Goal: Task Accomplishment & Management: Complete application form

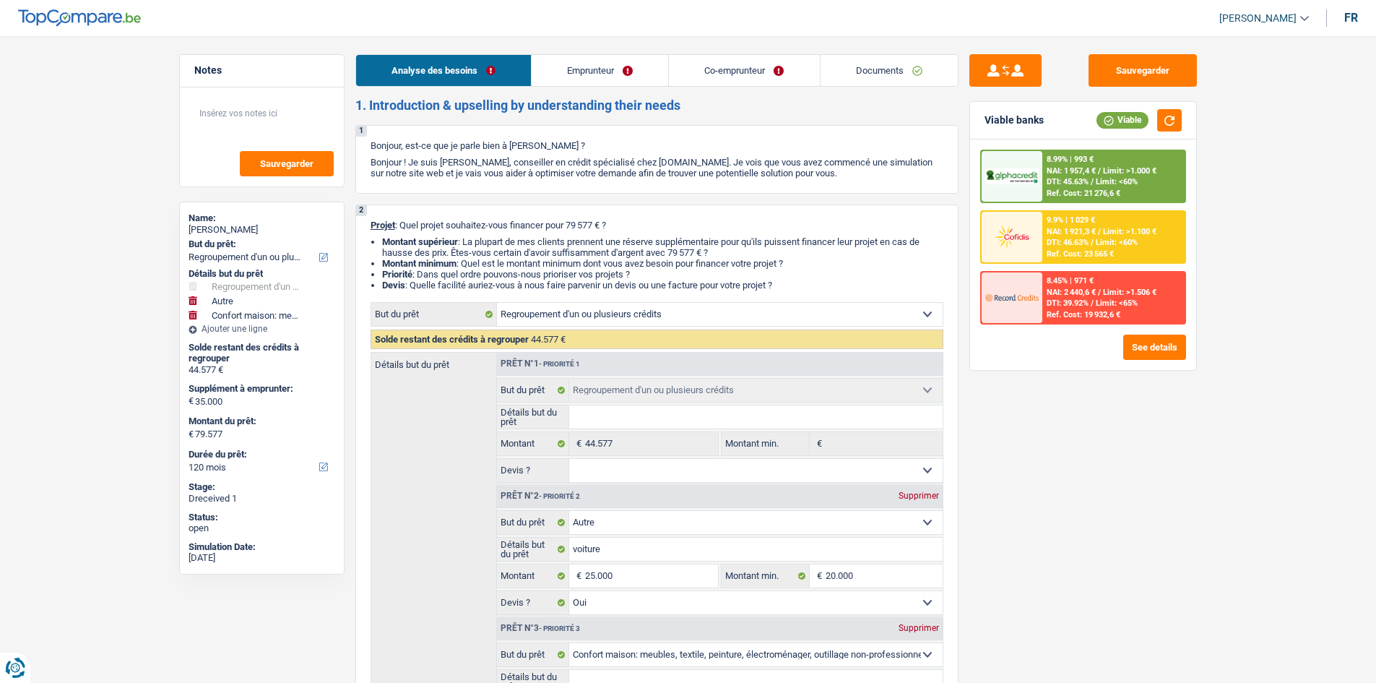
select select "refinancing"
select select "other"
select select "household"
select select "120"
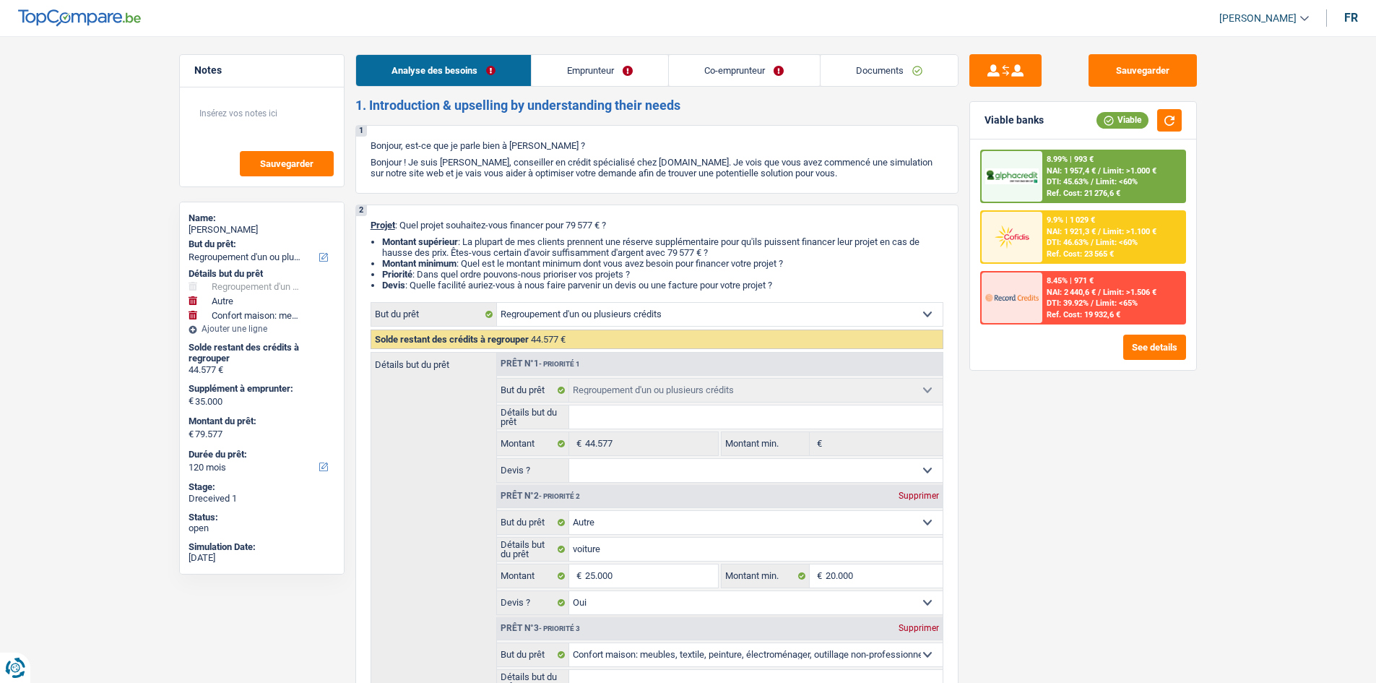
click at [886, 78] on link "Documents" at bounding box center [889, 70] width 137 height 31
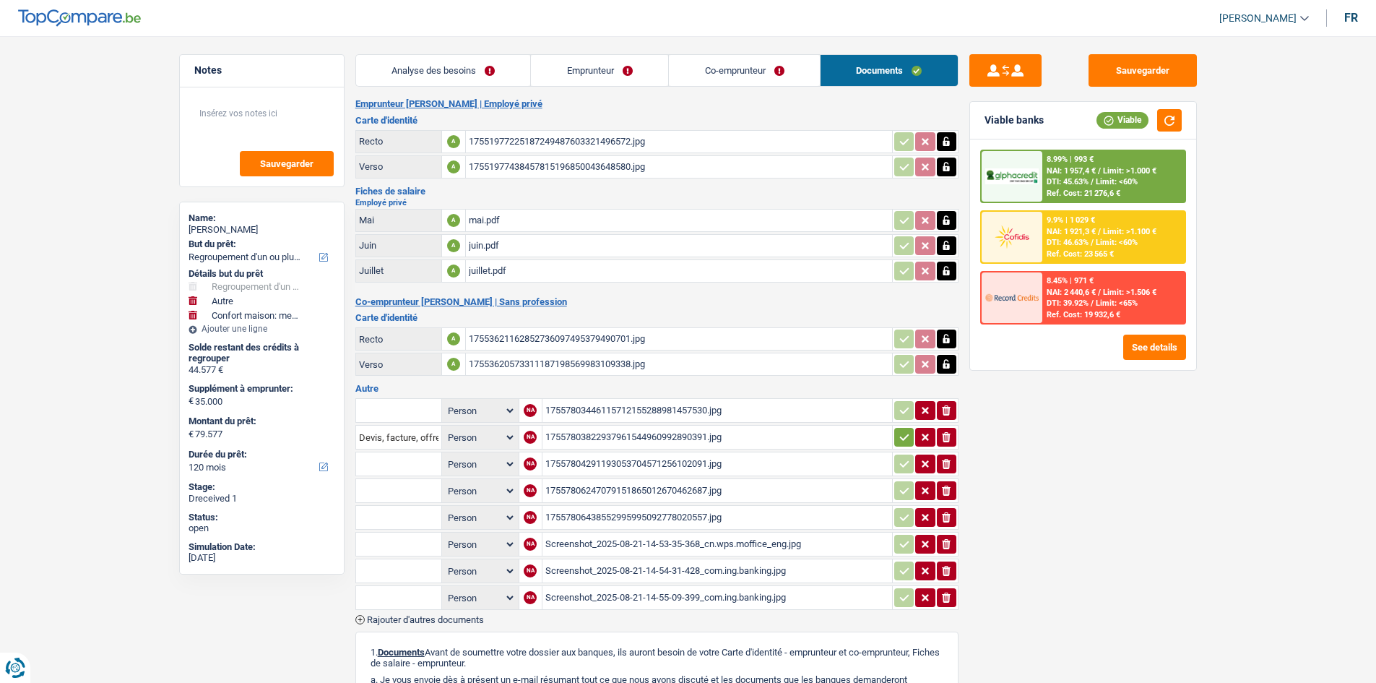
click at [533, 139] on div "17551977225187249487603321496572.jpg" at bounding box center [679, 142] width 420 height 22
click at [1109, 64] on button "Sauvegarder" at bounding box center [1142, 70] width 108 height 33
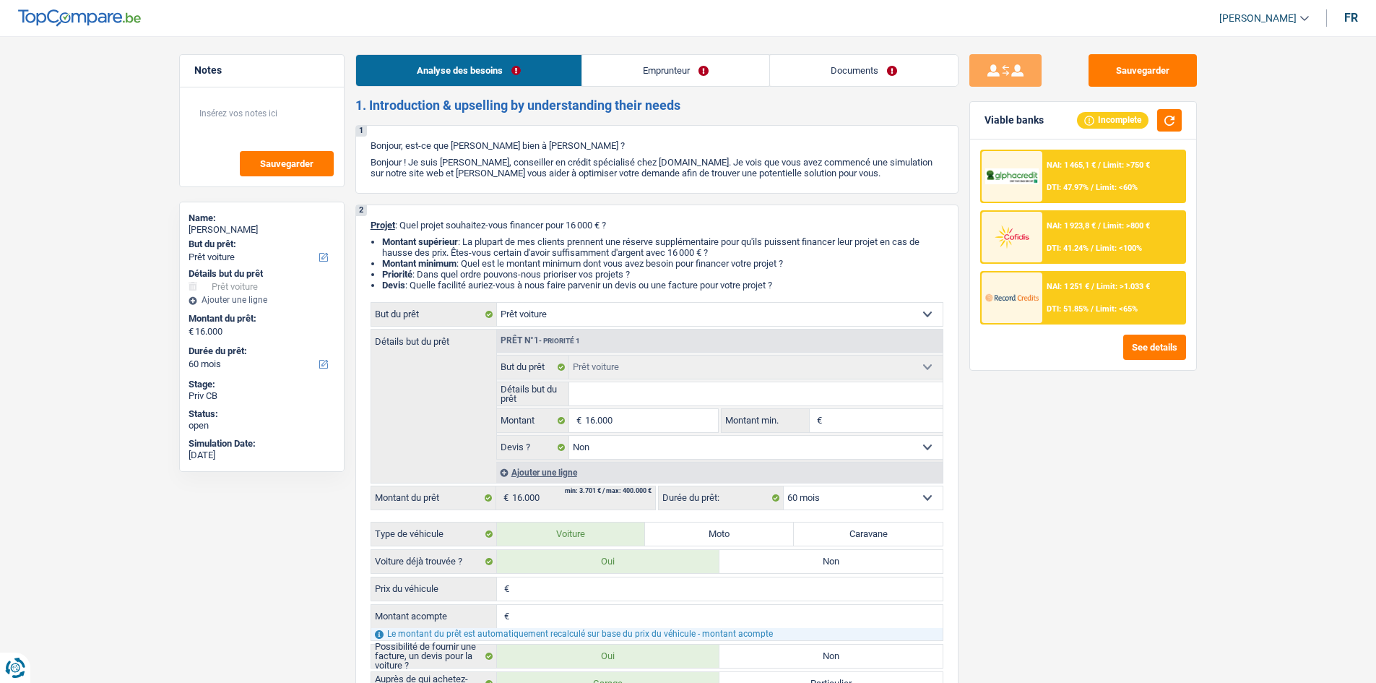
select select "car"
select select "60"
select select "car"
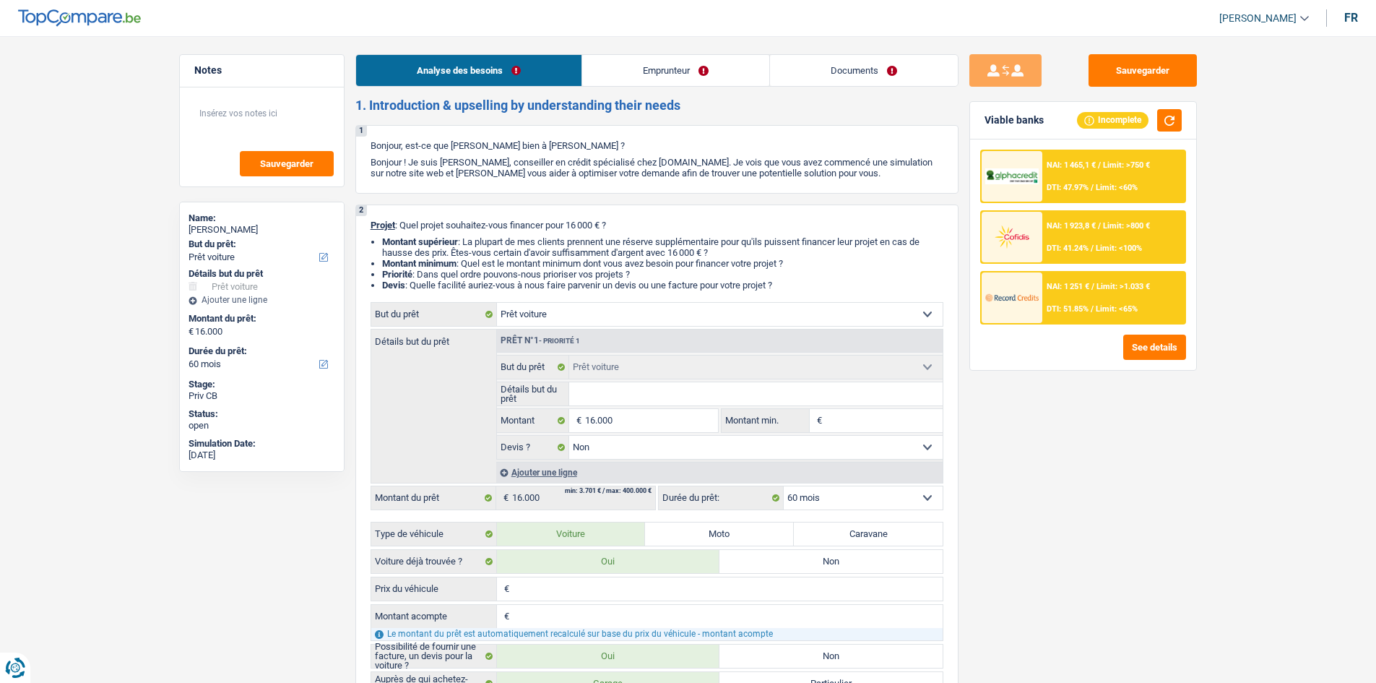
select select "false"
select select "60"
select select "privateEmployee"
select select "familyAllowances"
select select "netSalary"
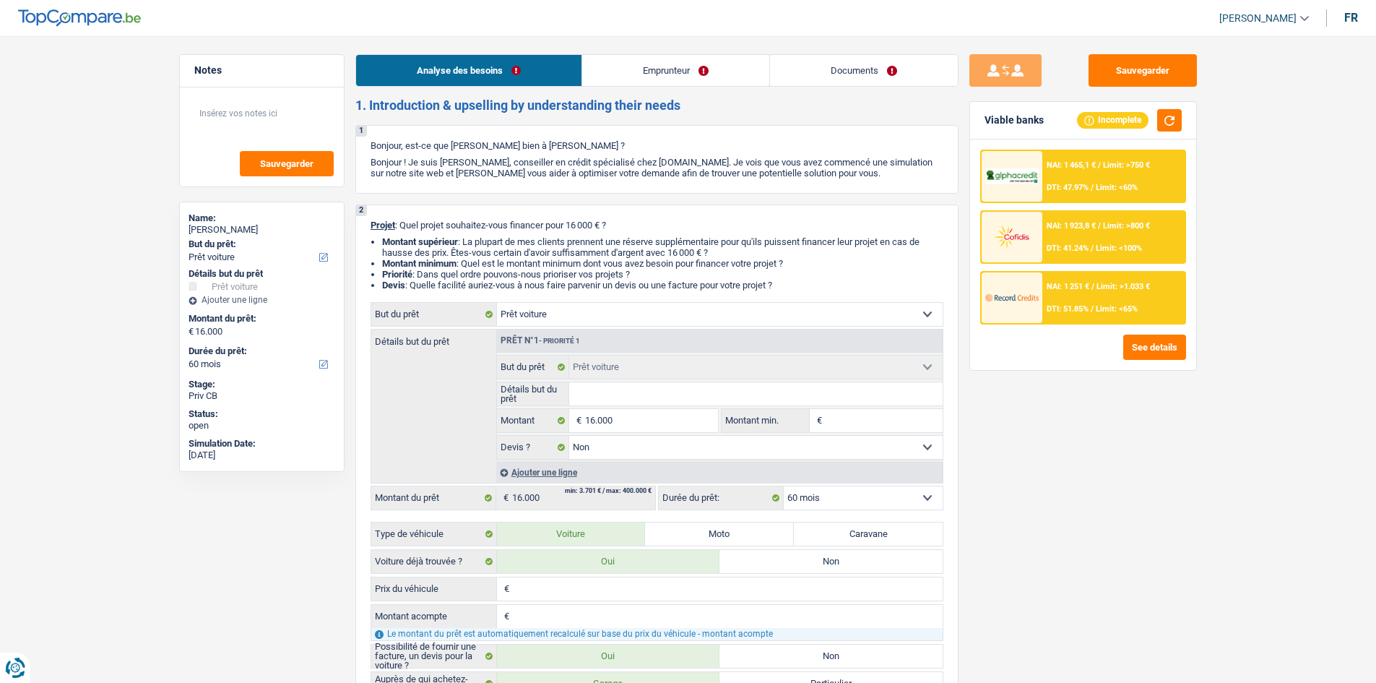
select select "mealVouchers"
select select "ownerWithMortgage"
select select "mortgage"
select select "360"
select select "car"
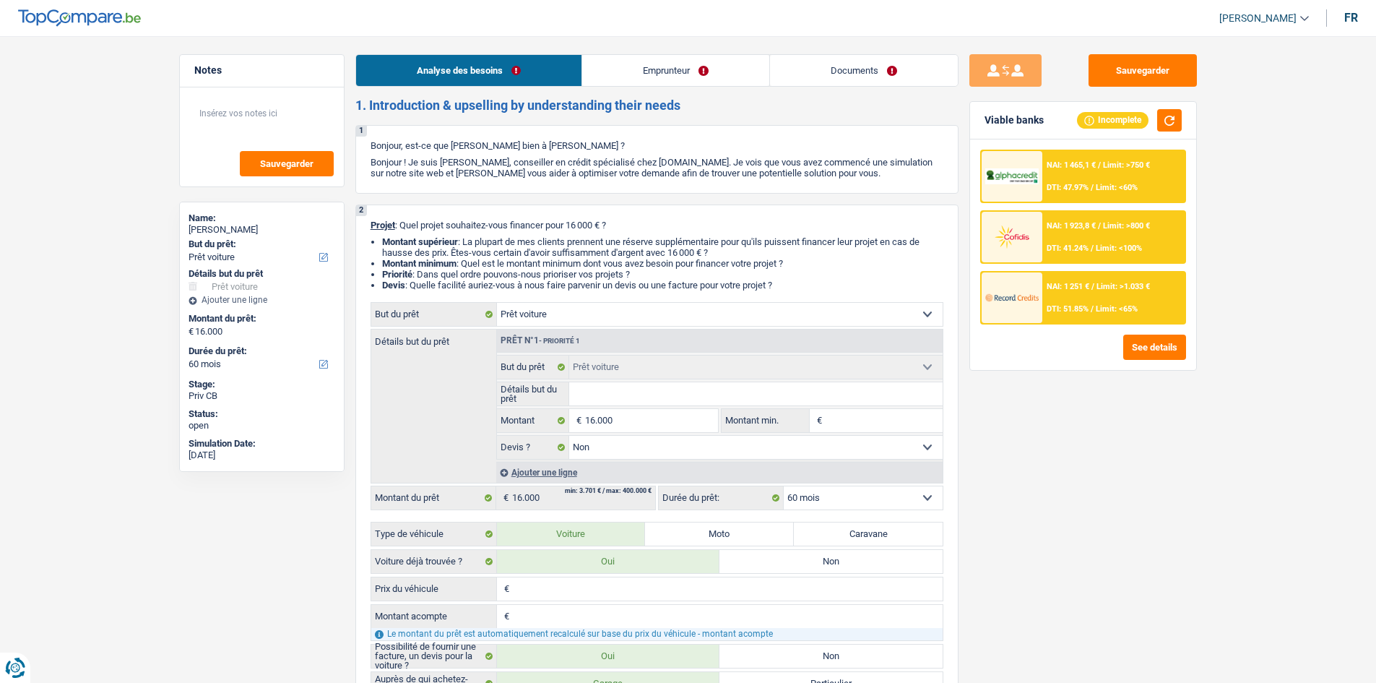
select select "car"
select select "false"
select select "60"
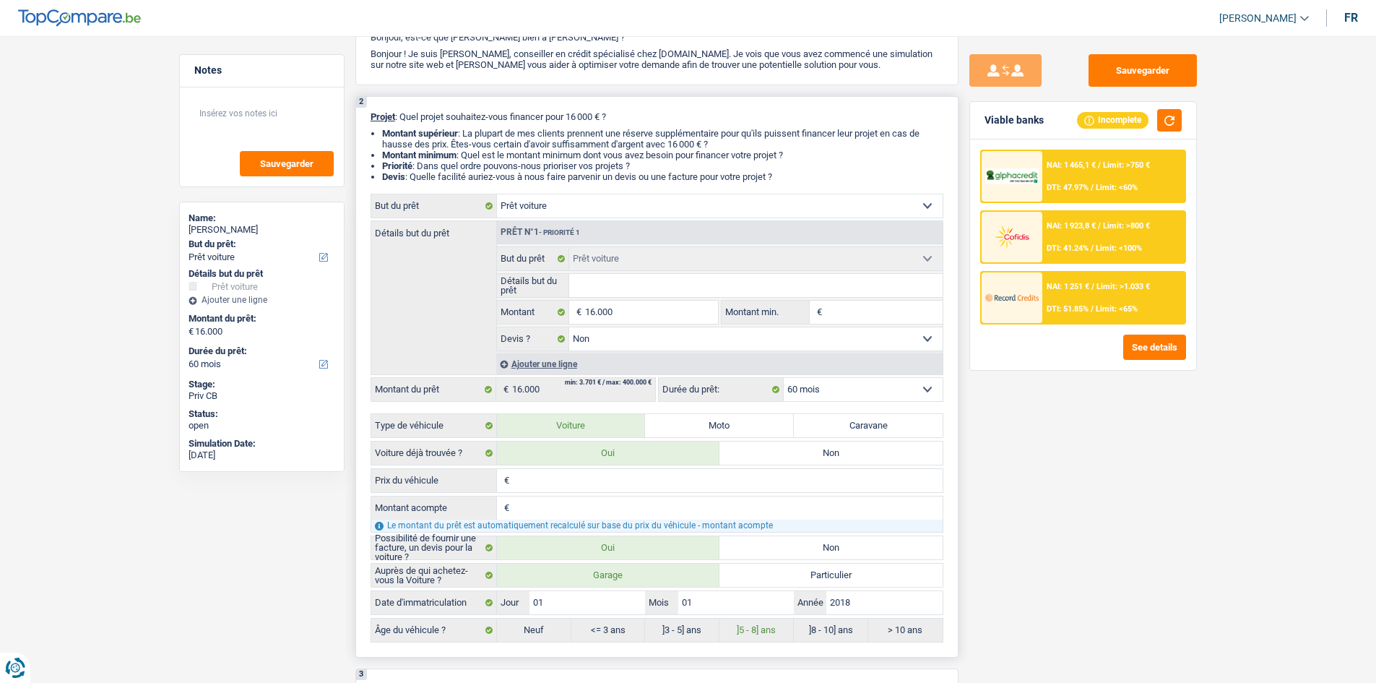
scroll to position [72, 0]
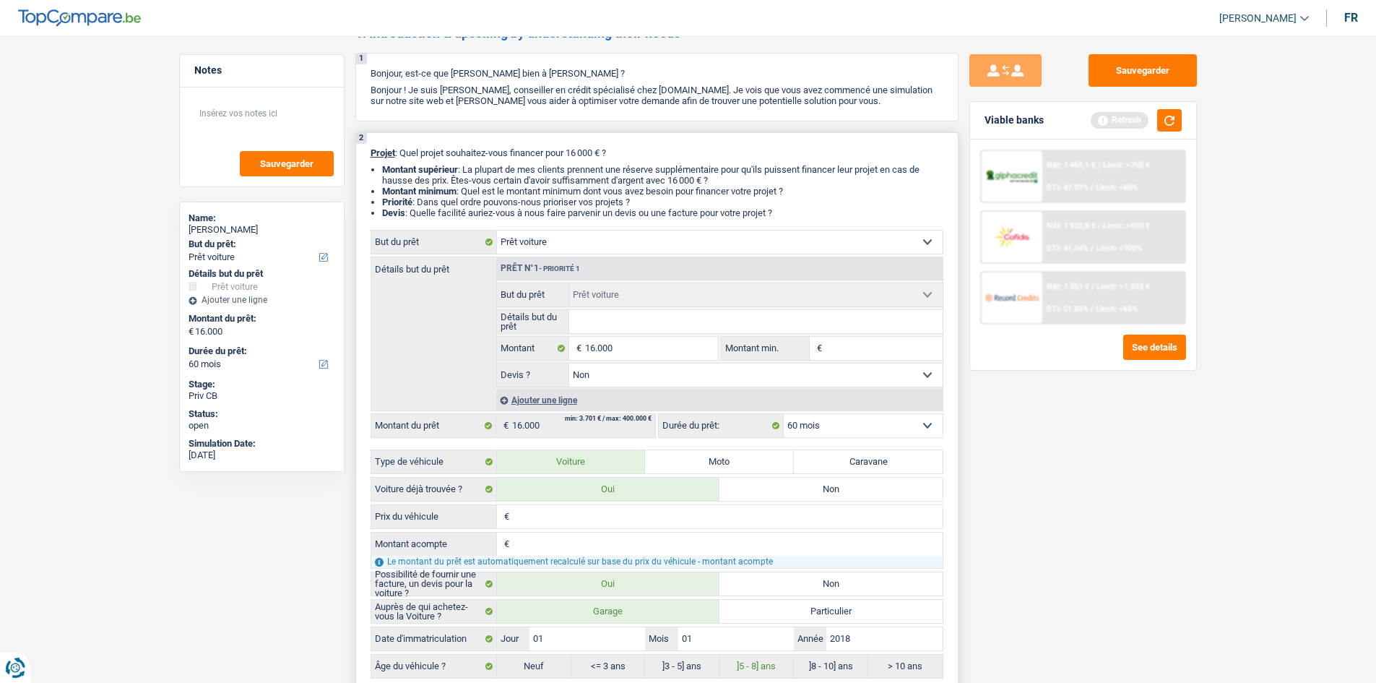
click at [652, 324] on input "Détails but du prêt" at bounding box center [755, 321] width 373 height 23
click at [869, 348] on input "Montant min." at bounding box center [884, 348] width 117 height 23
click at [851, 347] on input "Montant min." at bounding box center [884, 348] width 117 height 23
click at [921, 415] on select "12 mois 18 mois 24 mois 30 mois 36 mois 42 mois 48 mois 60 mois Sélectionner un…" at bounding box center [863, 425] width 159 height 23
click at [784, 414] on select "12 mois 18 mois 24 mois 30 mois 36 mois 42 mois 48 mois 60 mois Sélectionner un…" at bounding box center [863, 425] width 159 height 23
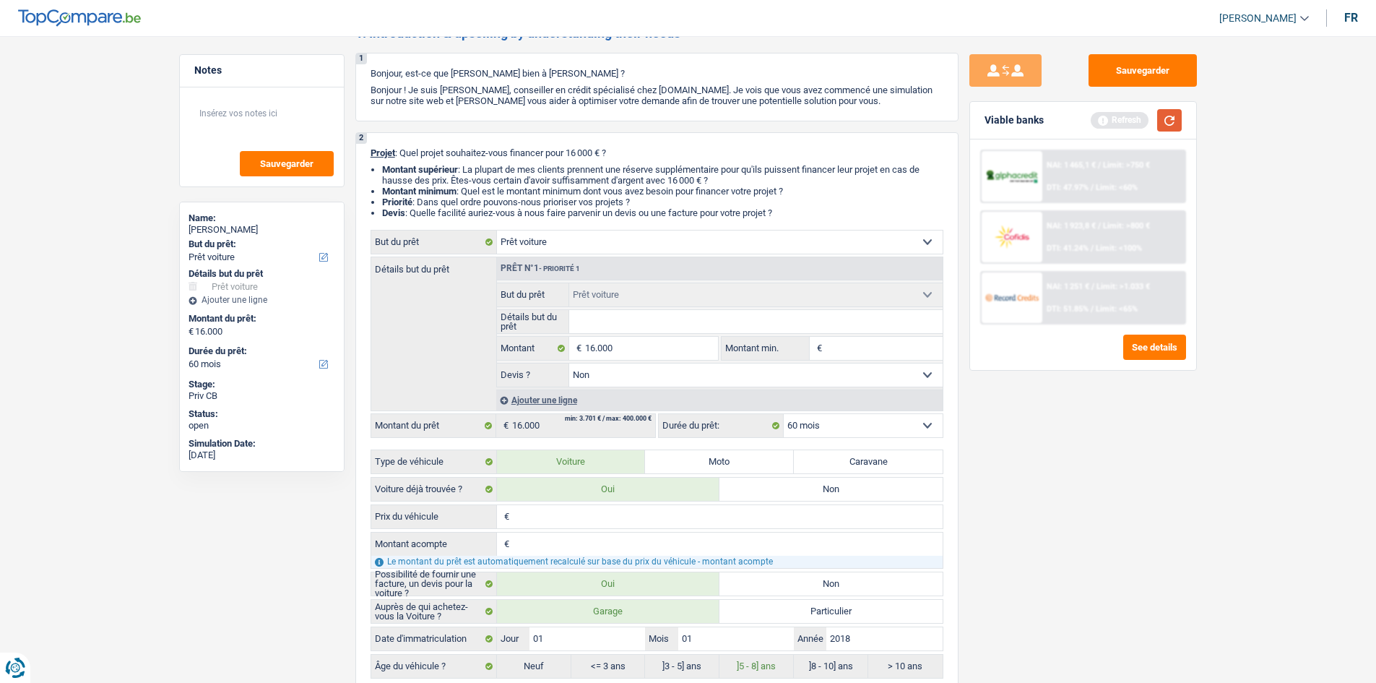
drag, startPoint x: 1186, startPoint y: 105, endPoint x: 1160, endPoint y: 111, distance: 26.5
click at [1167, 109] on div "Viable banks Refresh" at bounding box center [1083, 121] width 226 height 38
click at [1186, 120] on div "Viable banks Refresh" at bounding box center [1083, 121] width 226 height 38
click at [1164, 118] on button "button" at bounding box center [1169, 120] width 25 height 22
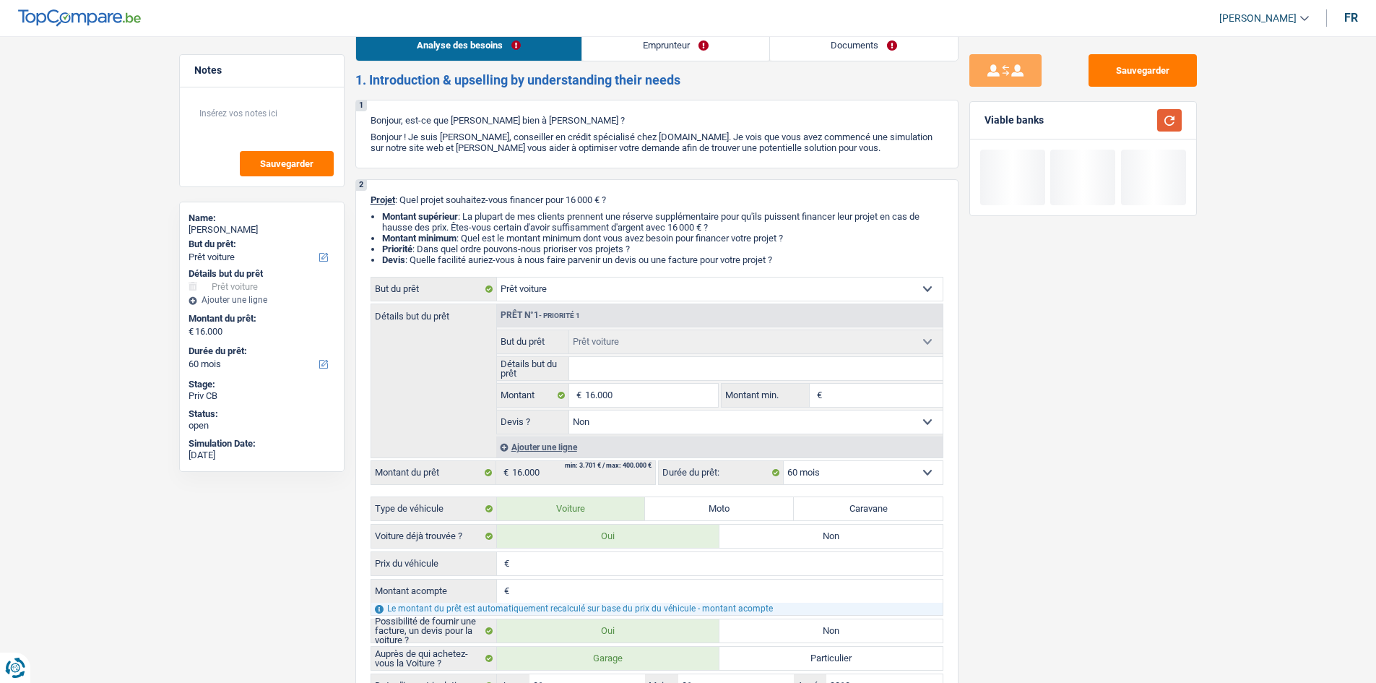
scroll to position [0, 0]
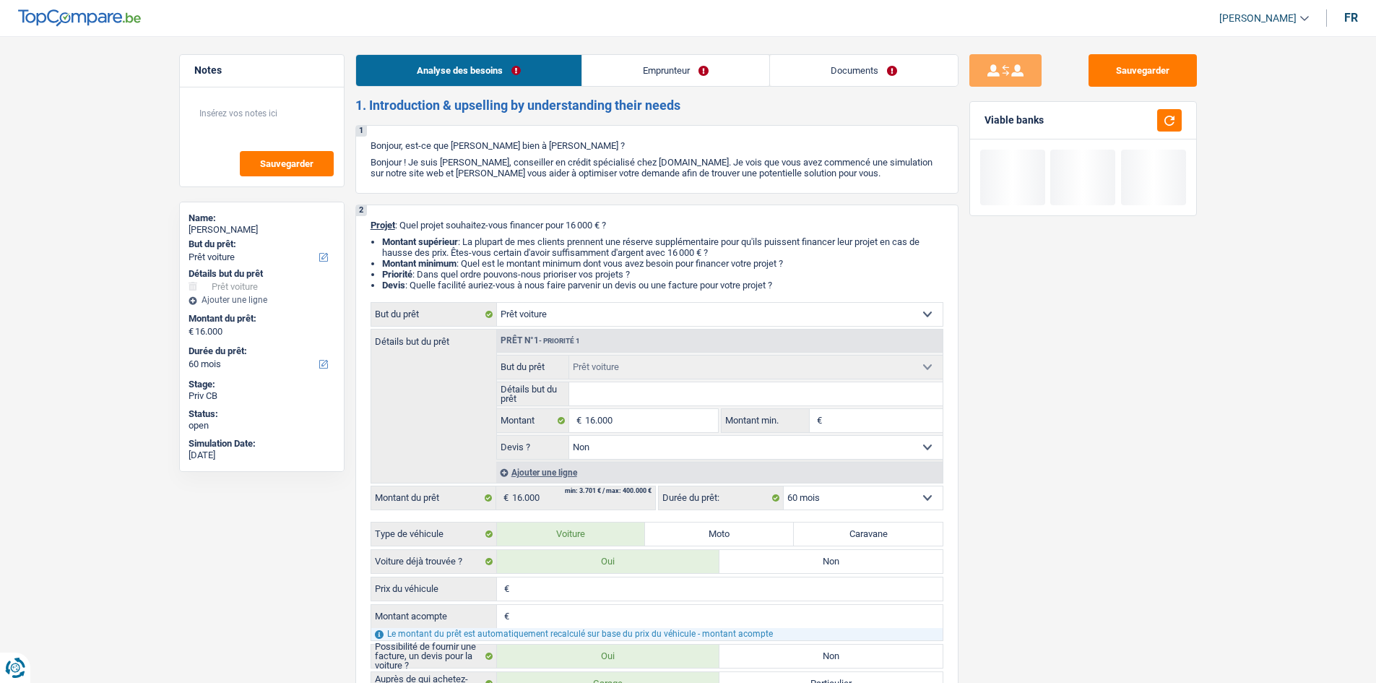
click at [659, 73] on link "Emprunteur" at bounding box center [675, 70] width 187 height 31
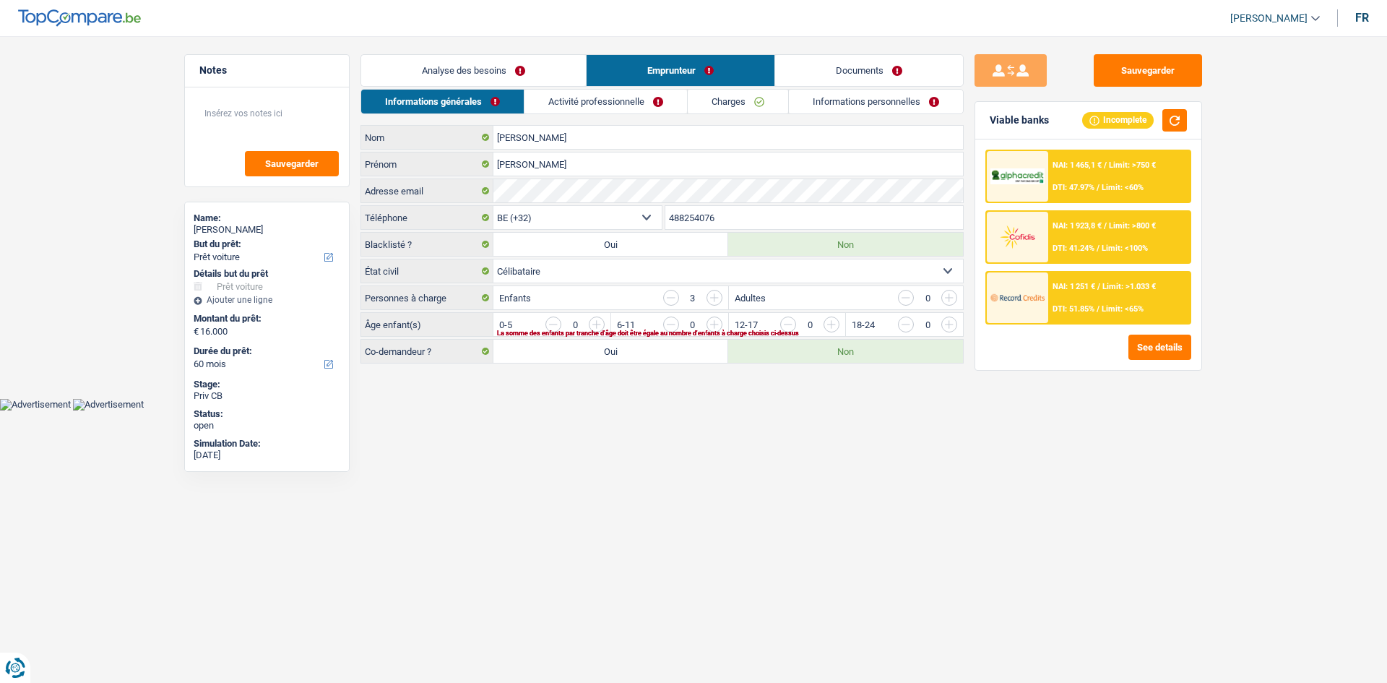
click at [586, 101] on link "Activité professionnelle" at bounding box center [605, 102] width 163 height 24
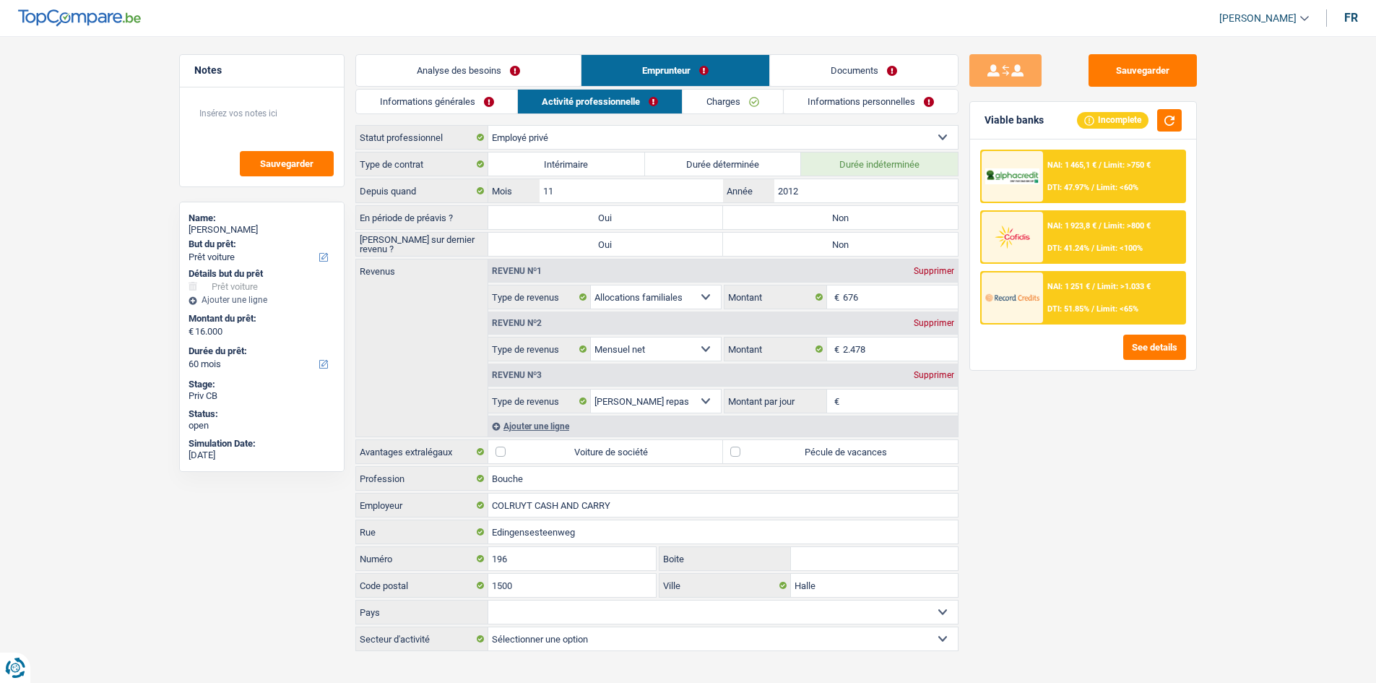
click at [724, 103] on link "Charges" at bounding box center [733, 102] width 100 height 24
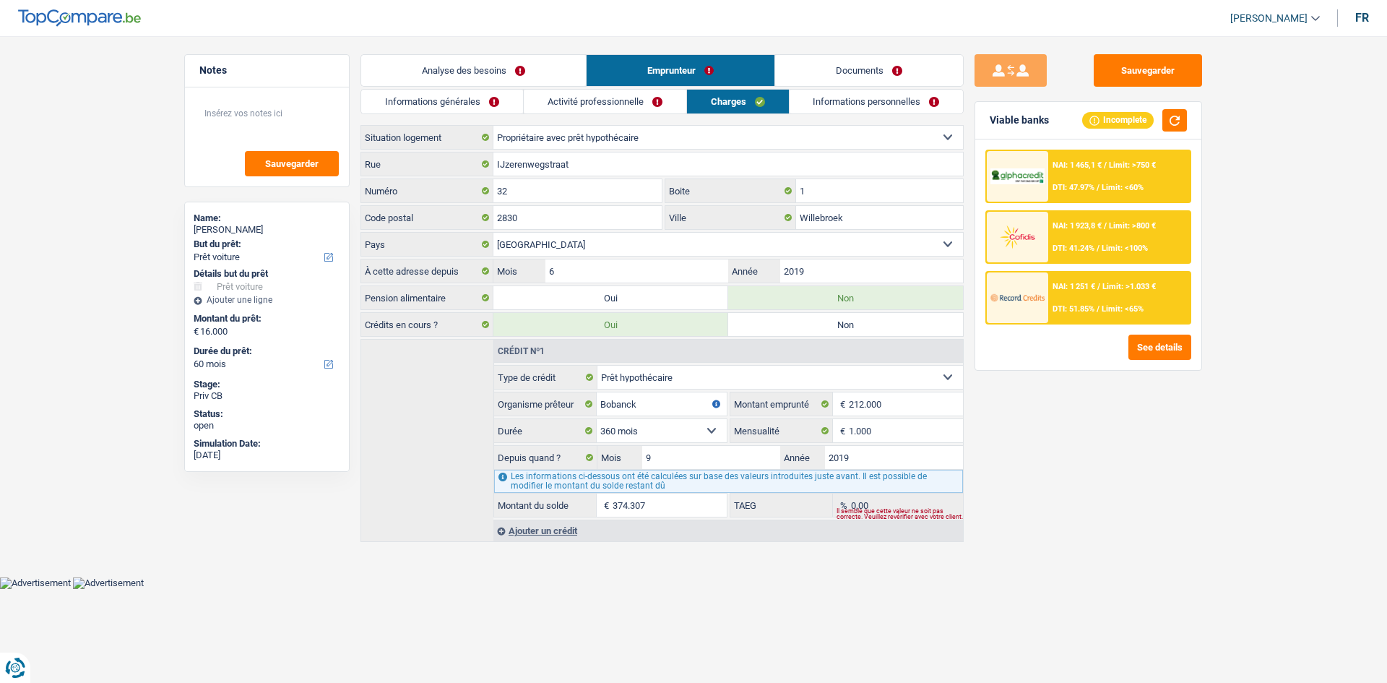
click at [582, 98] on link "Activité professionnelle" at bounding box center [605, 102] width 163 height 24
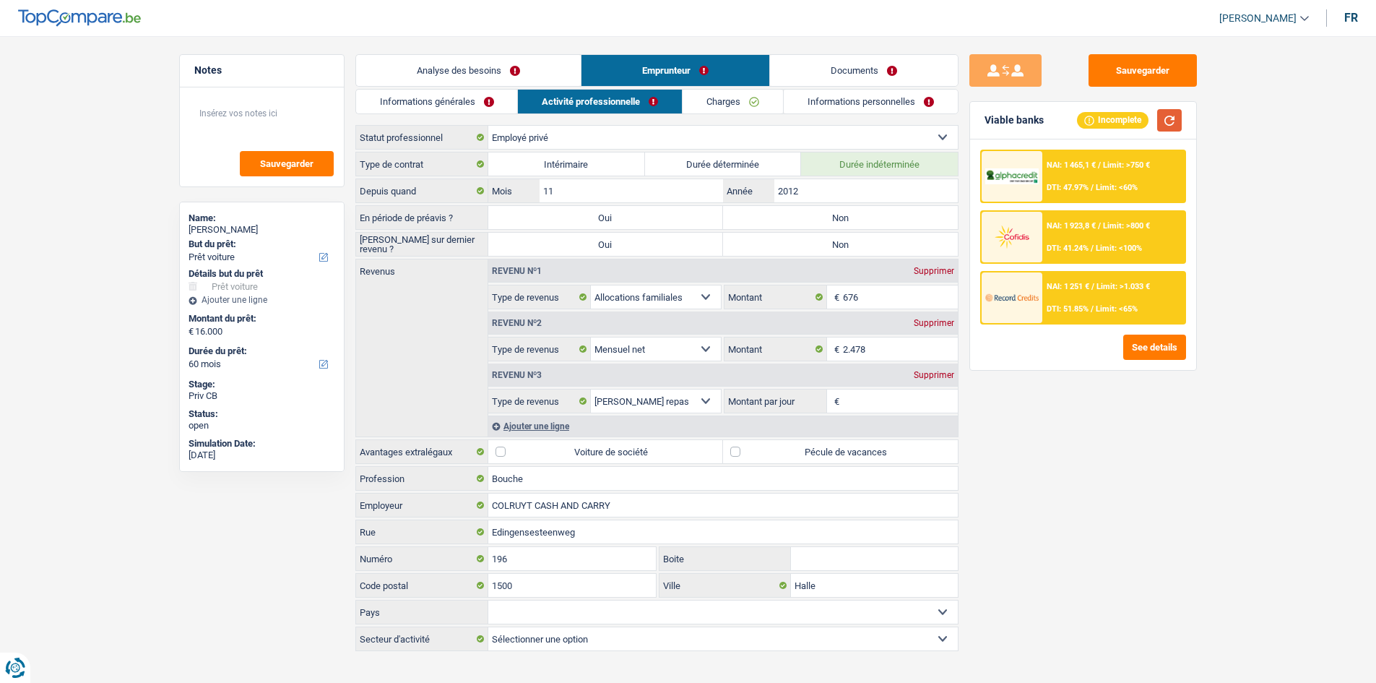
click at [1169, 121] on button "button" at bounding box center [1169, 120] width 25 height 22
click at [1098, 236] on div "NAI: 1 923,8 € / Limit: >800 € DTI: 41.24% / Limit: <100%" at bounding box center [1113, 237] width 142 height 51
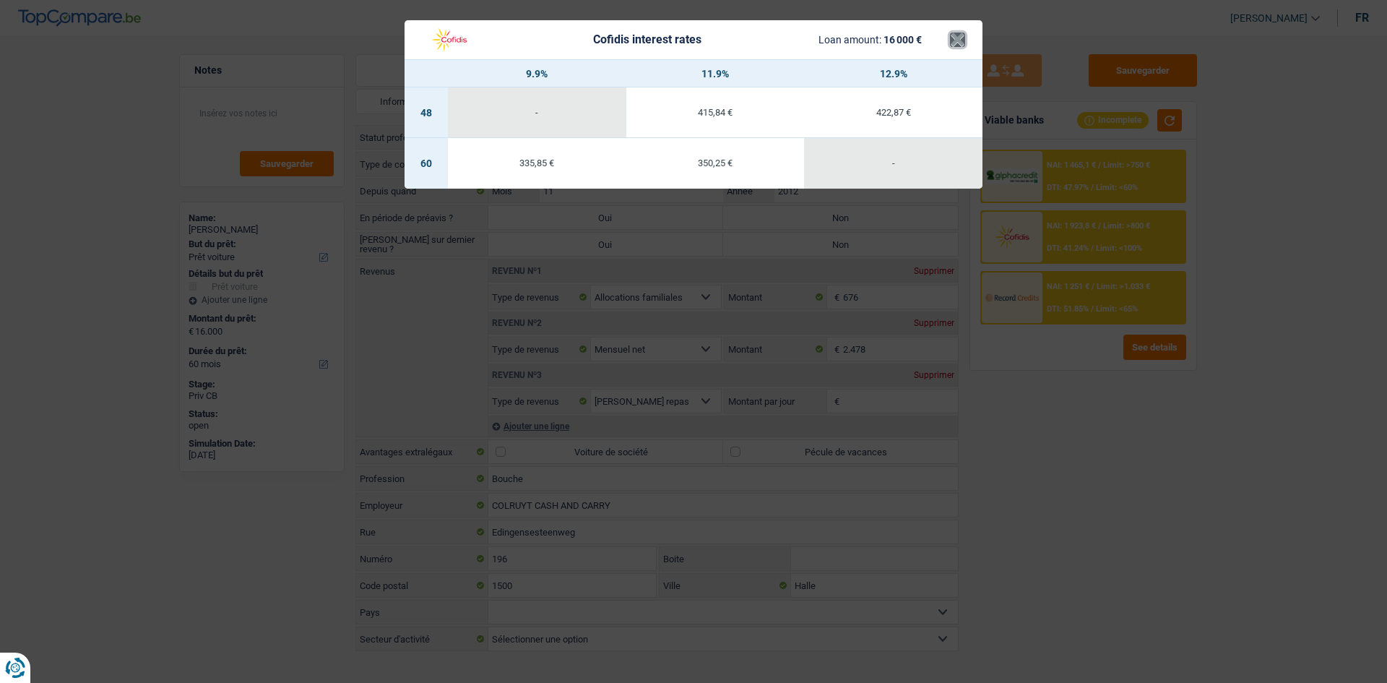
click at [961, 38] on button "×" at bounding box center [957, 40] width 15 height 14
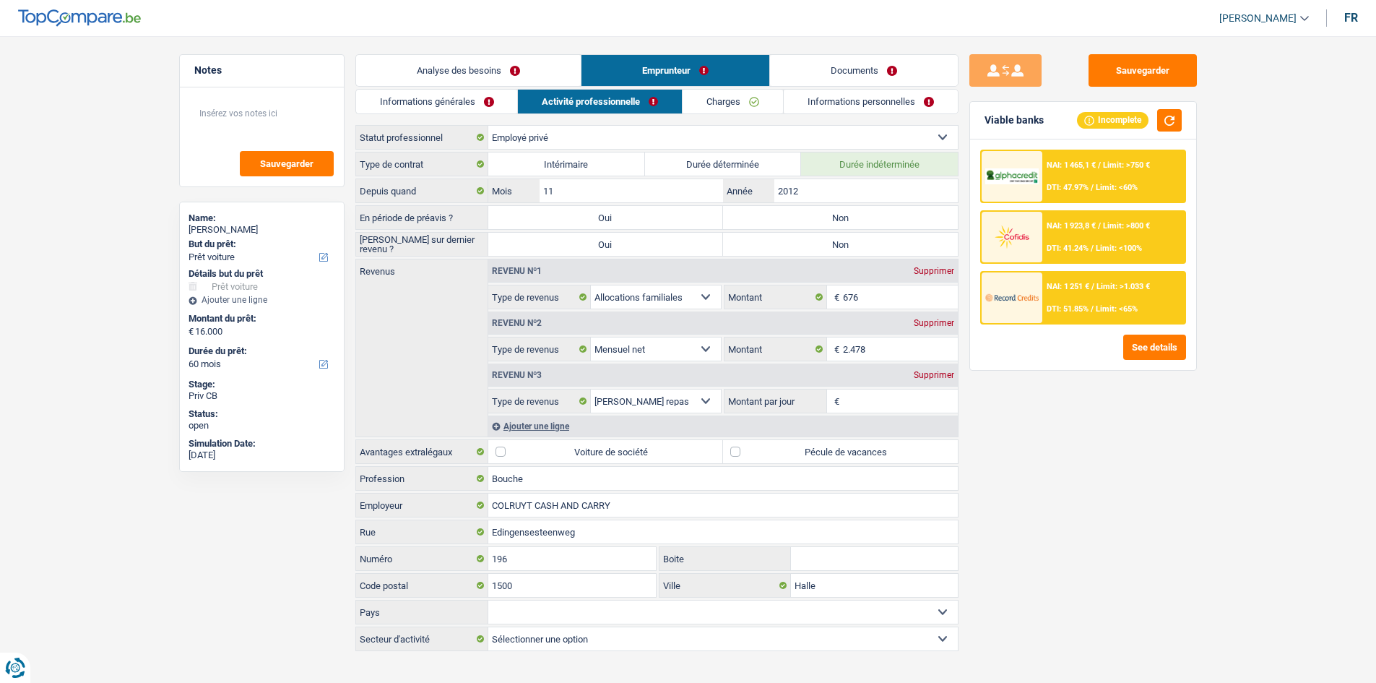
click at [1067, 298] on div "NAI: 1 251 € / Limit: >1.033 € DTI: 51.85% / Limit: <65%" at bounding box center [1113, 297] width 142 height 51
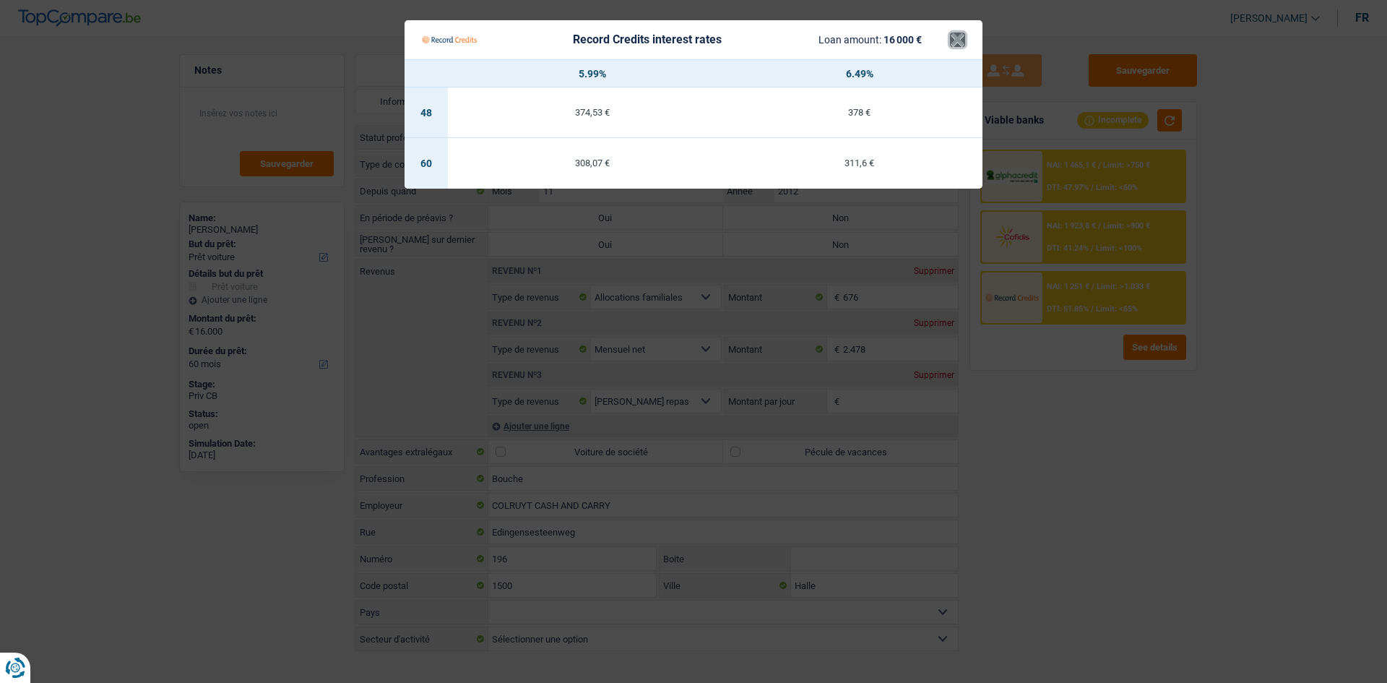
click at [952, 39] on button "×" at bounding box center [957, 40] width 15 height 14
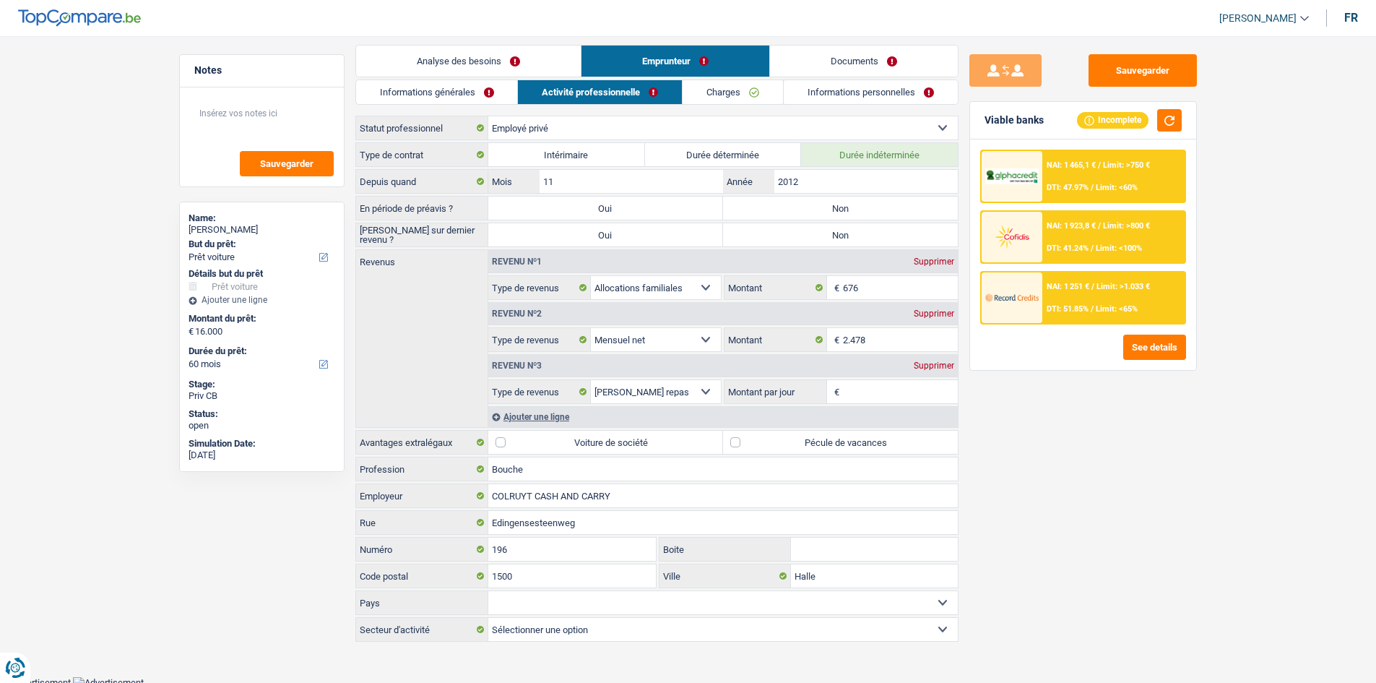
scroll to position [14, 0]
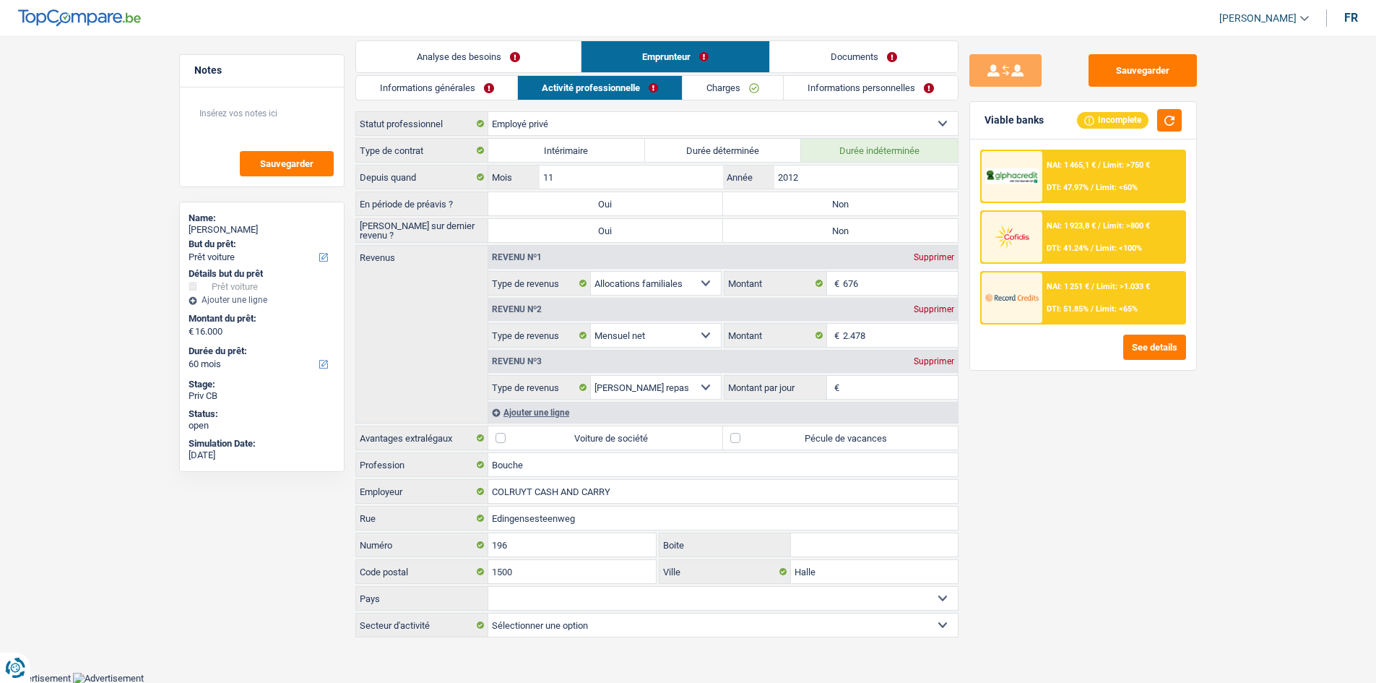
click at [458, 79] on link "Informations générales" at bounding box center [437, 88] width 162 height 24
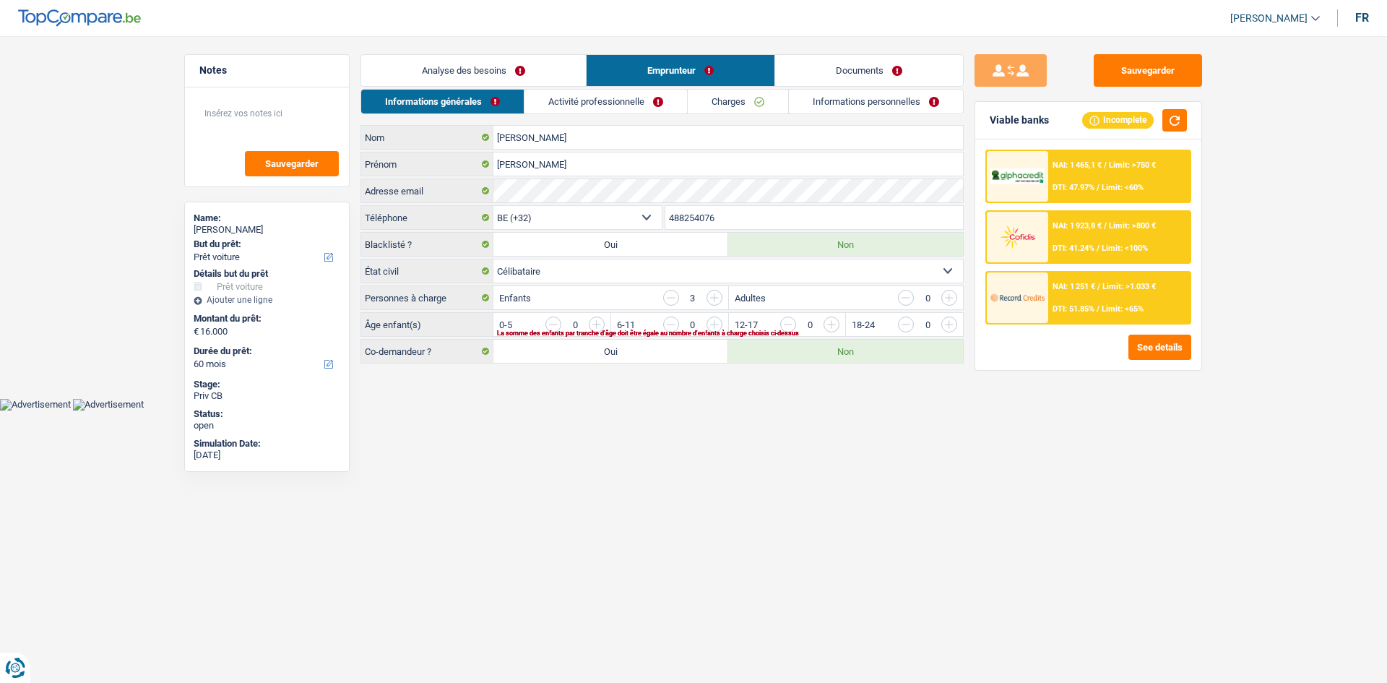
click at [475, 64] on link "Analyse des besoins" at bounding box center [473, 70] width 225 height 31
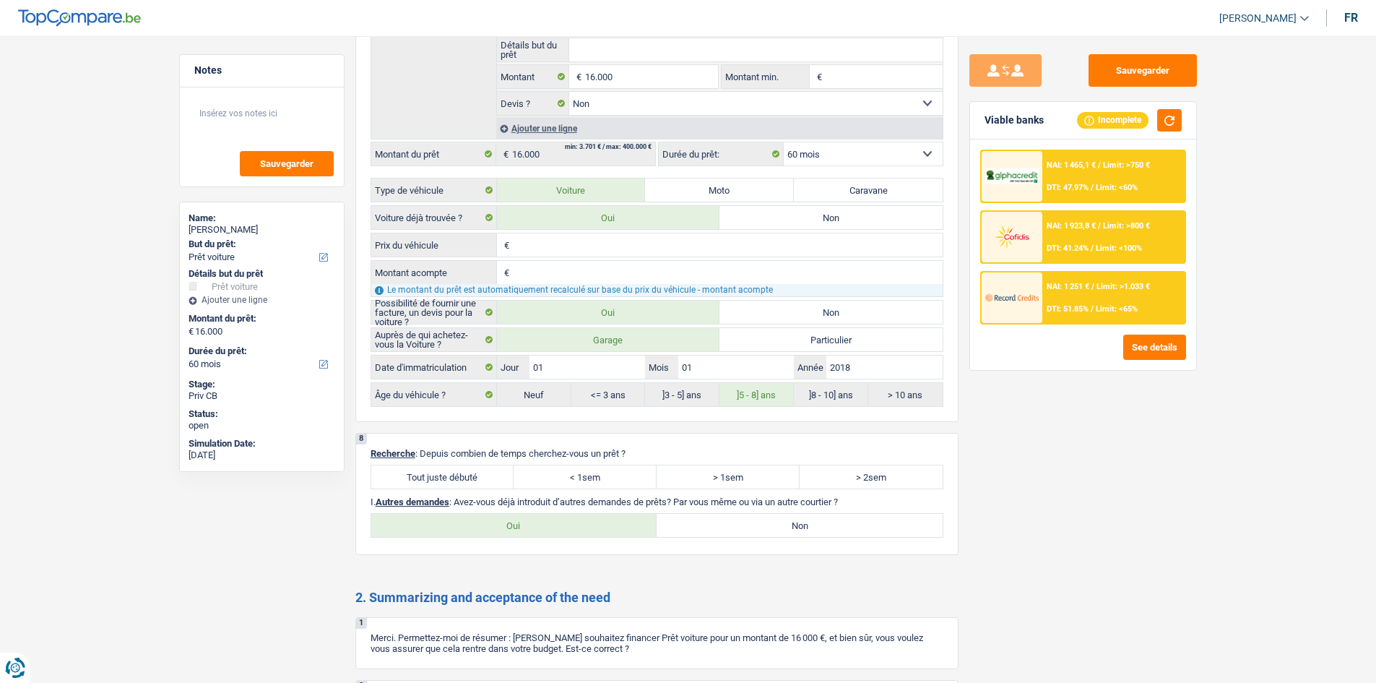
scroll to position [1796, 0]
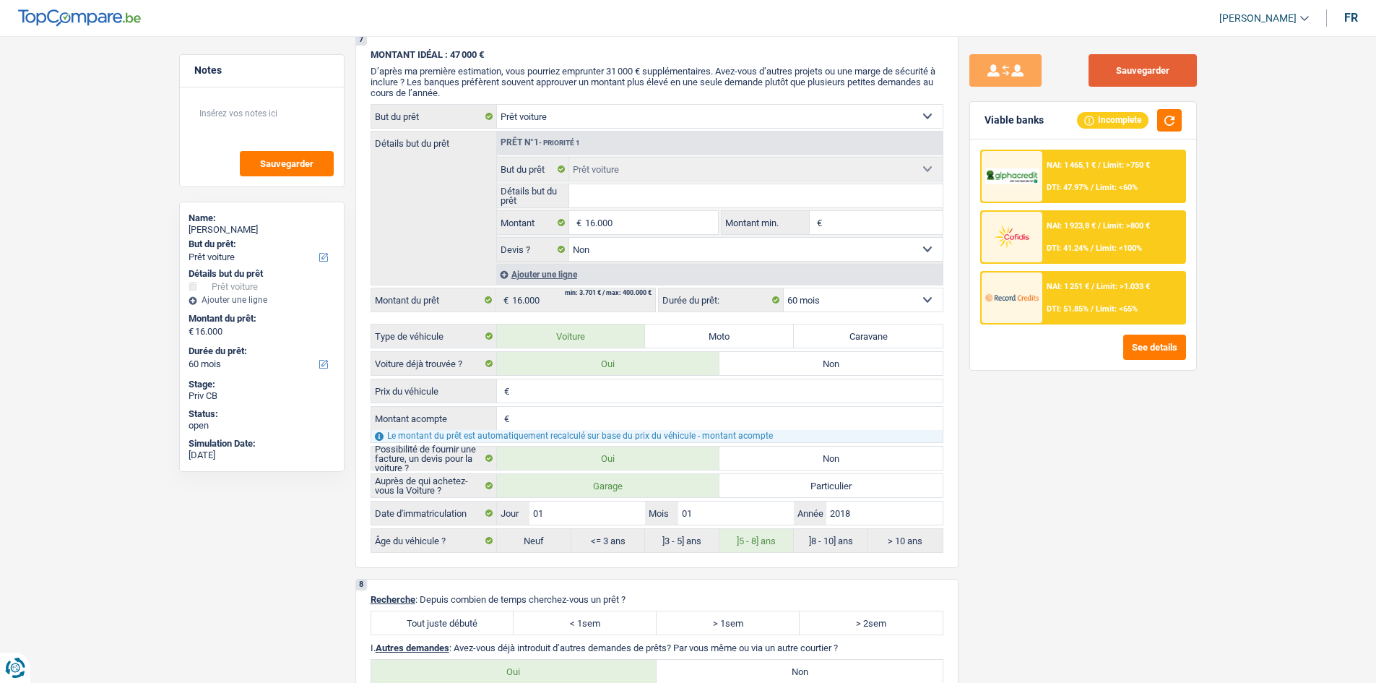
click at [1109, 68] on button "Sauvegarder" at bounding box center [1142, 70] width 108 height 33
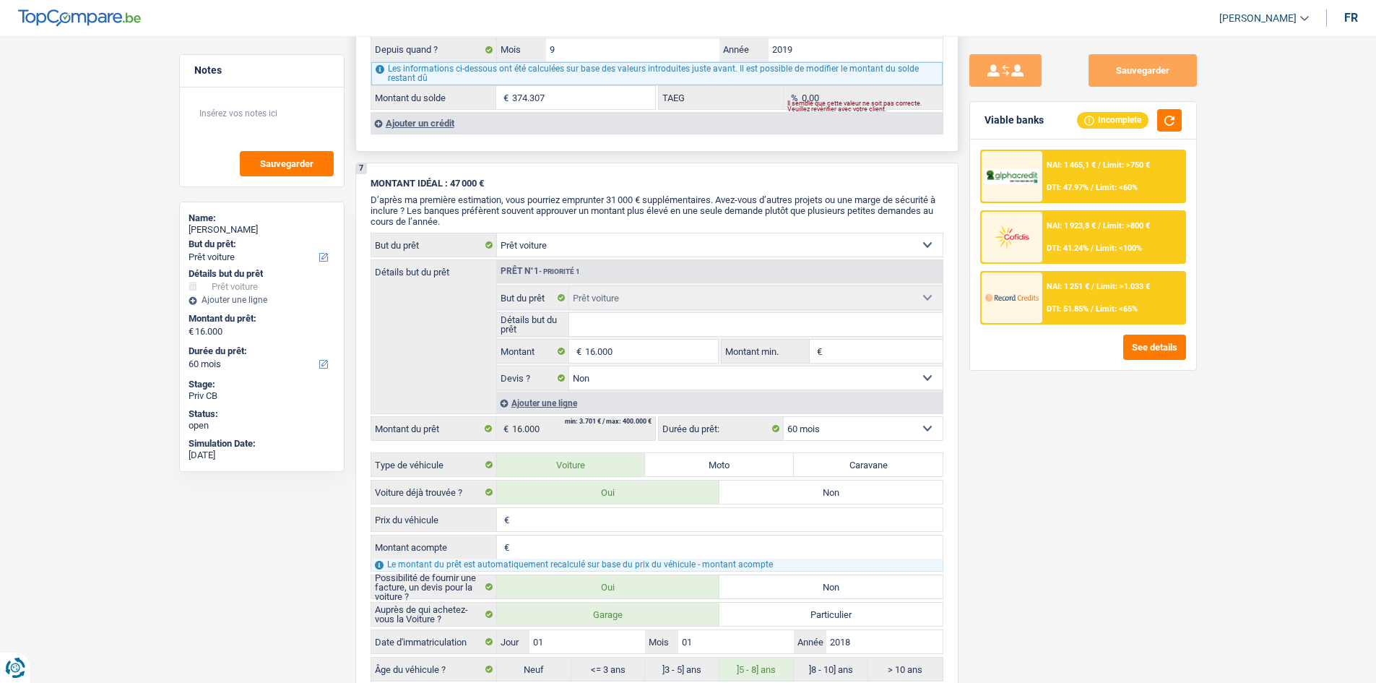
scroll to position [1507, 0]
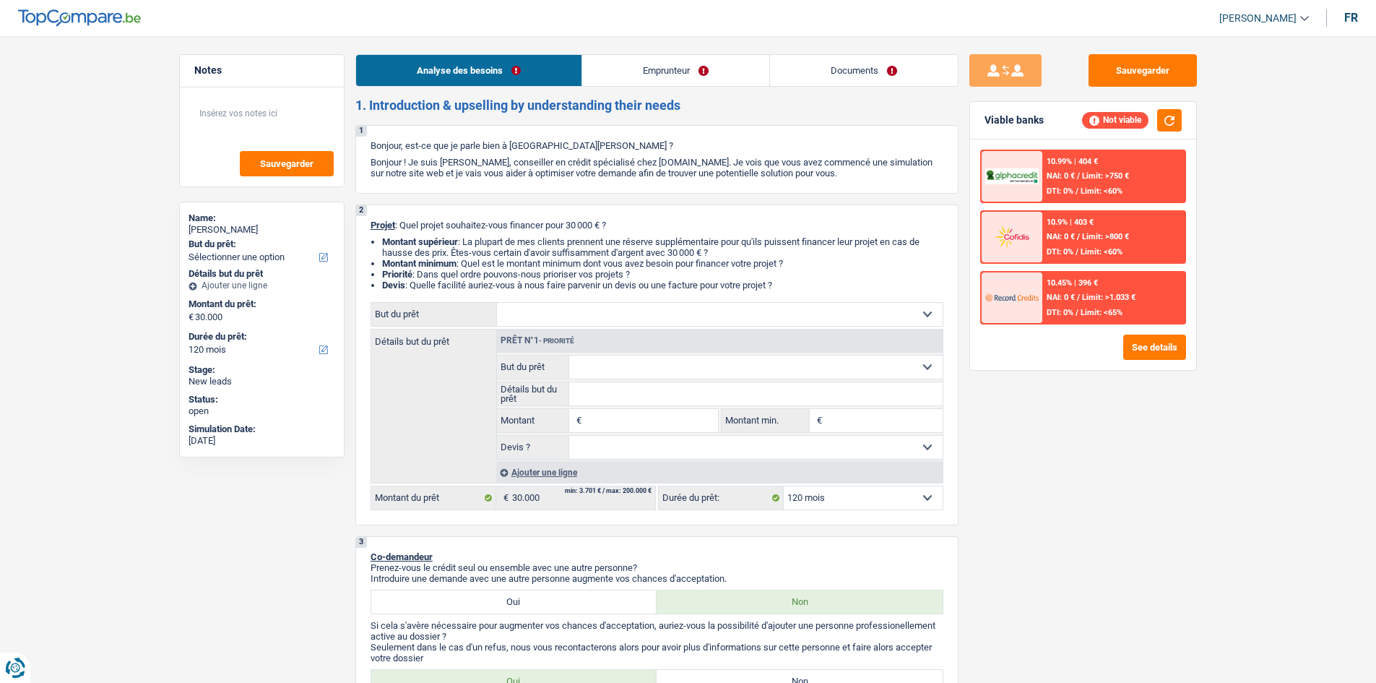
select select "120"
select select "privateEmployee"
select select "netSalary"
select select "mealVouchers"
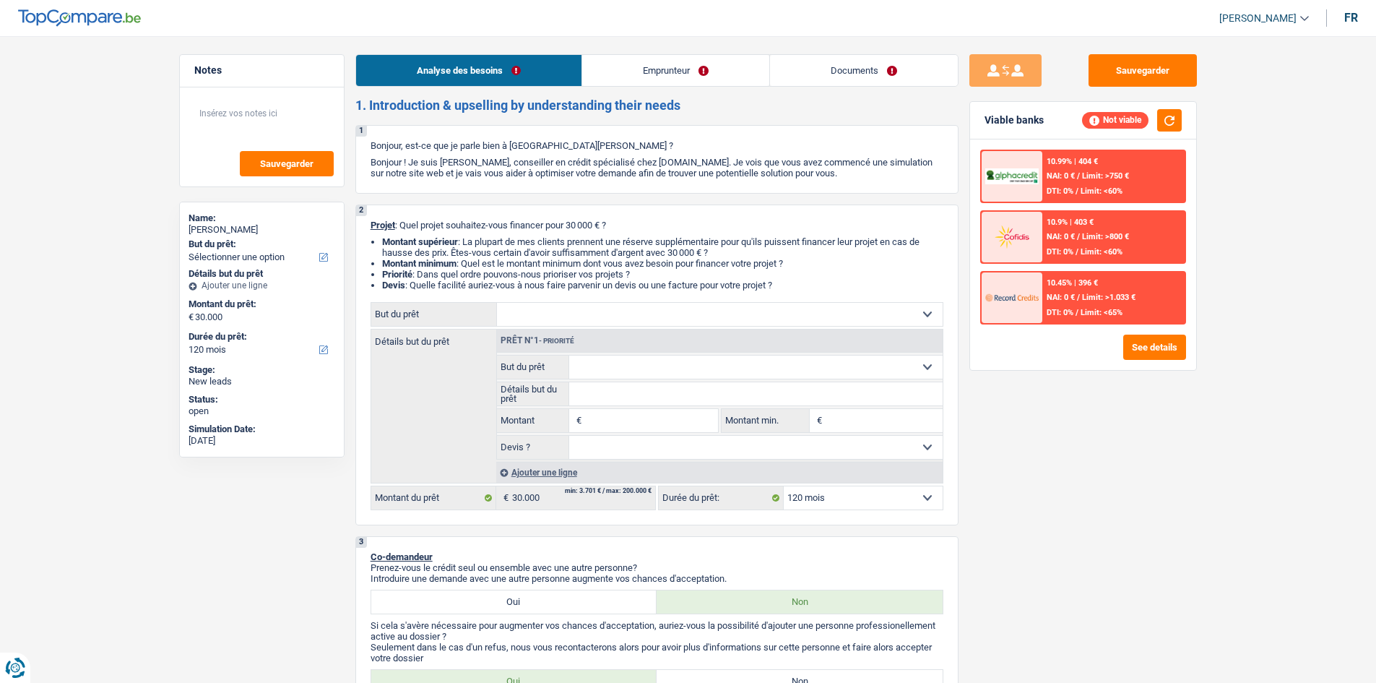
select select "ownerWithMortgage"
select select "mortgage"
select select "120"
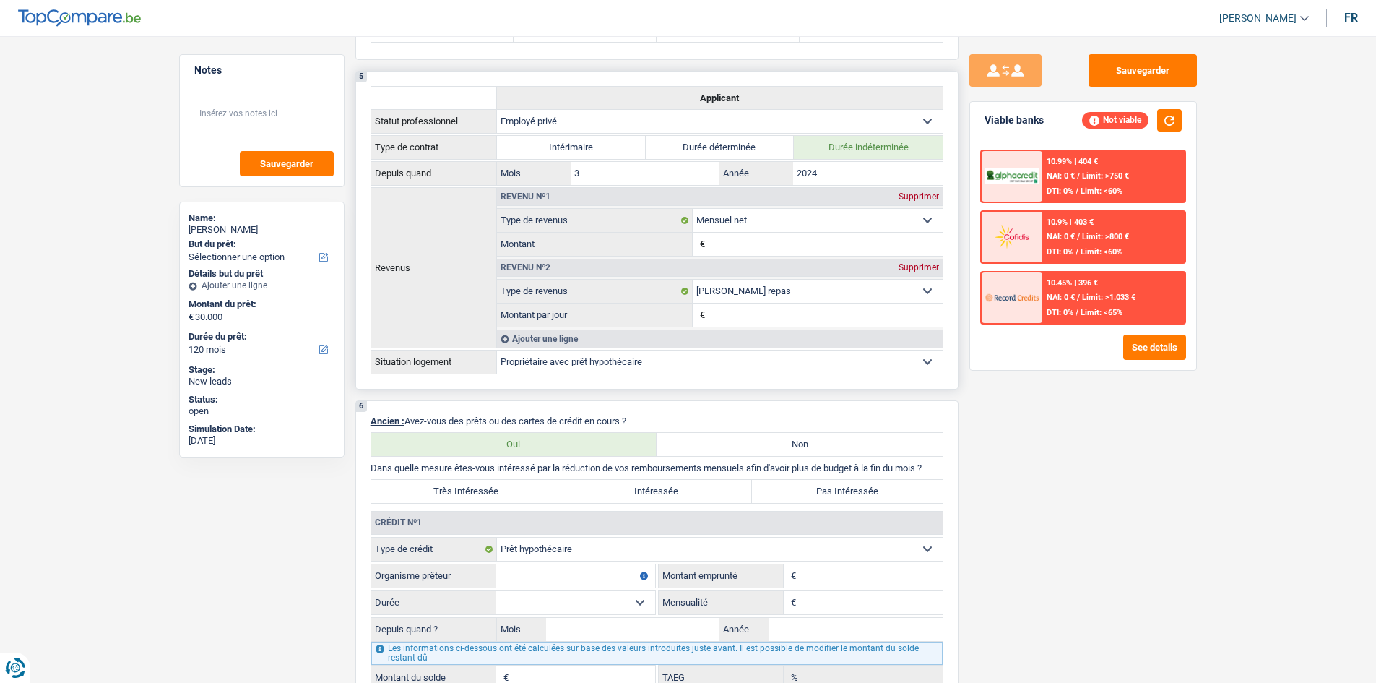
scroll to position [939, 0]
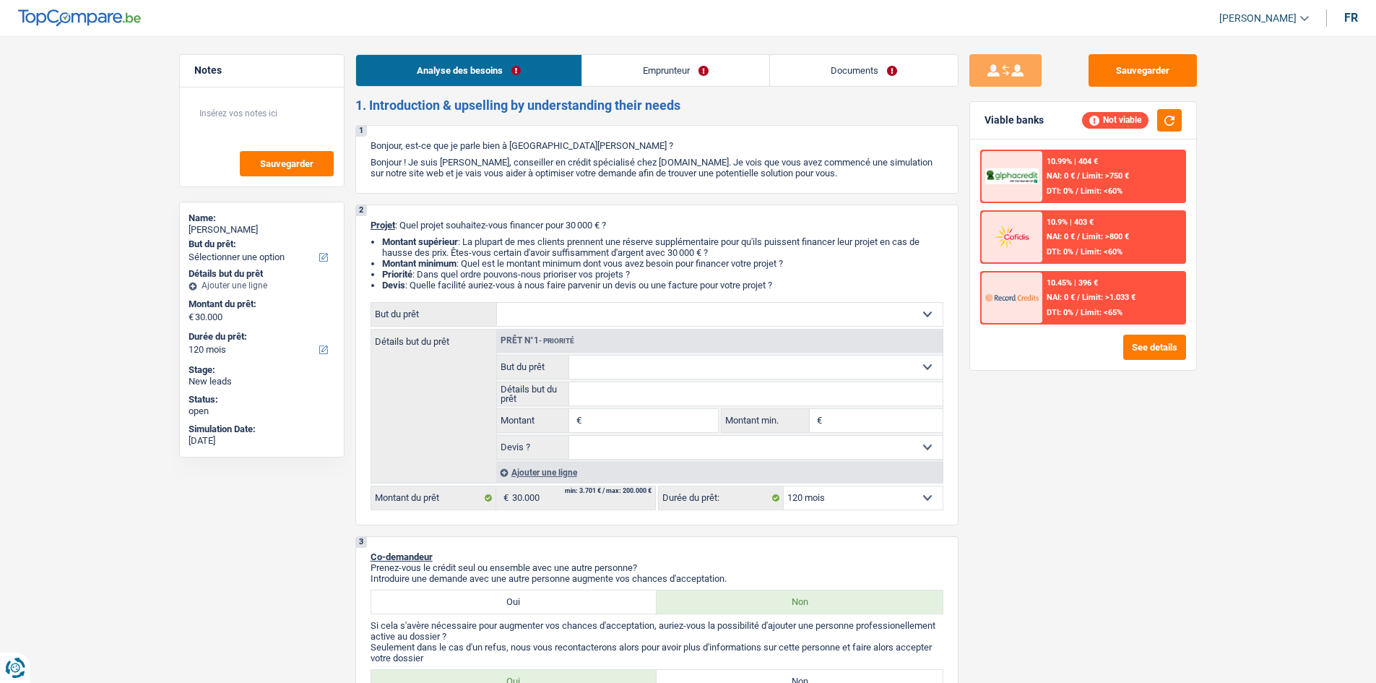
select select "120"
select select "privateEmployee"
select select "netSalary"
select select "mealVouchers"
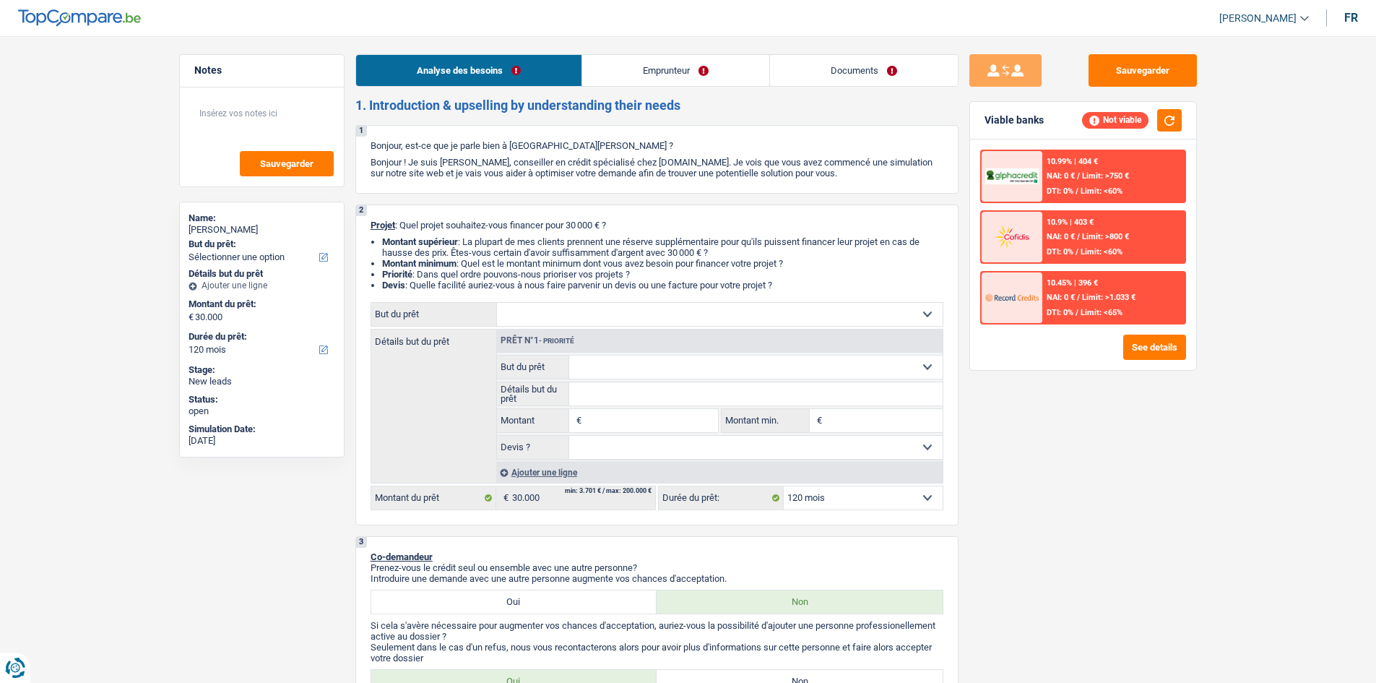
select select "ownerWithMortgage"
select select "mortgage"
select select "120"
select select "32"
select select "single"
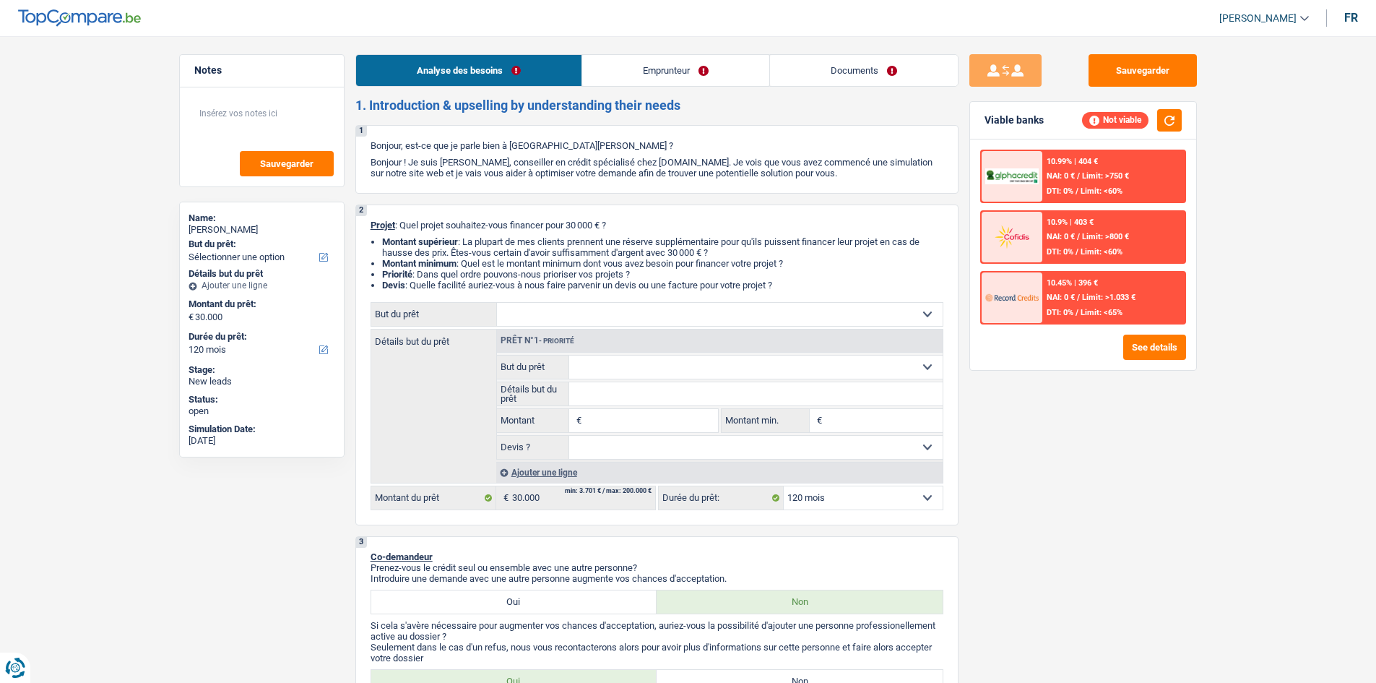
click at [654, 66] on link "Emprunteur" at bounding box center [675, 70] width 187 height 31
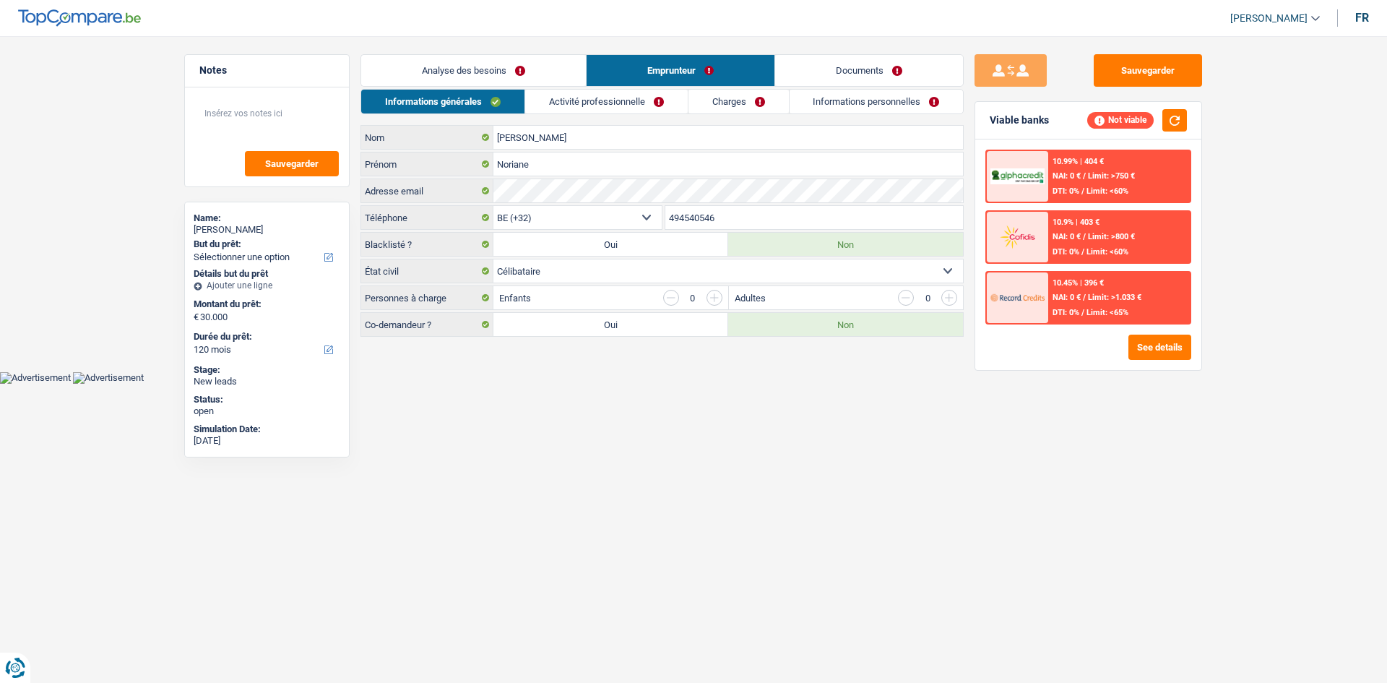
click at [582, 101] on link "Activité professionnelle" at bounding box center [606, 102] width 163 height 24
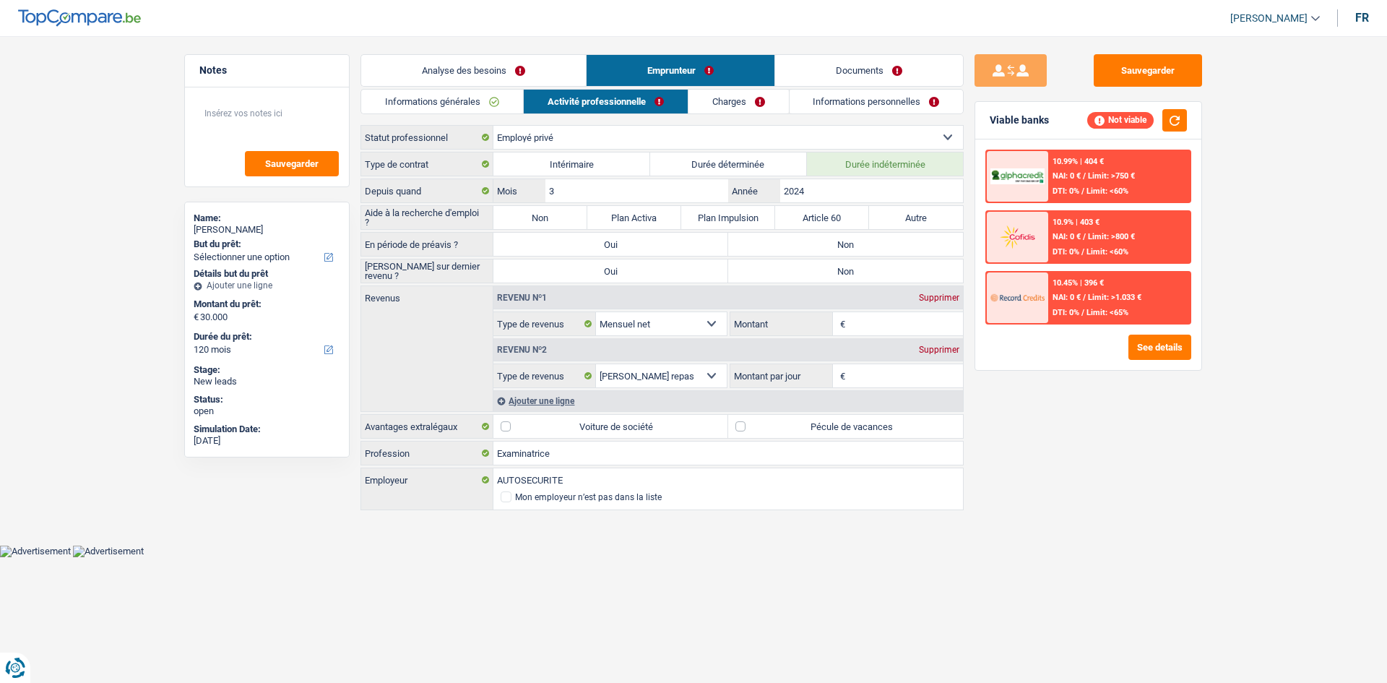
click at [756, 101] on link "Charges" at bounding box center [738, 102] width 100 height 24
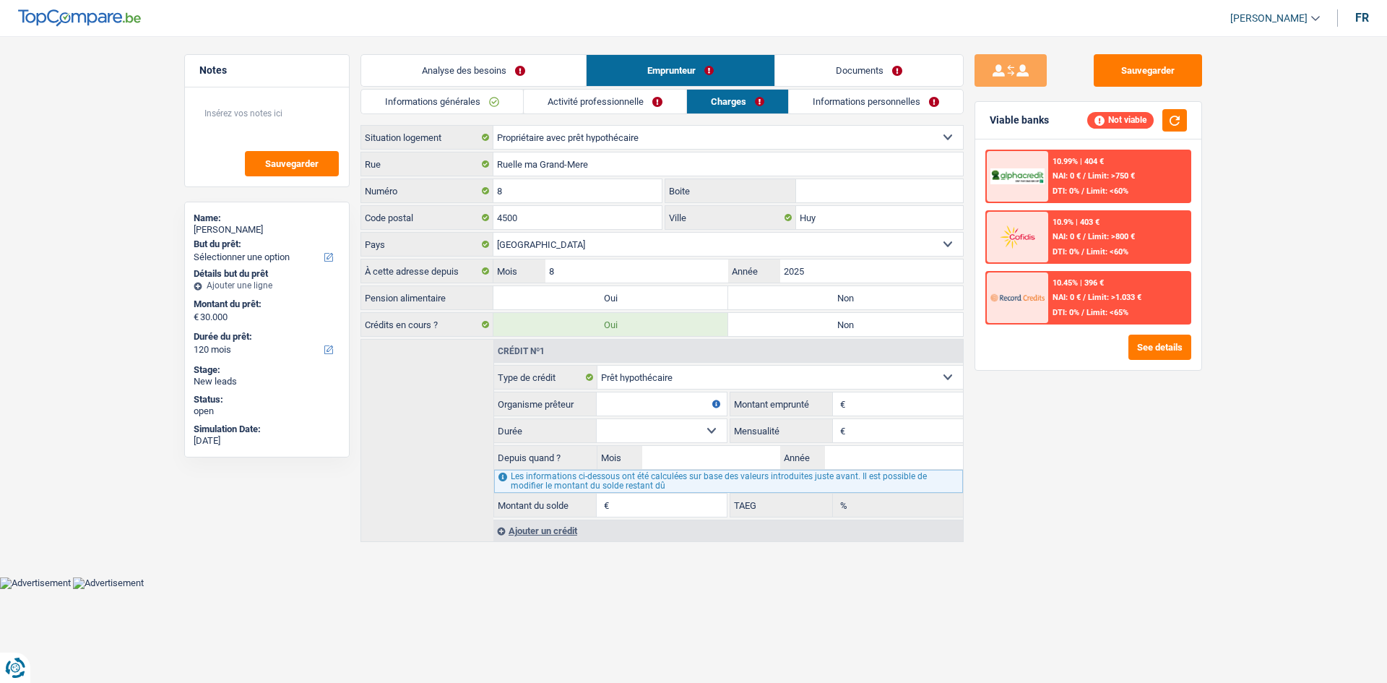
click at [881, 98] on link "Informations personnelles" at bounding box center [876, 102] width 174 height 24
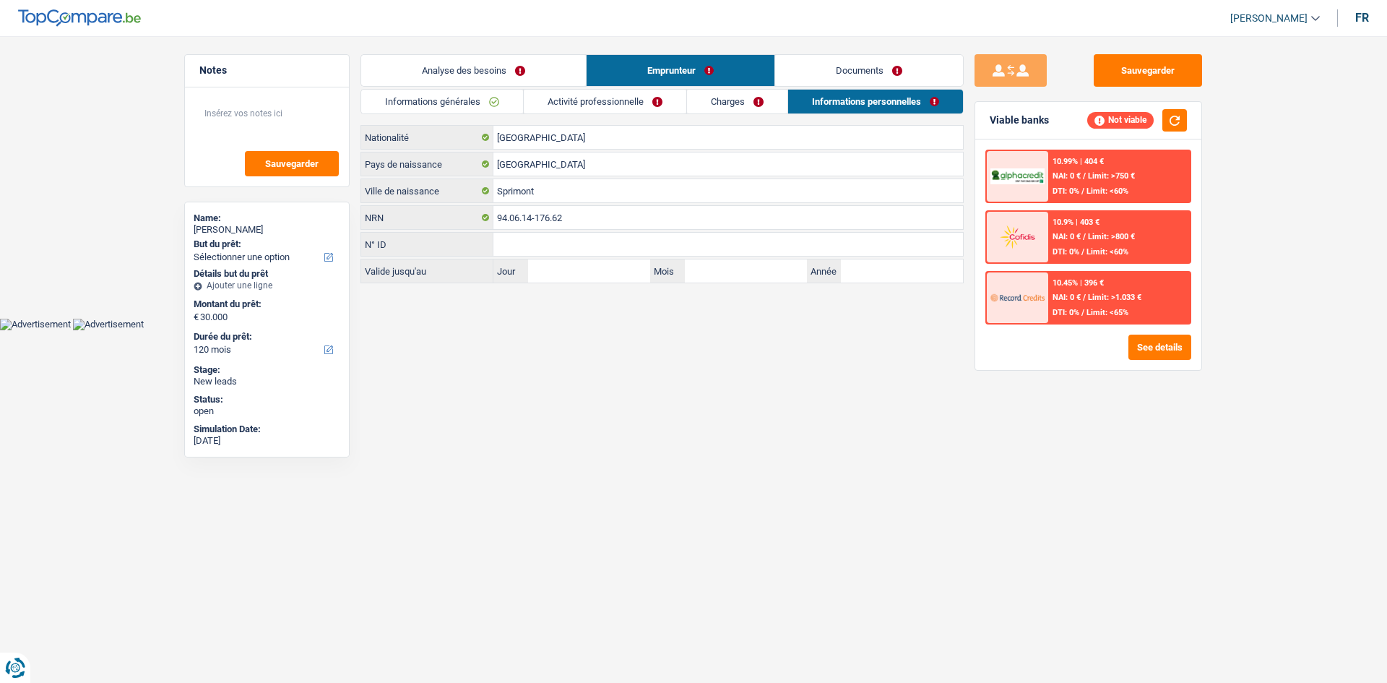
click at [810, 68] on link "Documents" at bounding box center [869, 70] width 188 height 31
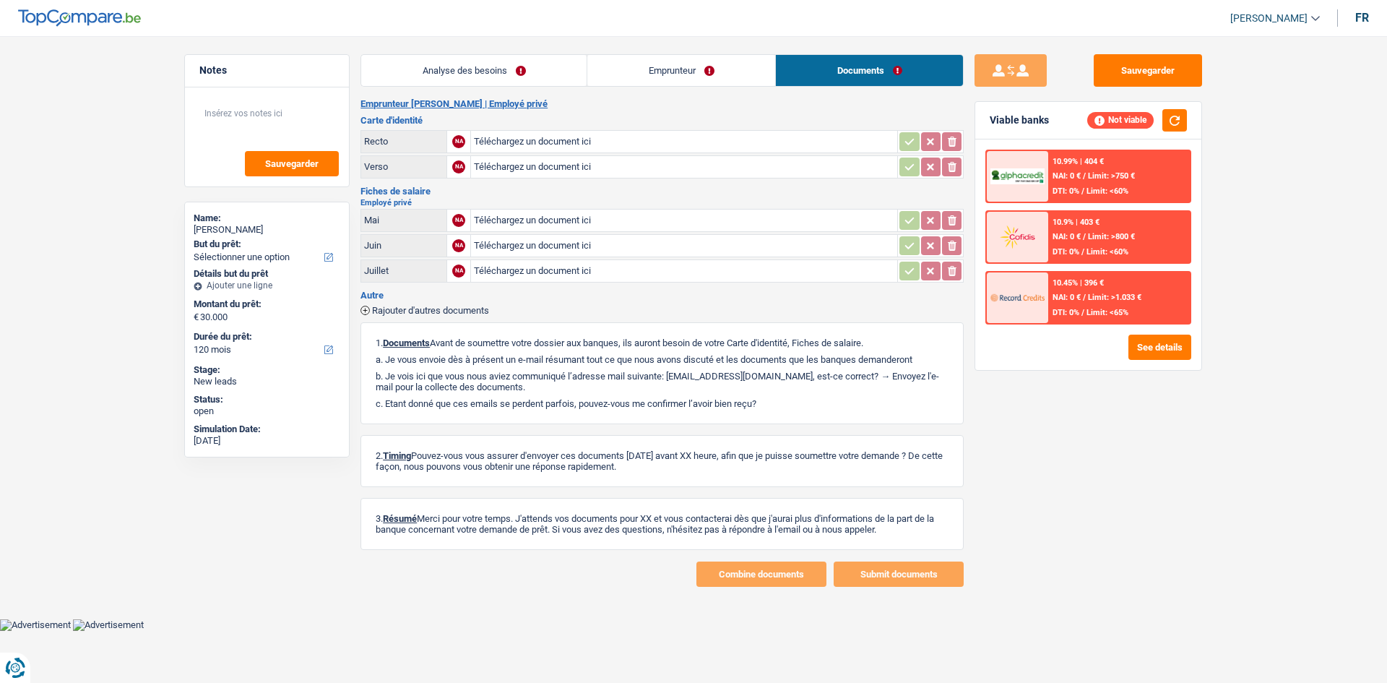
click at [441, 72] on link "Analyse des besoins" at bounding box center [473, 70] width 225 height 31
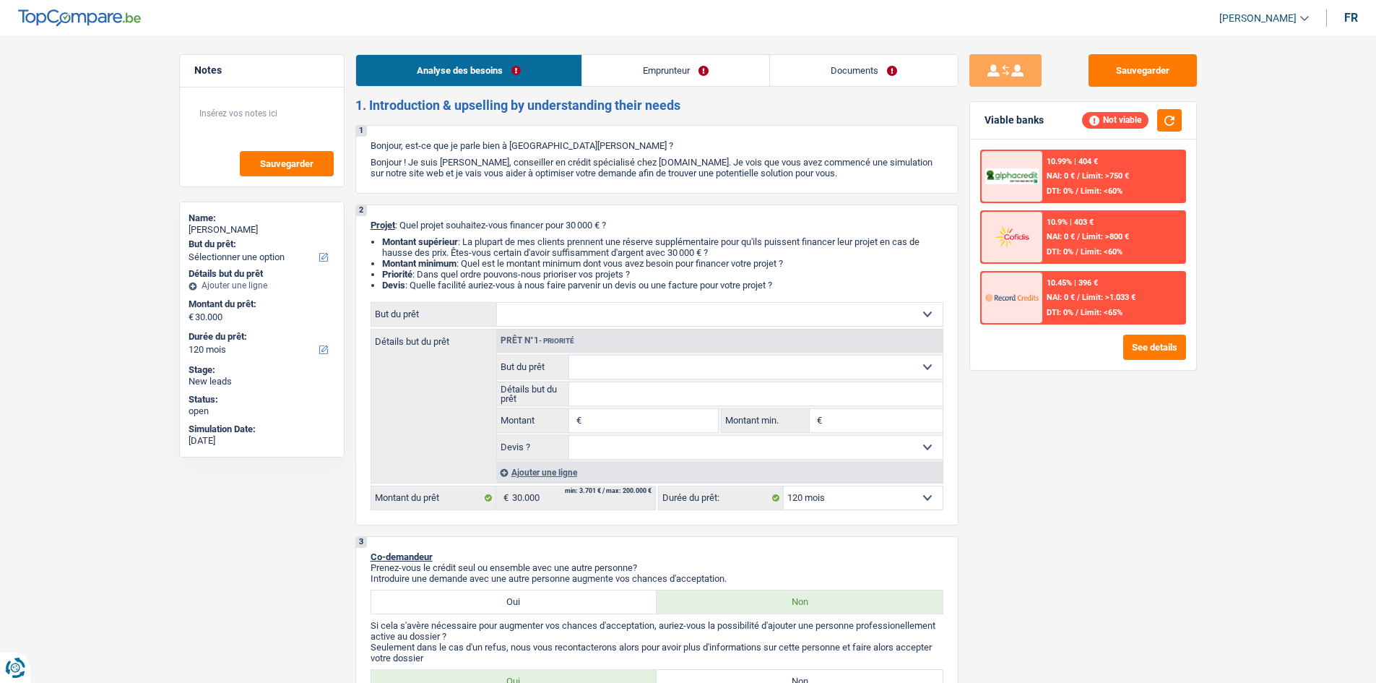
click at [1109, 303] on div "10.45% | 396 € NAI: 0 € / Limit: >1.033 € DTI: 0% / Limit: <65%" at bounding box center [1113, 297] width 142 height 51
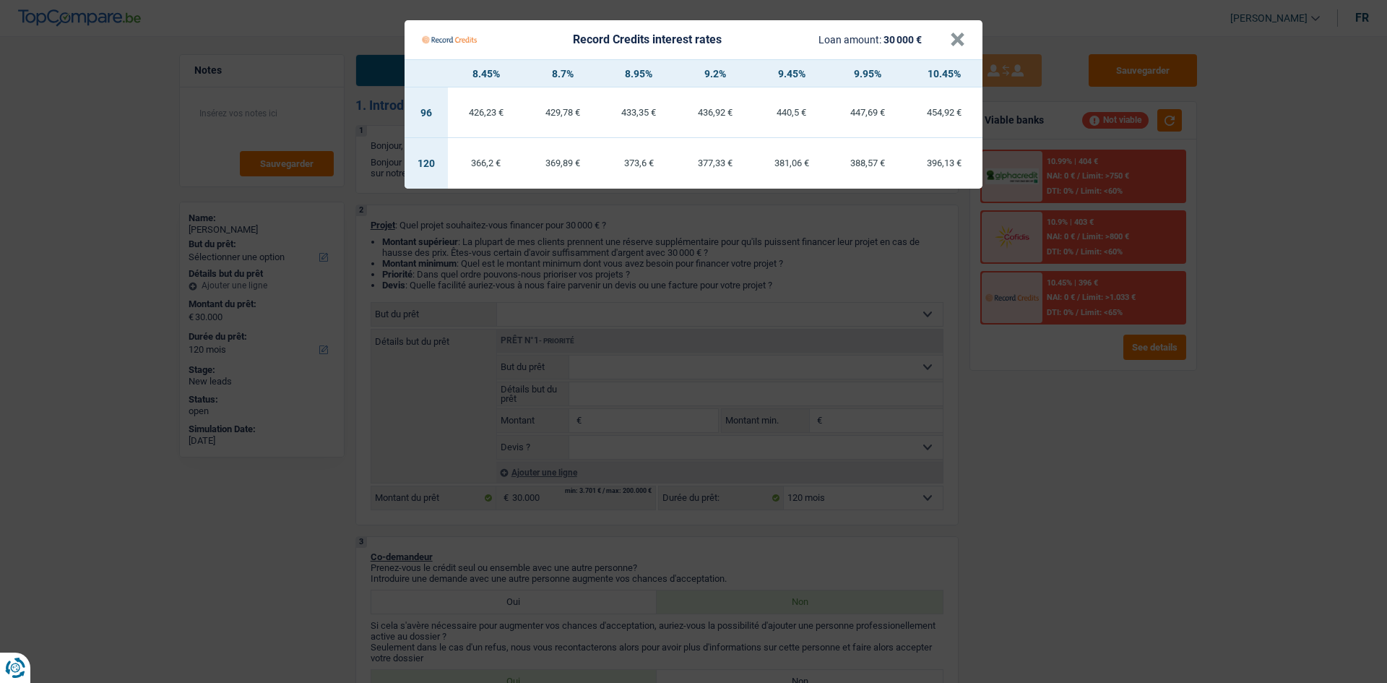
click at [1111, 431] on Credits "Record Credits interest rates Loan amount: 30 000 € × 8.45% 8.7% 8.95% 9.2% 9.4…" at bounding box center [693, 341] width 1387 height 683
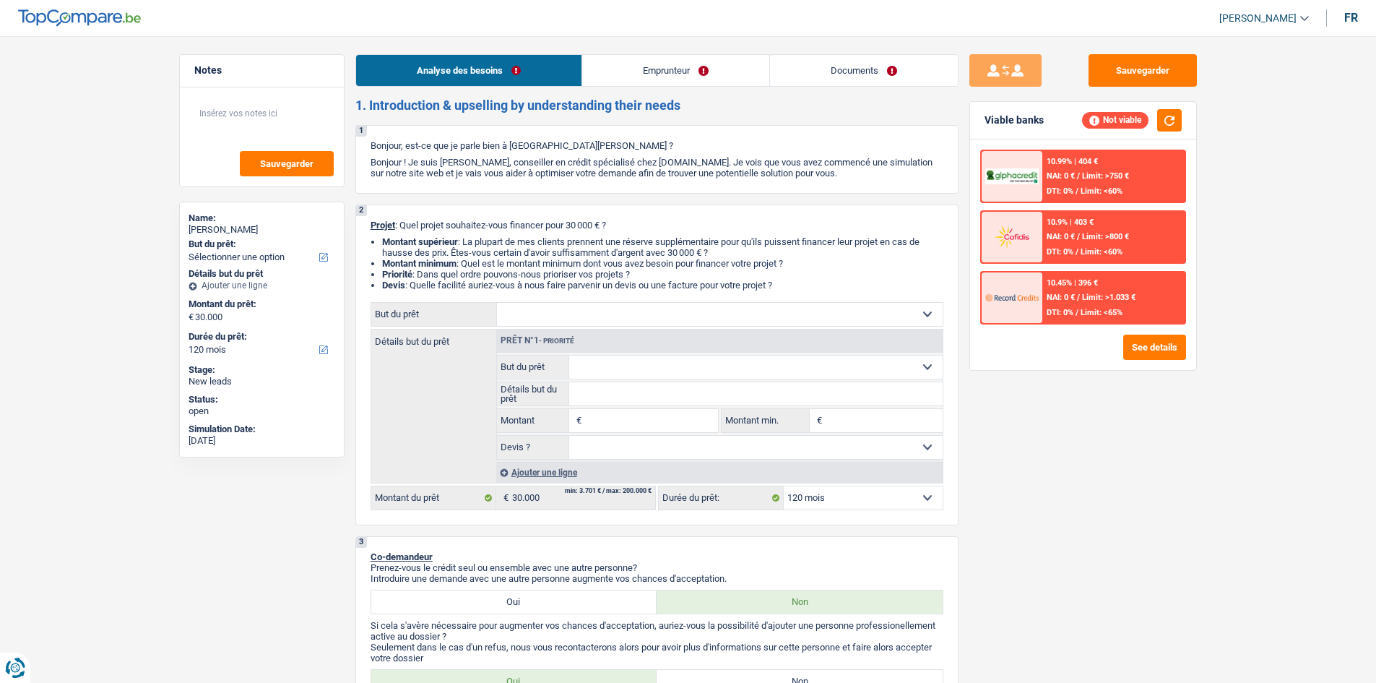
click at [1003, 409] on div "Sauvegarder Viable banks Not viable 10.99% | 404 € NAI: 0 € / Limit: >750 € DTI…" at bounding box center [1082, 355] width 249 height 602
select select "48"
select select "independent"
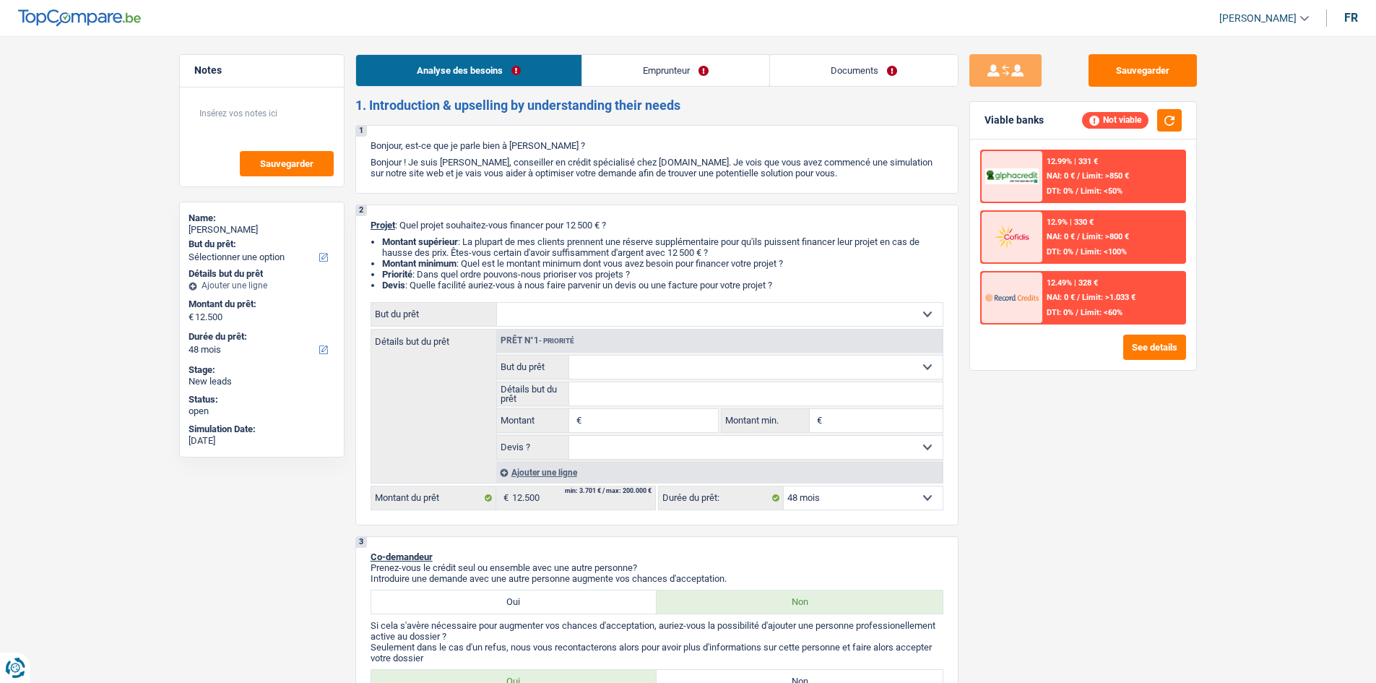
select select "netSalary"
select select "48"
click at [844, 421] on input "Montant min." at bounding box center [884, 420] width 117 height 23
click at [852, 423] on input "Montant min." at bounding box center [884, 420] width 117 height 23
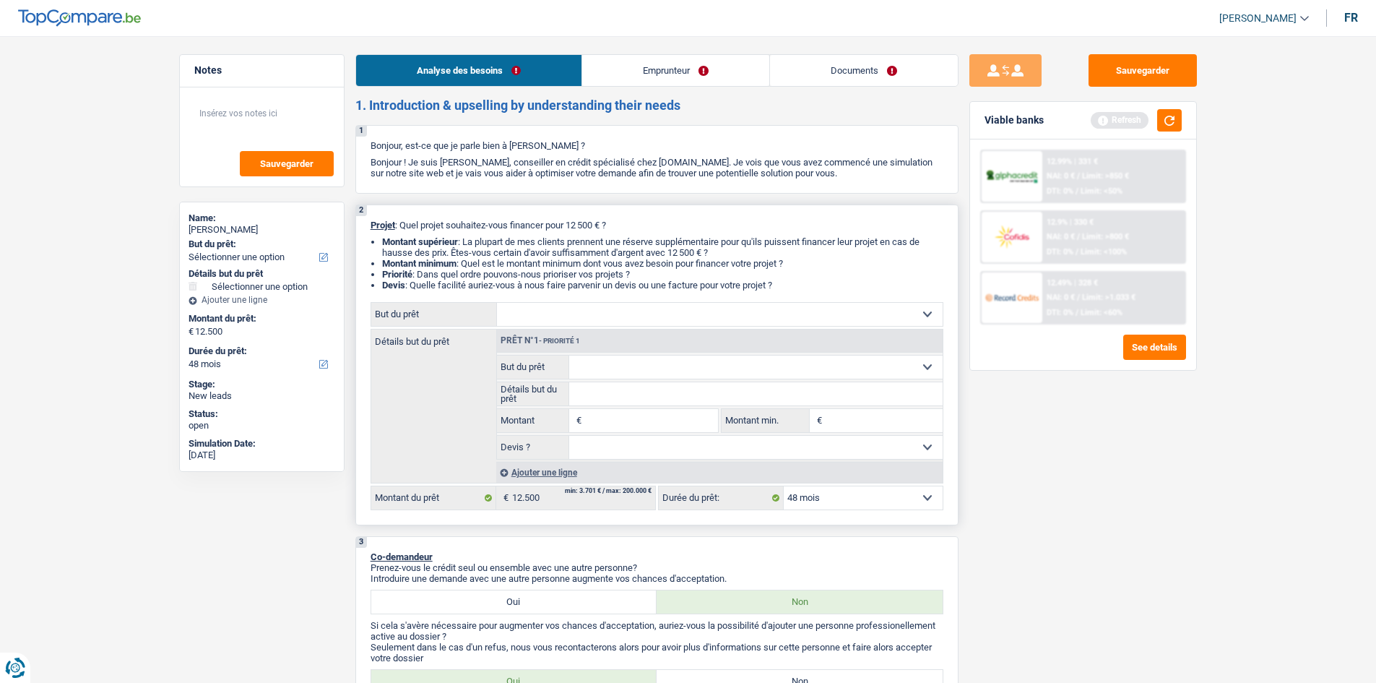
click at [680, 320] on select "Confort maison: meubles, textile, peinture, électroménager, outillage non-profe…" at bounding box center [720, 314] width 446 height 23
click at [907, 315] on select "Confort maison: meubles, textile, peinture, électroménager, outillage non-profe…" at bounding box center [720, 314] width 446 height 23
click at [682, 68] on link "Emprunteur" at bounding box center [675, 70] width 187 height 31
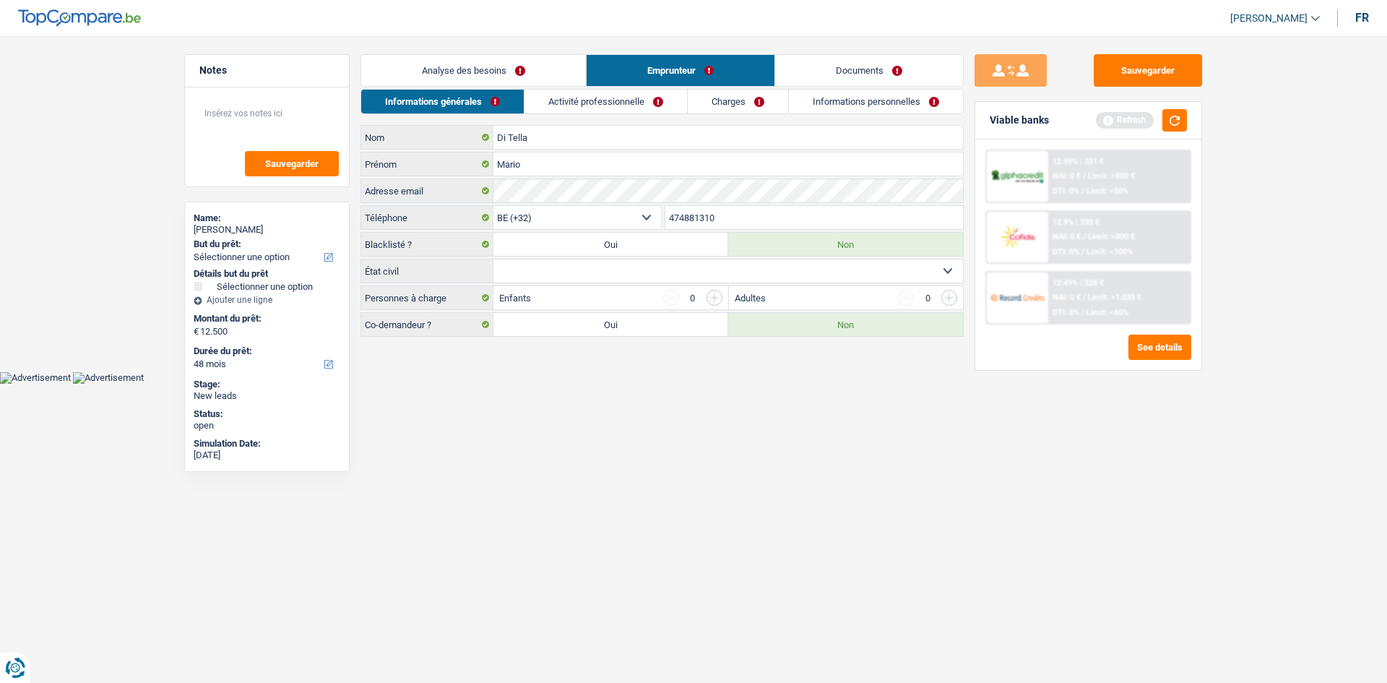
click at [578, 95] on link "Activité professionnelle" at bounding box center [605, 102] width 163 height 24
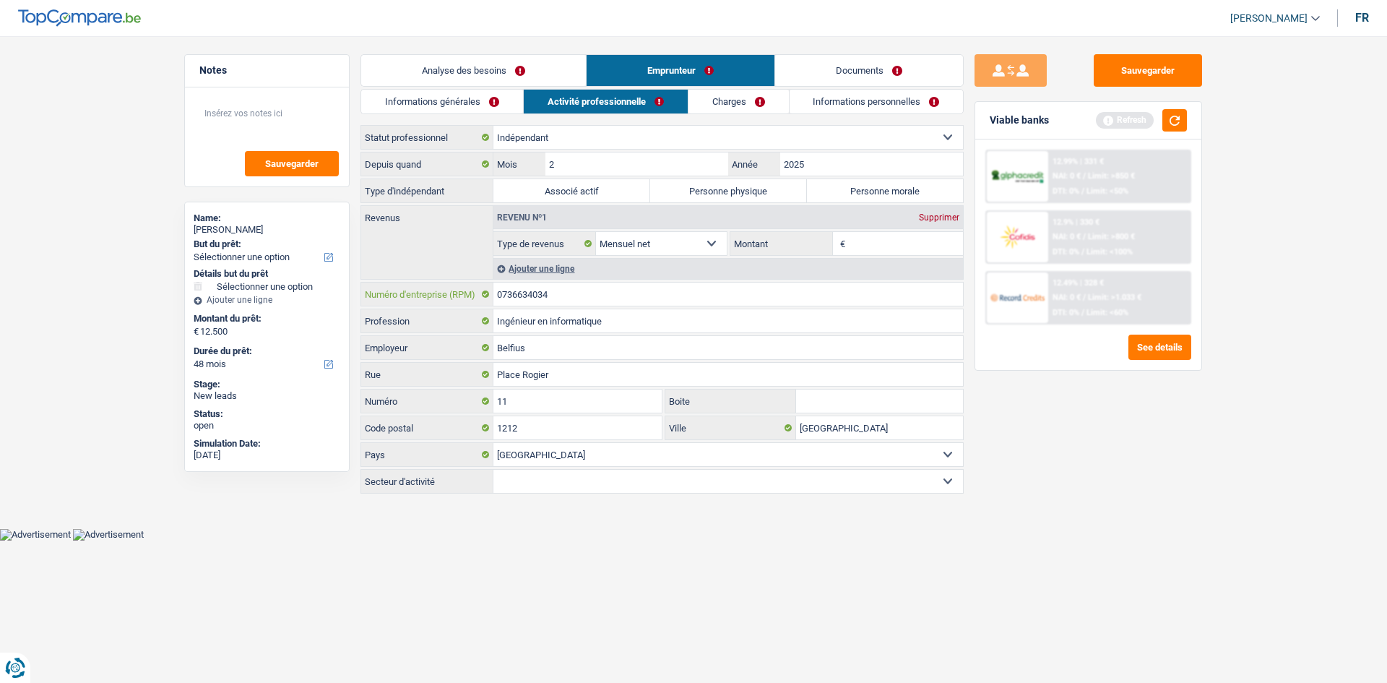
click at [555, 298] on input "0736634034" at bounding box center [727, 293] width 469 height 23
click at [553, 295] on input "0736634034" at bounding box center [727, 293] width 469 height 23
click at [552, 294] on input "0736634034" at bounding box center [727, 293] width 469 height 23
click at [592, 303] on input "0736634034" at bounding box center [727, 293] width 469 height 23
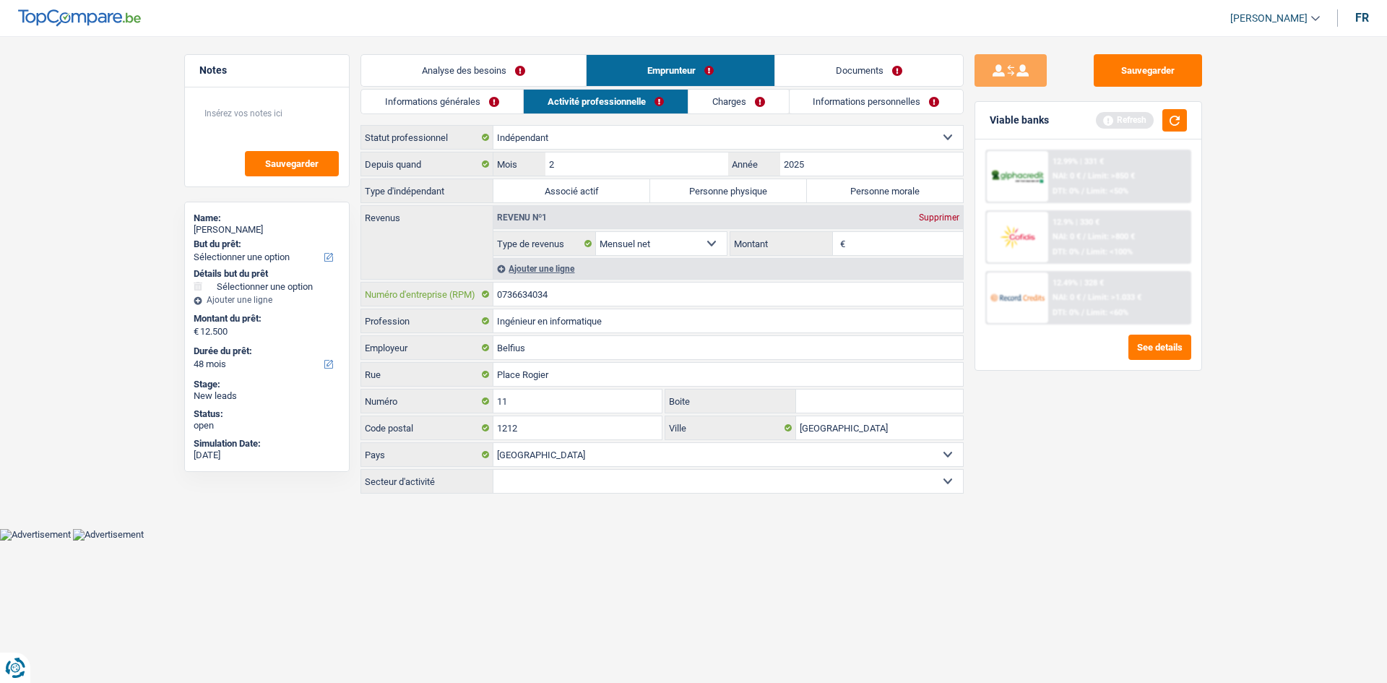
click at [592, 303] on input "0736634034" at bounding box center [727, 293] width 469 height 23
click at [1143, 77] on button "Sauvegarder" at bounding box center [1148, 70] width 108 height 33
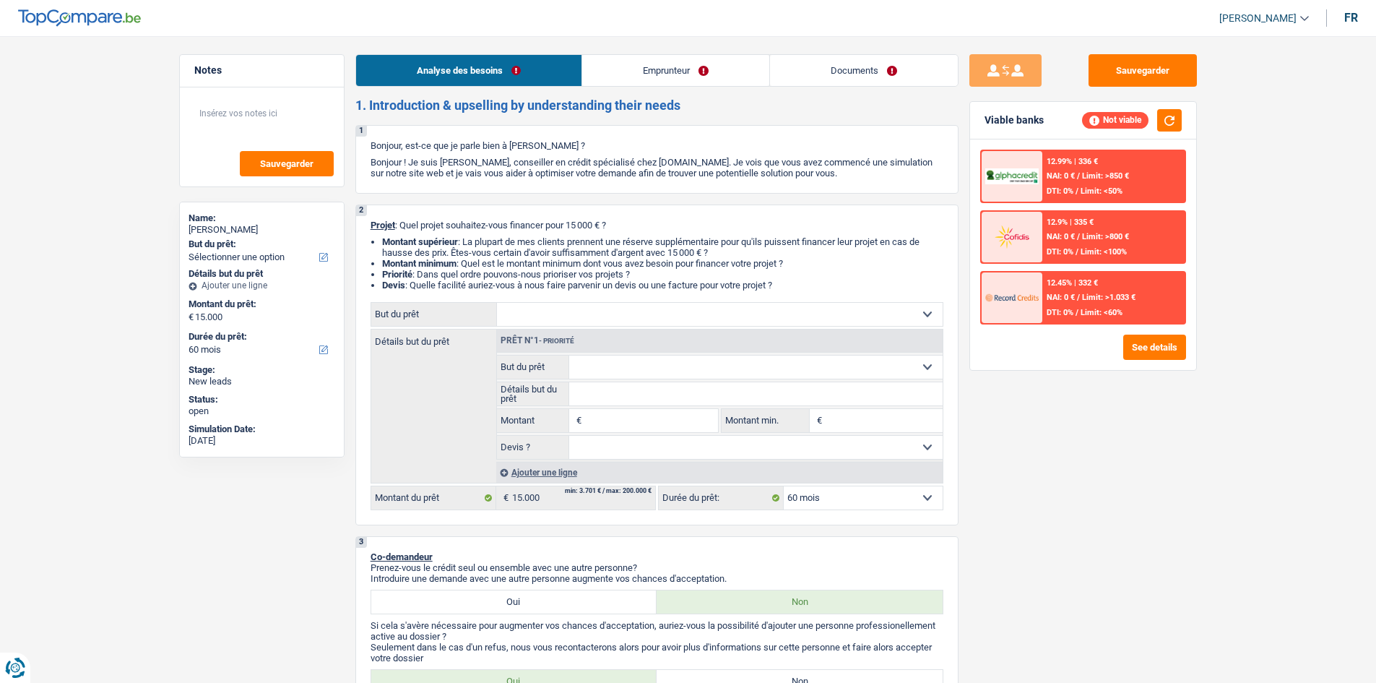
select select "60"
select select "mutuality"
select select "mutualityIndemnity"
select select "60"
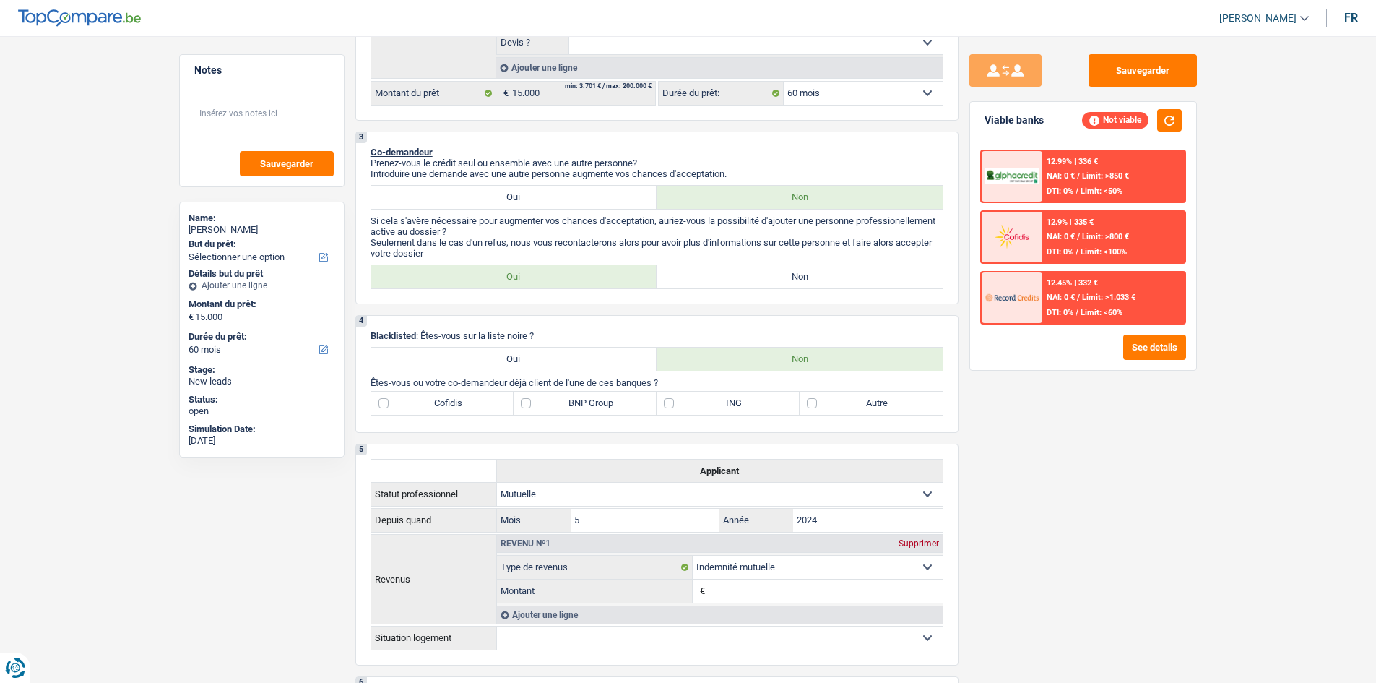
scroll to position [433, 0]
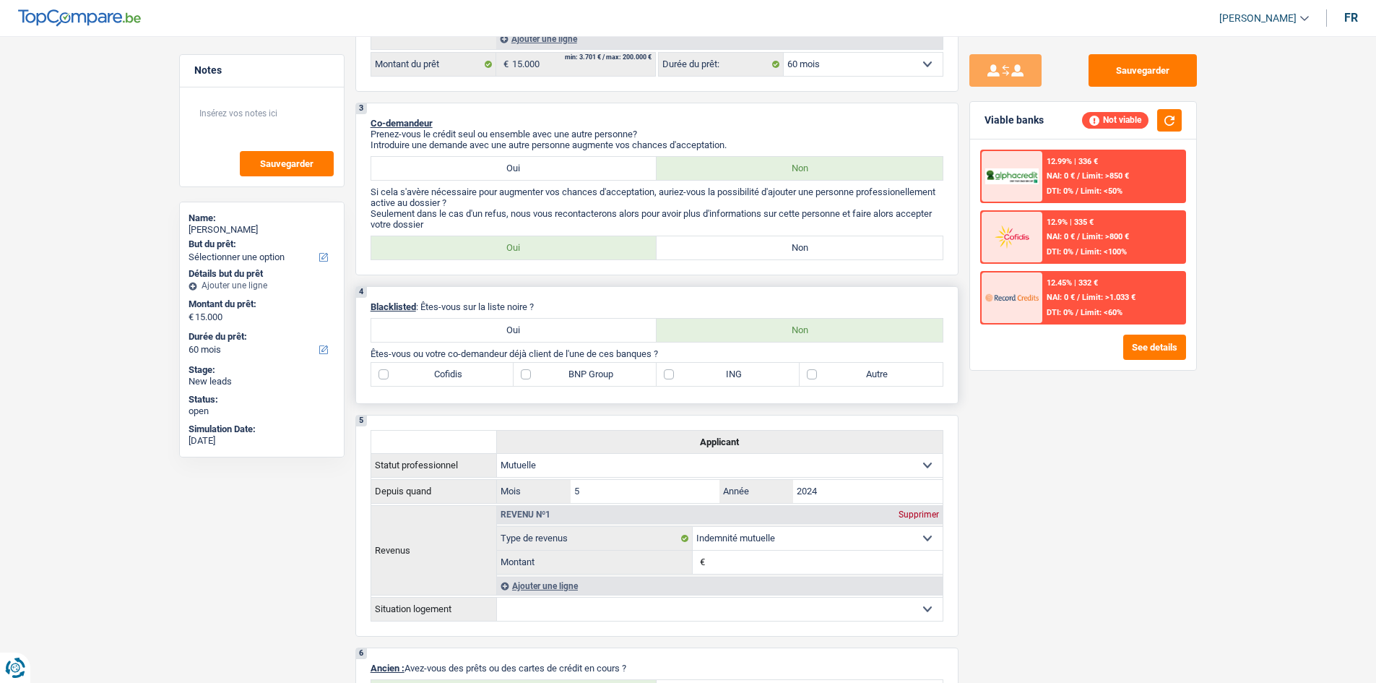
click at [572, 371] on label "BNP Group" at bounding box center [585, 374] width 143 height 23
click at [572, 371] on input "BNP Group" at bounding box center [585, 374] width 143 height 23
checkbox input "true"
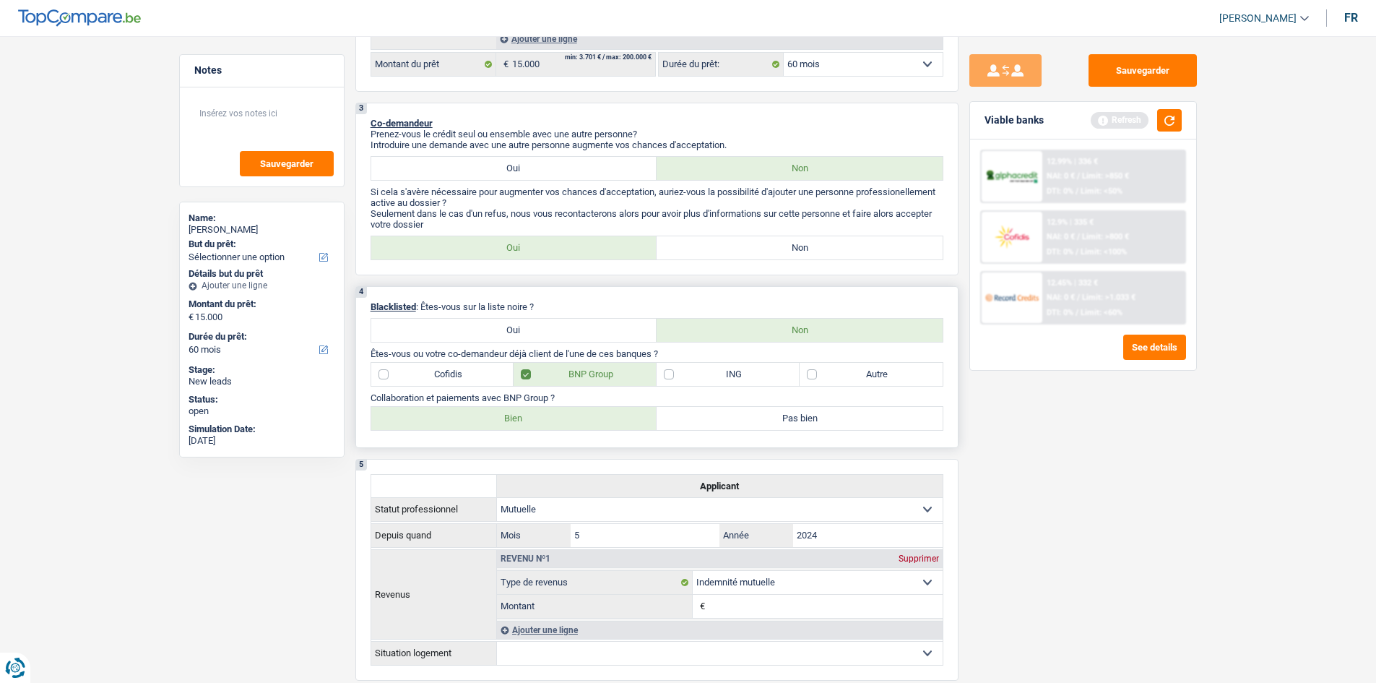
click at [775, 417] on label "Pas bien" at bounding box center [800, 418] width 286 height 23
click at [775, 417] on input "Pas bien" at bounding box center [800, 418] width 286 height 23
radio input "true"
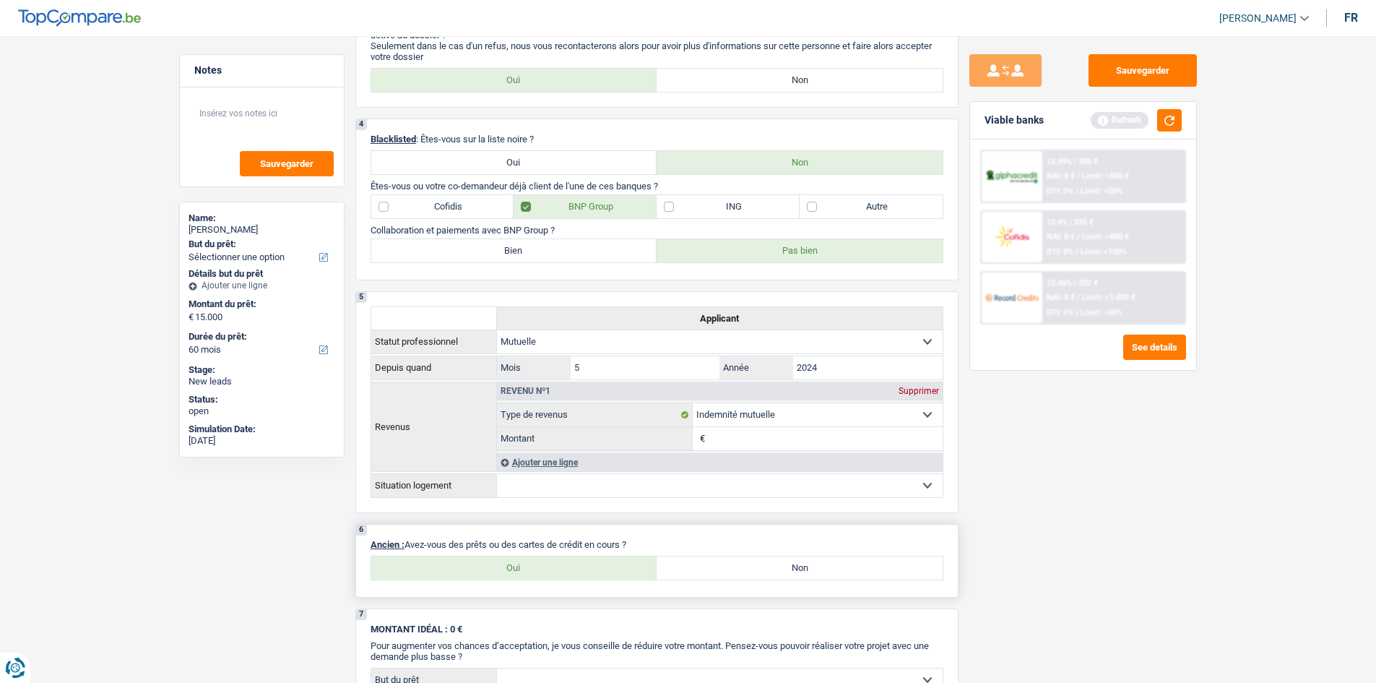
scroll to position [867, 0]
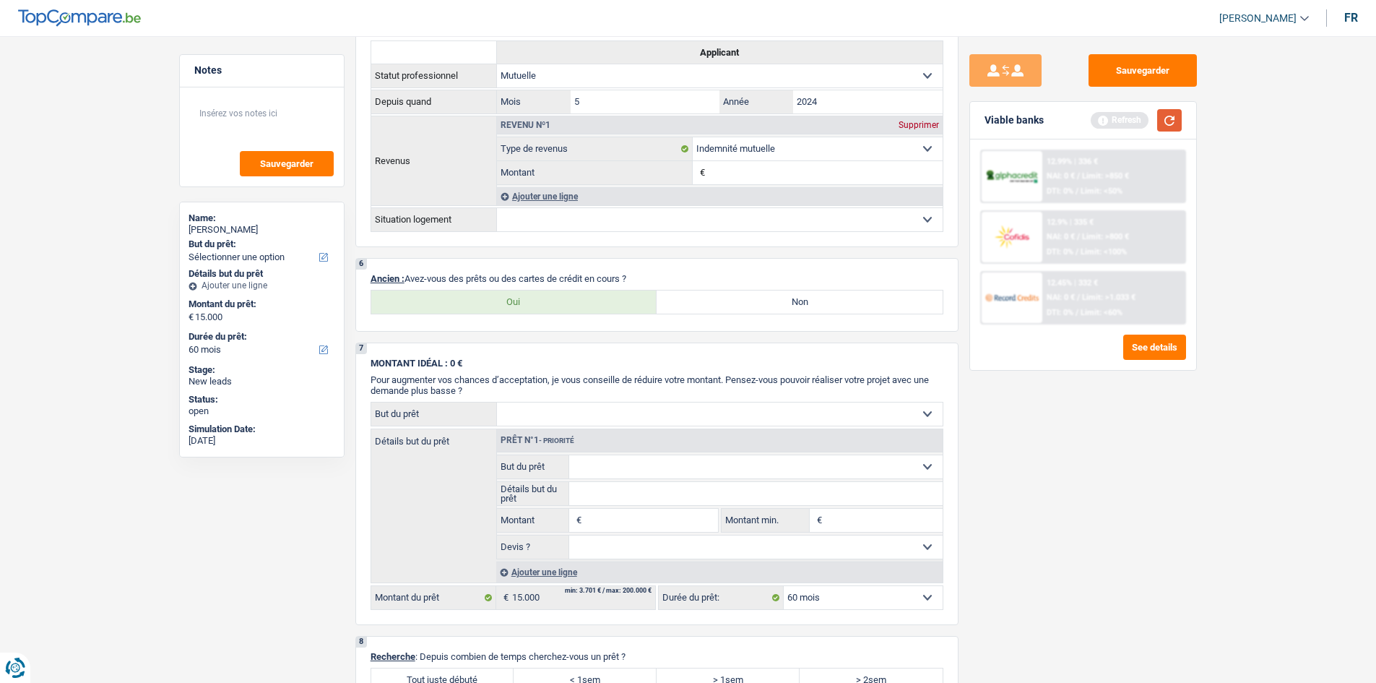
click at [1169, 117] on button "button" at bounding box center [1169, 120] width 25 height 22
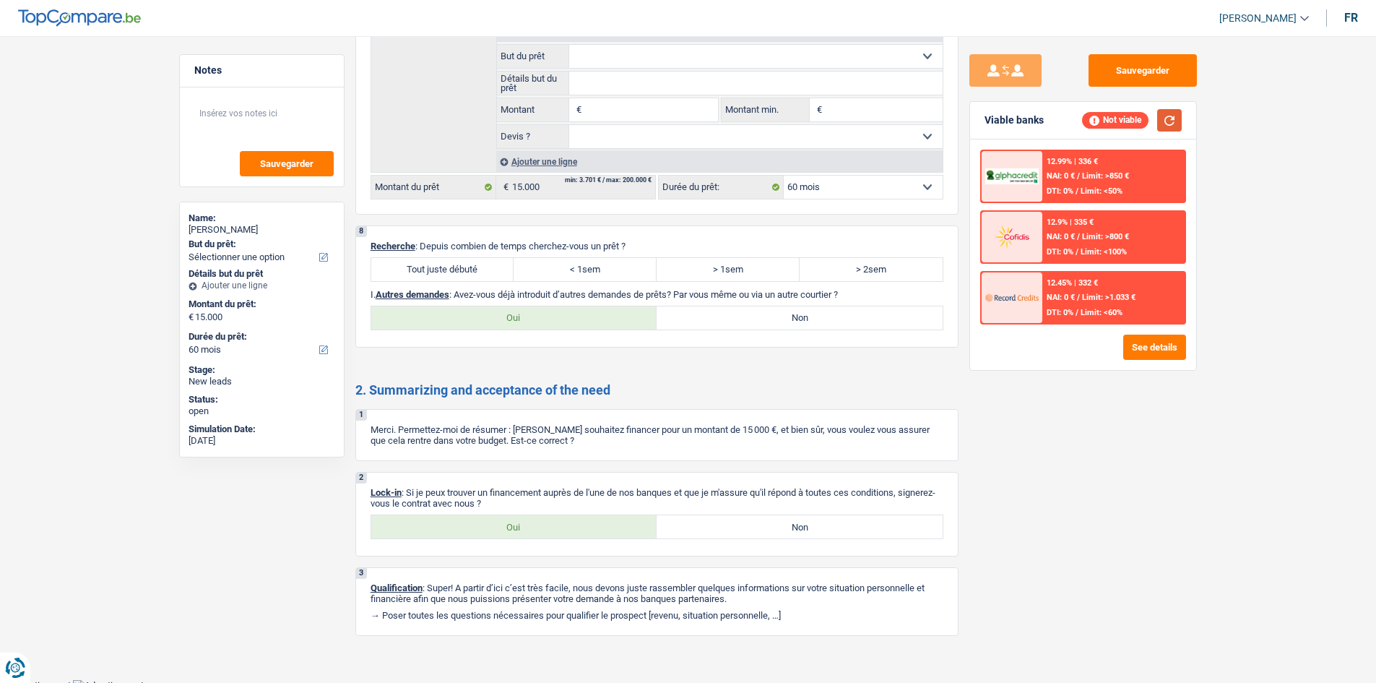
scroll to position [1284, 0]
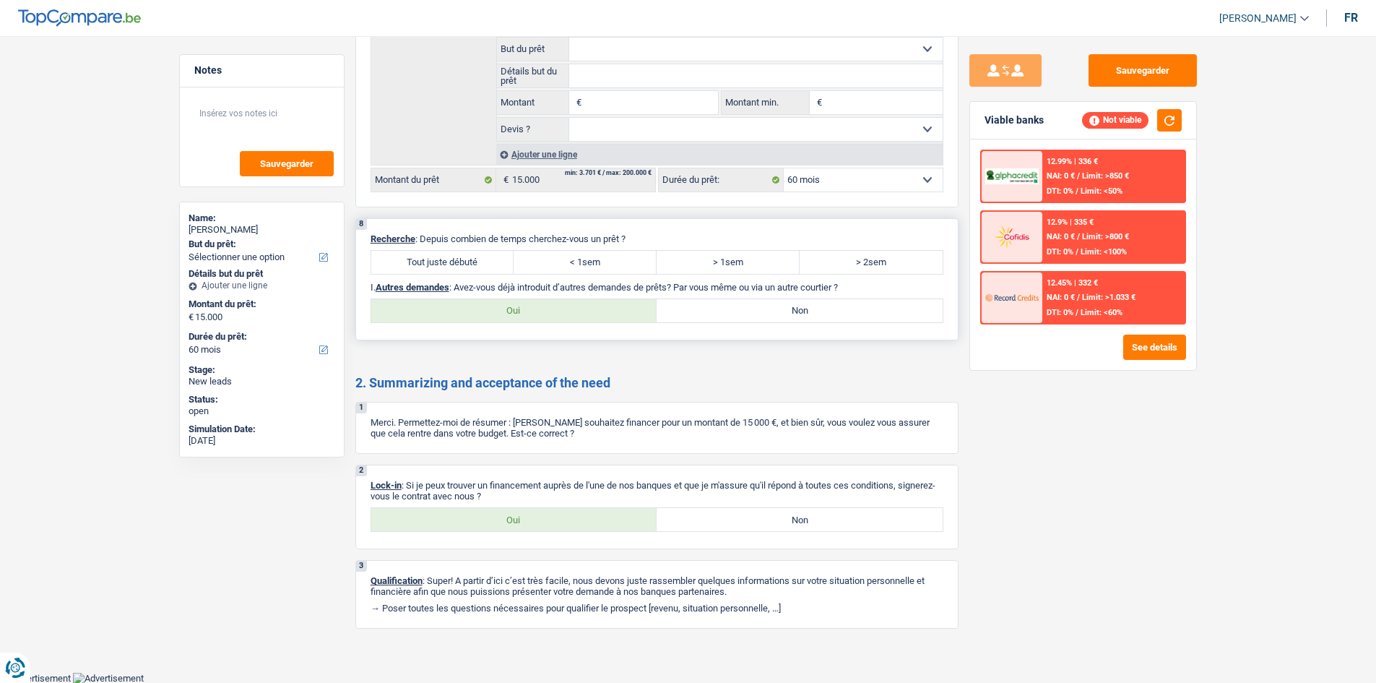
click at [467, 256] on label "Tout juste débuté" at bounding box center [442, 262] width 143 height 23
click at [467, 256] on input "Tout juste débuté" at bounding box center [442, 262] width 143 height 23
radio input "true"
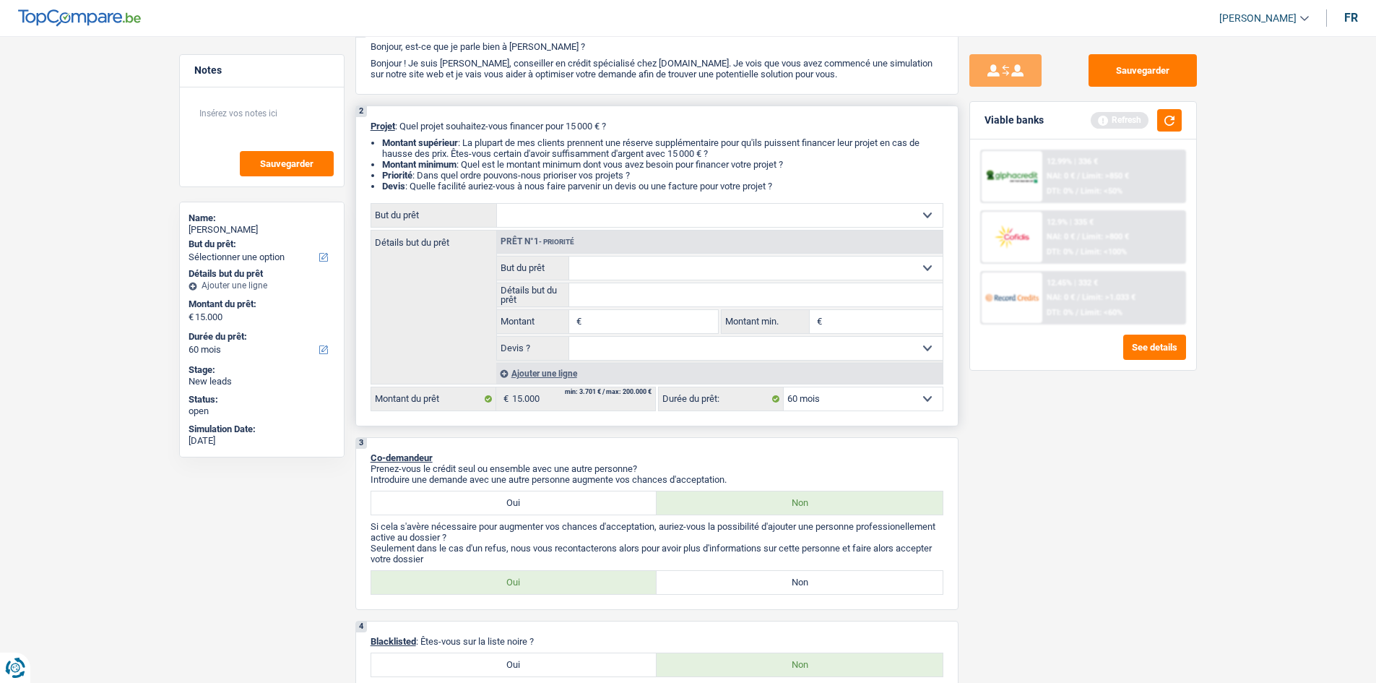
scroll to position [0, 0]
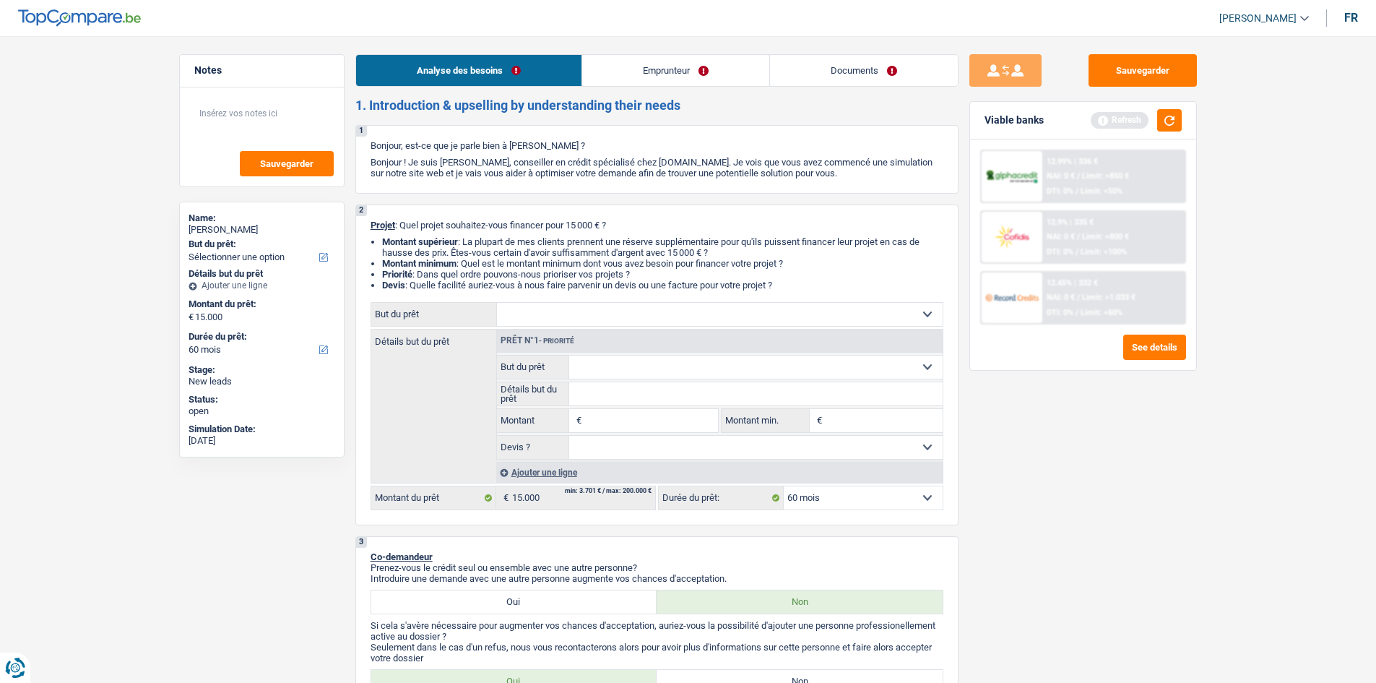
click at [751, 72] on link "Emprunteur" at bounding box center [675, 70] width 187 height 31
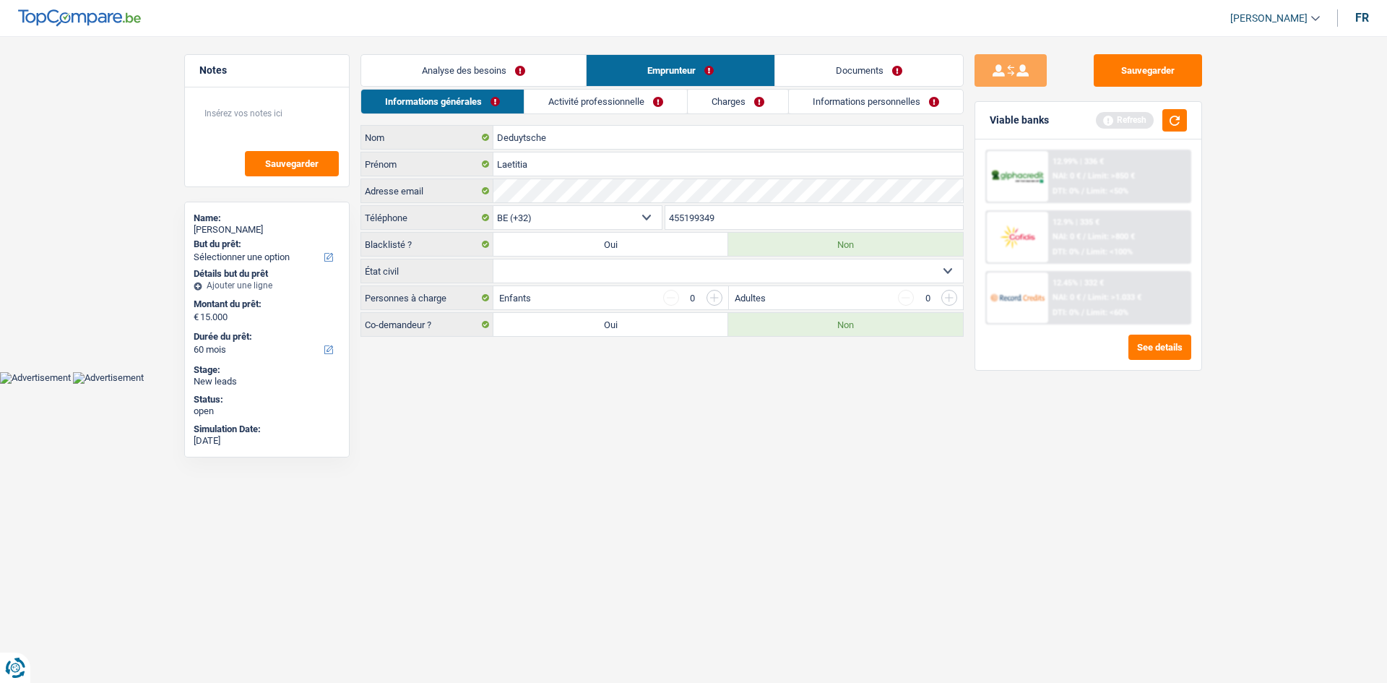
click at [519, 60] on link "Analyse des besoins" at bounding box center [473, 70] width 225 height 31
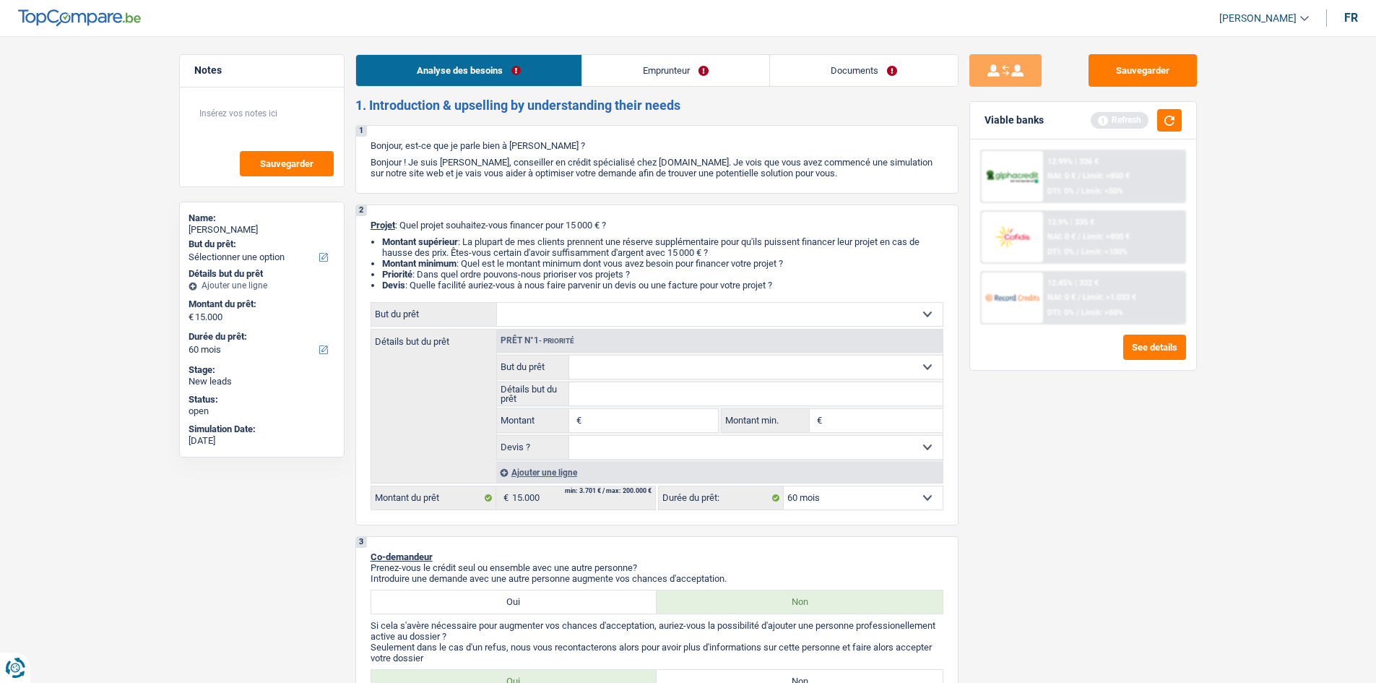
click at [824, 69] on link "Documents" at bounding box center [864, 70] width 188 height 31
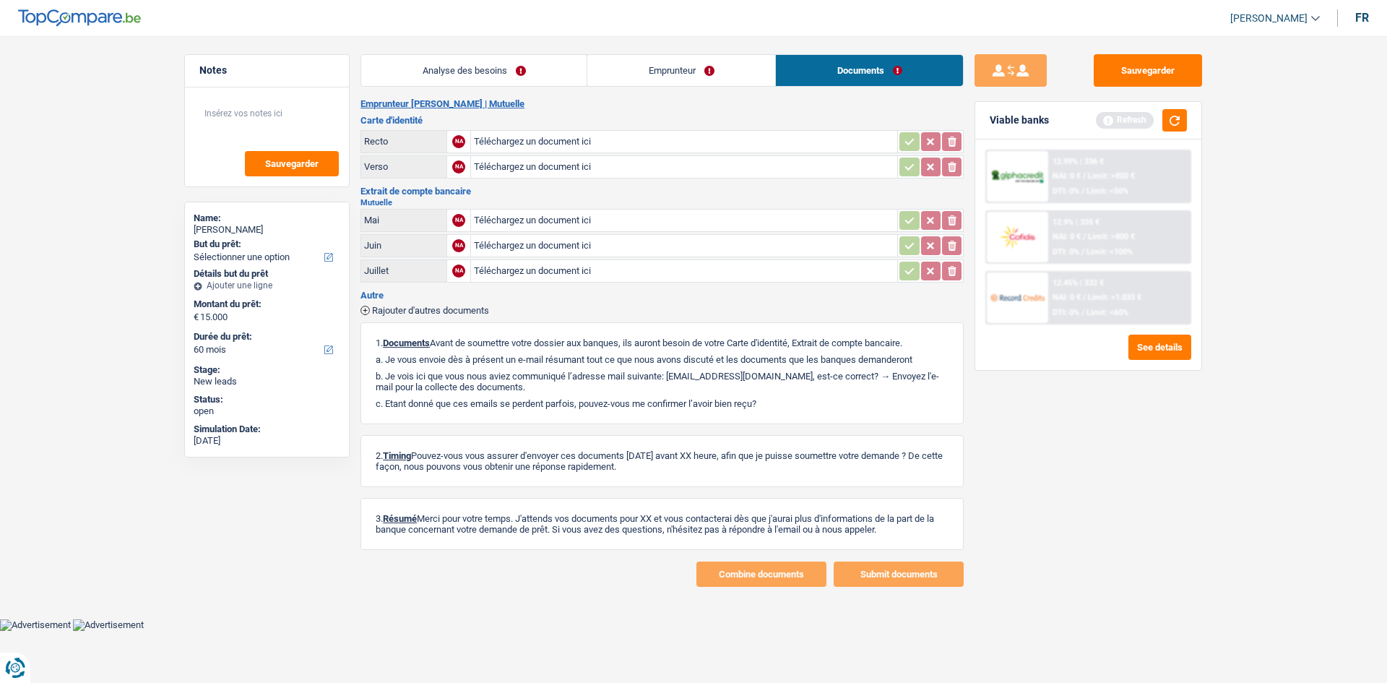
click at [672, 64] on link "Emprunteur" at bounding box center [681, 70] width 188 height 31
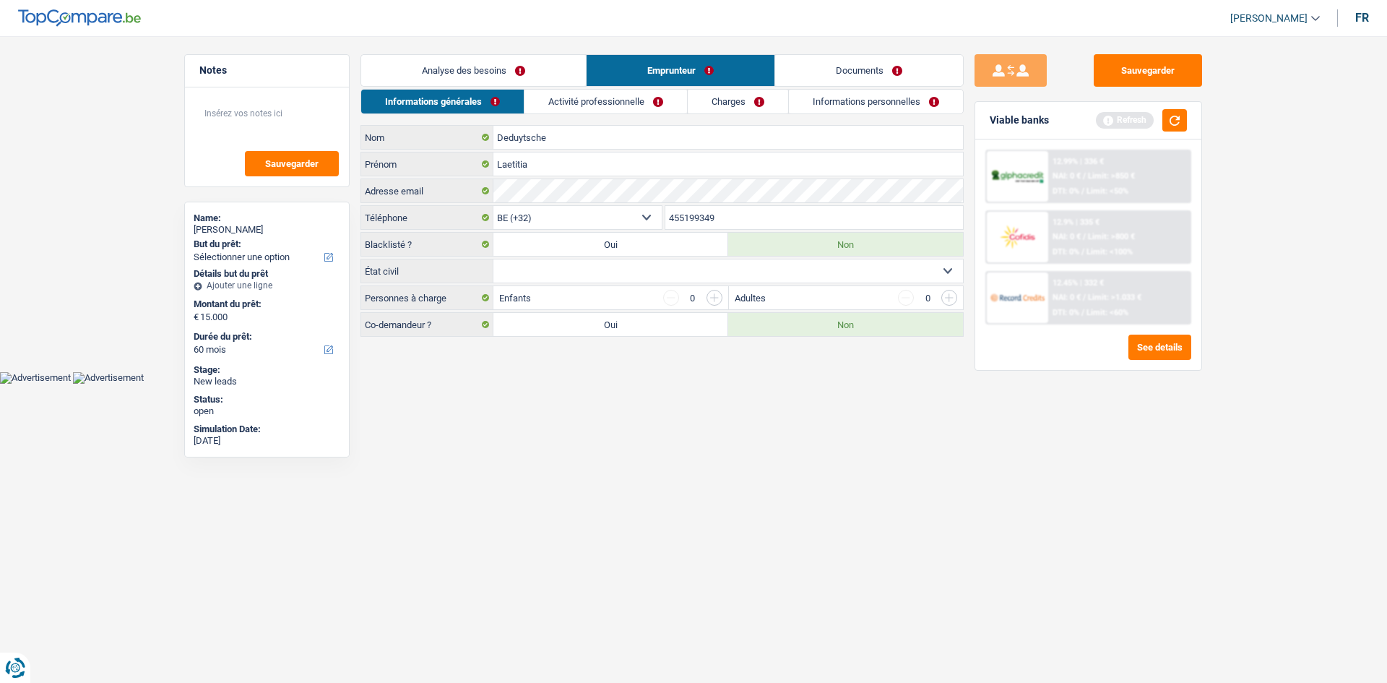
click at [482, 69] on link "Analyse des besoins" at bounding box center [473, 70] width 225 height 31
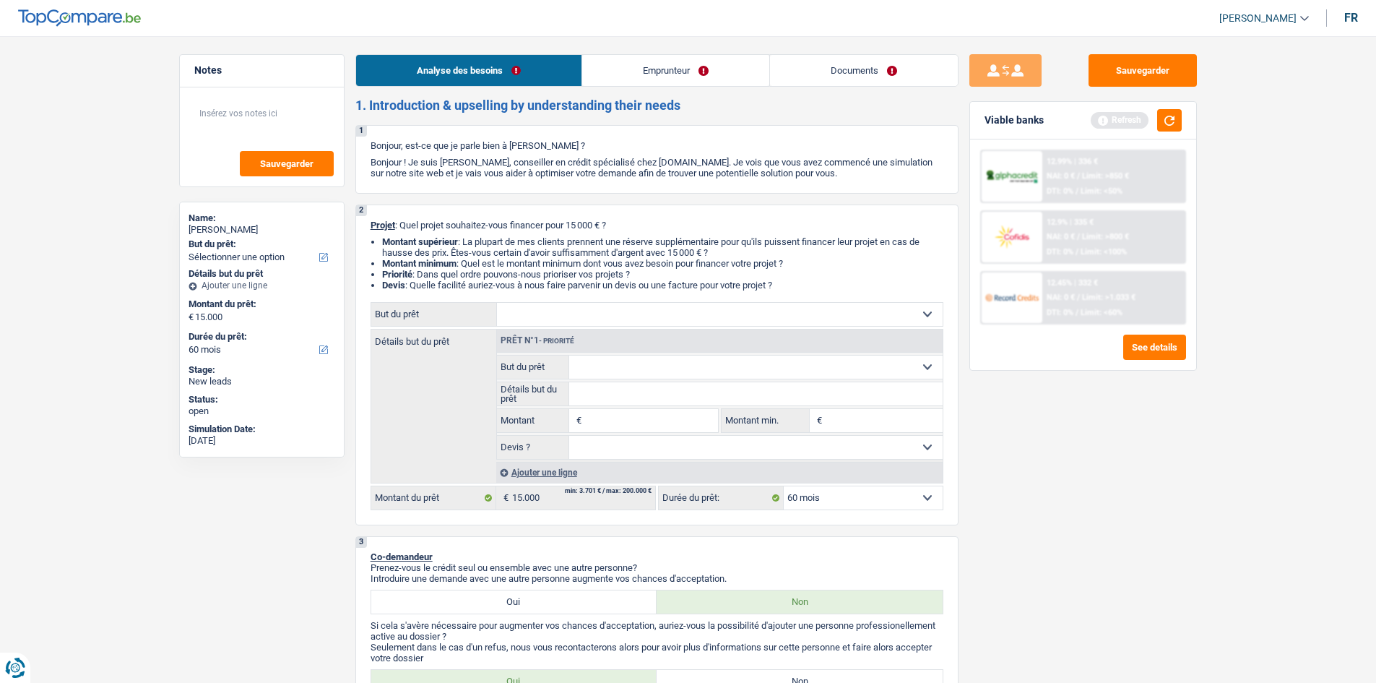
click at [840, 75] on link "Documents" at bounding box center [864, 70] width 188 height 31
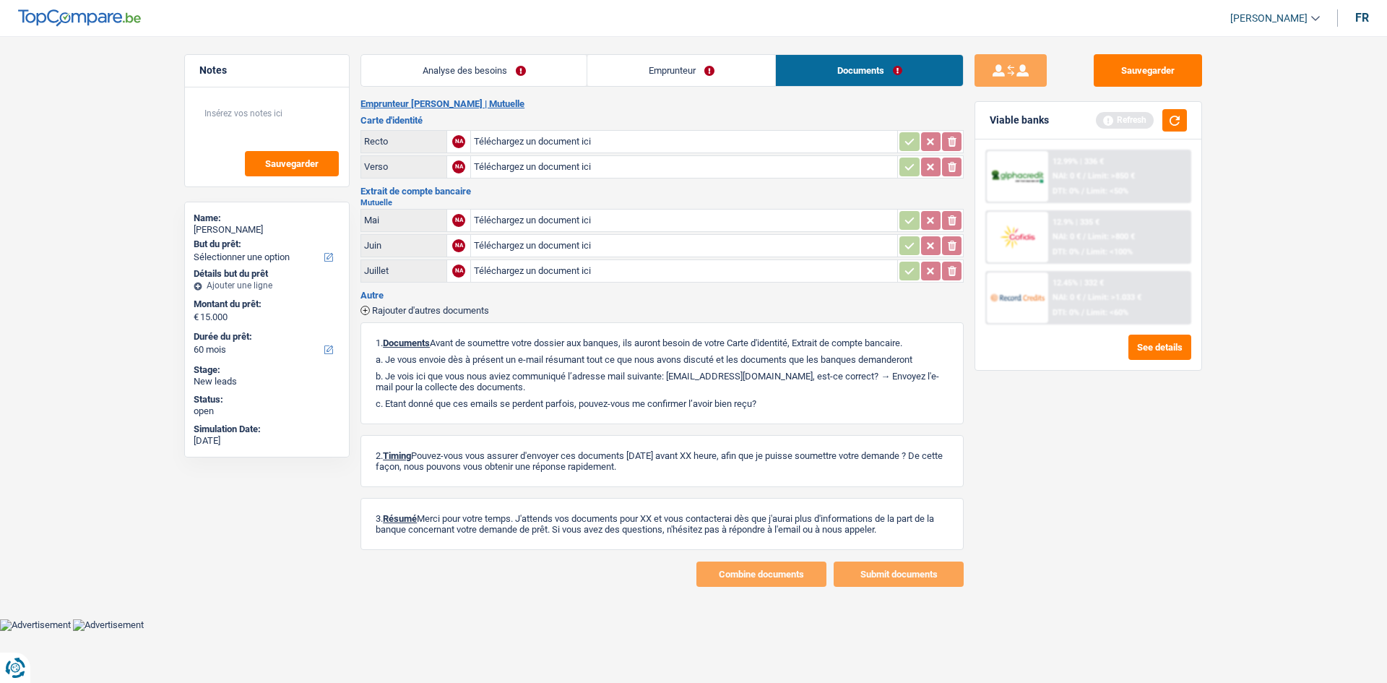
drag, startPoint x: 666, startPoint y: 61, endPoint x: 569, endPoint y: 48, distance: 97.8
click at [666, 62] on link "Emprunteur" at bounding box center [681, 70] width 188 height 31
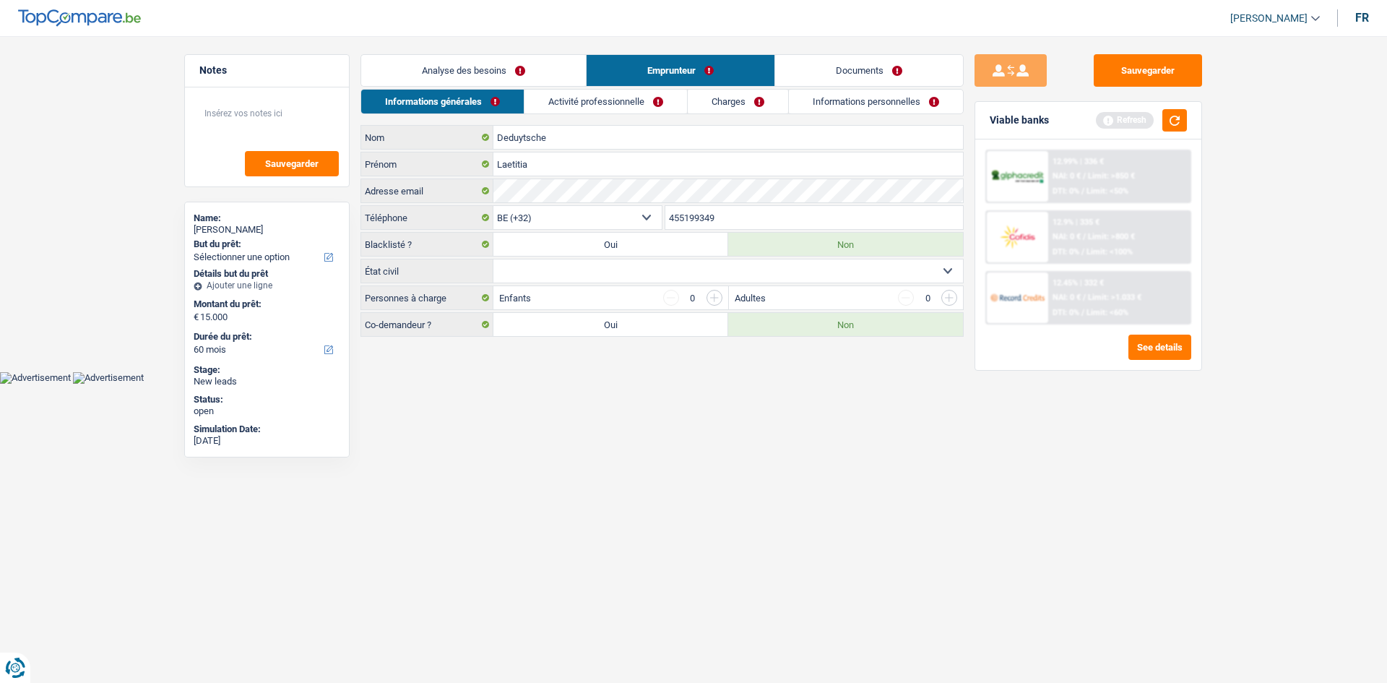
click at [521, 47] on main "Notes Sauvegarder Name: Laetitia Deduytsche But du prêt: Confort maison: meuble…" at bounding box center [693, 197] width 1387 height 350
click at [568, 67] on link "Analyse des besoins" at bounding box center [473, 70] width 225 height 31
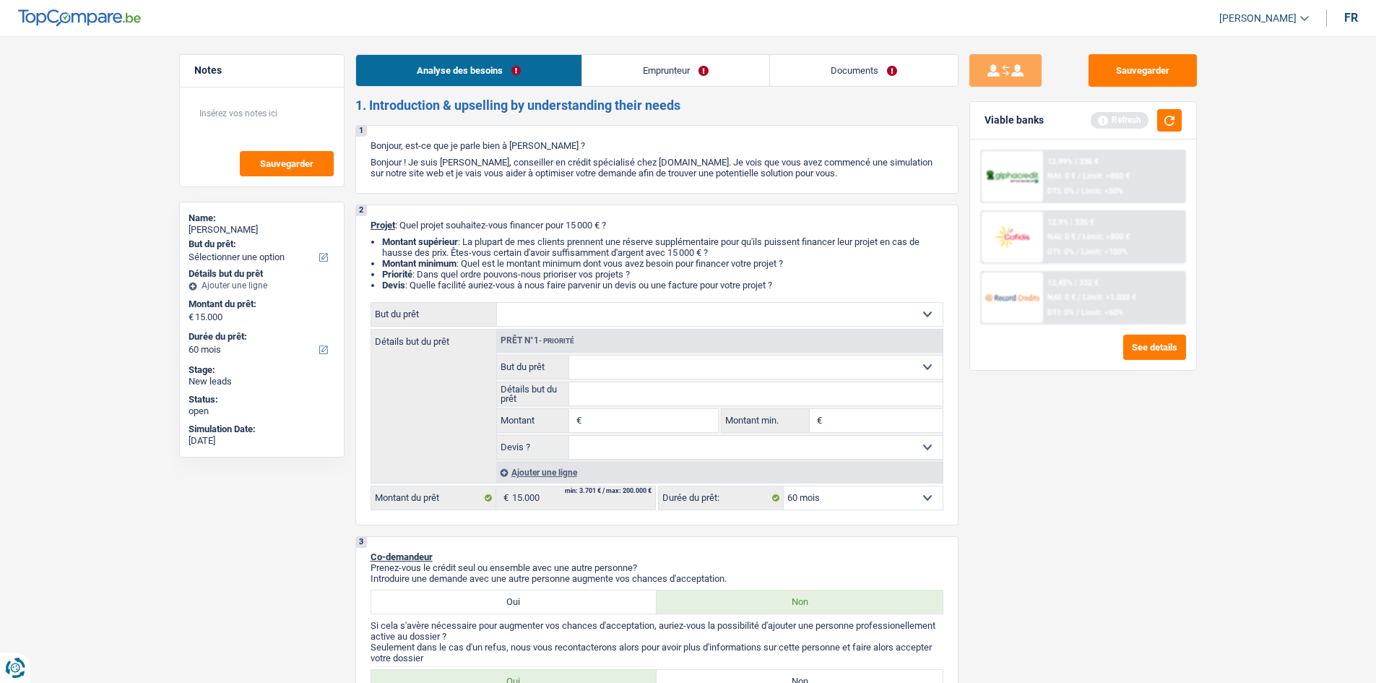
click at [821, 77] on link "Documents" at bounding box center [864, 70] width 188 height 31
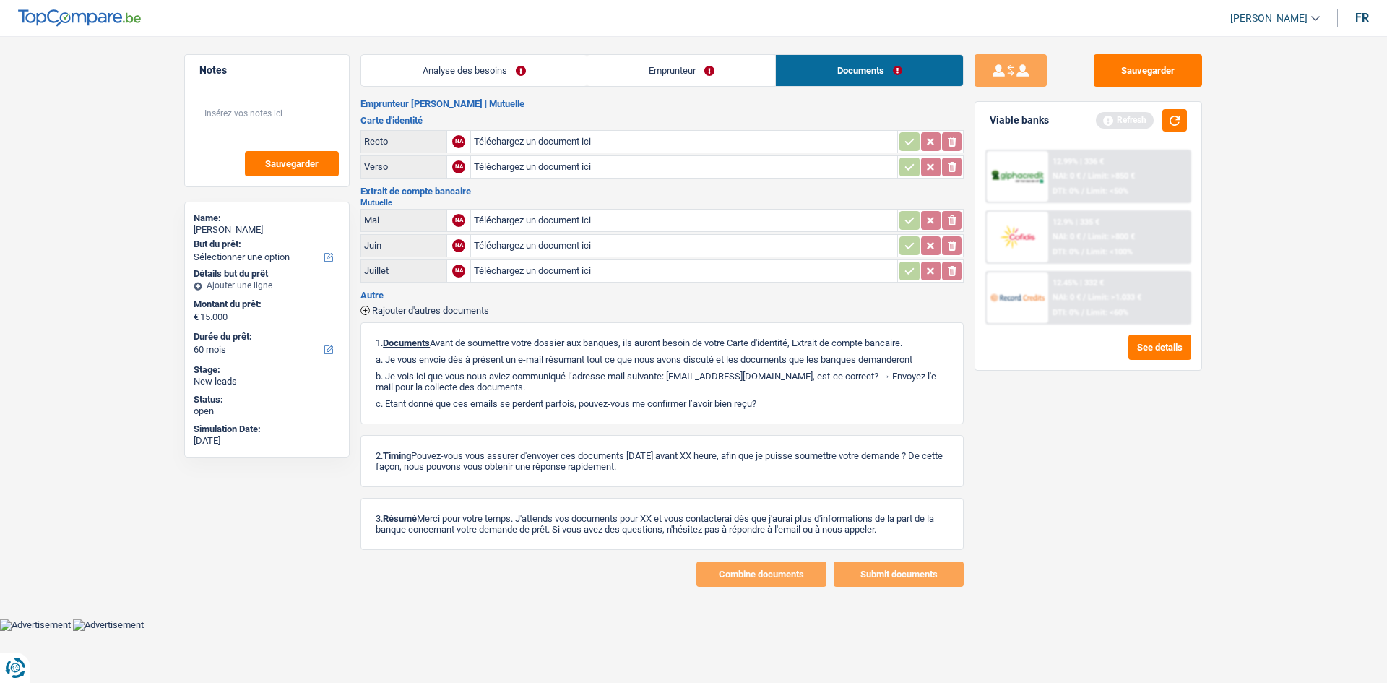
drag, startPoint x: 727, startPoint y: 64, endPoint x: 586, endPoint y: 51, distance: 141.4
click at [724, 64] on link "Emprunteur" at bounding box center [681, 70] width 188 height 31
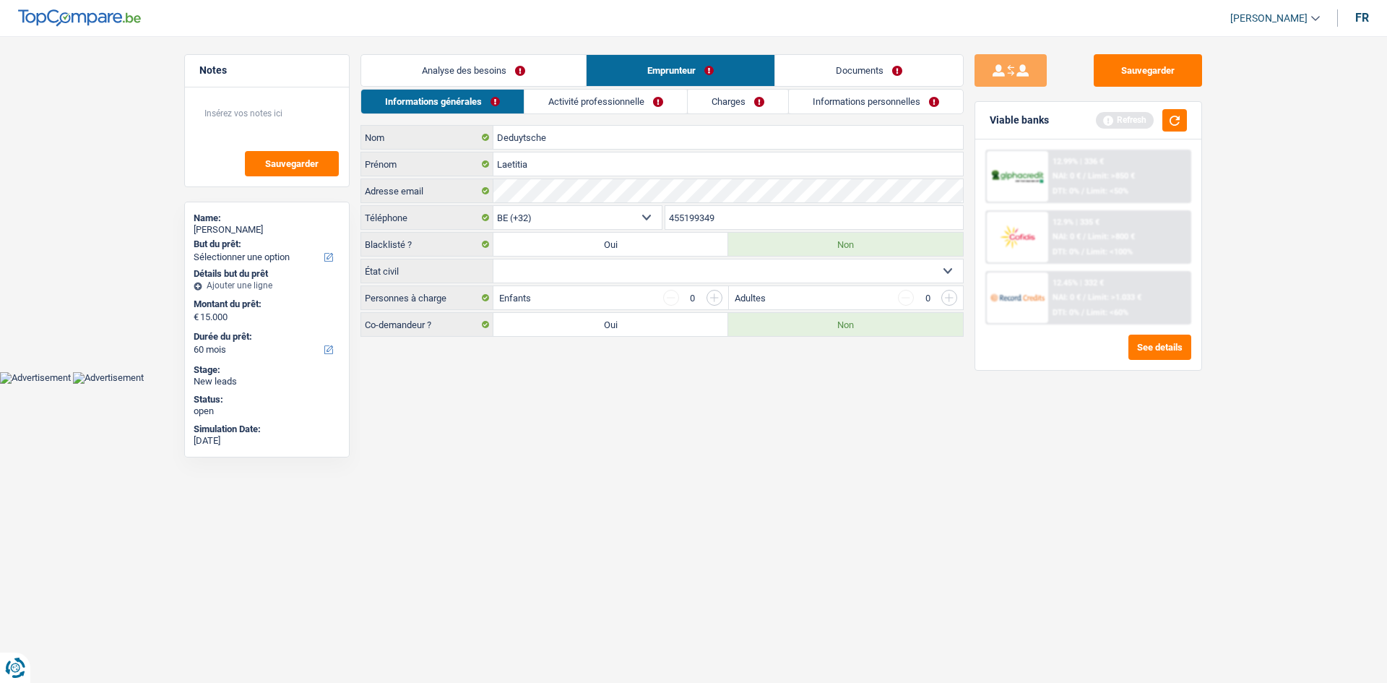
click at [615, 107] on link "Activité professionnelle" at bounding box center [605, 102] width 163 height 24
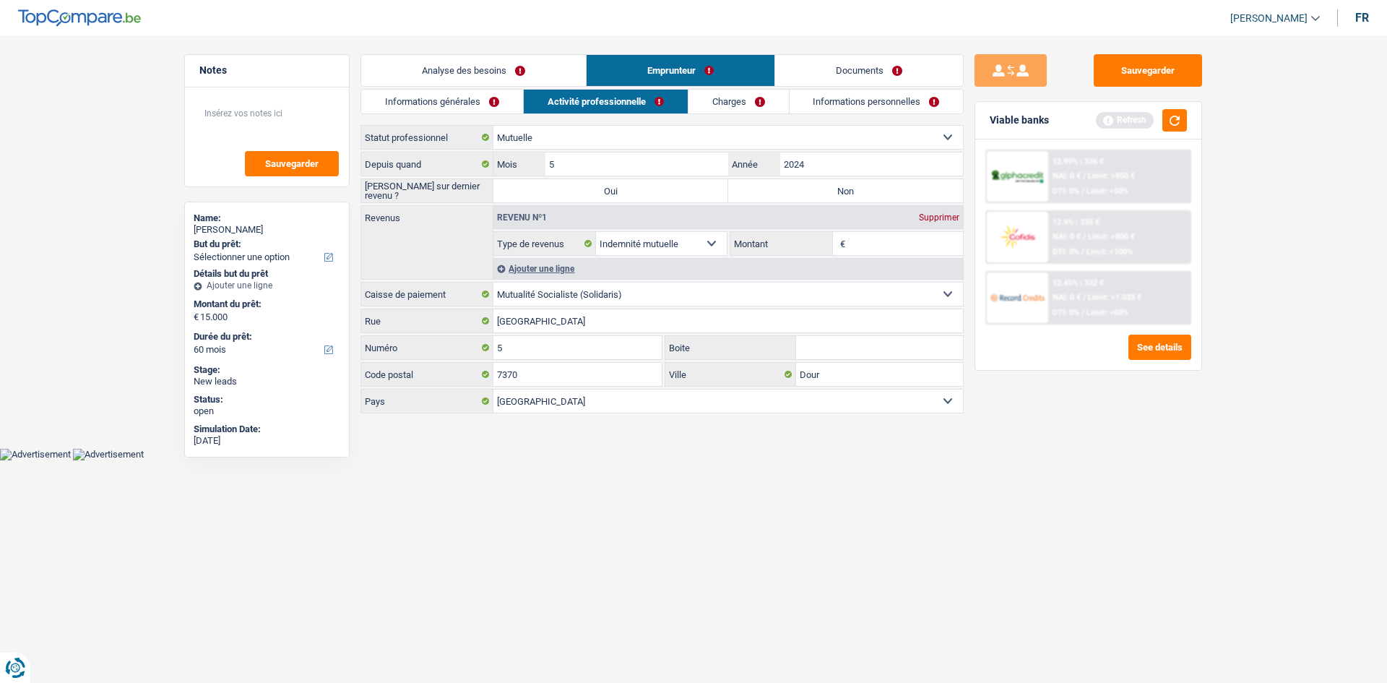
drag, startPoint x: 745, startPoint y: 107, endPoint x: 751, endPoint y: 103, distance: 7.8
click at [746, 105] on link "Charges" at bounding box center [738, 102] width 100 height 24
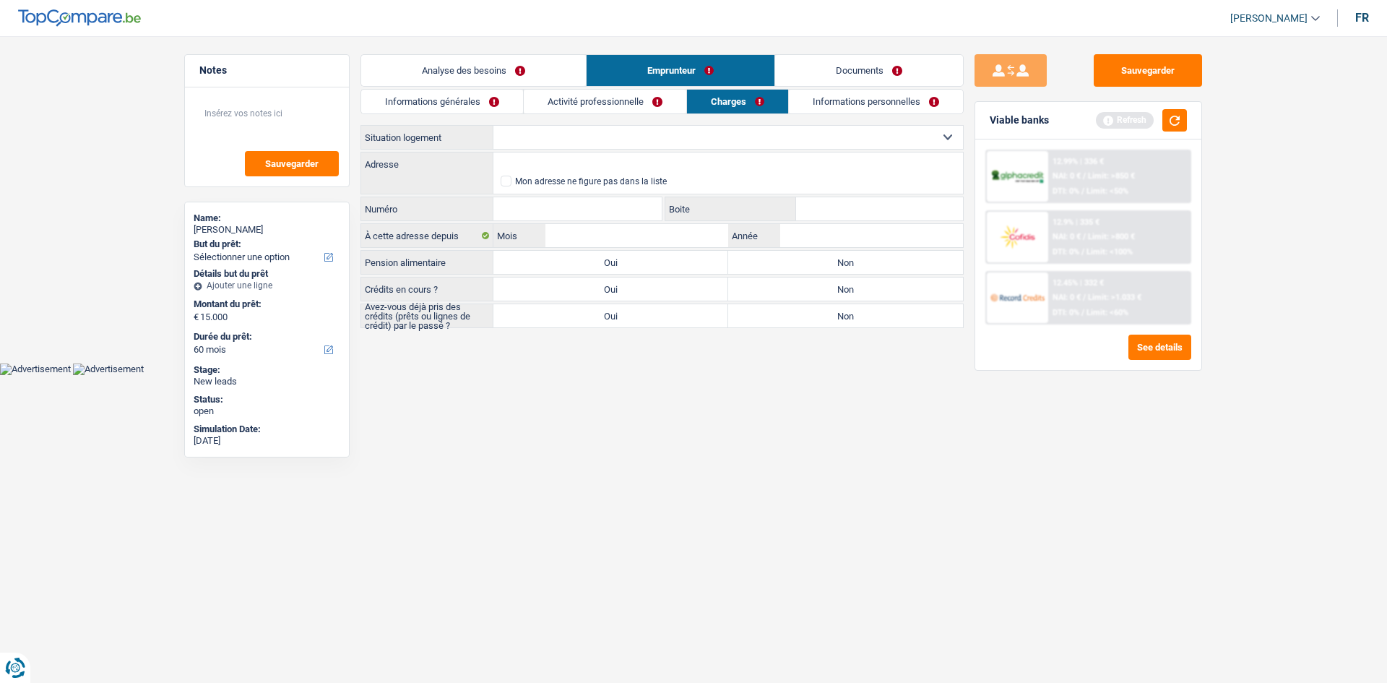
click at [861, 102] on link "Informations personnelles" at bounding box center [876, 102] width 174 height 24
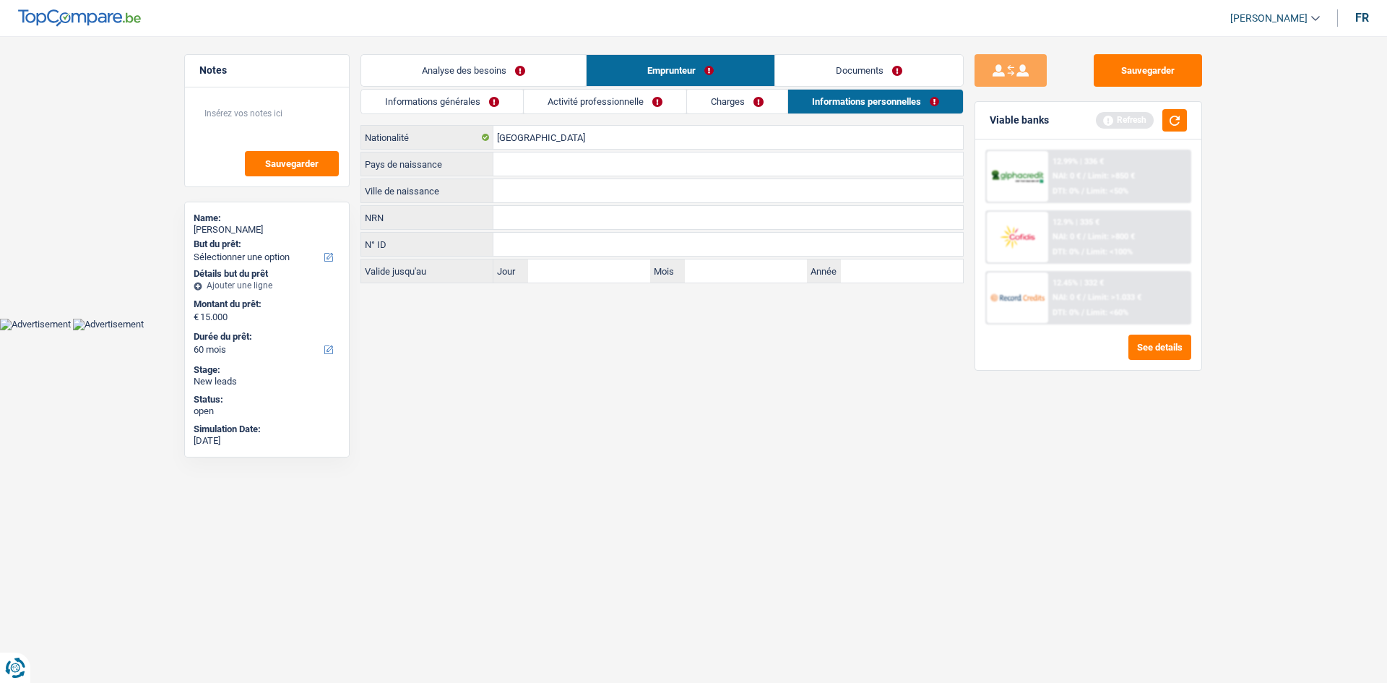
click at [447, 70] on link "Analyse des besoins" at bounding box center [473, 70] width 225 height 31
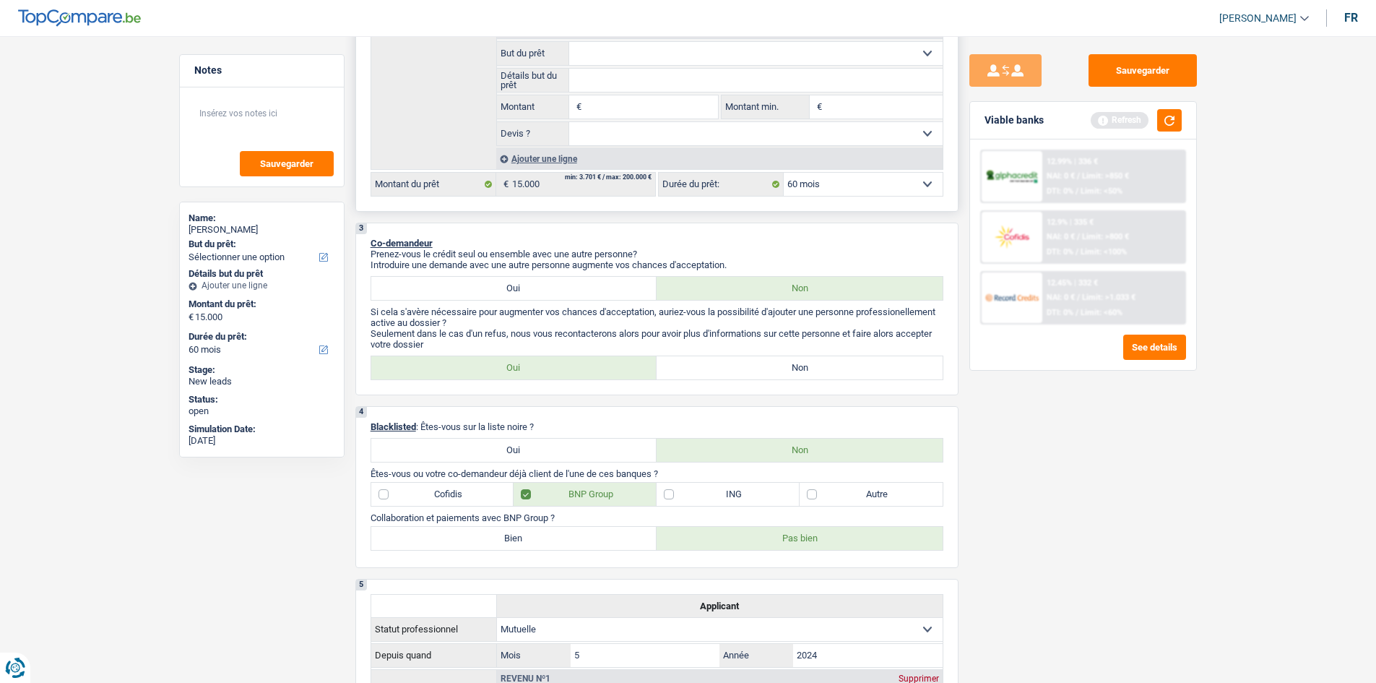
scroll to position [129, 0]
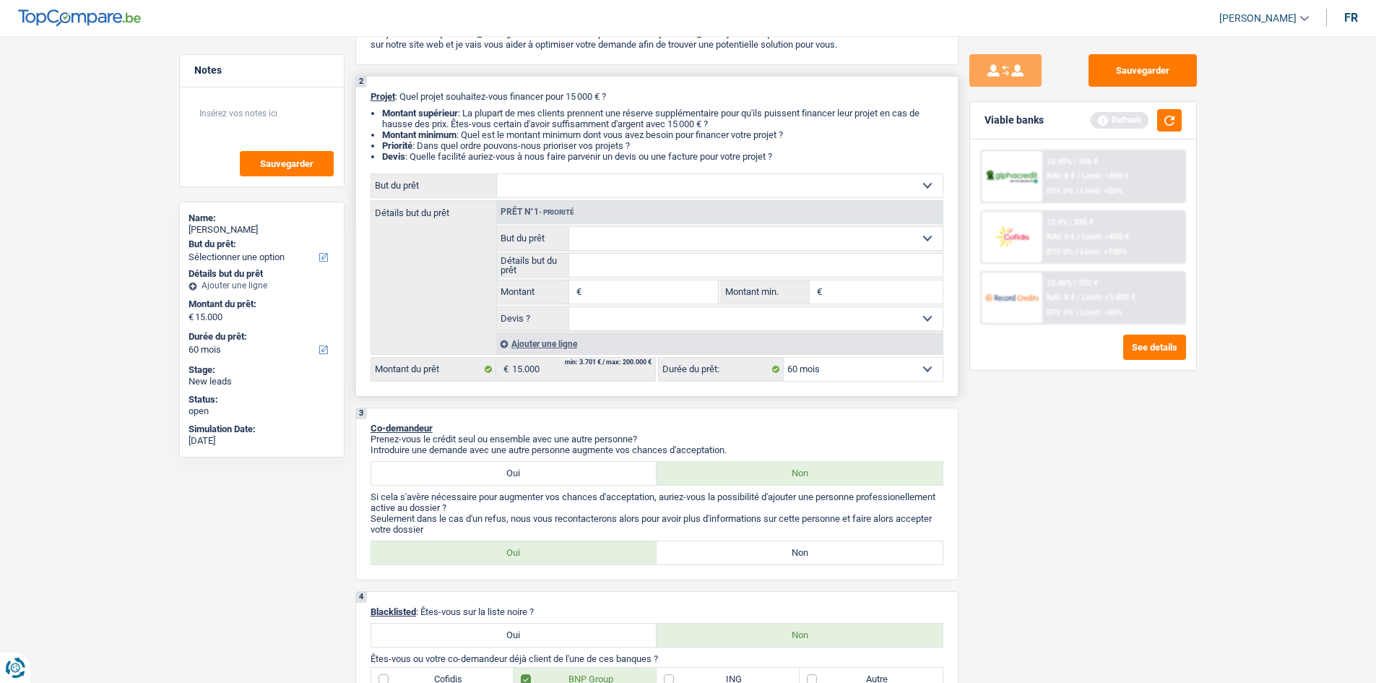
click at [607, 291] on input "Montant" at bounding box center [651, 291] width 132 height 23
type input "10.000"
select select "48"
type input "10.000"
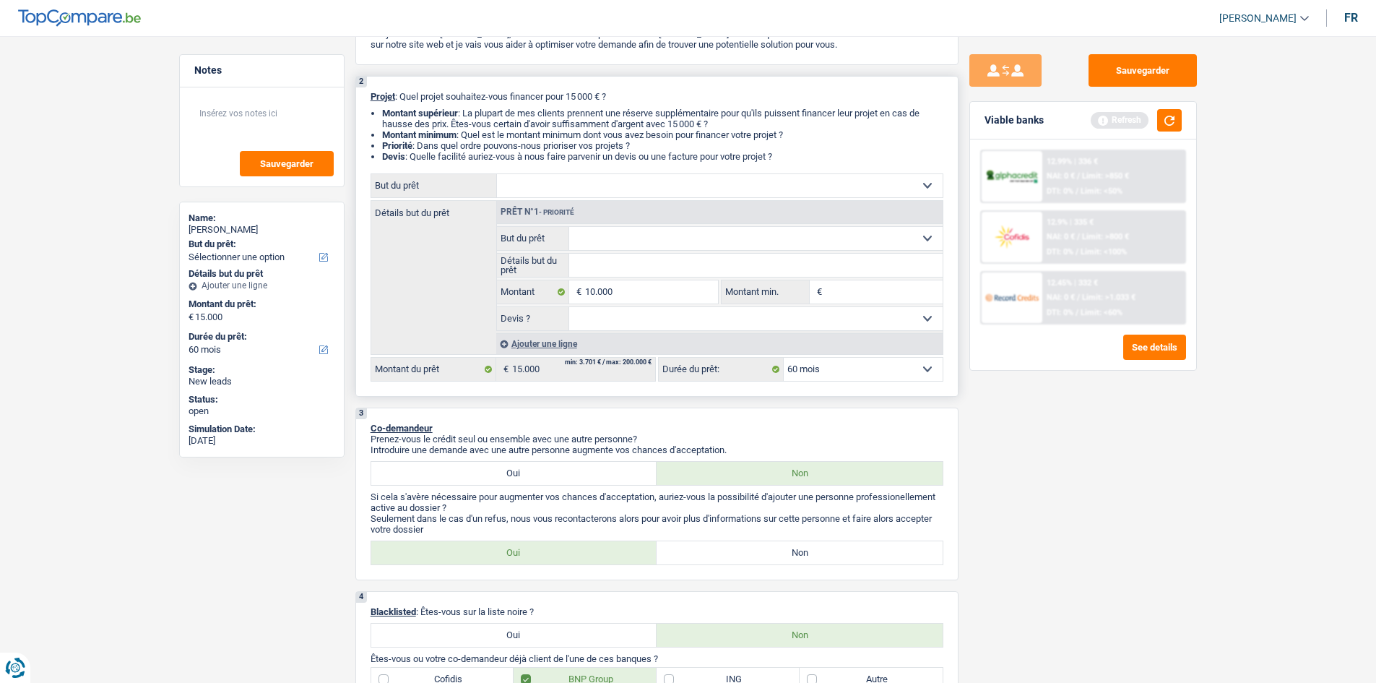
select select "48"
type input "10.000"
select select "48"
click at [859, 298] on input "Montant min." at bounding box center [884, 291] width 117 height 23
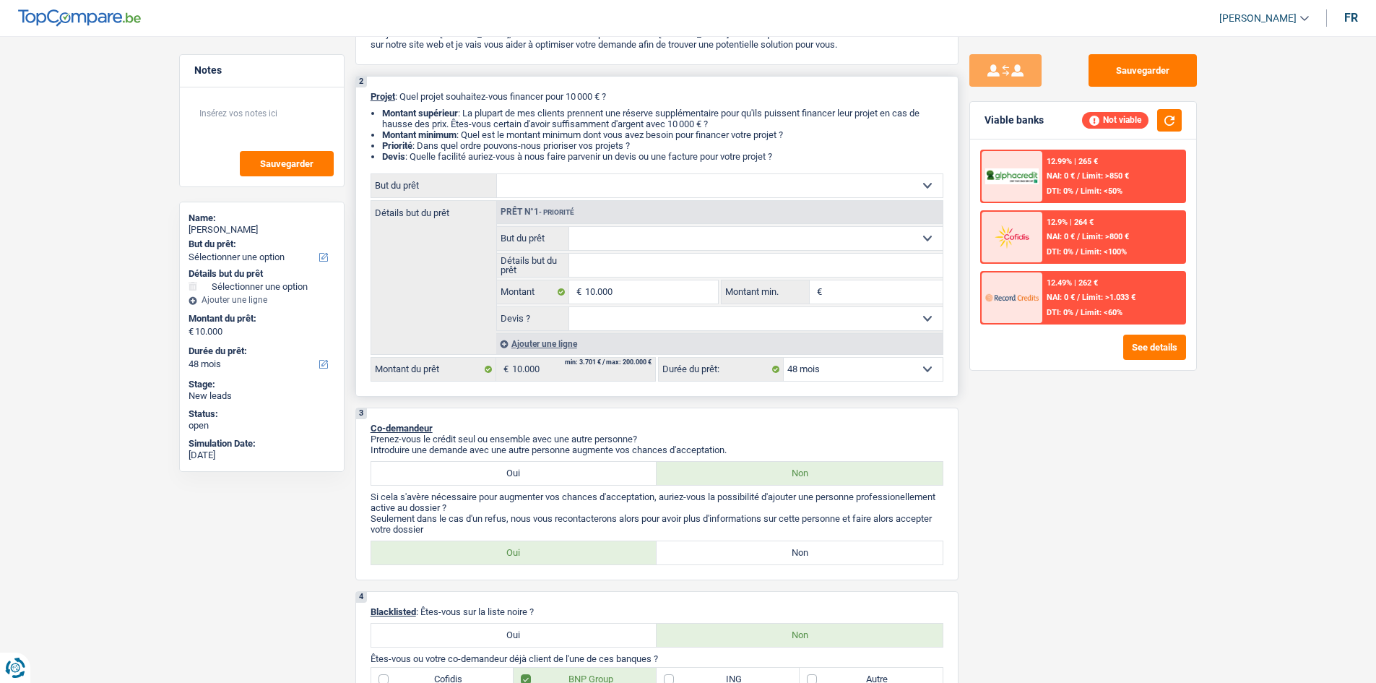
click at [542, 178] on select "Confort maison: meubles, textile, peinture, électroménager, outillage non-profe…" at bounding box center [720, 185] width 446 height 23
select select "medical"
click at [497, 174] on select "Confort maison: meubles, textile, peinture, électroménager, outillage non-profe…" at bounding box center [720, 185] width 446 height 23
select select "medical"
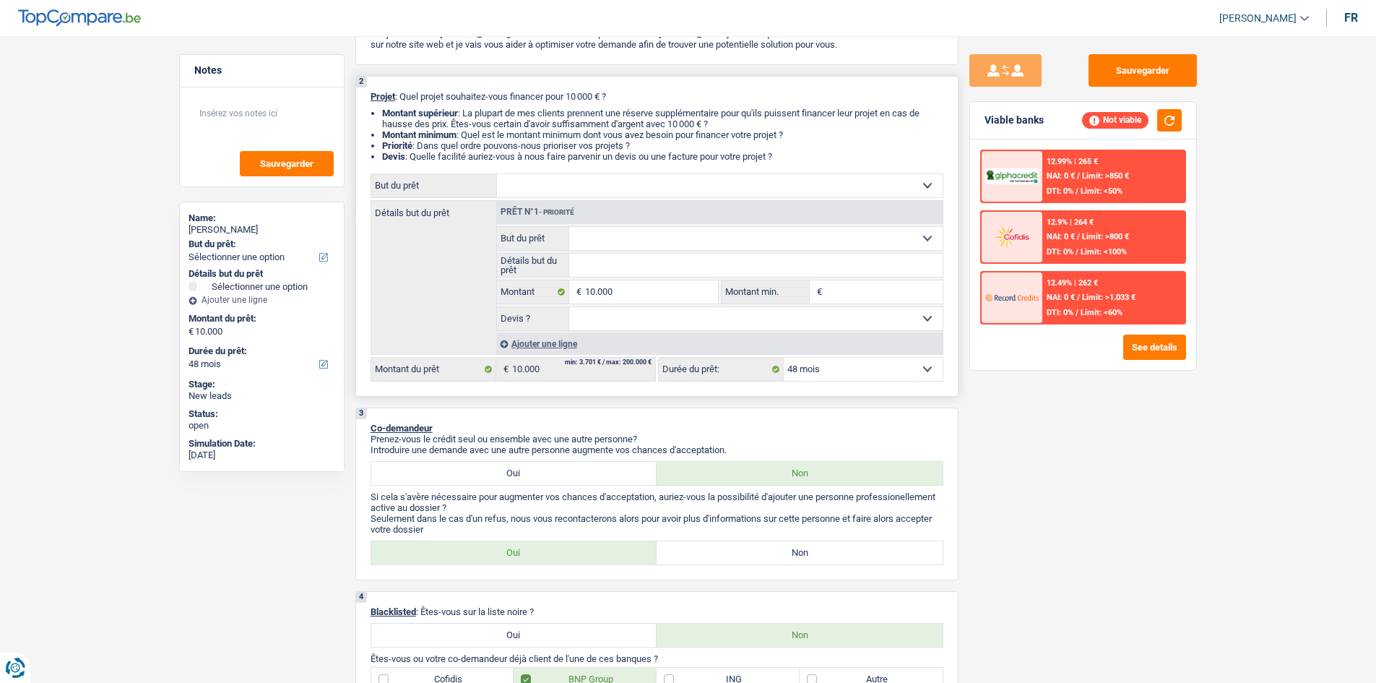
select select "medical"
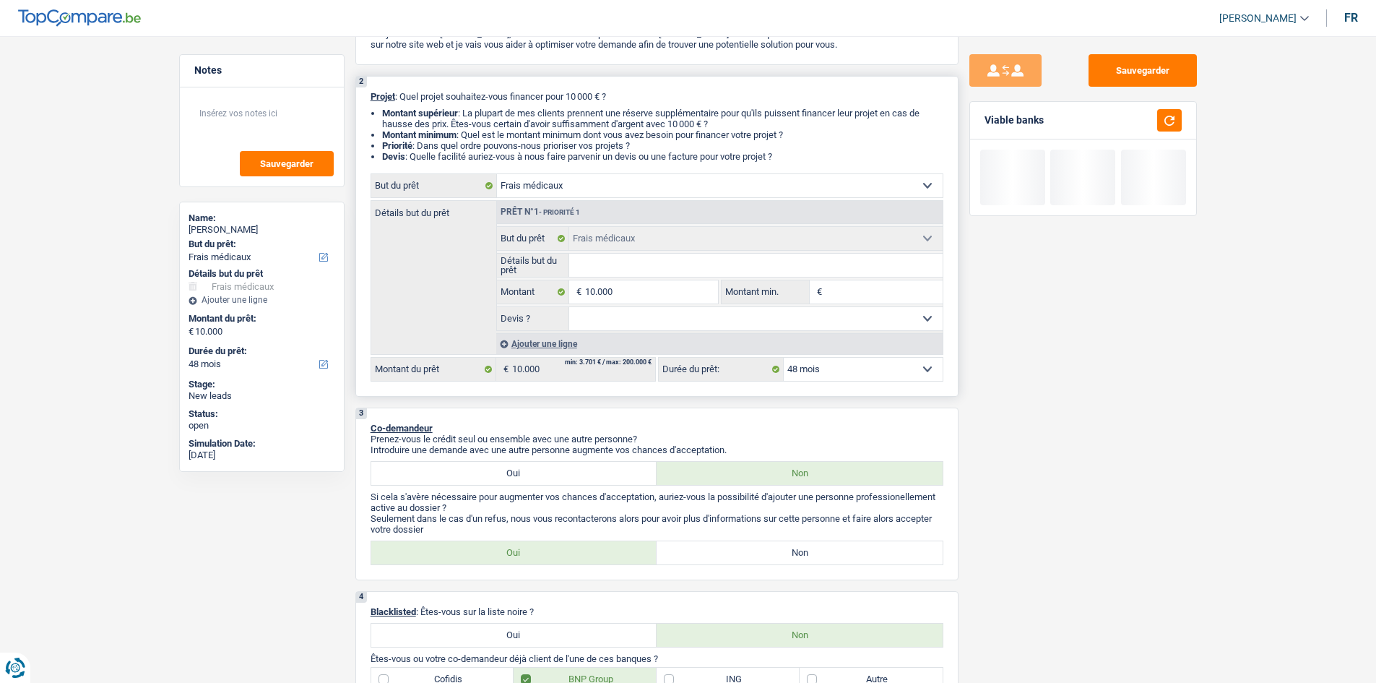
click at [646, 272] on input "Détails but du prêt" at bounding box center [755, 265] width 373 height 23
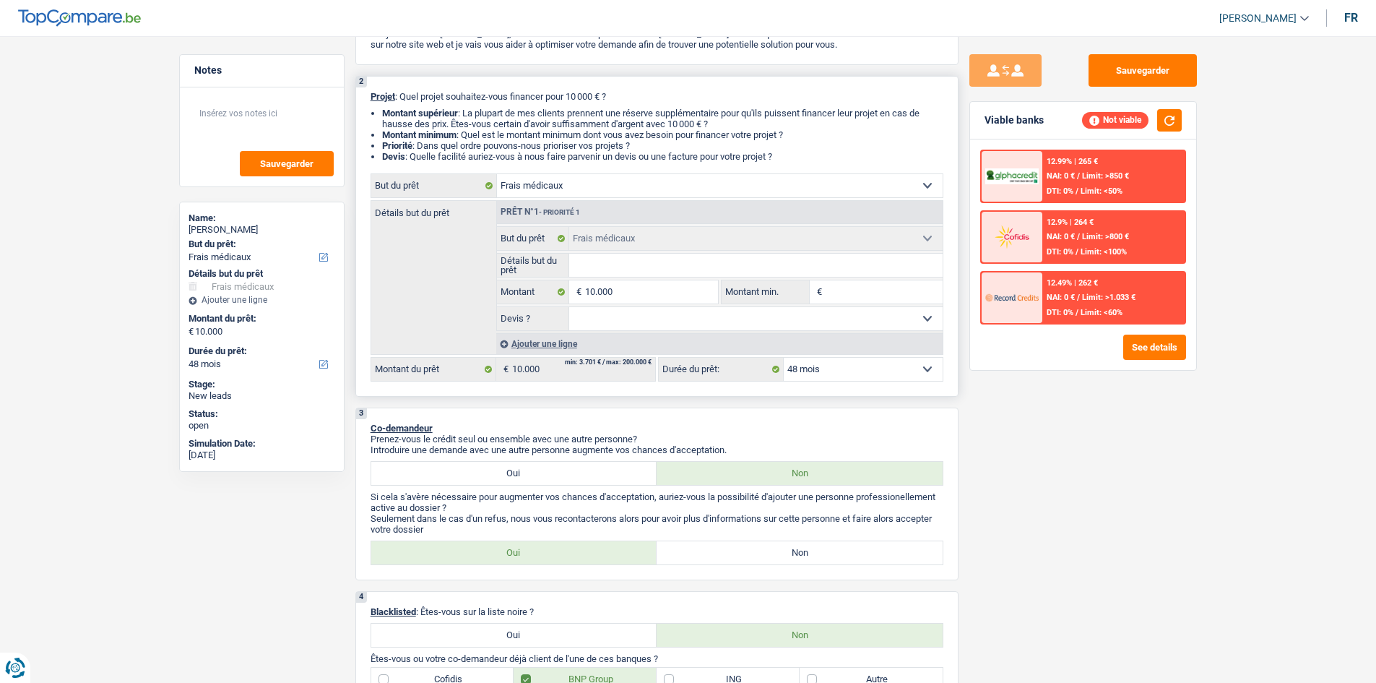
click at [604, 261] on input "Détails but du prêt" at bounding box center [755, 265] width 373 height 23
type input "o"
type input "op"
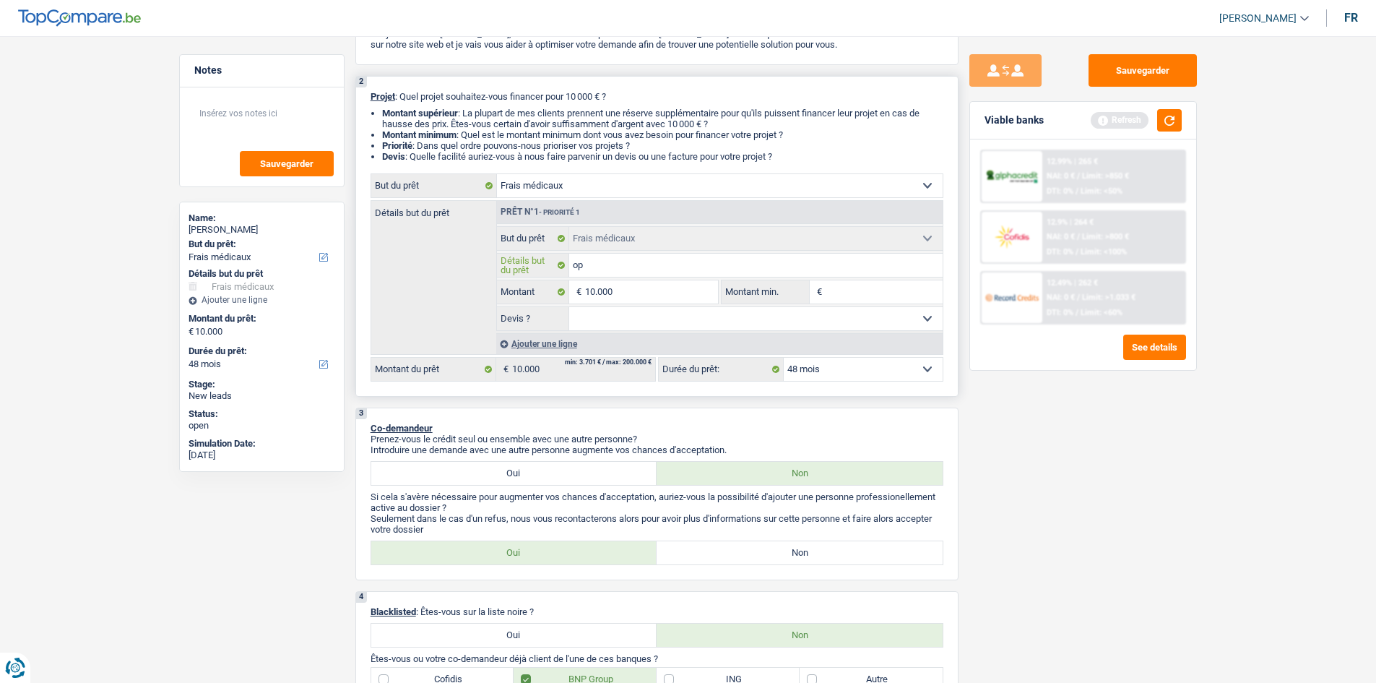
type input "ope"
type input "op"
type input "o"
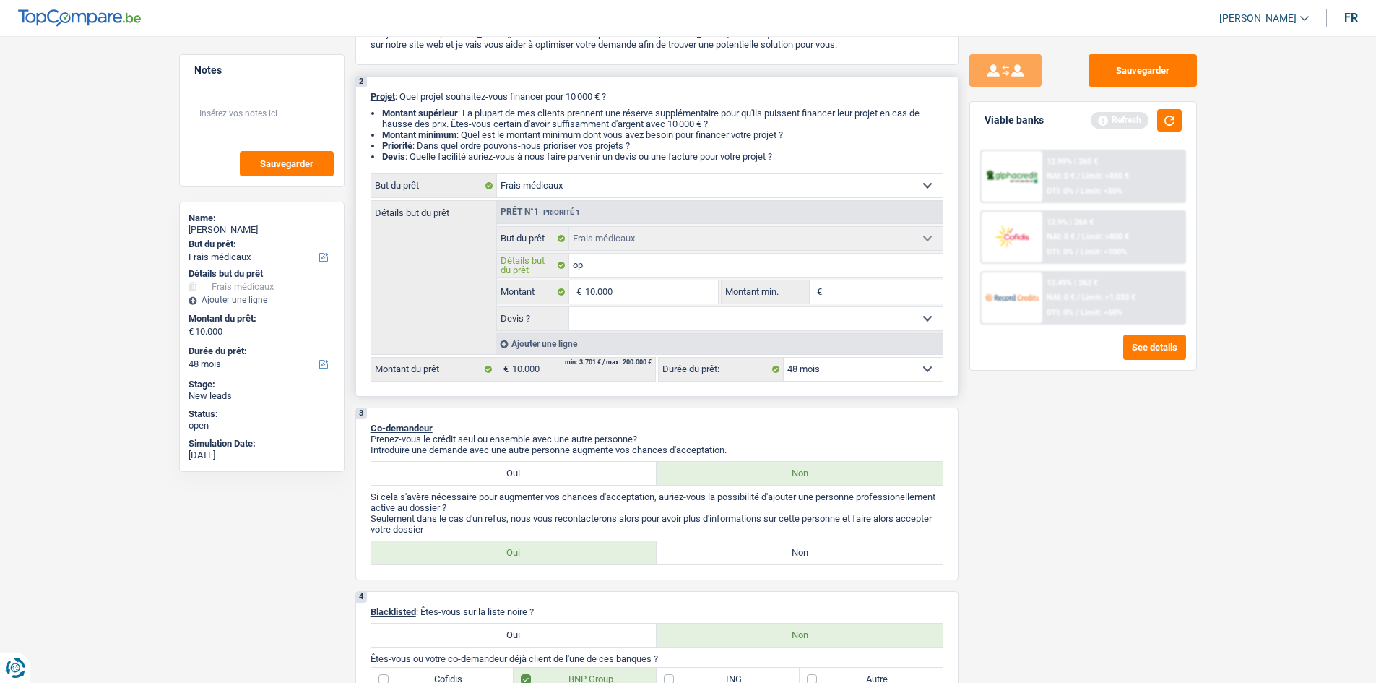
type input "o"
type input "O"
type input "Op"
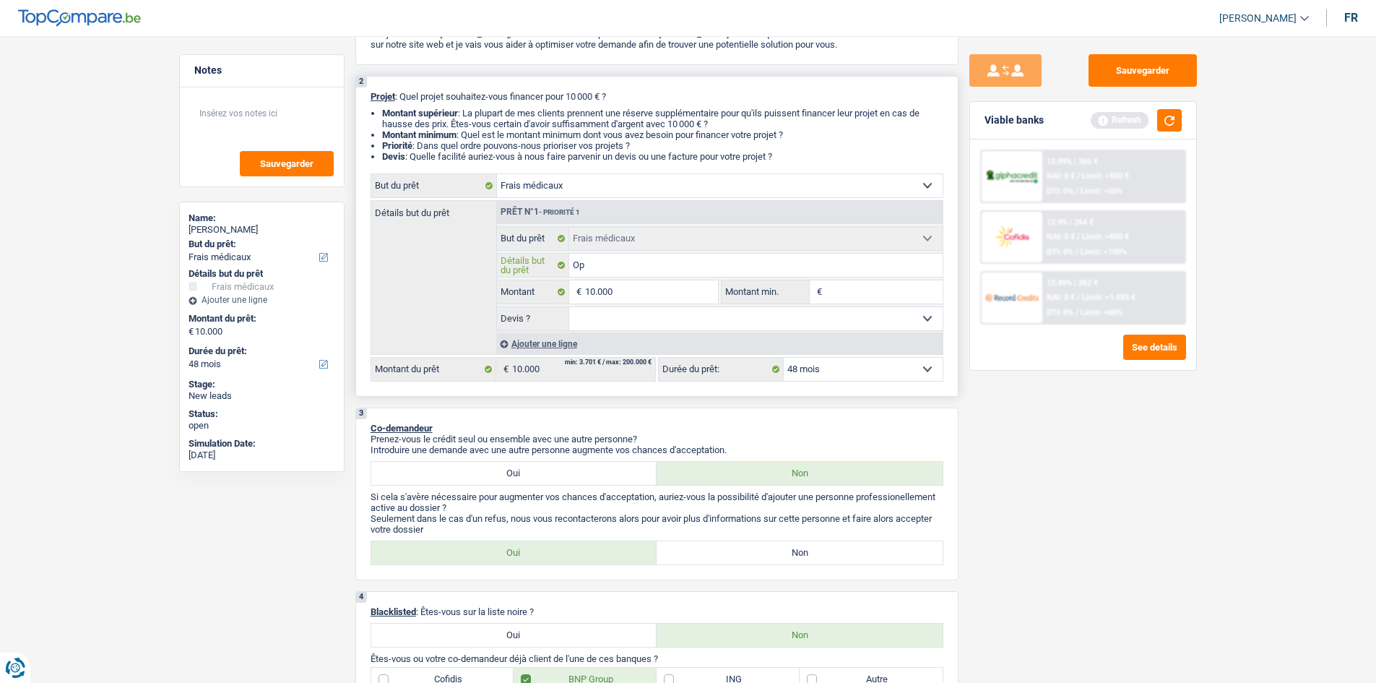
type input "Ope"
type input "Opet"
type input "Ope"
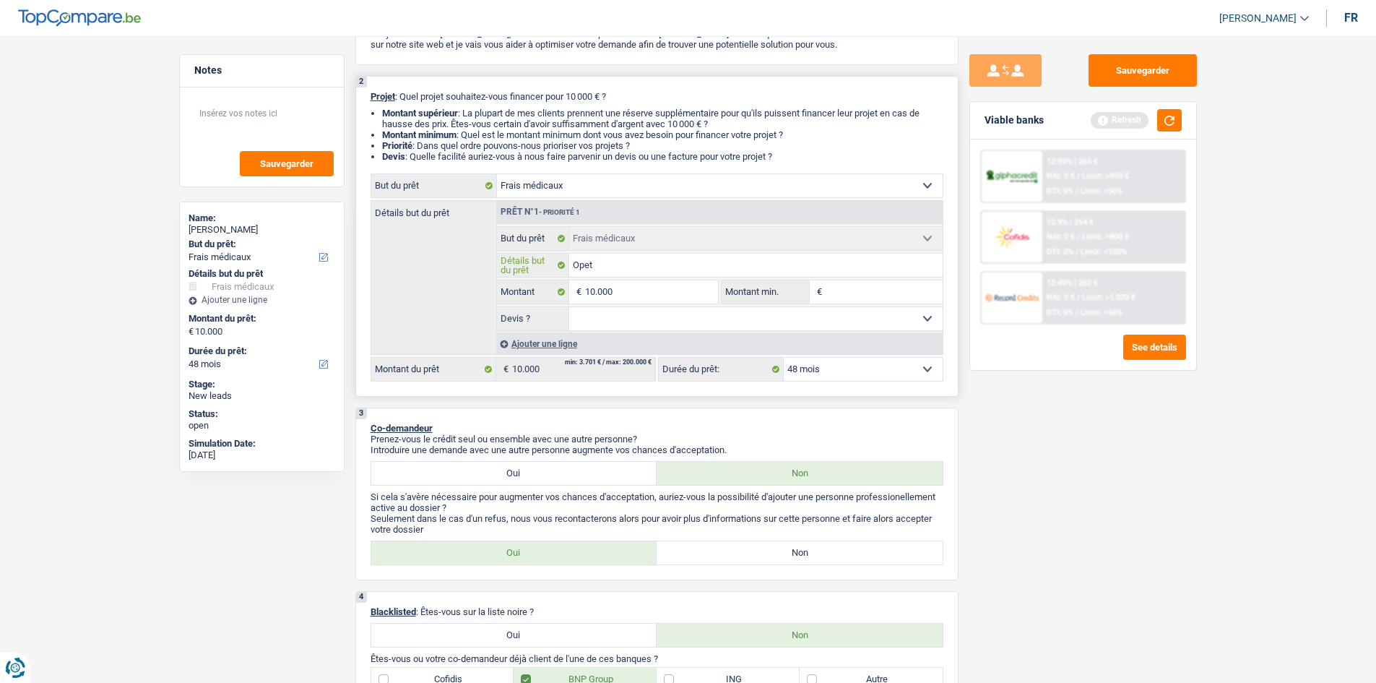
type input "Ope"
type input "Oper"
type input "Opera"
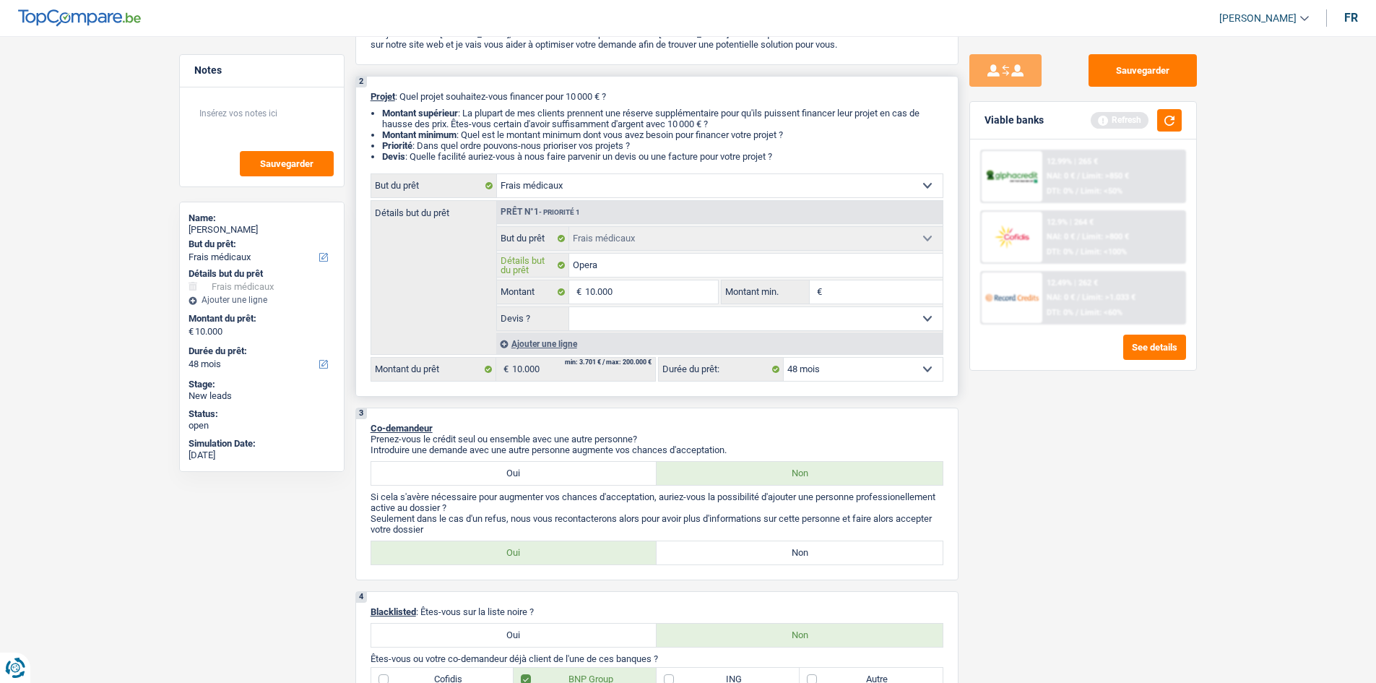
type input "Operat"
type input "Operato"
type input "Operat"
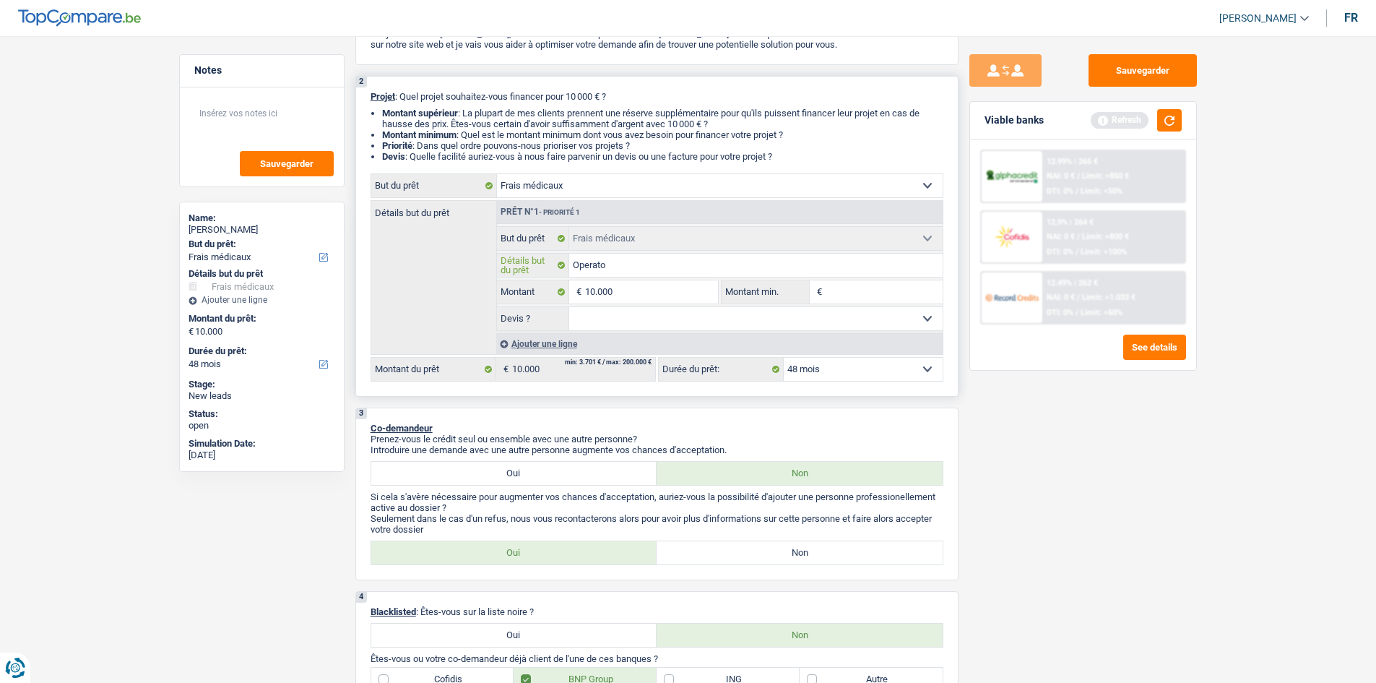
type input "Operat"
type input "Operati"
type input "Operatio"
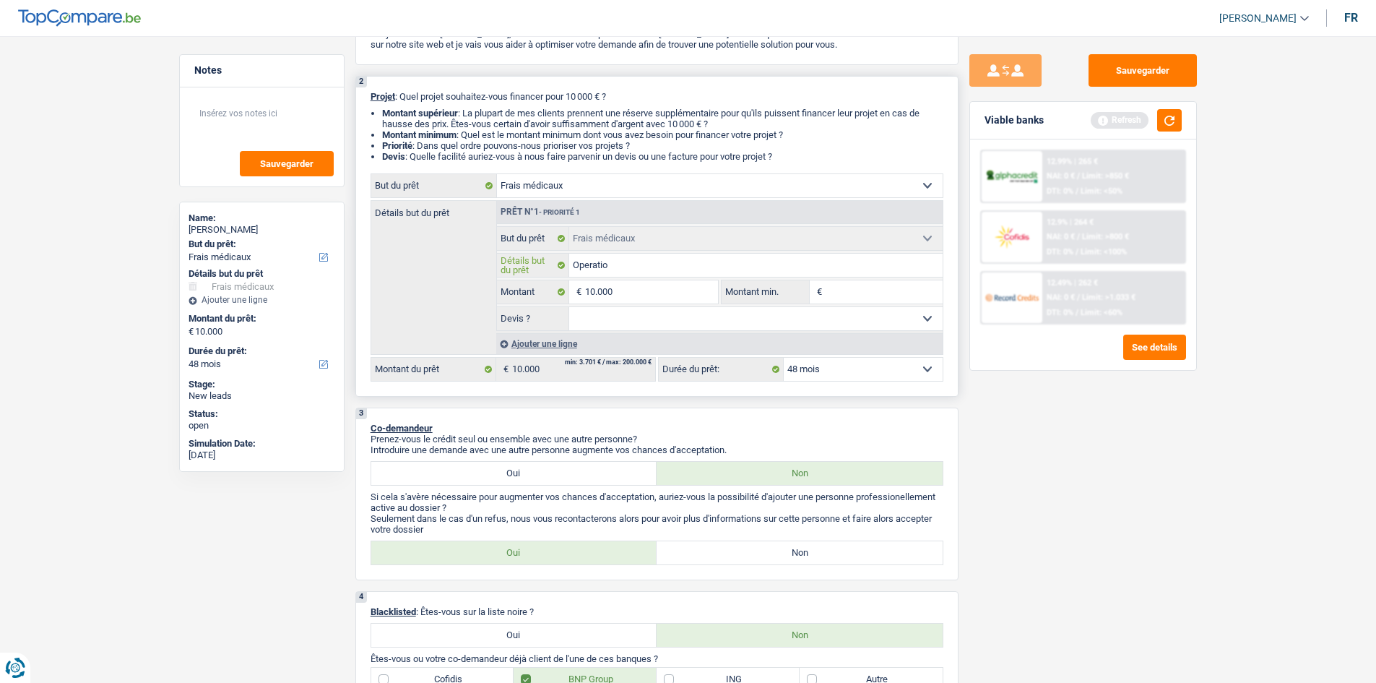
type input "Operation"
type input "Operation v"
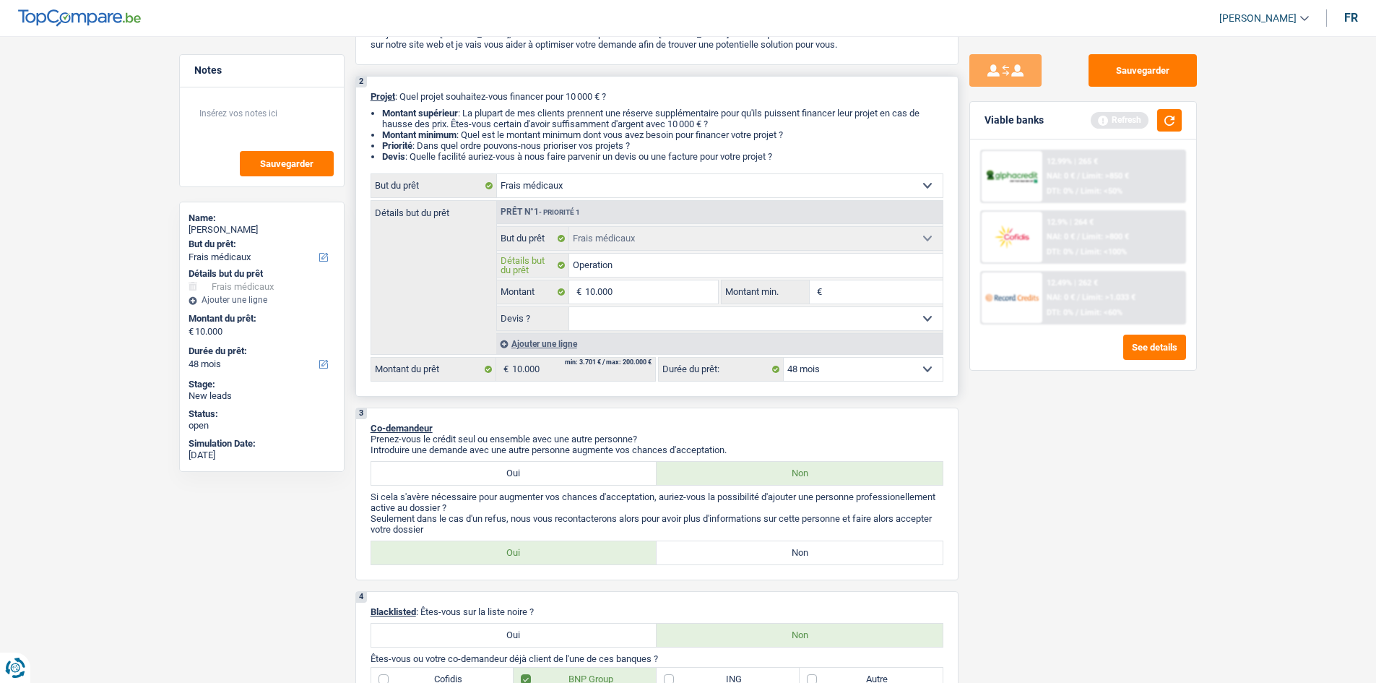
type input "Operation v"
type input "Operation vi"
type input "Operation vis"
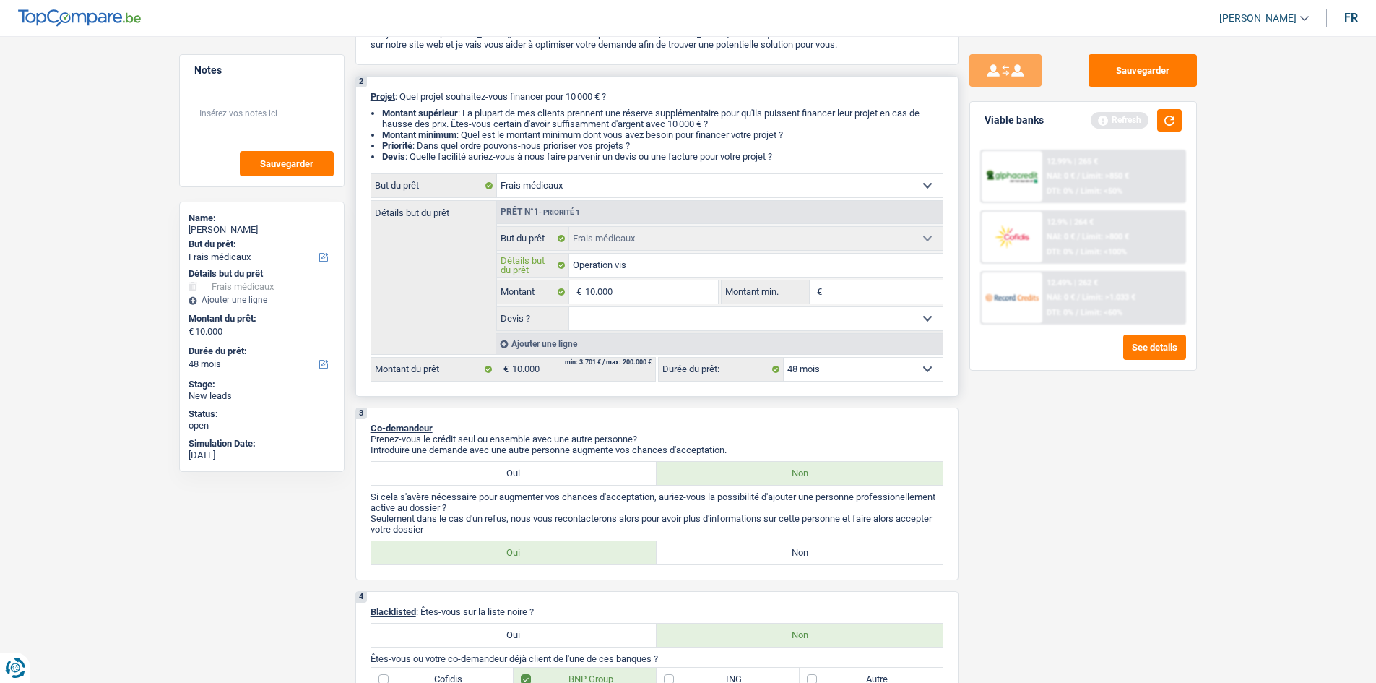
type input "Operation visc"
type input "Operation viscu"
type input "Operation viscul"
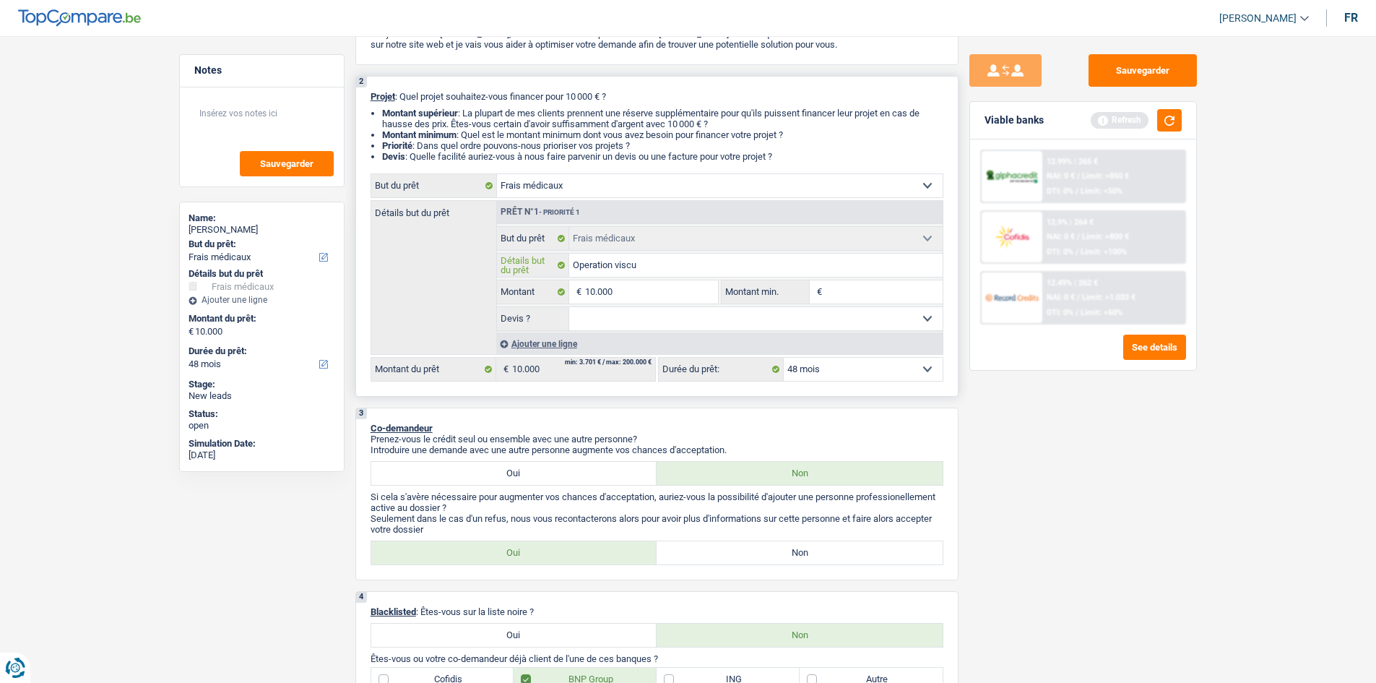
type input "Operation viscul"
type input "Operation viscule"
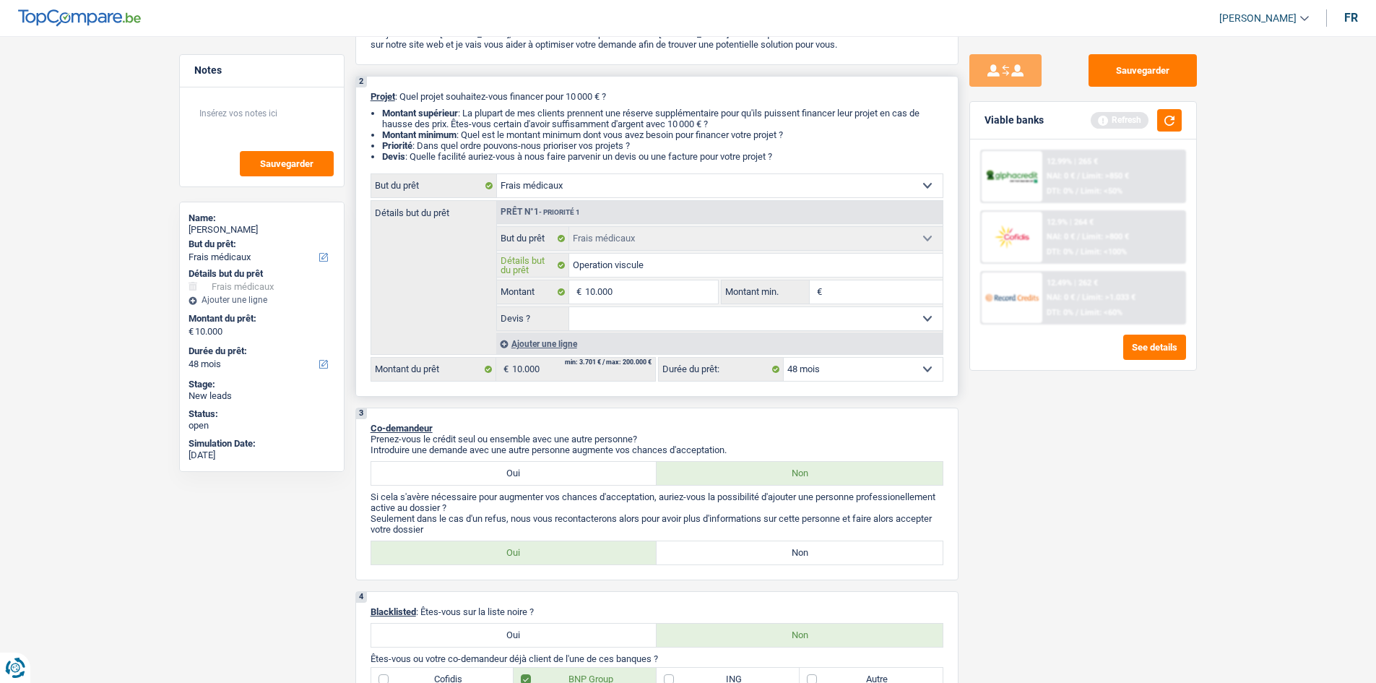
type input "Operation viscule +"
type input "Operation viscule + m"
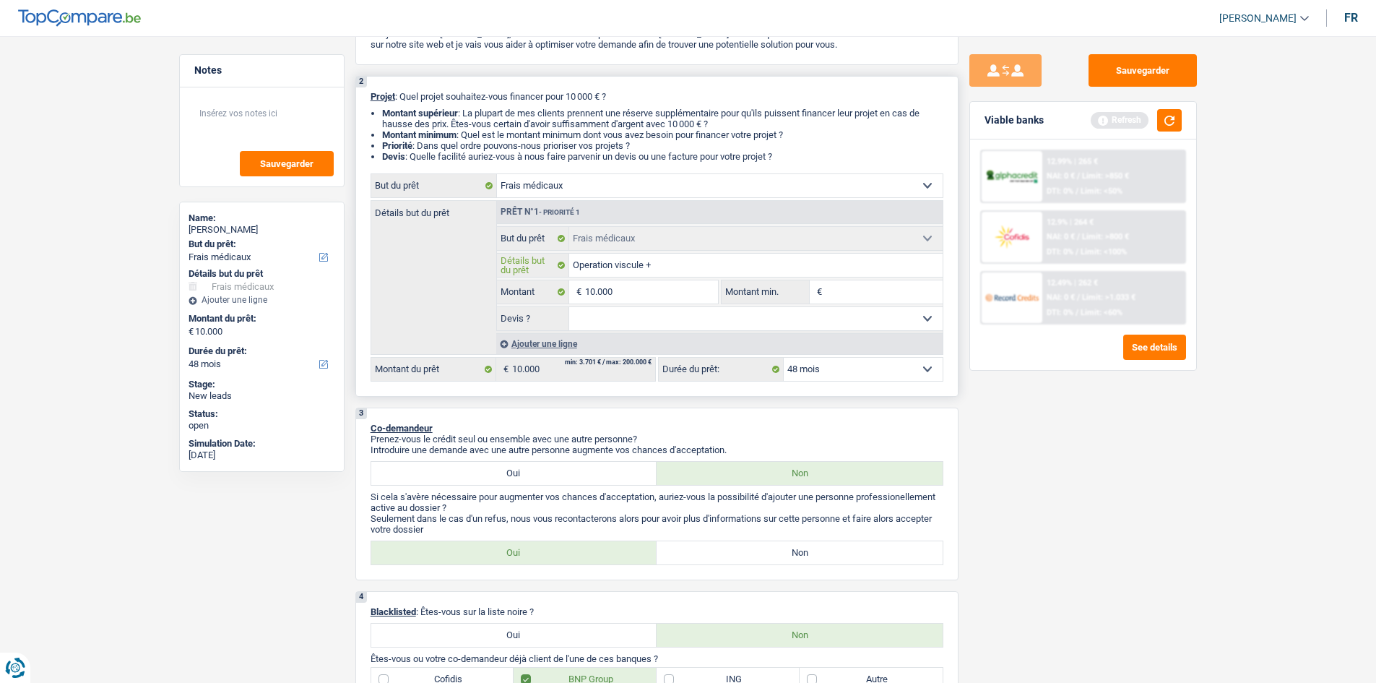
type input "Operation viscule + m"
type input "Operation viscule + ma"
type input "Operation viscule + mai"
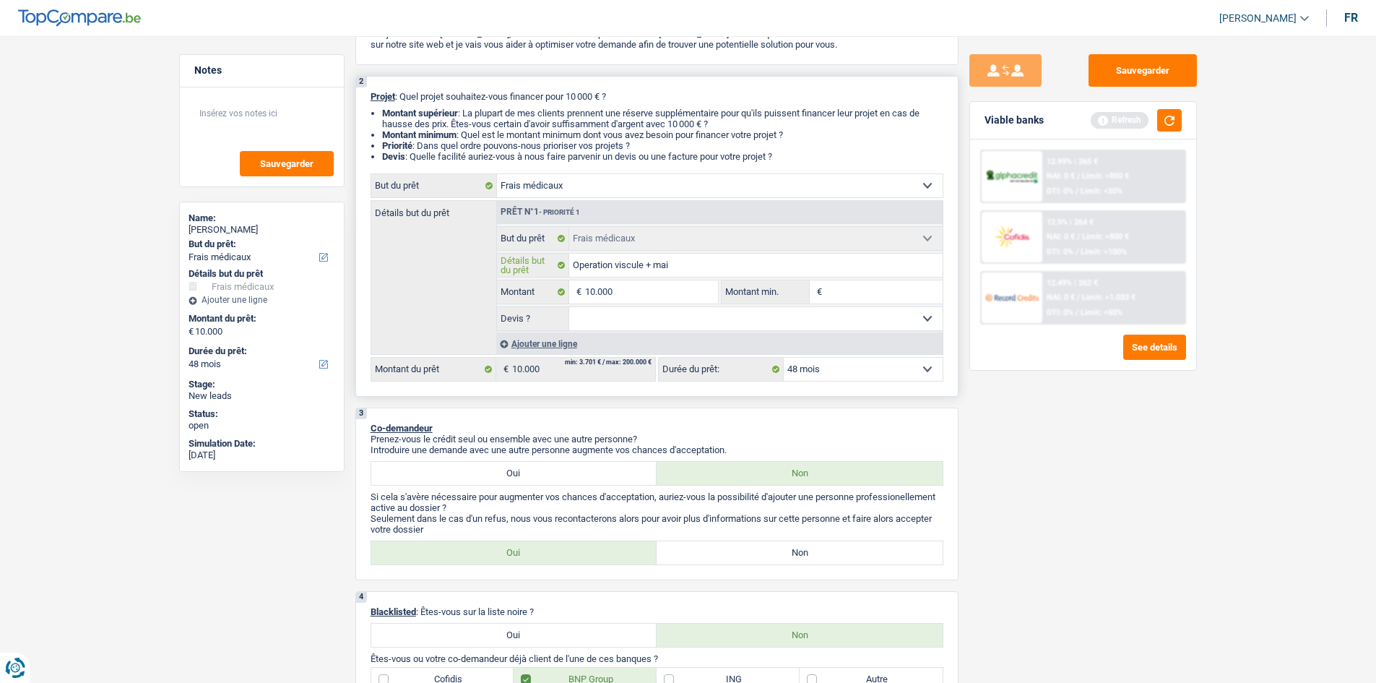
type input "Operation viscule + main"
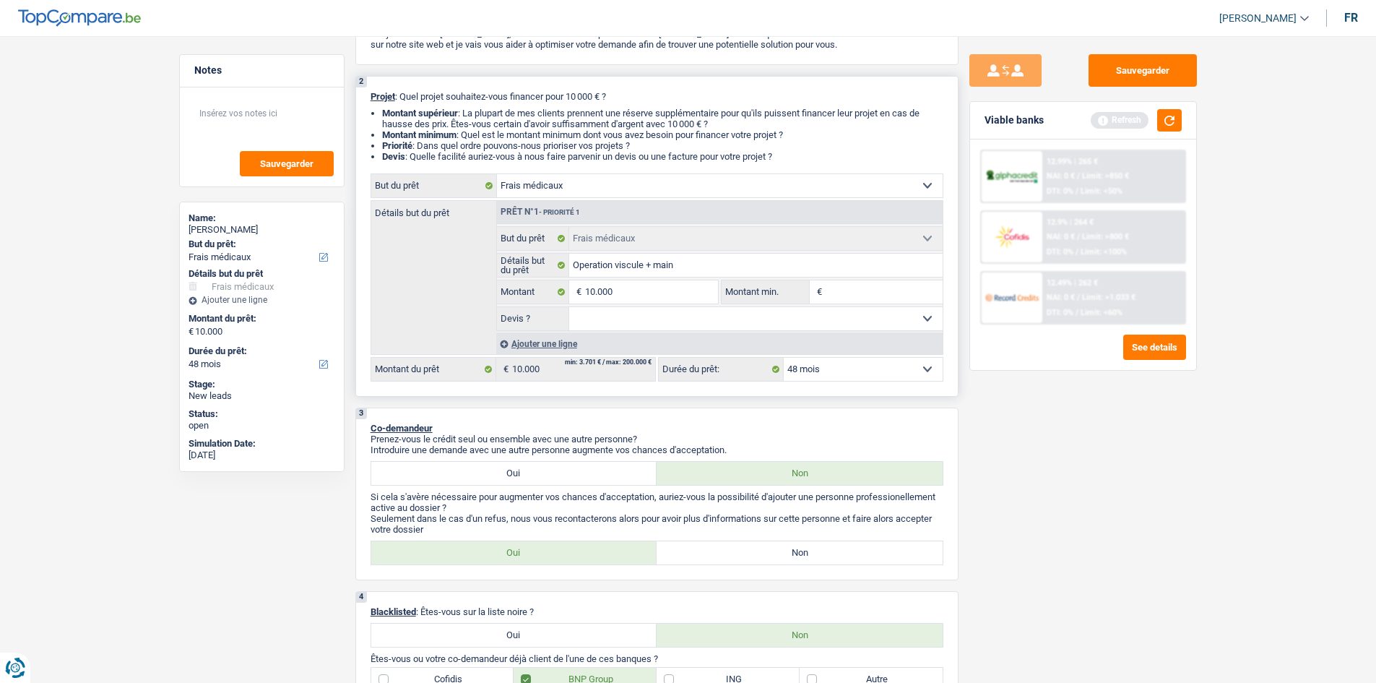
click at [836, 291] on input "Montant min." at bounding box center [884, 291] width 117 height 23
click at [725, 270] on input "Operation viscule + main" at bounding box center [755, 265] width 373 height 23
click at [620, 319] on select "Oui Non Non répondu Sélectionner une option" at bounding box center [755, 318] width 373 height 23
select select "yes"
click at [569, 307] on select "Oui Non Non répondu Sélectionner une option" at bounding box center [755, 318] width 373 height 23
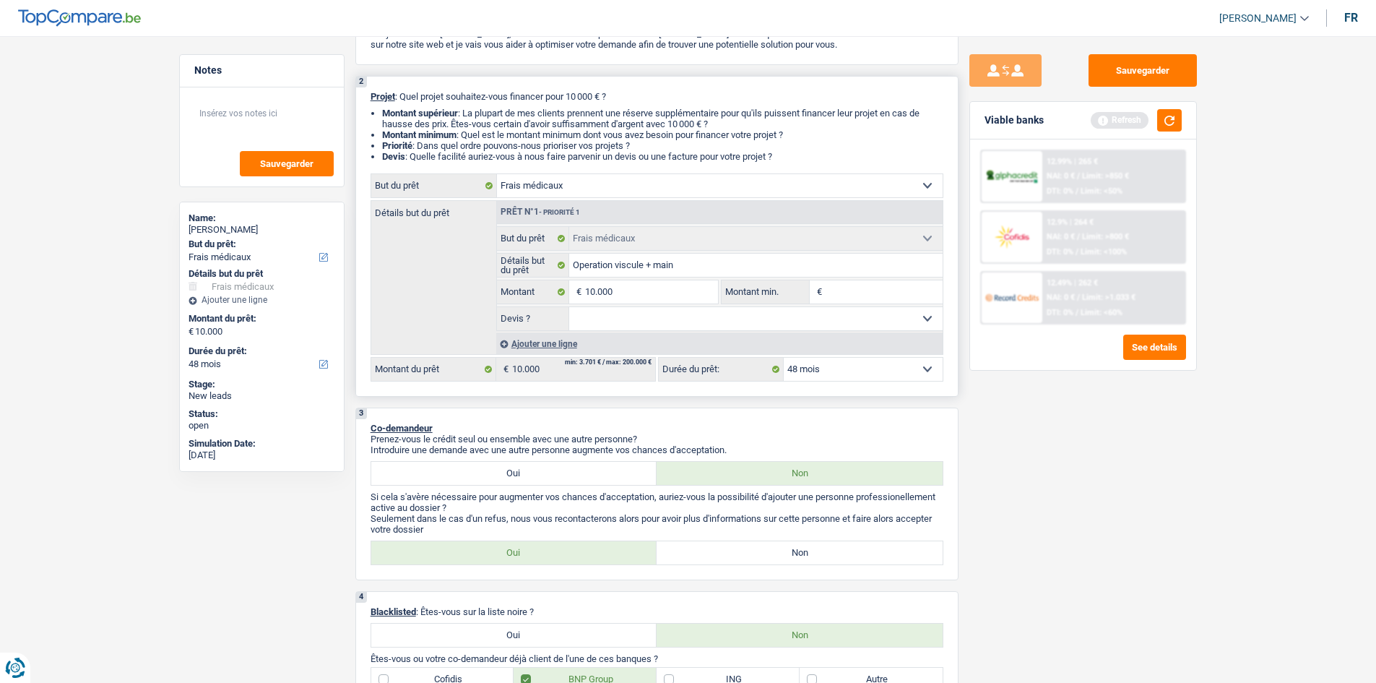
select select "yes"
click at [713, 545] on label "Non" at bounding box center [800, 552] width 286 height 23
click at [713, 545] on input "Non" at bounding box center [800, 552] width 286 height 23
radio input "true"
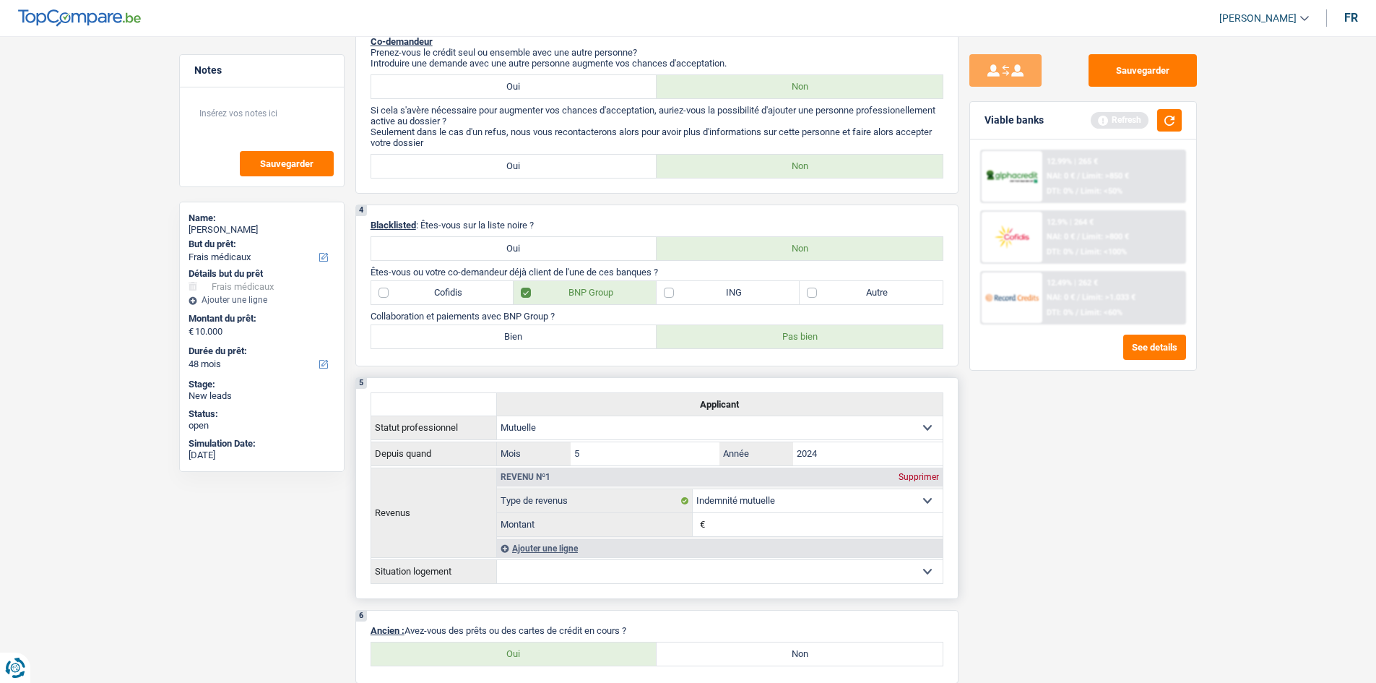
scroll to position [490, 0]
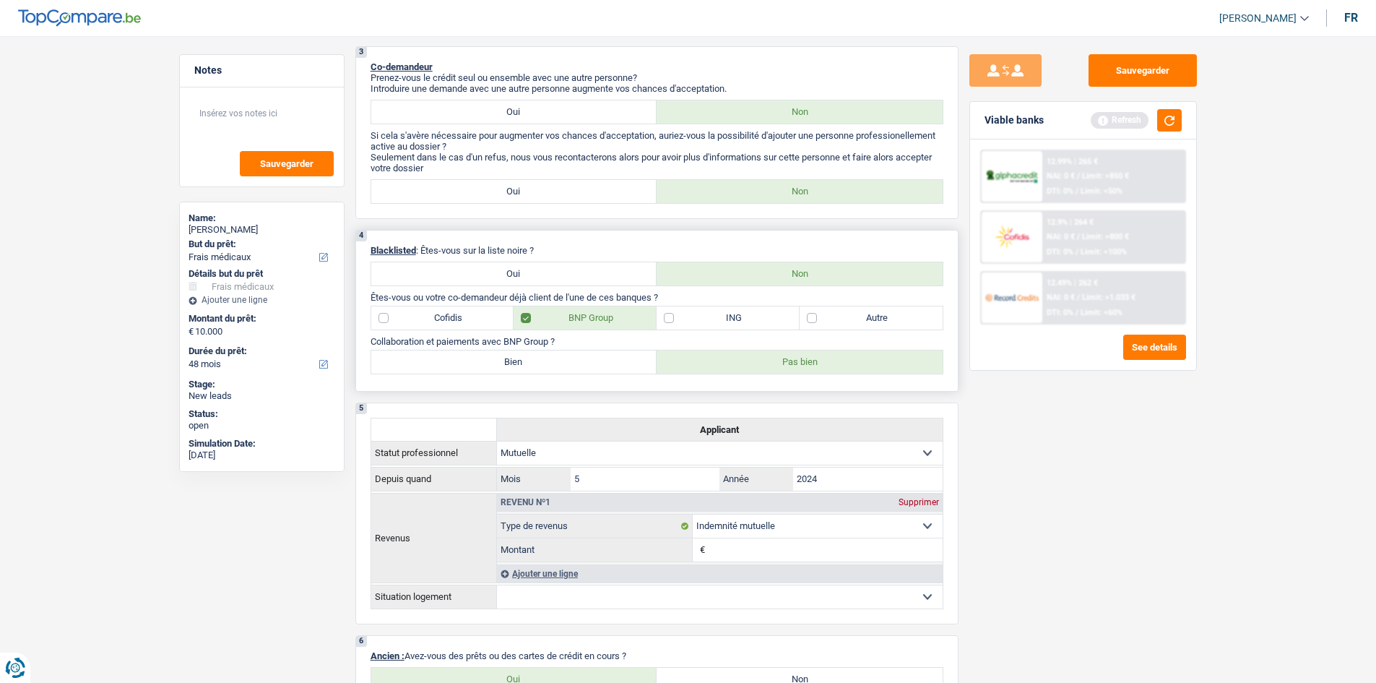
click at [874, 314] on label "Autre" at bounding box center [871, 317] width 143 height 23
click at [874, 314] on input "Autre" at bounding box center [871, 317] width 143 height 23
checkbox input "true"
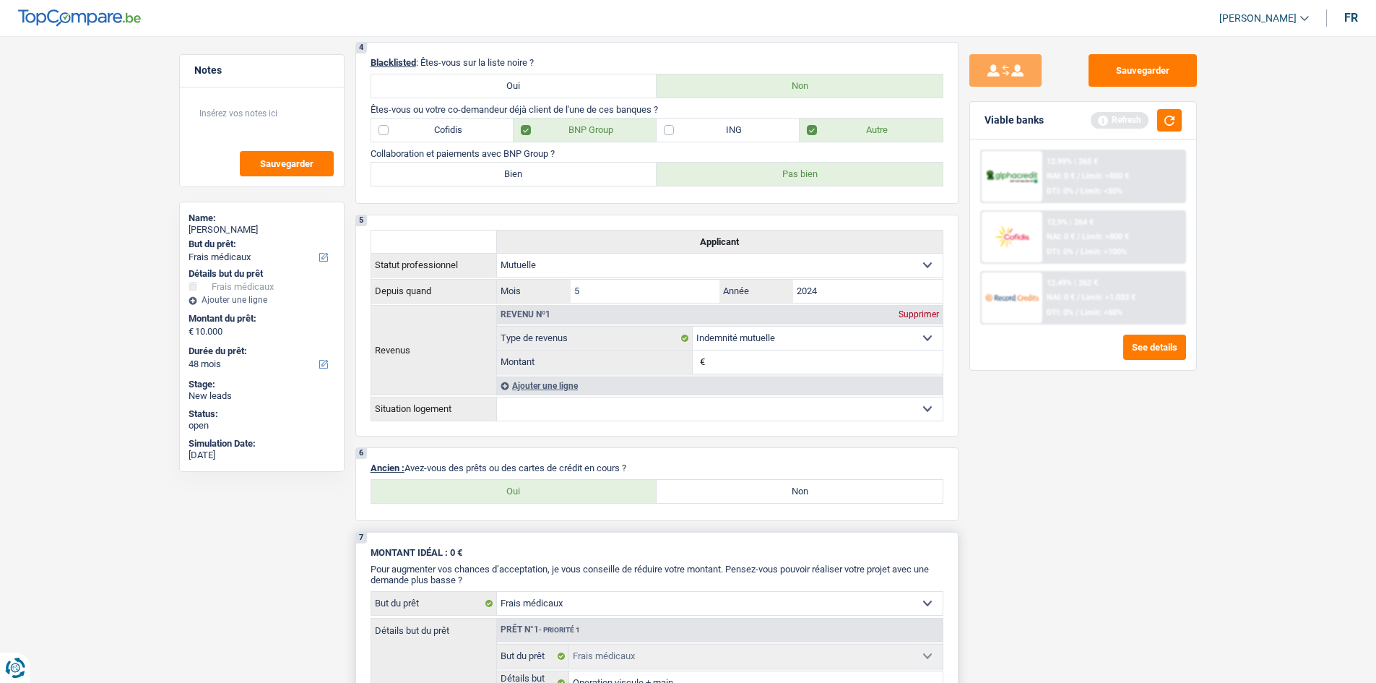
scroll to position [706, 0]
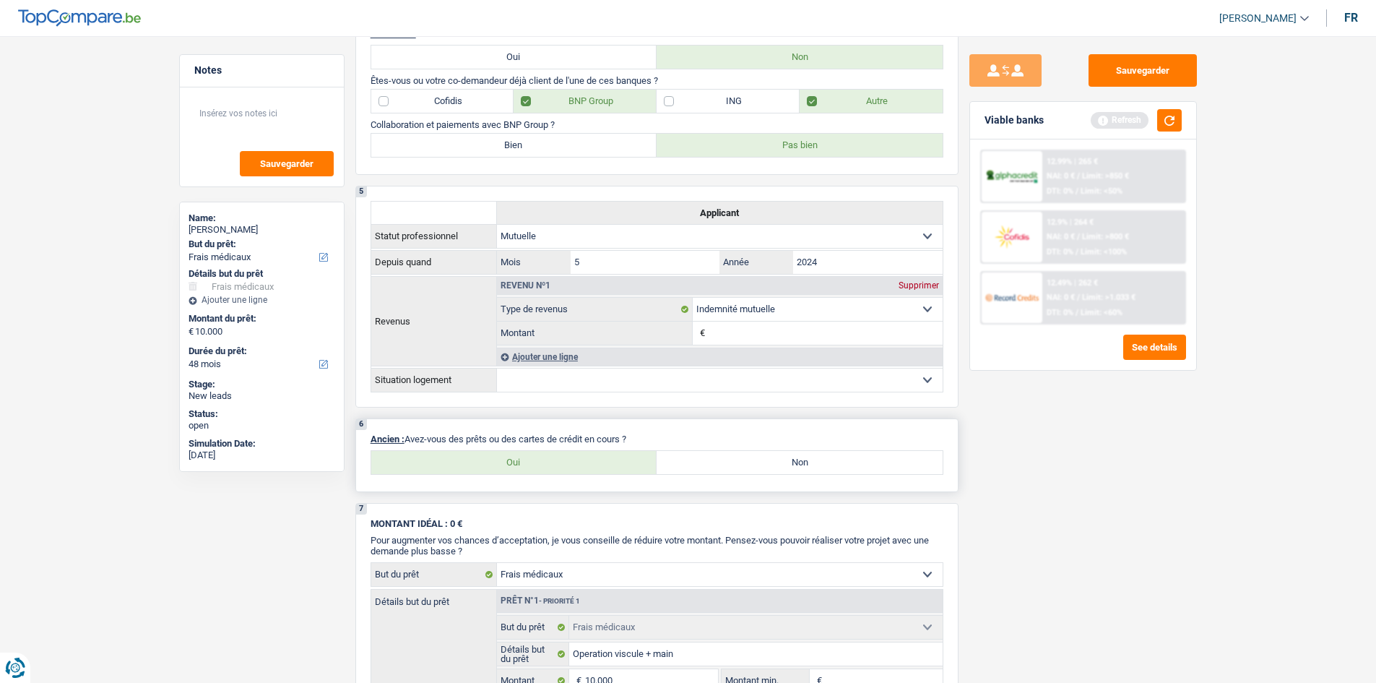
click at [579, 458] on label "Oui" at bounding box center [514, 462] width 286 height 23
click at [579, 458] on input "Oui" at bounding box center [514, 462] width 286 height 23
radio input "true"
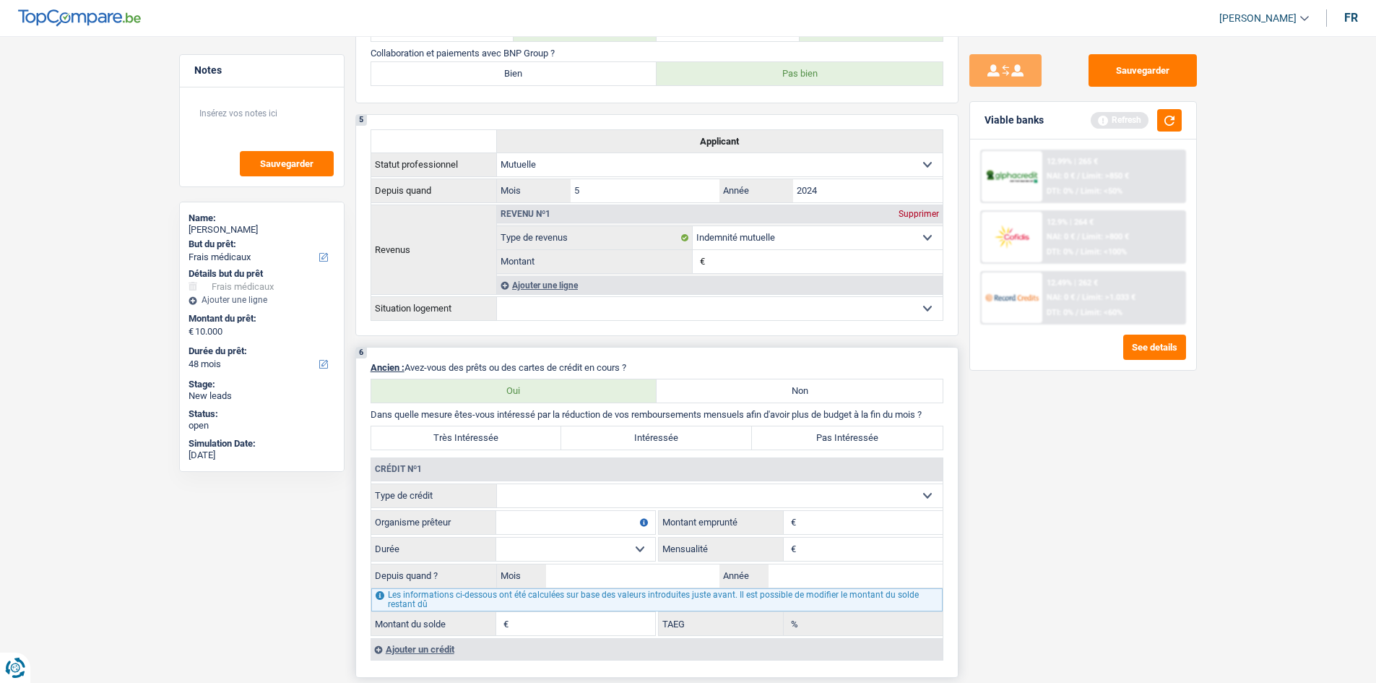
scroll to position [779, 0]
click at [735, 391] on label "Non" at bounding box center [800, 389] width 286 height 23
click at [735, 391] on input "Non" at bounding box center [800, 389] width 286 height 23
radio input "true"
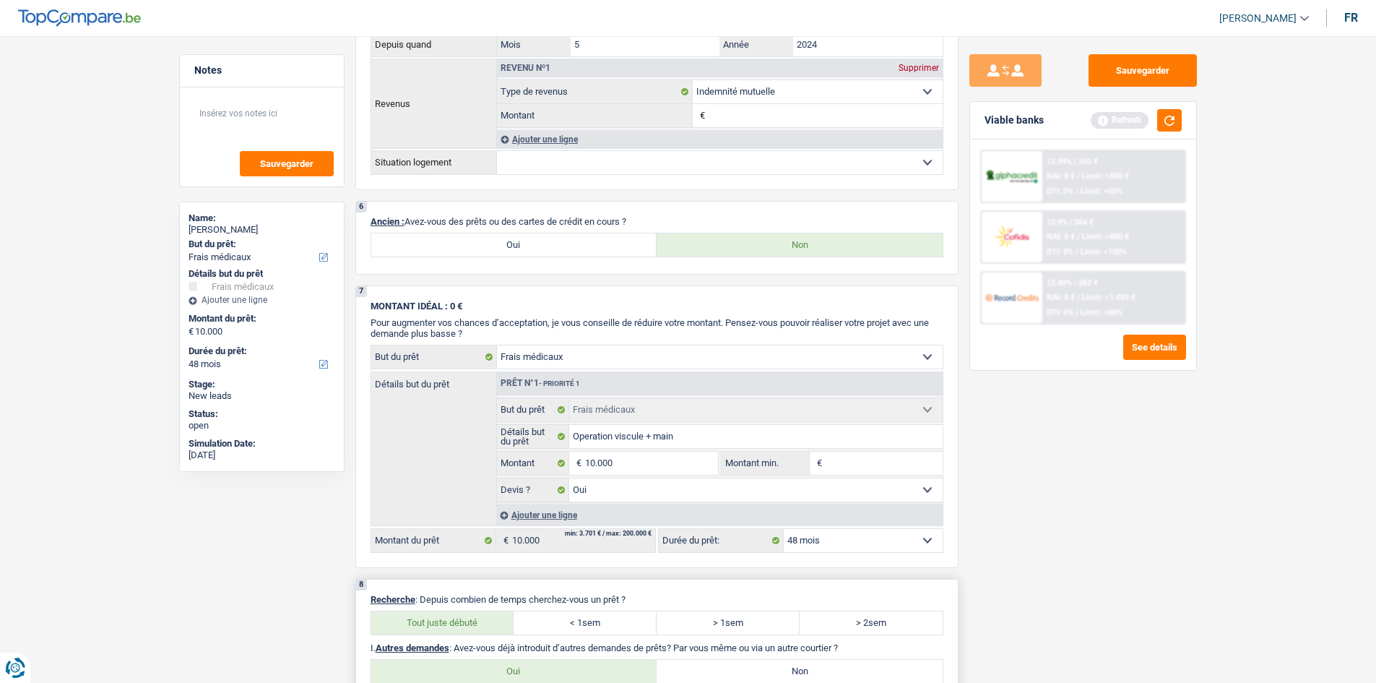
scroll to position [1140, 0]
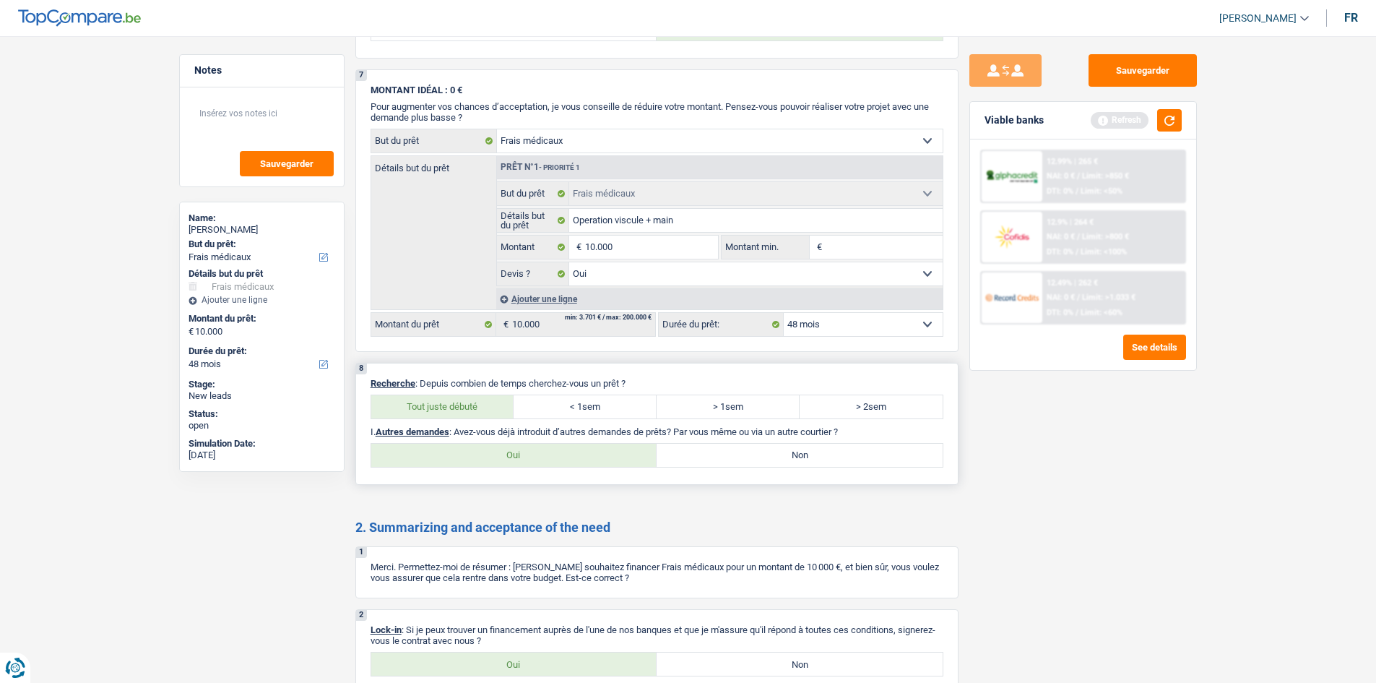
click at [570, 456] on label "Oui" at bounding box center [514, 454] width 286 height 23
click at [570, 456] on input "Oui" at bounding box center [514, 454] width 286 height 23
radio input "true"
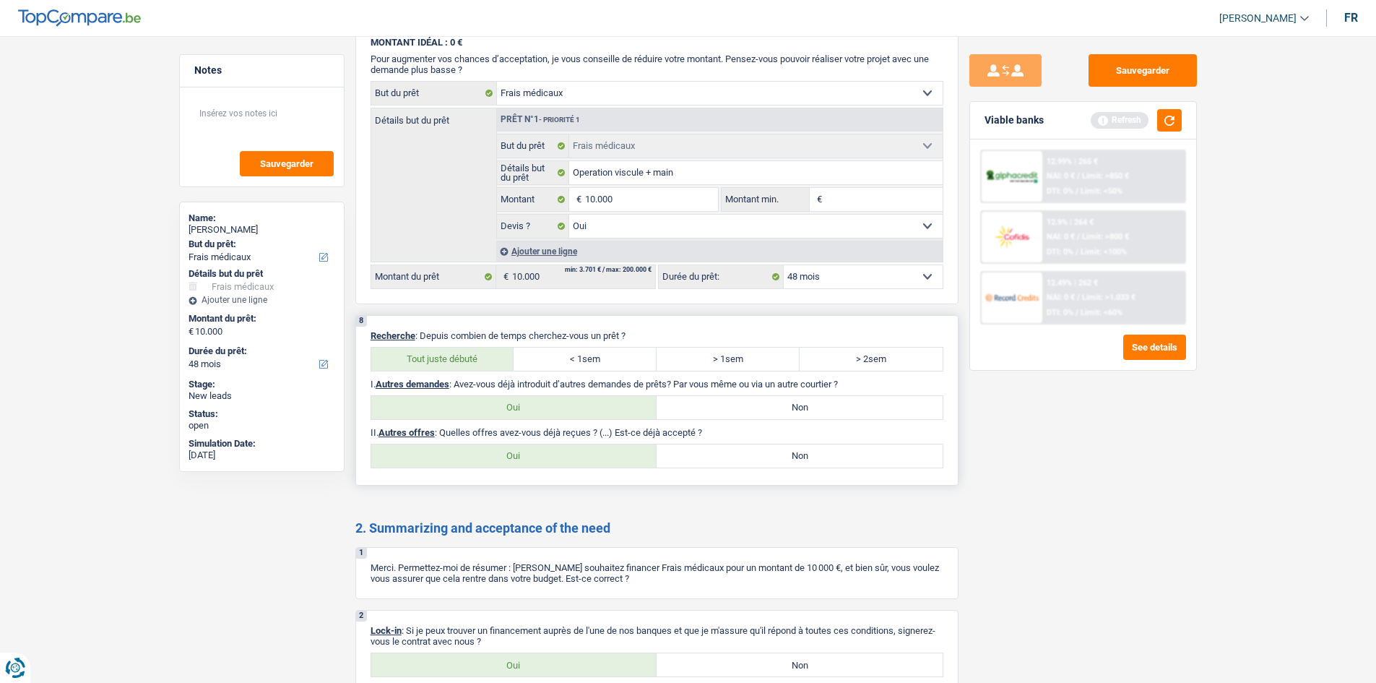
scroll to position [1212, 0]
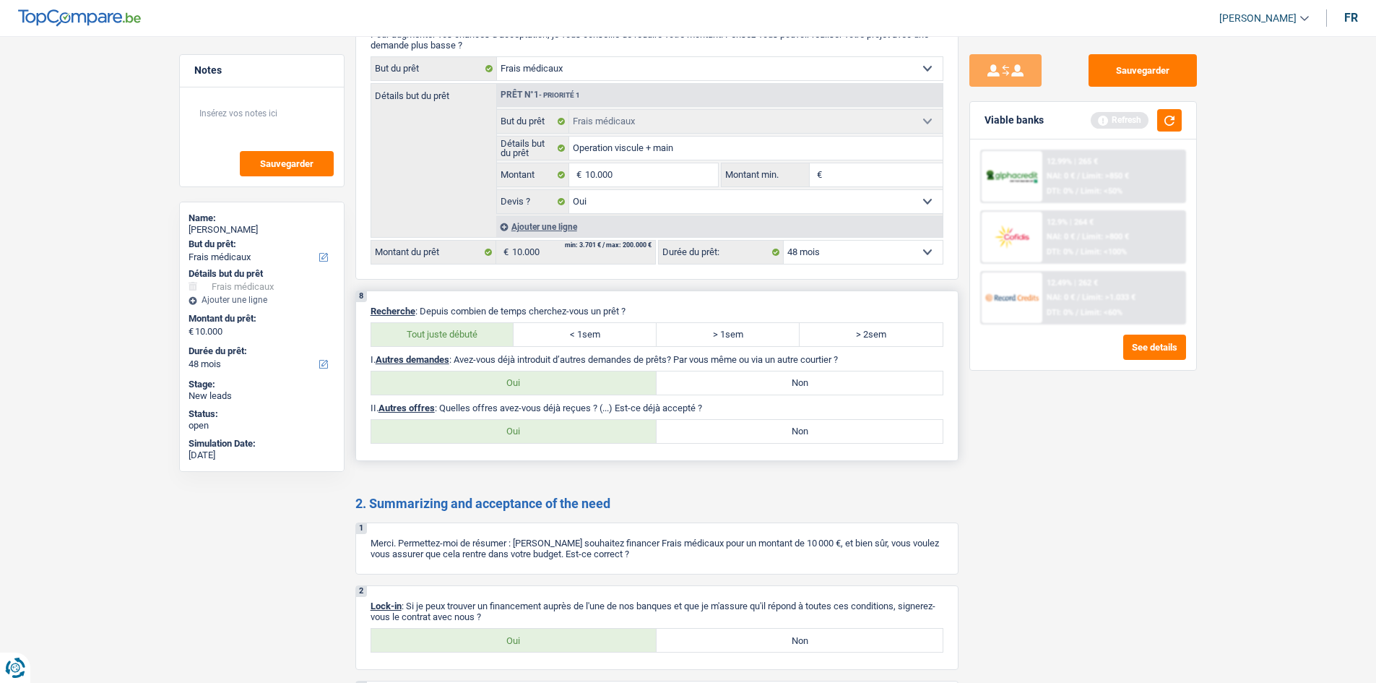
click at [509, 436] on label "Oui" at bounding box center [514, 431] width 286 height 23
click at [509, 436] on input "Oui" at bounding box center [514, 431] width 286 height 23
radio input "true"
select select "48"
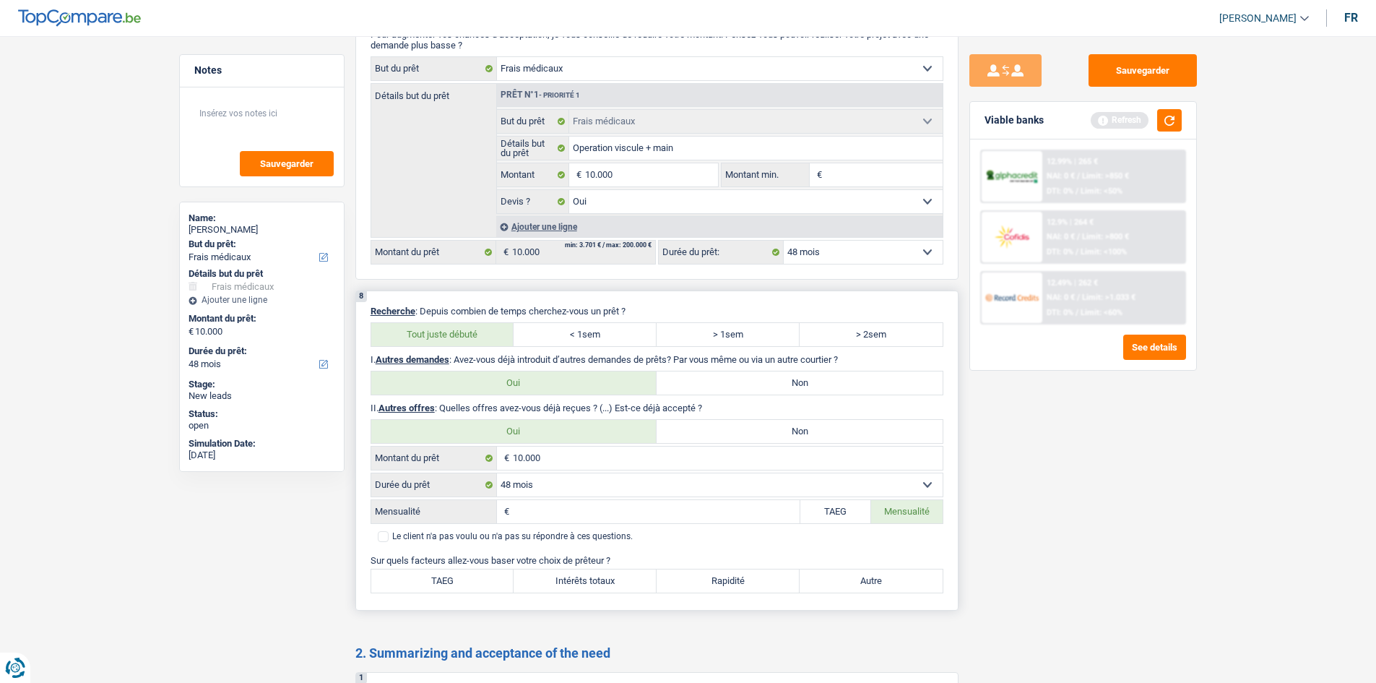
click at [749, 430] on label "Non" at bounding box center [800, 431] width 286 height 23
click at [749, 430] on input "Non" at bounding box center [800, 431] width 286 height 23
radio input "true"
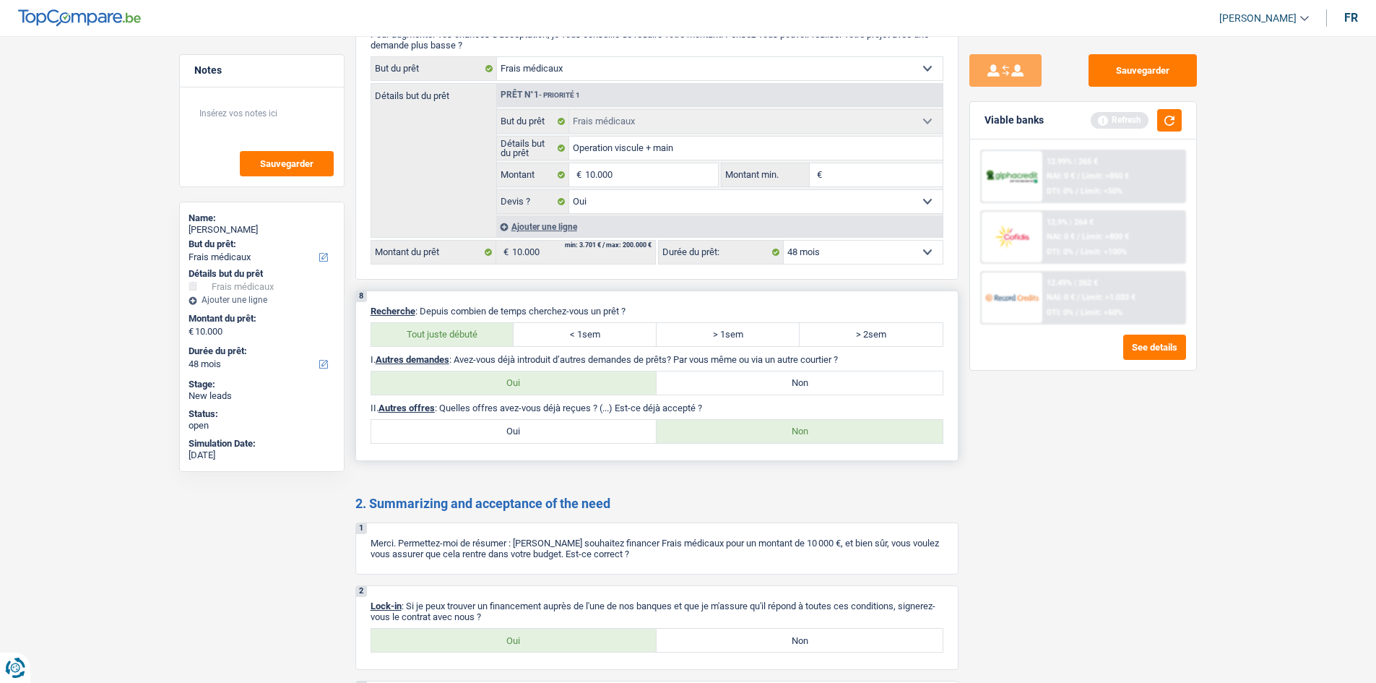
click at [480, 431] on label "Oui" at bounding box center [514, 431] width 286 height 23
click at [480, 431] on input "Oui" at bounding box center [514, 431] width 286 height 23
radio input "true"
select select "48"
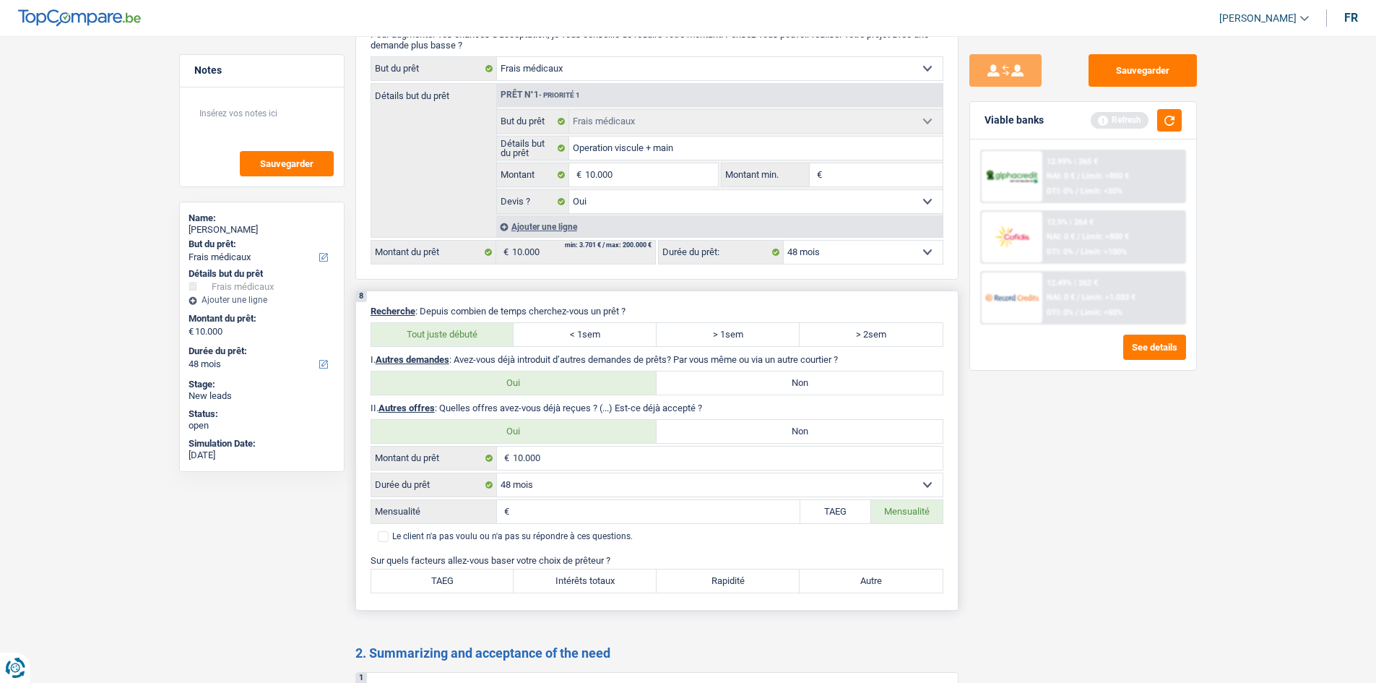
drag, startPoint x: 590, startPoint y: 445, endPoint x: 410, endPoint y: 451, distance: 180.7
click at [410, 451] on div "10.000 € Montant du prêt" at bounding box center [657, 458] width 573 height 25
click at [587, 459] on input "10.000" at bounding box center [728, 457] width 430 height 23
drag, startPoint x: 584, startPoint y: 460, endPoint x: 395, endPoint y: 461, distance: 189.2
click at [395, 461] on div "10.000 € Montant du prêt" at bounding box center [656, 457] width 571 height 23
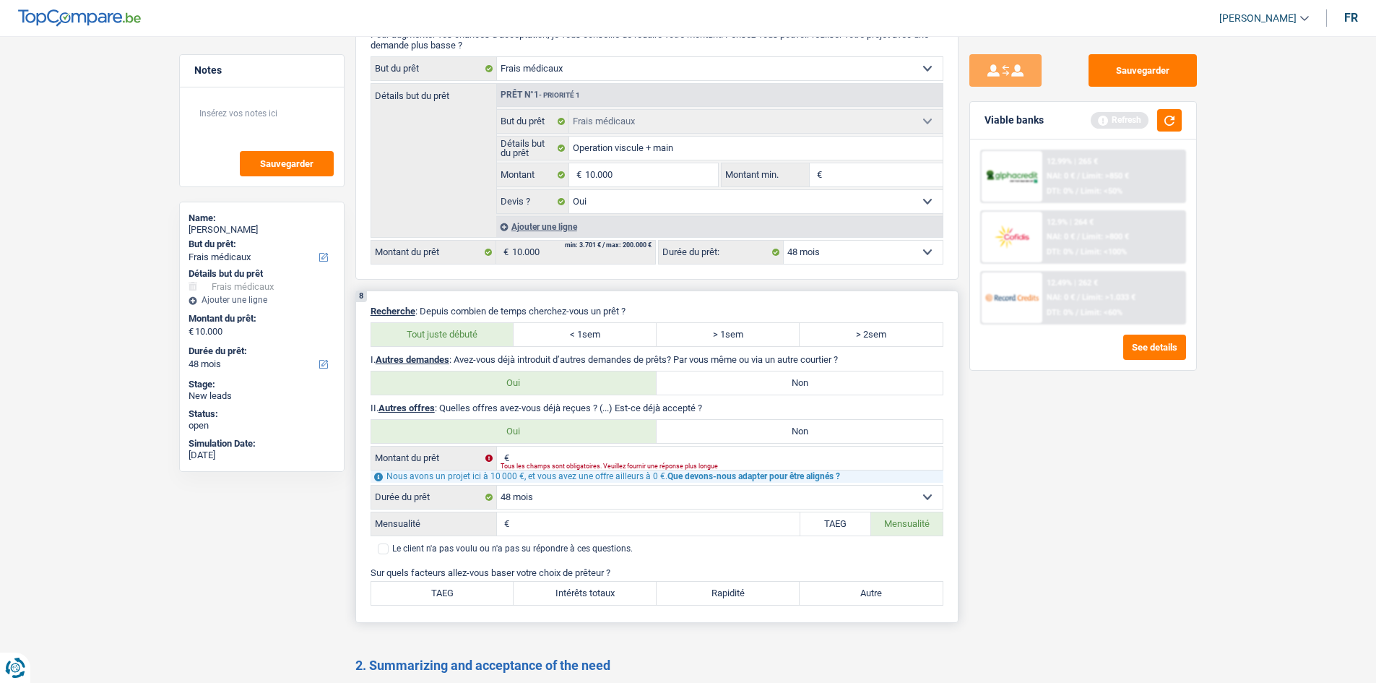
click at [537, 464] on div "Tous les champs sont obligatoires. Veuillez fournir une réponse plus longue" at bounding box center [699, 467] width 397 height 6
click at [559, 451] on input "Montant du prêt" at bounding box center [728, 457] width 430 height 23
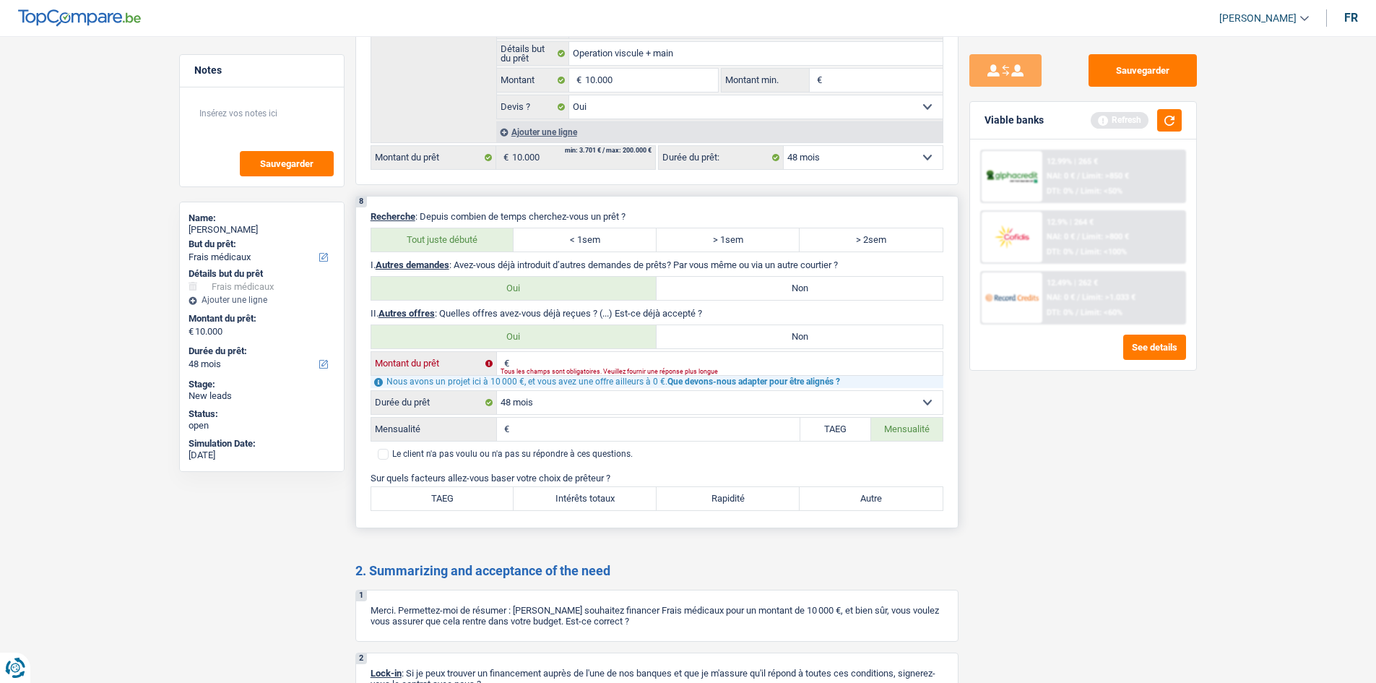
scroll to position [1284, 0]
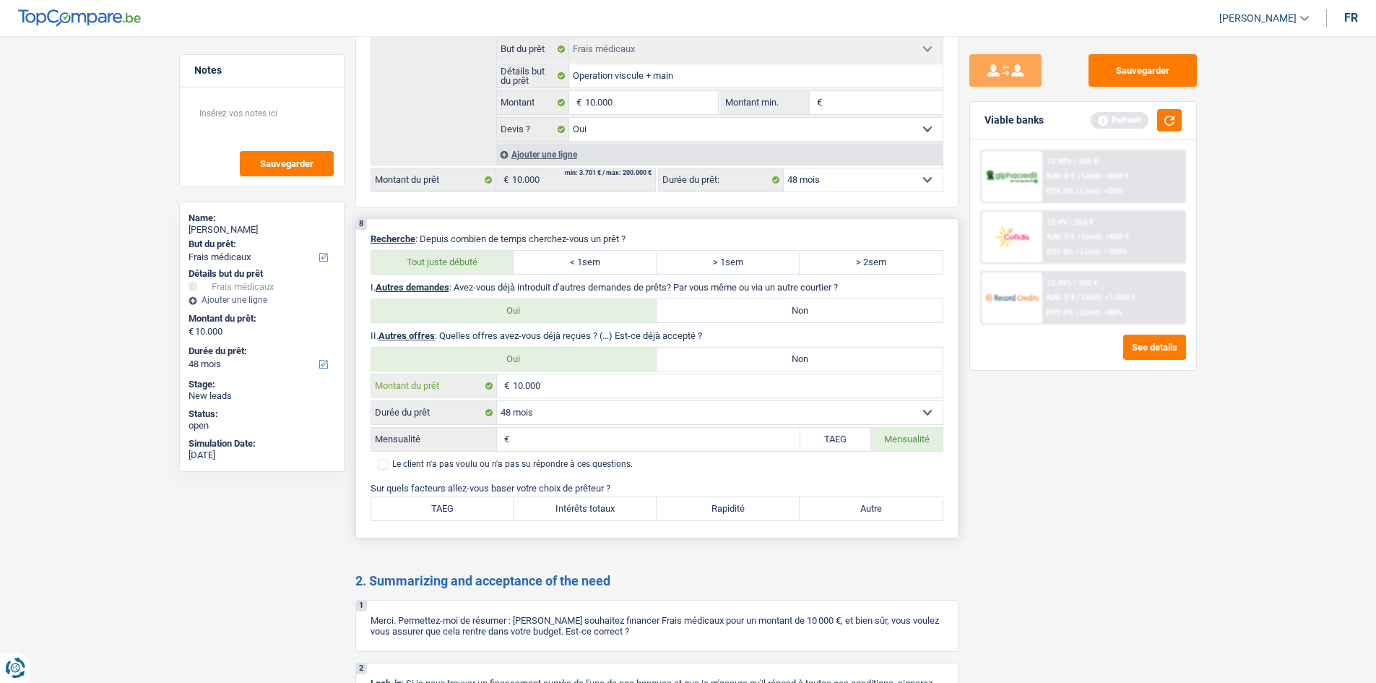
type input "10.000"
click at [568, 412] on select "12 mois 18 mois 24 mois 30 mois 36 mois 42 mois 48 mois 60 mois 72 mois 84 mois…" at bounding box center [720, 412] width 446 height 23
click at [497, 401] on select "12 mois 18 mois 24 mois 30 mois 36 mois 42 mois 48 mois 60 mois 72 mois 84 mois…" at bounding box center [720, 412] width 446 height 23
click at [721, 438] on input "Mensualité" at bounding box center [656, 439] width 287 height 23
click at [555, 420] on select "12 mois 18 mois 24 mois 30 mois 36 mois 42 mois 48 mois 60 mois 72 mois 84 mois…" at bounding box center [720, 412] width 446 height 23
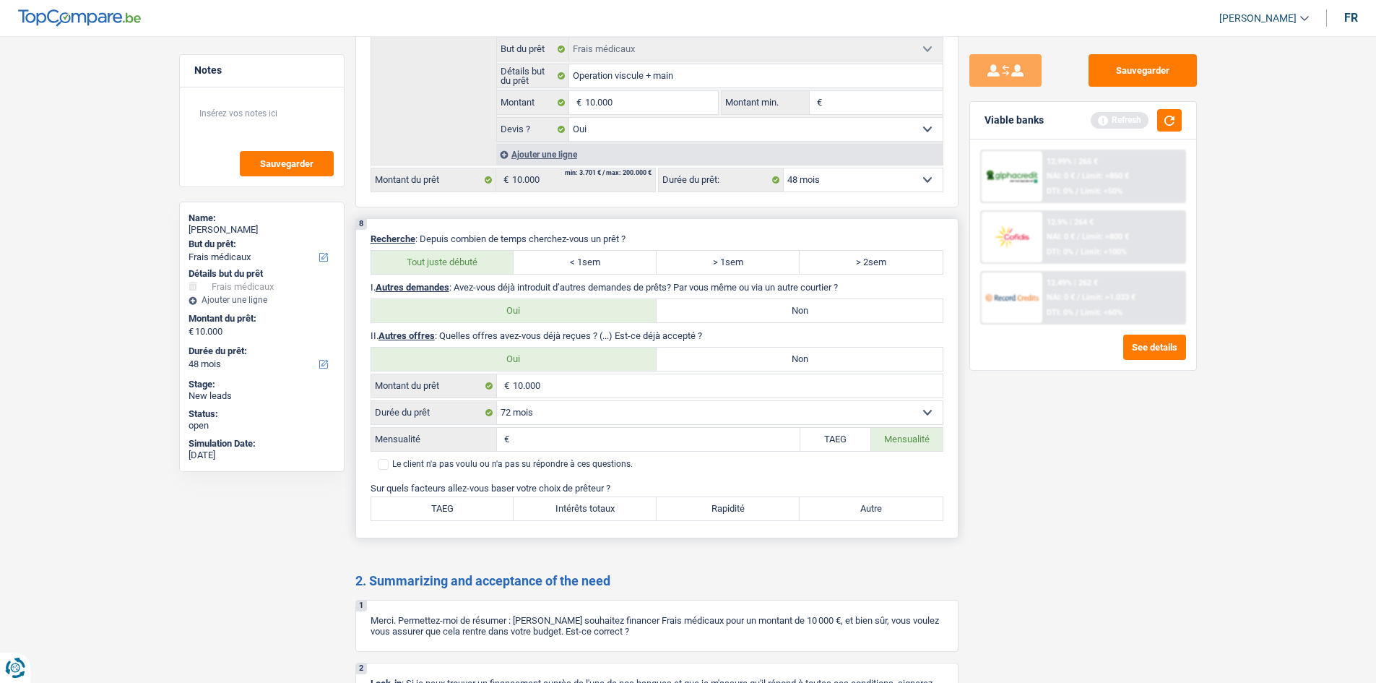
select select "48"
click at [497, 401] on select "12 mois 18 mois 24 mois 30 mois 36 mois 42 mois 48 mois 60 mois 72 mois 84 mois…" at bounding box center [720, 412] width 446 height 23
click at [534, 436] on input "Mensualité" at bounding box center [656, 439] width 287 height 23
type input "1"
type input "191"
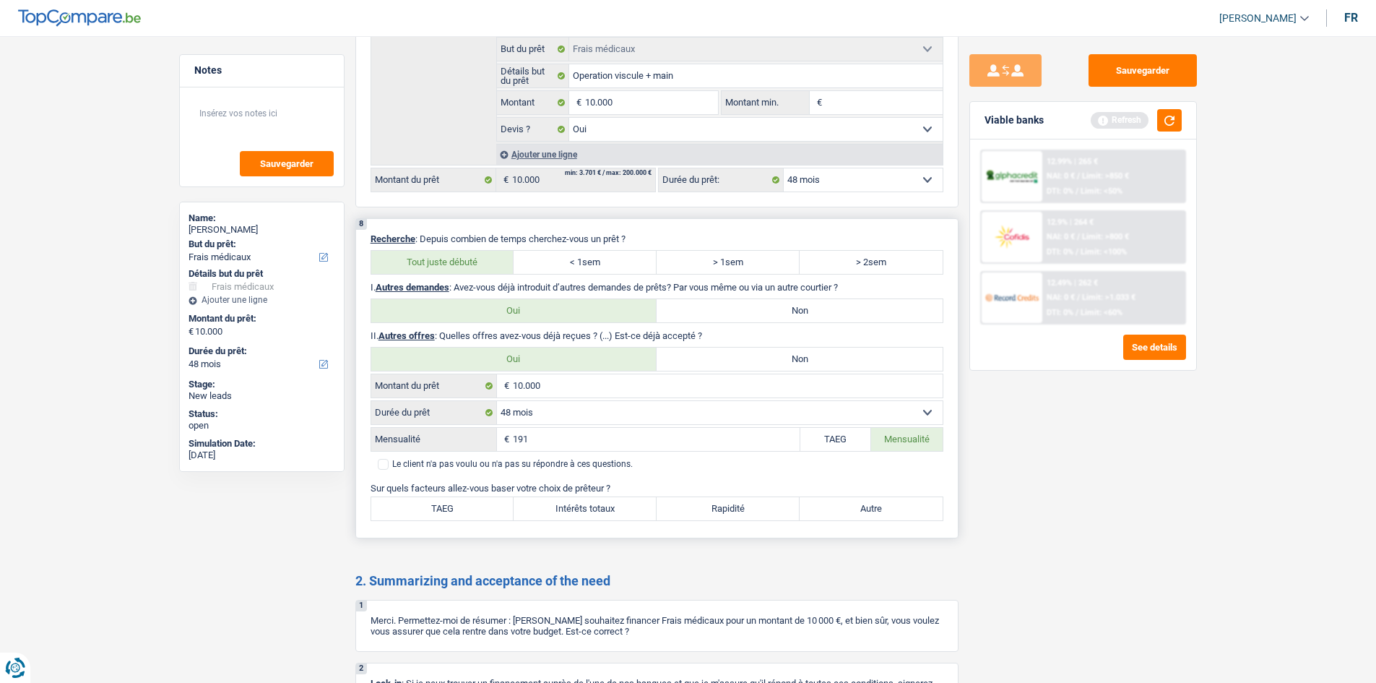
click at [895, 469] on div "Le client n'a pas voulu ou n'a pas su répondre à ces questions." at bounding box center [657, 468] width 573 height 18
click at [1031, 479] on div "Sauvegarder Viable banks Refresh 12.99% | 265 € NAI: 0 € / Limit: >850 € DTI: 0…" at bounding box center [1082, 355] width 249 height 602
click at [813, 433] on label "TAEG" at bounding box center [836, 439] width 72 height 23
click at [813, 433] on input "TAEG" at bounding box center [836, 439] width 72 height 23
radio input "true"
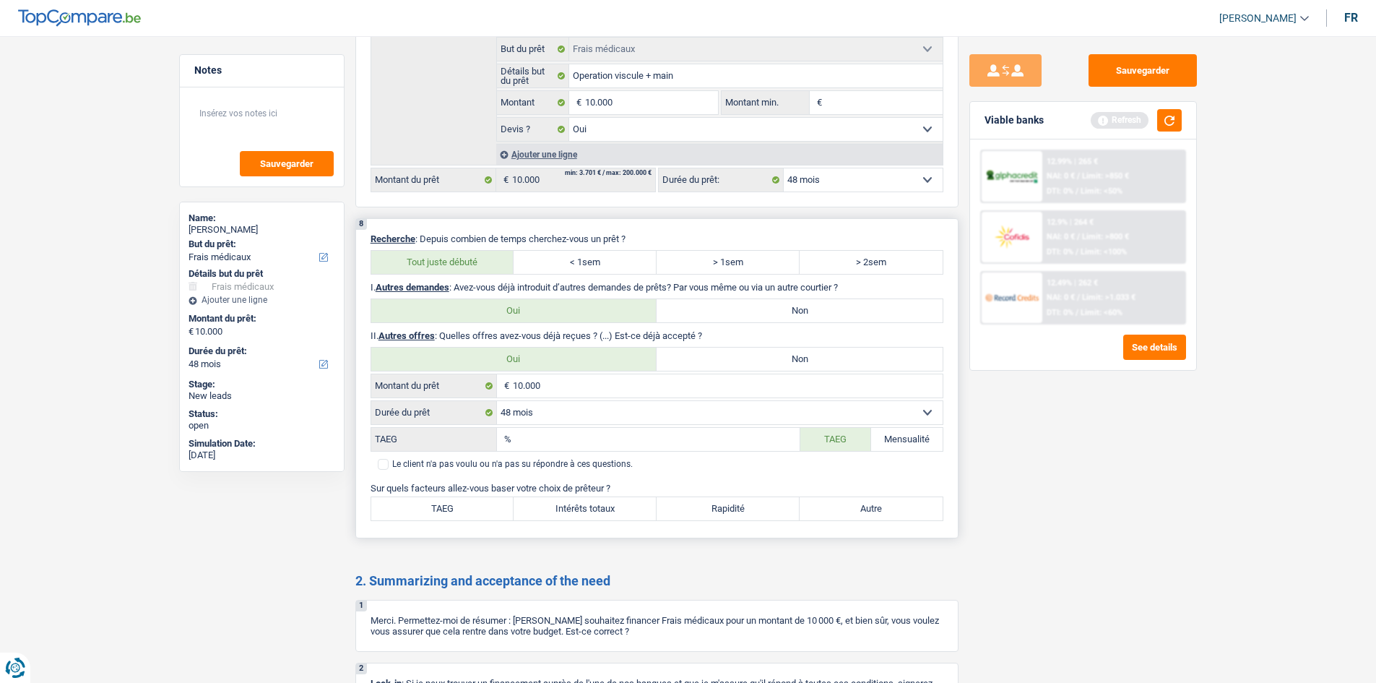
click at [719, 438] on input "TAEG" at bounding box center [657, 439] width 285 height 23
click at [826, 511] on label "Autre" at bounding box center [871, 508] width 143 height 23
click at [826, 511] on input "Autre" at bounding box center [871, 508] width 143 height 23
radio input "true"
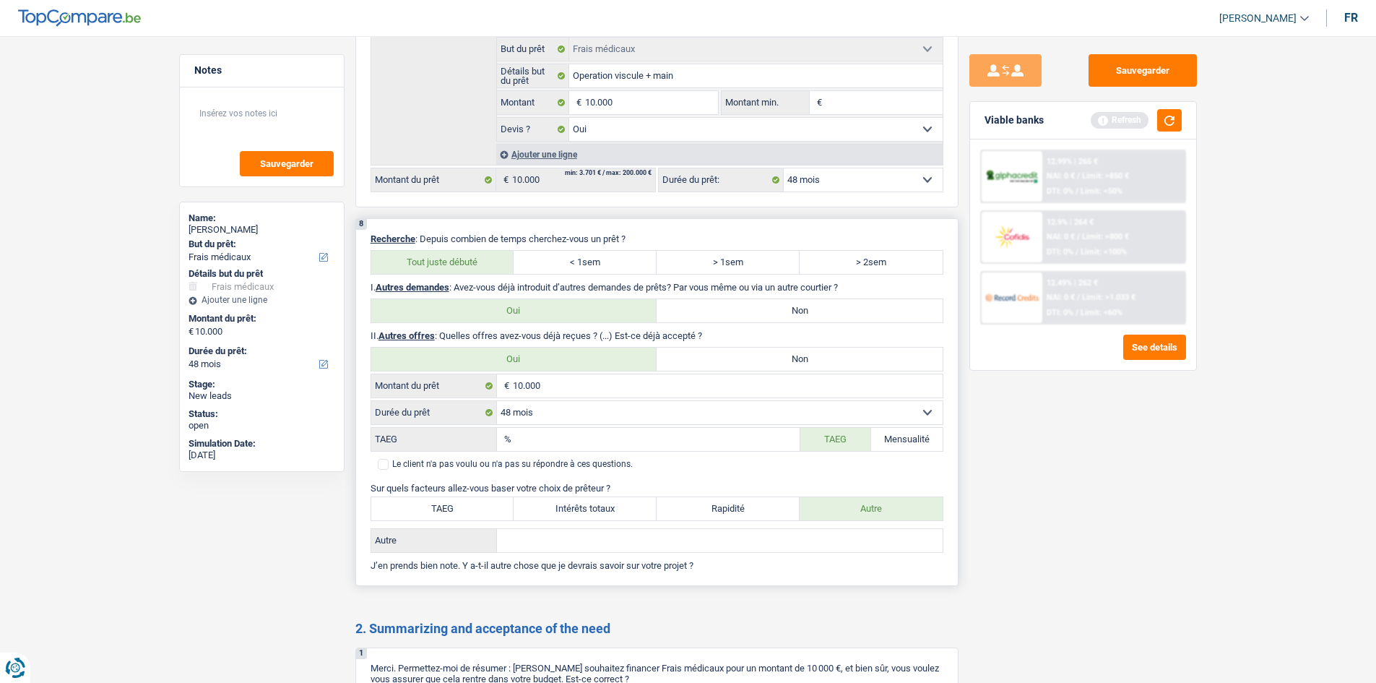
click at [516, 547] on input "Autre" at bounding box center [720, 540] width 446 height 23
type input "a"
type input "A"
drag, startPoint x: 914, startPoint y: 436, endPoint x: 904, endPoint y: 433, distance: 11.2
click at [914, 435] on label "Mensualité" at bounding box center [907, 439] width 72 height 23
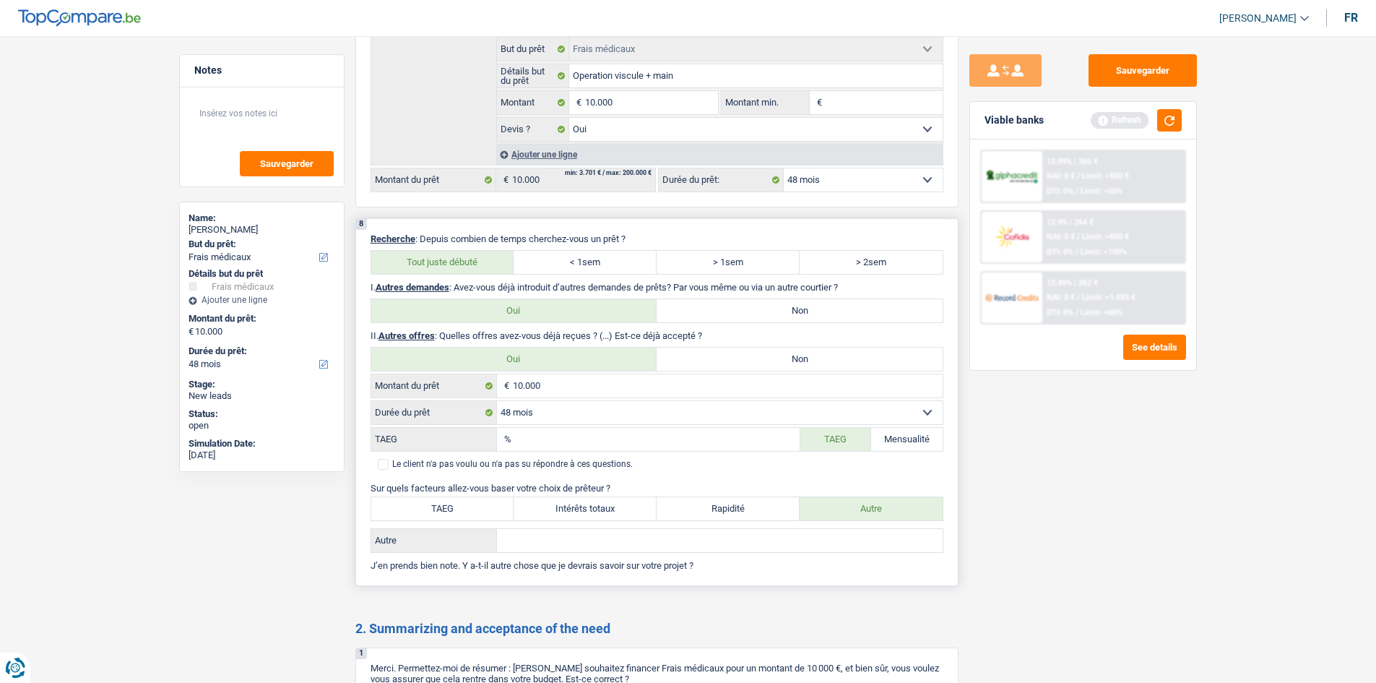
click at [914, 435] on input "Mensualité" at bounding box center [907, 439] width 72 height 23
radio input "true"
drag, startPoint x: 700, startPoint y: 418, endPoint x: 696, endPoint y: 426, distance: 8.7
click at [699, 418] on select "12 mois 18 mois 24 mois 30 mois 36 mois 42 mois 48 mois 60 mois 72 mois 84 mois…" at bounding box center [720, 412] width 446 height 23
click at [692, 438] on input "Mensualité" at bounding box center [656, 439] width 287 height 23
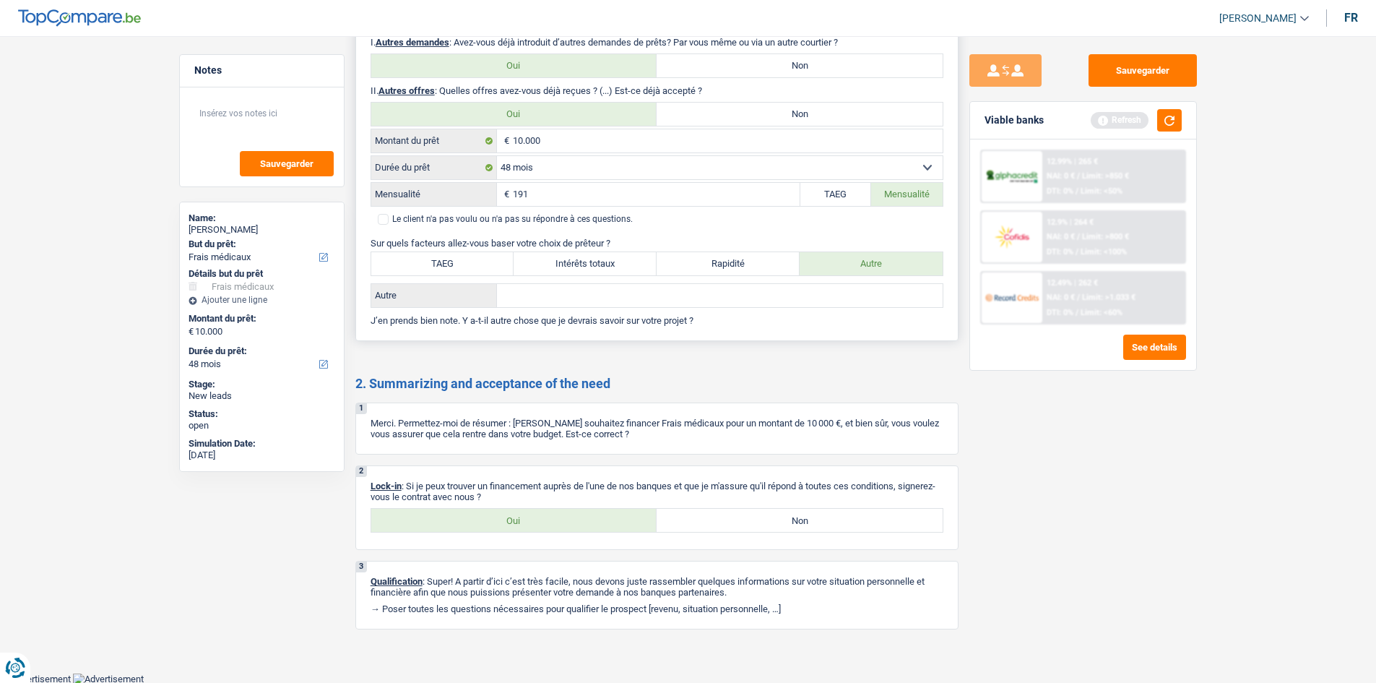
scroll to position [1530, 0]
type input "191"
click at [831, 191] on label "TAEG" at bounding box center [836, 193] width 72 height 23
click at [831, 191] on input "TAEG" at bounding box center [836, 193] width 72 height 23
radio input "true"
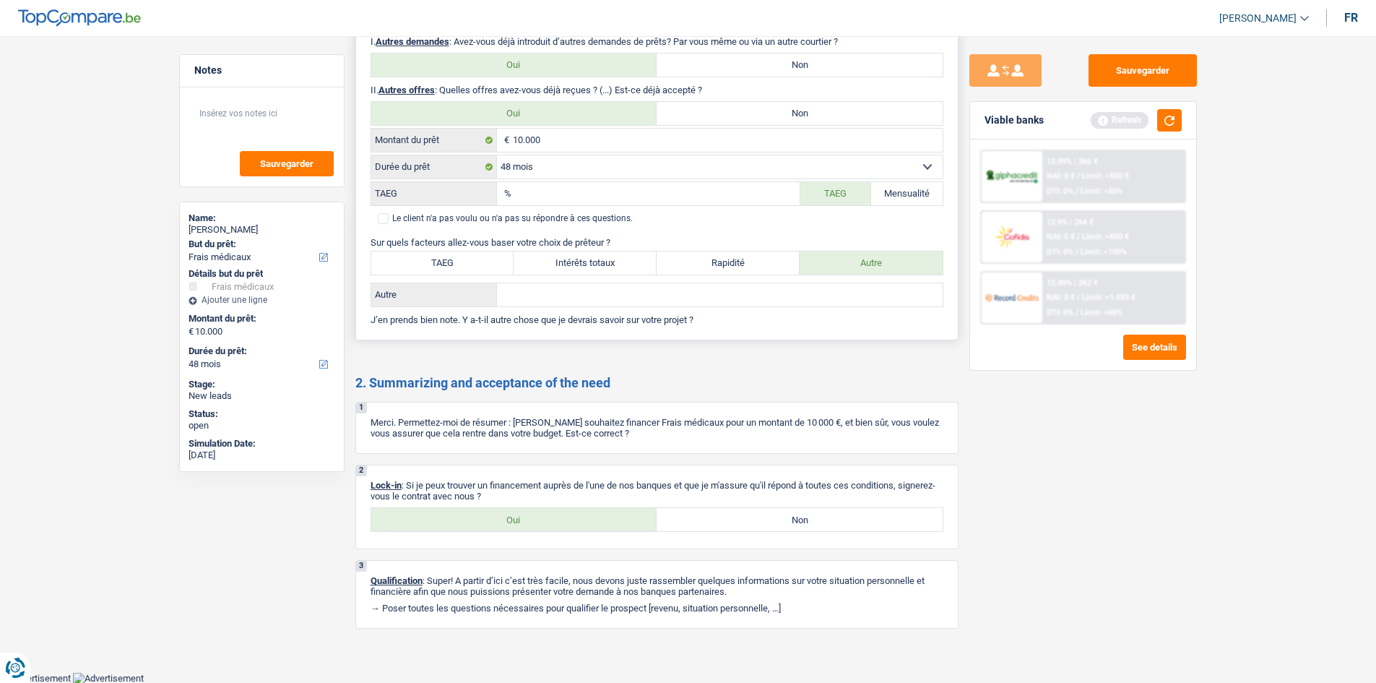
click at [758, 193] on input "TAEG" at bounding box center [657, 193] width 285 height 23
type input "2,38"
click at [899, 192] on label "Mensualité" at bounding box center [907, 193] width 72 height 23
click at [899, 192] on input "Mensualité" at bounding box center [907, 193] width 72 height 23
radio input "true"
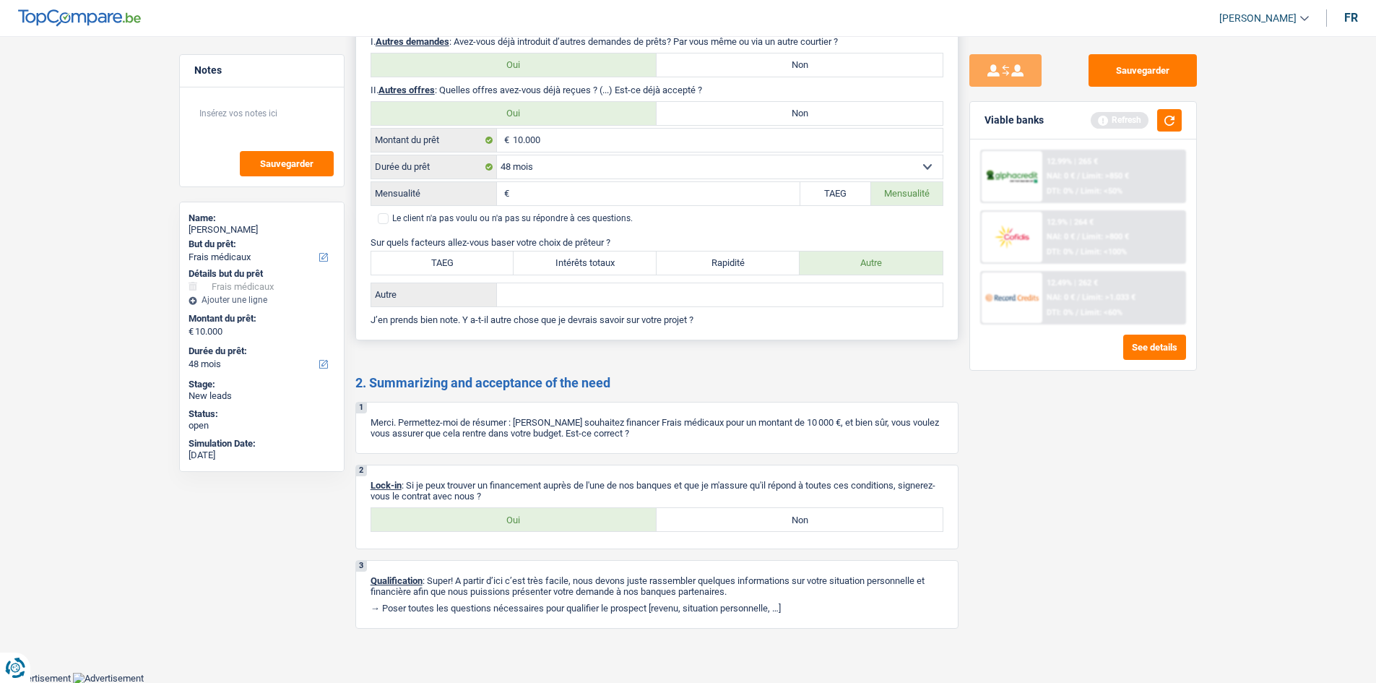
click at [719, 196] on input "Mensualité" at bounding box center [656, 193] width 287 height 23
type input "238"
click at [717, 216] on label "Le client n'a pas voulu ou n'a pas su répondre à ces questions." at bounding box center [657, 218] width 558 height 11
click at [378, 218] on input "Le client n'a pas voulu ou n'a pas su répondre à ces questions." at bounding box center [378, 218] width 0 height 0
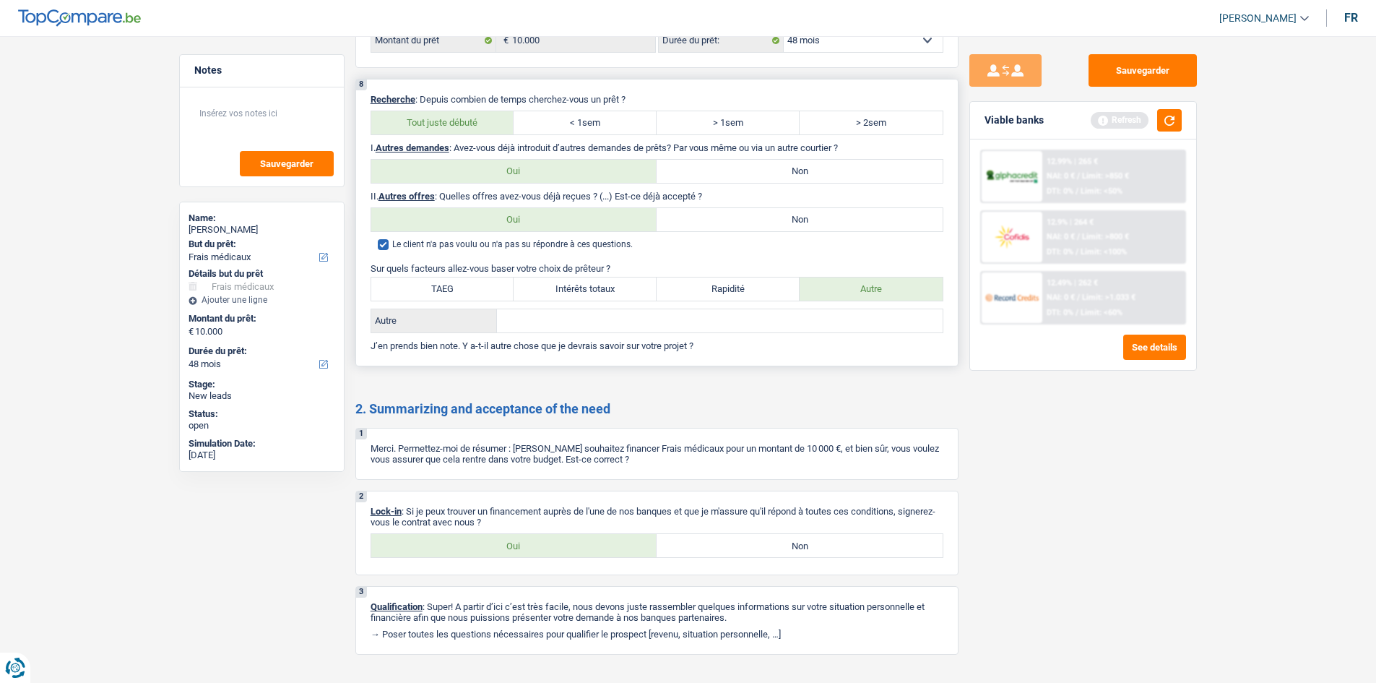
scroll to position [1450, 0]
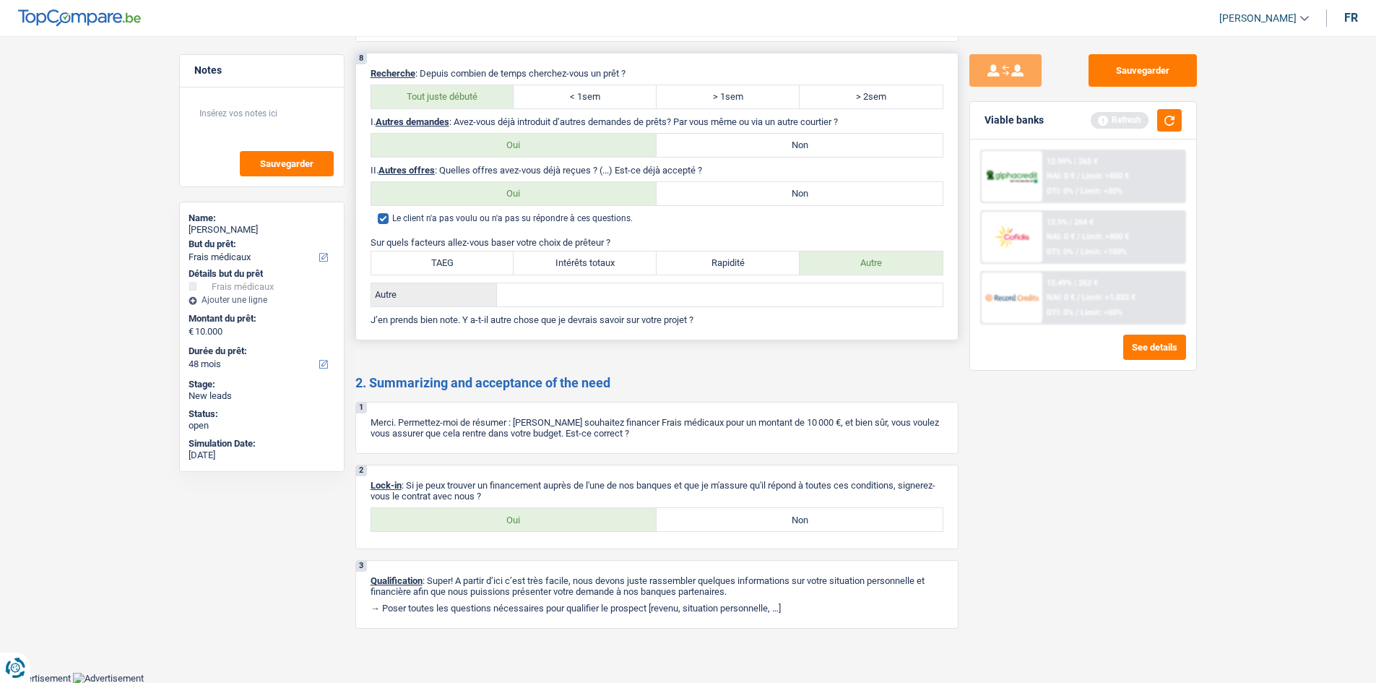
click at [537, 297] on input "Autre" at bounding box center [720, 294] width 446 height 23
click at [635, 301] on input "Autre" at bounding box center [720, 294] width 446 height 23
type input "a"
type input "Acceptation"
click at [555, 522] on label "Oui" at bounding box center [514, 519] width 286 height 23
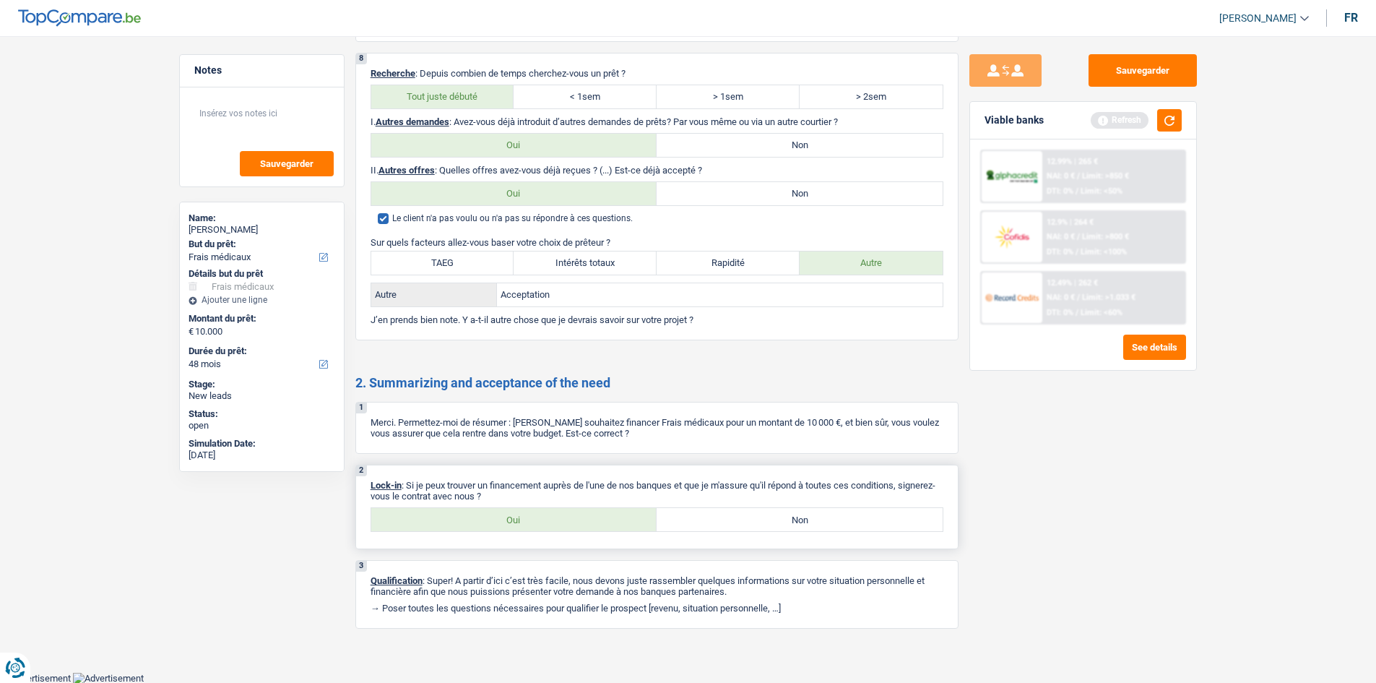
click at [555, 522] on input "Oui" at bounding box center [514, 519] width 286 height 23
radio input "true"
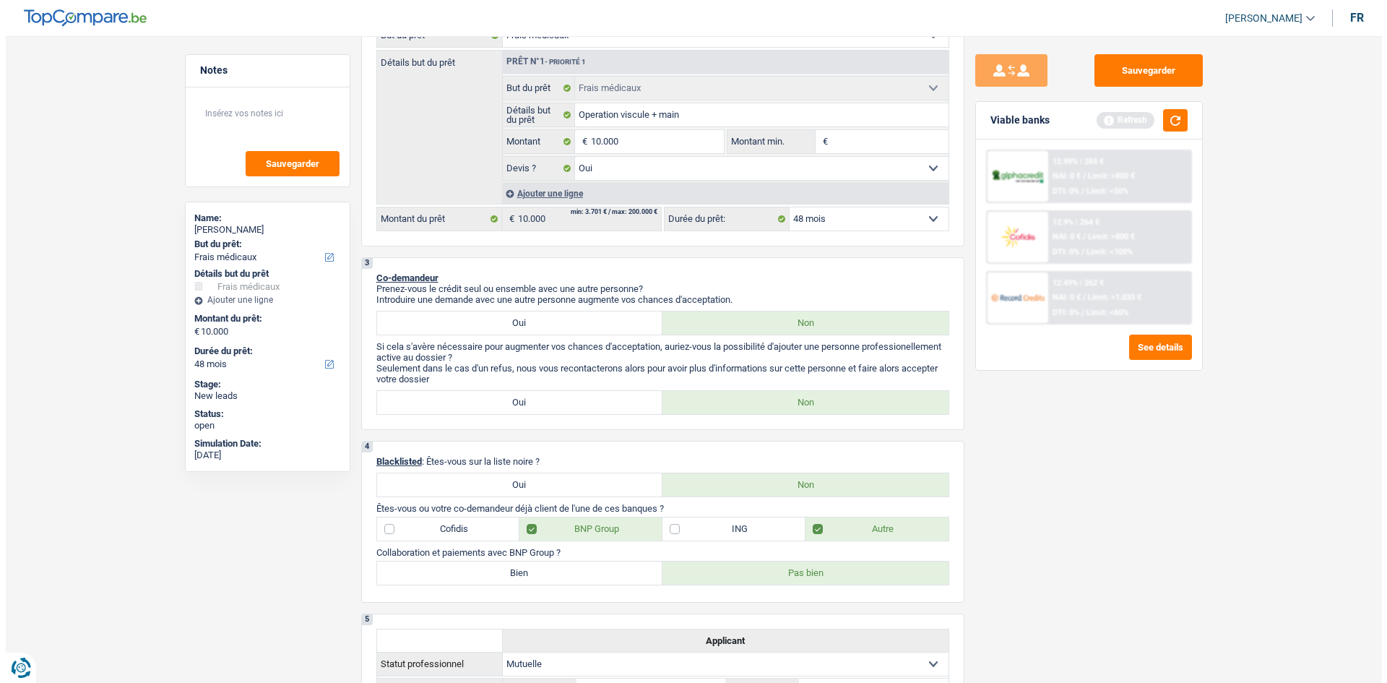
scroll to position [0, 0]
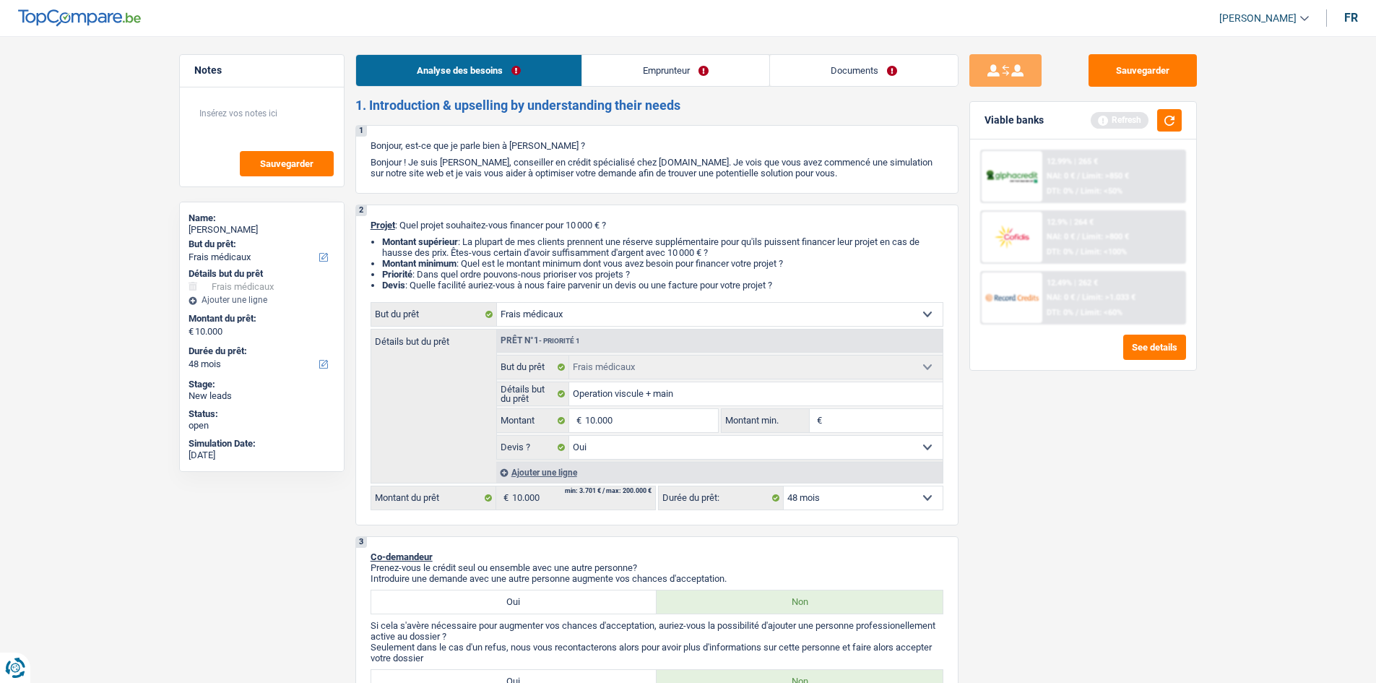
click at [663, 64] on link "Emprunteur" at bounding box center [675, 70] width 187 height 31
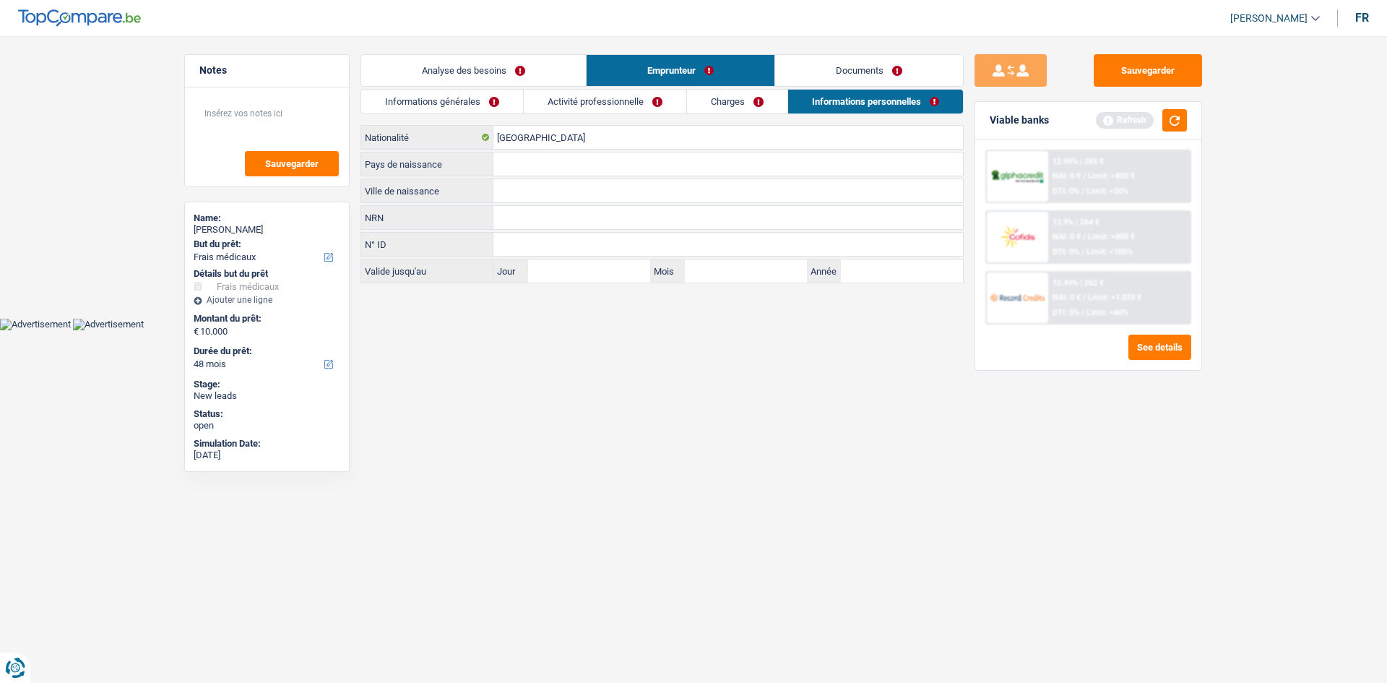
click at [429, 99] on link "Informations générales" at bounding box center [442, 102] width 162 height 24
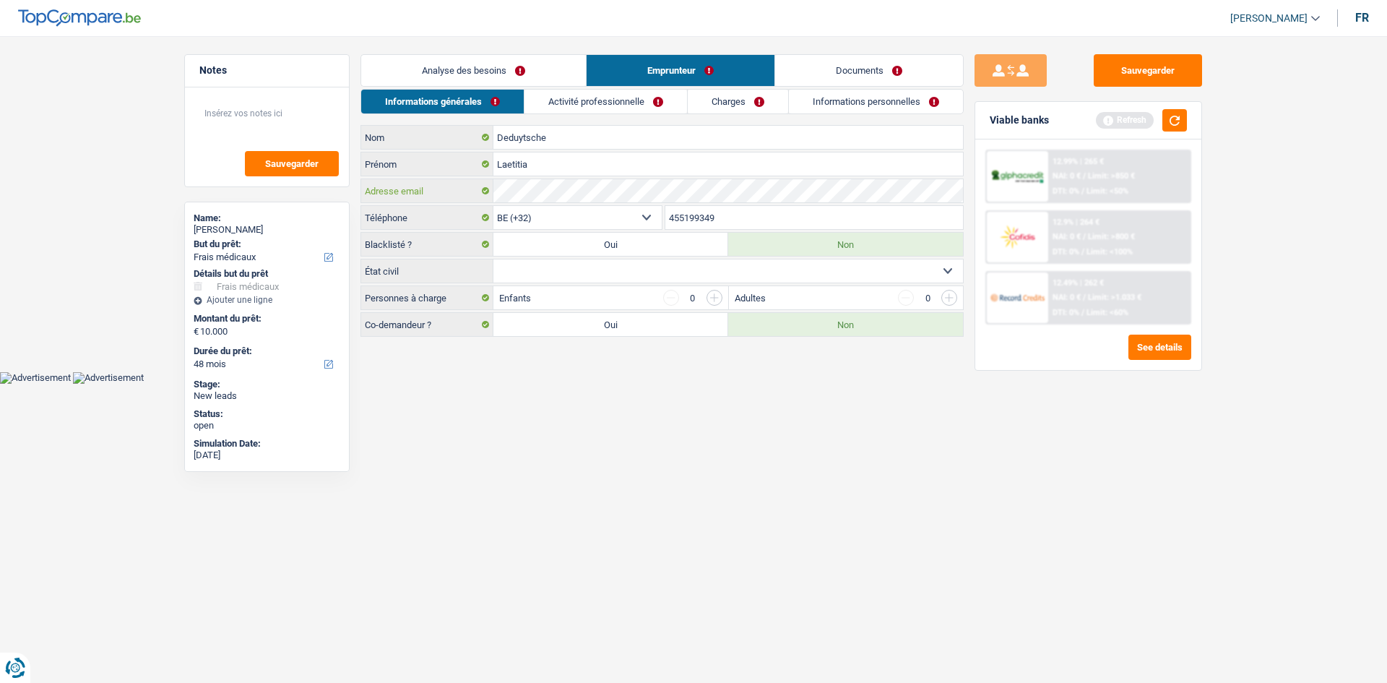
click at [220, 222] on div "Notes Sauvegarder Name: Laetitia Deduytsche But du prêt: Confort maison: meuble…" at bounding box center [693, 196] width 1040 height 285
drag, startPoint x: 541, startPoint y: 166, endPoint x: 454, endPoint y: 163, distance: 86.8
click at [459, 165] on div "Laetitia Prénom" at bounding box center [662, 163] width 602 height 23
drag, startPoint x: 545, startPoint y: 144, endPoint x: 412, endPoint y: 119, distance: 135.2
click at [411, 124] on div "Informations générales Activité professionnelle Charges Informations personnell…" at bounding box center [661, 213] width 603 height 248
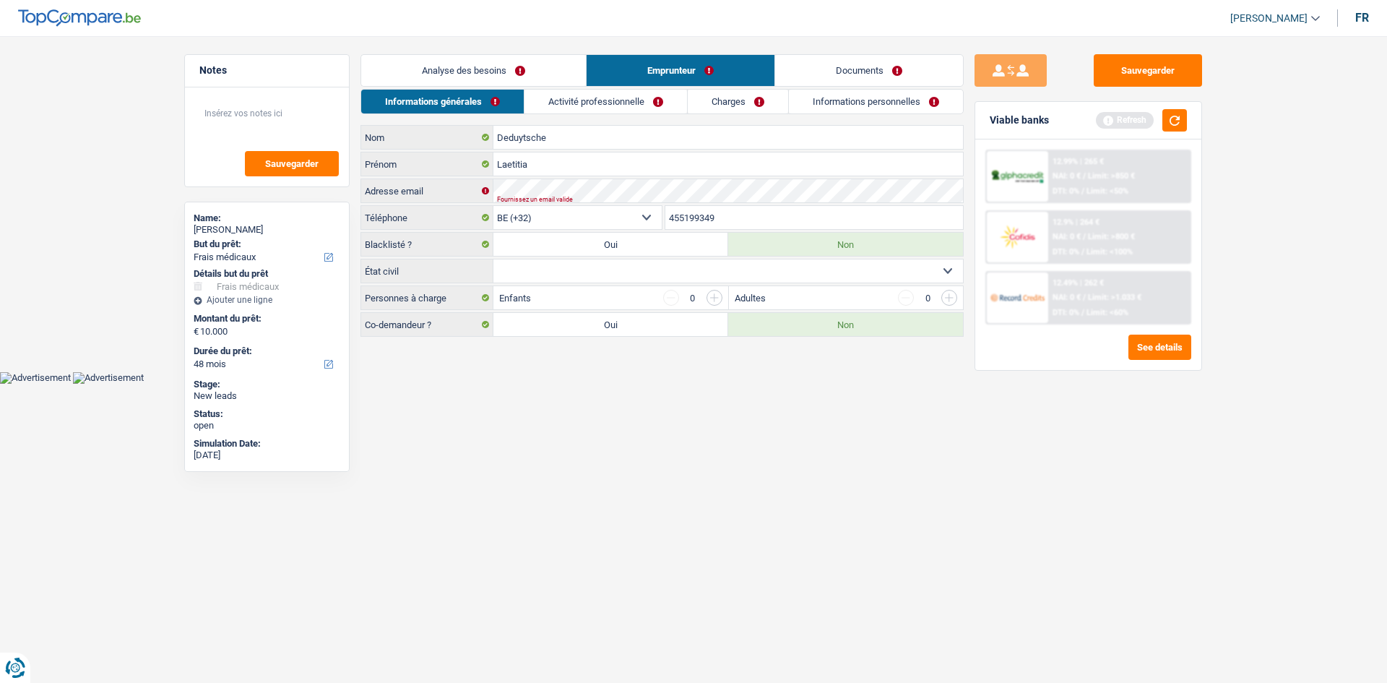
drag, startPoint x: 730, startPoint y: 274, endPoint x: 724, endPoint y: 267, distance: 8.8
click at [727, 272] on select "Célibataire Marié(e) Cohabitant(e) légal(e) Divorcé(e) Veuf(ve) Séparé (de fait…" at bounding box center [727, 270] width 469 height 23
select select "single"
click at [493, 259] on select "Célibataire Marié(e) Cohabitant(e) légal(e) Divorcé(e) Veuf(ve) Séparé (de fait…" at bounding box center [727, 270] width 469 height 23
click at [714, 295] on input "button" at bounding box center [714, 298] width 16 height 16
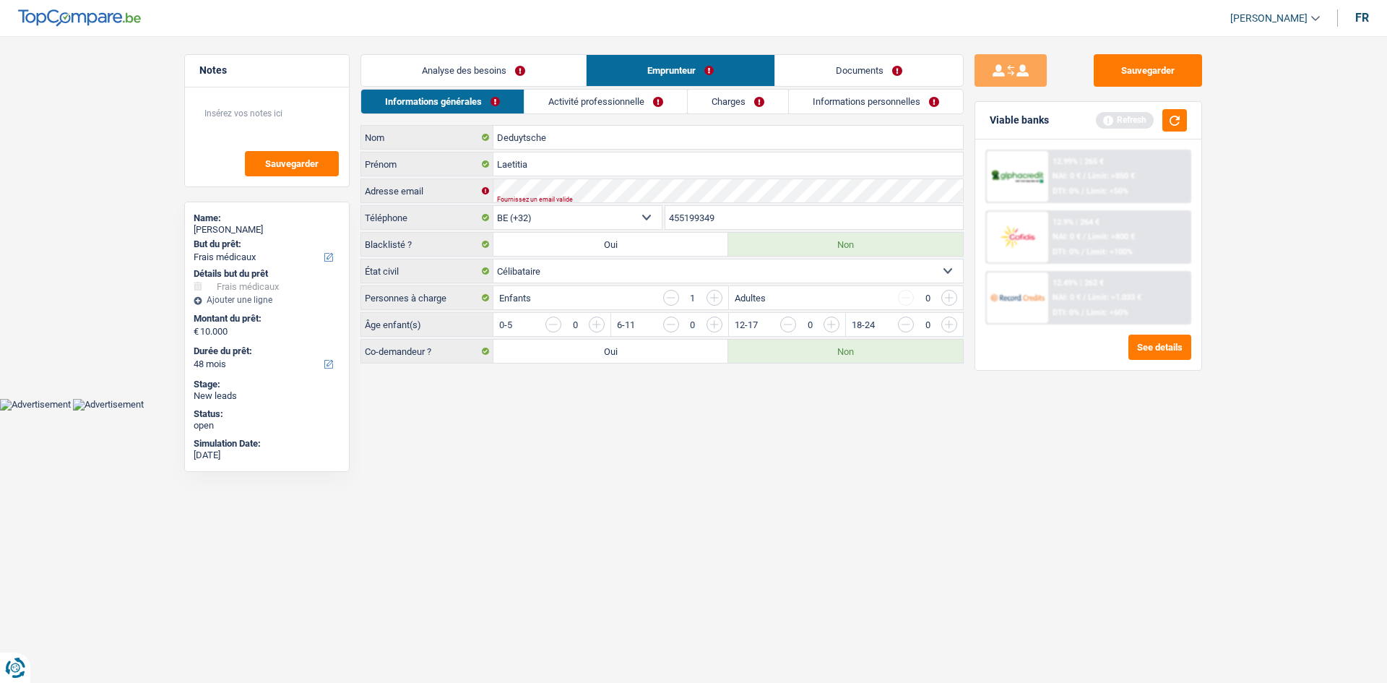
click at [713, 295] on input "button" at bounding box center [714, 298] width 16 height 16
click at [666, 299] on input "button" at bounding box center [671, 298] width 16 height 16
drag, startPoint x: 834, startPoint y: 329, endPoint x: 827, endPoint y: 325, distance: 8.1
click at [834, 327] on input "button" at bounding box center [1124, 327] width 602 height 23
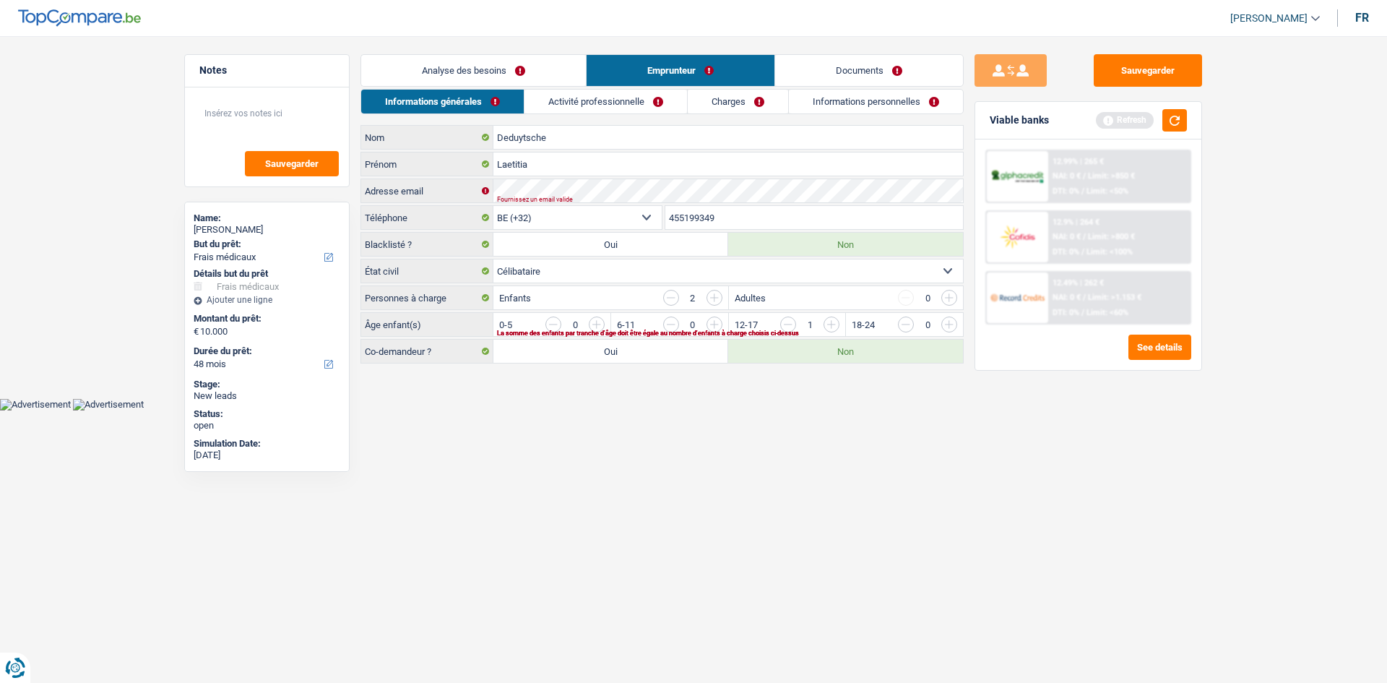
click at [827, 325] on input "button" at bounding box center [1124, 327] width 602 height 23
click at [644, 410] on html "Vous avez le contrôle de vos données Nous utilisons des cookies, tout comme nos…" at bounding box center [693, 205] width 1387 height 410
click at [610, 100] on link "Activité professionnelle" at bounding box center [606, 102] width 163 height 24
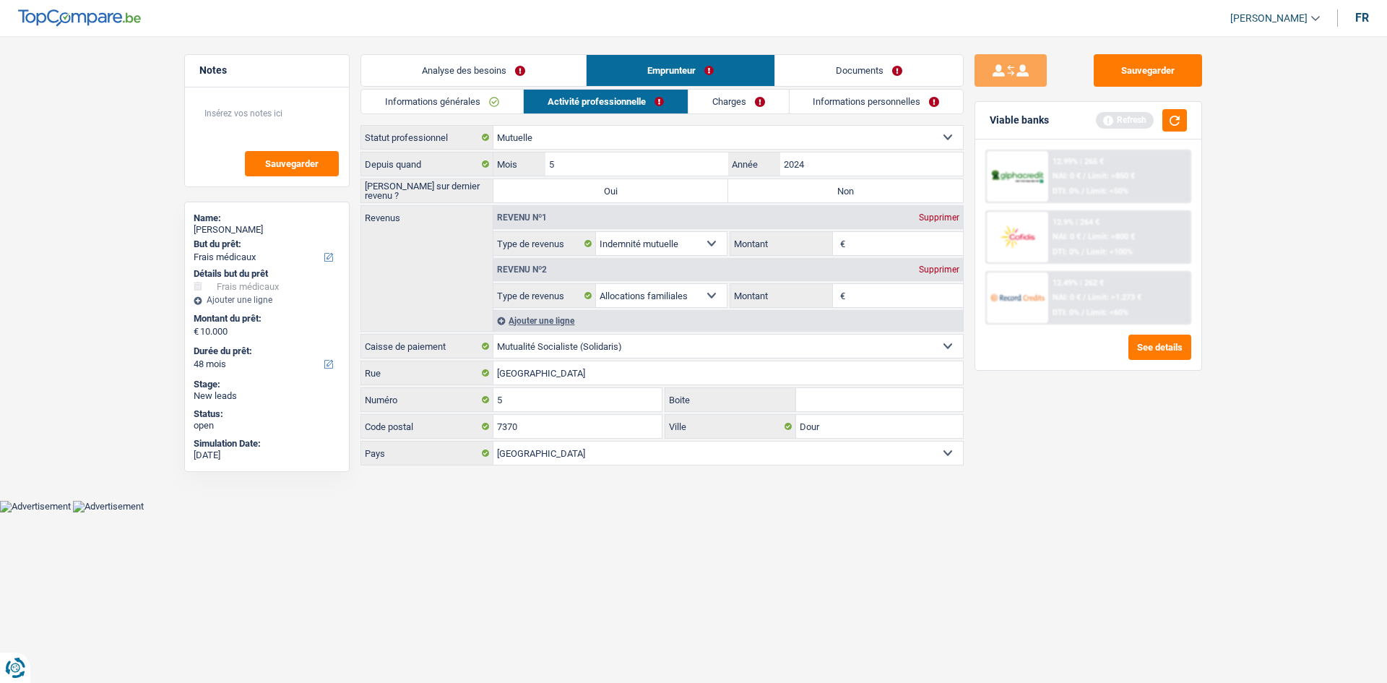
click at [492, 74] on link "Analyse des besoins" at bounding box center [473, 70] width 225 height 31
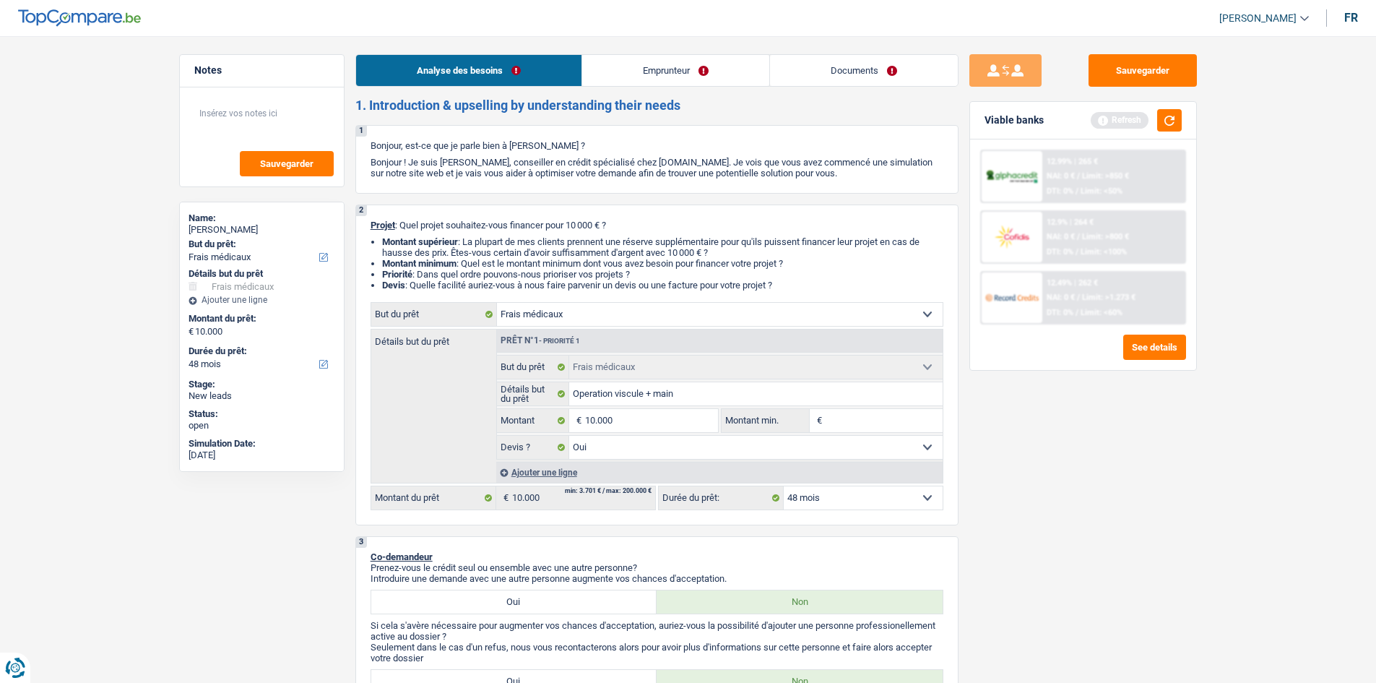
click at [692, 62] on link "Emprunteur" at bounding box center [675, 70] width 187 height 31
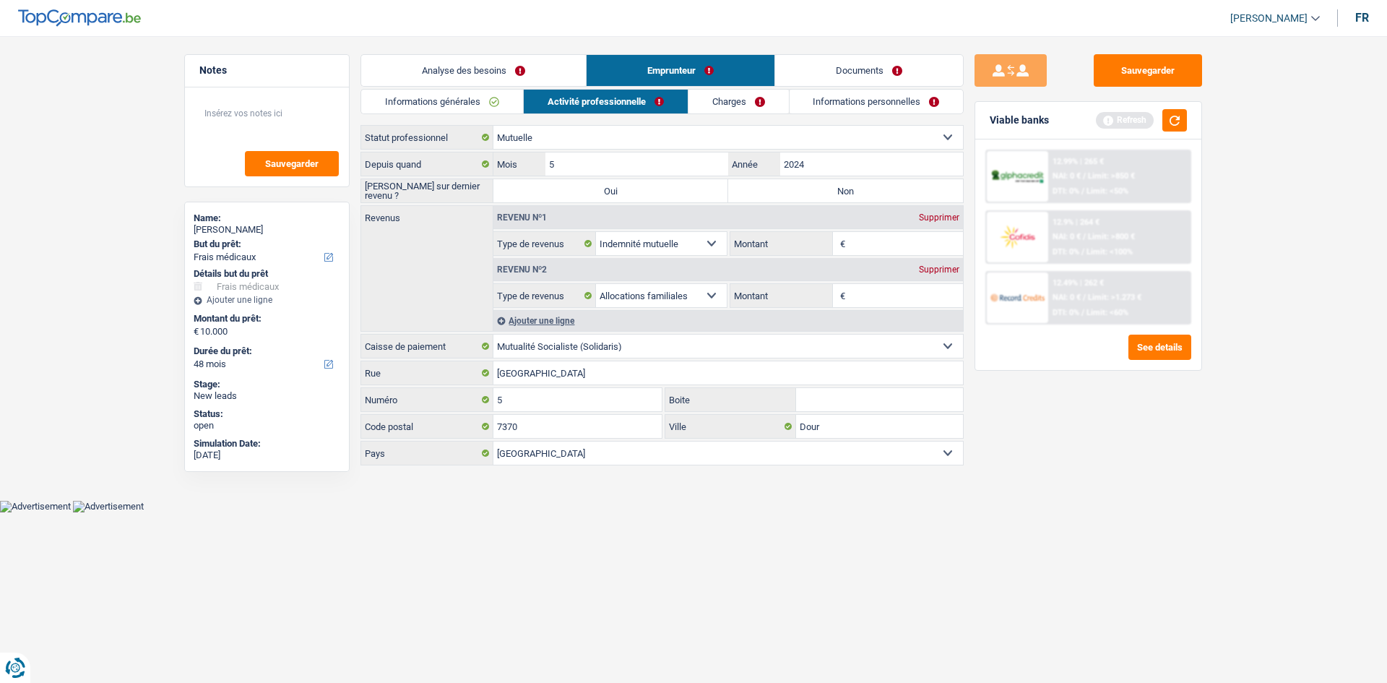
click at [717, 102] on link "Charges" at bounding box center [738, 102] width 100 height 24
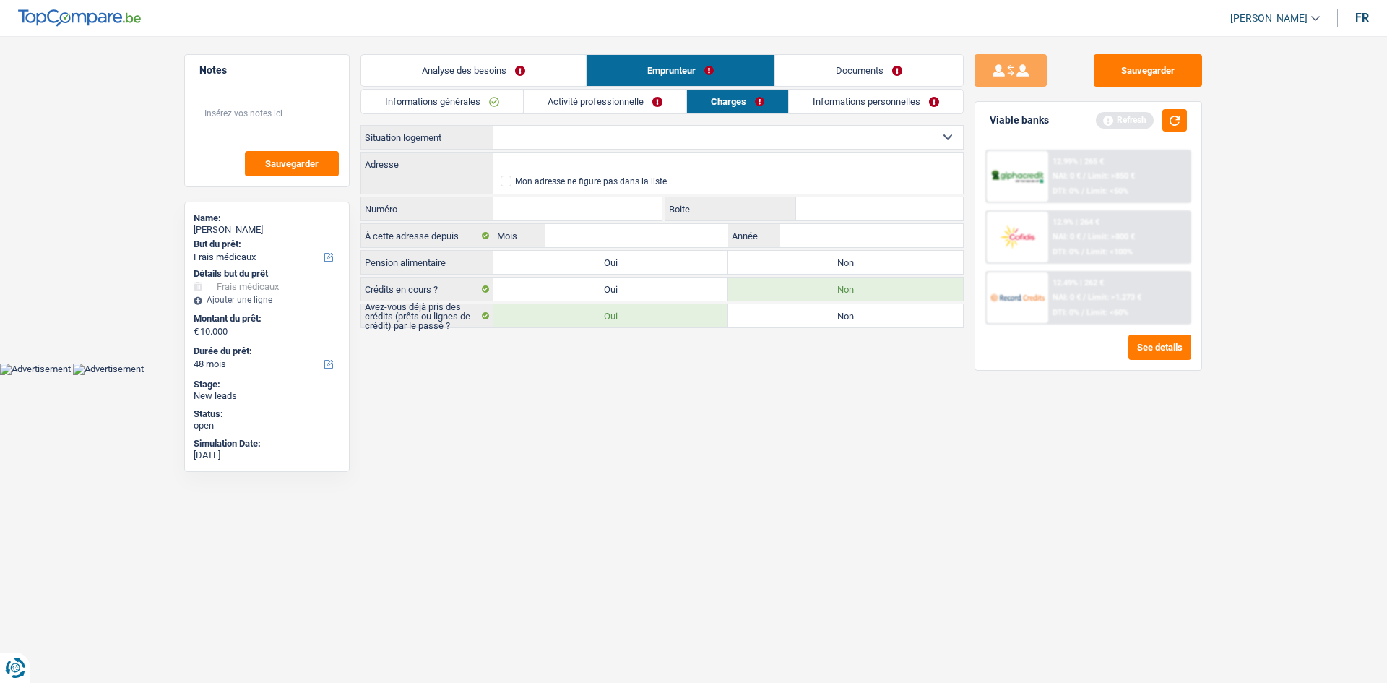
click at [602, 103] on link "Activité professionnelle" at bounding box center [605, 102] width 163 height 24
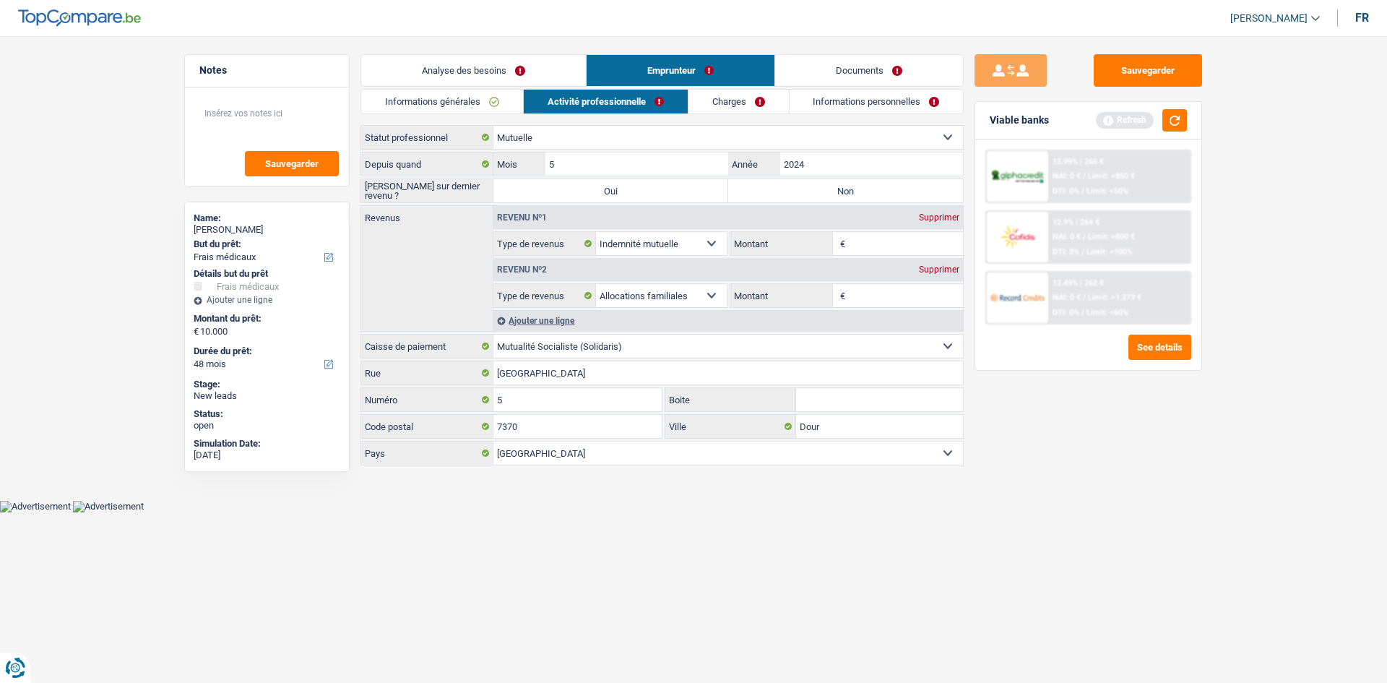
click at [753, 101] on link "Charges" at bounding box center [738, 102] width 100 height 24
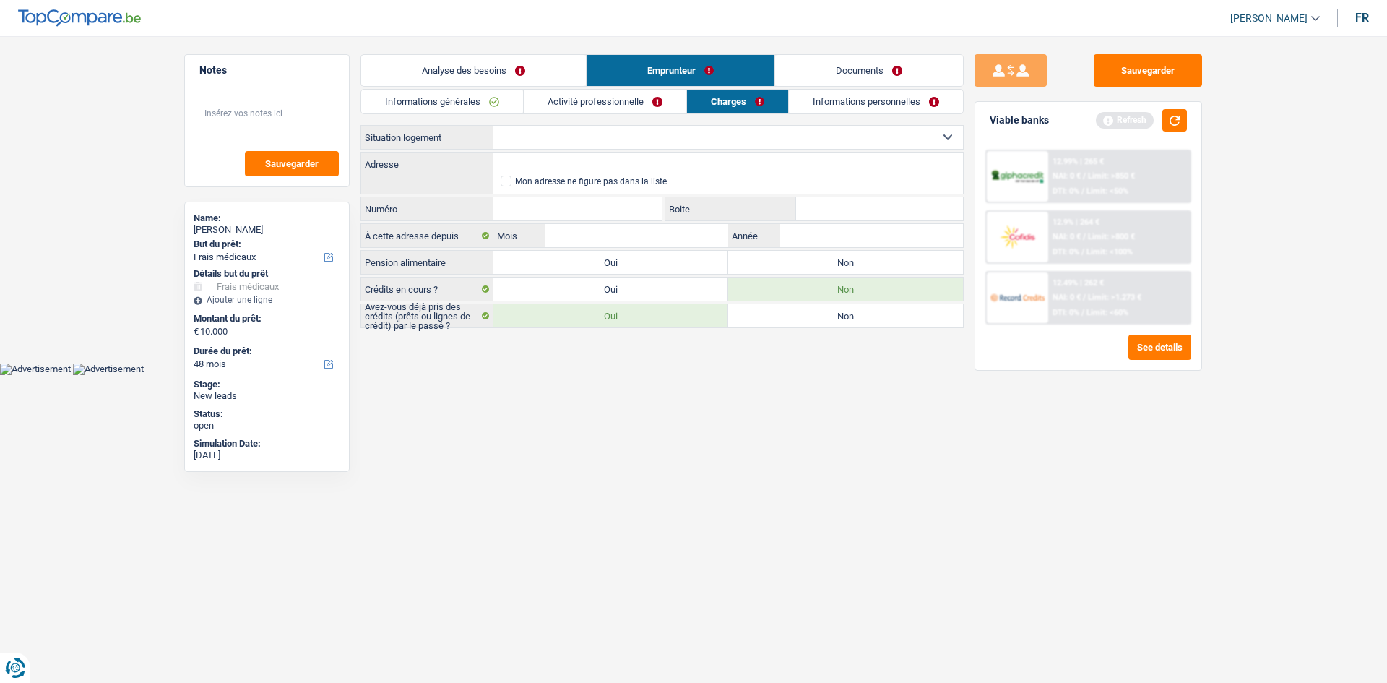
click at [834, 103] on link "Informations personnelles" at bounding box center [876, 102] width 174 height 24
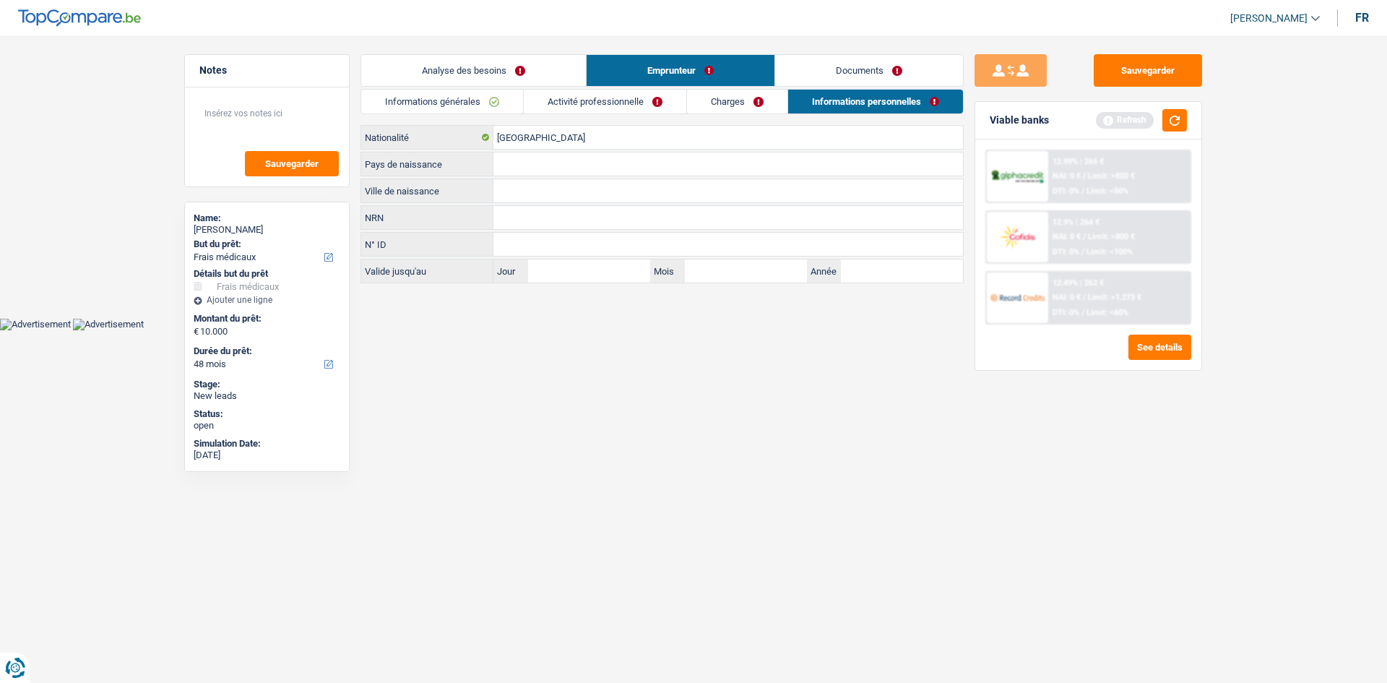
click at [566, 105] on link "Activité professionnelle" at bounding box center [605, 102] width 163 height 24
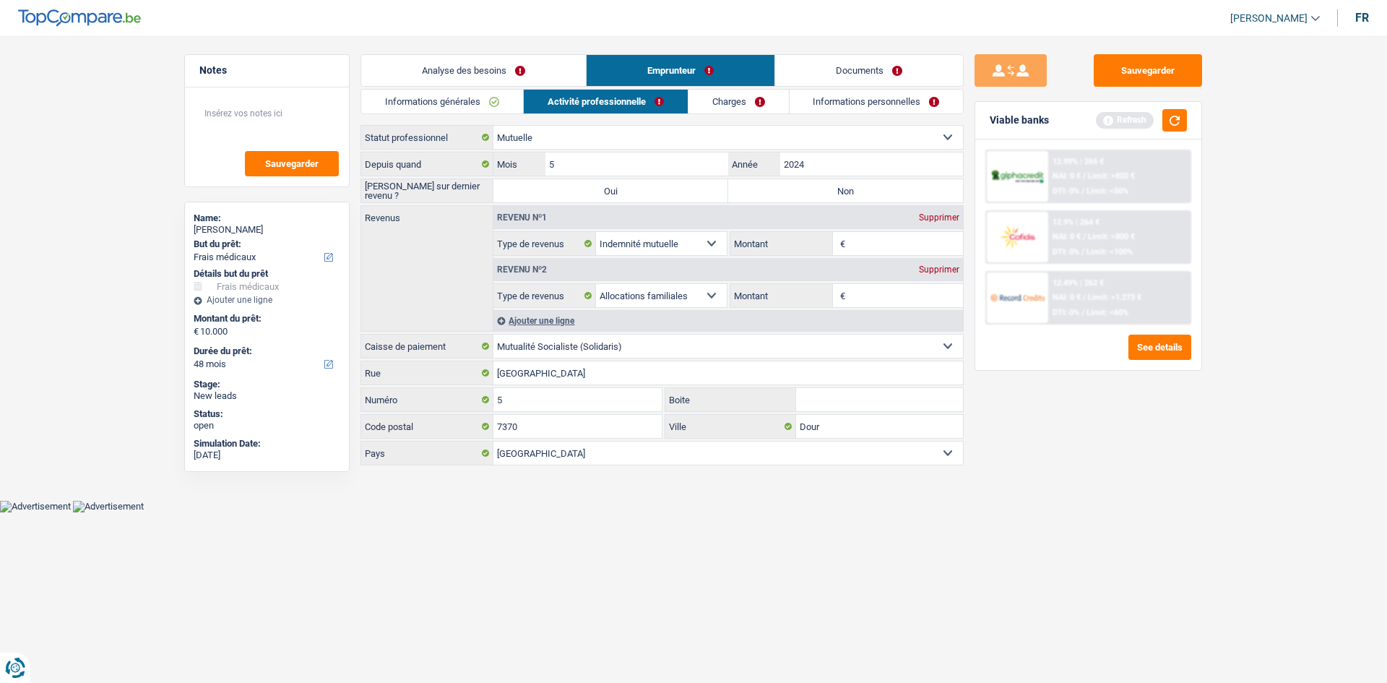
click at [486, 103] on link "Informations générales" at bounding box center [442, 102] width 162 height 24
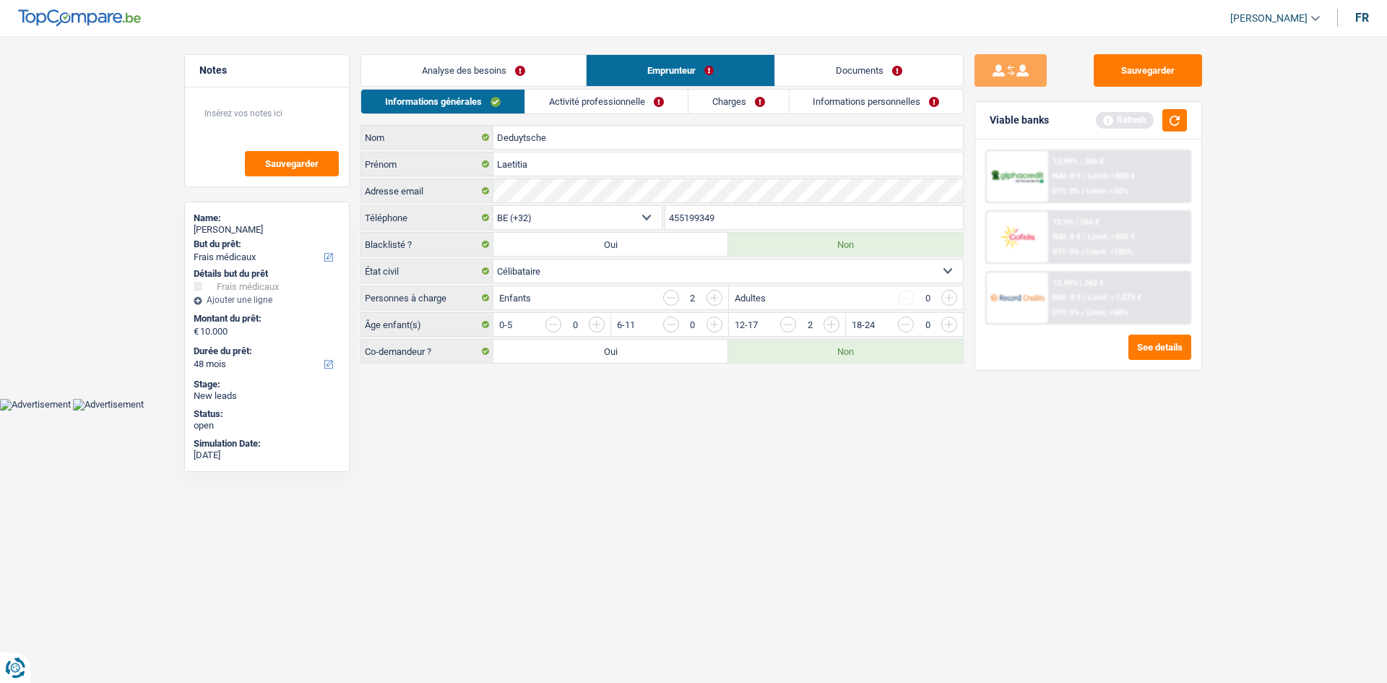
click at [625, 118] on div "Informations générales Activité professionnelle Charges Informations personnell…" at bounding box center [661, 226] width 603 height 274
click at [608, 96] on link "Activité professionnelle" at bounding box center [606, 102] width 163 height 24
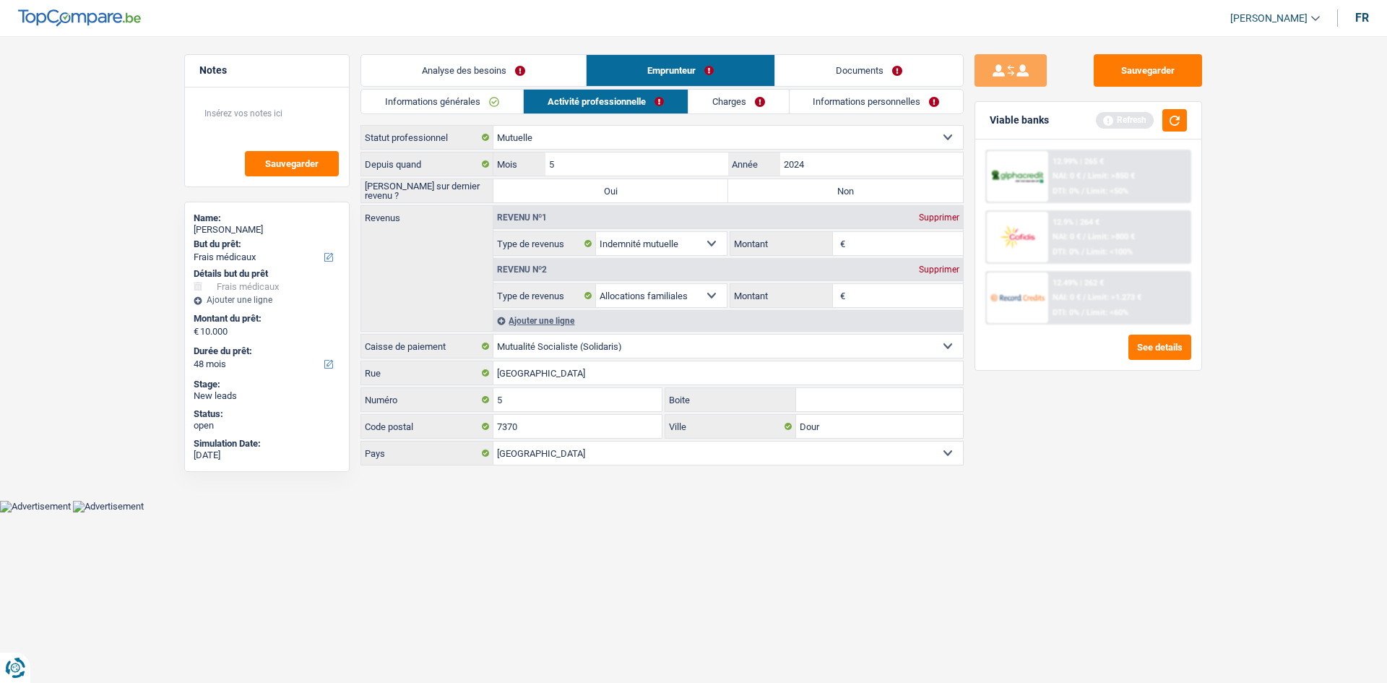
click at [438, 99] on link "Informations générales" at bounding box center [442, 102] width 162 height 24
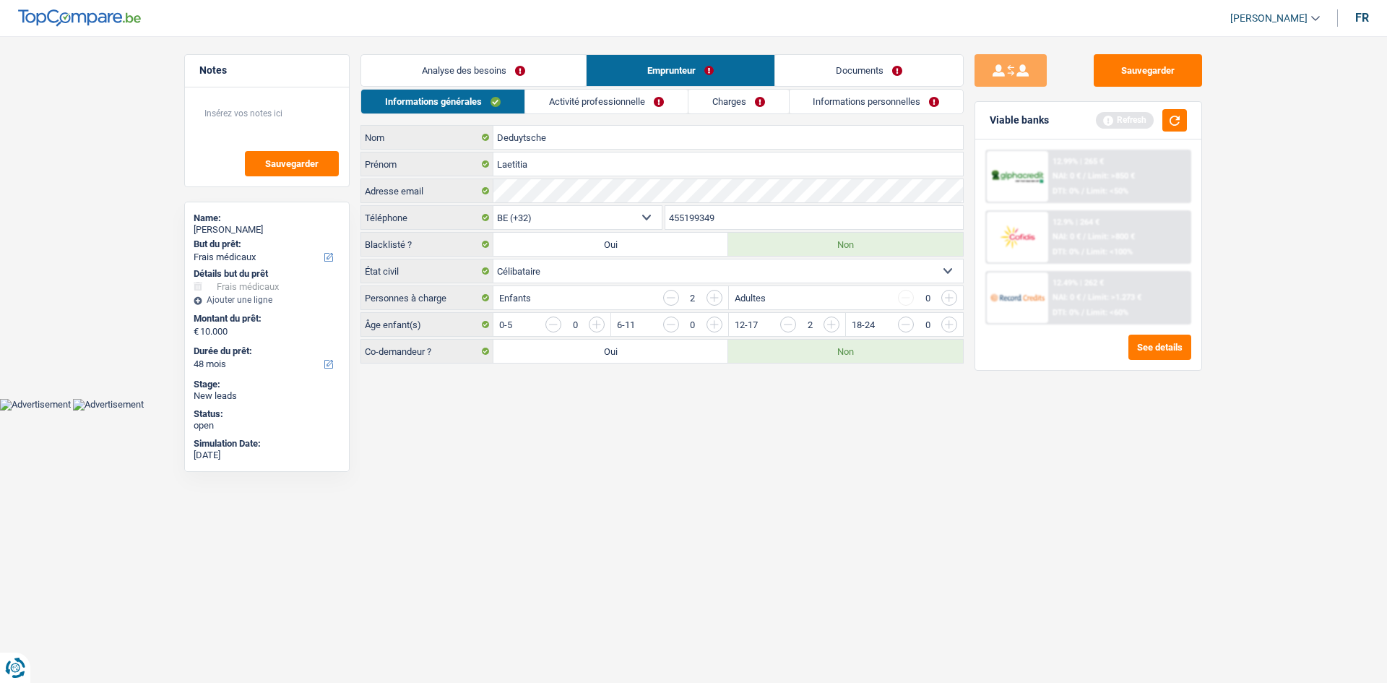
click at [592, 116] on div "Informations générales Activité professionnelle Charges Informations personnell…" at bounding box center [661, 226] width 603 height 274
click at [591, 105] on link "Activité professionnelle" at bounding box center [606, 102] width 163 height 24
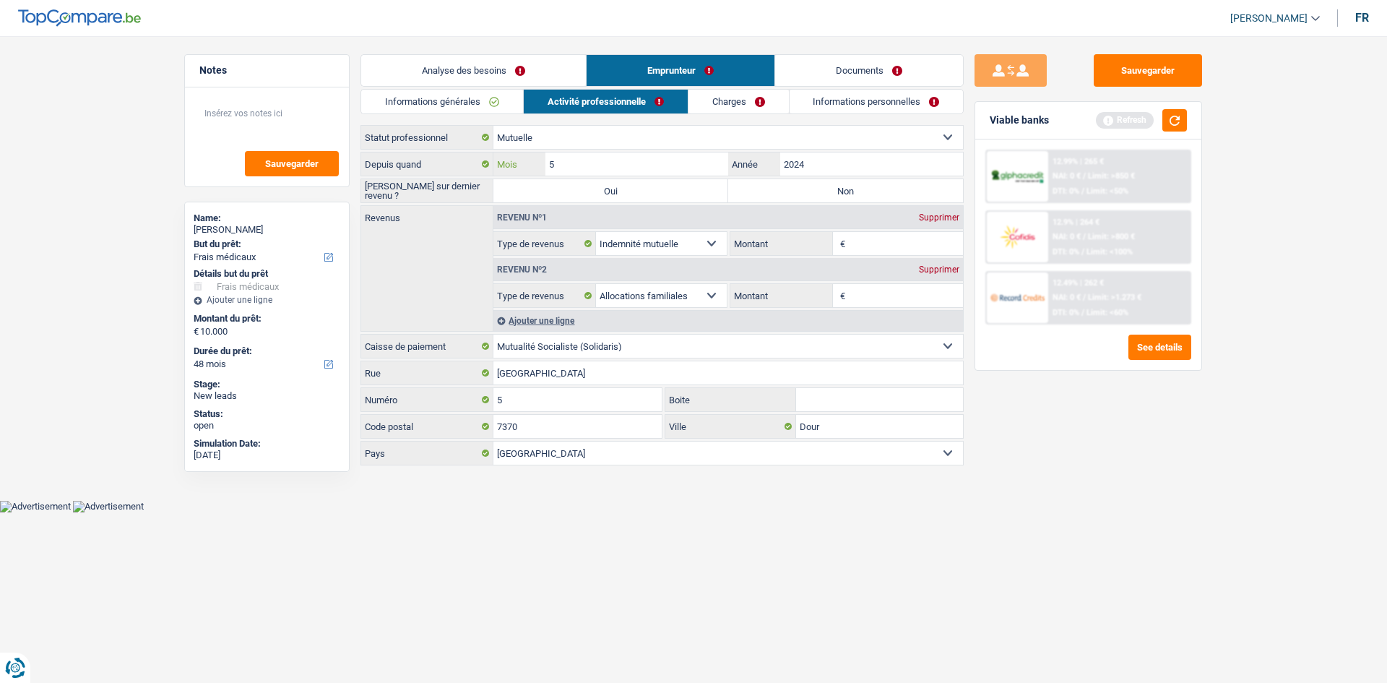
click at [635, 166] on input "5" at bounding box center [636, 163] width 183 height 23
click at [821, 186] on label "Non" at bounding box center [845, 190] width 235 height 23
click at [821, 186] on input "Non" at bounding box center [845, 190] width 235 height 23
radio input "true"
click at [655, 131] on select "Ouvrier Employé privé Employé public Invalide Indépendant Pensionné Chômeur Mut…" at bounding box center [727, 137] width 469 height 23
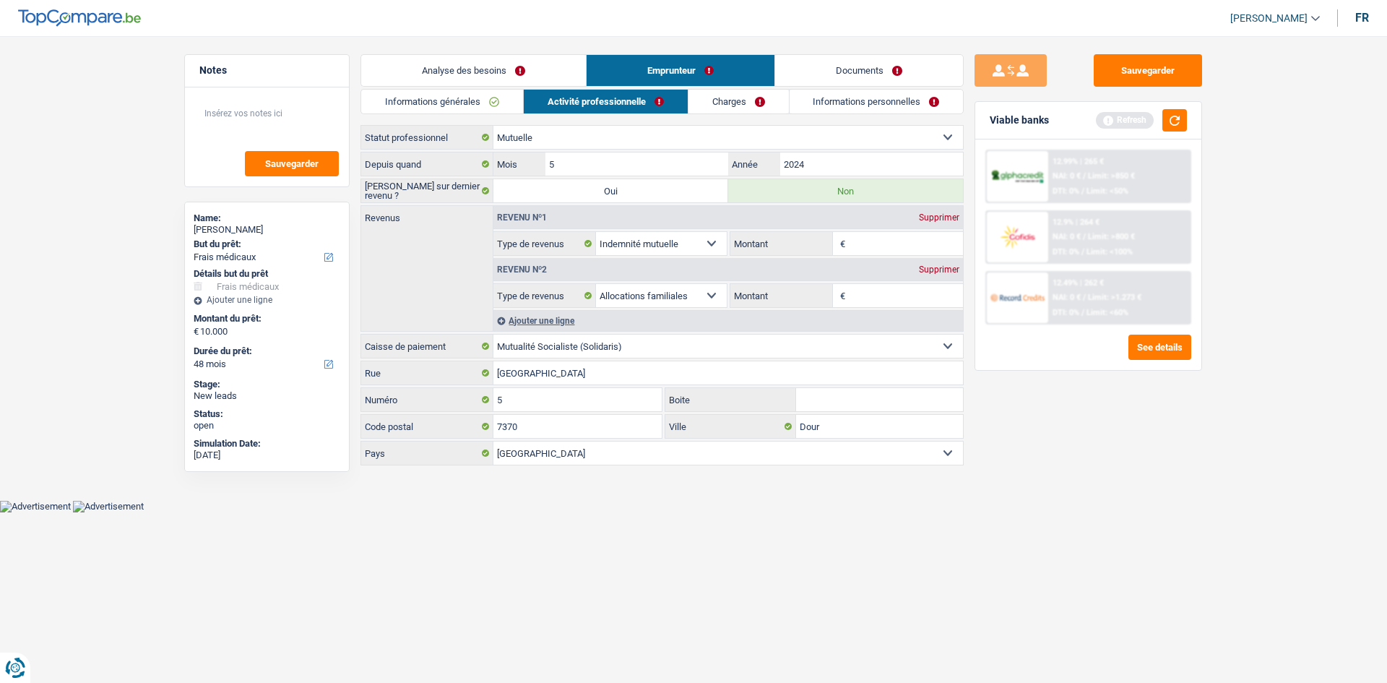
select select "invalid"
click at [493, 126] on select "Ouvrier Employé privé Employé public Invalide Indépendant Pensionné Chômeur Mut…" at bounding box center [727, 137] width 469 height 23
radio input "false"
select select
select select "disabilityPension"
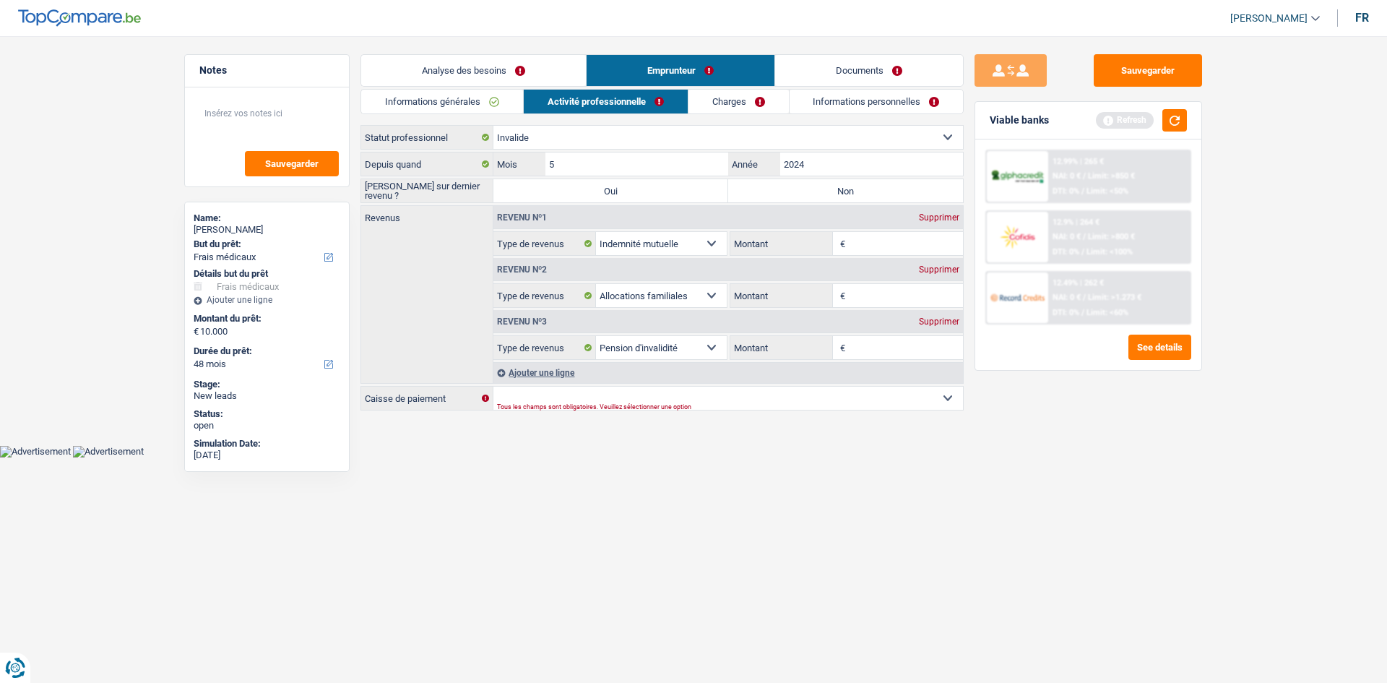
click at [806, 180] on label "Non" at bounding box center [845, 190] width 235 height 23
click at [806, 180] on input "Non" at bounding box center [845, 190] width 235 height 23
radio input "true"
click at [933, 220] on div "Supprimer" at bounding box center [939, 217] width 48 height 9
select select "familyAllowances"
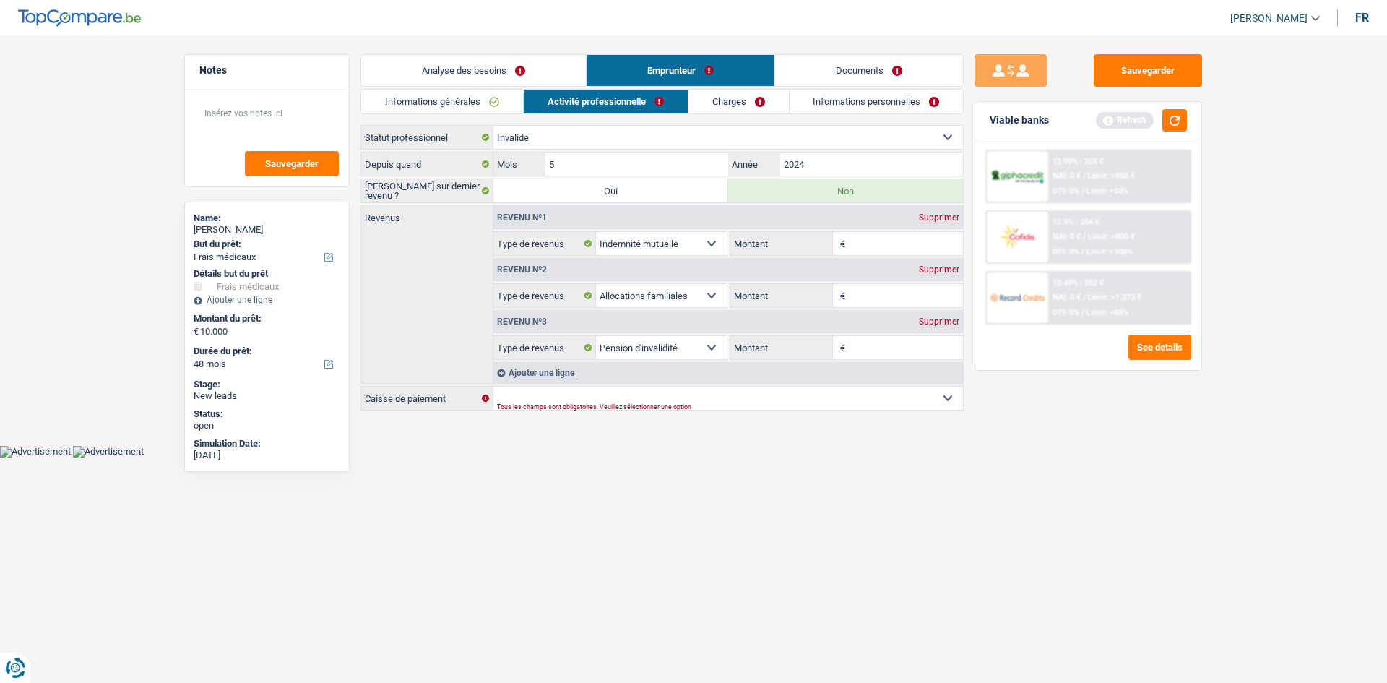
select select "disabilityPension"
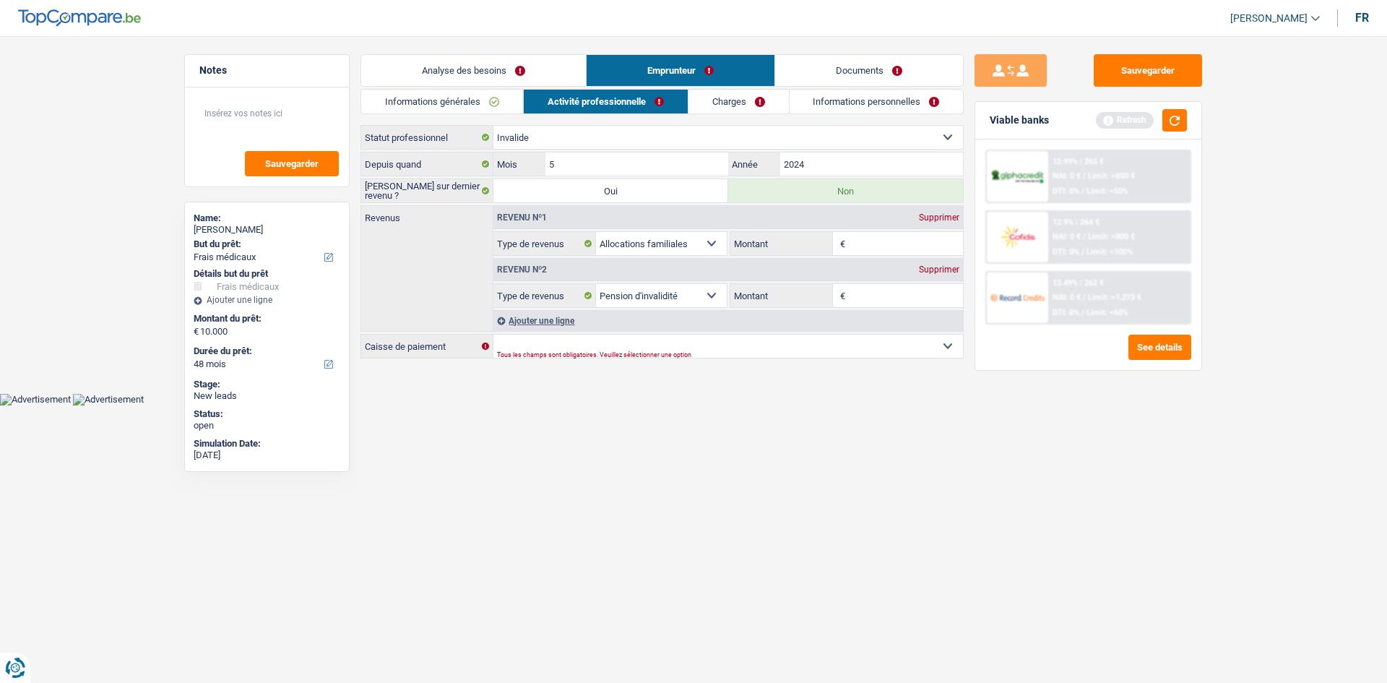
click at [945, 267] on div "Supprimer" at bounding box center [939, 269] width 48 height 9
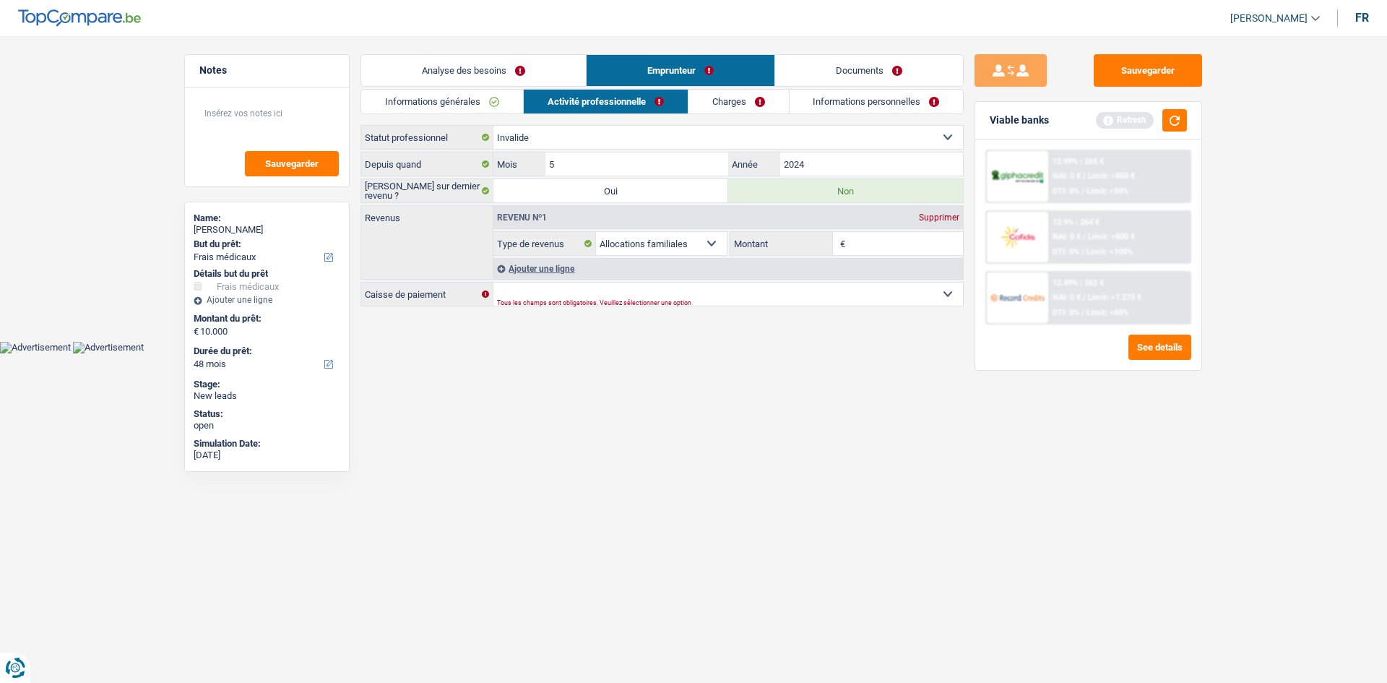
click at [928, 214] on div "Supprimer" at bounding box center [939, 217] width 48 height 9
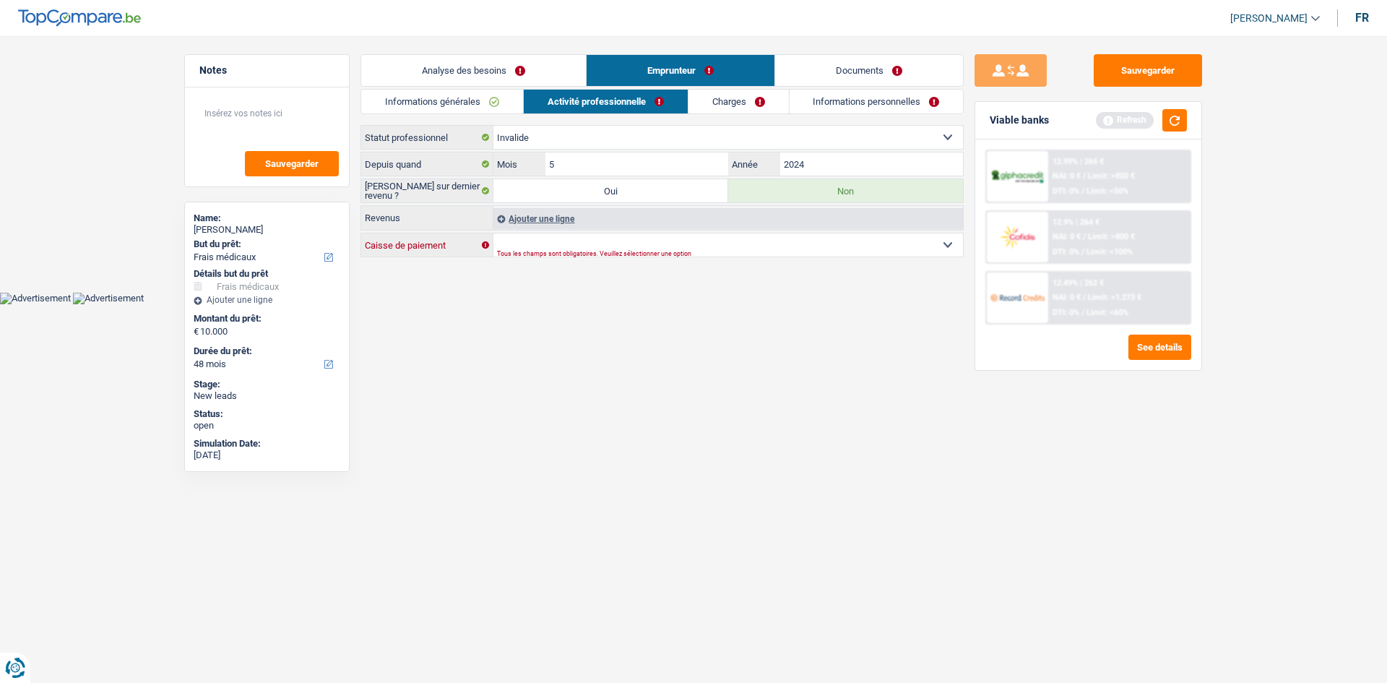
click at [831, 243] on select "Mutualité Chrétienne Mutualité Socialiste (Solidaris) SPF Sécurité Sociale Unio…" at bounding box center [727, 244] width 469 height 23
select select "solidaris"
click at [493, 233] on select "Mutualité Chrétienne Mutualité Socialiste (Solidaris) SPF Sécurité Sociale Unio…" at bounding box center [727, 244] width 469 height 23
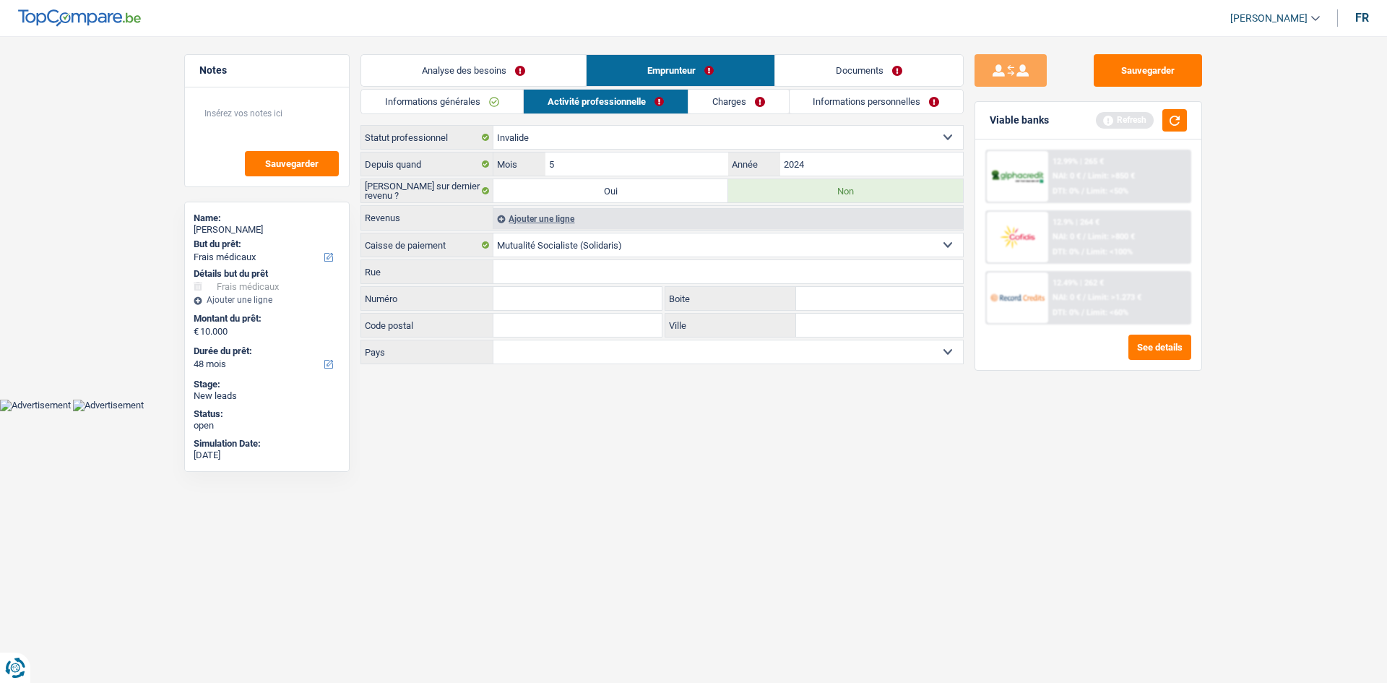
click at [517, 262] on input "Rue" at bounding box center [727, 271] width 469 height 23
click at [543, 214] on div "Ajouter une ligne" at bounding box center [727, 218] width 469 height 21
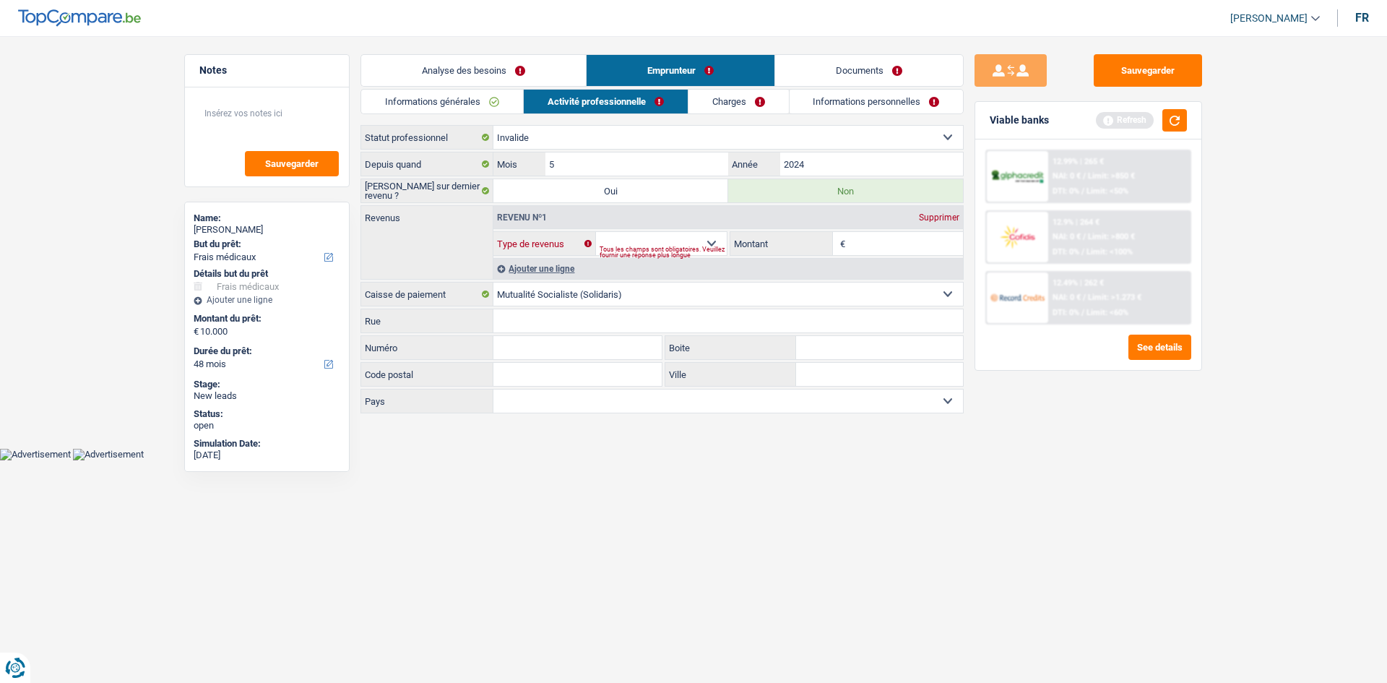
click at [711, 238] on select "Allocation d'handicap Allocations chômage Allocations familiales Chèques repas …" at bounding box center [661, 243] width 131 height 23
select select "alimony"
click at [596, 232] on select "Allocation d'handicap Allocations chômage Allocations familiales Chèques repas …" at bounding box center [661, 243] width 131 height 23
click at [886, 244] on input "Montant" at bounding box center [906, 243] width 115 height 23
type input "2.000"
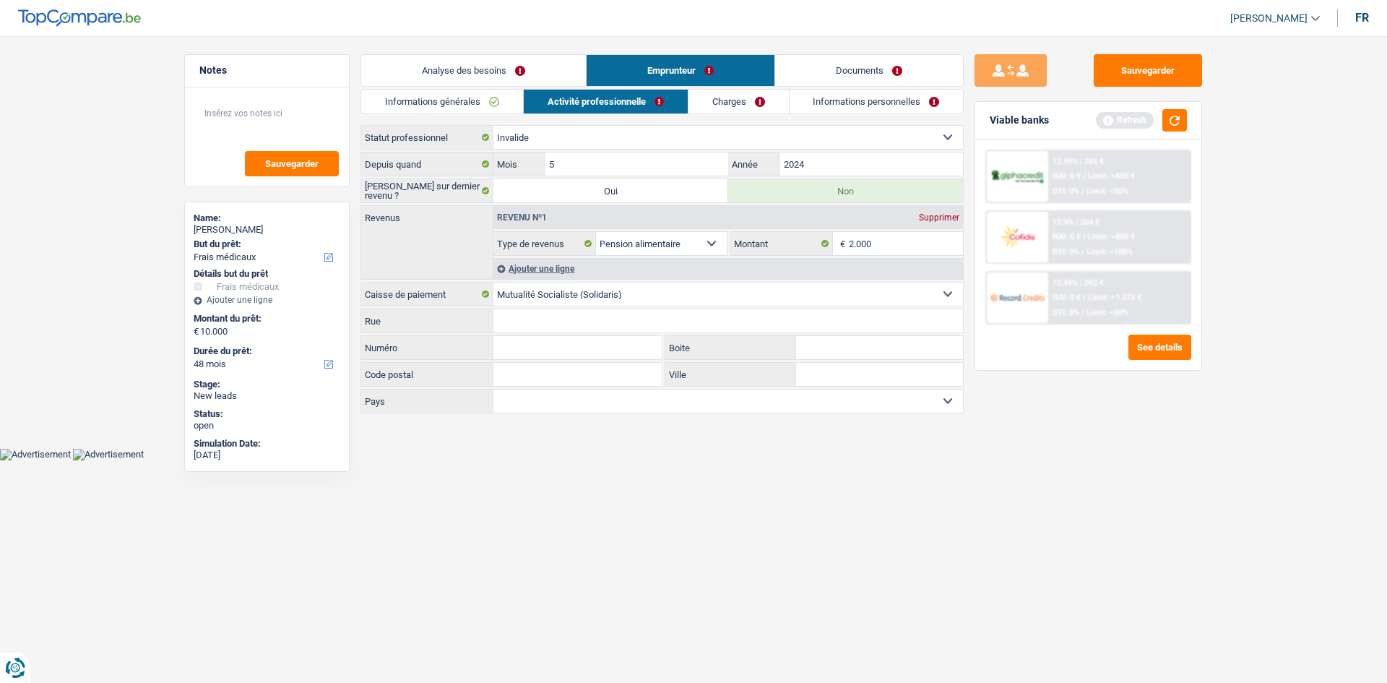
click at [513, 267] on div "Ajouter une ligne" at bounding box center [727, 268] width 469 height 21
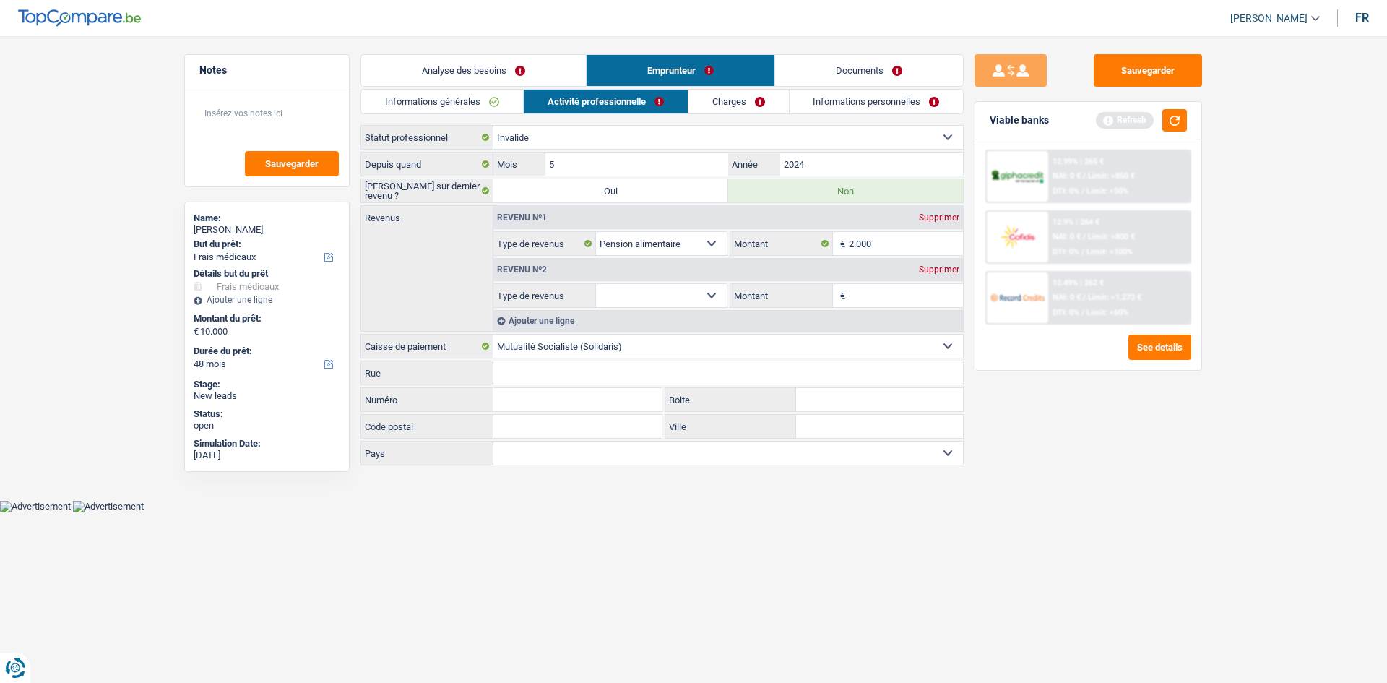
click at [626, 290] on select "Allocation d'handicap Allocations chômage Allocations familiales Chèques repas …" at bounding box center [661, 295] width 131 height 23
select select "familyAllowances"
click at [596, 284] on select "Allocation d'handicap Allocations chômage Allocations familiales Chèques repas …" at bounding box center [661, 295] width 131 height 23
click at [875, 293] on input "Montant" at bounding box center [906, 295] width 115 height 23
type input "600"
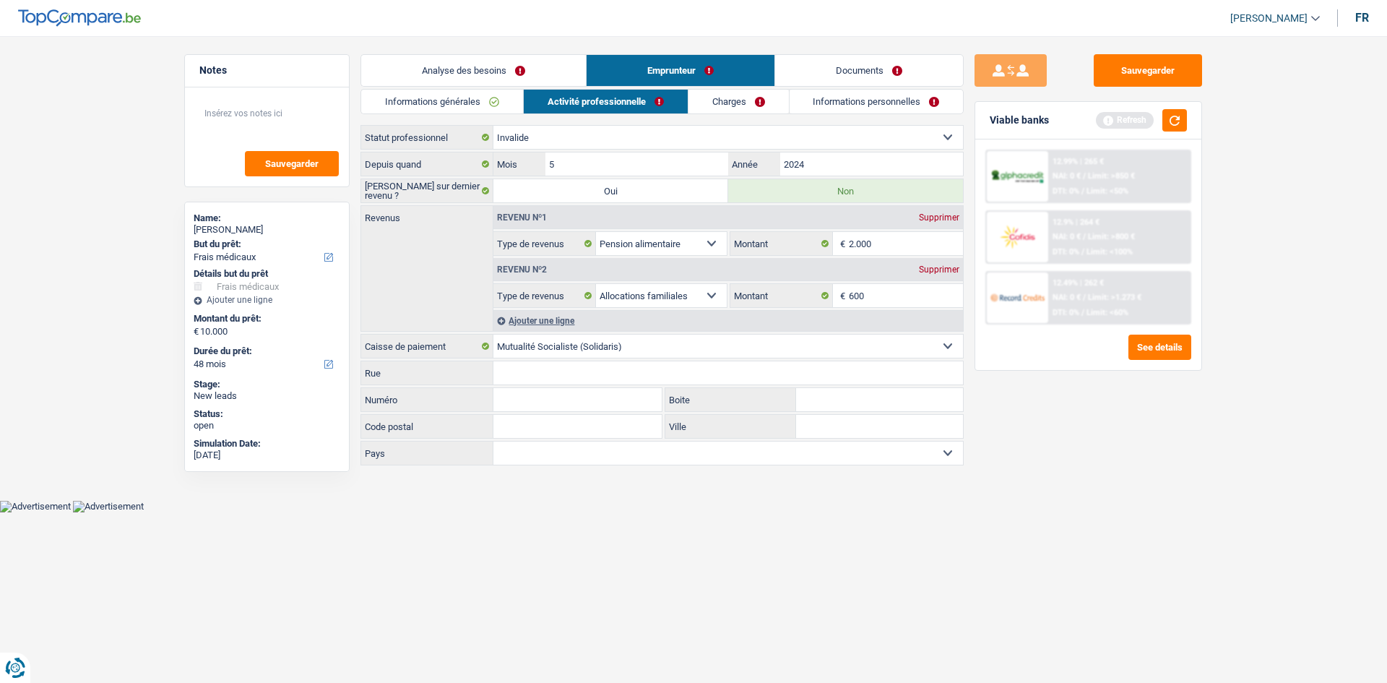
click at [677, 512] on html "Vous avez le contrôle de vos données Nous utilisons des cookies, tout comme nos…" at bounding box center [693, 256] width 1387 height 512
click at [646, 337] on select "Mutualité Chrétienne Mutualité Socialiste (Solidaris) SPF Sécurité Sociale Unio…" at bounding box center [727, 345] width 469 height 23
click at [443, 260] on div "Revenus Revenu nº1 Supprimer Allocation d'handicap Allocations chômage Allocati…" at bounding box center [661, 268] width 603 height 126
click at [735, 106] on link "Charges" at bounding box center [738, 102] width 100 height 24
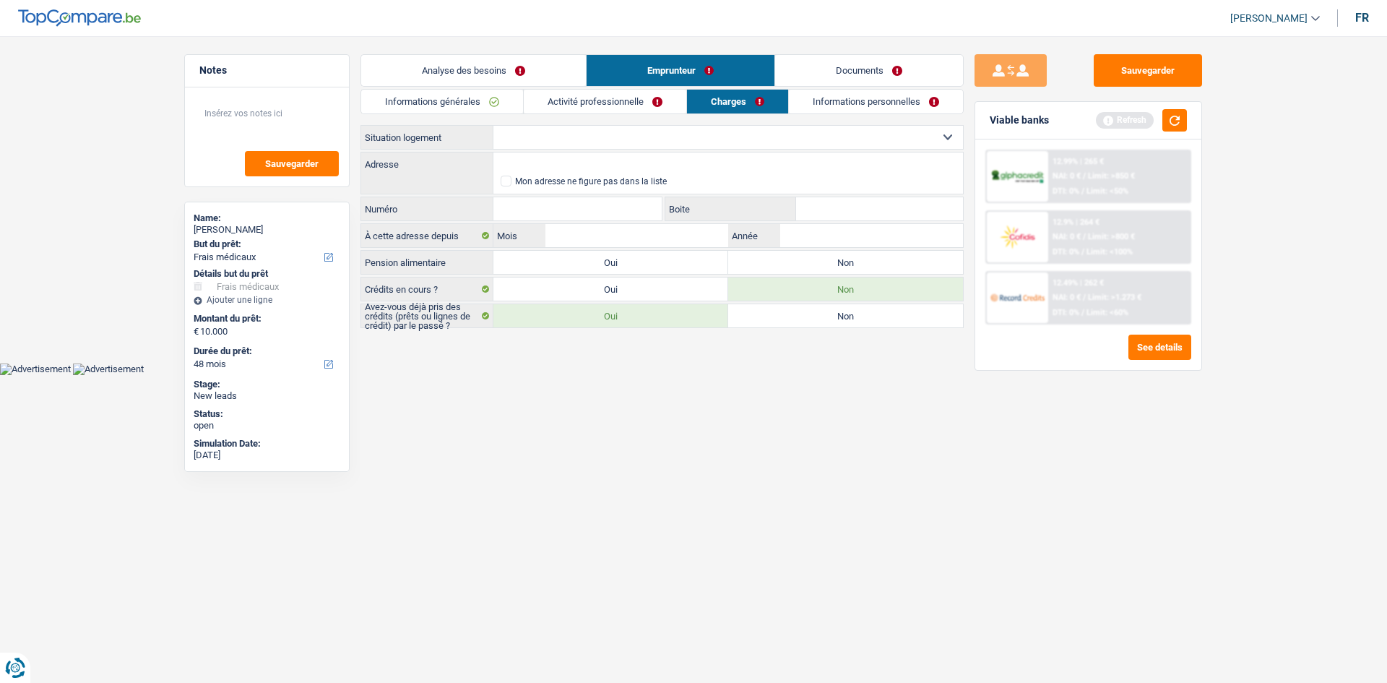
click at [637, 142] on select "Locataire Propriétaire avec prêt hypothécaire Propriétaire sans prêt hypothécai…" at bounding box center [727, 137] width 469 height 23
select select "rents"
click at [493, 126] on select "Locataire Propriétaire avec prêt hypothécaire Propriétaire sans prêt hypothécai…" at bounding box center [727, 137] width 469 height 23
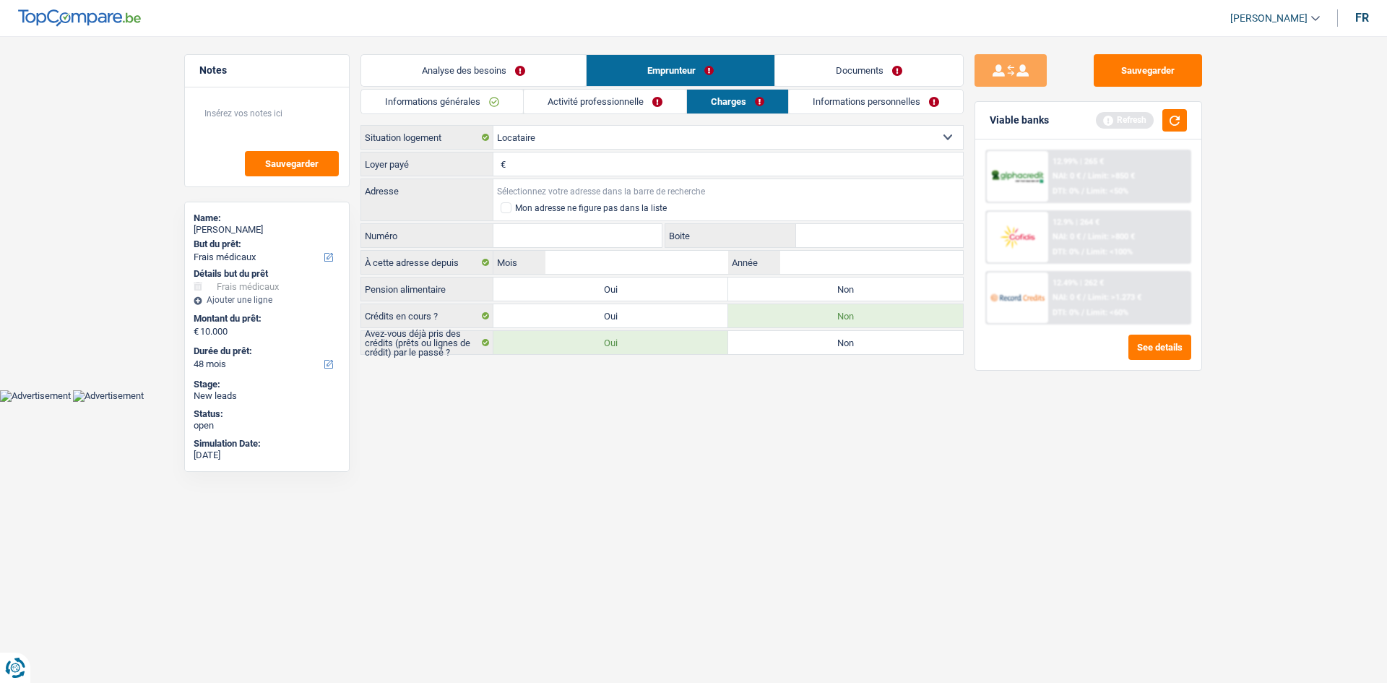
drag, startPoint x: 521, startPoint y: 181, endPoint x: 515, endPoint y: 174, distance: 9.2
click at [519, 181] on input "Adresse" at bounding box center [727, 190] width 469 height 23
type input "r"
type input "c"
click at [572, 194] on input "terduinenlaan" at bounding box center [727, 190] width 469 height 23
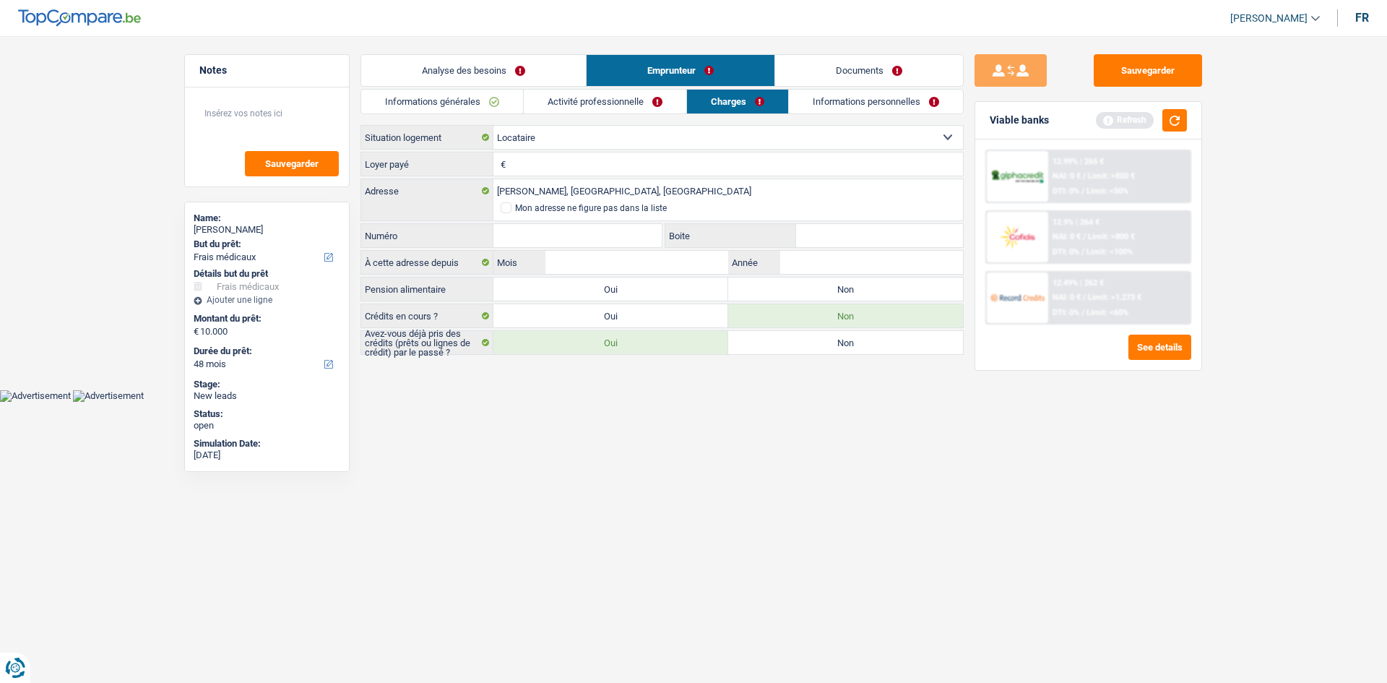
type input "Ter Duinenlaan, 8670, Koksijde, BE"
click at [532, 233] on input "Numéro" at bounding box center [577, 235] width 168 height 23
type input "34"
click at [831, 230] on input "Boite" at bounding box center [879, 235] width 167 height 23
click at [594, 256] on input "Mois" at bounding box center [636, 262] width 183 height 23
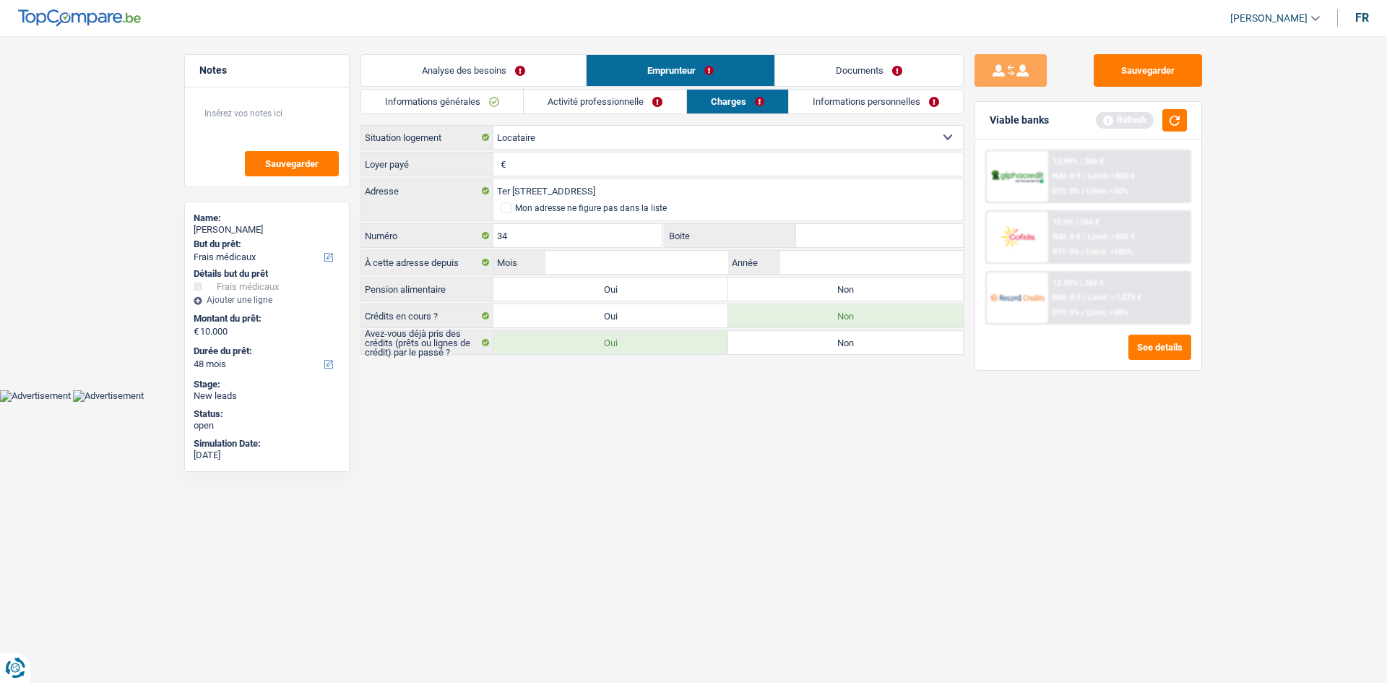
click at [816, 241] on input "Boite" at bounding box center [879, 235] width 167 height 23
click at [736, 402] on html "Vous avez le contrôle de vos données Nous utilisons des cookies, tout comme nos…" at bounding box center [693, 201] width 1387 height 402
click at [523, 161] on input "Loyer payé" at bounding box center [736, 163] width 454 height 23
type input "330"
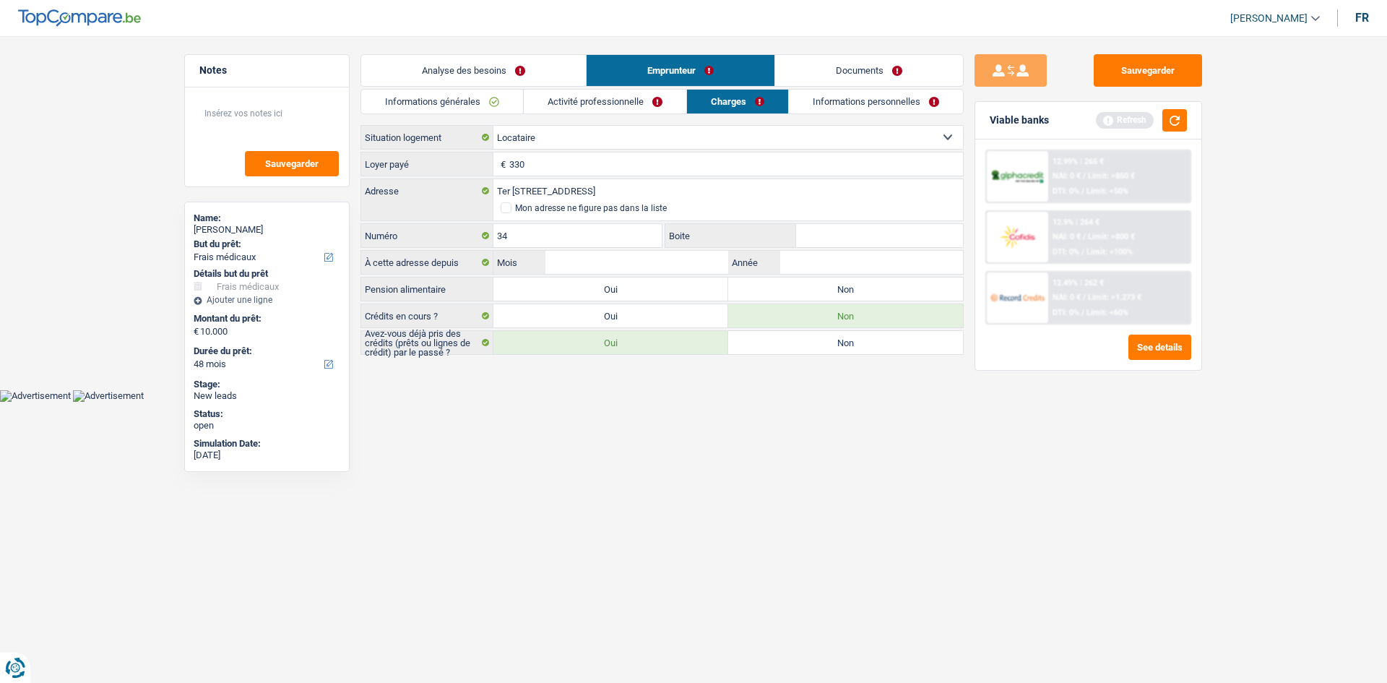
click at [496, 402] on html "Vous avez le contrôle de vos données Nous utilisons des cookies, tout comme nos…" at bounding box center [693, 201] width 1387 height 402
click at [810, 261] on input "Année" at bounding box center [871, 262] width 183 height 23
type input "15"
drag, startPoint x: 856, startPoint y: 259, endPoint x: 683, endPoint y: 229, distance: 175.2
click at [683, 229] on div "Locataire Propriétaire avec prêt hypothécaire Propriétaire sans prêt hypothécai…" at bounding box center [661, 240] width 603 height 230
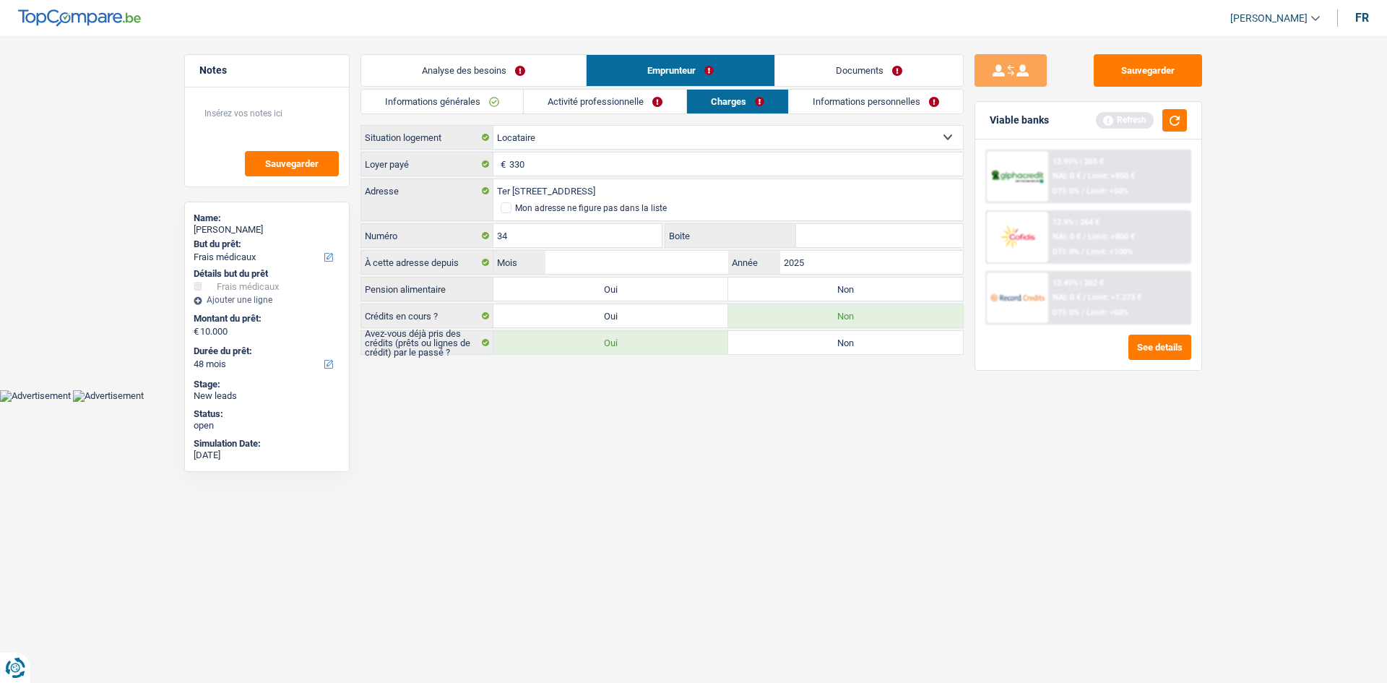
type input "2025"
click at [641, 261] on input "Mois" at bounding box center [636, 262] width 183 height 23
type input "1"
type input "07"
click at [802, 284] on label "Non" at bounding box center [845, 288] width 235 height 23
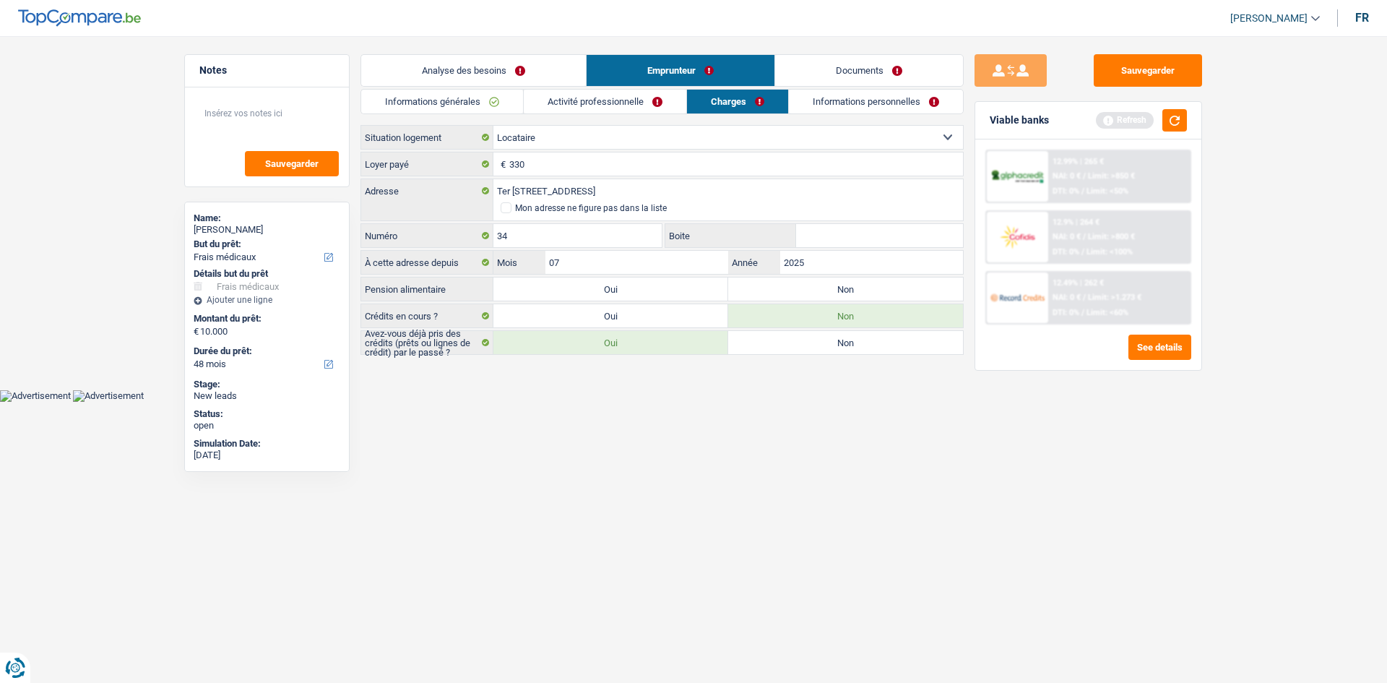
click at [802, 284] on input "Non" at bounding box center [845, 288] width 235 height 23
radio input "true"
click at [810, 100] on link "Informations personnelles" at bounding box center [876, 102] width 174 height 24
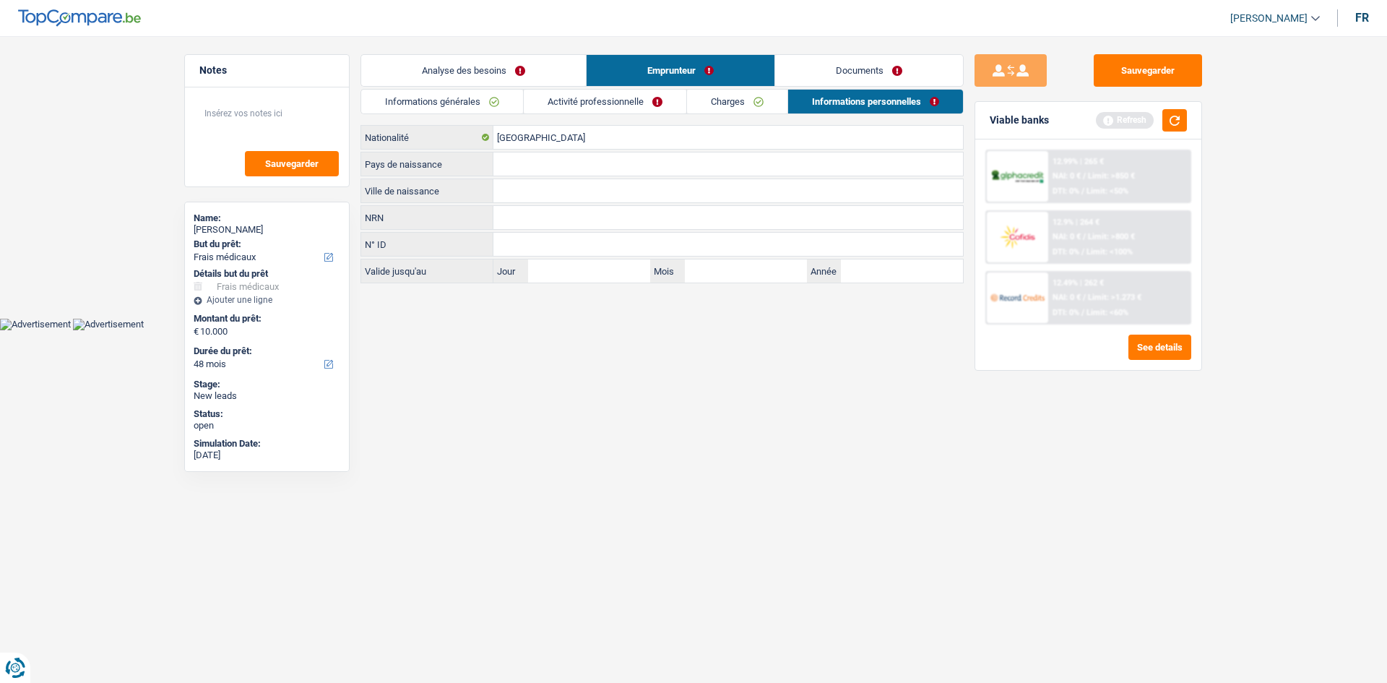
drag, startPoint x: 559, startPoint y: 151, endPoint x: 531, endPoint y: 152, distance: 28.2
click at [558, 151] on div "Belgique Nationalité Pays de naissance Tous les champs sont obligatoires. Veuil…" at bounding box center [661, 204] width 603 height 158
click at [532, 147] on input "[GEOGRAPHIC_DATA]" at bounding box center [727, 137] width 469 height 23
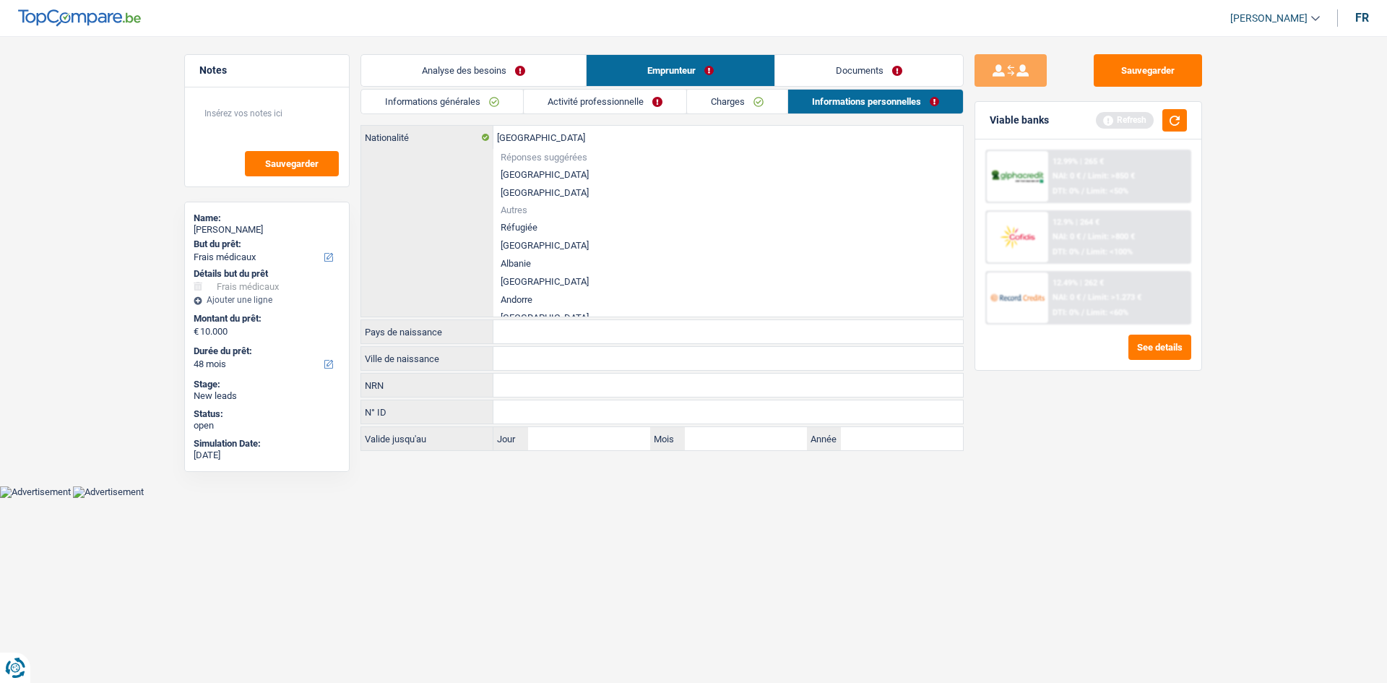
drag, startPoint x: 443, startPoint y: 155, endPoint x: 436, endPoint y: 170, distance: 15.8
click at [442, 155] on div "Belgique Nationalité Réponses suggérées Belgique Luxembourg Autres Réfugiée Afg…" at bounding box center [662, 221] width 602 height 191
drag, startPoint x: 532, startPoint y: 360, endPoint x: 524, endPoint y: 369, distance: 12.3
click at [530, 360] on input "Ville de naissance" at bounding box center [727, 358] width 469 height 23
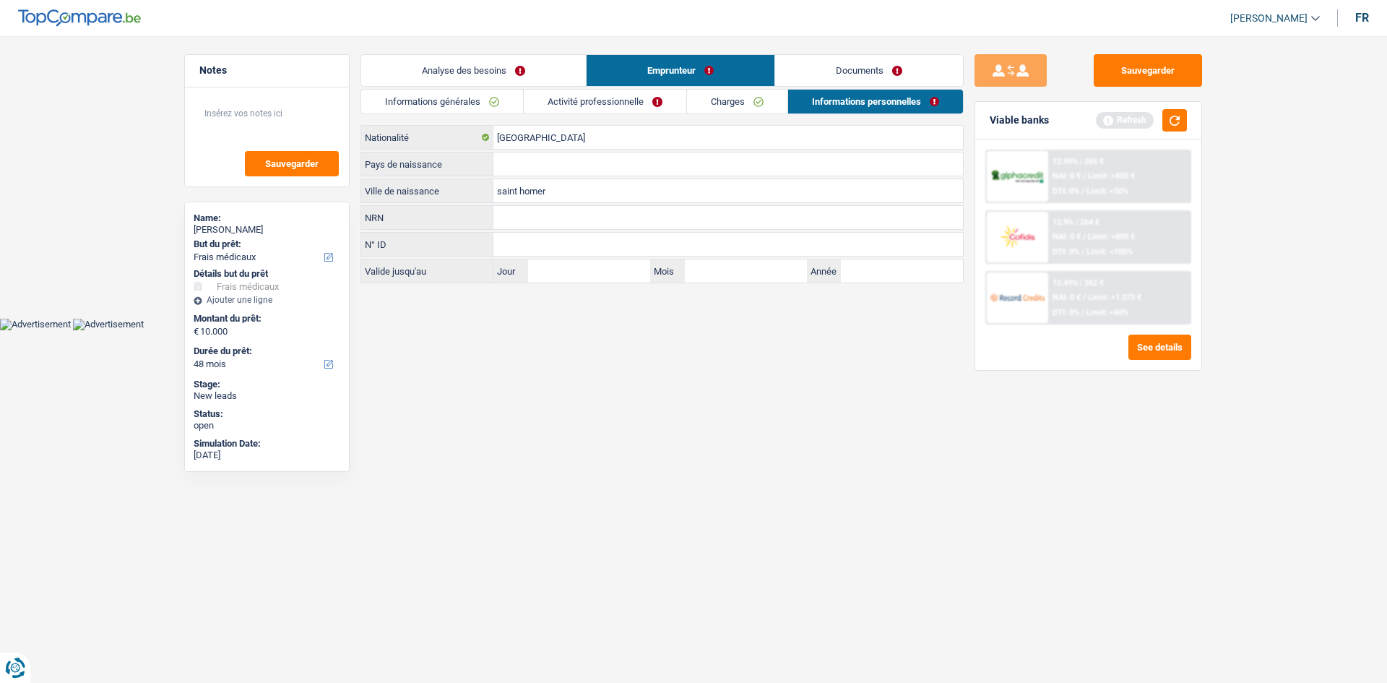
click at [504, 190] on input "saint homer" at bounding box center [727, 190] width 469 height 23
click at [527, 188] on input "Saint homer" at bounding box center [727, 190] width 469 height 23
click at [529, 195] on input "Saint omer" at bounding box center [727, 190] width 469 height 23
click at [582, 186] on input "Saint Omer" at bounding box center [727, 190] width 469 height 23
type input "Saint Omer"
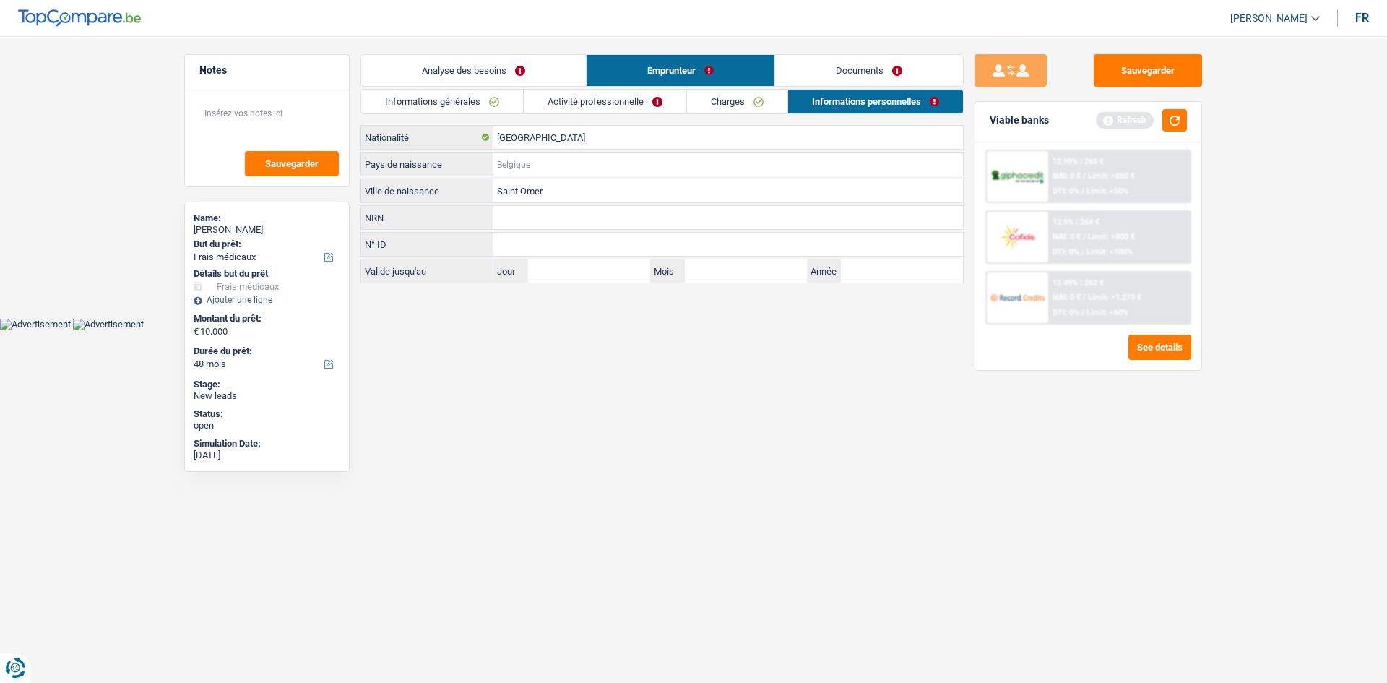
click at [544, 162] on input "Pays de naissance" at bounding box center [727, 163] width 469 height 23
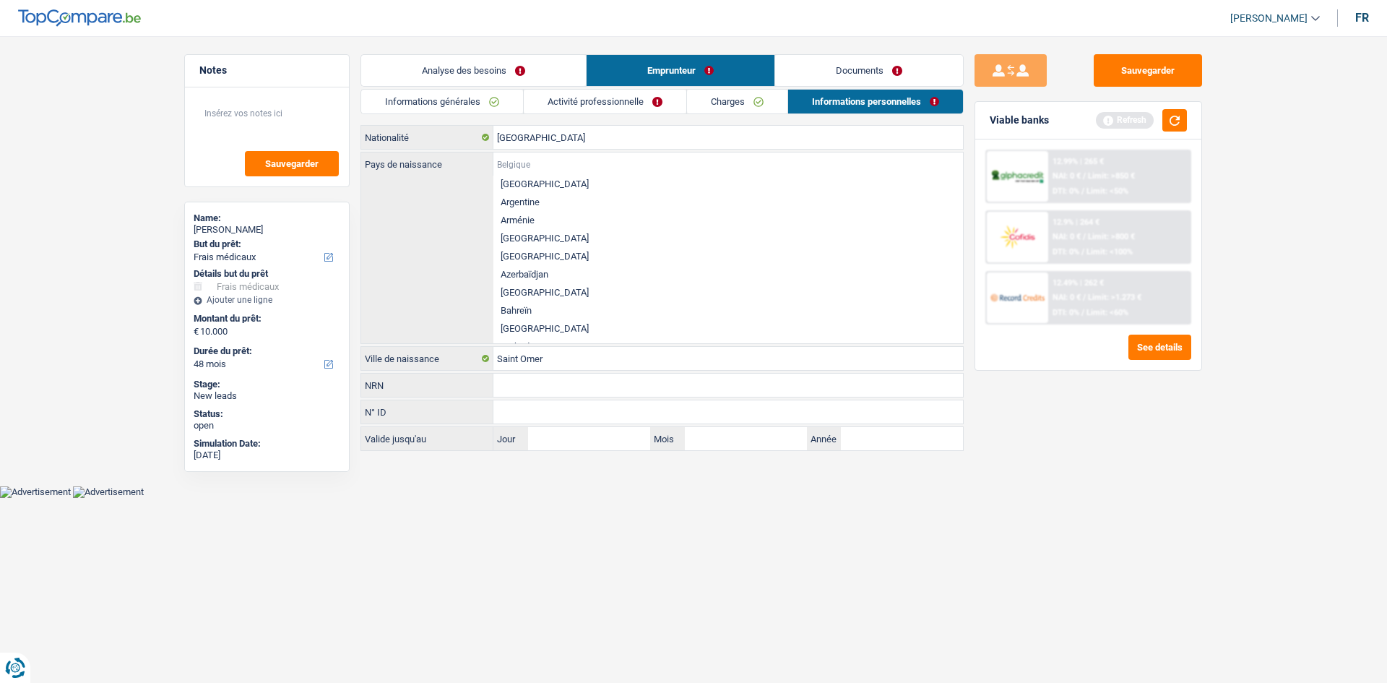
type input "f"
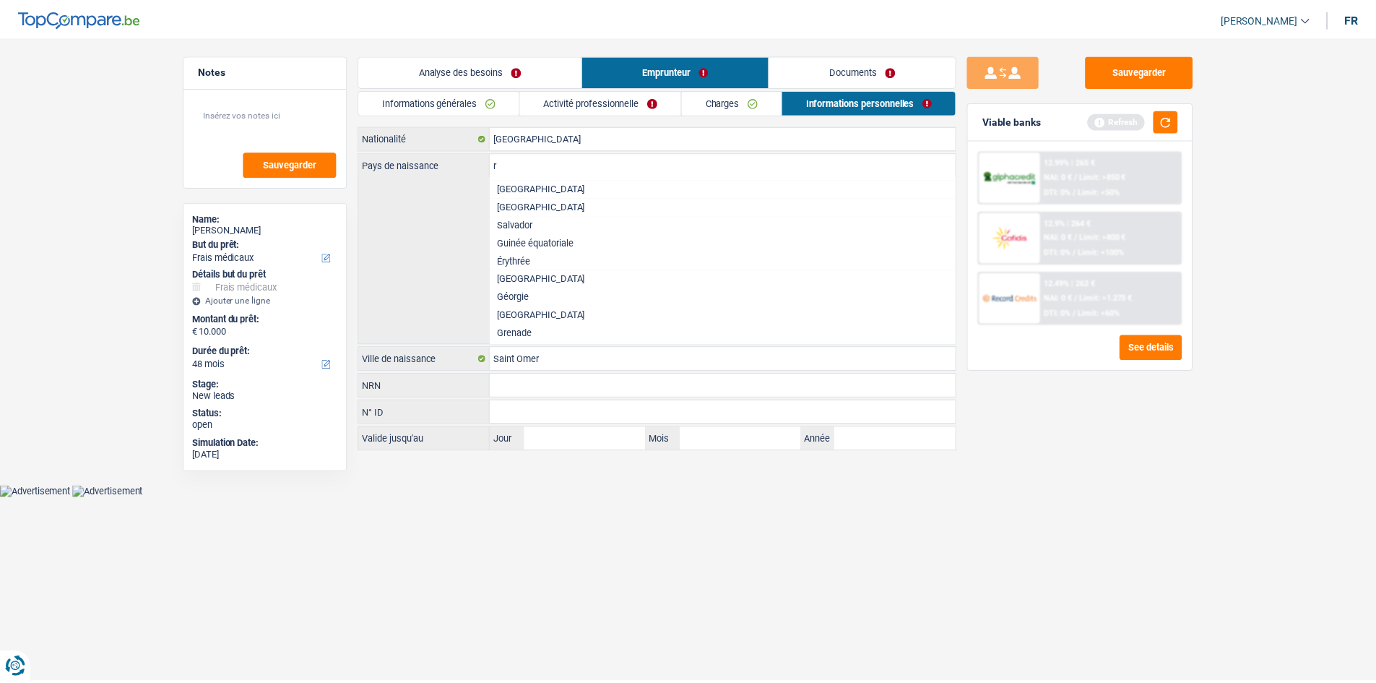
scroll to position [590, 0]
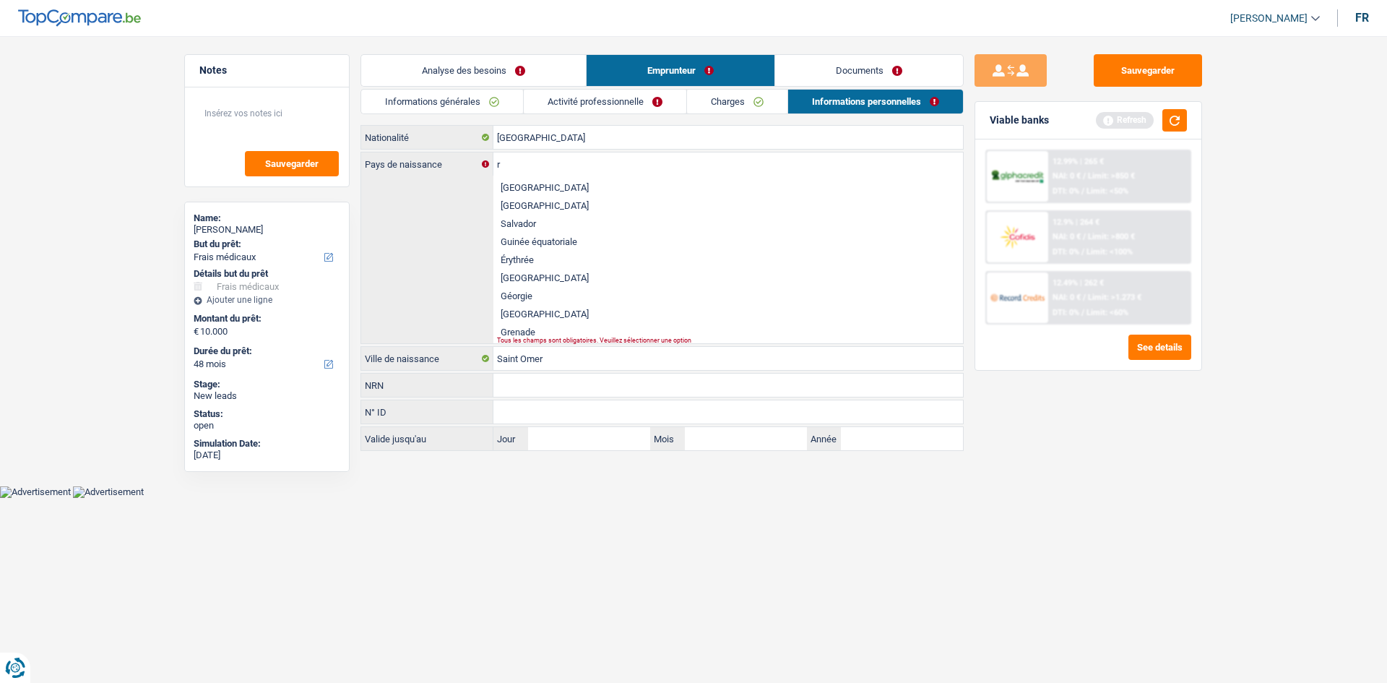
click at [515, 280] on li "France" at bounding box center [727, 278] width 469 height 18
type input "France"
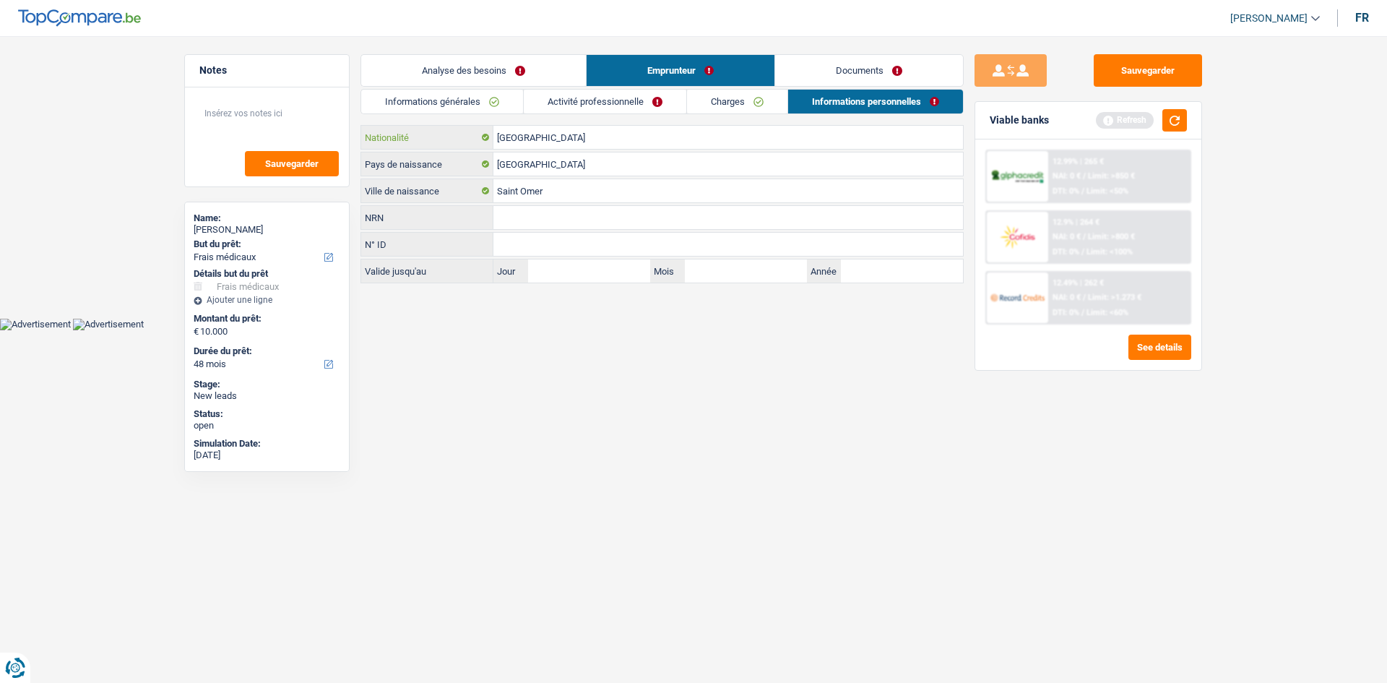
click at [578, 141] on input "[GEOGRAPHIC_DATA]" at bounding box center [727, 137] width 469 height 23
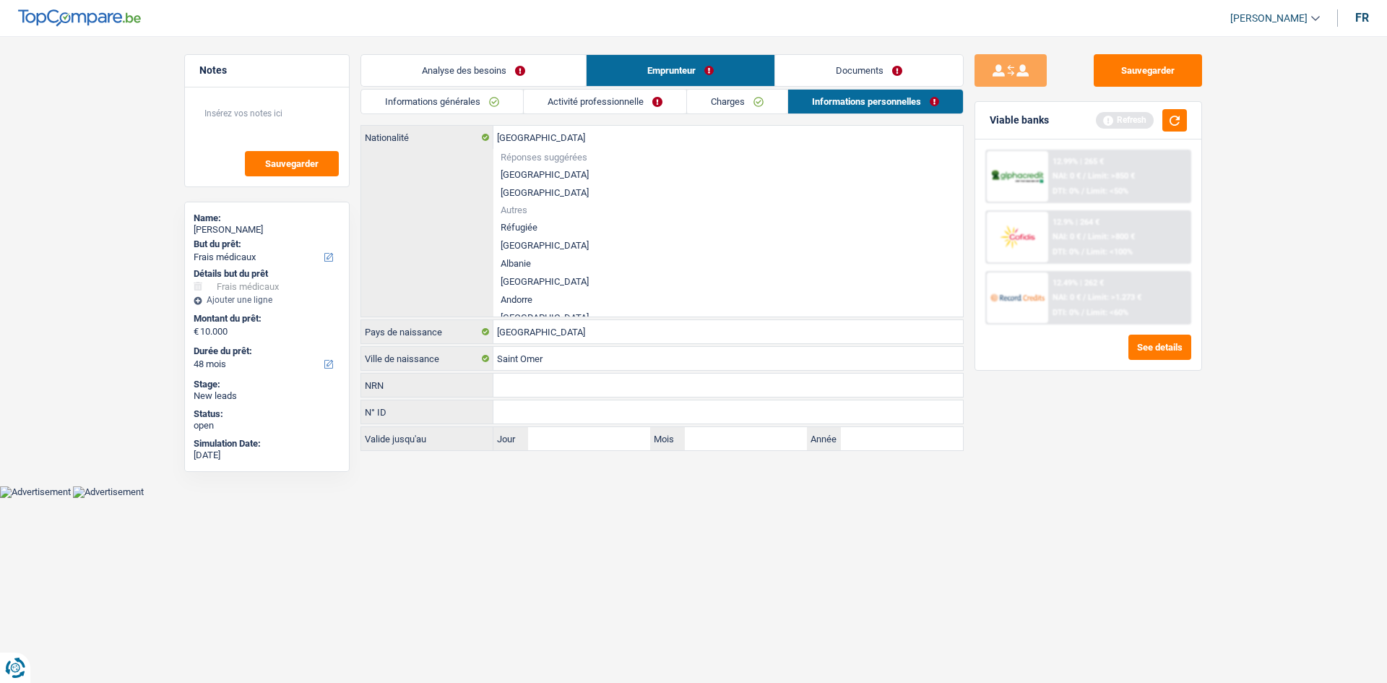
click at [542, 498] on html "Vous avez le contrôle de vos données Nous utilisons des cookies, tout comme nos…" at bounding box center [693, 249] width 1387 height 498
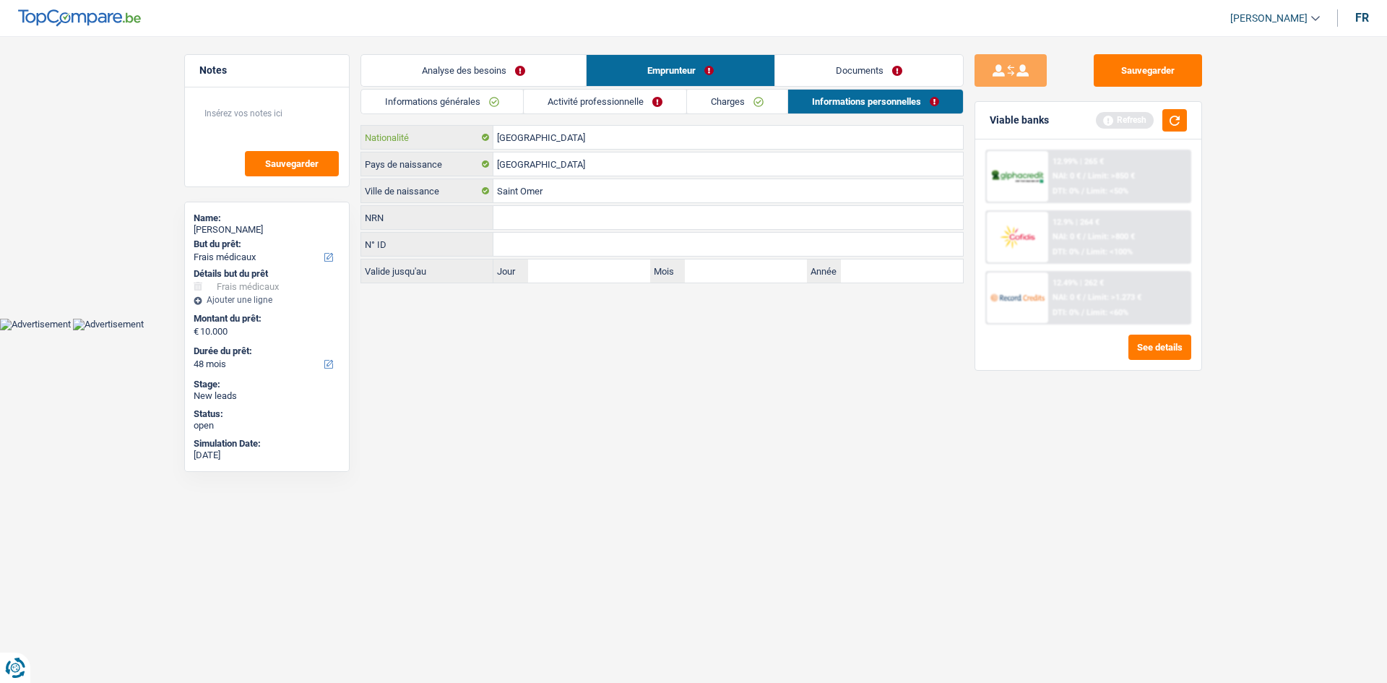
click at [555, 147] on input "[GEOGRAPHIC_DATA]" at bounding box center [727, 137] width 469 height 23
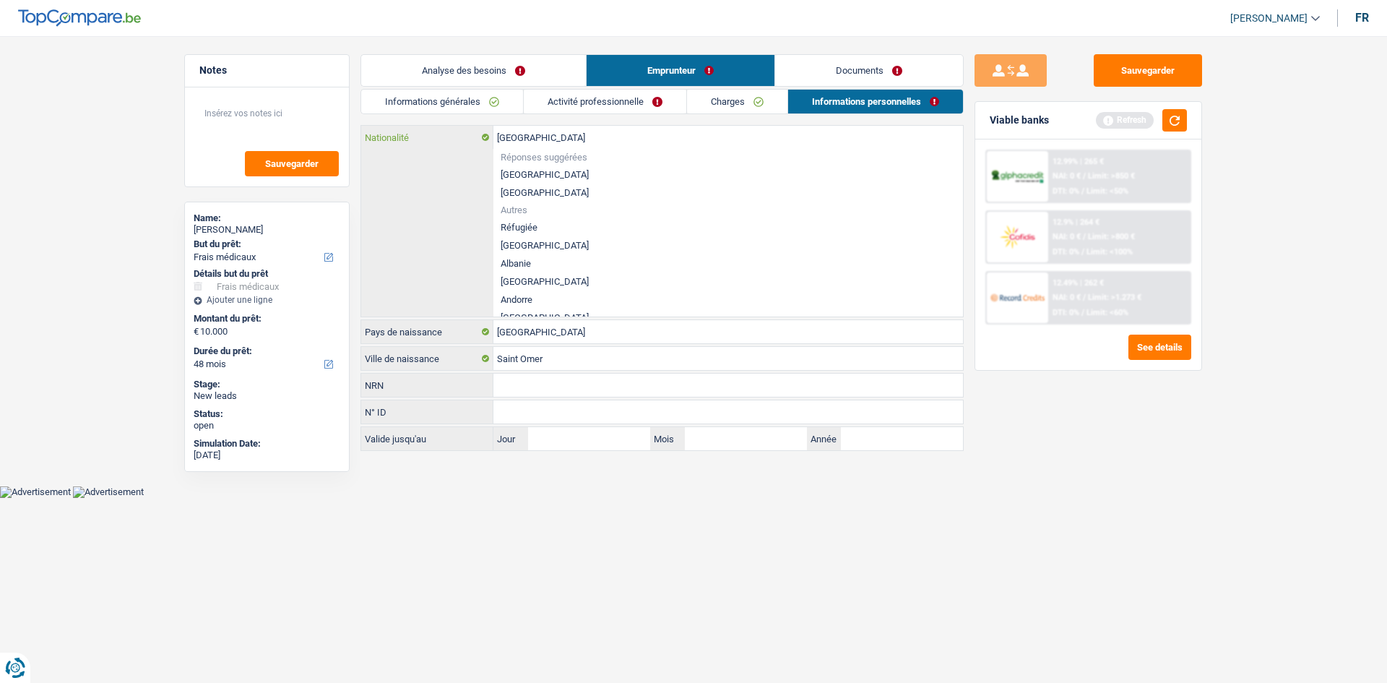
click at [555, 147] on input "[GEOGRAPHIC_DATA]" at bounding box center [727, 137] width 469 height 23
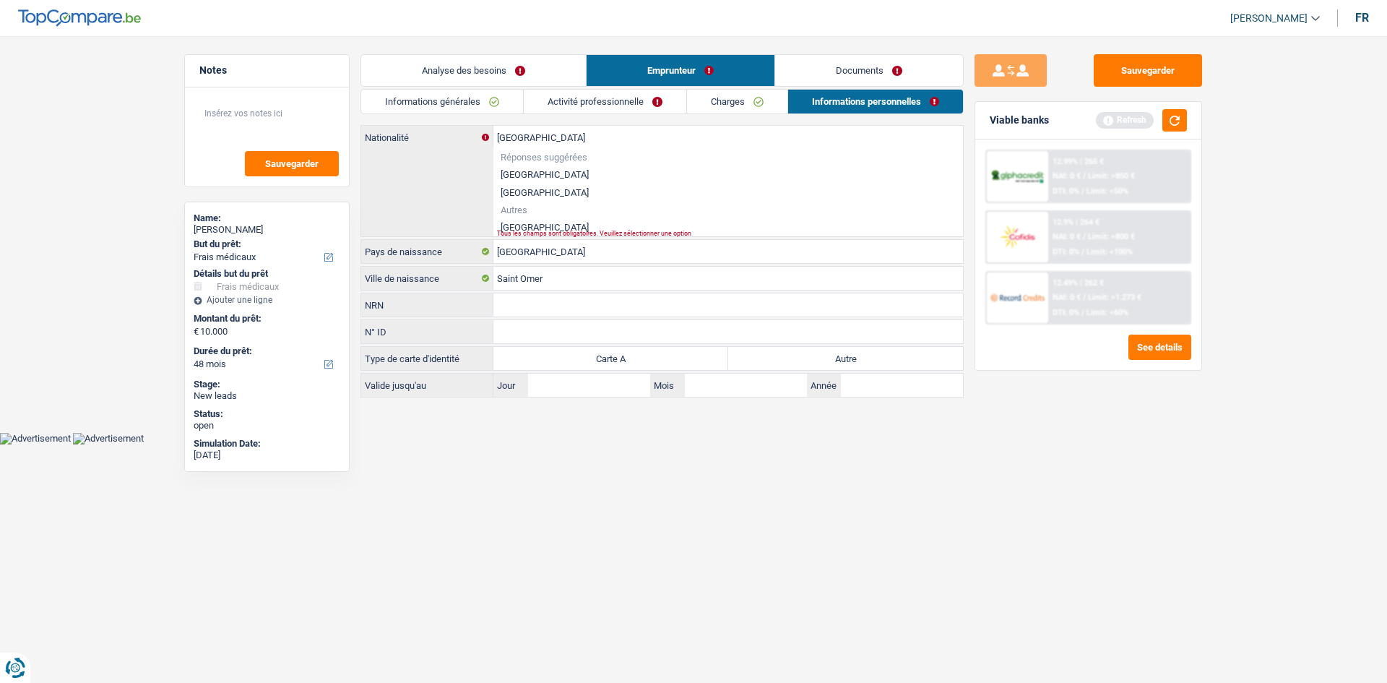
click at [520, 230] on div "Tous les champs sont obligatoires. Veuillez sélectionner une option" at bounding box center [705, 233] width 417 height 6
click at [519, 225] on li "France" at bounding box center [727, 227] width 469 height 18
type input "France"
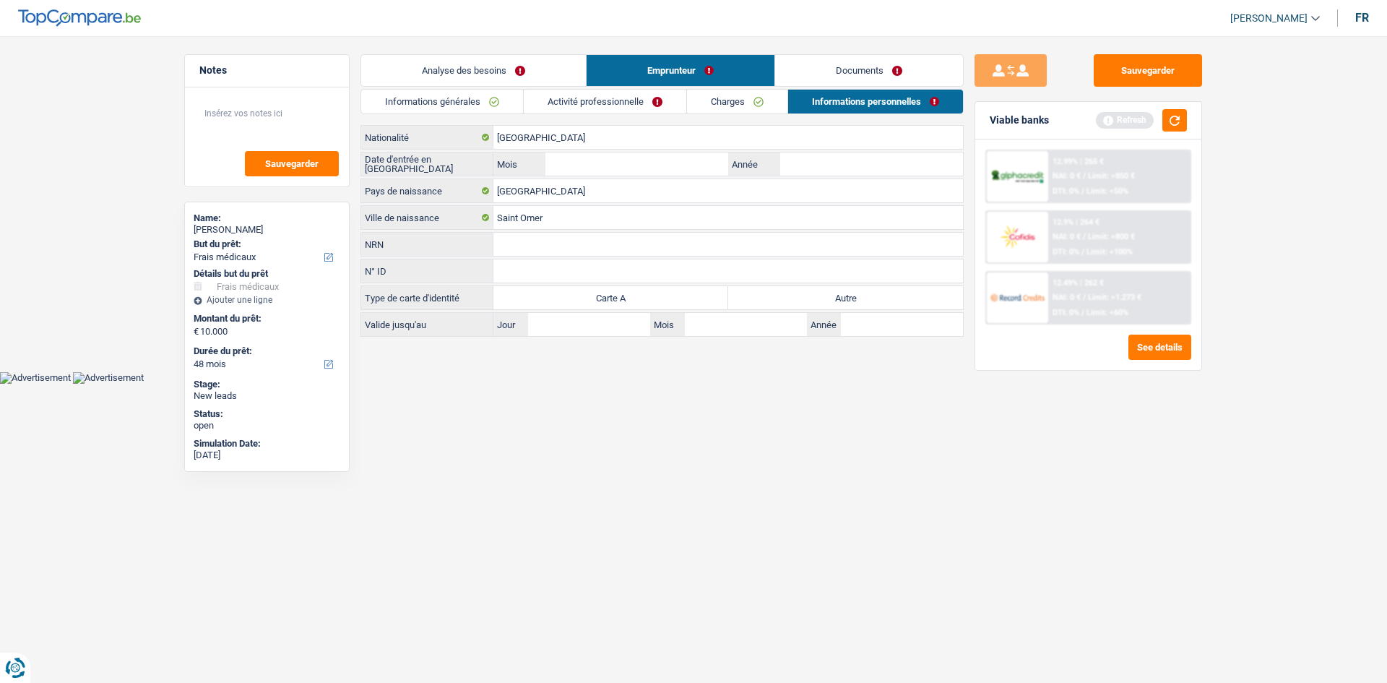
click at [768, 159] on label "Année" at bounding box center [753, 163] width 51 height 23
click at [780, 159] on input "Année" at bounding box center [871, 163] width 183 height 23
click at [818, 175] on input "Année" at bounding box center [871, 163] width 183 height 23
type input "6"
click at [787, 165] on input "Année" at bounding box center [871, 163] width 183 height 23
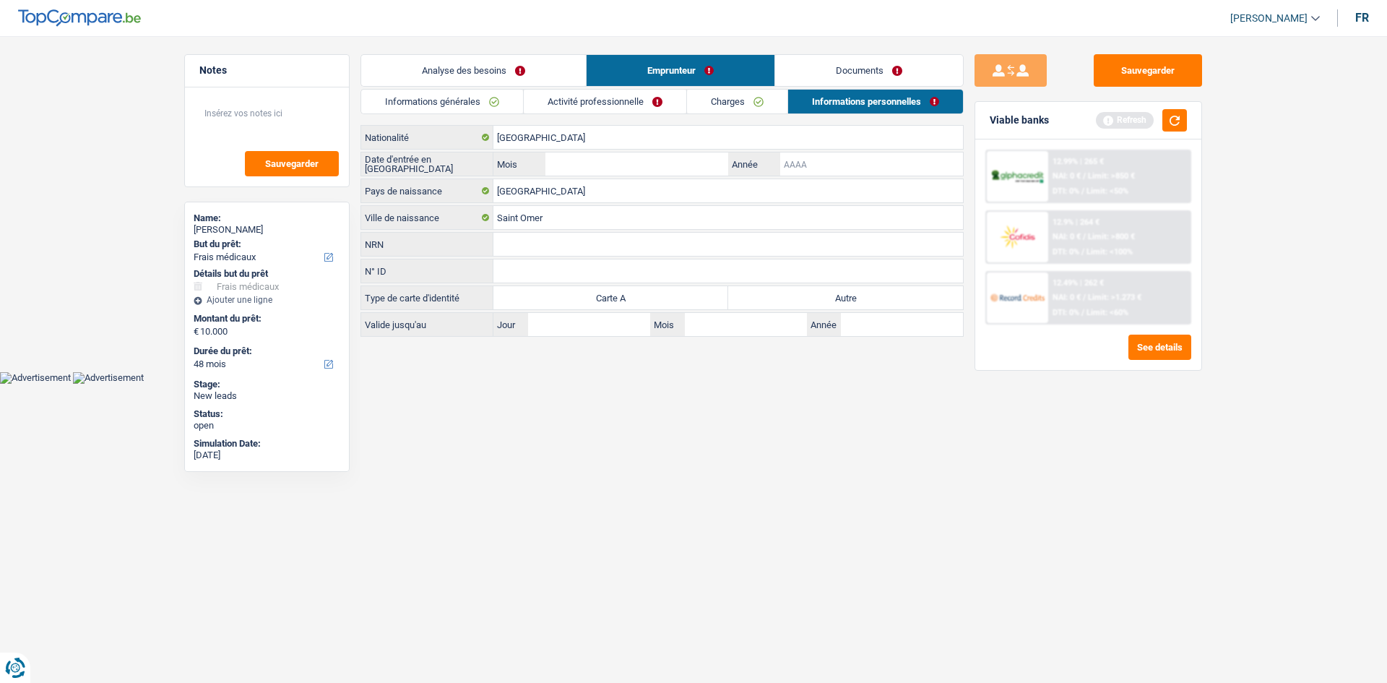
click at [804, 165] on input "Année" at bounding box center [871, 163] width 183 height 23
type input "0"
type input "1991"
click at [644, 155] on input "Mois" at bounding box center [636, 163] width 183 height 23
type input "08"
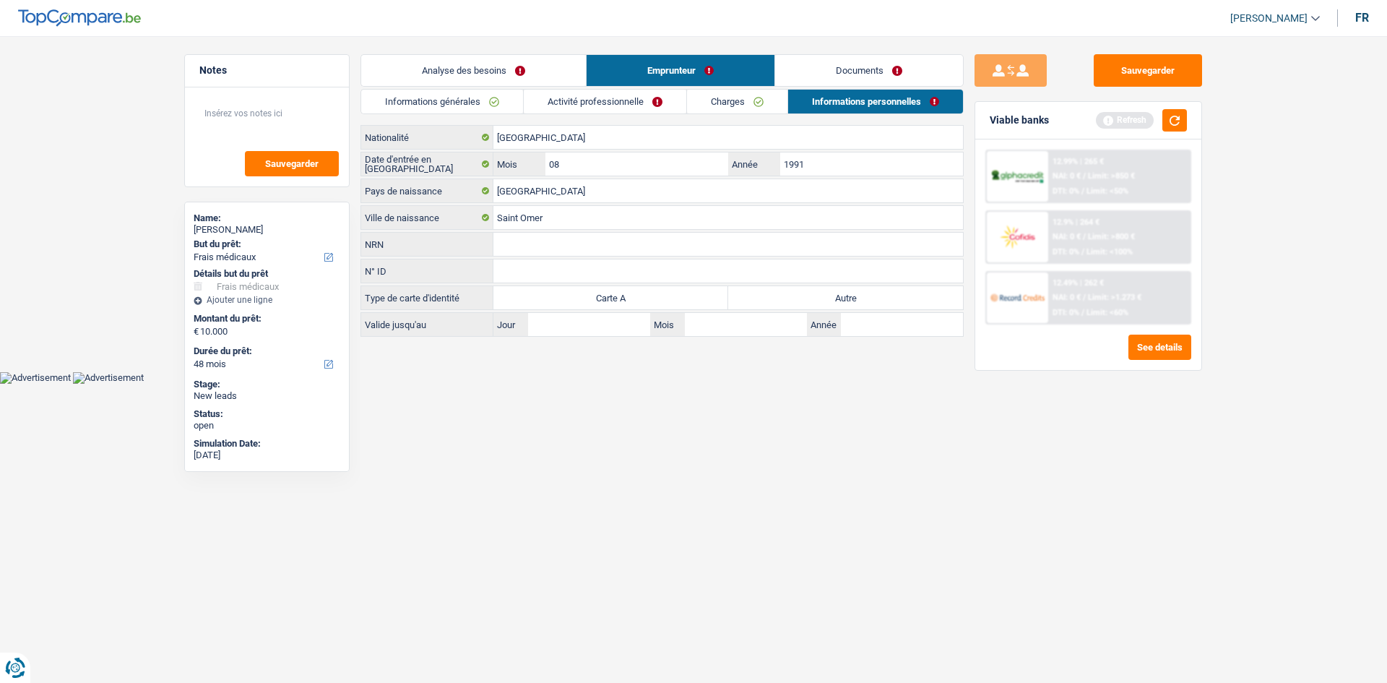
click at [769, 293] on label "Autre" at bounding box center [845, 297] width 235 height 23
click at [769, 293] on input "Autre" at bounding box center [845, 297] width 235 height 23
radio input "true"
click at [1167, 119] on button "button" at bounding box center [1174, 120] width 25 height 22
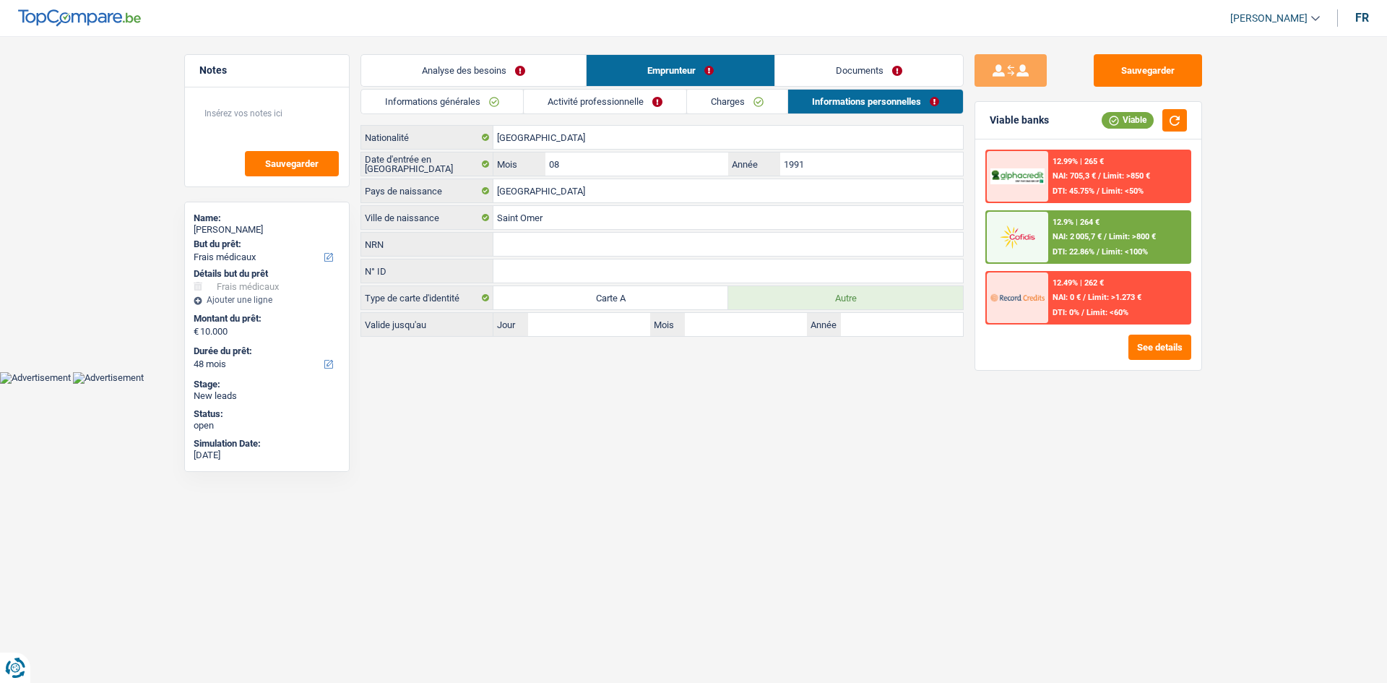
click at [429, 66] on link "Analyse des besoins" at bounding box center [473, 70] width 225 height 31
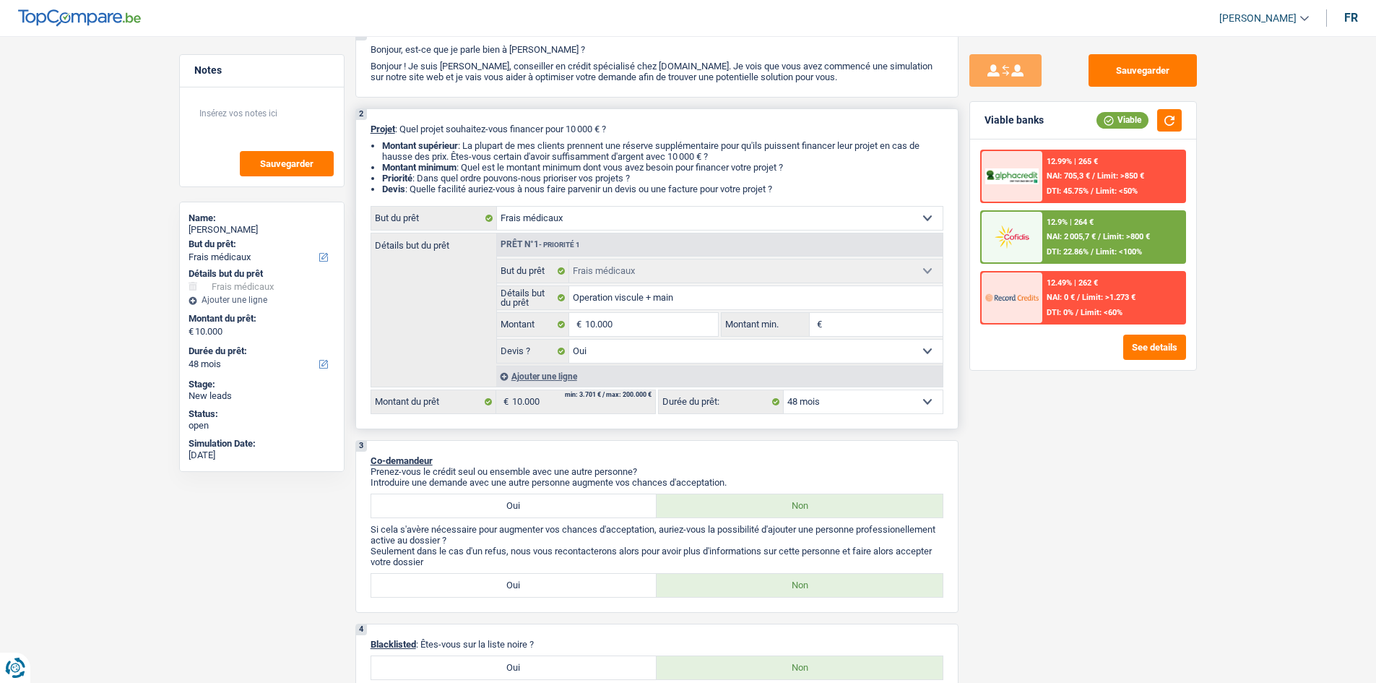
scroll to position [0, 0]
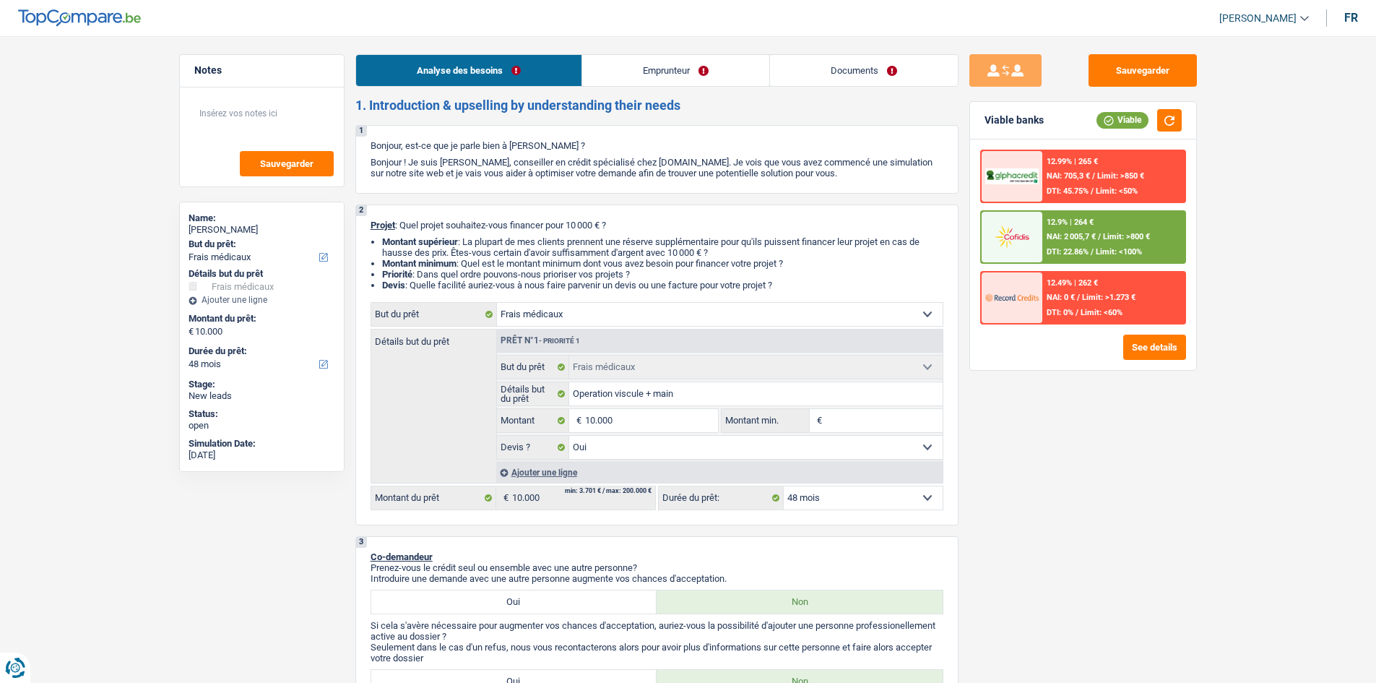
drag, startPoint x: 624, startPoint y: 72, endPoint x: 613, endPoint y: 73, distance: 11.6
click at [625, 72] on link "Emprunteur" at bounding box center [675, 70] width 187 height 31
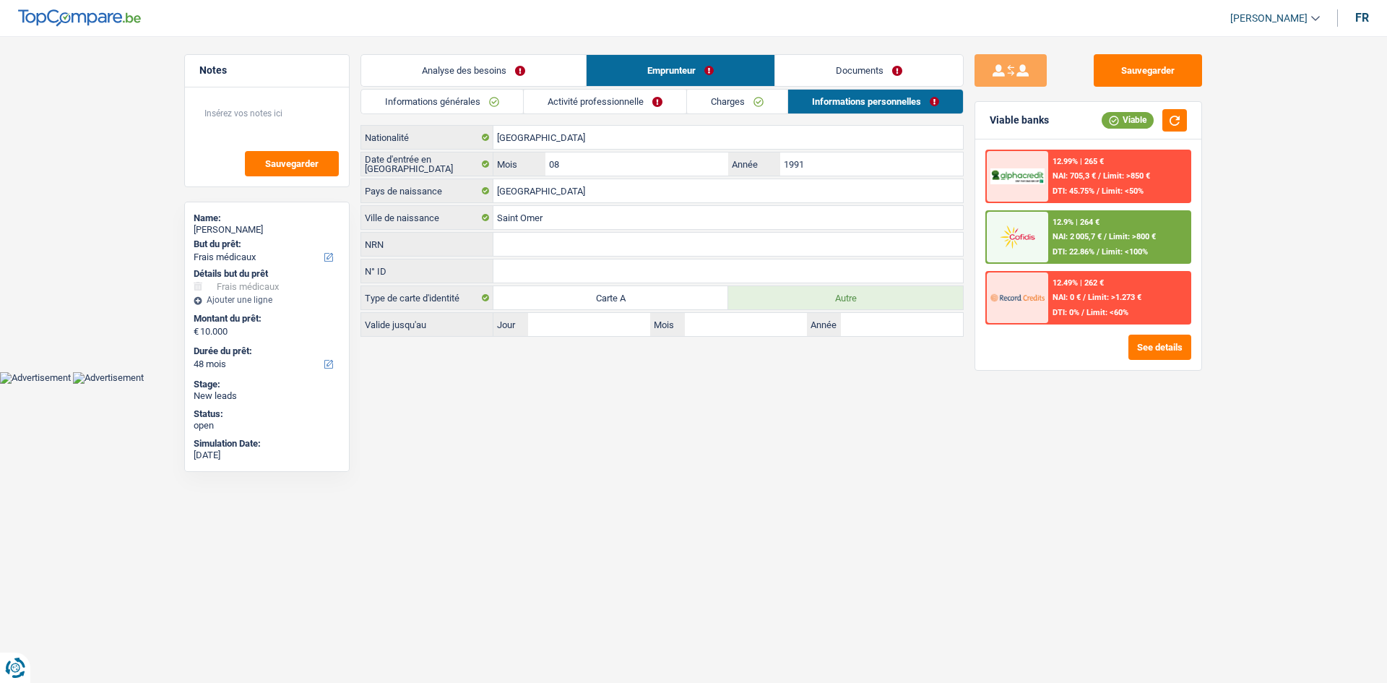
click at [435, 95] on link "Informations générales" at bounding box center [442, 102] width 162 height 24
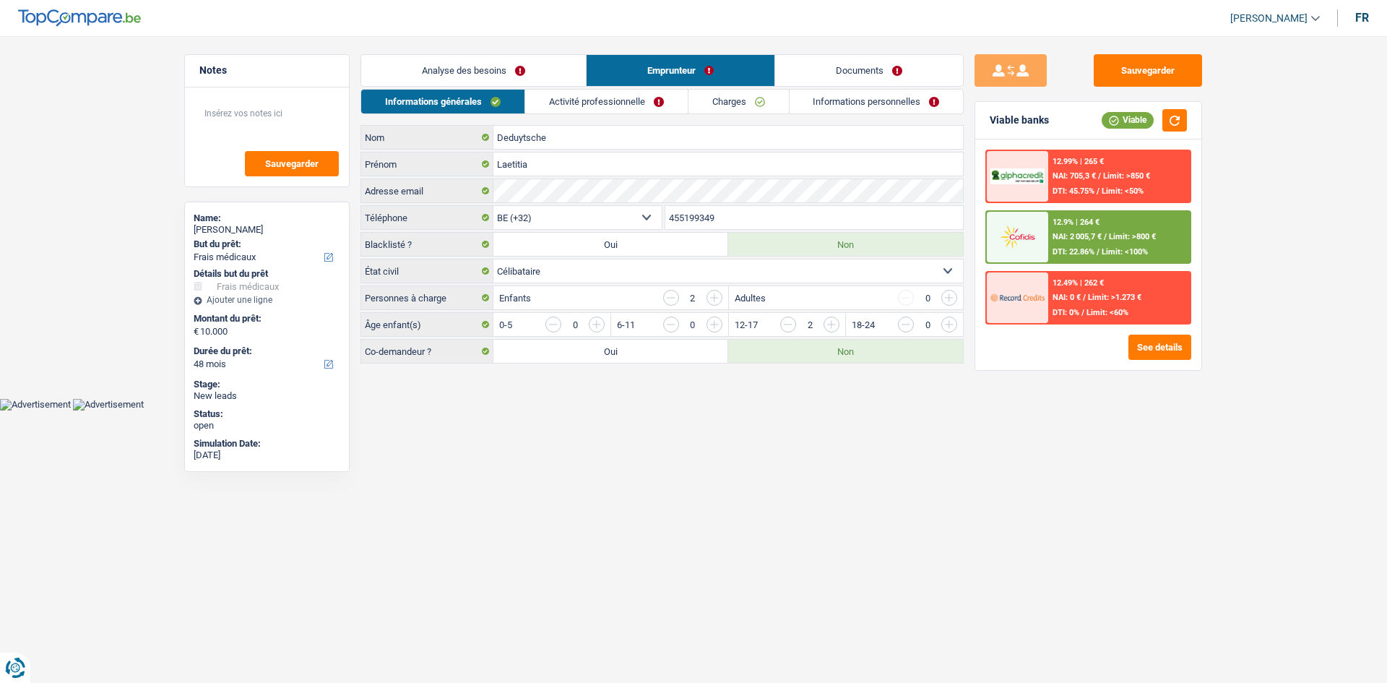
click at [571, 98] on link "Activité professionnelle" at bounding box center [606, 102] width 163 height 24
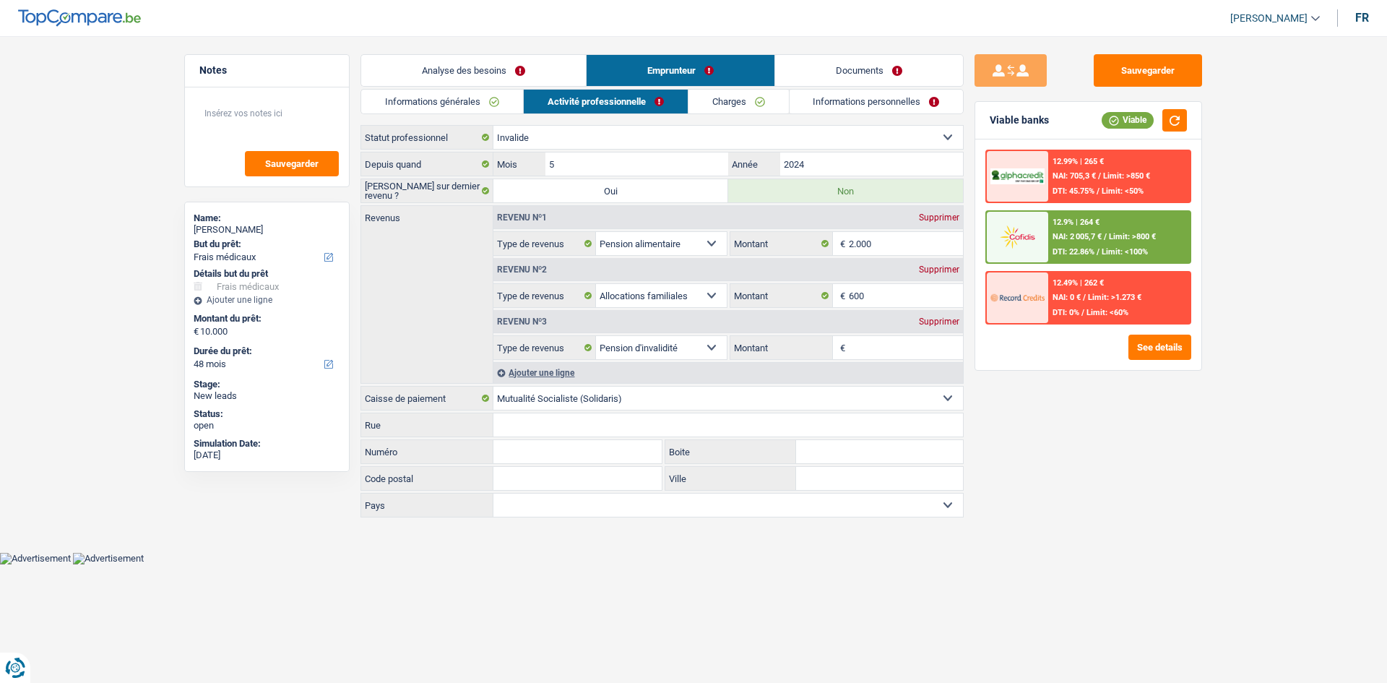
click at [724, 100] on link "Charges" at bounding box center [738, 102] width 100 height 24
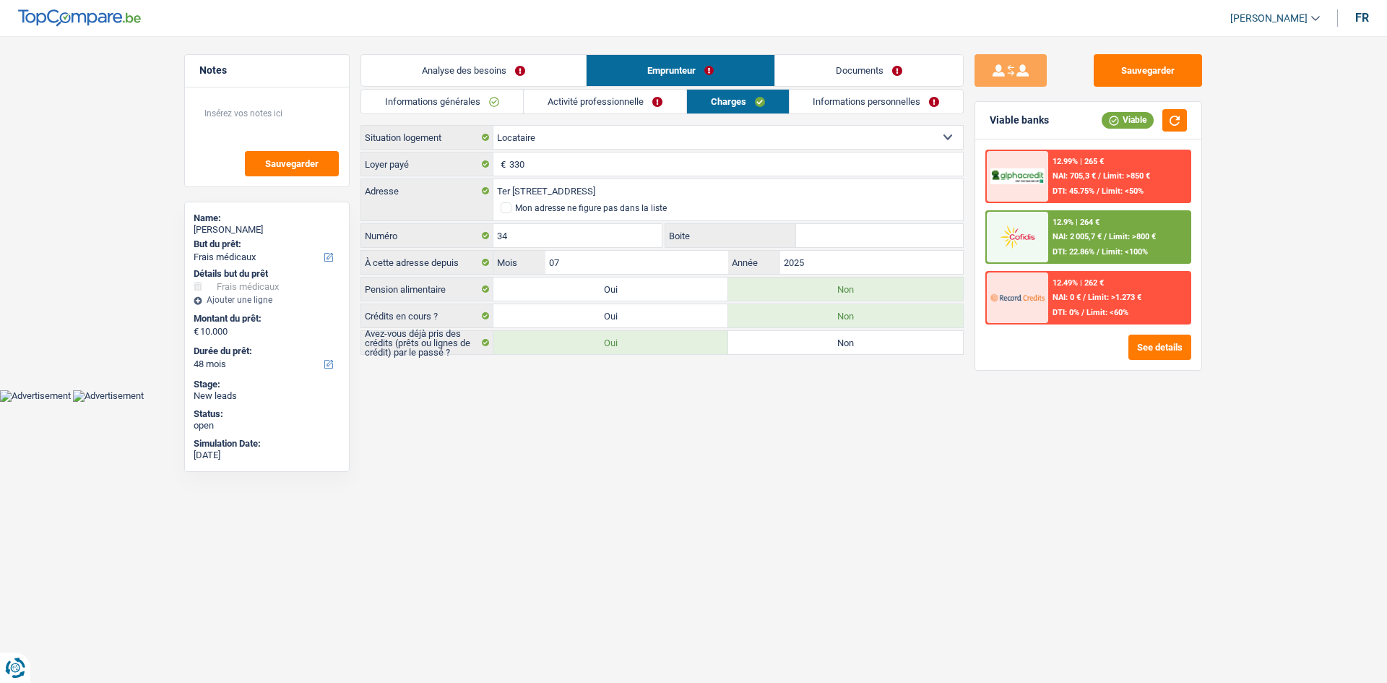
click at [844, 104] on link "Informations personnelles" at bounding box center [876, 102] width 174 height 24
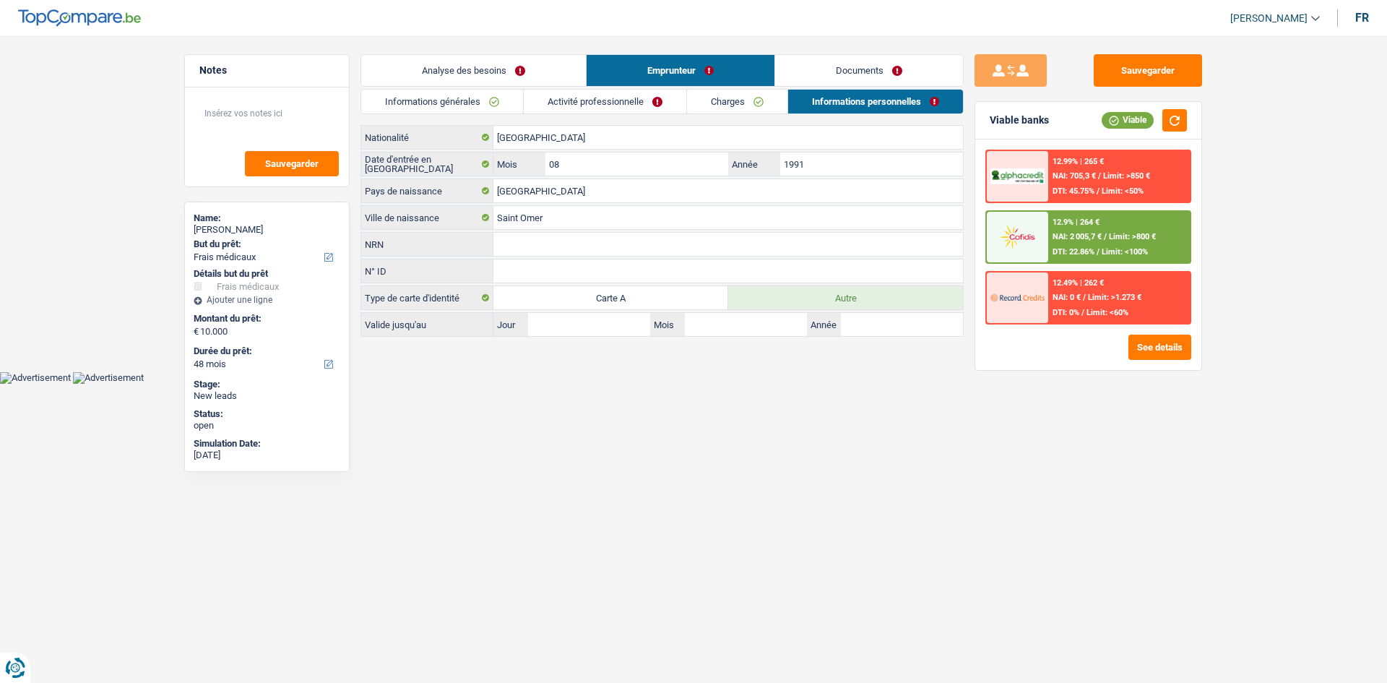
click at [1107, 232] on span "/" at bounding box center [1105, 236] width 3 height 9
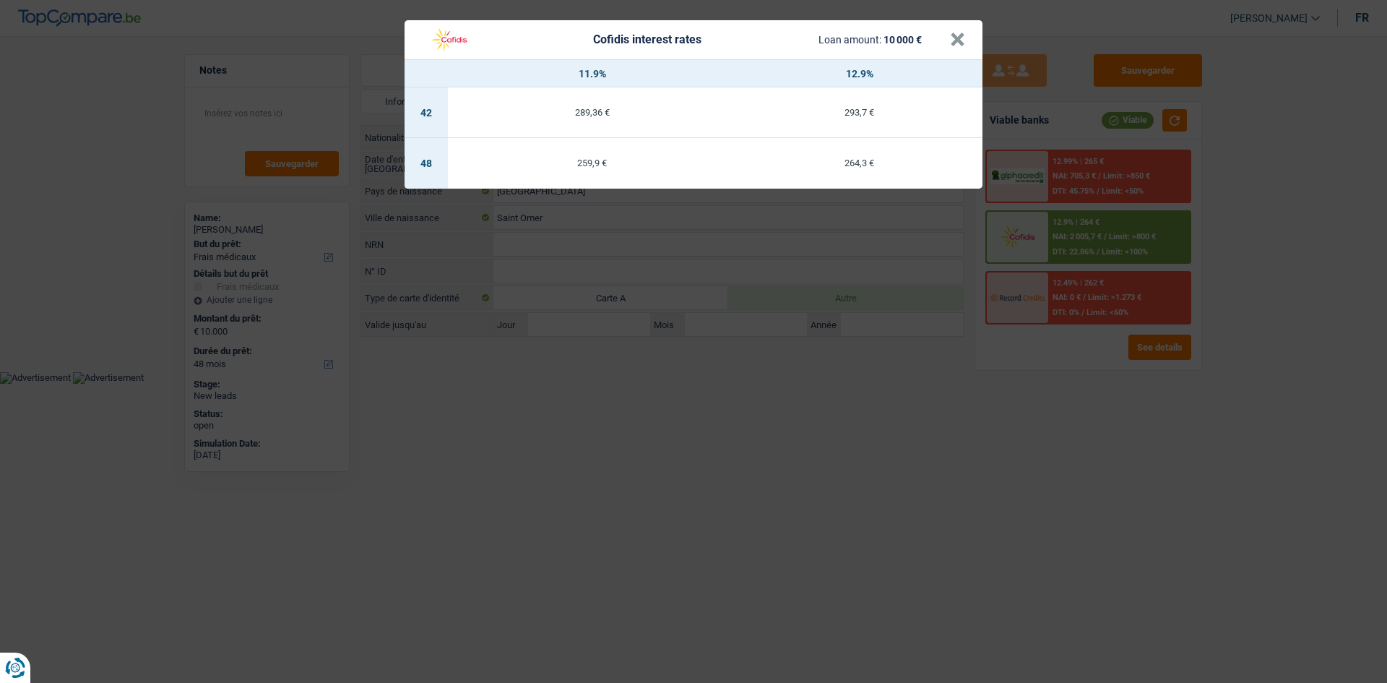
drag, startPoint x: 105, startPoint y: 152, endPoint x: 134, endPoint y: 43, distance: 113.0
click at [106, 148] on div "Cofidis interest rates Loan amount: 10 000 € × 11.9% 12.9% 42 289,36 € 293,7 € …" at bounding box center [693, 341] width 1387 height 683
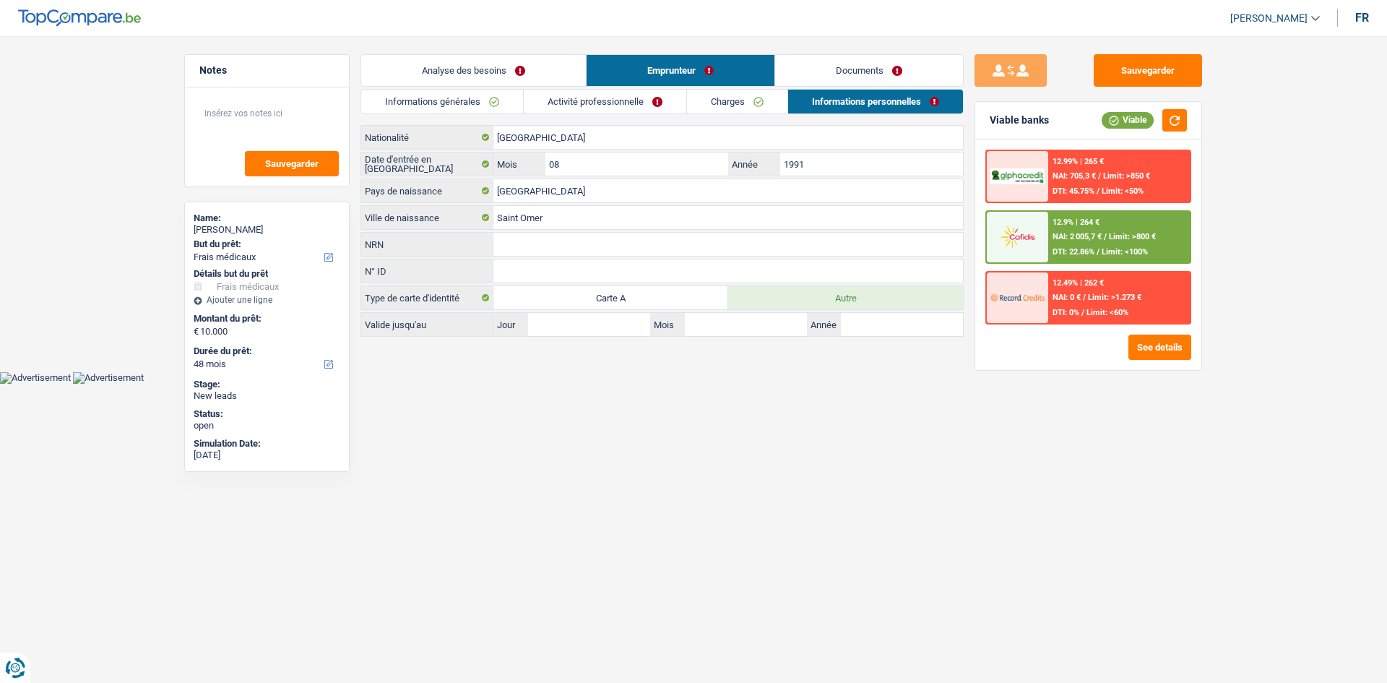
click at [861, 77] on link "Documents" at bounding box center [869, 70] width 188 height 31
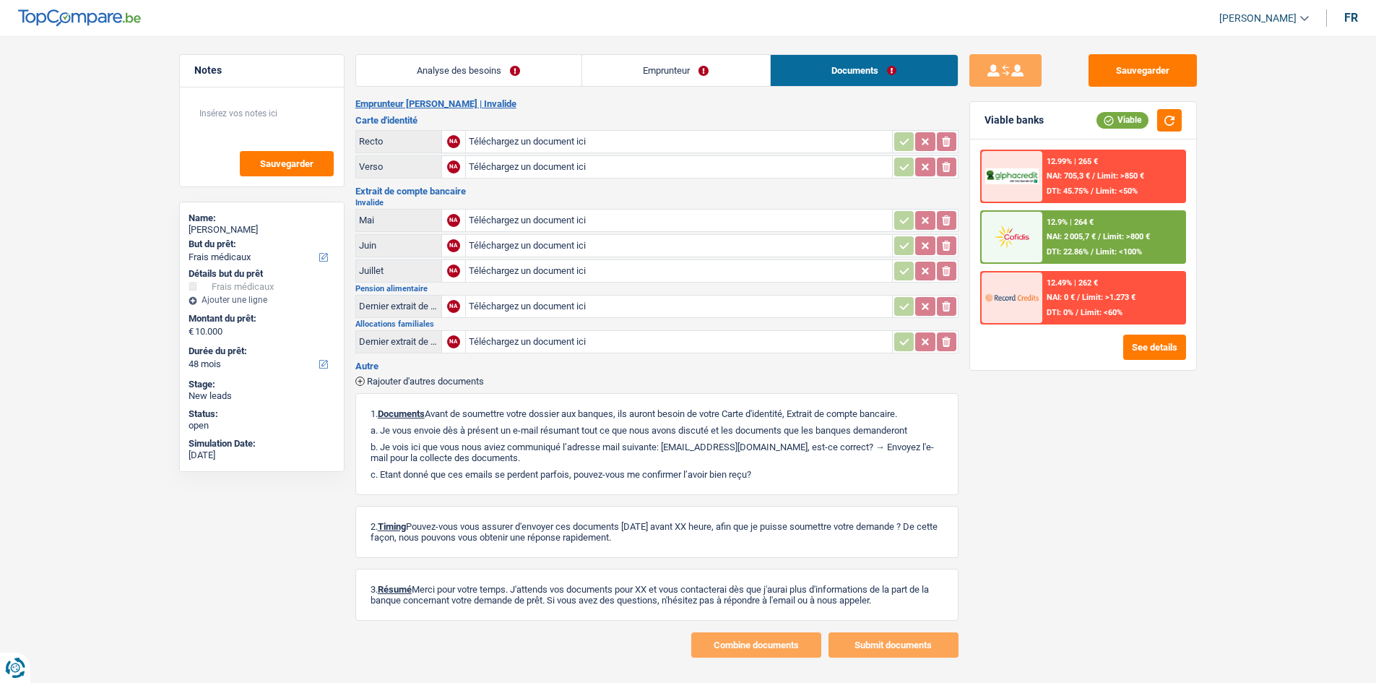
click at [482, 67] on link "Analyse des besoins" at bounding box center [468, 70] width 225 height 31
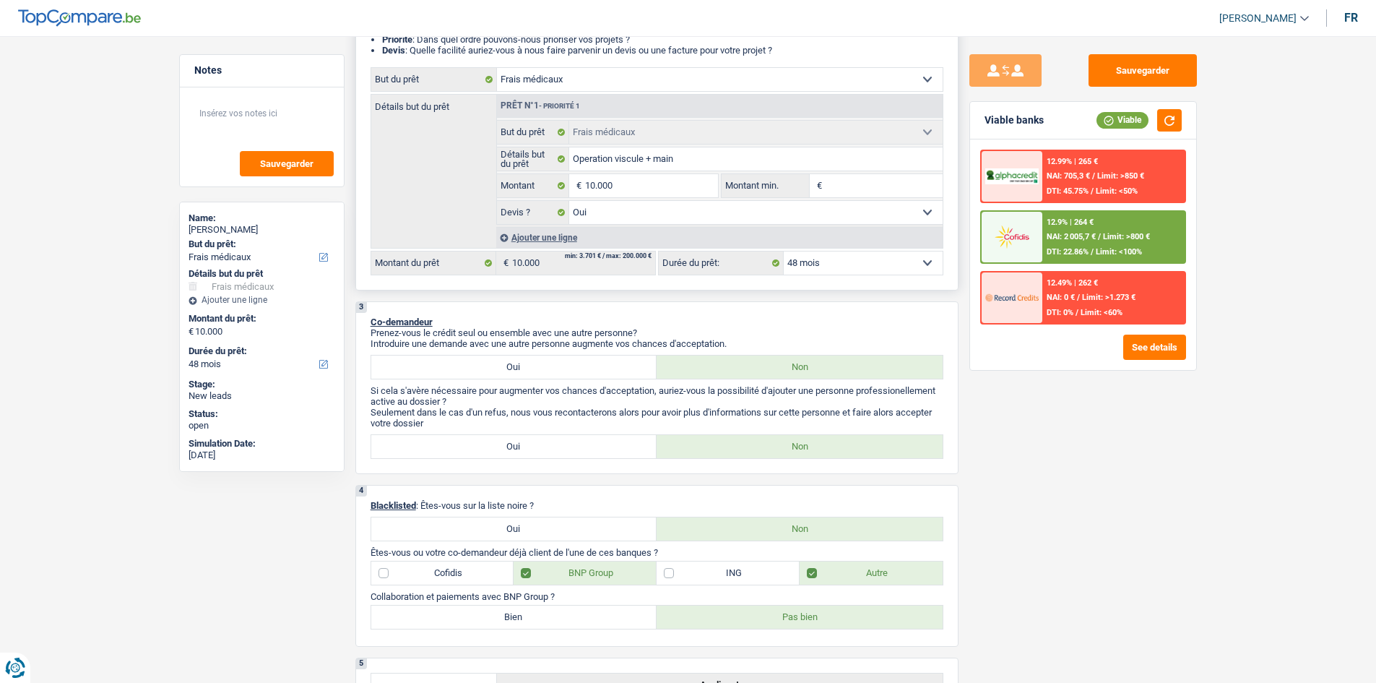
scroll to position [144, 0]
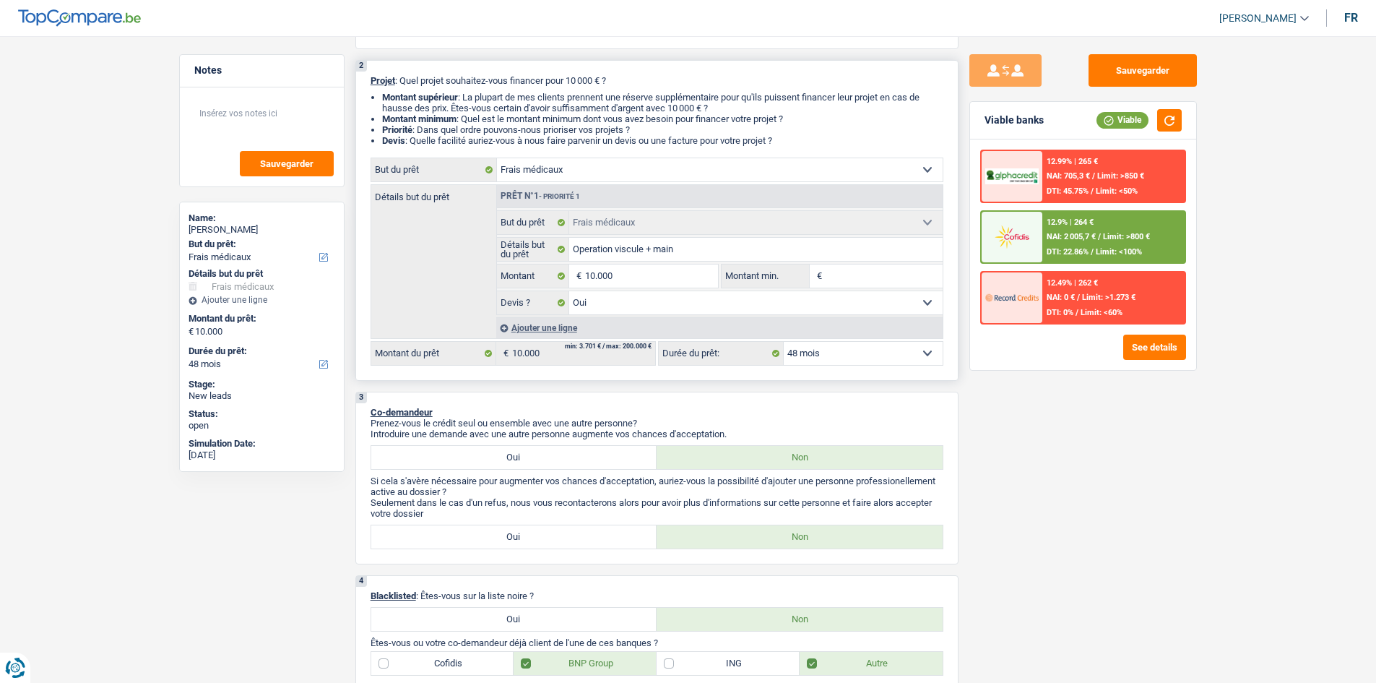
click at [837, 276] on input "Montant min." at bounding box center [884, 275] width 117 height 23
type input "1"
type input "10"
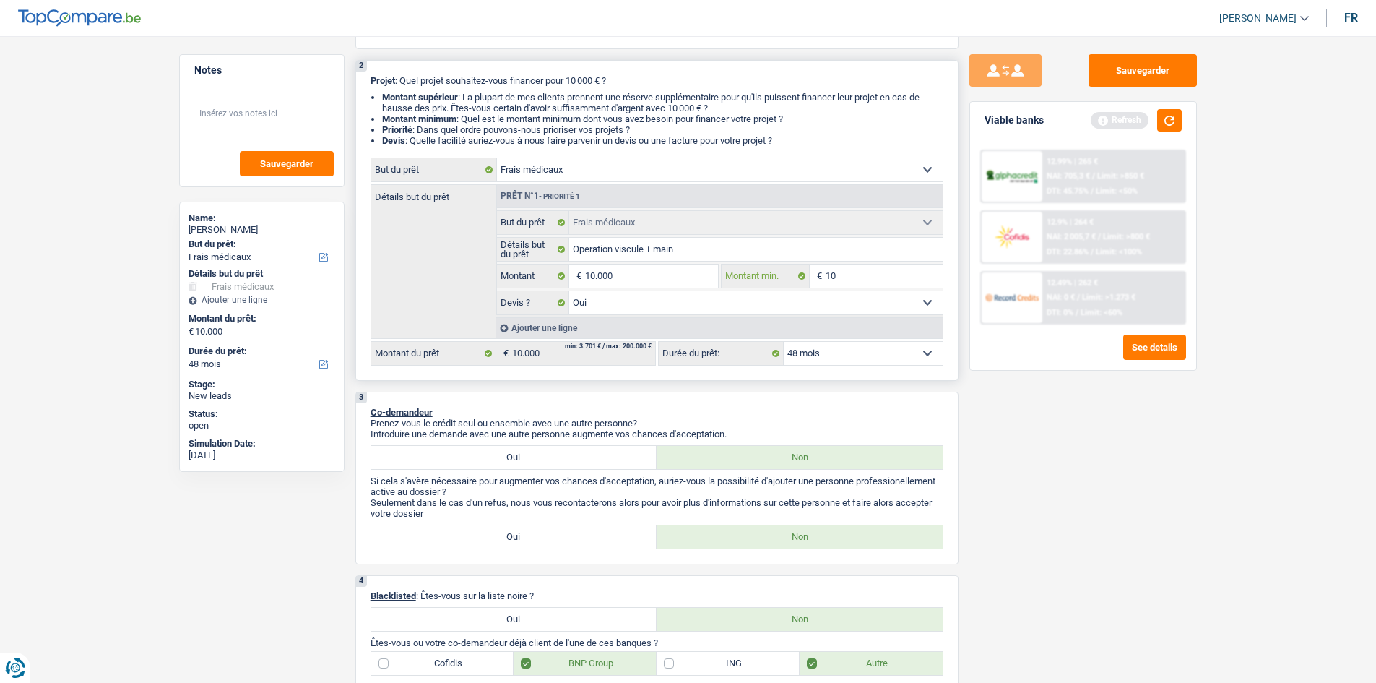
type input "100"
type input "1.000"
type input "10.000"
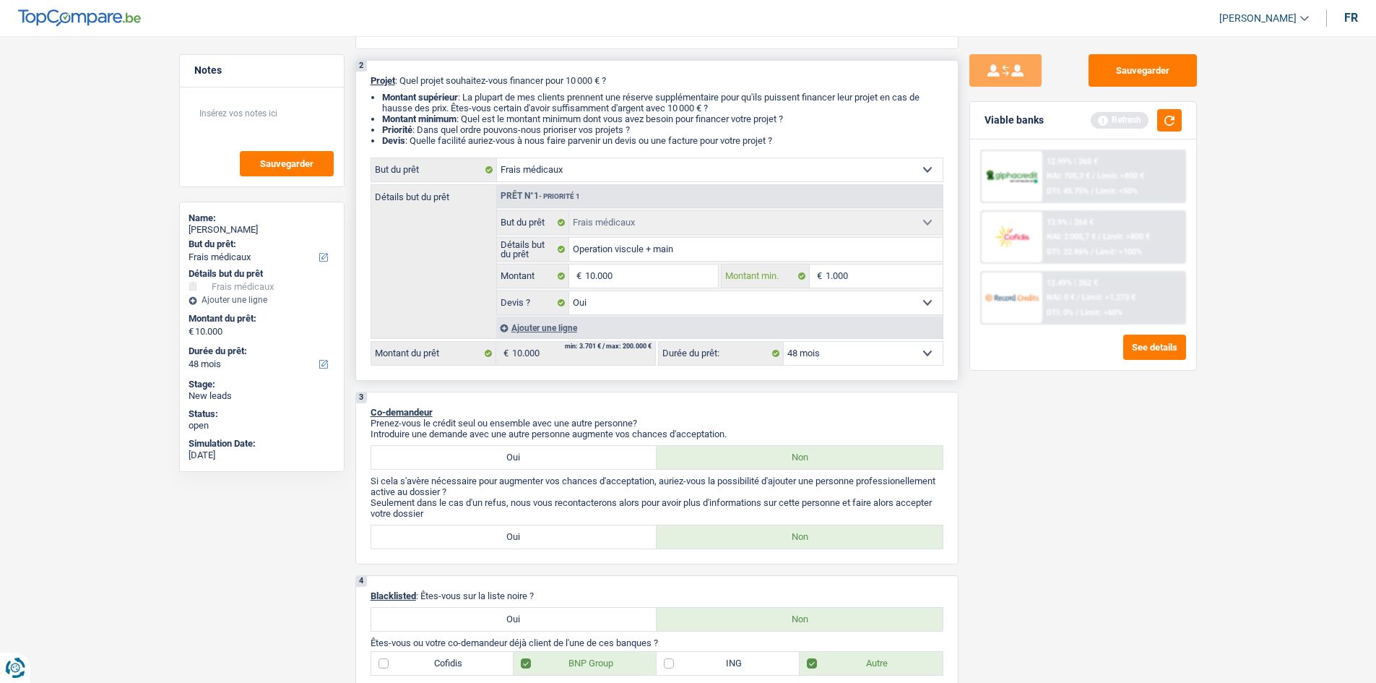
type input "10.000"
drag, startPoint x: 1060, startPoint y: 553, endPoint x: 1057, endPoint y: 568, distance: 16.3
click at [1059, 557] on div "Sauvegarder Viable banks Refresh 12.99% | 265 € NAI: 705,3 € / Limit: >850 € DT…" at bounding box center [1082, 355] width 249 height 602
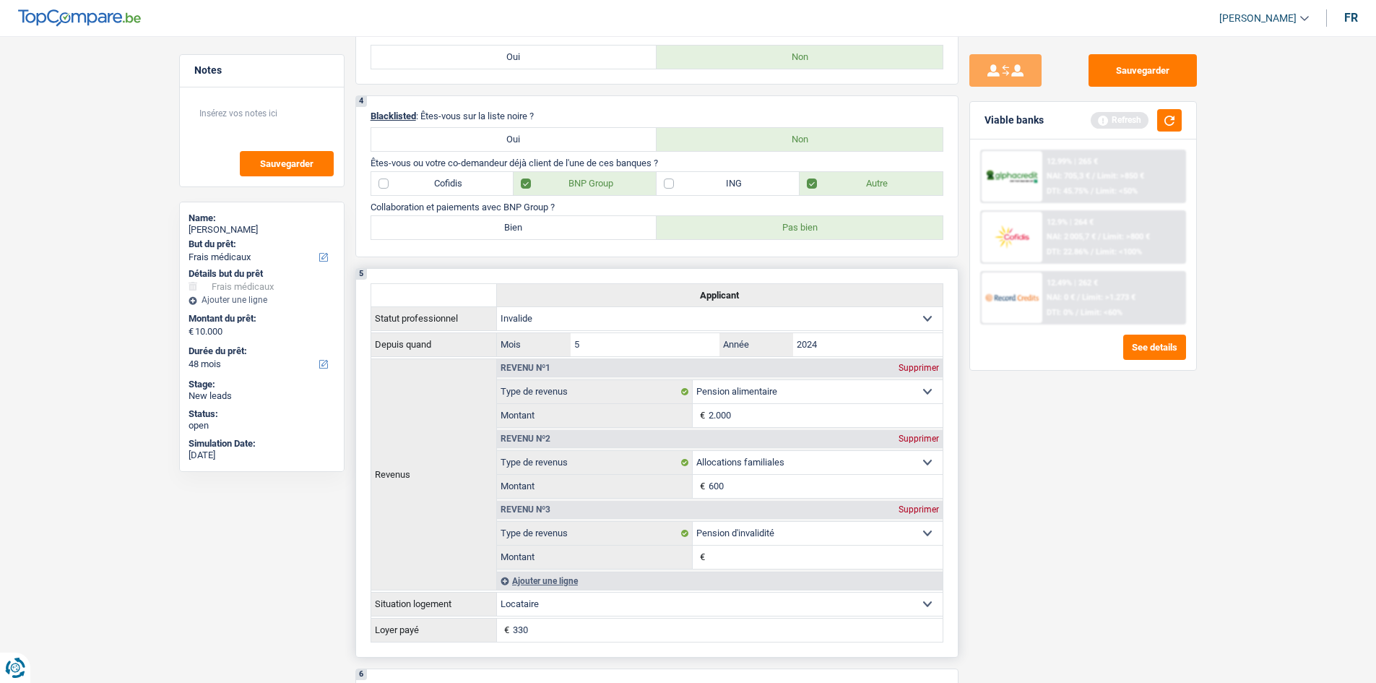
scroll to position [650, 0]
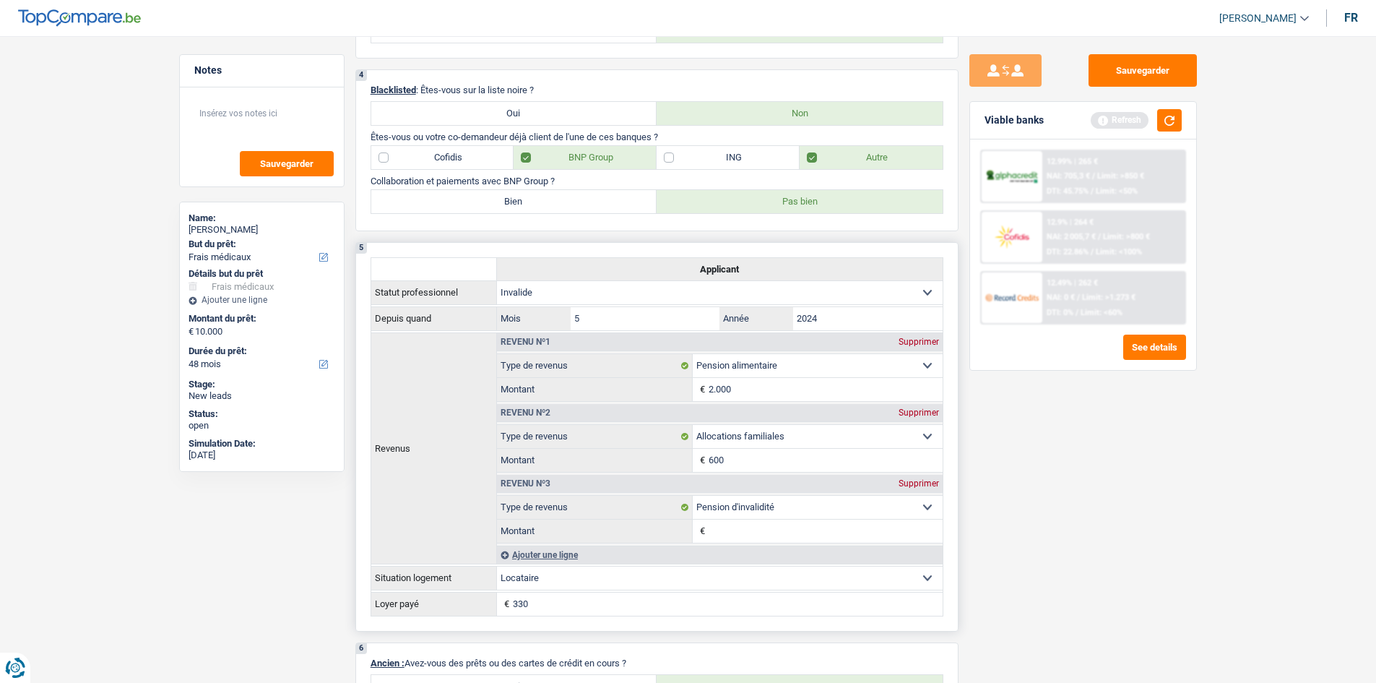
click at [912, 480] on div "Supprimer" at bounding box center [919, 483] width 48 height 9
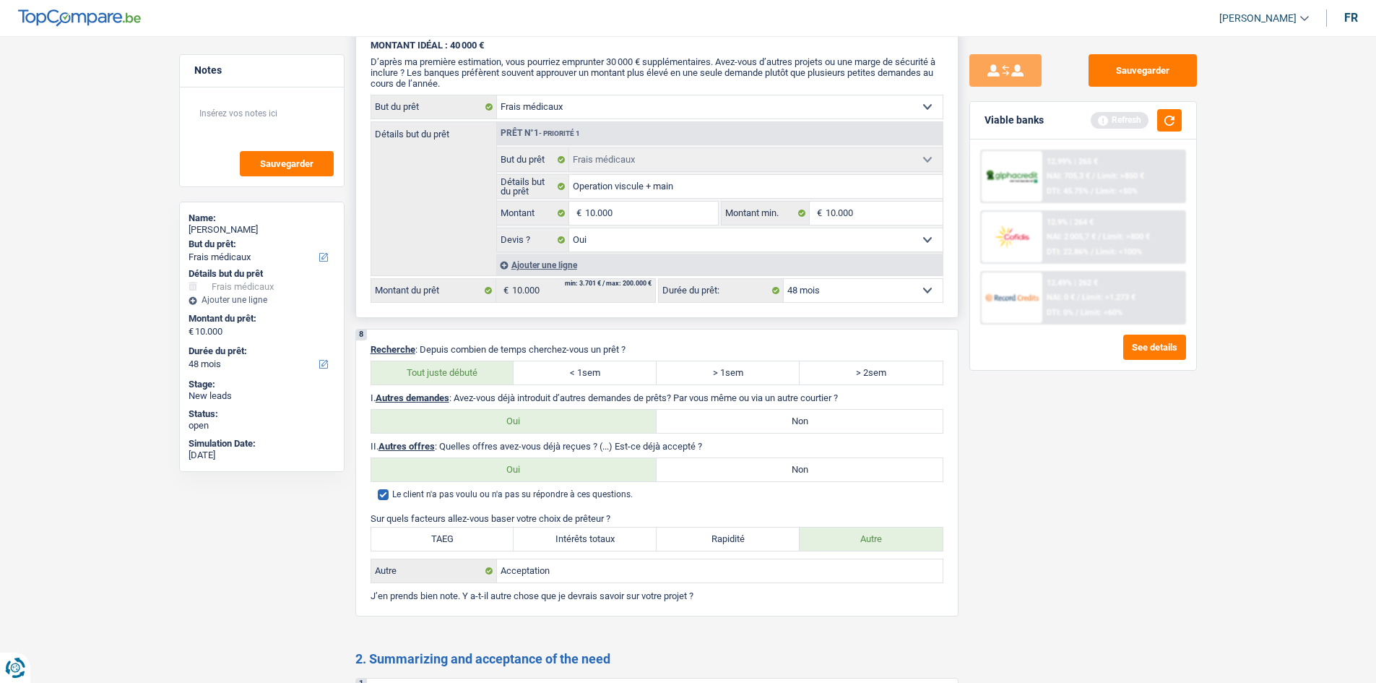
scroll to position [1124, 0]
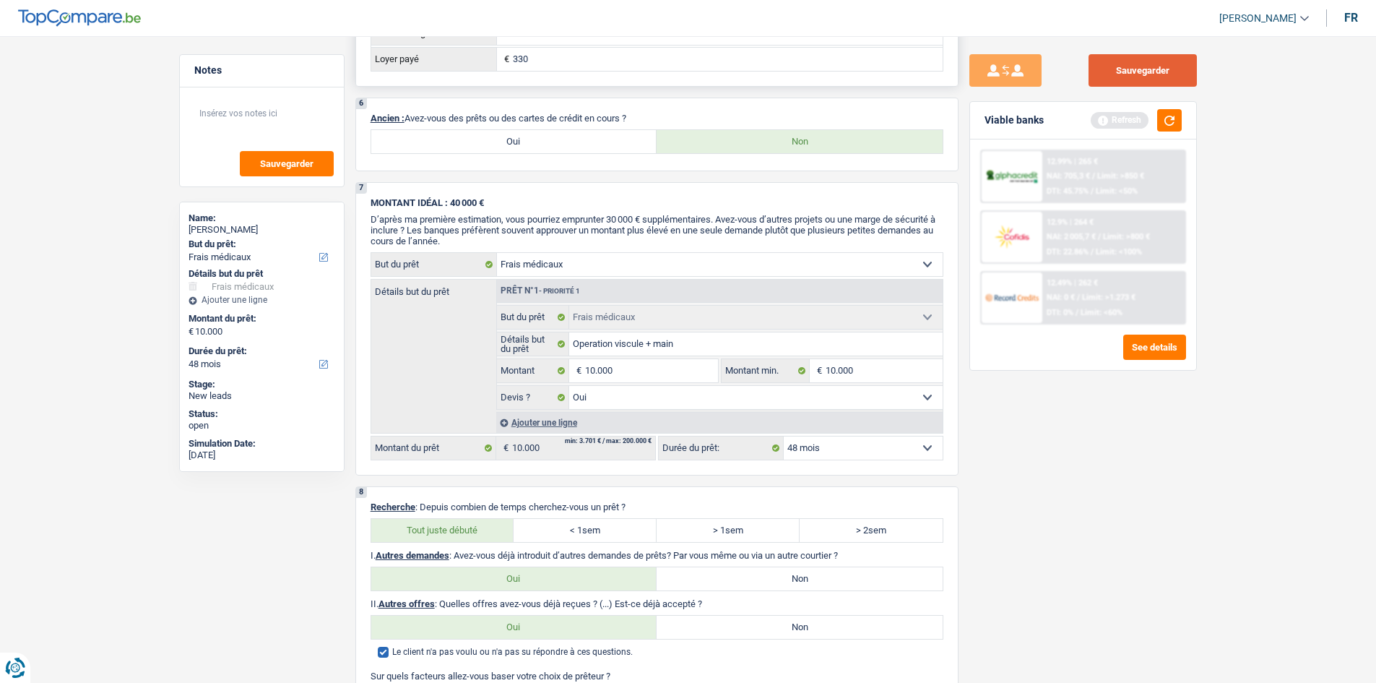
drag, startPoint x: 1140, startPoint y: 78, endPoint x: 1112, endPoint y: 74, distance: 28.5
click at [1140, 77] on button "Sauvegarder" at bounding box center [1142, 70] width 108 height 33
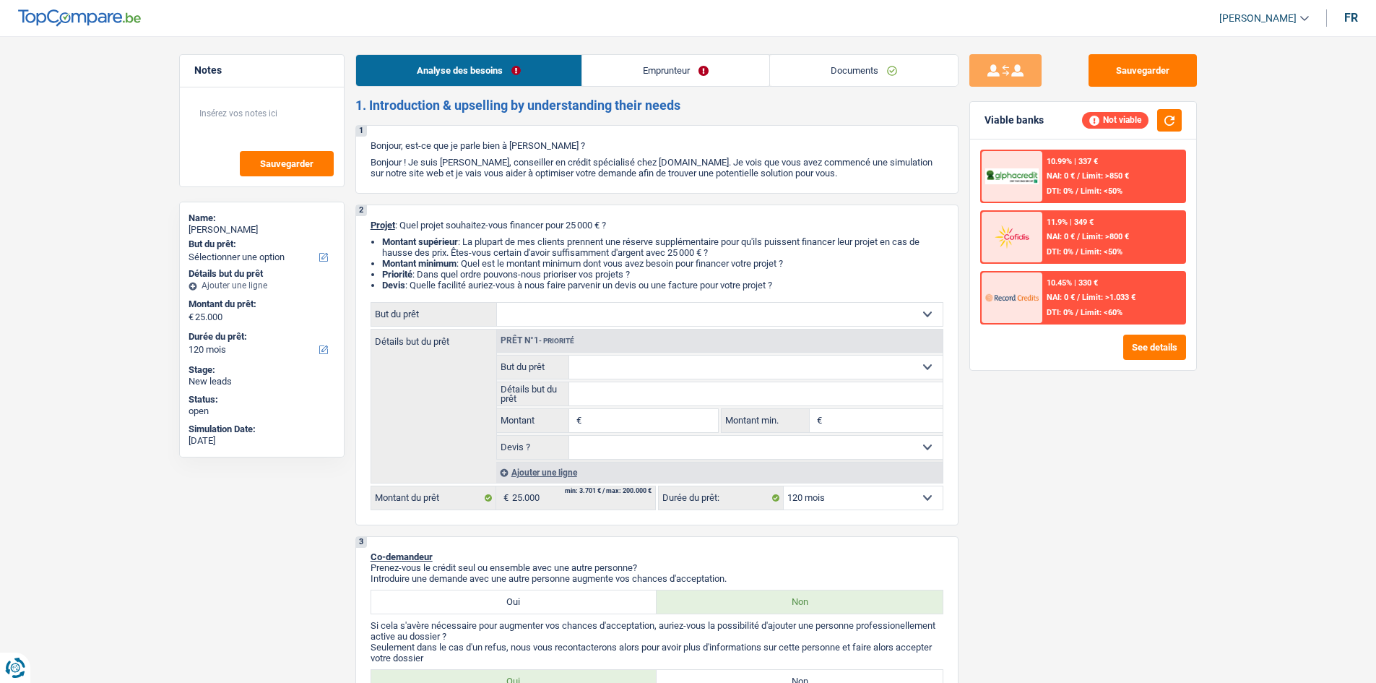
select select "120"
click at [1141, 69] on button "Sauvegarder" at bounding box center [1142, 70] width 108 height 33
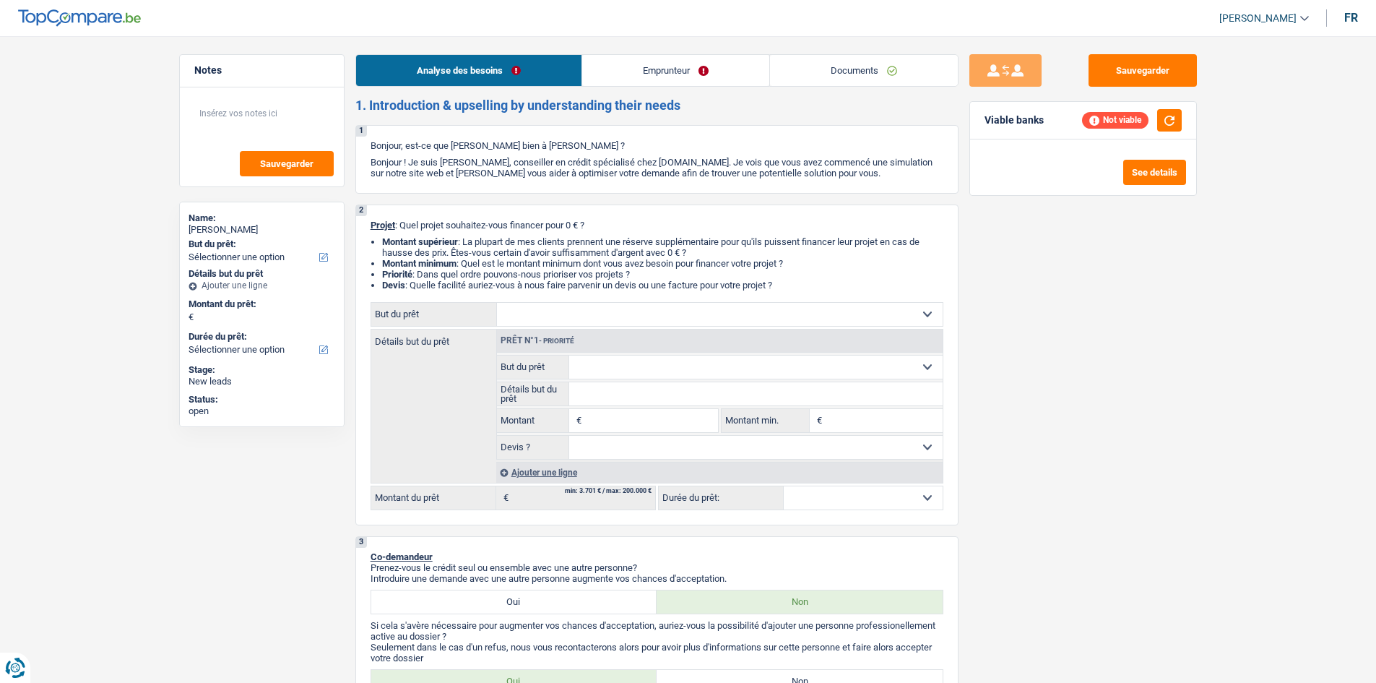
select select "32"
click at [623, 70] on link "Emprunteur" at bounding box center [675, 70] width 187 height 31
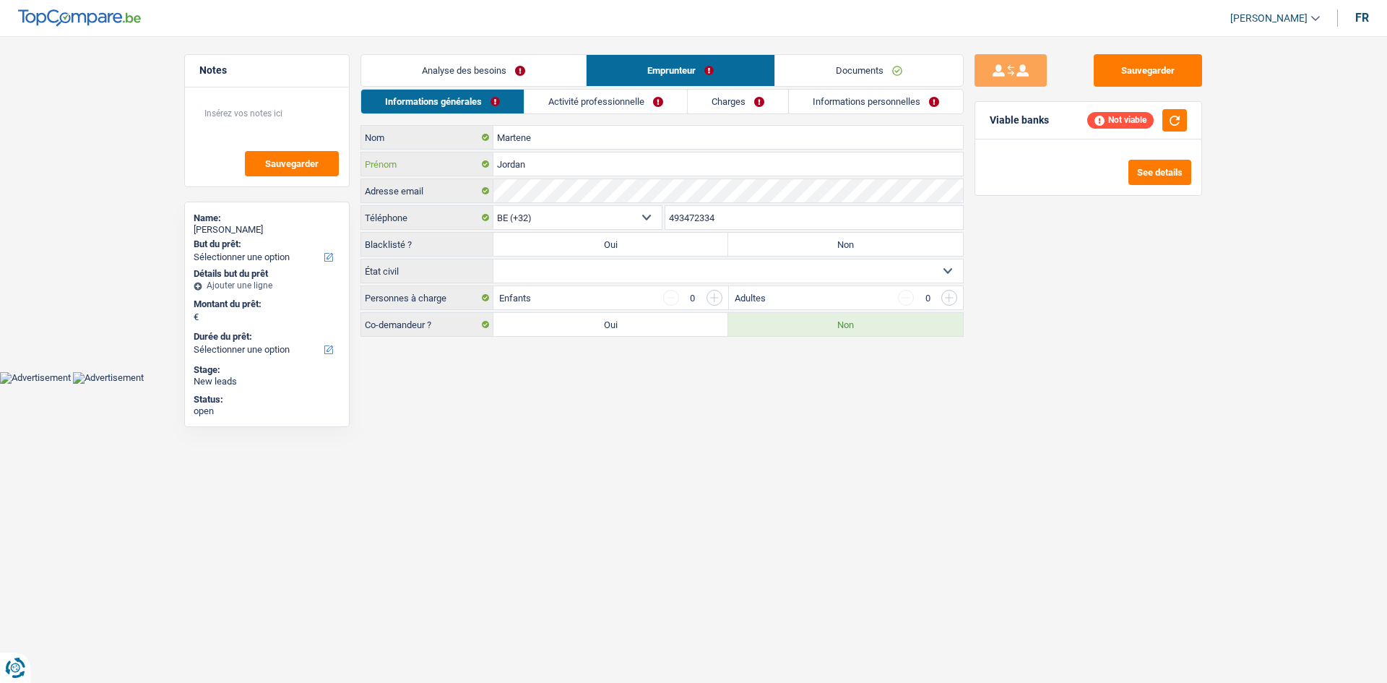
drag, startPoint x: 605, startPoint y: 172, endPoint x: 457, endPoint y: 165, distance: 148.2
click at [457, 165] on div "Jordan Prénom" at bounding box center [662, 163] width 602 height 23
drag, startPoint x: 623, startPoint y: 137, endPoint x: 342, endPoint y: 150, distance: 280.6
click at [346, 152] on div "Notes Sauvegarder Name: Jordan Martene But du prêt: Confort maison: meubles, te…" at bounding box center [693, 196] width 1040 height 285
drag, startPoint x: 747, startPoint y: 215, endPoint x: 600, endPoint y: 212, distance: 146.7
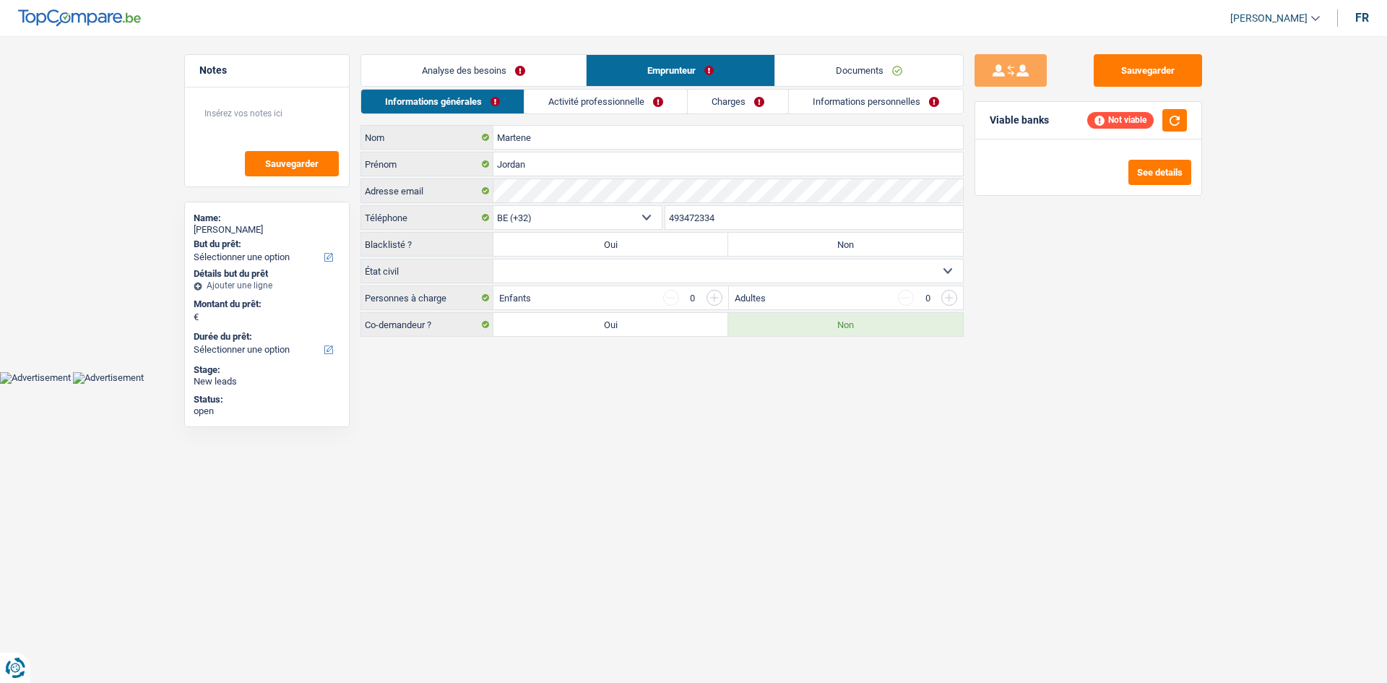
click at [600, 212] on div "BE (+32) LU (+352) Sélectionner une option Téléphone 493472334 Téléphone" at bounding box center [661, 218] width 603 height 27
click at [484, 200] on div "Adresse email" at bounding box center [662, 190] width 602 height 23
click at [464, 66] on link "Analyse des besoins" at bounding box center [473, 70] width 225 height 31
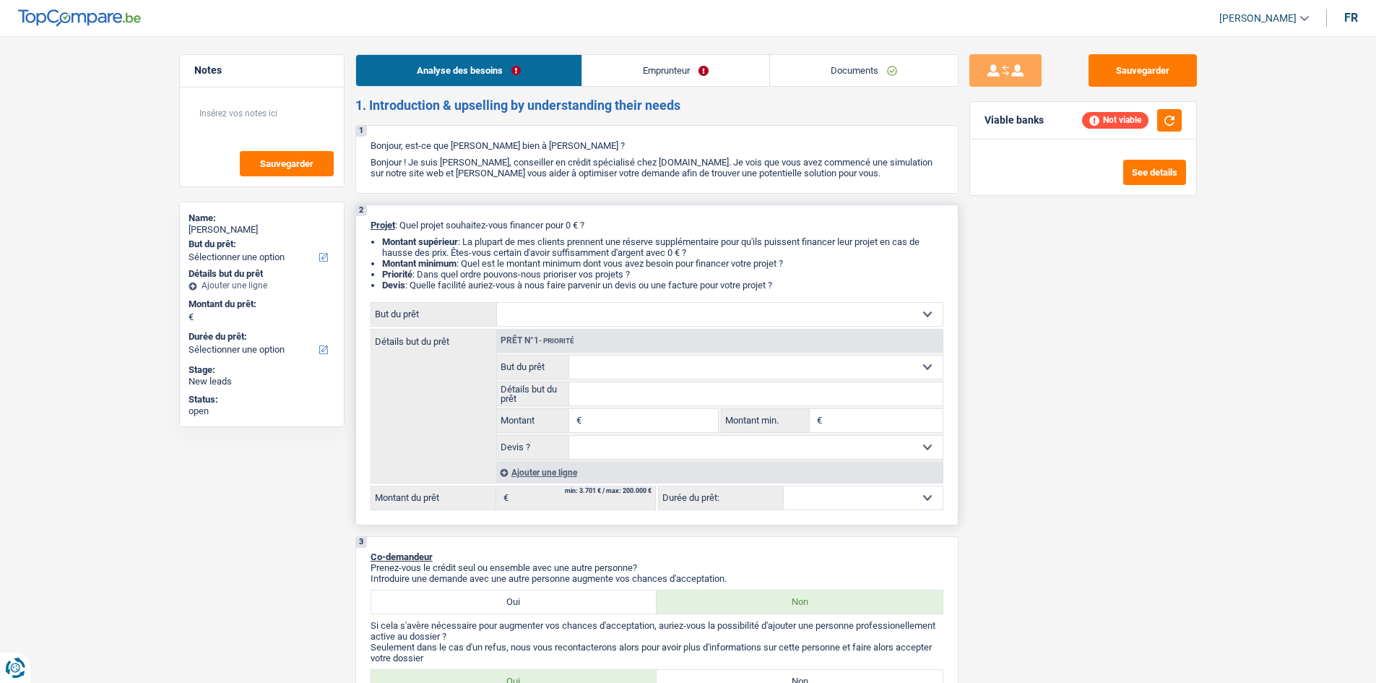
click at [579, 311] on select "Confort maison: meubles, textile, peinture, électroménager, outillage non-profe…" at bounding box center [720, 314] width 446 height 23
click at [301, 459] on div "Notes Sauvegarder Name: Jordan Martene But du prêt: Confort maison: meubles, te…" at bounding box center [261, 355] width 187 height 602
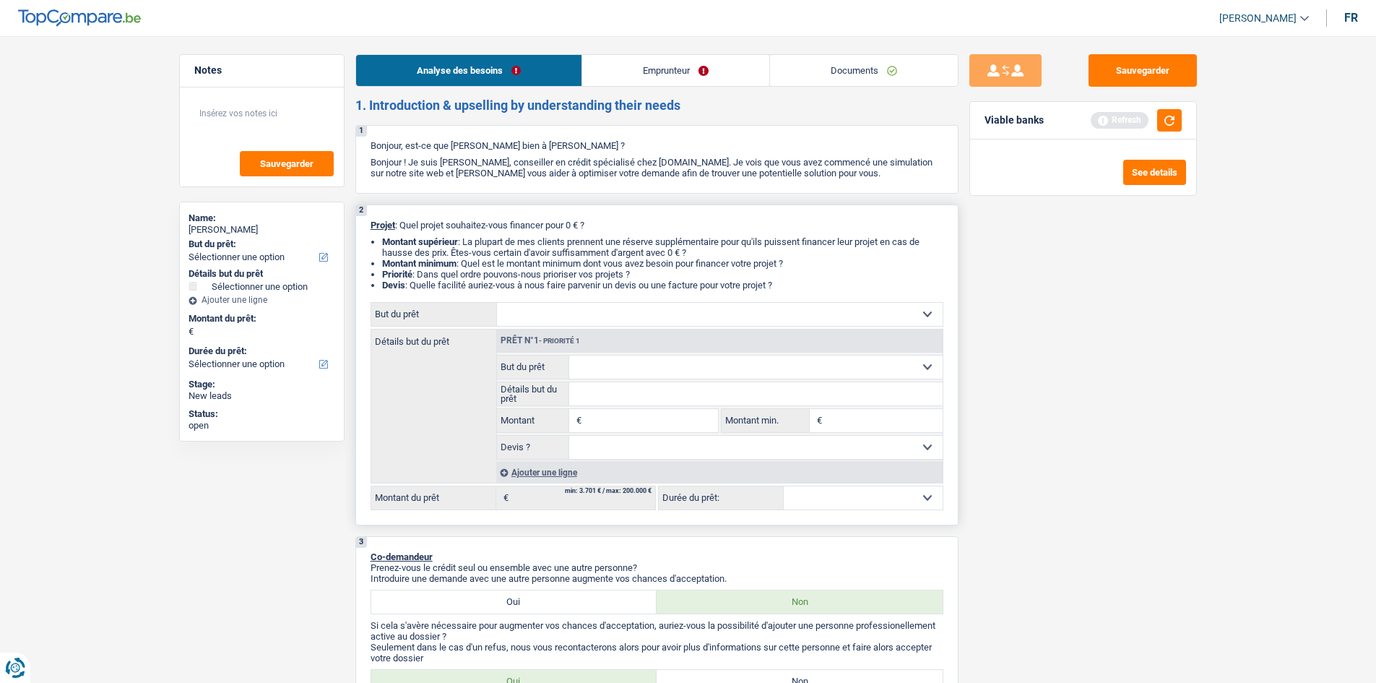
click at [596, 417] on input "Montant" at bounding box center [651, 420] width 132 height 23
click at [628, 418] on input "Montant" at bounding box center [651, 420] width 132 height 23
type input "5"
type input "50"
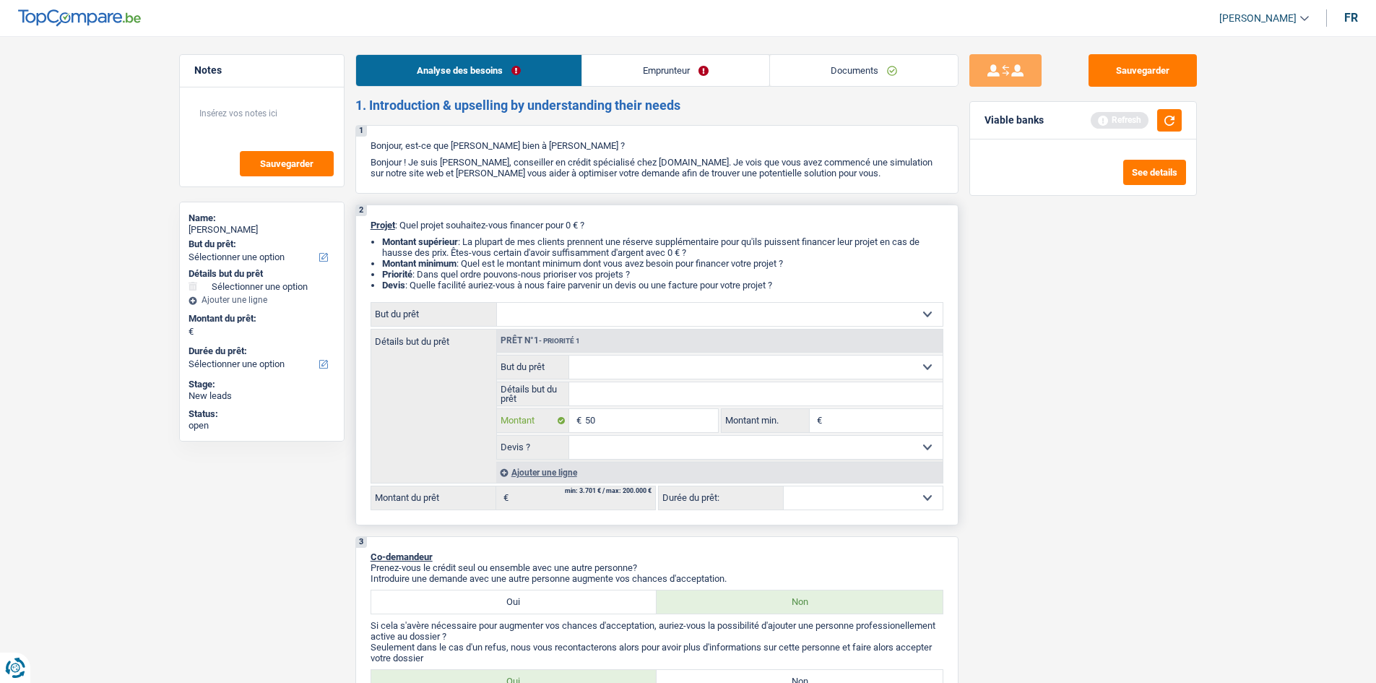
type input "50"
type input "500"
type input "5.001"
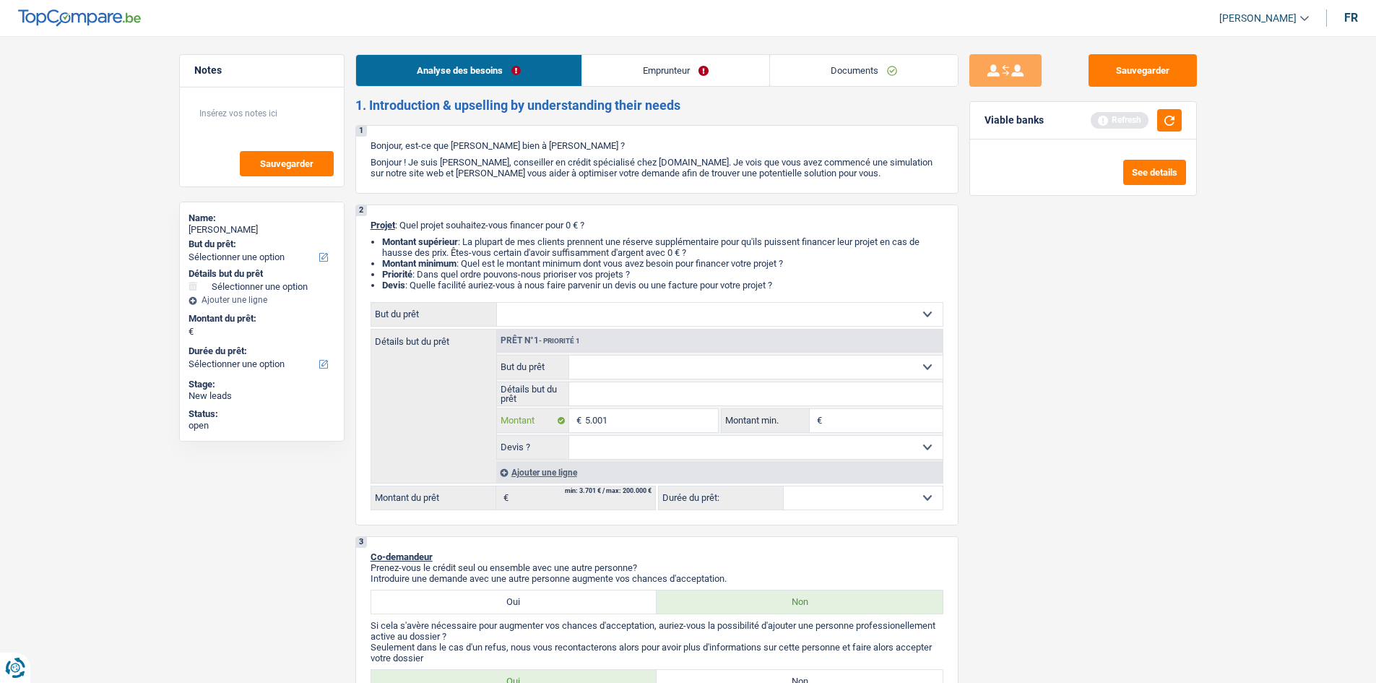
type input "5.001"
click at [1050, 465] on div "Sauvegarder Viable banks Refresh See details" at bounding box center [1082, 355] width 249 height 602
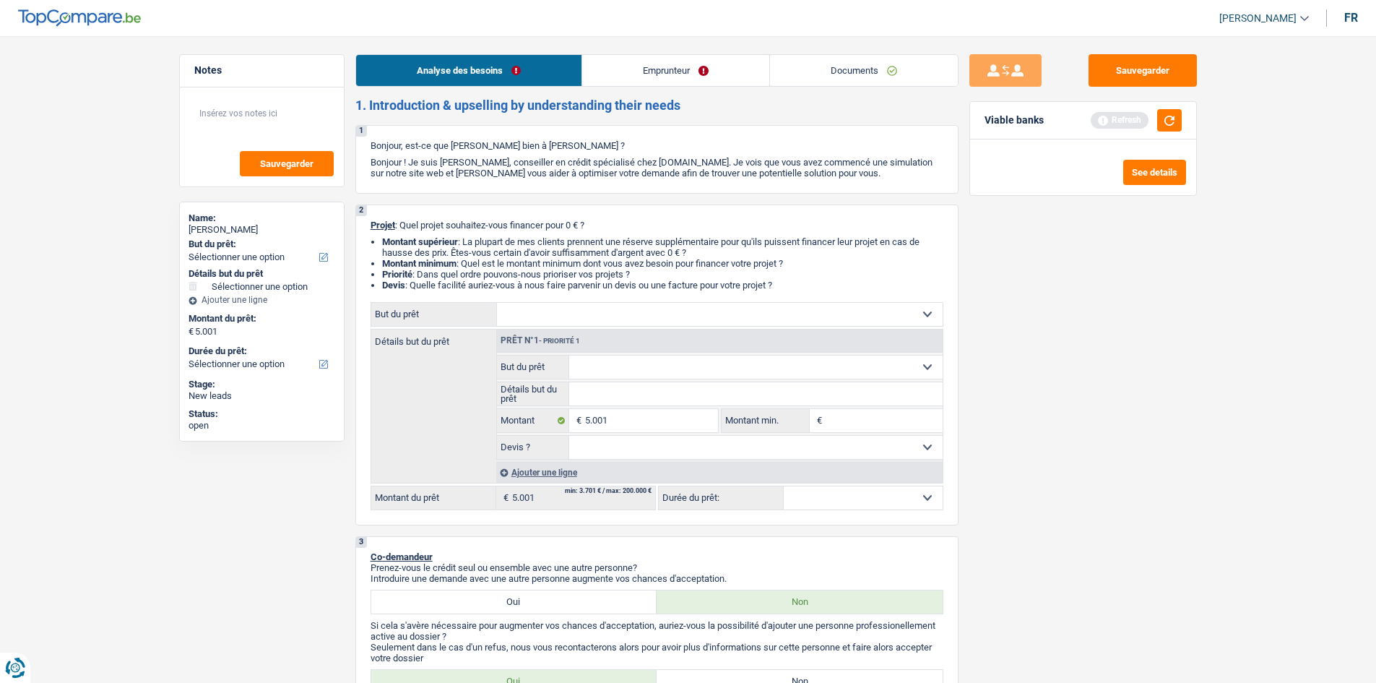
select select "36"
click at [846, 417] on input "Montant min." at bounding box center [884, 420] width 117 height 23
type input "5"
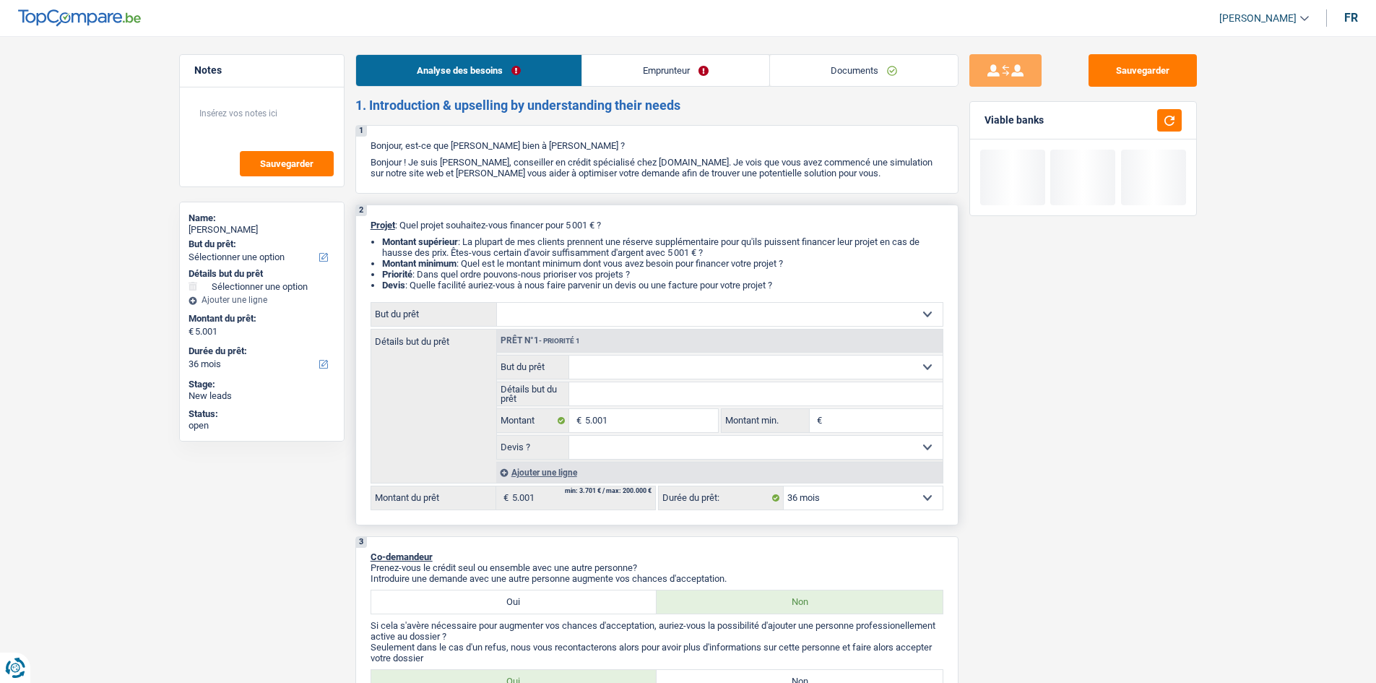
type input "5"
type input "50"
type input "500"
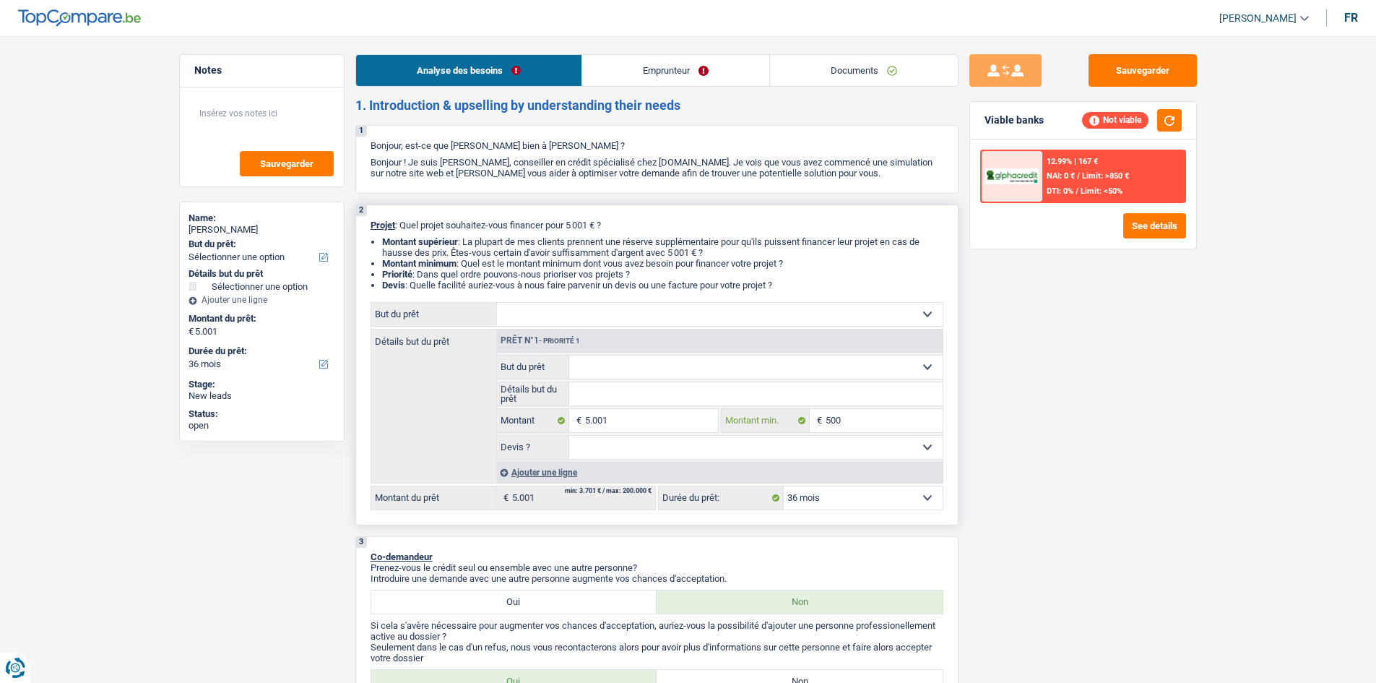
type input "5.001"
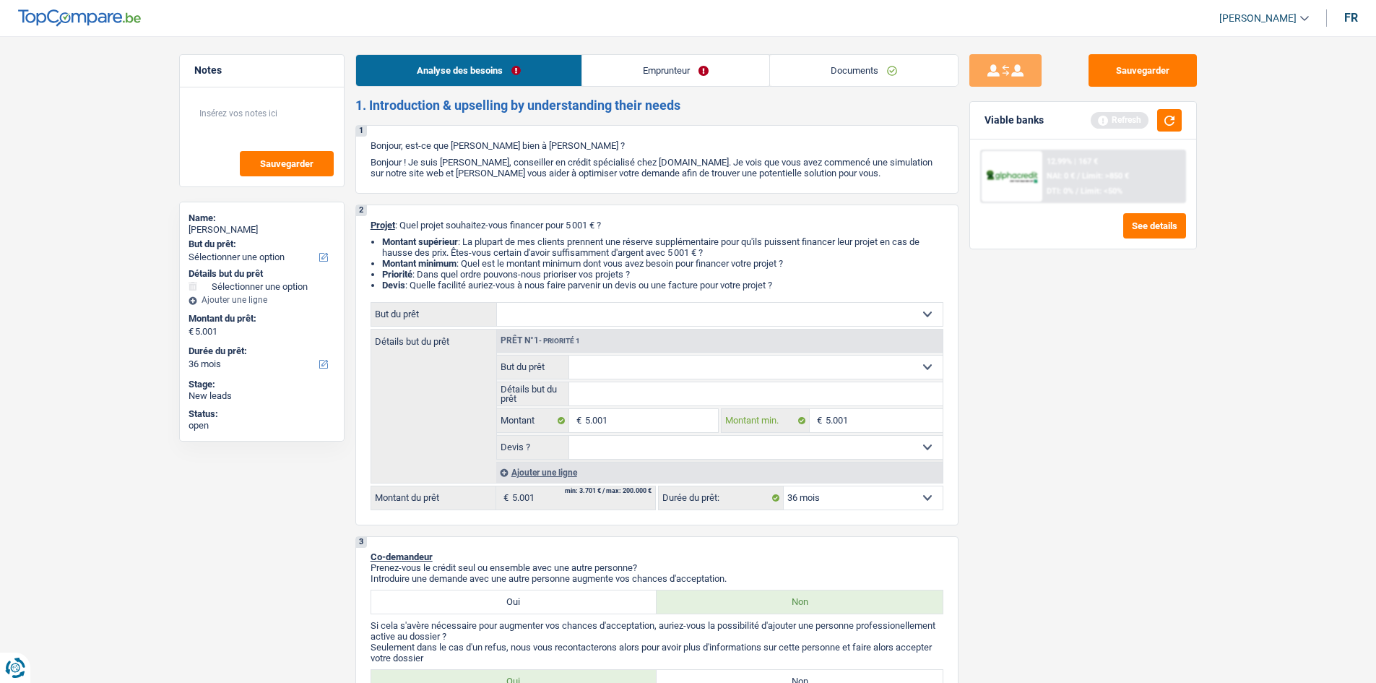
type input "5.001"
drag, startPoint x: 1042, startPoint y: 555, endPoint x: 893, endPoint y: 493, distance: 160.9
click at [1038, 555] on div "Sauvegarder Viable banks Refresh 12.99% | 167 € NAI: 0 € / Limit: >850 € DTI: 0…" at bounding box center [1082, 355] width 249 height 602
click at [847, 488] on select "12 mois 18 mois 24 mois 30 mois 36 mois Sélectionner une option" at bounding box center [863, 497] width 159 height 23
drag, startPoint x: 716, startPoint y: 447, endPoint x: 735, endPoint y: 449, distance: 19.6
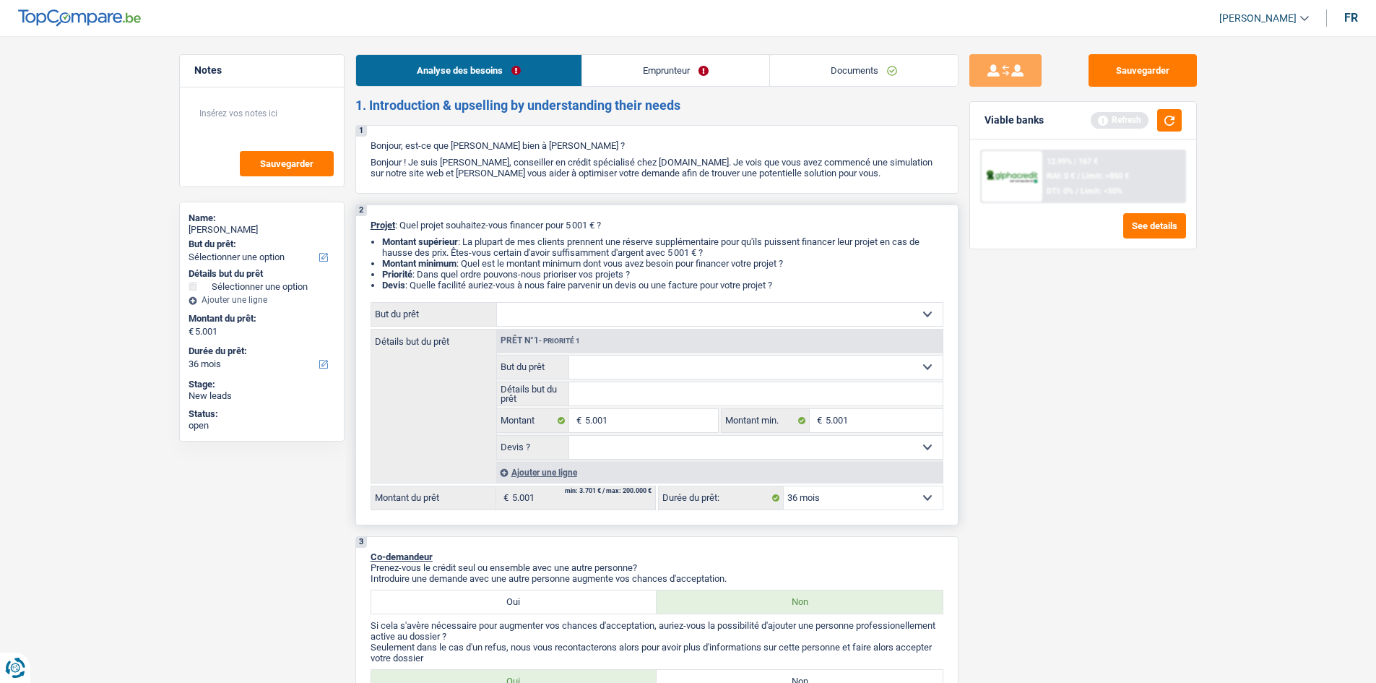
click at [716, 446] on select "Oui Non Non répondu Sélectionner une option" at bounding box center [755, 447] width 373 height 23
select select "yes"
click at [569, 436] on select "Oui Non Non répondu Sélectionner une option" at bounding box center [755, 447] width 373 height 23
select select "yes"
click at [802, 364] on select "Confort maison: meubles, textile, peinture, électroménager, outillage non-profe…" at bounding box center [755, 366] width 373 height 23
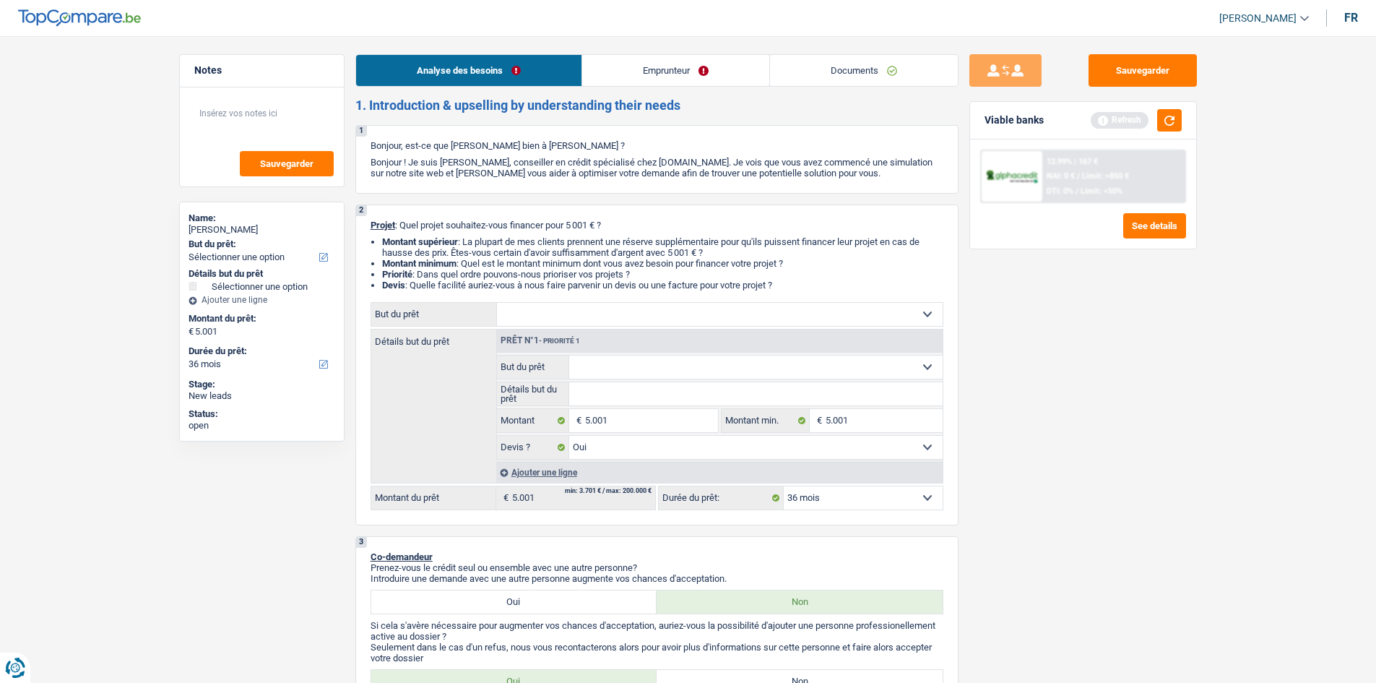
select select "household"
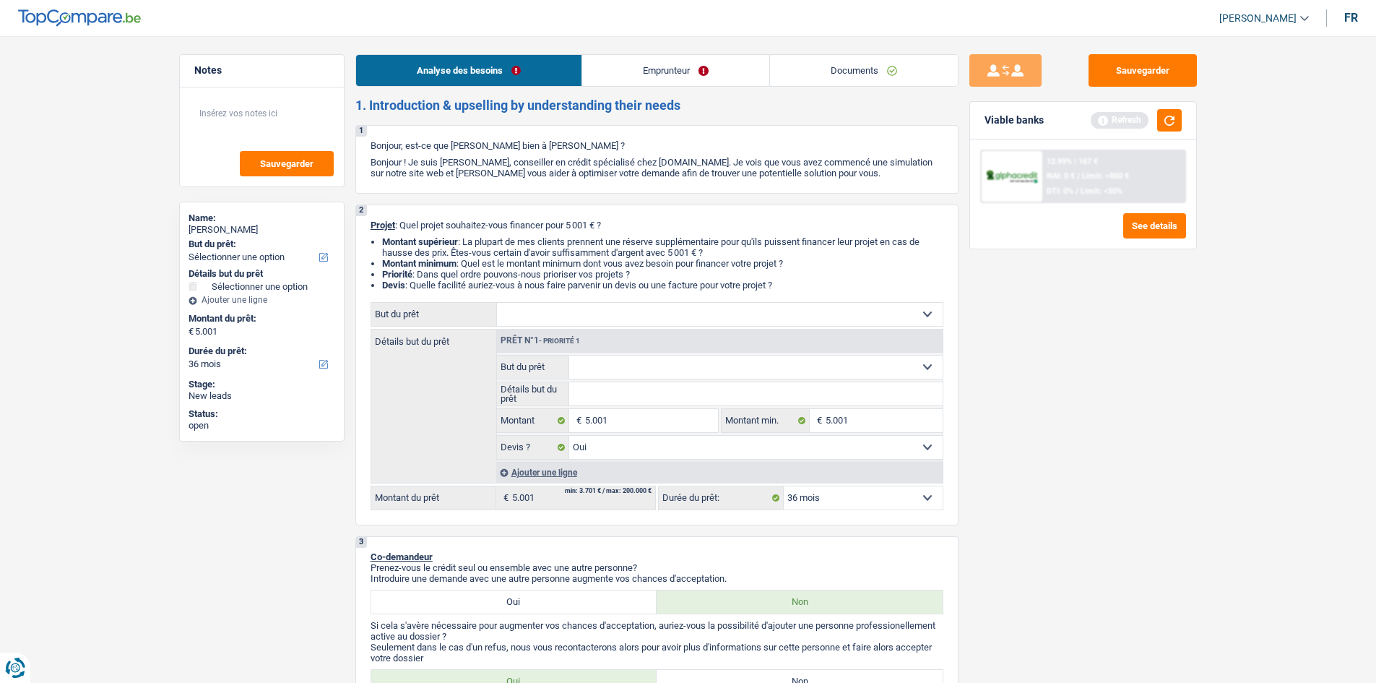
select select "household"
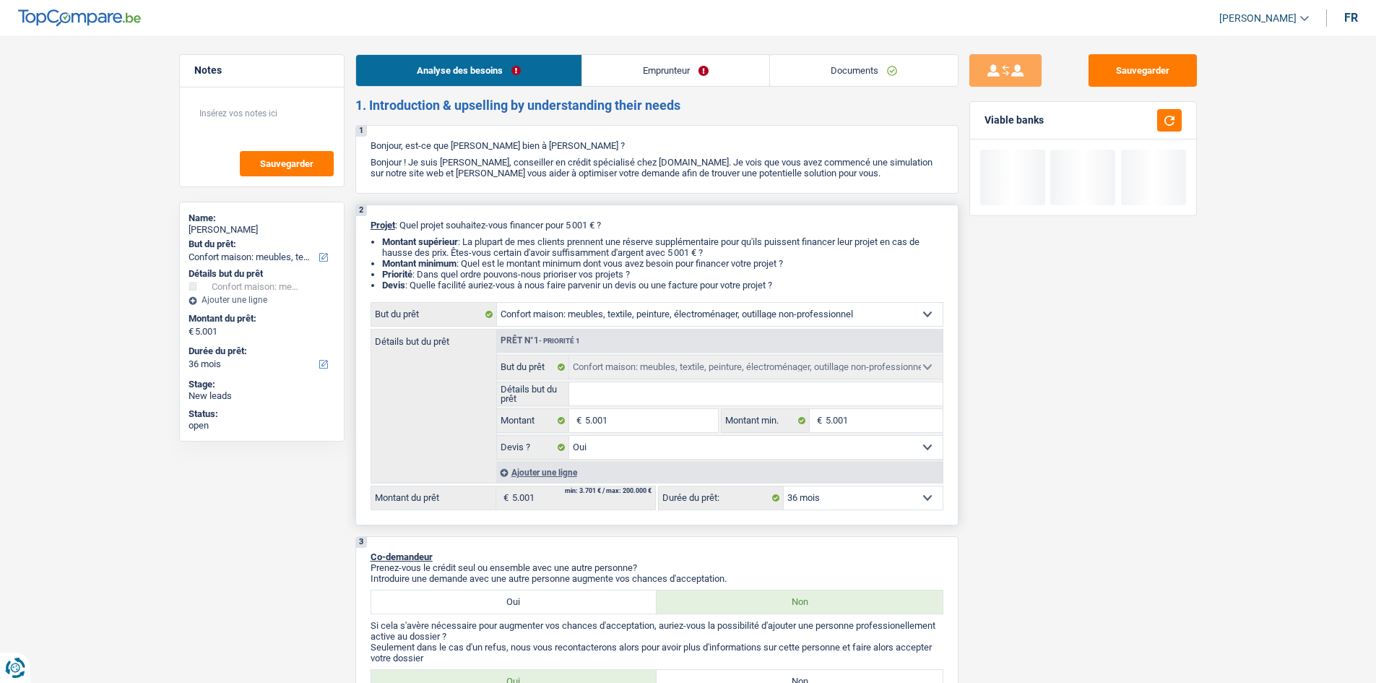
click at [854, 503] on select "12 mois 18 mois 24 mois 30 mois 36 mois Sélectionner une option" at bounding box center [863, 497] width 159 height 23
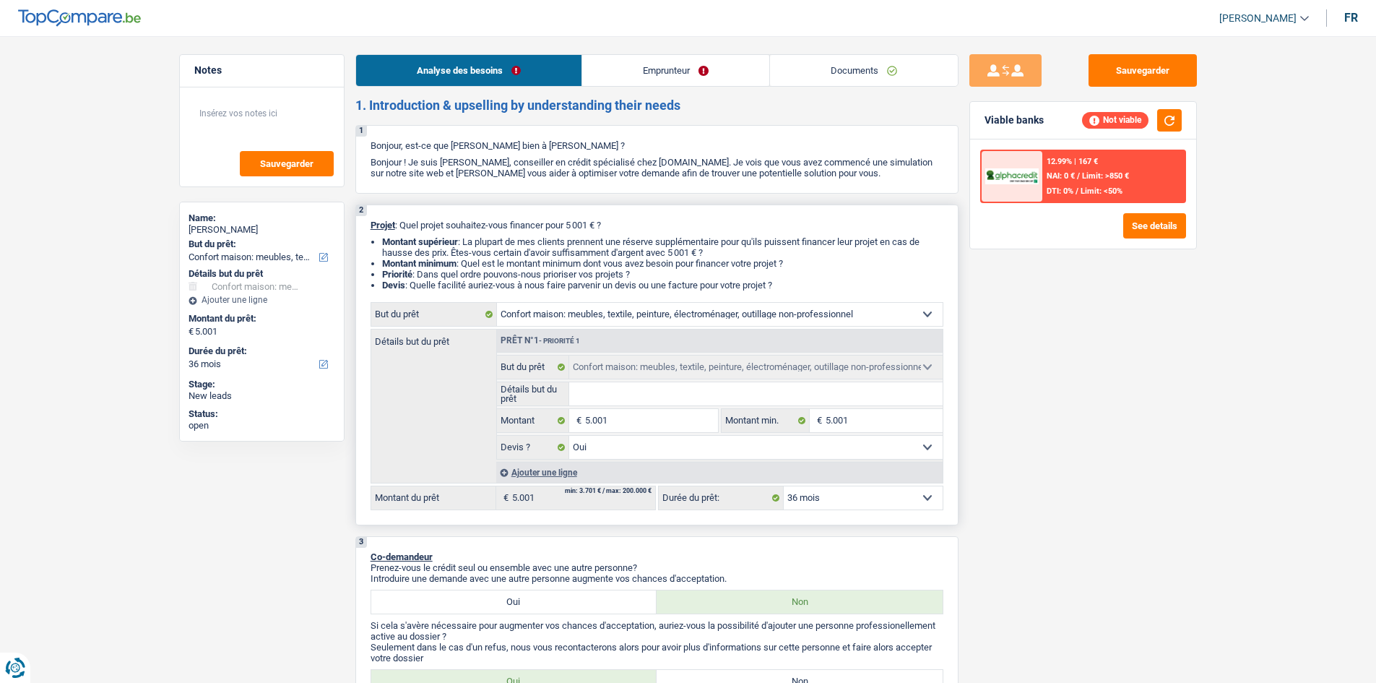
select select "24"
click at [784, 486] on select "12 mois 18 mois 24 mois 30 mois 36 mois Sélectionner une option" at bounding box center [863, 497] width 159 height 23
select select "24"
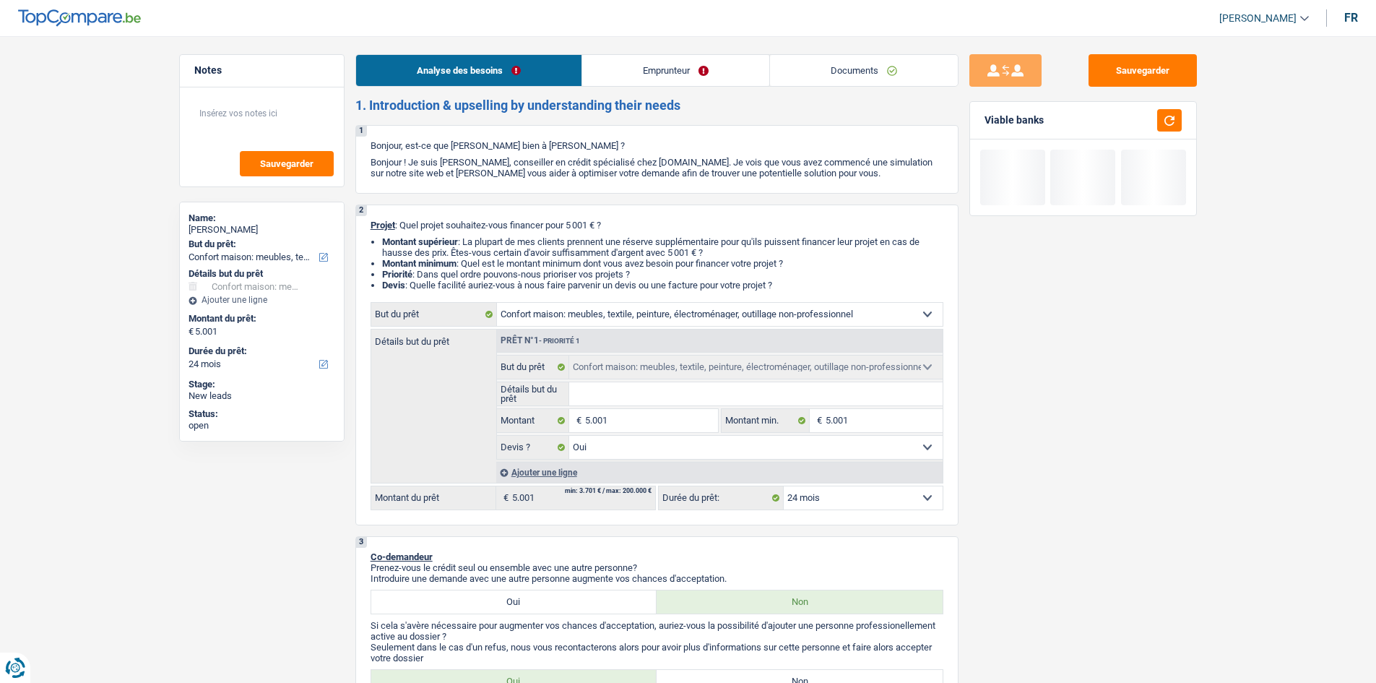
click at [984, 511] on div "Sauvegarder Viable banks" at bounding box center [1082, 355] width 249 height 602
click at [1173, 124] on button "button" at bounding box center [1169, 120] width 25 height 22
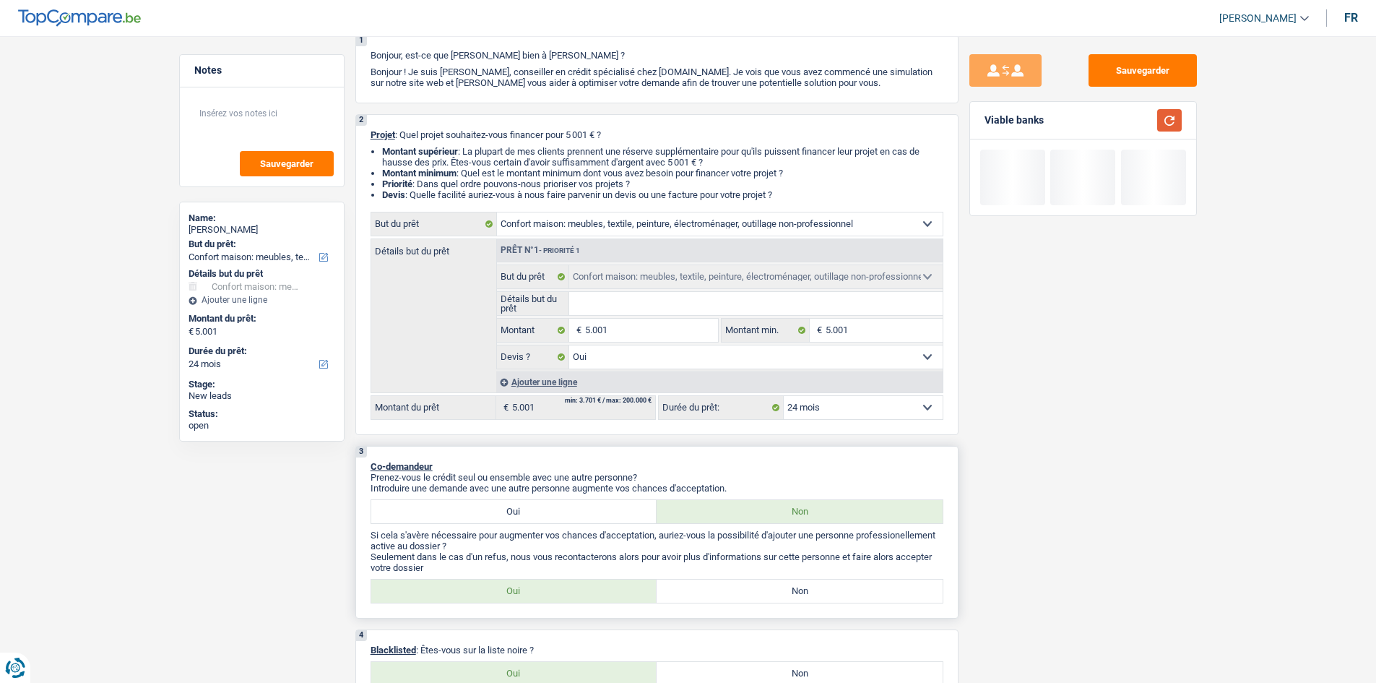
scroll to position [289, 0]
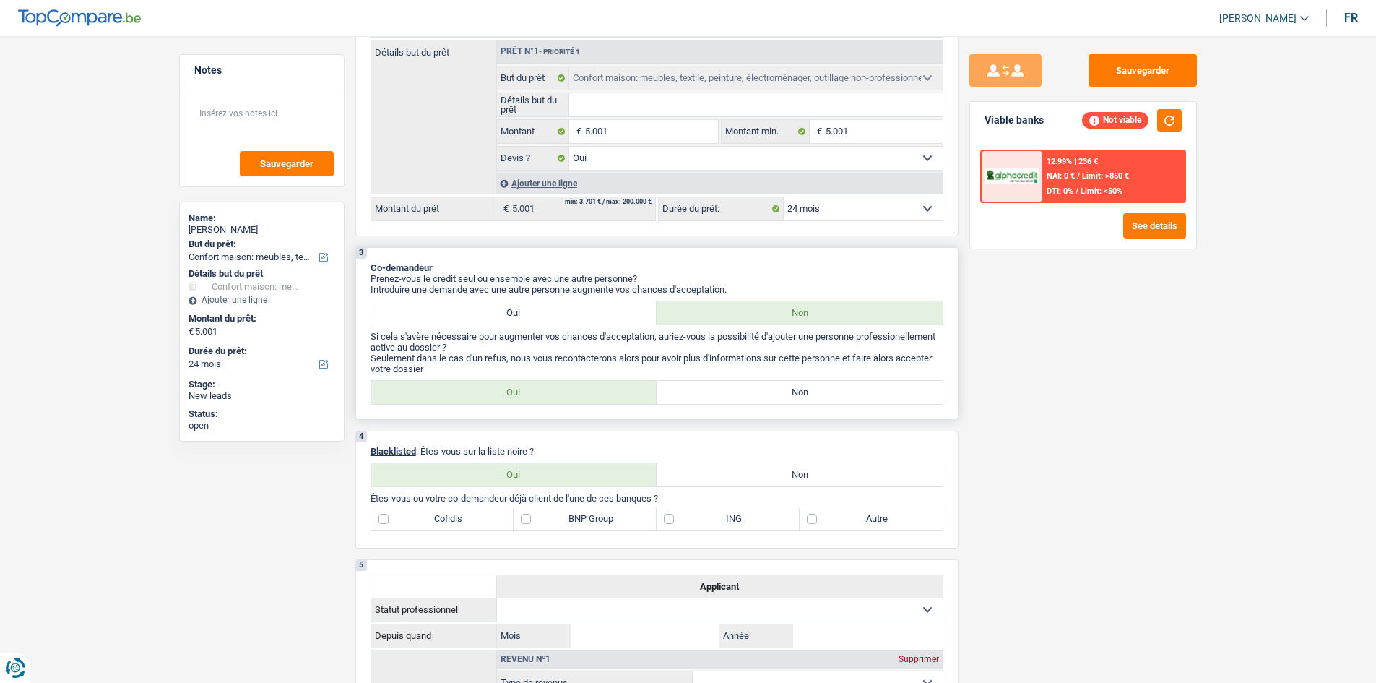
click at [485, 309] on label "Oui" at bounding box center [514, 312] width 286 height 23
click at [485, 309] on input "Oui" at bounding box center [514, 312] width 286 height 23
radio input "true"
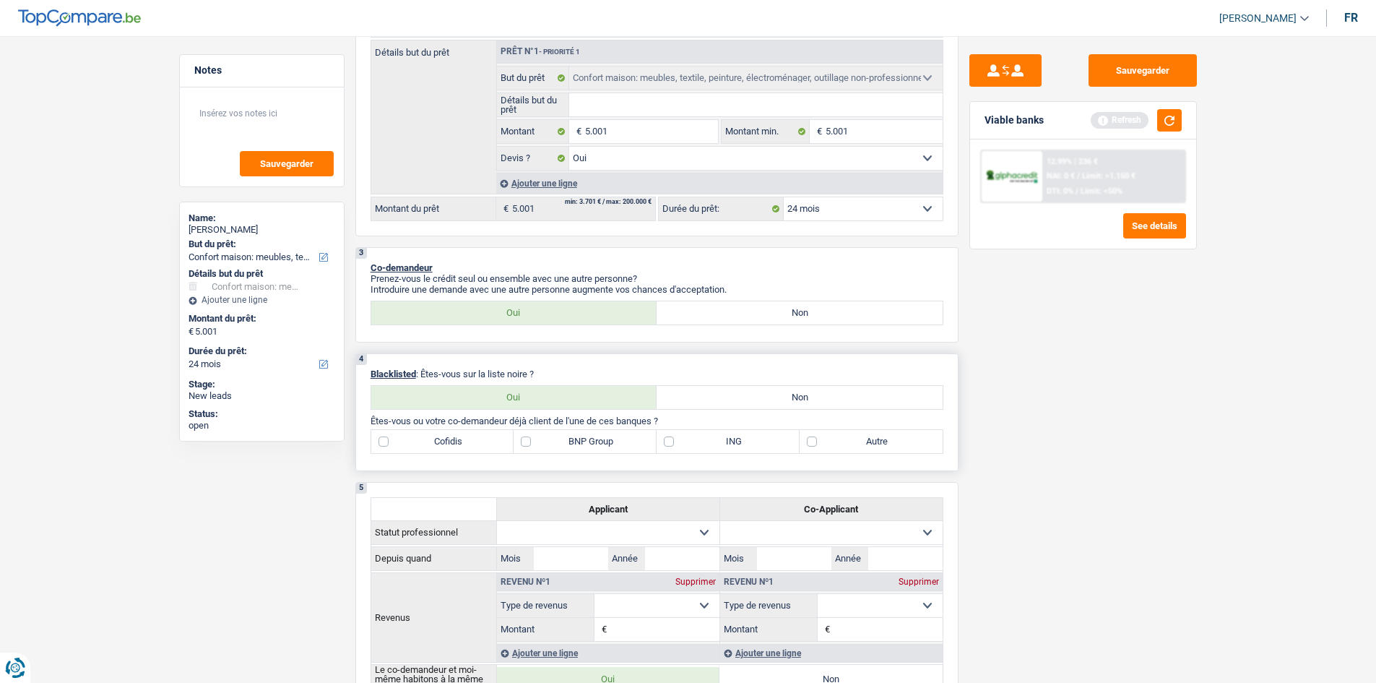
click at [748, 388] on label "Non" at bounding box center [800, 397] width 286 height 23
click at [748, 388] on input "Non" at bounding box center [800, 397] width 286 height 23
radio input "true"
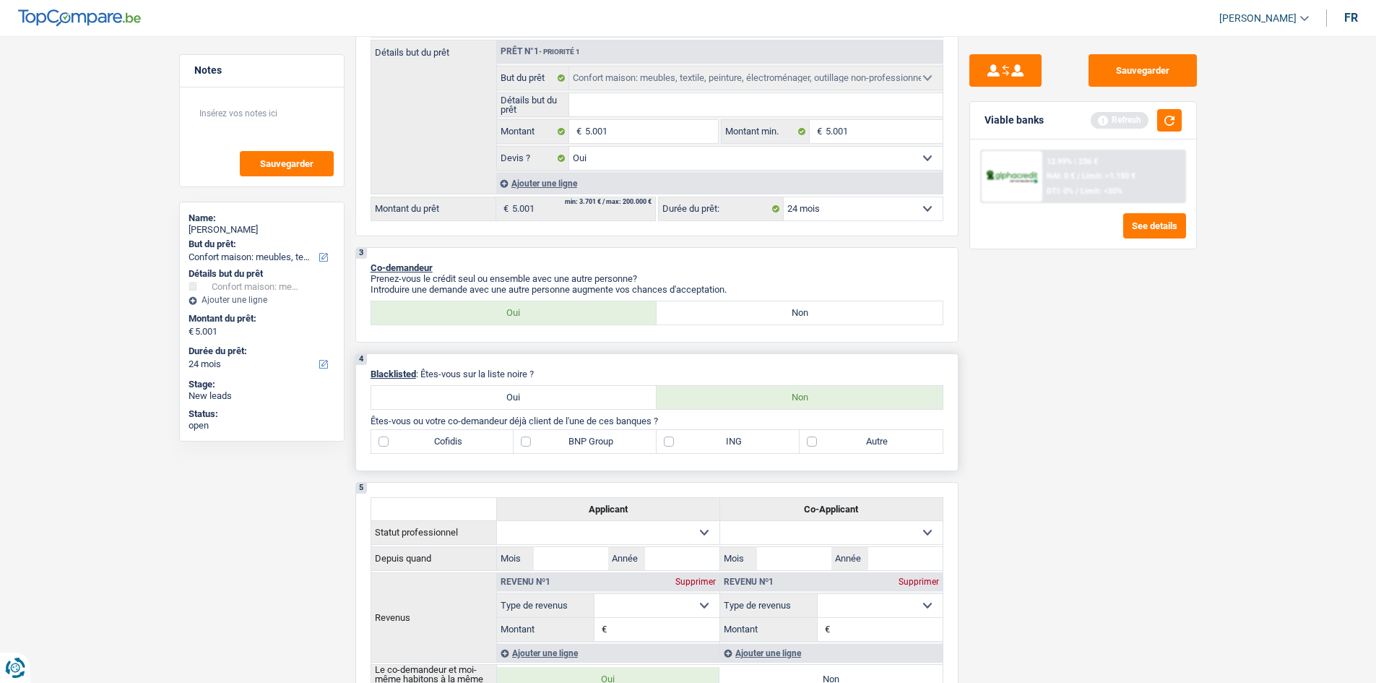
click at [834, 439] on label "Autre" at bounding box center [871, 441] width 143 height 23
click at [834, 439] on input "Autre" at bounding box center [871, 441] width 143 height 23
checkbox input "true"
click at [613, 444] on label "BNP Group" at bounding box center [585, 441] width 143 height 23
click at [613, 444] on input "BNP Group" at bounding box center [585, 441] width 143 height 23
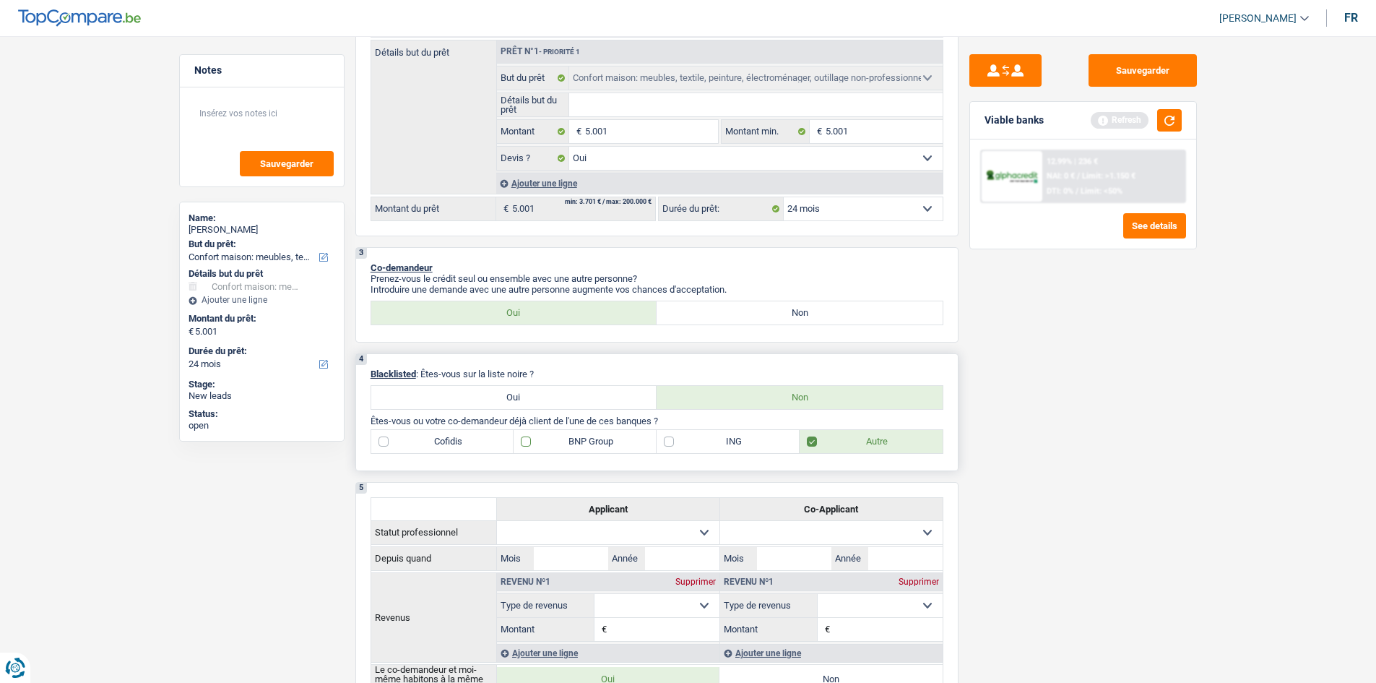
checkbox input "true"
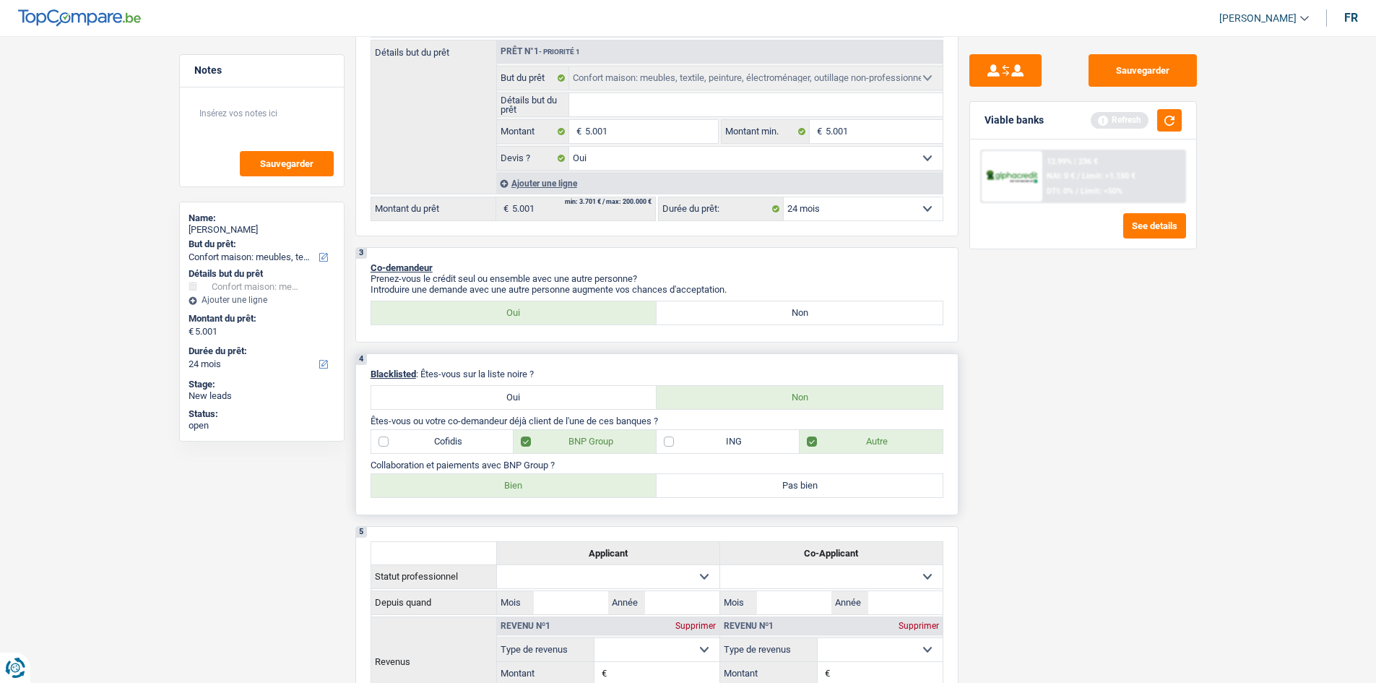
click at [818, 445] on label "Autre" at bounding box center [871, 441] width 143 height 23
click at [818, 445] on input "Autre" at bounding box center [871, 441] width 143 height 23
checkbox input "false"
click at [632, 483] on label "Bien" at bounding box center [514, 485] width 286 height 23
click at [632, 483] on input "Bien" at bounding box center [514, 485] width 286 height 23
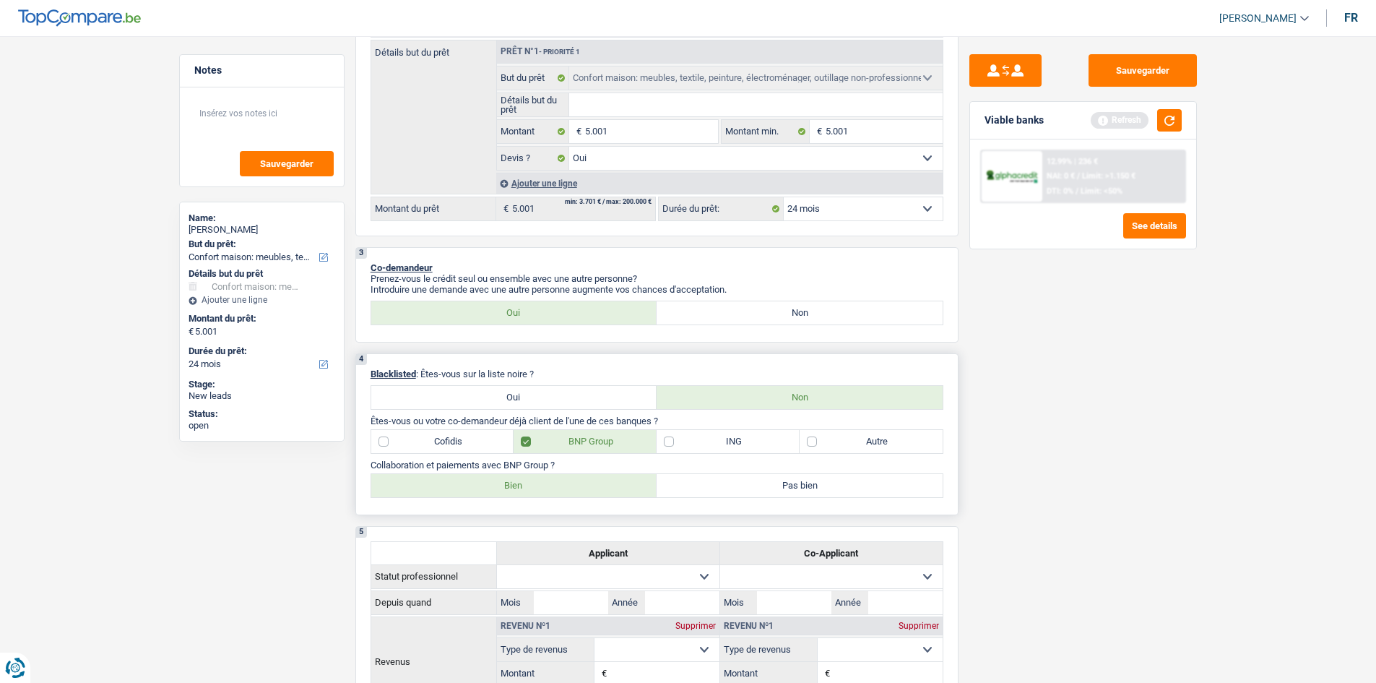
radio input "true"
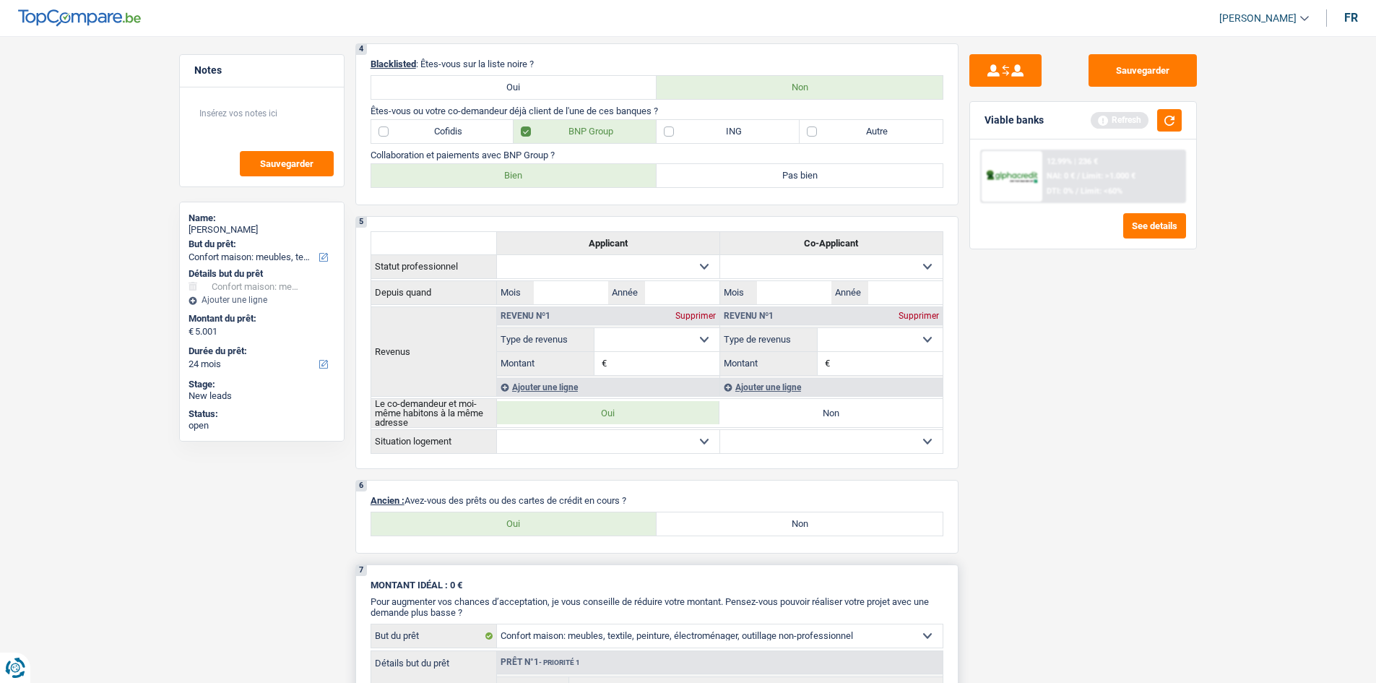
scroll to position [722, 0]
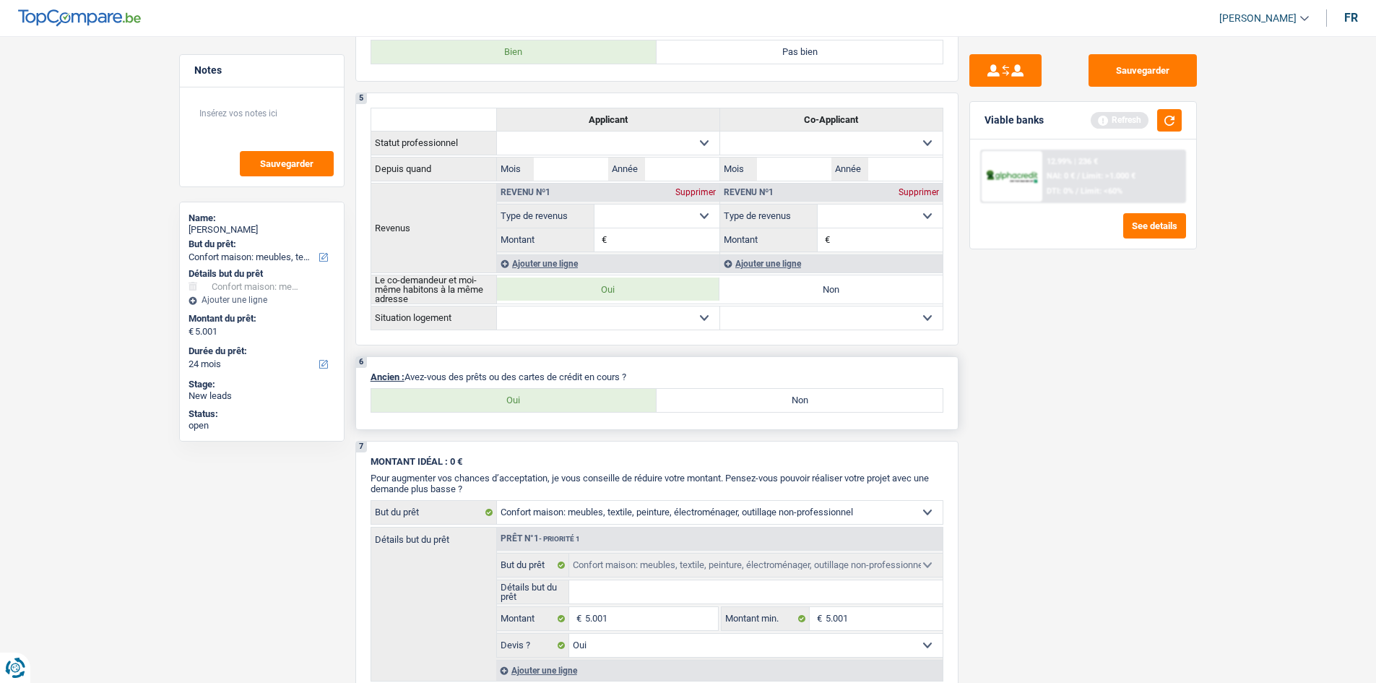
click at [700, 400] on label "Non" at bounding box center [800, 400] width 286 height 23
click at [700, 400] on input "Non" at bounding box center [800, 400] width 286 height 23
radio input "true"
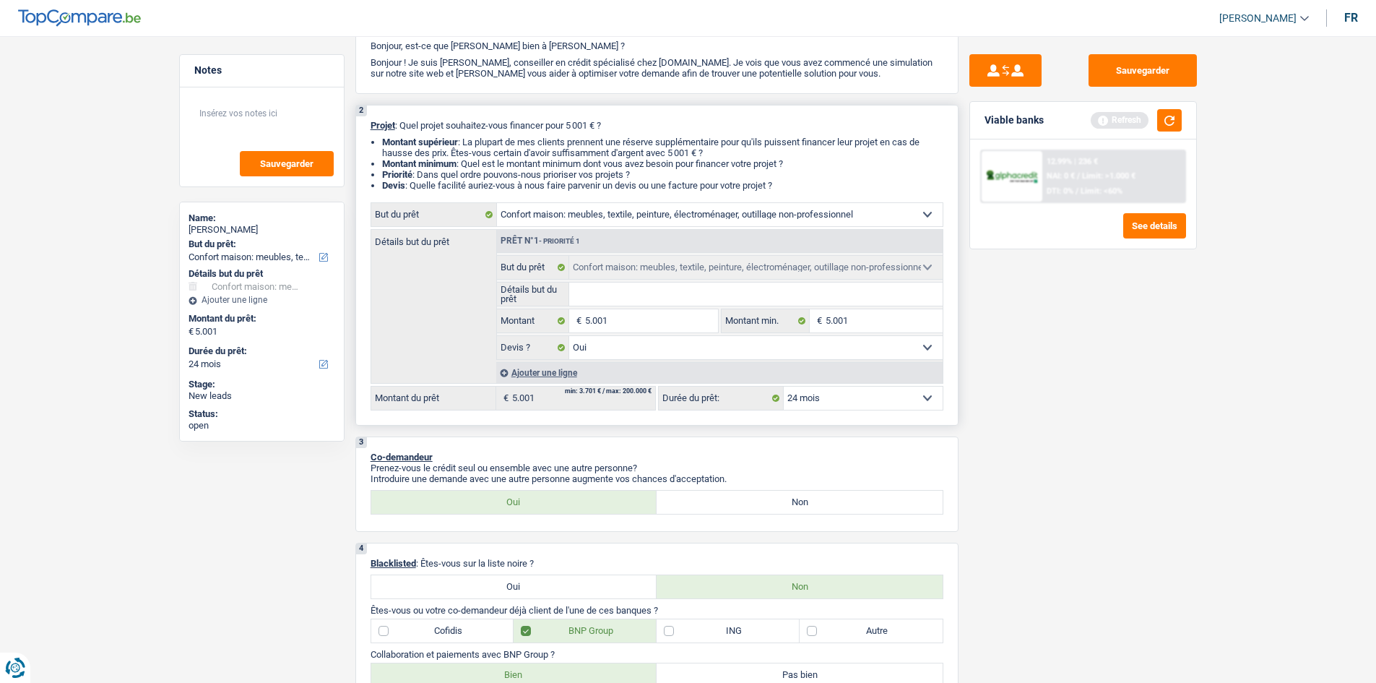
scroll to position [0, 0]
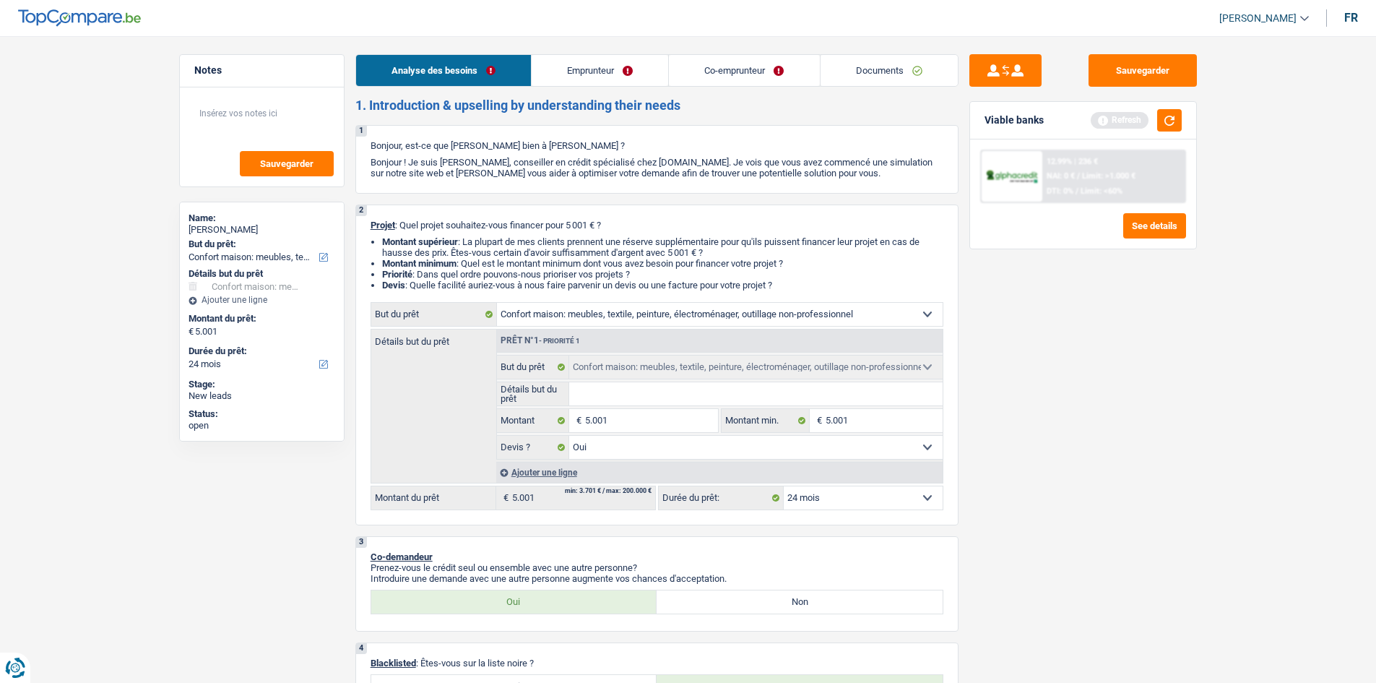
click at [615, 56] on link "Emprunteur" at bounding box center [600, 70] width 137 height 31
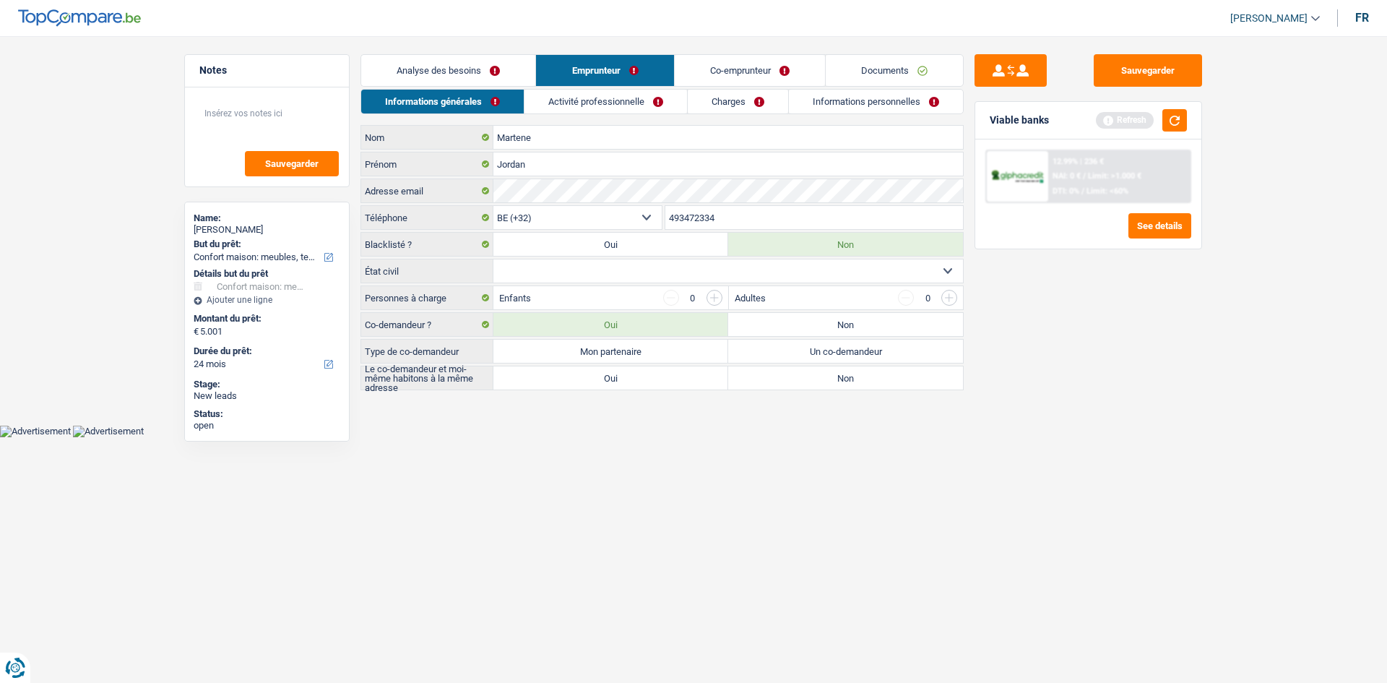
click at [625, 95] on link "Activité professionnelle" at bounding box center [605, 102] width 163 height 24
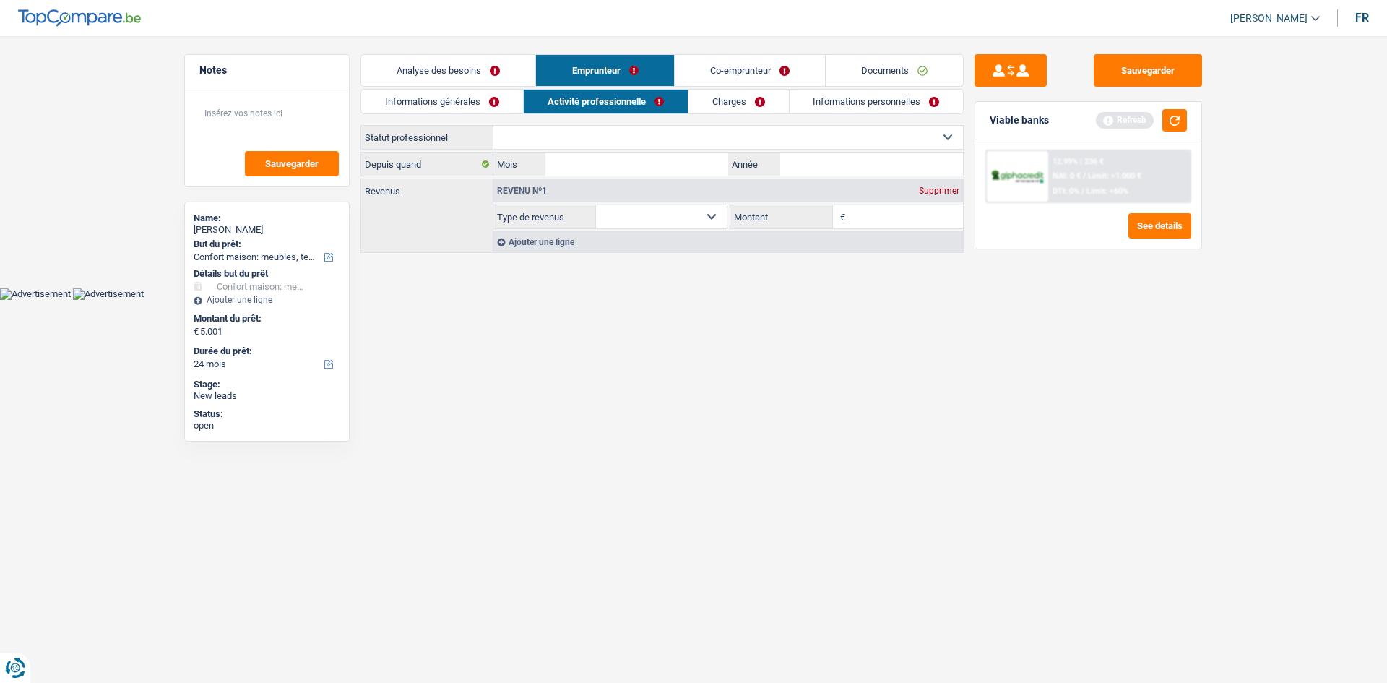
click at [704, 104] on link "Charges" at bounding box center [738, 102] width 100 height 24
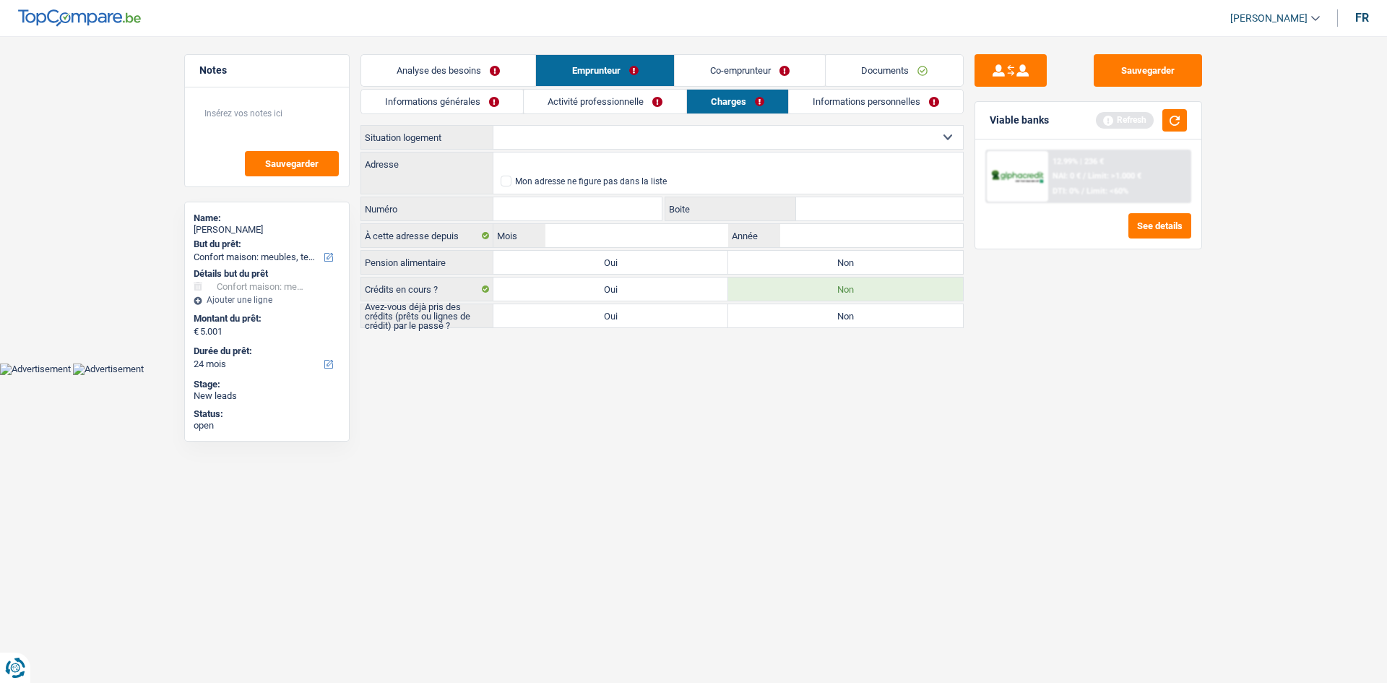
click at [571, 303] on div "Avez-vous déjà pris des crédits (prêts ou lignes de crédit) par le passé ? Oui …" at bounding box center [661, 315] width 603 height 25
click at [574, 307] on label "Oui" at bounding box center [610, 315] width 235 height 23
click at [574, 307] on input "Oui" at bounding box center [610, 315] width 235 height 23
radio input "true"
click at [422, 69] on link "Analyse des besoins" at bounding box center [448, 70] width 174 height 31
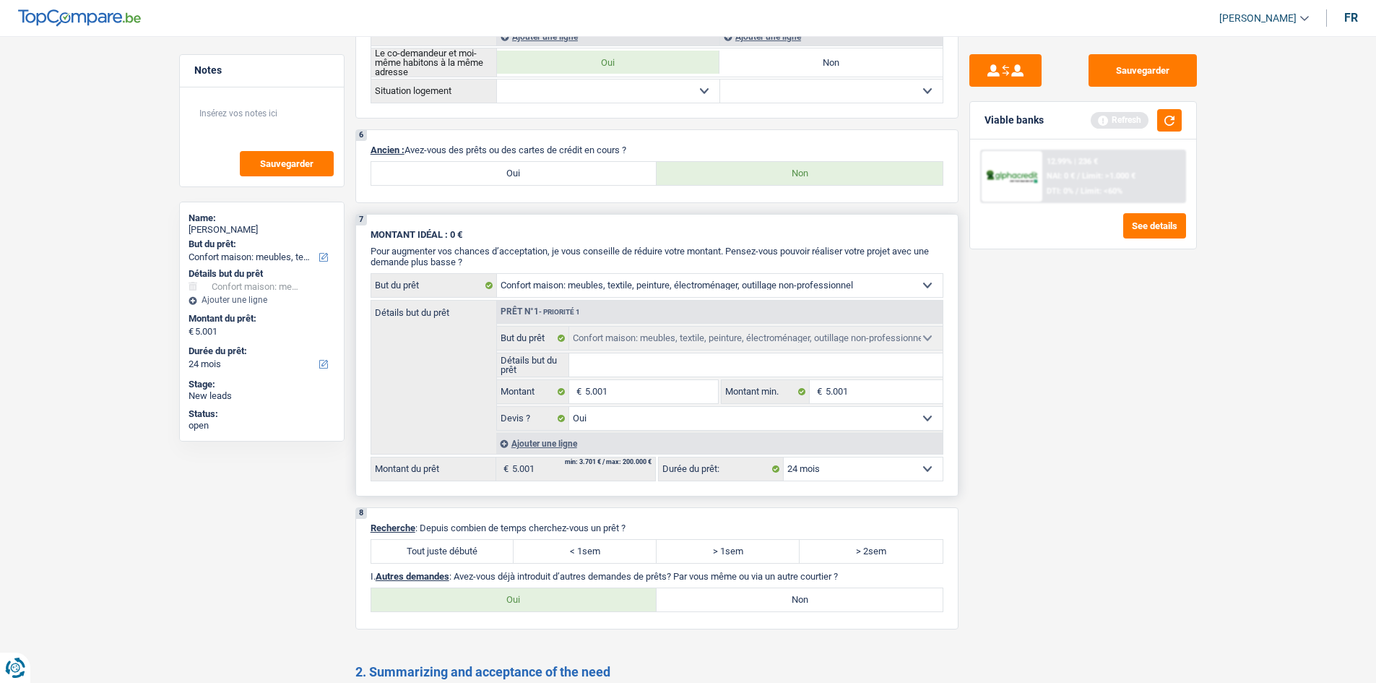
scroll to position [1238, 0]
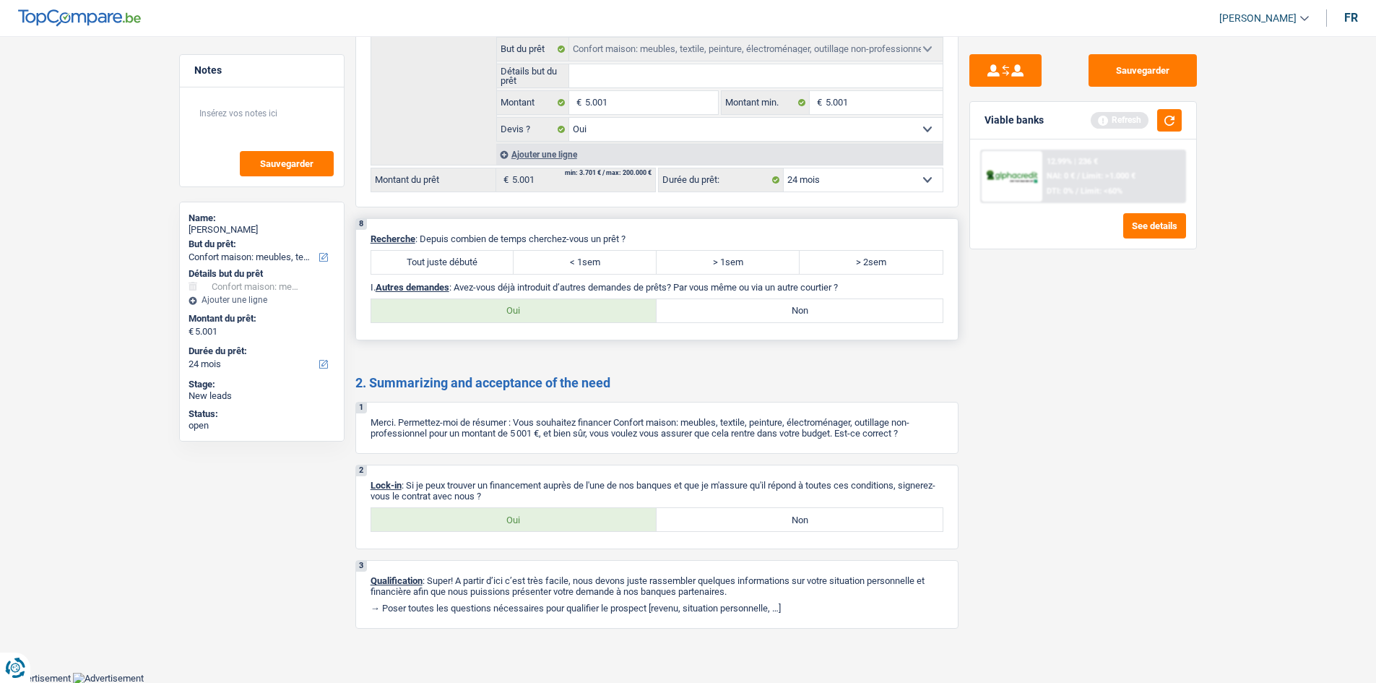
click at [426, 260] on label "Tout juste débuté" at bounding box center [442, 262] width 143 height 23
click at [426, 260] on input "Tout juste débuté" at bounding box center [442, 262] width 143 height 23
radio input "true"
click at [688, 305] on label "Non" at bounding box center [800, 310] width 286 height 23
click at [688, 305] on input "Non" at bounding box center [800, 310] width 286 height 23
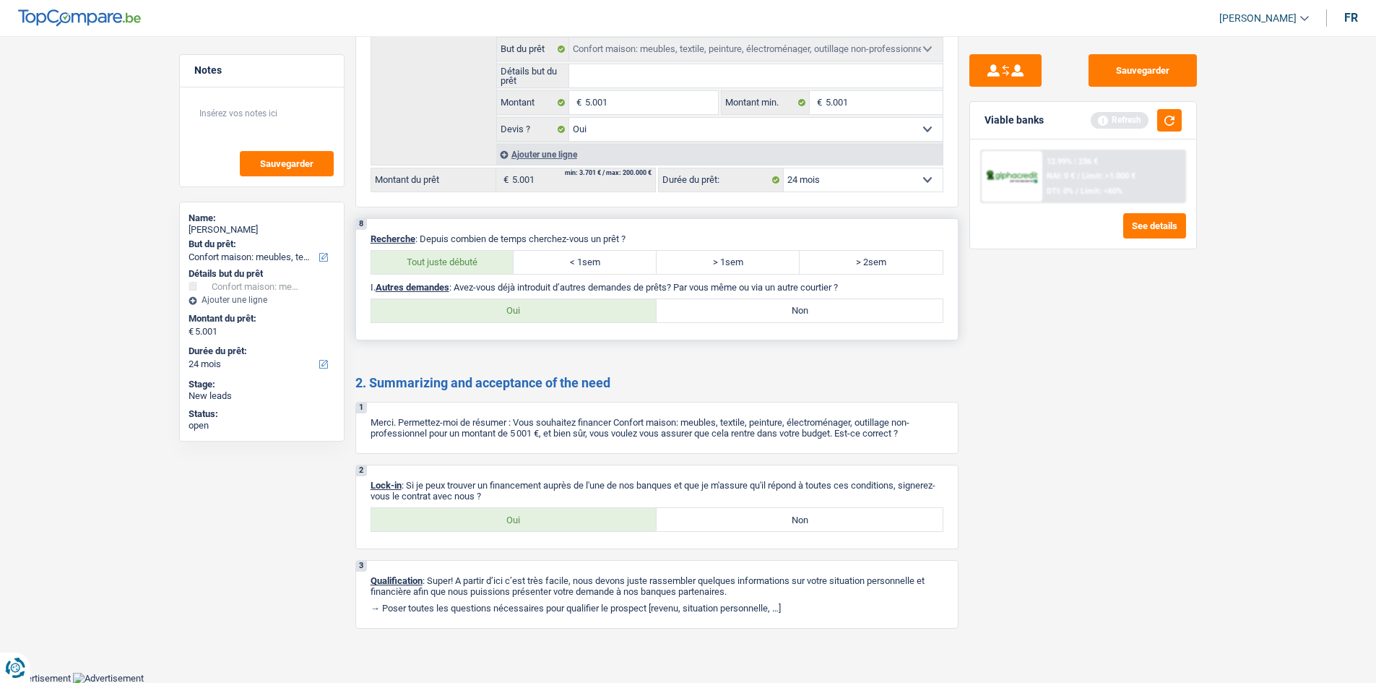
radio input "true"
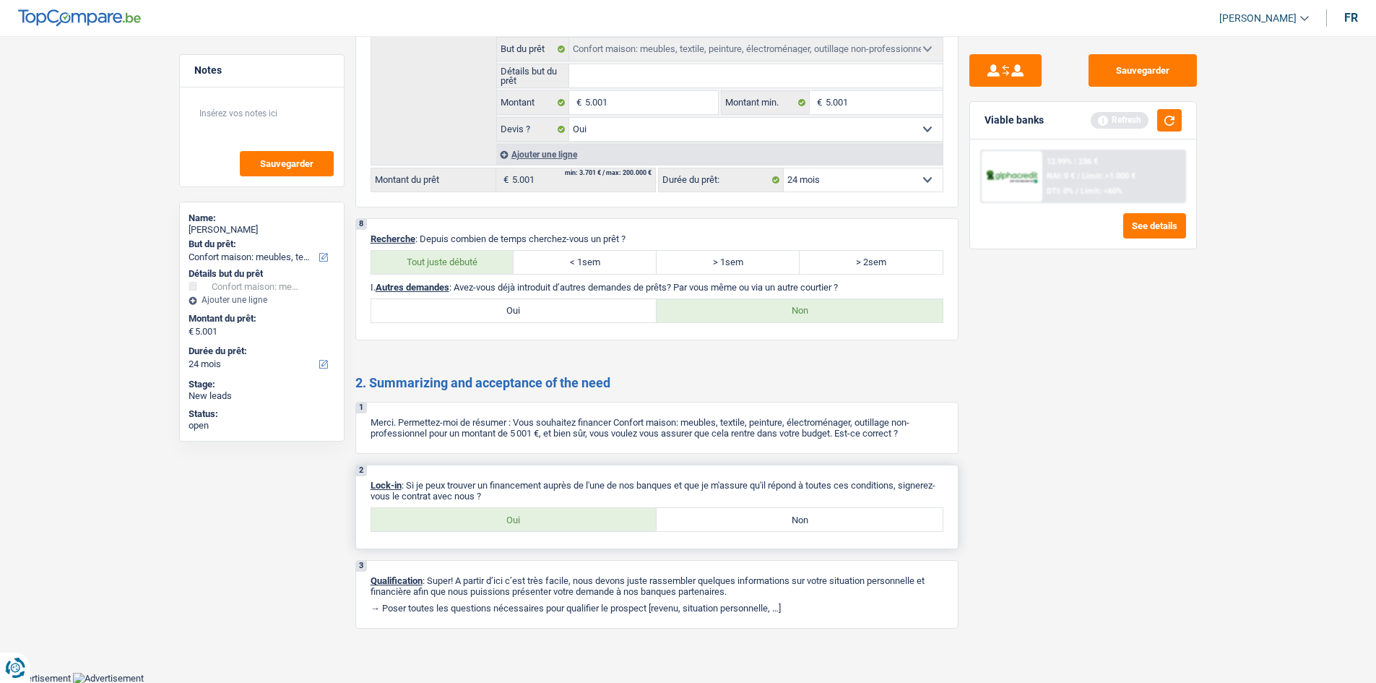
drag, startPoint x: 504, startPoint y: 523, endPoint x: 501, endPoint y: 477, distance: 45.6
click at [504, 522] on label "Oui" at bounding box center [514, 519] width 286 height 23
click at [504, 522] on input "Oui" at bounding box center [514, 519] width 286 height 23
radio input "true"
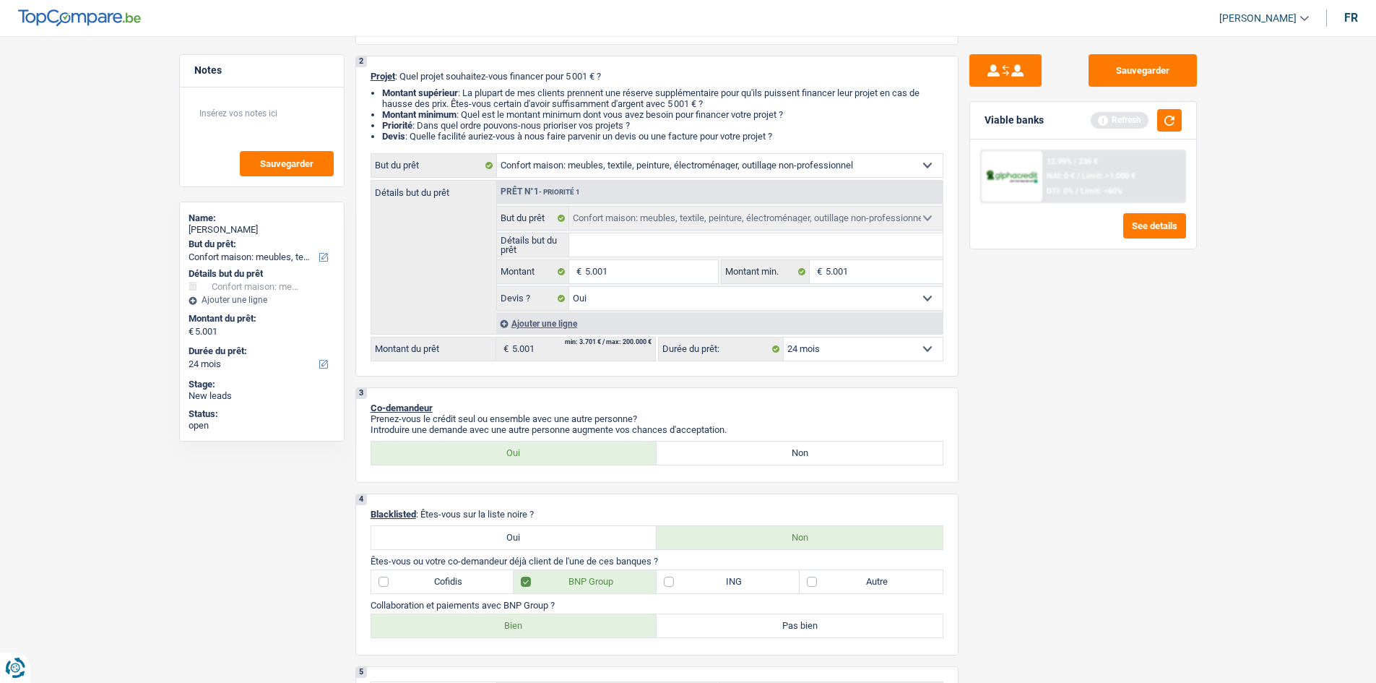
scroll to position [0, 0]
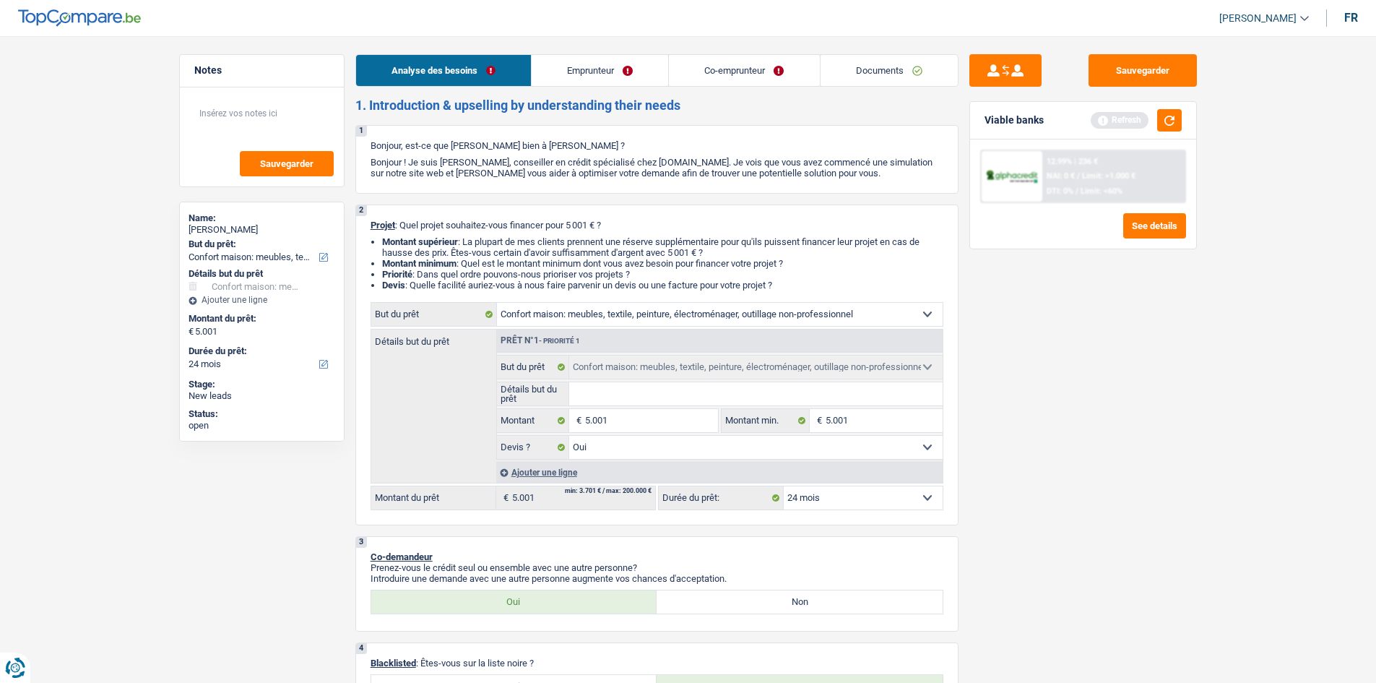
click at [565, 66] on link "Emprunteur" at bounding box center [600, 70] width 137 height 31
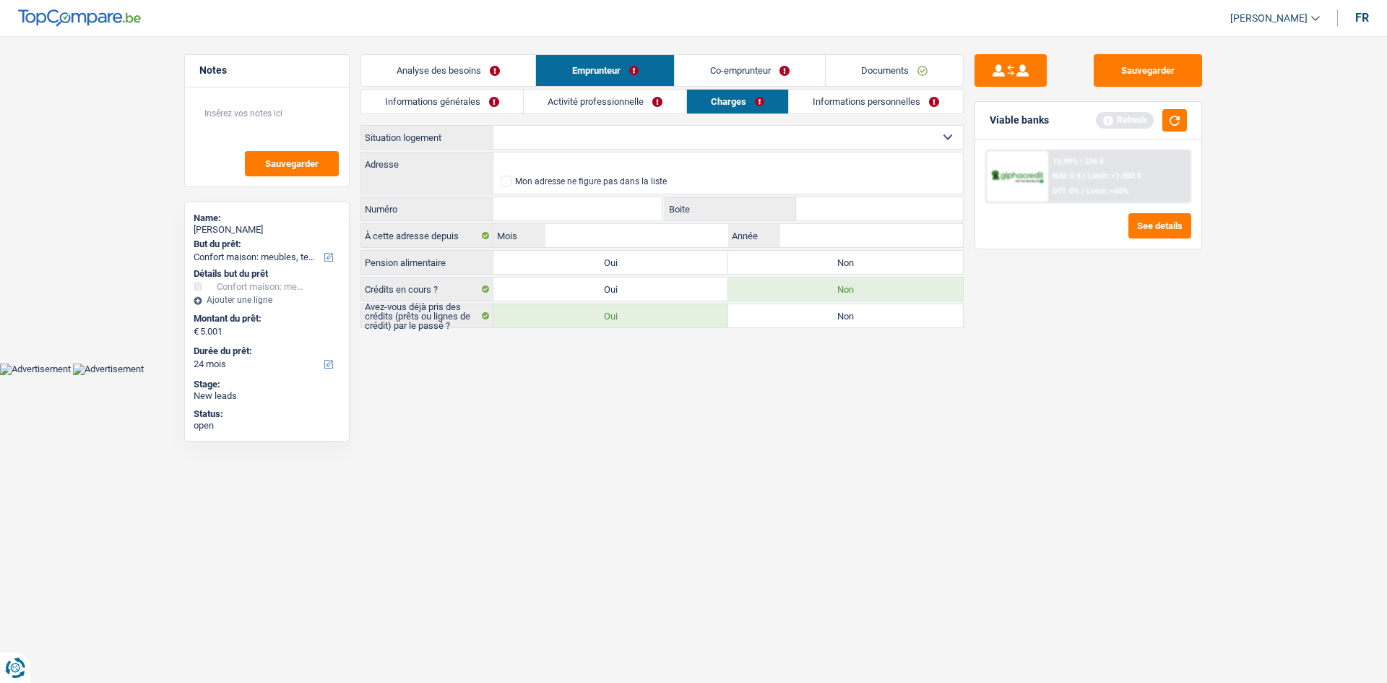
click at [473, 101] on link "Informations générales" at bounding box center [442, 102] width 162 height 24
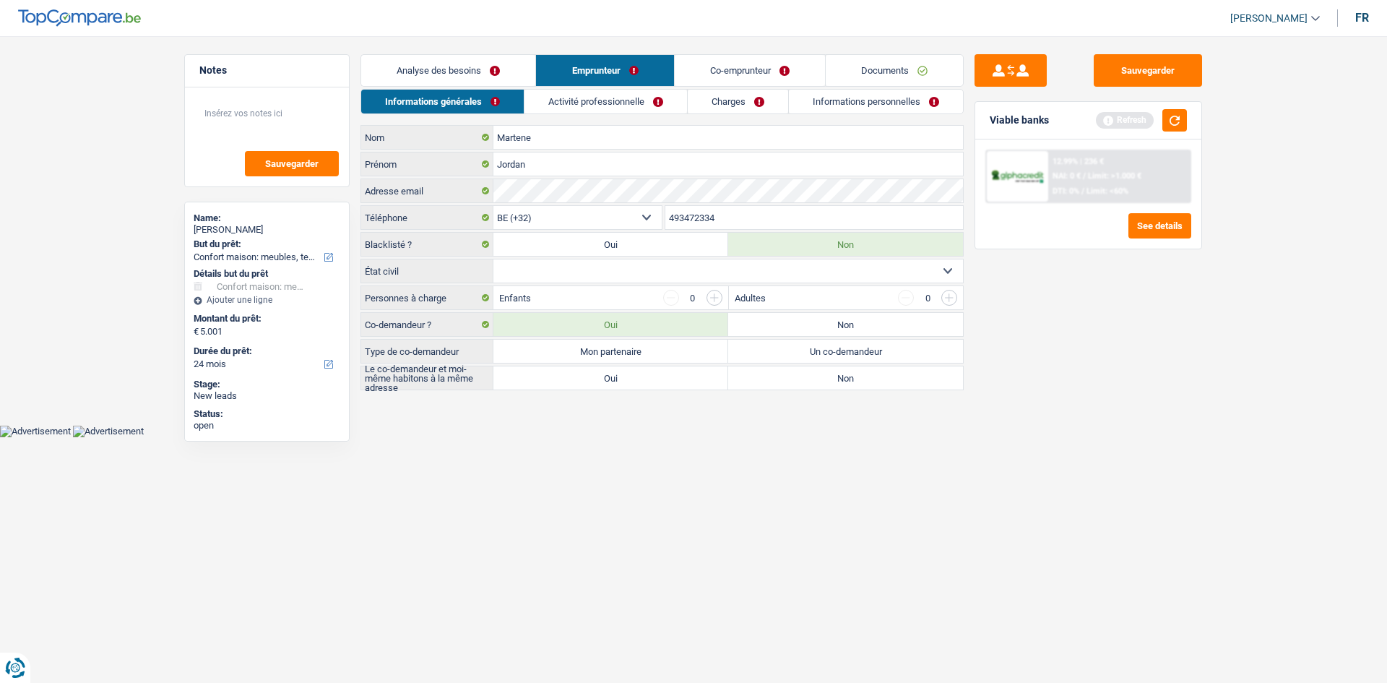
click at [602, 267] on select "Célibataire Marié(e) Cohabitant(e) légal(e) Divorcé(e) Veuf(ve) Séparé (de fait…" at bounding box center [727, 270] width 469 height 23
select select "single"
click at [493, 259] on select "Célibataire Marié(e) Cohabitant(e) légal(e) Divorcé(e) Veuf(ve) Séparé (de fait…" at bounding box center [727, 270] width 469 height 23
click at [802, 348] on label "Un co-demandeur" at bounding box center [845, 350] width 235 height 23
click at [802, 348] on input "Un co-demandeur" at bounding box center [845, 350] width 235 height 23
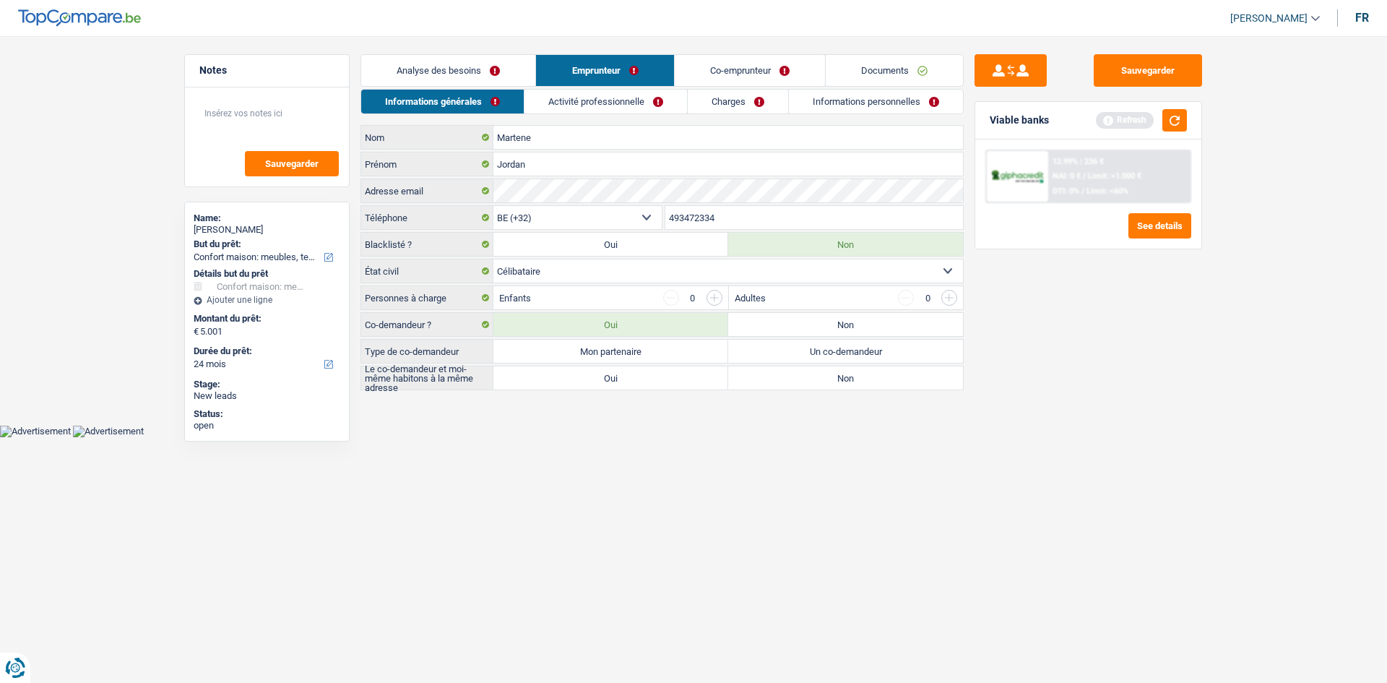
radio input "true"
click at [612, 373] on label "Oui" at bounding box center [610, 377] width 235 height 23
click at [612, 373] on input "Oui" at bounding box center [610, 377] width 235 height 23
radio input "true"
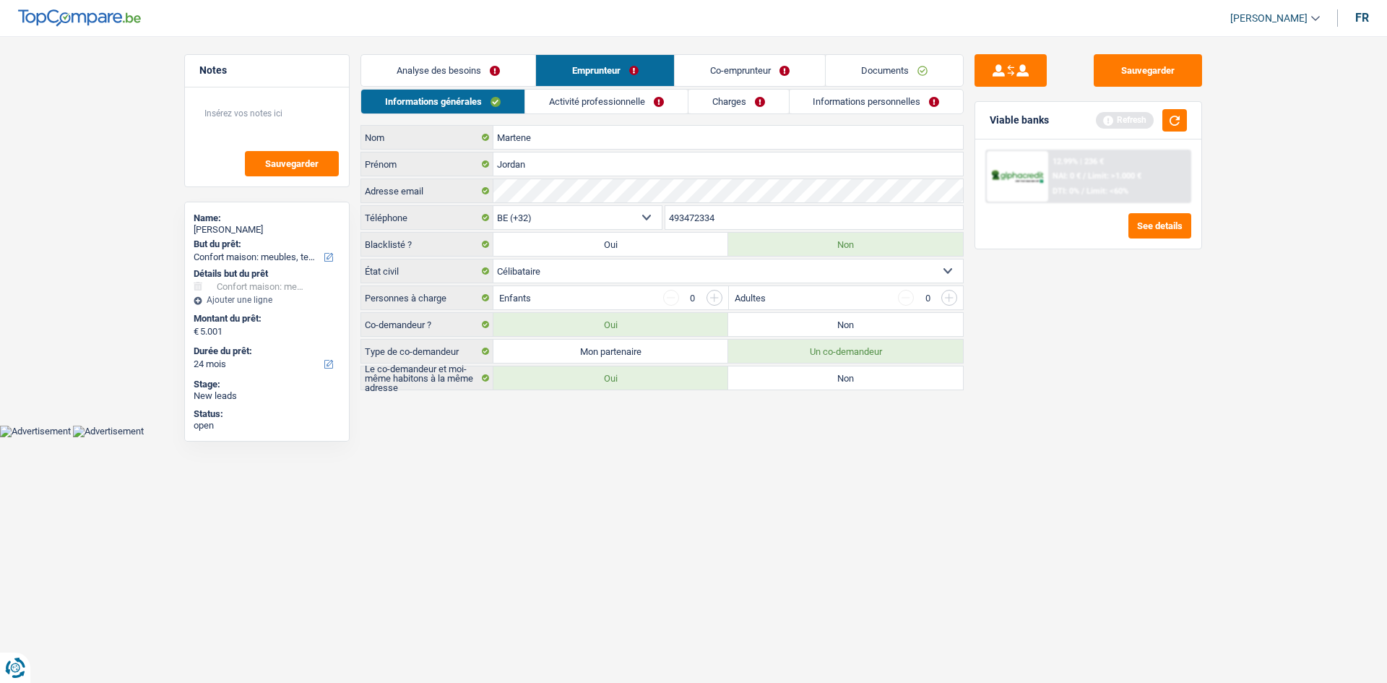
click at [584, 100] on link "Activité professionnelle" at bounding box center [606, 102] width 163 height 24
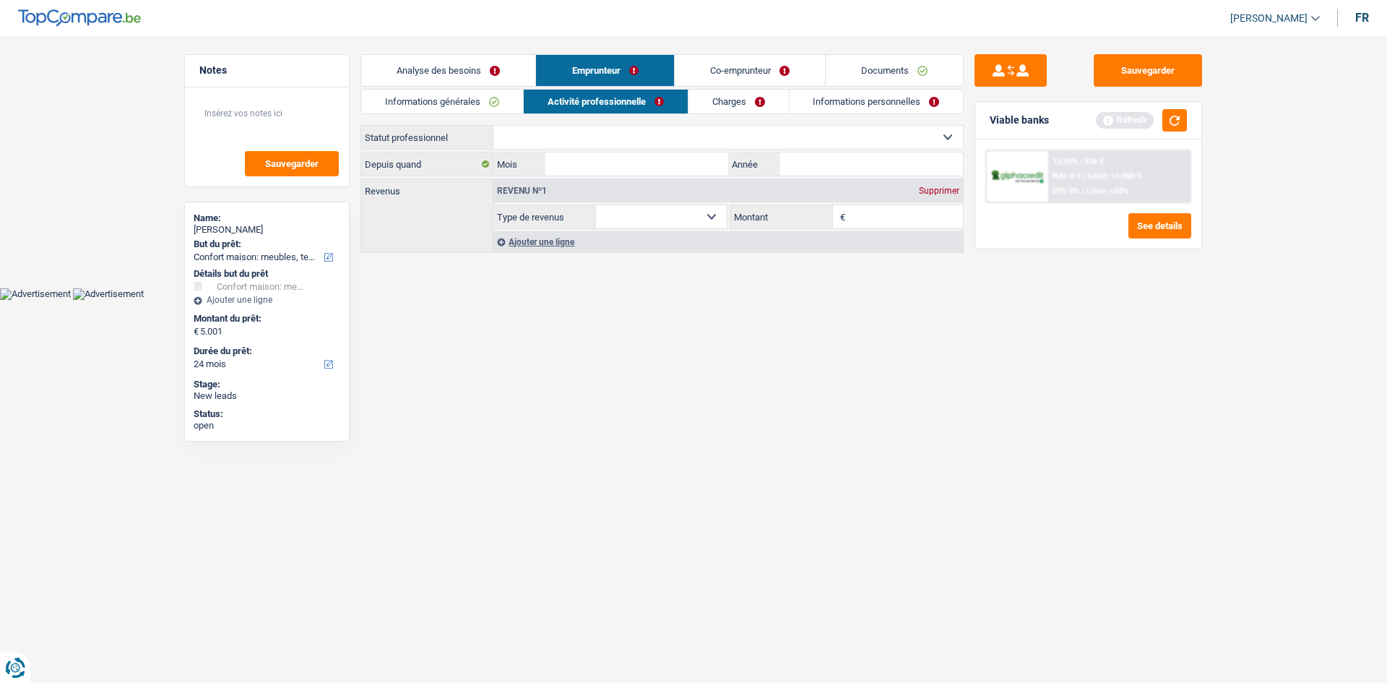
click at [550, 138] on select "Ouvrier Employé privé Employé public Invalide Indépendant Pensionné Chômeur Mut…" at bounding box center [727, 137] width 469 height 23
click at [712, 95] on link "Charges" at bounding box center [738, 102] width 100 height 24
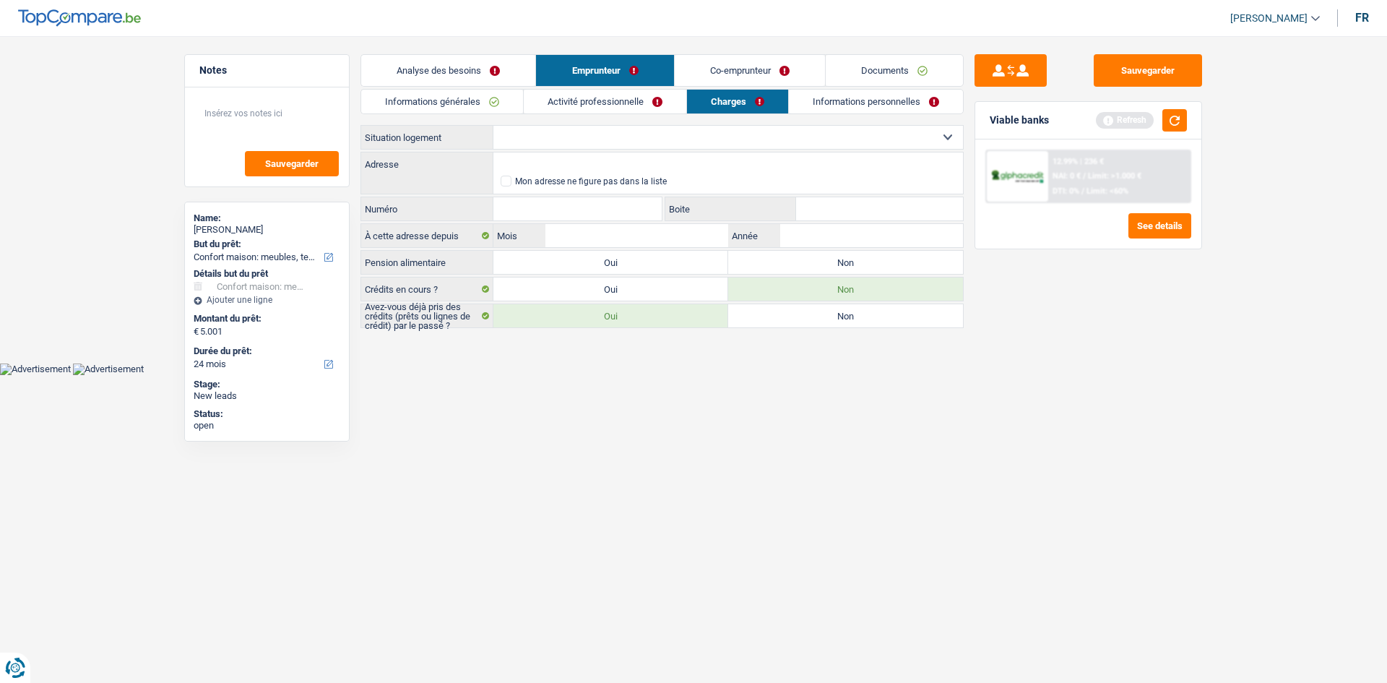
click at [541, 137] on select "Locataire Propriétaire avec prêt hypothécaire Propriétaire sans prêt hypothécai…" at bounding box center [727, 137] width 469 height 23
select select "liveWithParents"
click at [493, 126] on select "Locataire Propriétaire avec prêt hypothécaire Propriétaire sans prêt hypothécai…" at bounding box center [727, 137] width 469 height 23
click at [543, 160] on input "Adresse" at bounding box center [727, 163] width 469 height 23
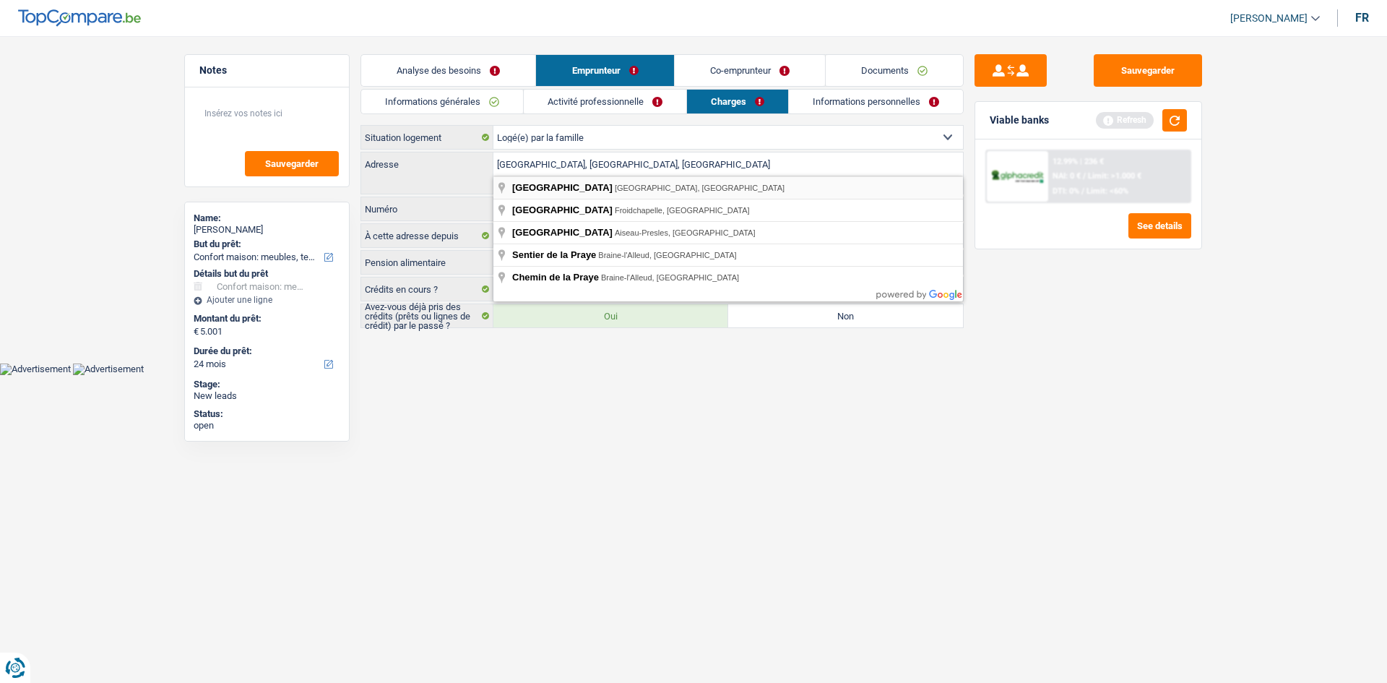
type input "Rue de la Praye, 6200, Châtelet, BE"
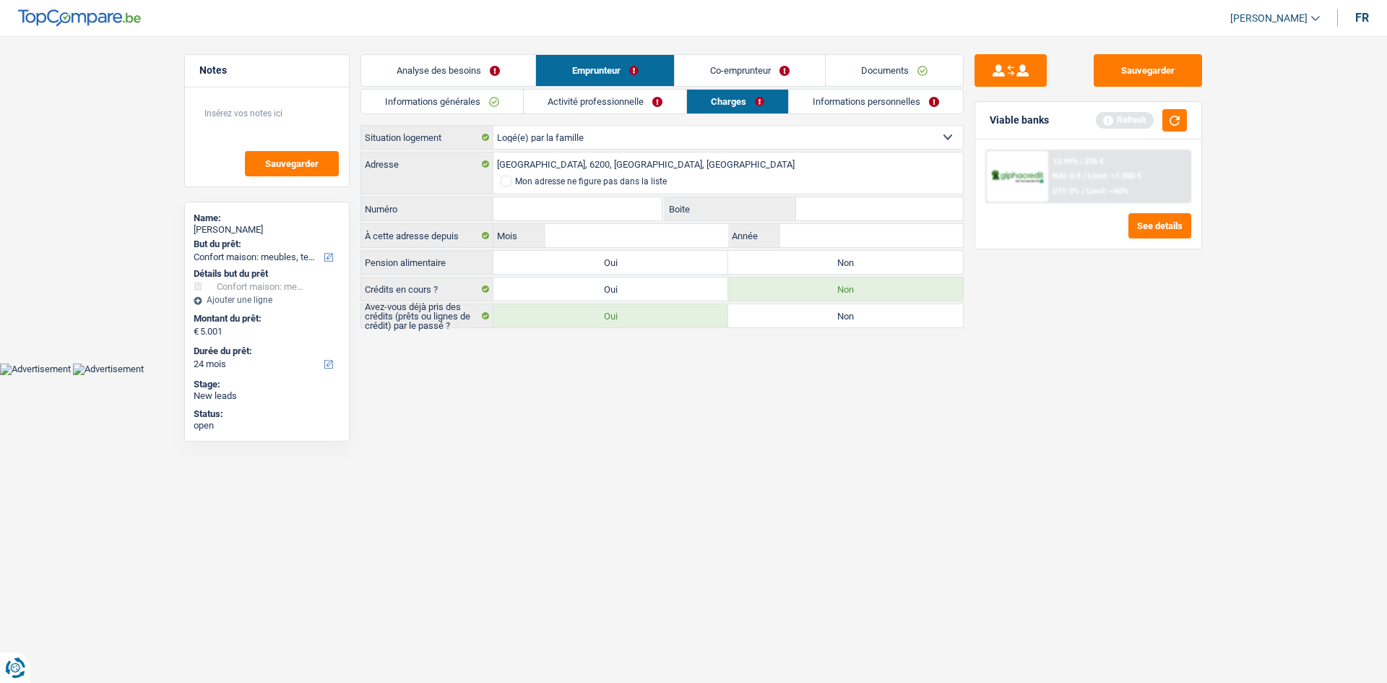
click at [539, 209] on input "Numéro" at bounding box center [577, 208] width 168 height 23
type input "79"
click at [597, 375] on html "Vous avez le contrôle de vos données Nous utilisons des cookies, tout comme nos…" at bounding box center [693, 187] width 1387 height 375
click at [820, 238] on input "Année" at bounding box center [871, 235] width 183 height 23
click at [800, 242] on input "Année" at bounding box center [871, 235] width 183 height 23
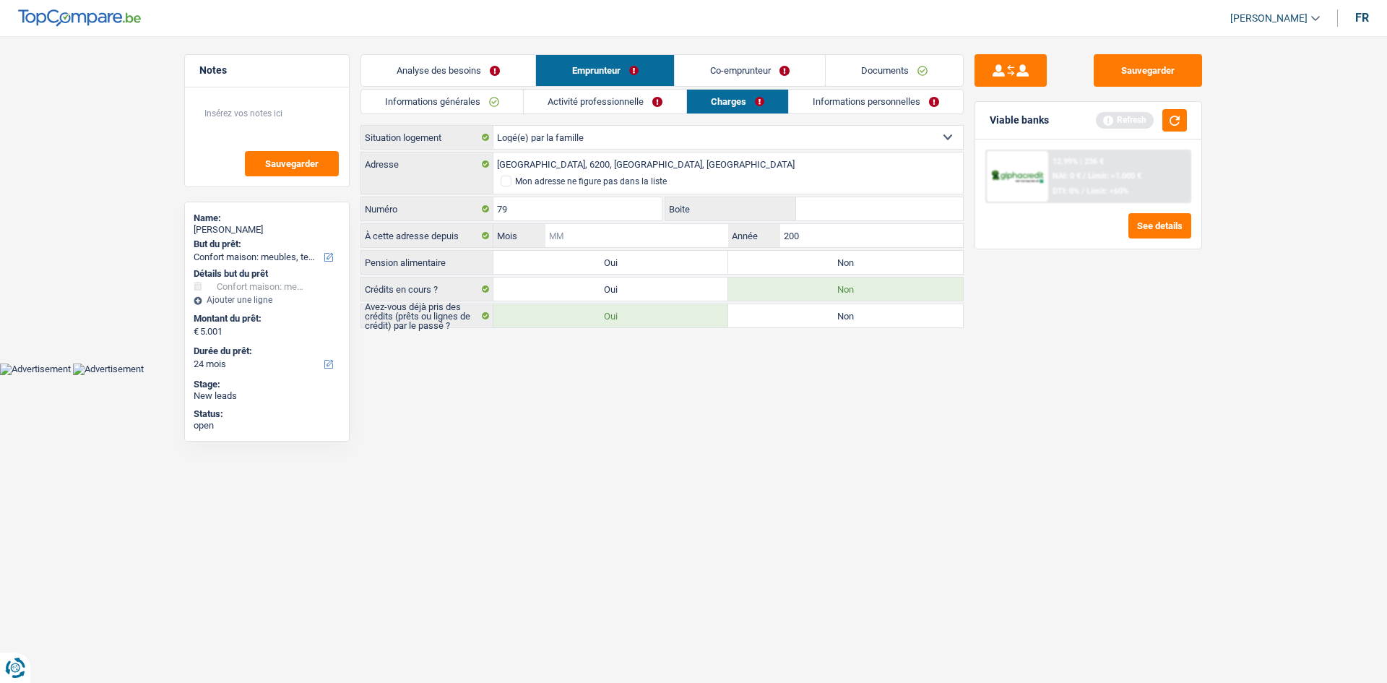
click at [665, 238] on input "Mois" at bounding box center [636, 235] width 183 height 23
click at [856, 246] on div "Entrez une date valide" at bounding box center [705, 244] width 417 height 6
click at [841, 233] on input "200" at bounding box center [871, 235] width 183 height 23
type input "2000"
click at [563, 229] on input "Mois" at bounding box center [636, 235] width 183 height 23
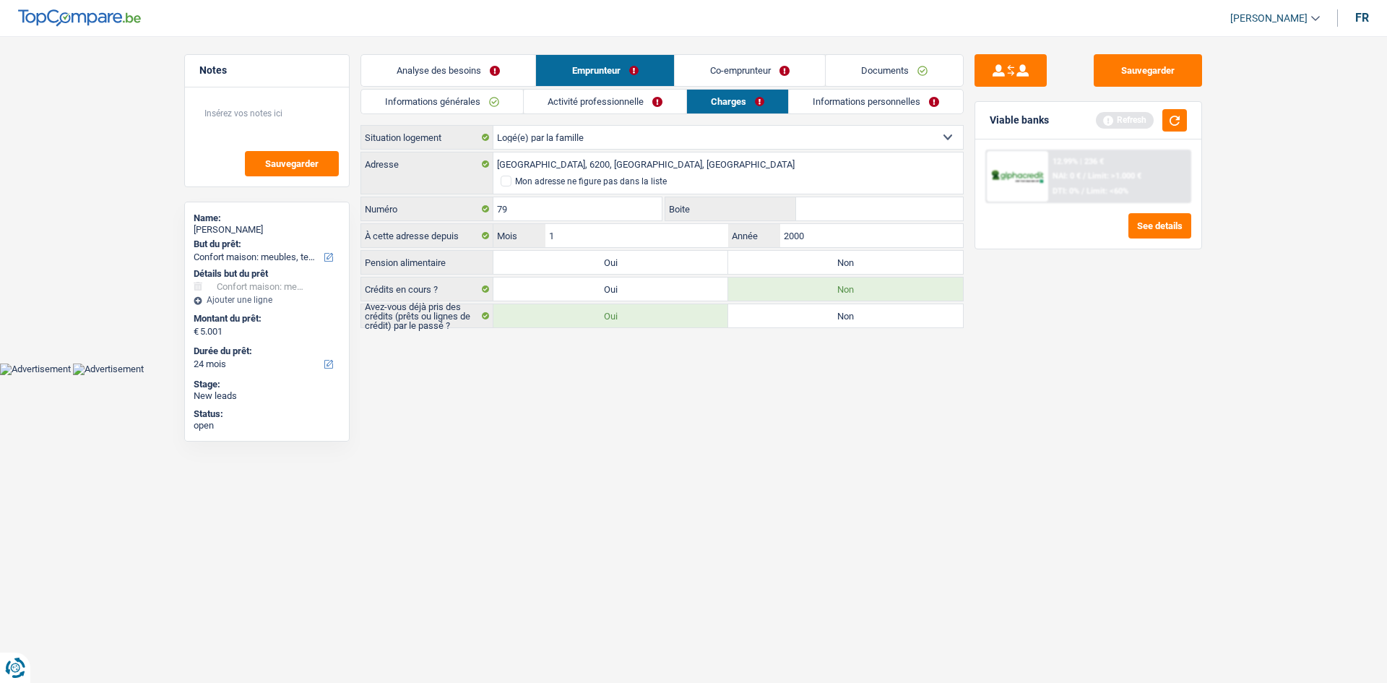
type input "11"
click at [585, 105] on link "Activité professionnelle" at bounding box center [605, 102] width 163 height 24
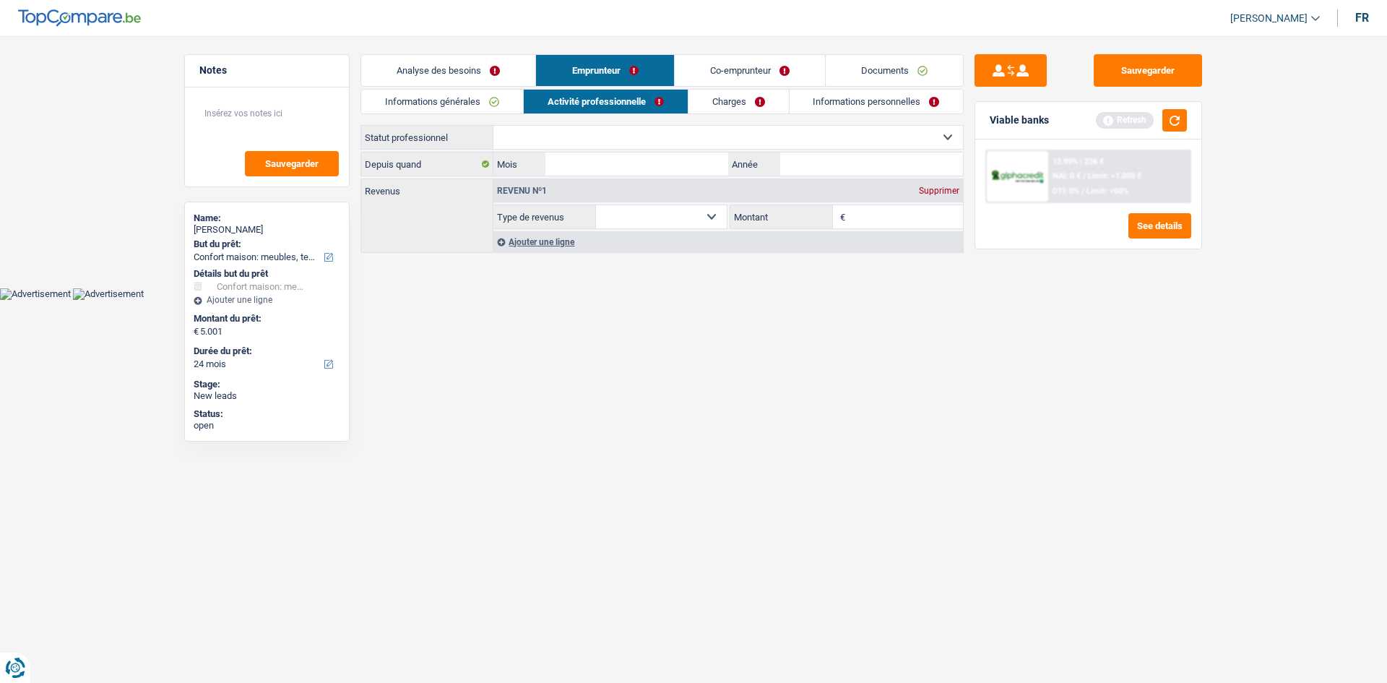
click at [520, 142] on select "Ouvrier Employé privé Employé public Invalide Indépendant Pensionné Chômeur Mut…" at bounding box center [727, 137] width 469 height 23
click at [472, 100] on link "Informations générales" at bounding box center [442, 102] width 162 height 24
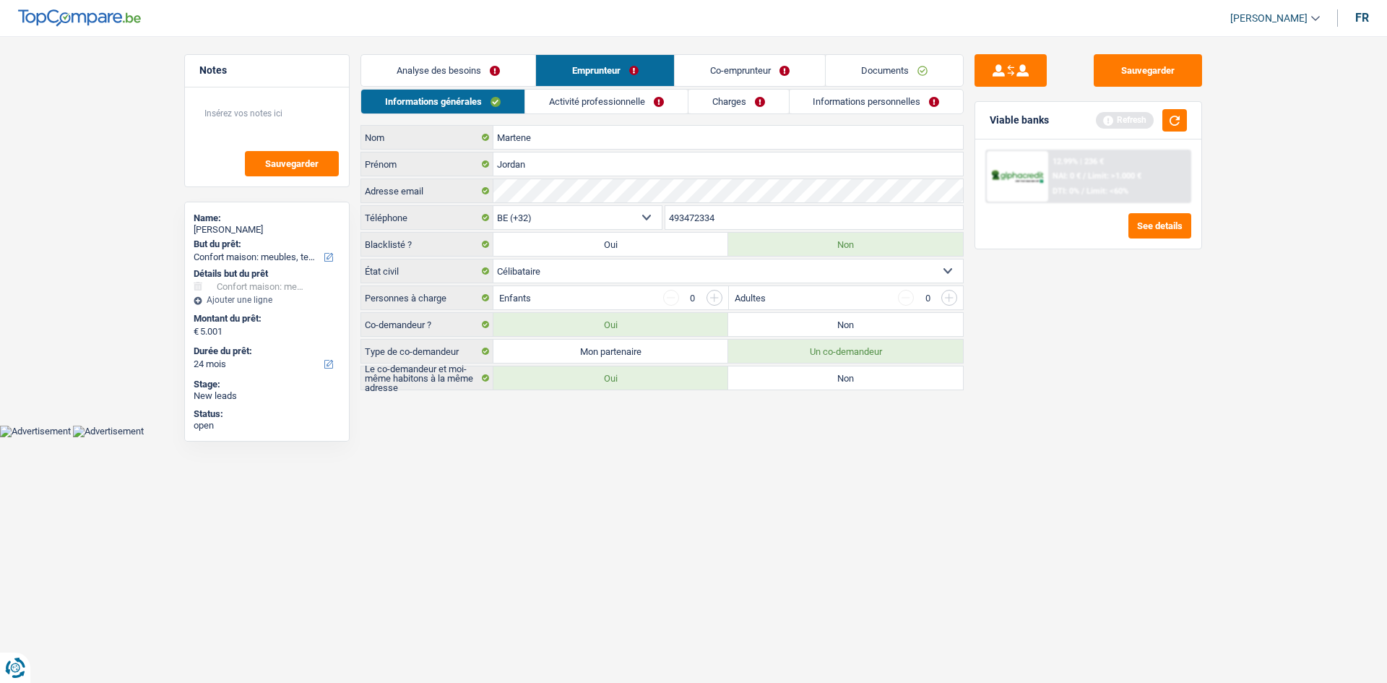
click at [605, 85] on link "Emprunteur" at bounding box center [604, 70] width 137 height 31
click at [605, 92] on link "Activité professionnelle" at bounding box center [606, 102] width 163 height 24
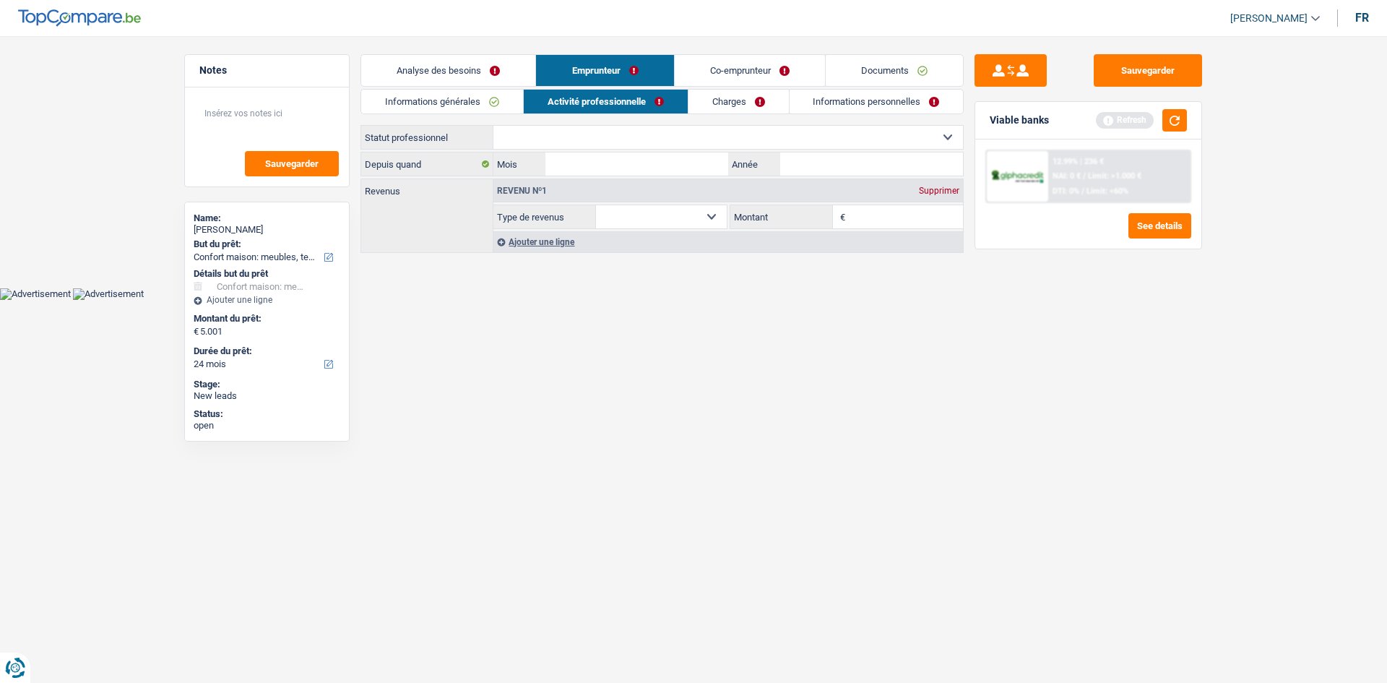
click at [451, 101] on link "Informations générales" at bounding box center [442, 102] width 162 height 24
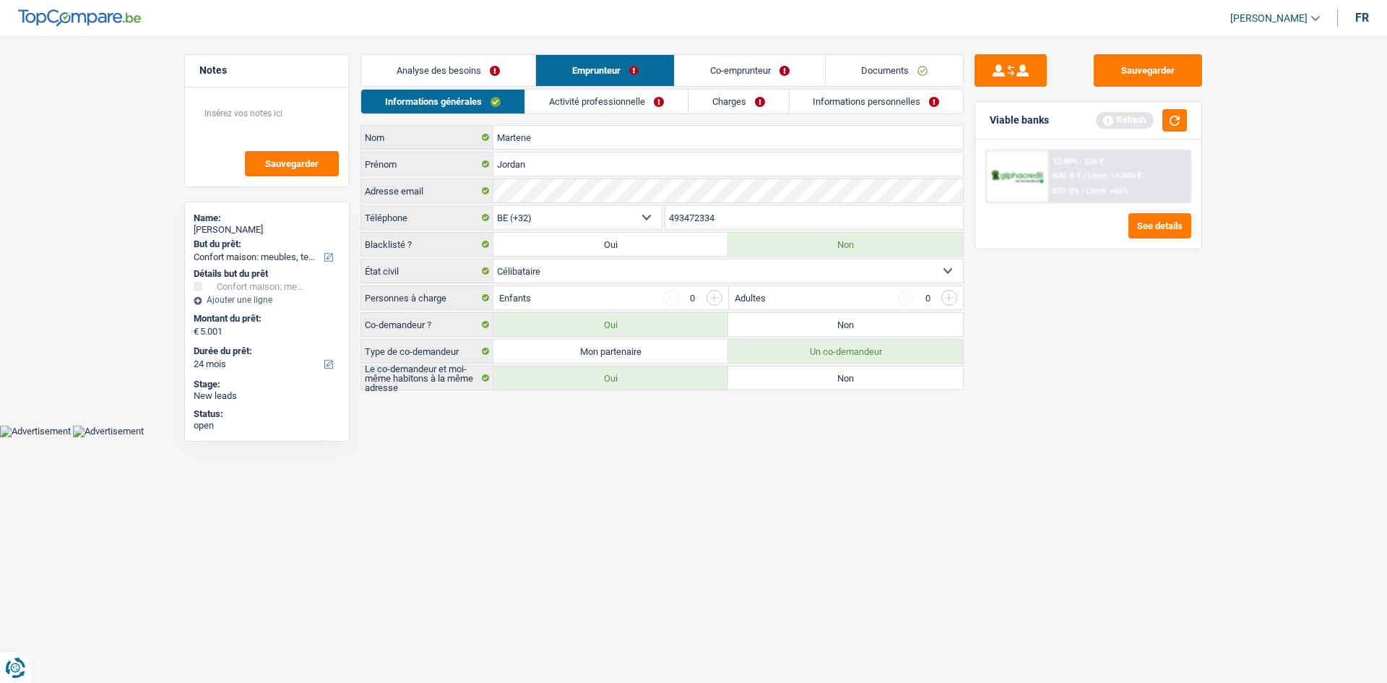
click at [584, 88] on div "Analyse des besoins Emprunteur Co-emprunteur Documents 1. Introduction & upsell…" at bounding box center [661, 222] width 603 height 336
click at [584, 109] on link "Activité professionnelle" at bounding box center [606, 102] width 163 height 24
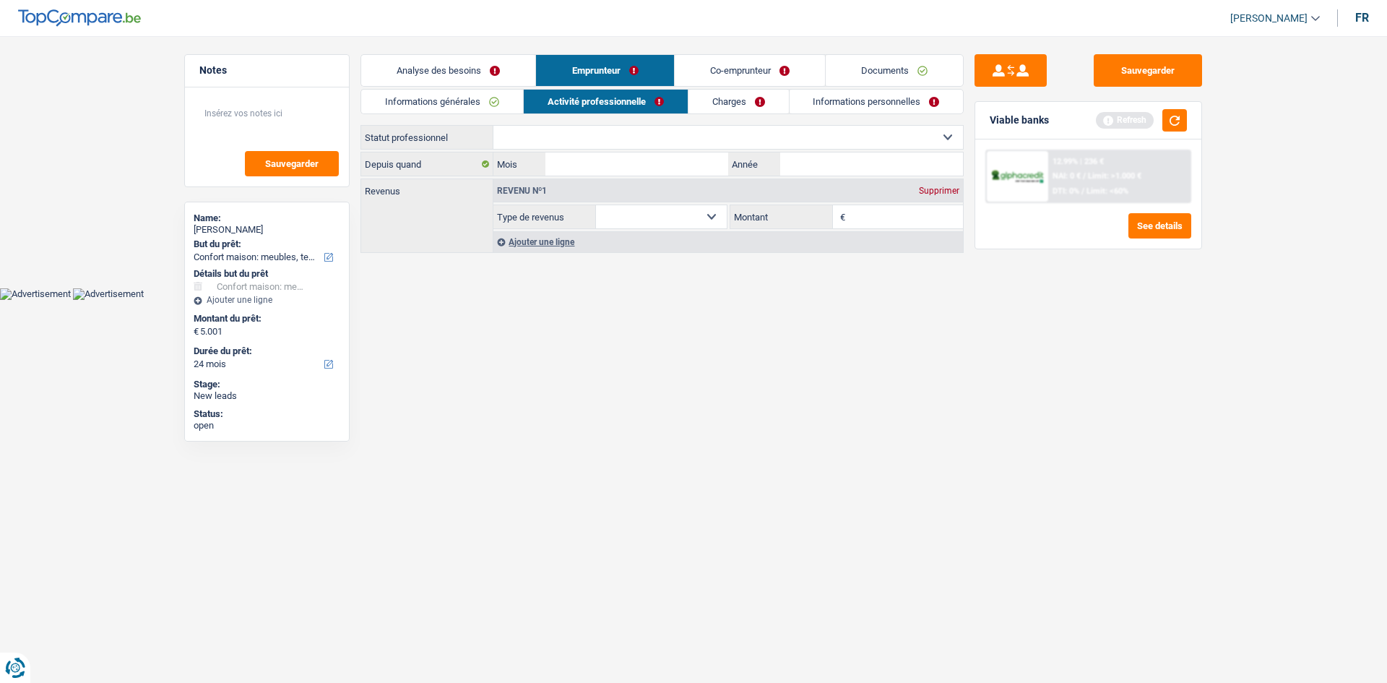
click at [571, 142] on select "Ouvrier Employé privé Employé public Invalide Indépendant Pensionné Chômeur Mut…" at bounding box center [727, 137] width 469 height 23
select select "invalid"
click at [493, 126] on select "Ouvrier Employé privé Employé public Invalide Indépendant Pensionné Chômeur Mut…" at bounding box center [727, 137] width 469 height 23
select select "disabilityPension"
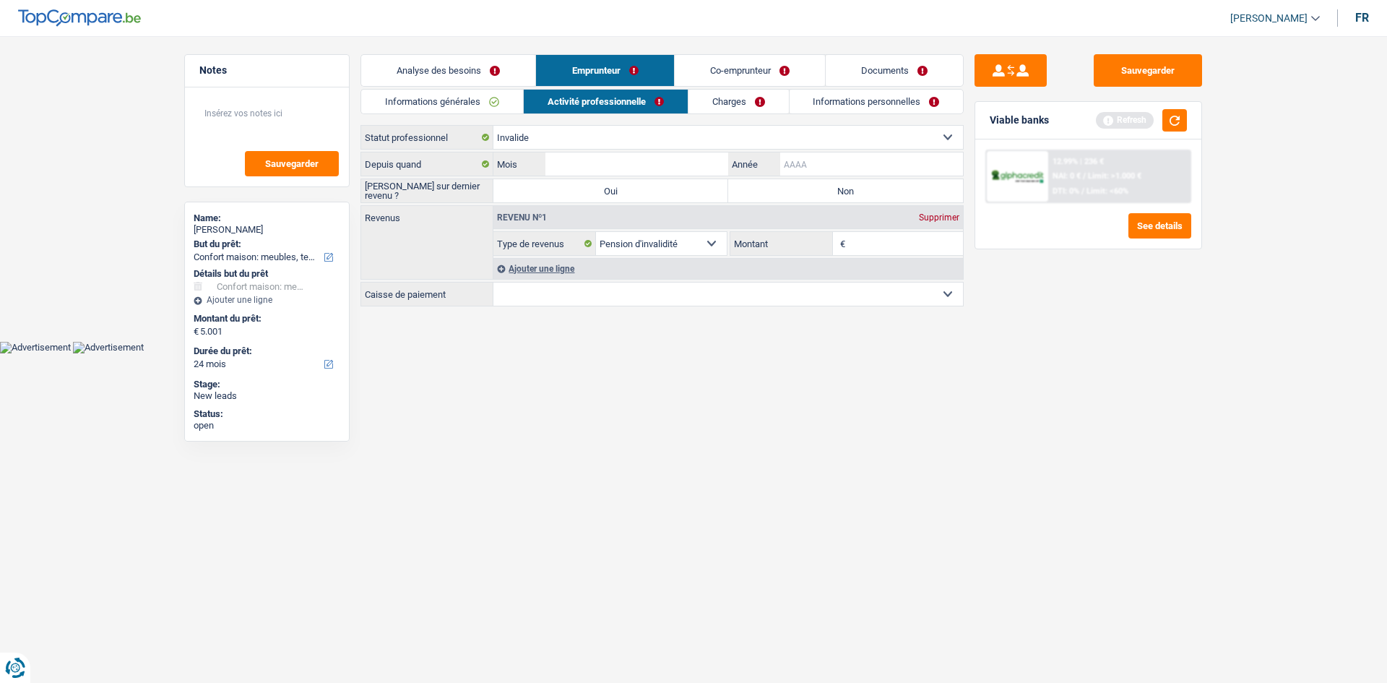
click at [826, 163] on input "Année" at bounding box center [871, 163] width 183 height 23
type input "2018"
click at [630, 159] on input "Mois" at bounding box center [636, 163] width 183 height 23
type input "11"
click at [810, 182] on label "Non" at bounding box center [845, 190] width 235 height 23
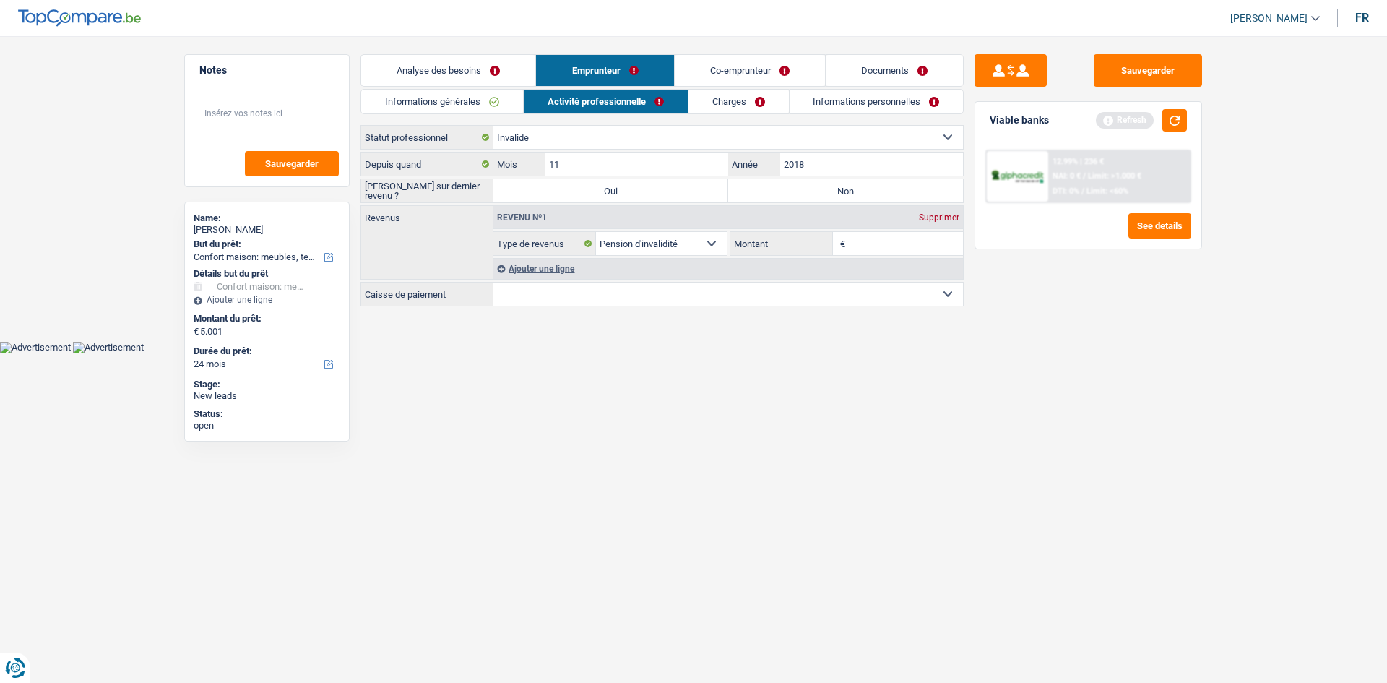
click at [810, 182] on input "Non" at bounding box center [845, 190] width 235 height 23
radio input "true"
click at [716, 242] on select "Allocation d'handicap Allocations chômage Allocations familiales Chèques repas …" at bounding box center [661, 243] width 131 height 23
click at [596, 232] on select "Allocation d'handicap Allocations chômage Allocations familiales Chèques repas …" at bounding box center [661, 243] width 131 height 23
click at [891, 242] on input "Montant" at bounding box center [906, 243] width 115 height 23
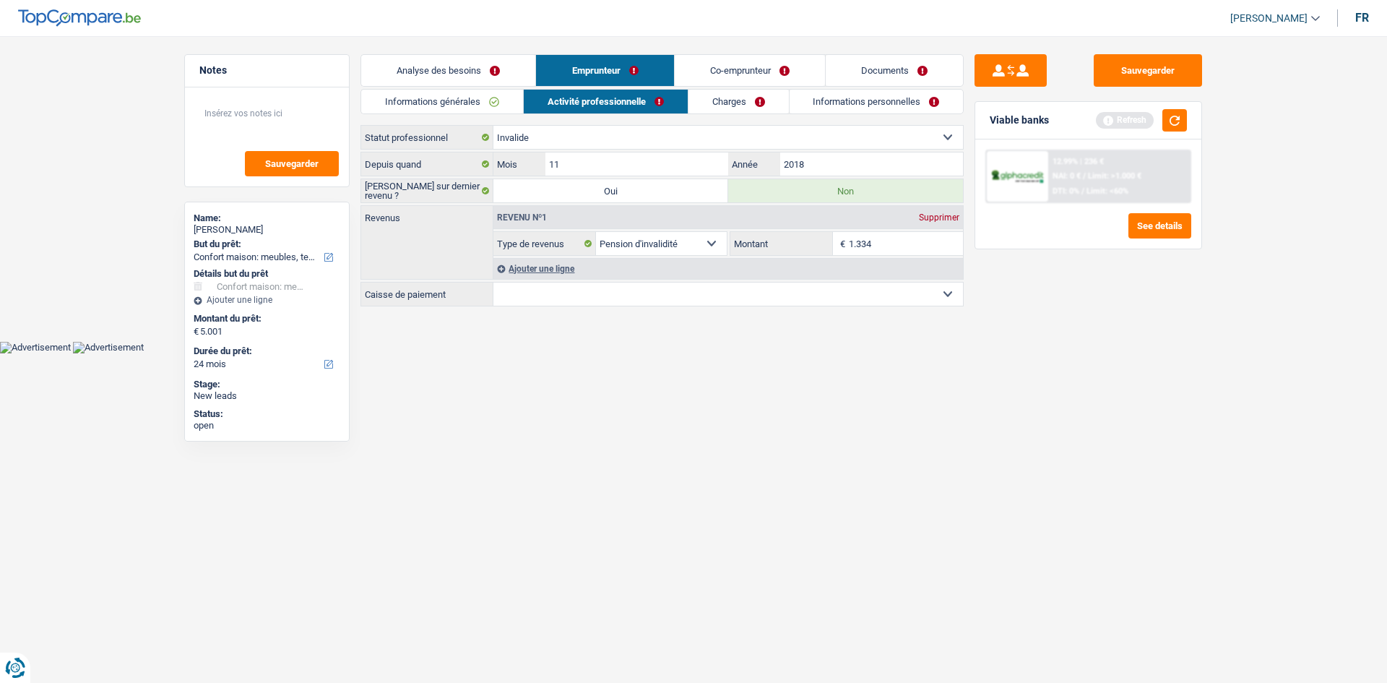
type input "1.334"
click at [583, 353] on html "Vous avez le contrôle de vos données Nous utilisons des cookies, tout comme nos…" at bounding box center [693, 176] width 1387 height 353
click at [538, 266] on div "Ajouter une ligne" at bounding box center [727, 268] width 469 height 21
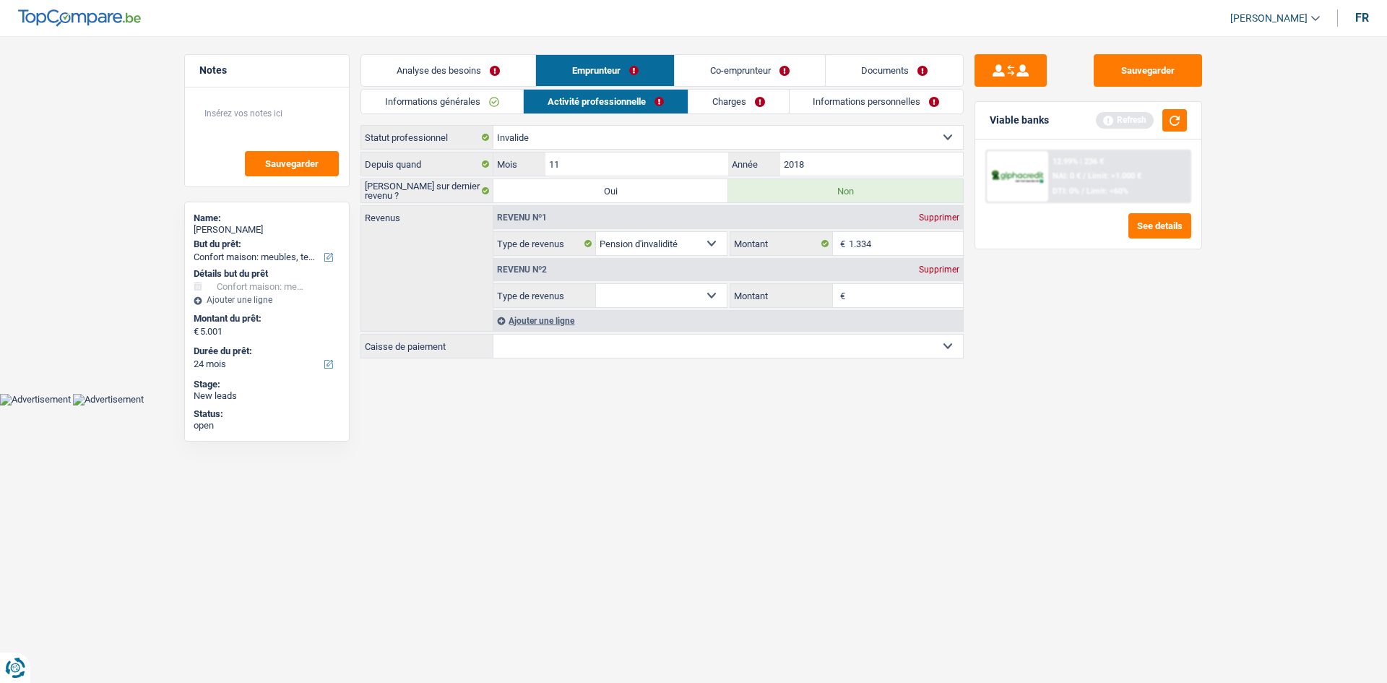
click at [928, 269] on div "Supprimer" at bounding box center [939, 269] width 48 height 9
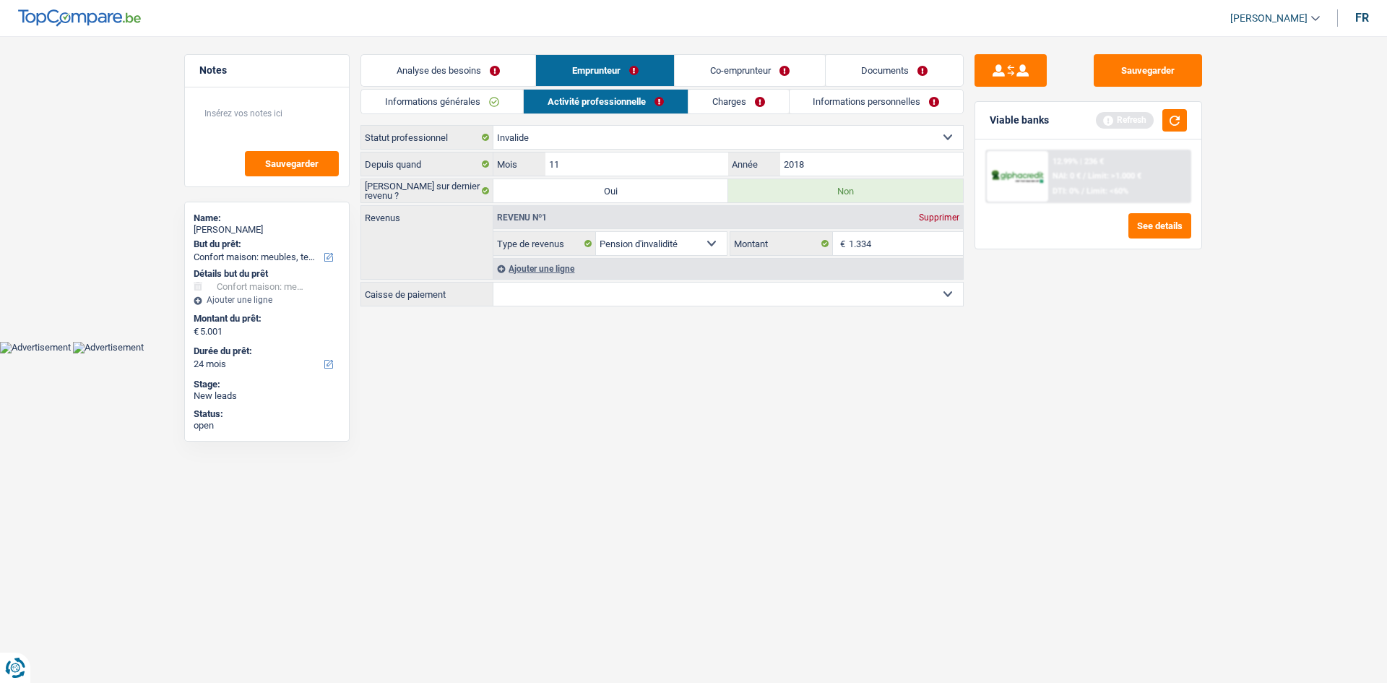
click at [621, 294] on select "Mutualité Chrétienne Mutualité Socialiste (Solidaris) SPF Sécurité Sociale Unio…" at bounding box center [727, 293] width 469 height 23
select select "other"
click at [493, 306] on select "Mutualité Chrétienne Mutualité Socialiste (Solidaris) SPF Sécurité Sociale Unio…" at bounding box center [727, 293] width 469 height 23
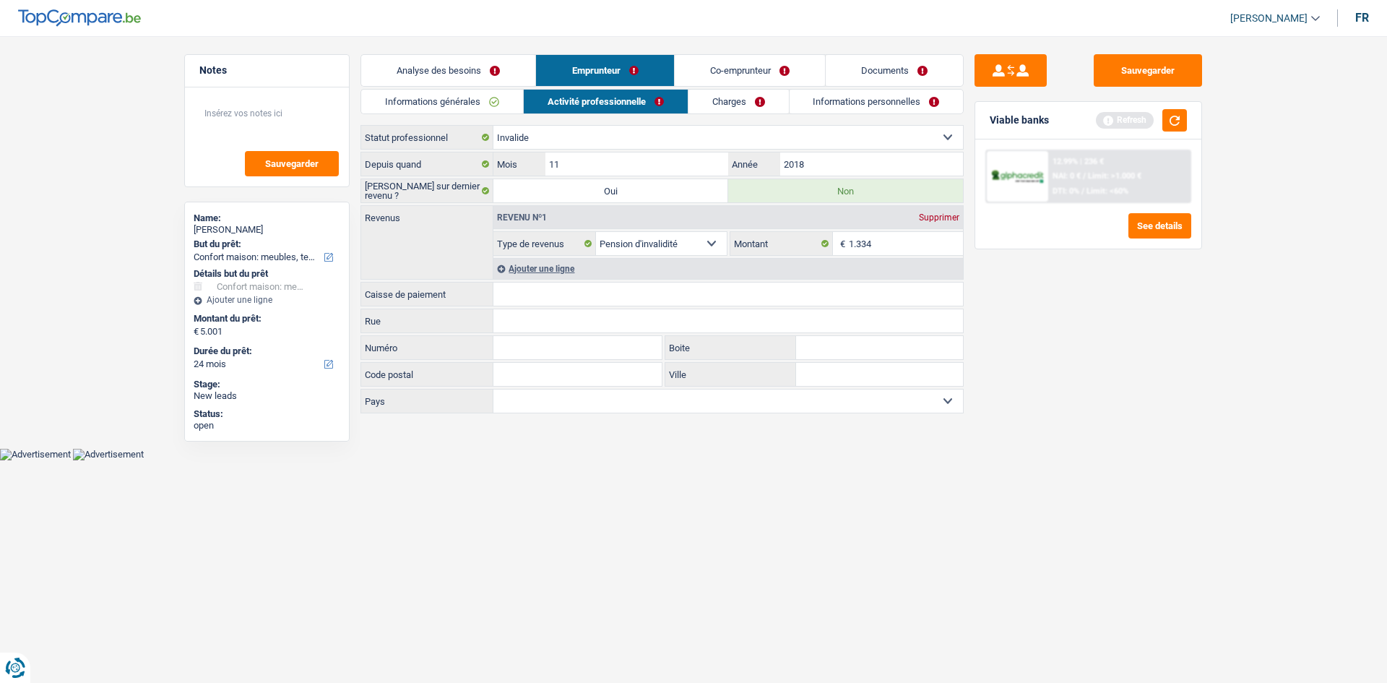
click at [724, 64] on link "Co-emprunteur" at bounding box center [750, 70] width 150 height 31
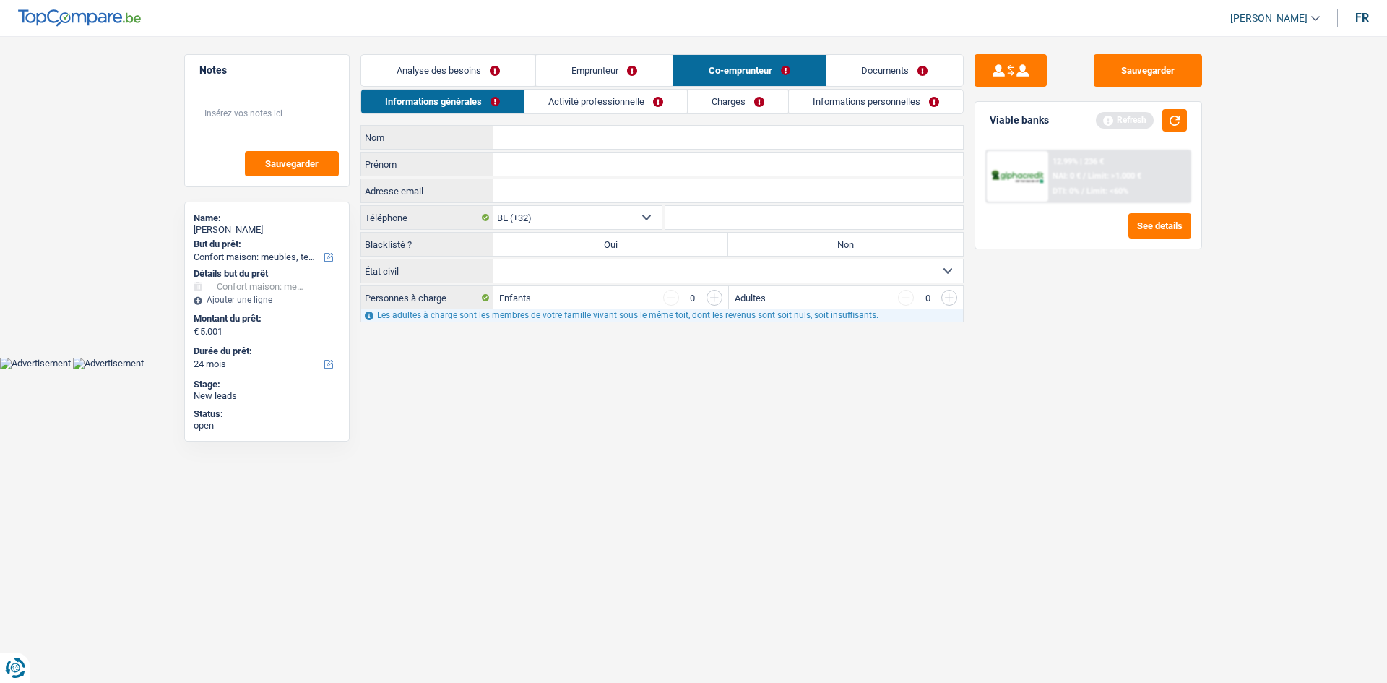
click at [454, 69] on link "Analyse des besoins" at bounding box center [448, 70] width 174 height 31
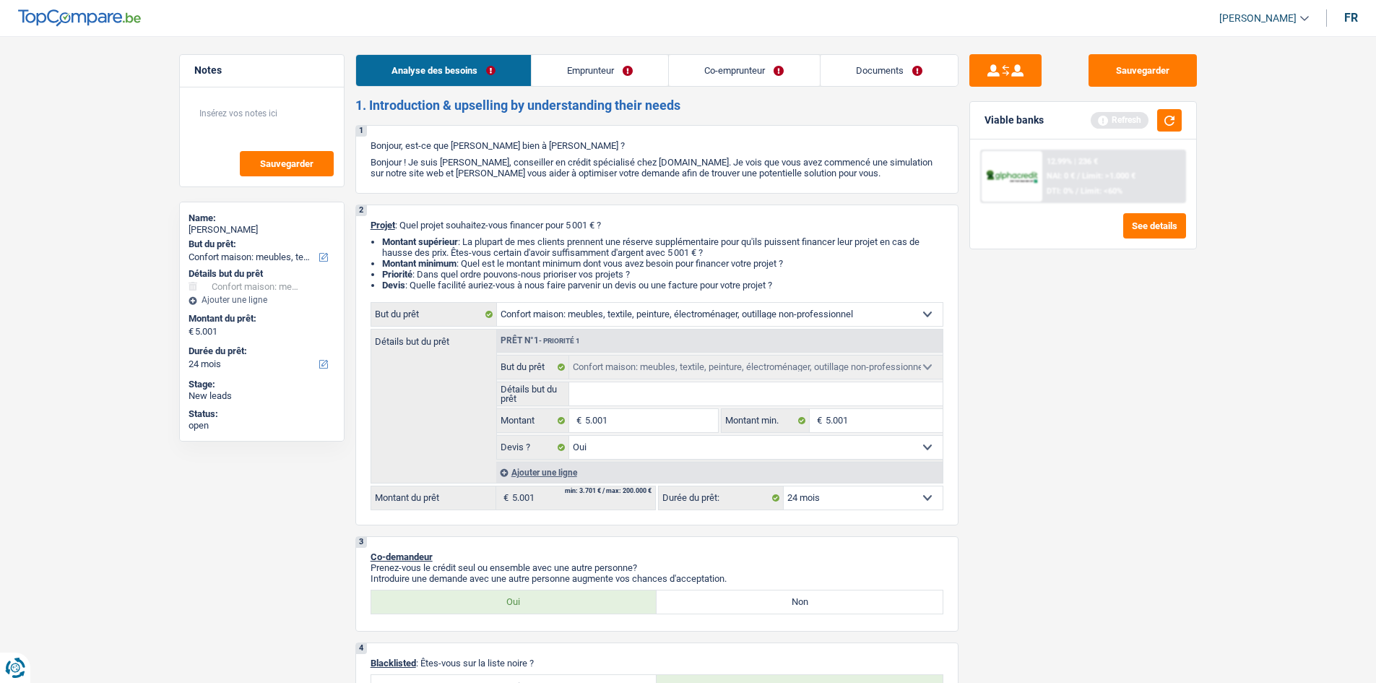
click at [719, 66] on link "Co-emprunteur" at bounding box center [744, 70] width 150 height 31
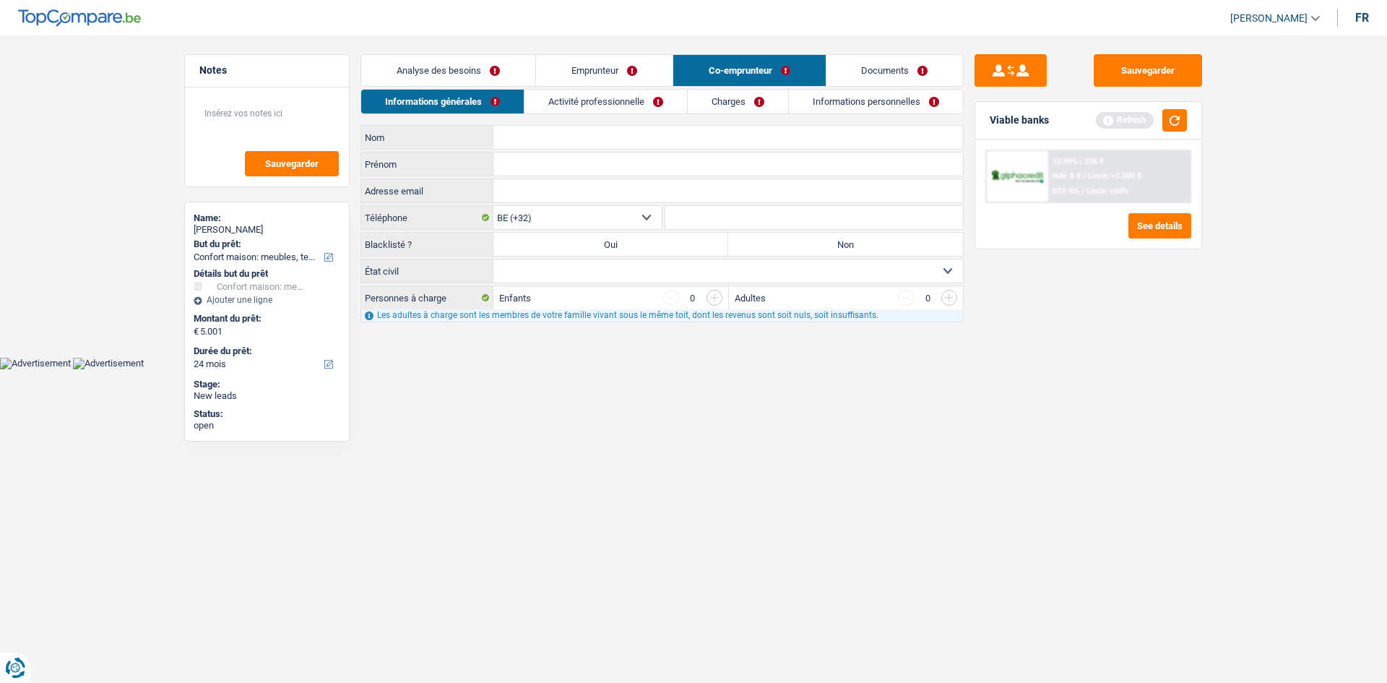
click at [547, 140] on input "Nom" at bounding box center [727, 137] width 469 height 23
type input "renard"
click at [500, 164] on input "Prénom" at bounding box center [727, 163] width 469 height 23
click at [500, 165] on input "isabelle" at bounding box center [727, 163] width 469 height 23
type input "Isabelle"
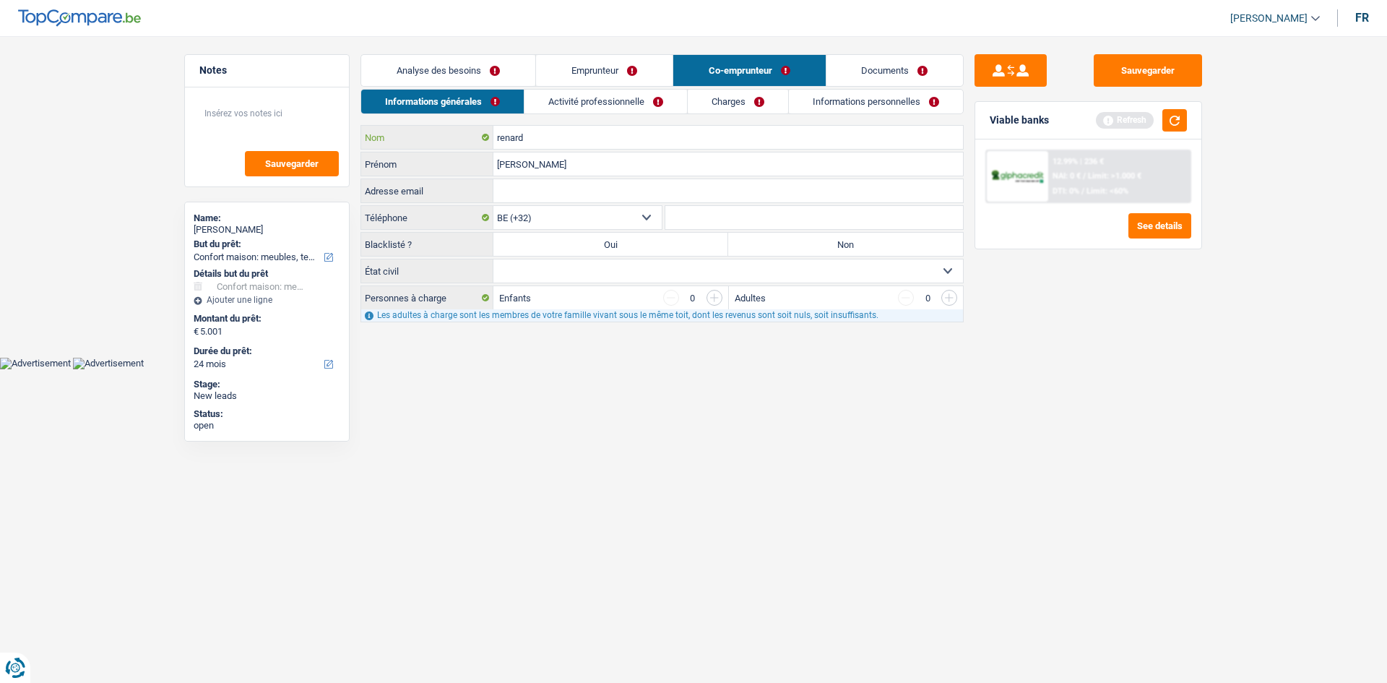
click at [499, 139] on input "renard" at bounding box center [727, 137] width 469 height 23
type input "Renard"
click at [558, 189] on input "Adresse email" at bounding box center [727, 190] width 469 height 23
click at [845, 240] on label "Non" at bounding box center [845, 244] width 235 height 23
click at [845, 240] on input "Non" at bounding box center [845, 244] width 235 height 23
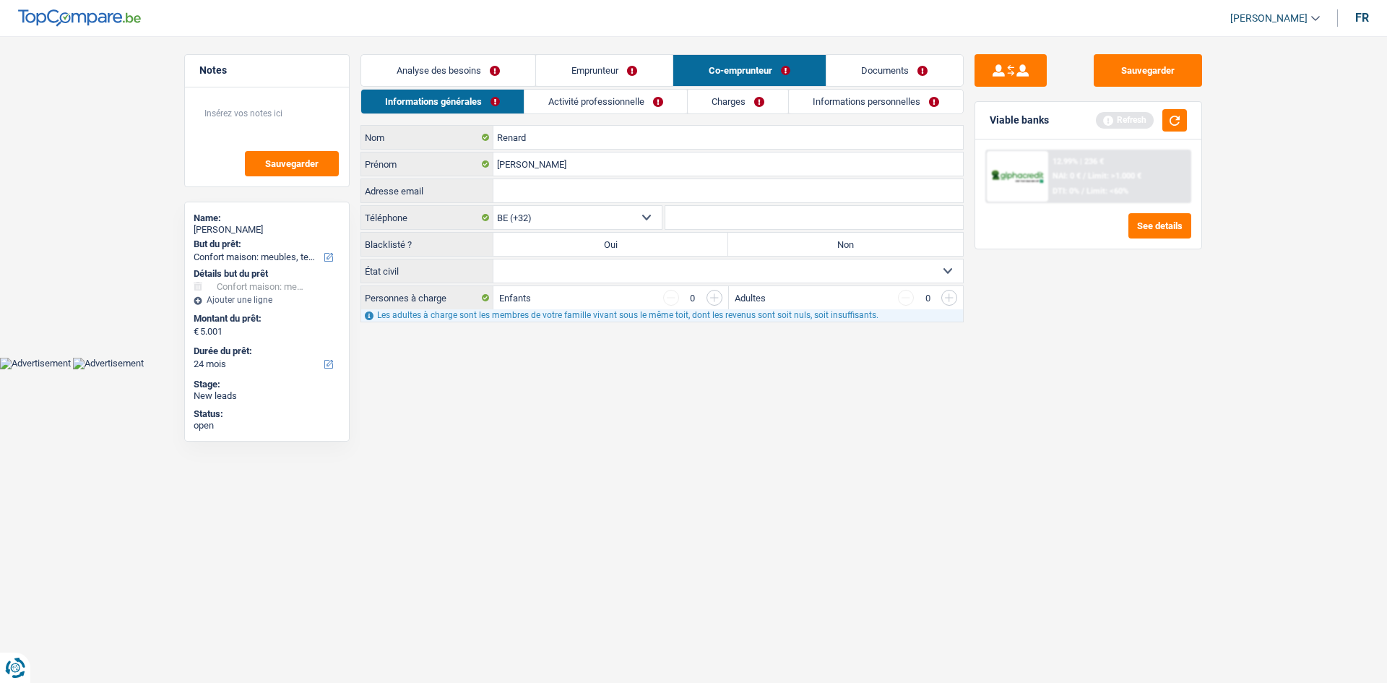
radio input "true"
click at [609, 270] on select "Célibataire Marié(e) Cohabitant(e) légal(e) Divorcé(e) Veuf(ve) Séparé (de fait…" at bounding box center [727, 270] width 469 height 23
select select "single"
click at [493, 259] on select "Célibataire Marié(e) Cohabitant(e) légal(e) Divorcé(e) Veuf(ve) Séparé (de fait…" at bounding box center [727, 270] width 469 height 23
click at [718, 302] on input "button" at bounding box center [714, 298] width 16 height 16
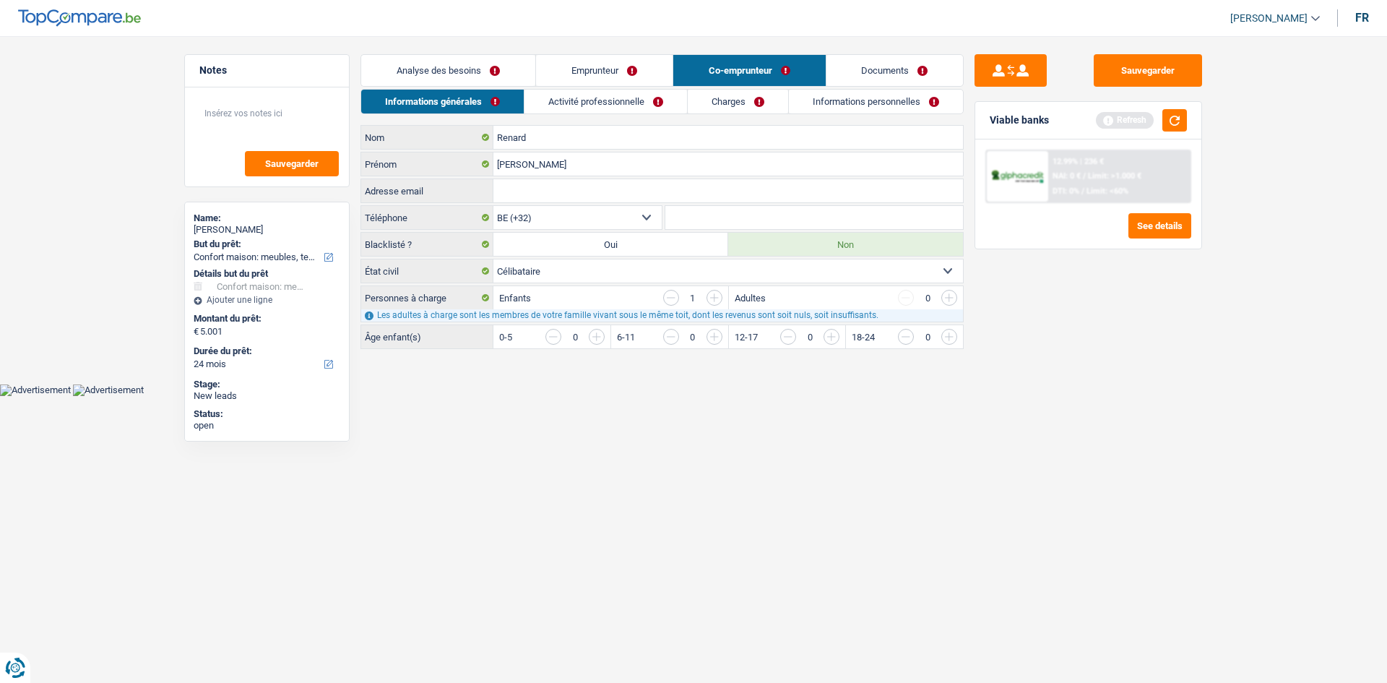
click at [665, 293] on input "button" at bounding box center [671, 298] width 16 height 16
click at [948, 298] on input "button" at bounding box center [949, 298] width 16 height 16
click at [581, 93] on link "Activité professionnelle" at bounding box center [605, 102] width 163 height 24
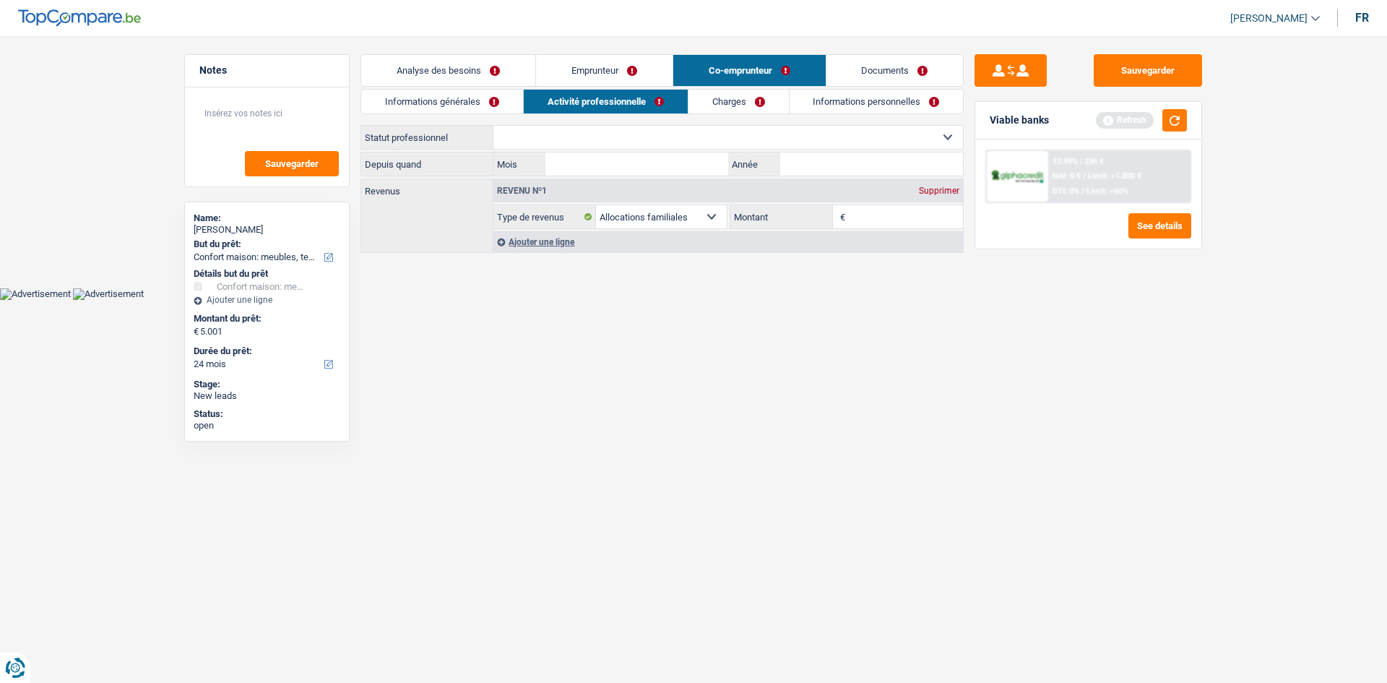
click at [543, 140] on select "Ouvrier Employé privé Employé public Invalide Indépendant Pensionné Chômeur Mut…" at bounding box center [727, 137] width 469 height 23
select select "invalid"
click at [493, 126] on select "Ouvrier Employé privé Employé public Invalide Indépendant Pensionné Chômeur Mut…" at bounding box center [727, 137] width 469 height 23
select select "disabilityPension"
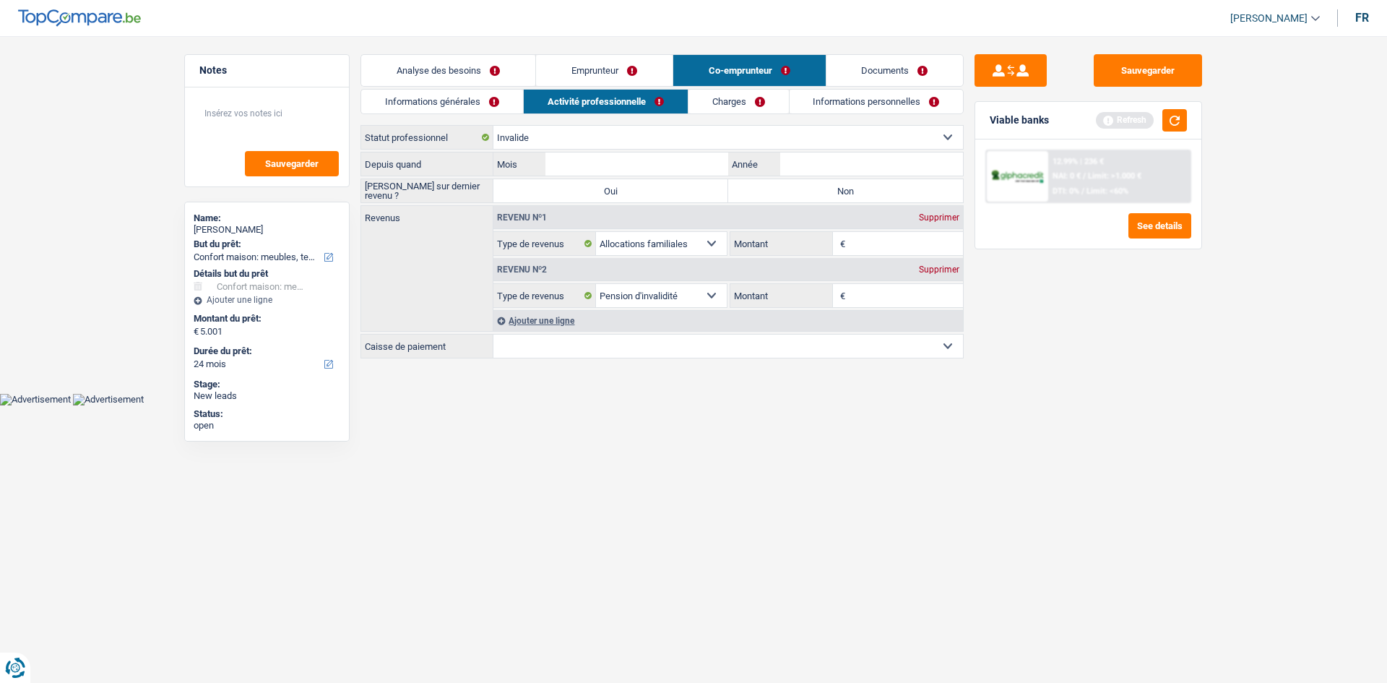
click at [849, 176] on div "Depuis quand Mois / Année" at bounding box center [661, 164] width 603 height 25
click at [847, 168] on input "Année" at bounding box center [871, 163] width 183 height 23
click at [478, 76] on link "Analyse des besoins" at bounding box center [448, 70] width 174 height 31
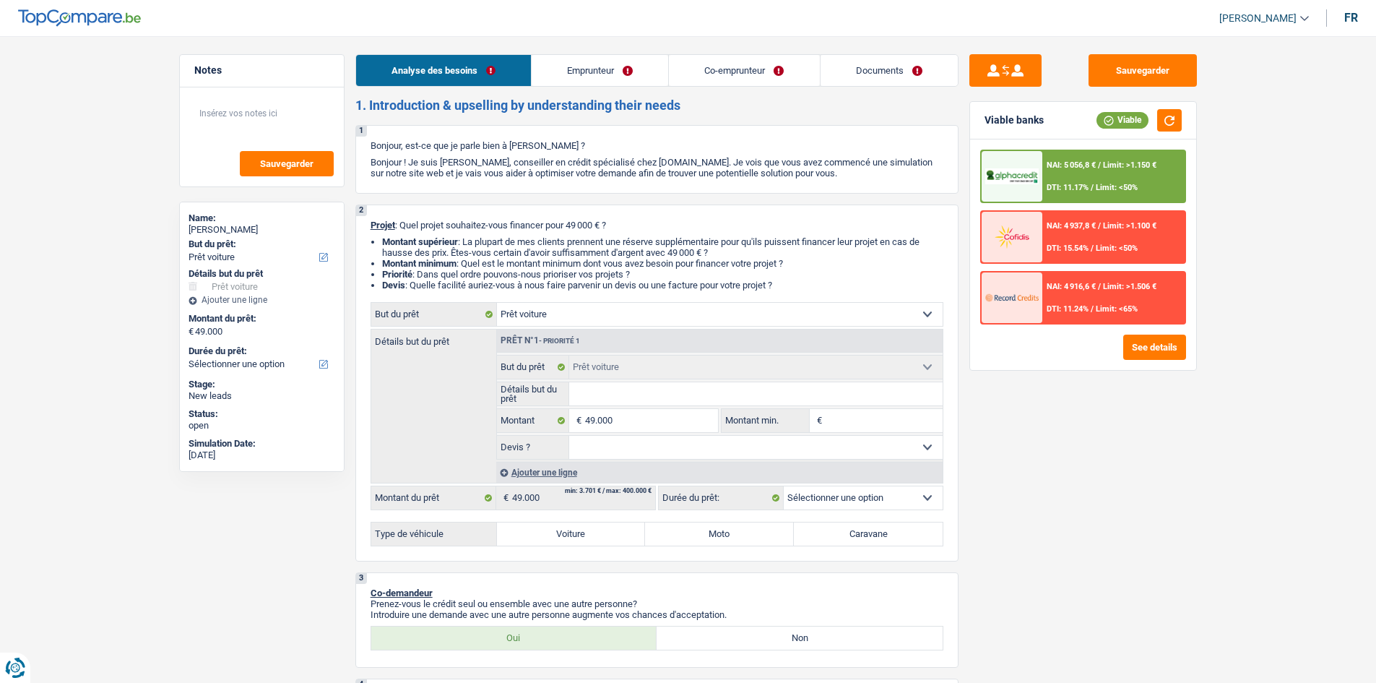
select select "car"
select select "privateEmployee"
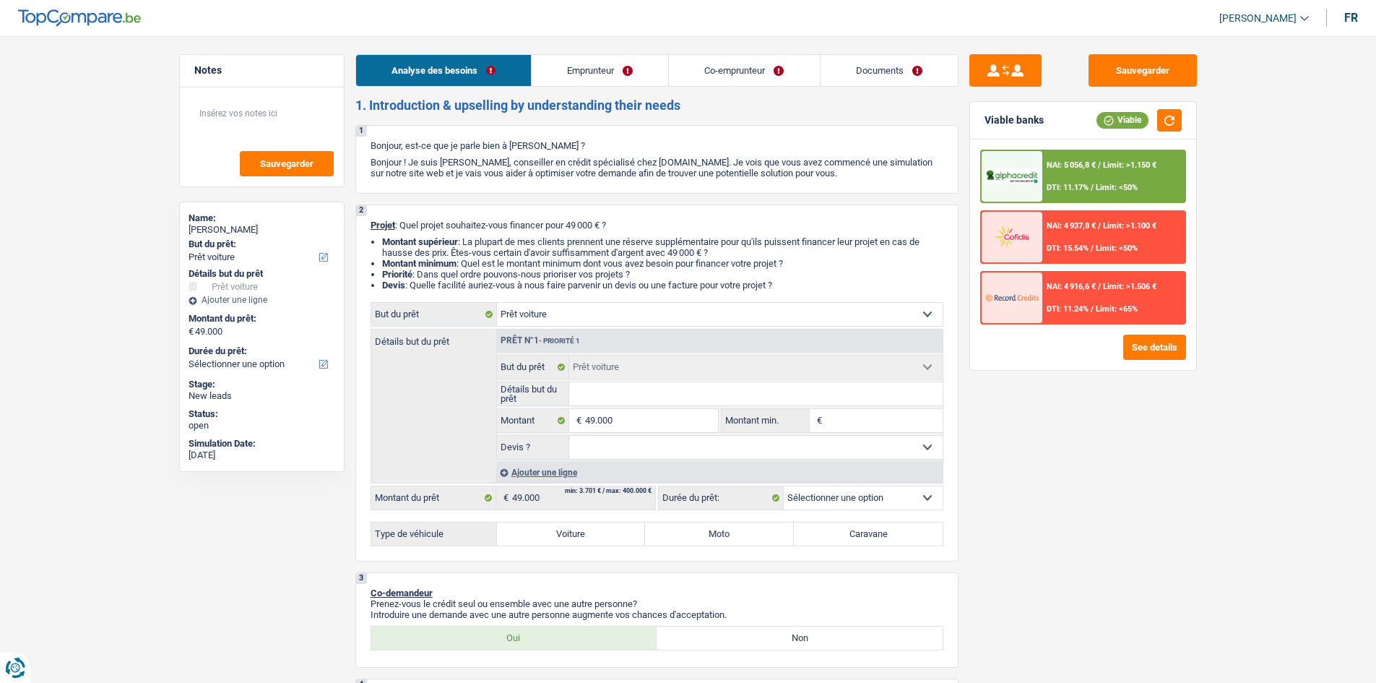
select select "privateEmployee"
select select "familyAllowances"
select select "netSalary"
select select "mealVouchers"
select select "netSalary"
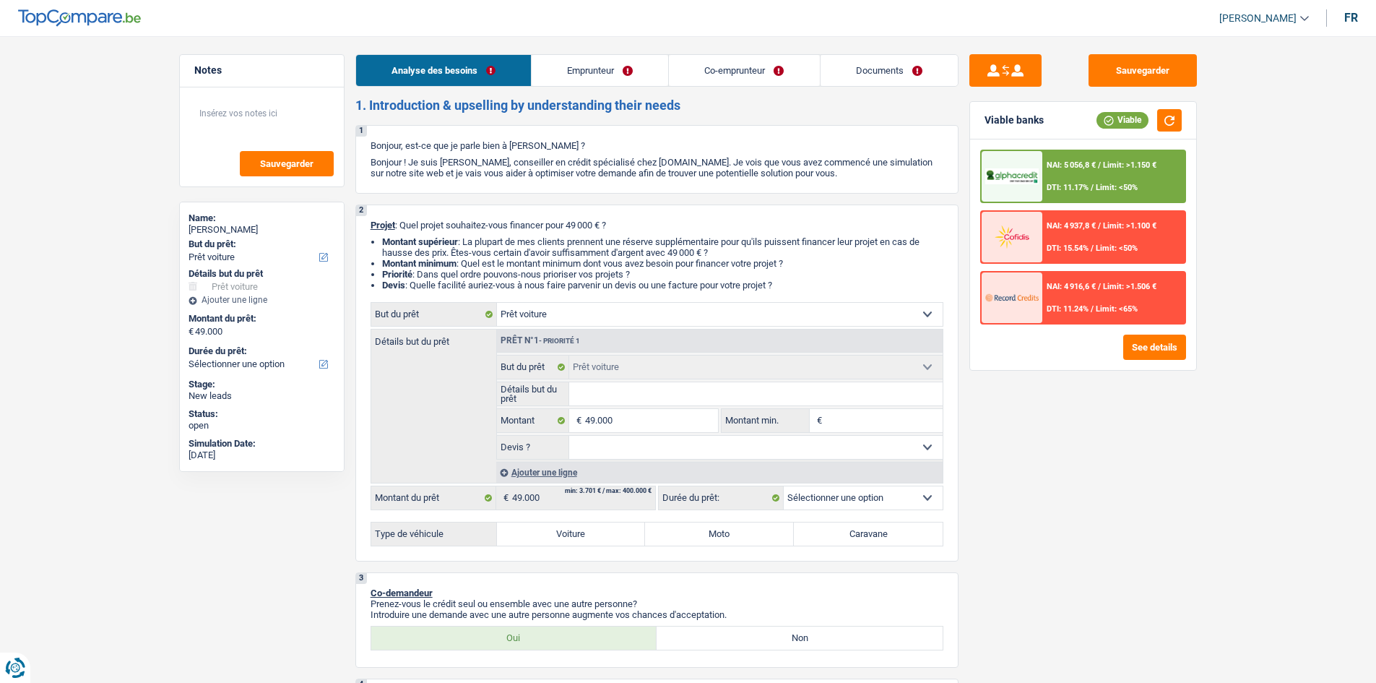
select select "mealVouchers"
select select "liveWithParents"
select select "car"
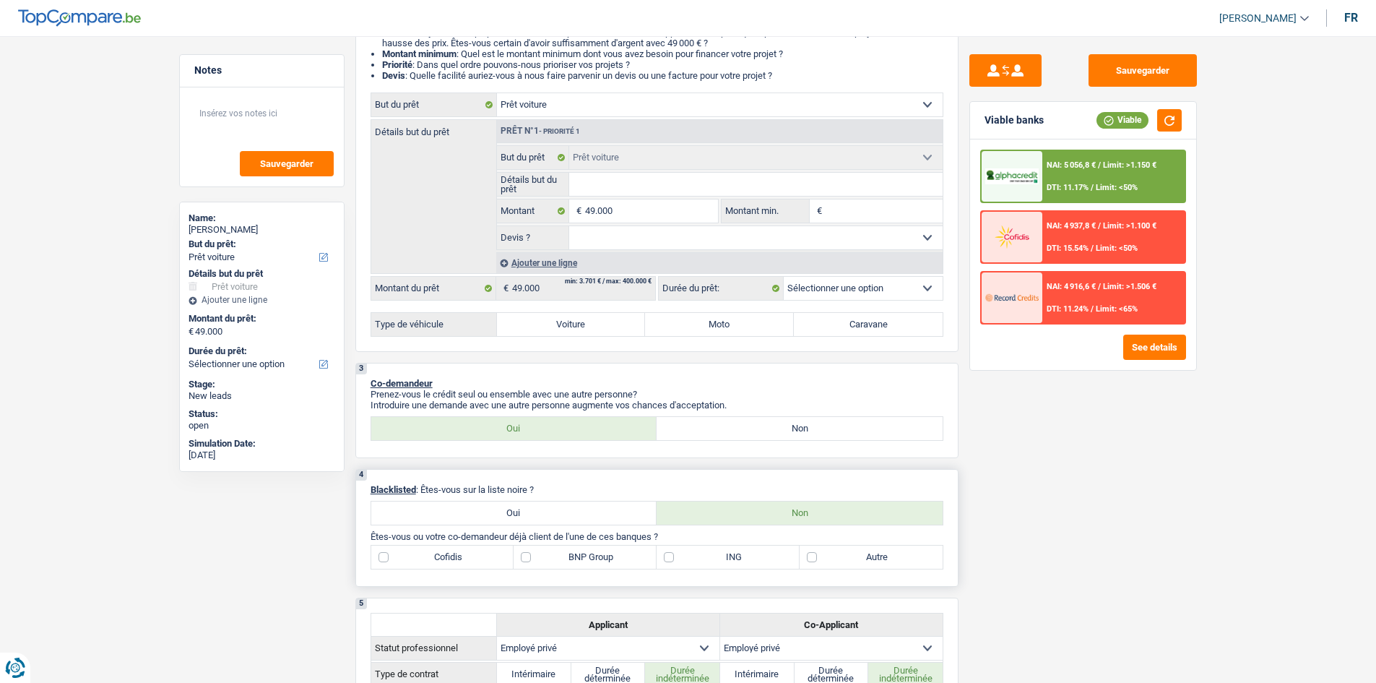
scroll to position [72, 0]
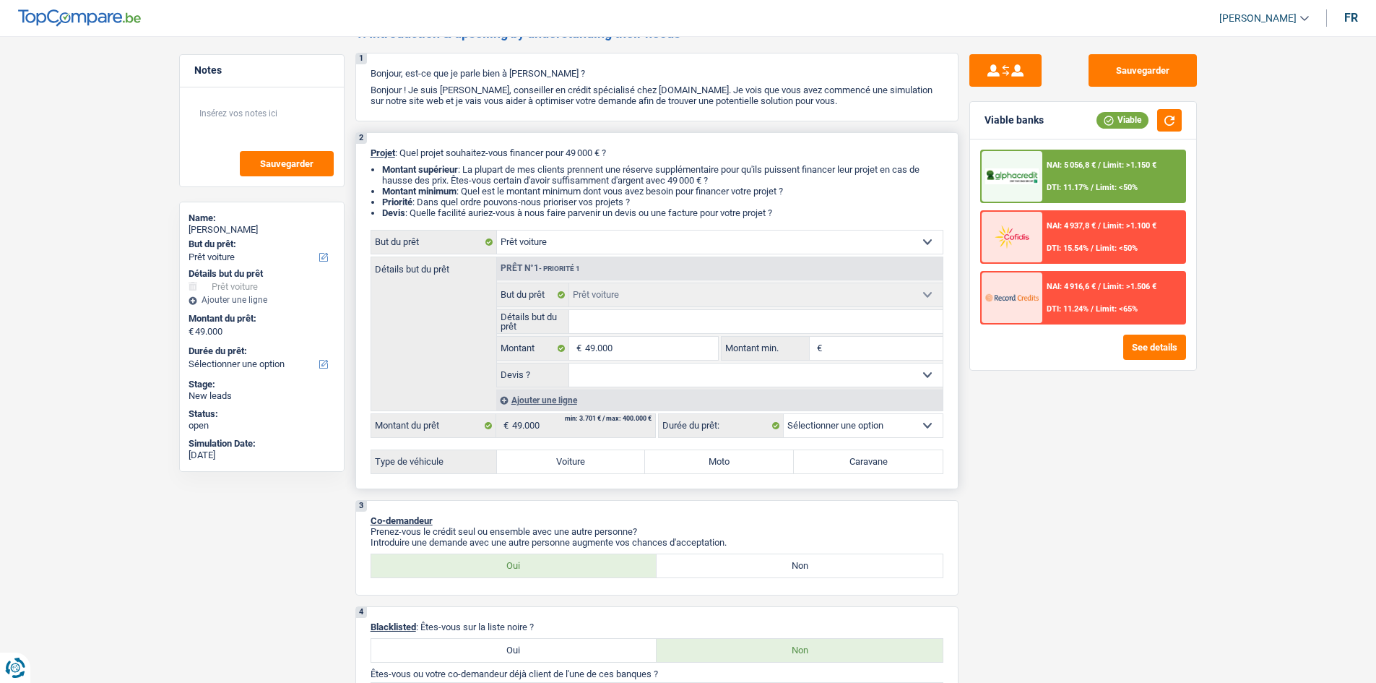
click at [644, 327] on input "Détails but du prêt" at bounding box center [755, 321] width 373 height 23
click at [820, 380] on select "Oui Non Non répondu Sélectionner une option" at bounding box center [755, 374] width 373 height 23
select select "false"
click at [569, 363] on select "Oui Non Non répondu Sélectionner une option" at bounding box center [755, 374] width 373 height 23
select select "false"
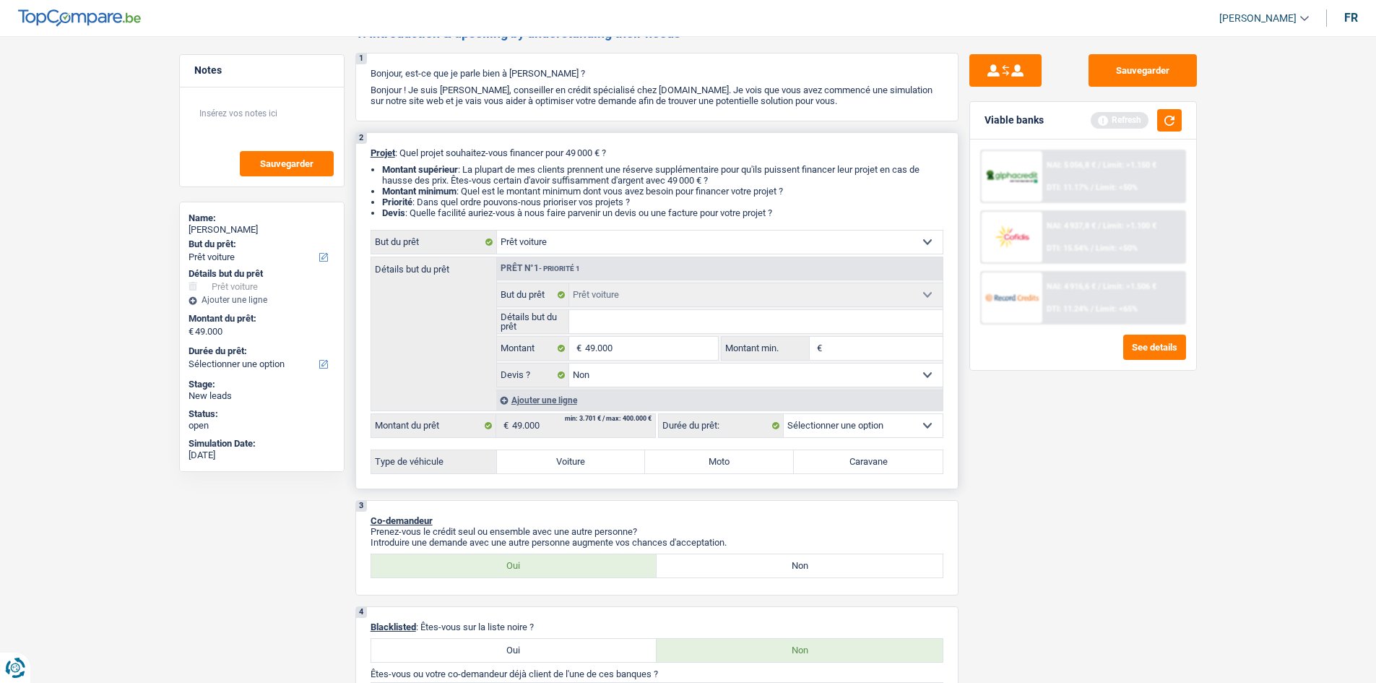
click at [618, 326] on input "Détails but du prêt" at bounding box center [755, 321] width 373 height 23
type input "4"
type input "48"
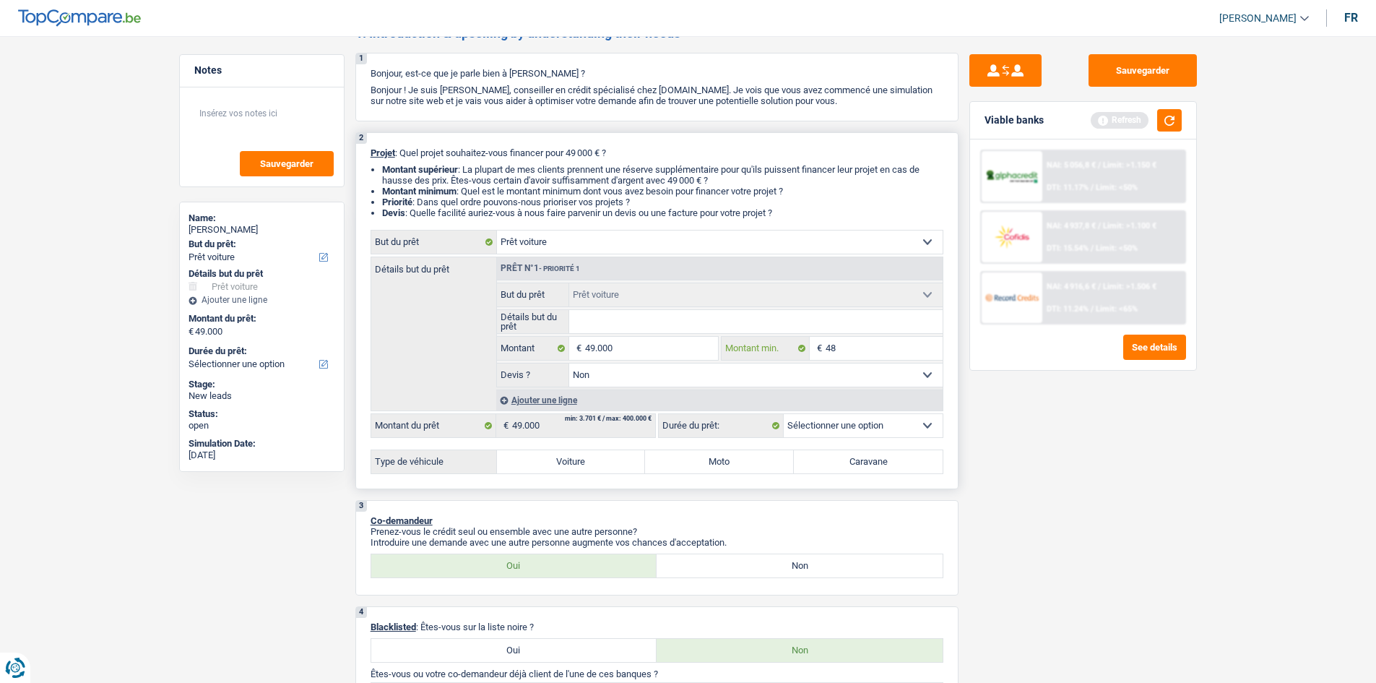
type input "485"
type input "4.850"
type input "48.500"
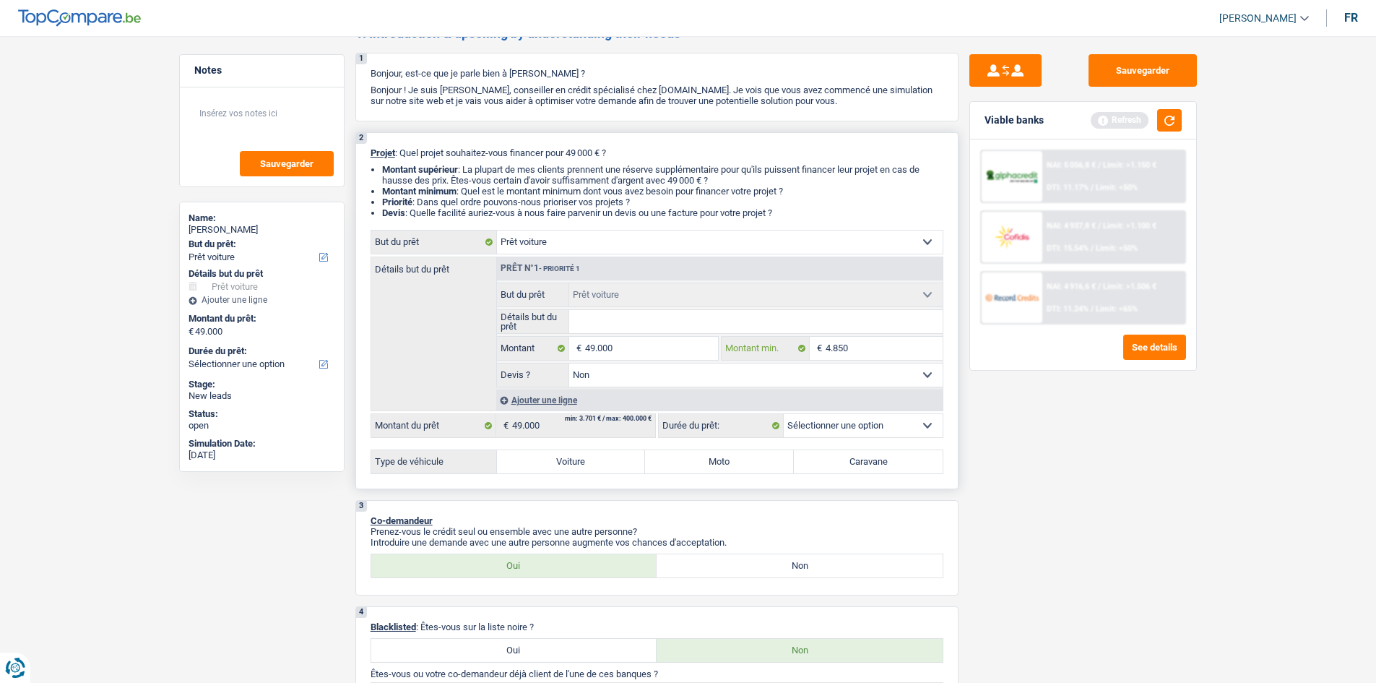
type input "48.500"
click at [1076, 438] on div "Sauvegarder Viable banks Refresh NAI: 5 056,8 € / Limit: >1.150 € DTI: 11.17% /…" at bounding box center [1082, 355] width 249 height 602
click at [576, 467] on label "Voiture" at bounding box center [571, 461] width 149 height 23
click at [576, 467] on input "Voiture" at bounding box center [571, 461] width 149 height 23
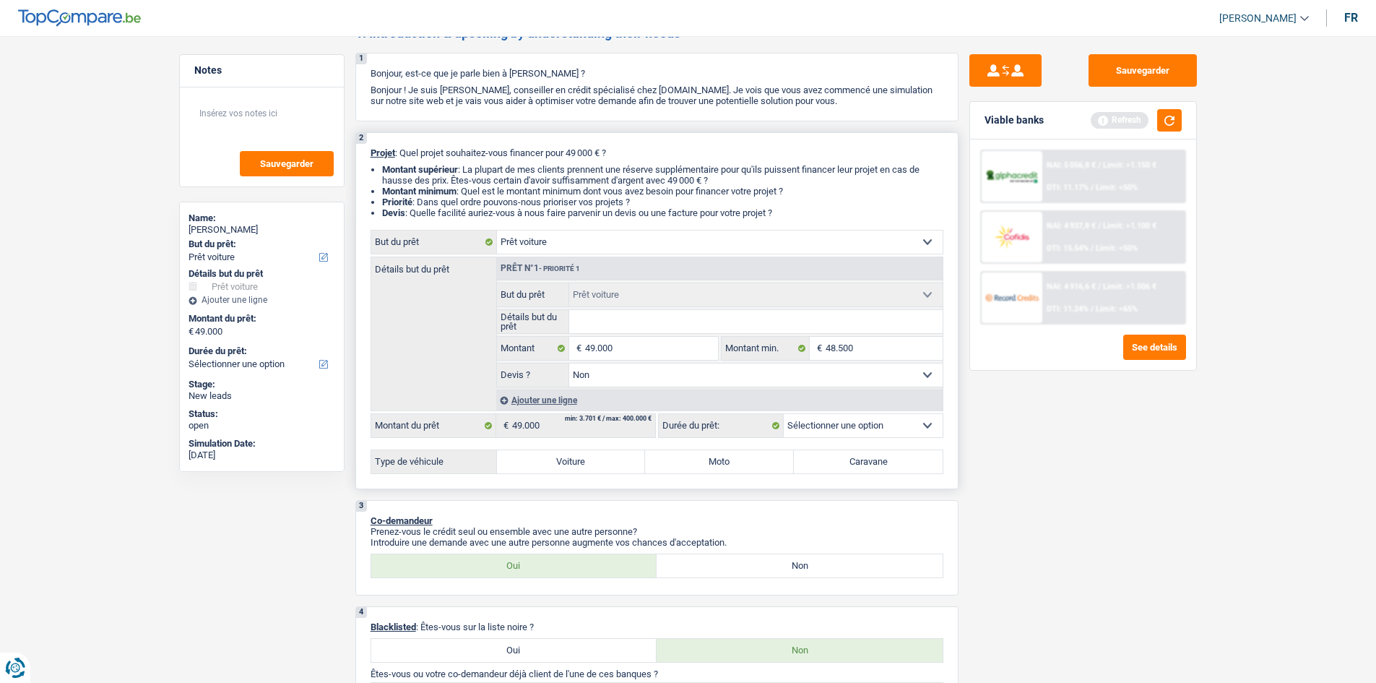
radio input "true"
select select "60"
radio input "true"
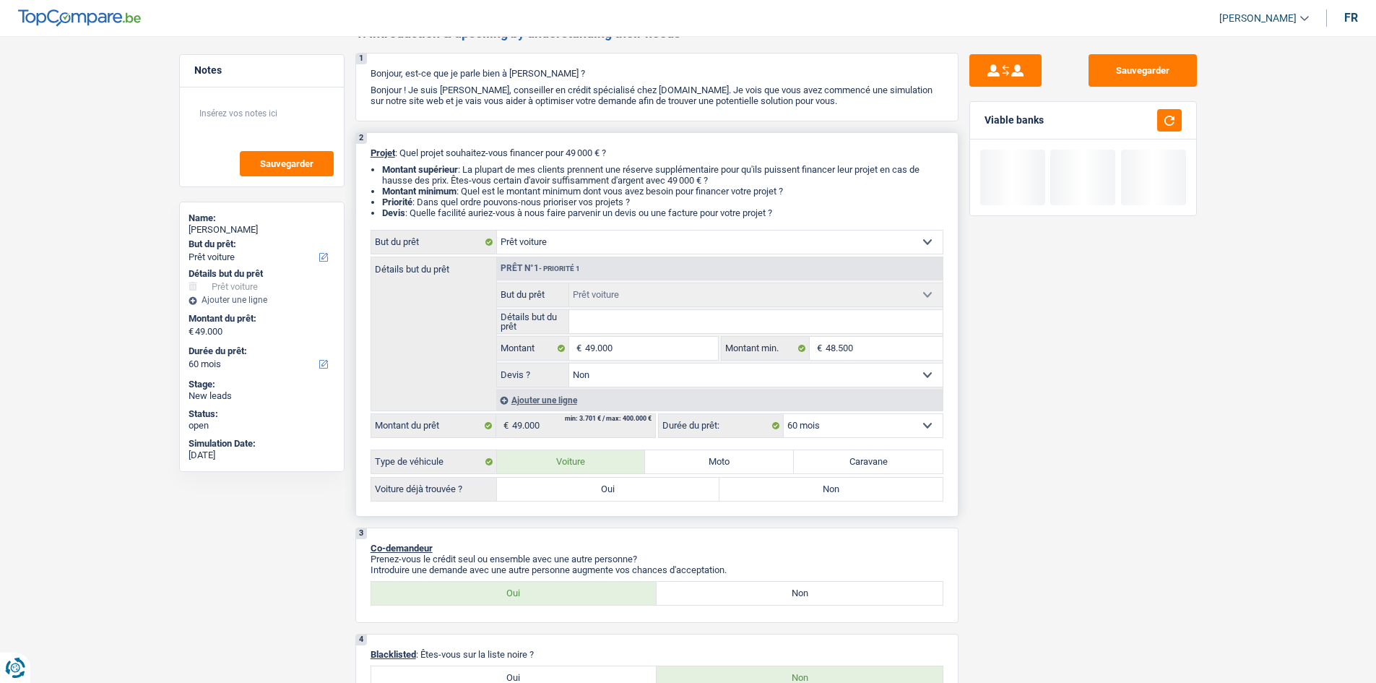
click at [815, 490] on label "Non" at bounding box center [830, 488] width 223 height 23
click at [815, 490] on input "Non" at bounding box center [830, 488] width 223 height 23
radio input "true"
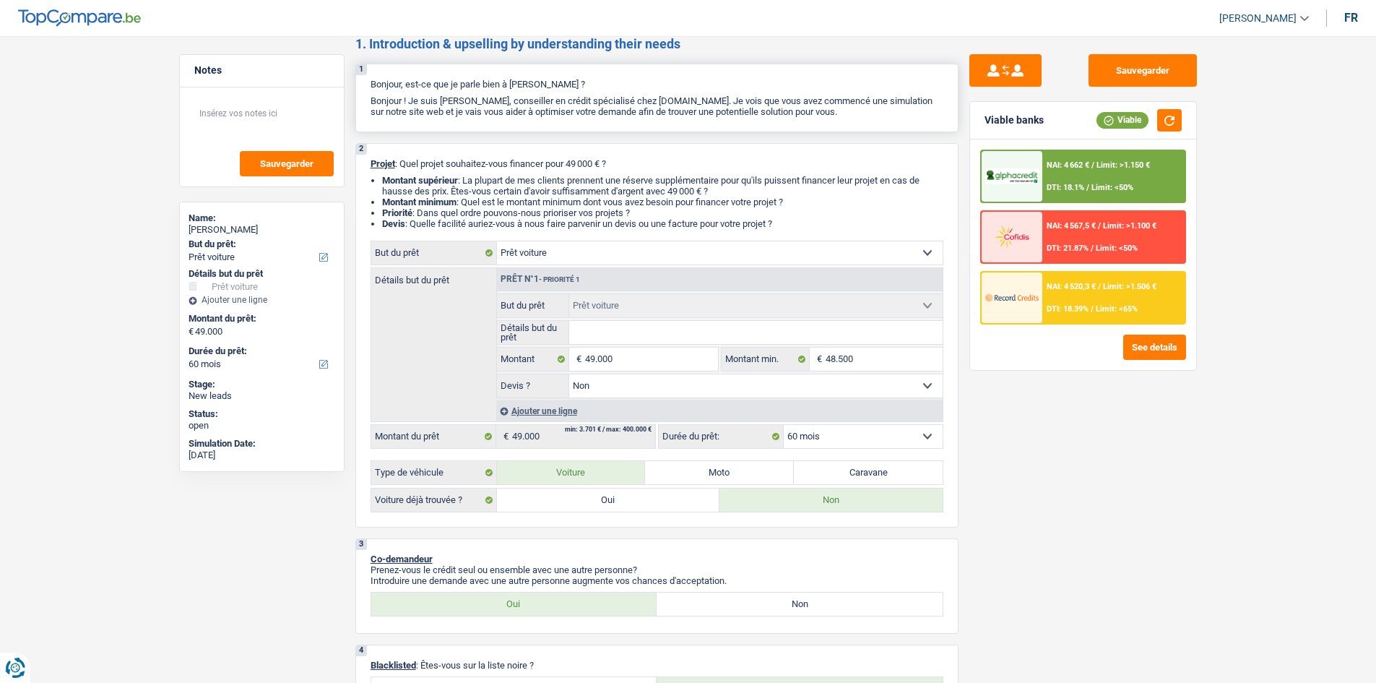
scroll to position [0, 0]
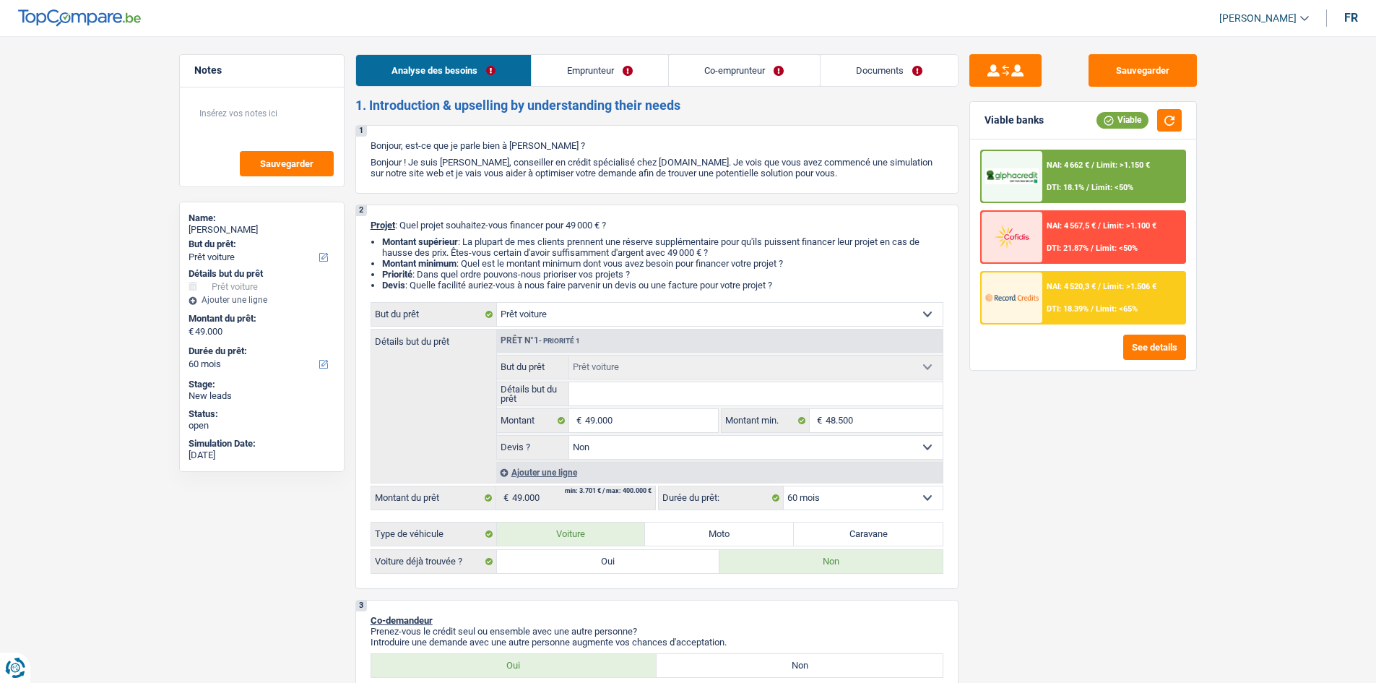
click at [585, 69] on link "Emprunteur" at bounding box center [600, 70] width 137 height 31
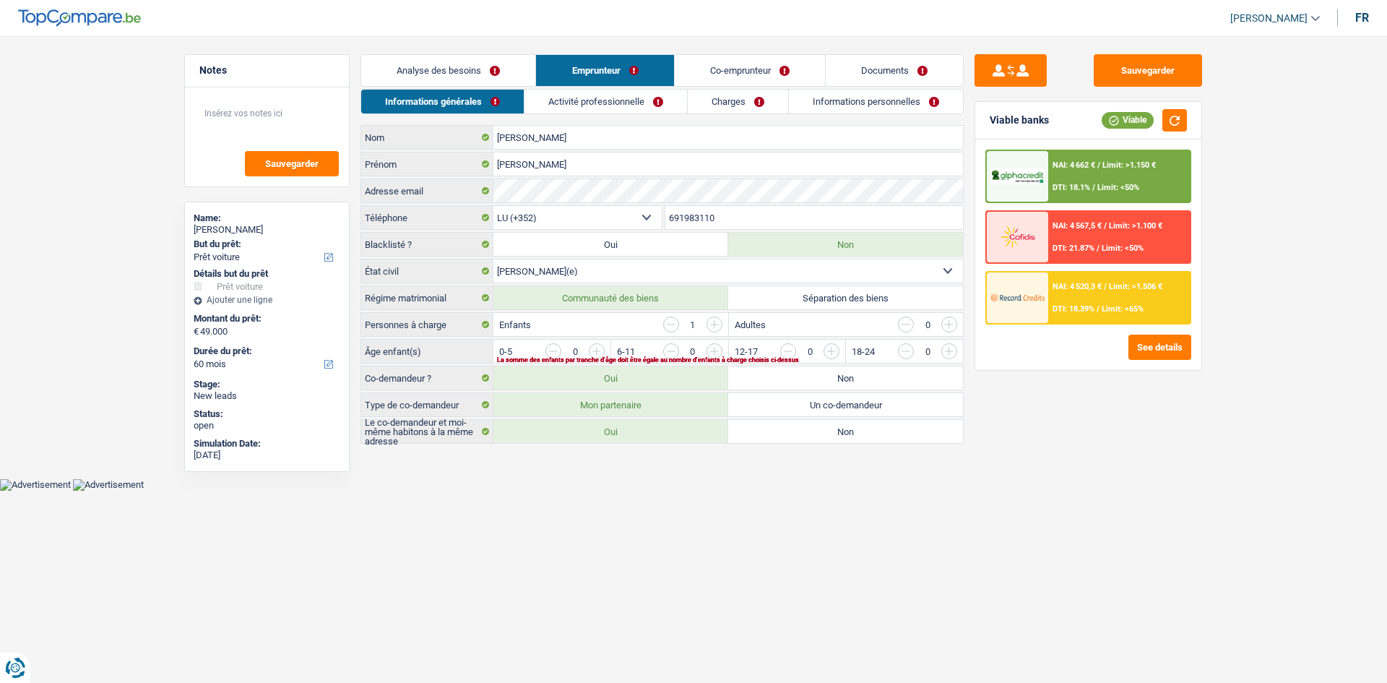
click at [728, 73] on link "Co-emprunteur" at bounding box center [750, 70] width 150 height 31
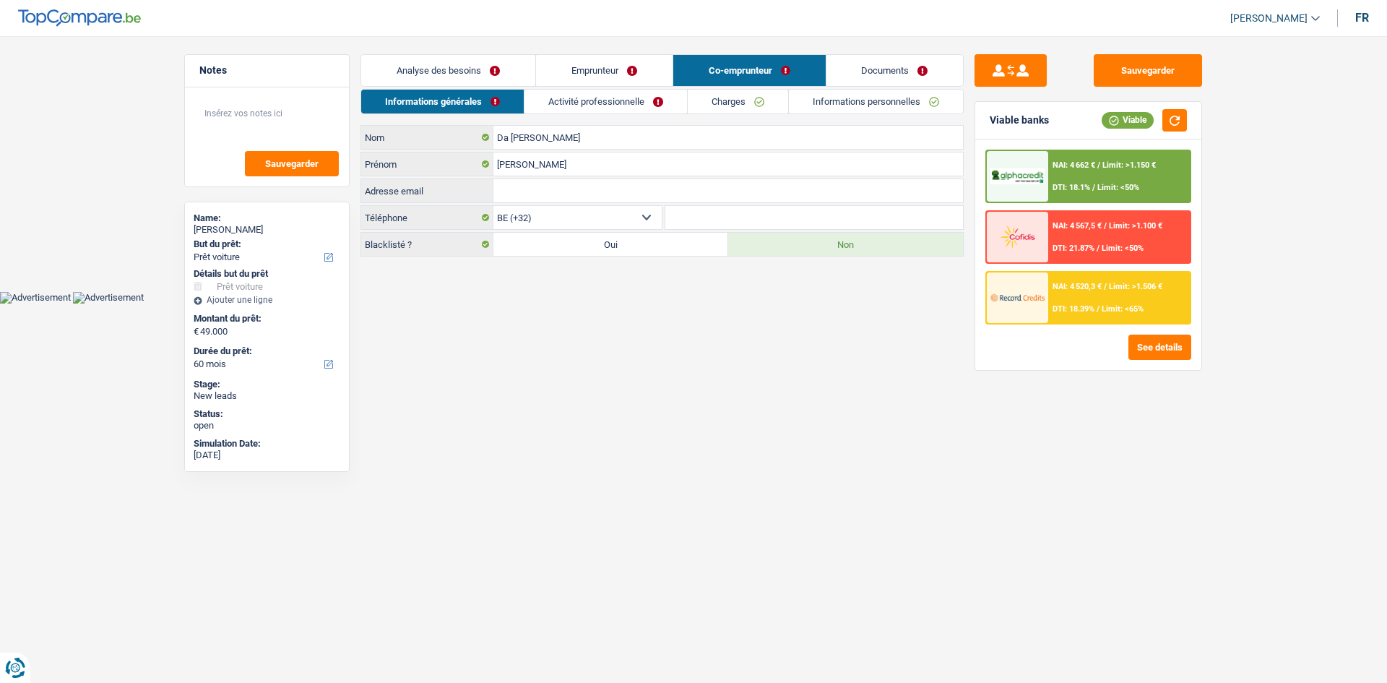
click at [492, 72] on link "Analyse des besoins" at bounding box center [448, 70] width 174 height 31
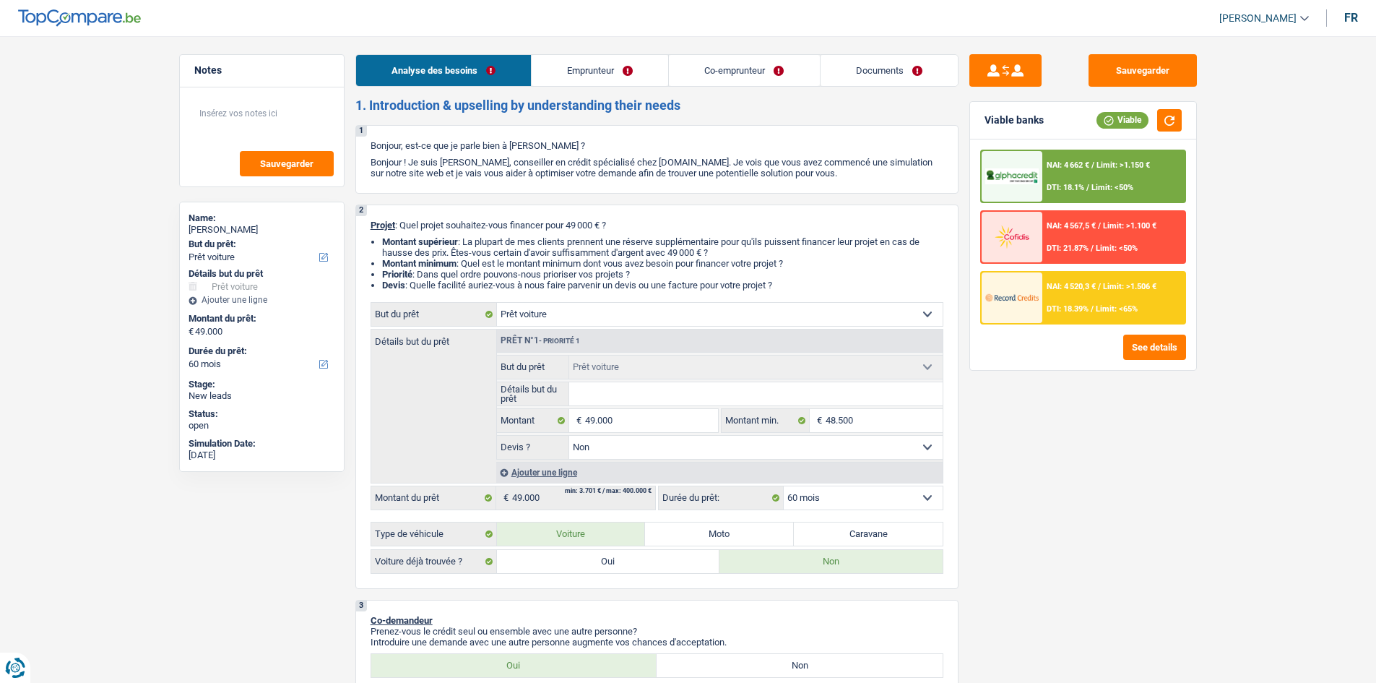
click at [712, 75] on link "Co-emprunteur" at bounding box center [744, 70] width 150 height 31
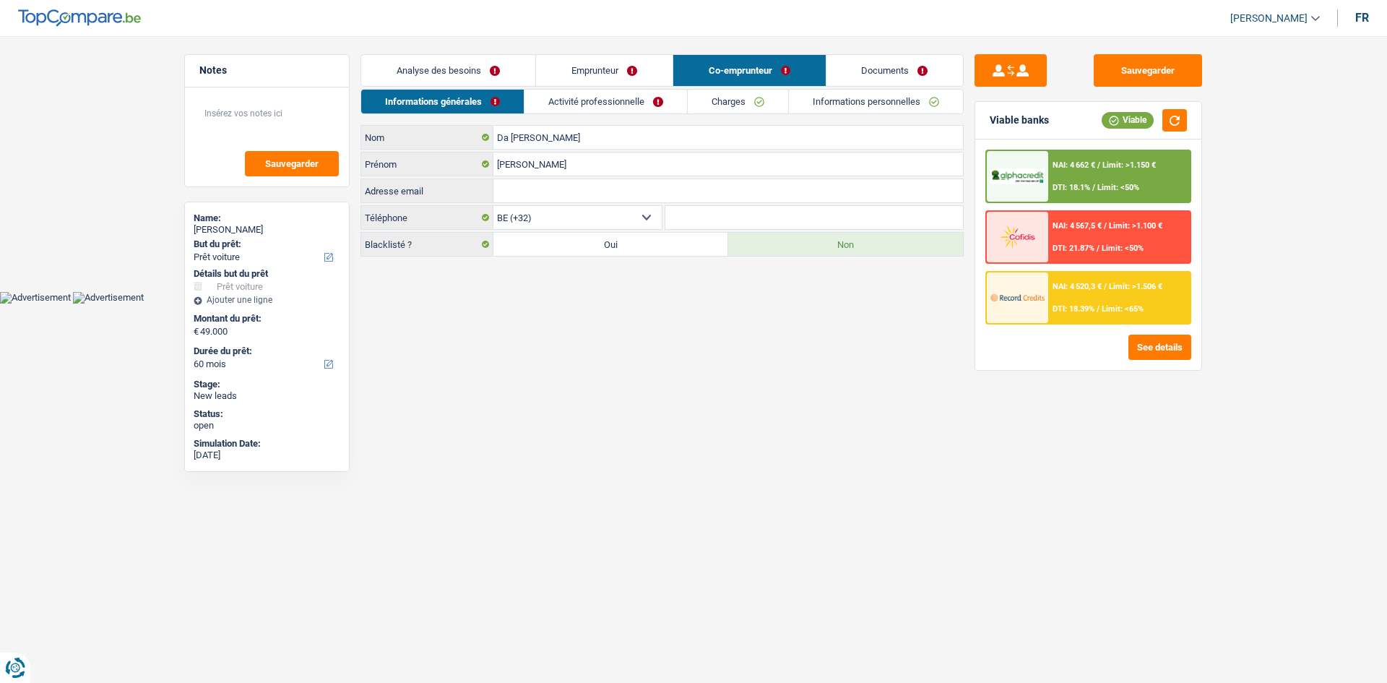
drag, startPoint x: 598, startPoint y: 72, endPoint x: 572, endPoint y: 72, distance: 26.0
click at [597, 72] on link "Emprunteur" at bounding box center [604, 70] width 137 height 31
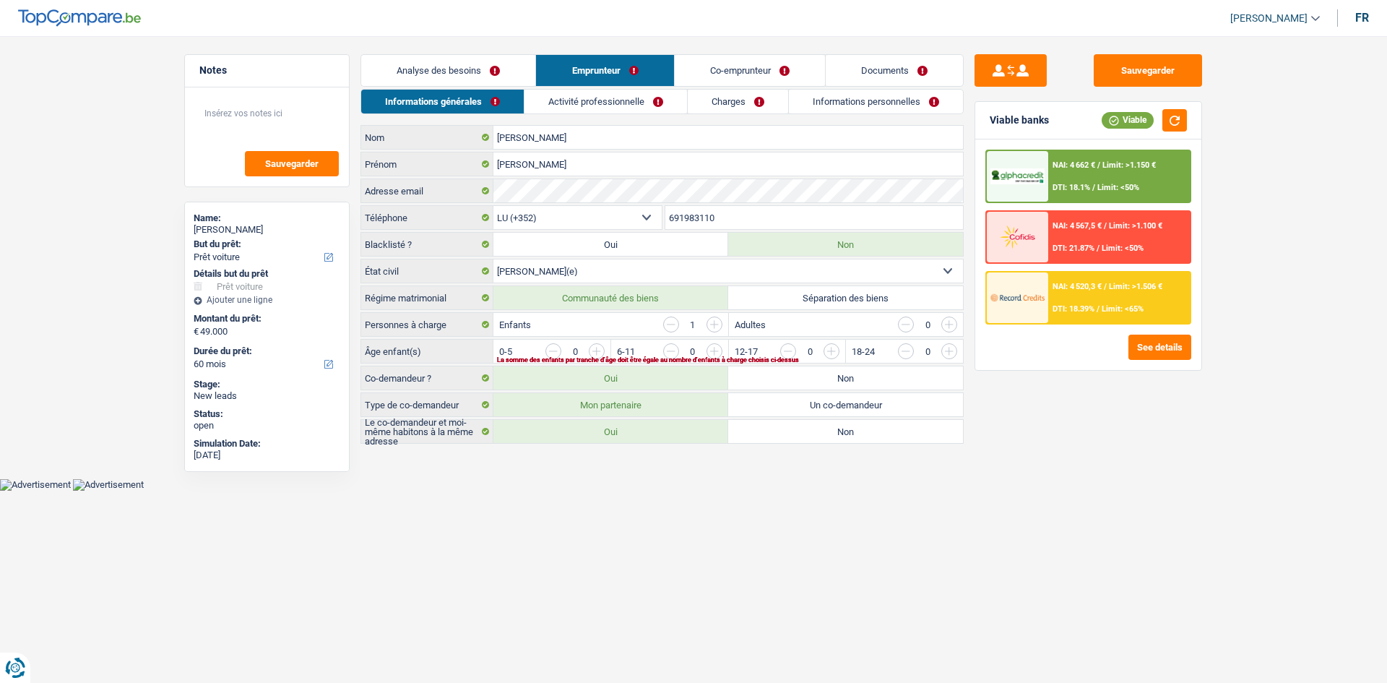
click at [709, 71] on link "Co-emprunteur" at bounding box center [750, 70] width 150 height 31
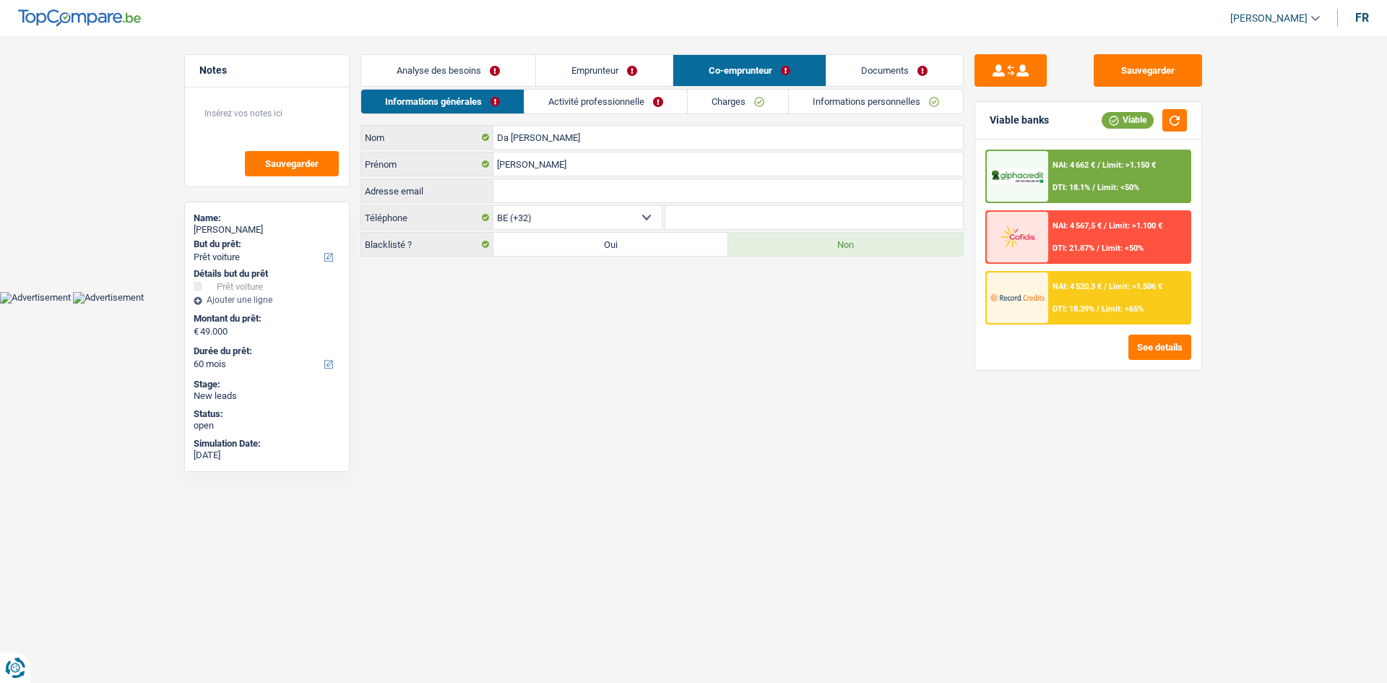
click at [591, 74] on link "Emprunteur" at bounding box center [604, 70] width 137 height 31
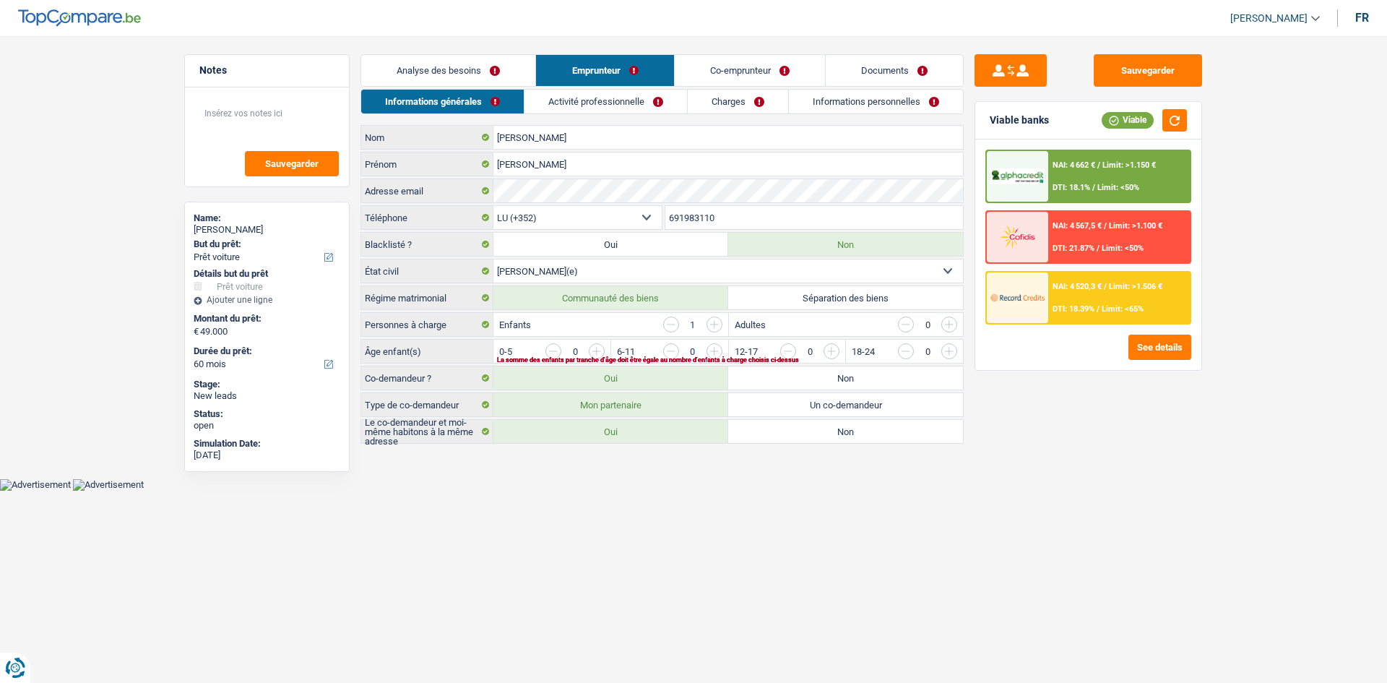
click at [448, 59] on link "Analyse des besoins" at bounding box center [448, 70] width 174 height 31
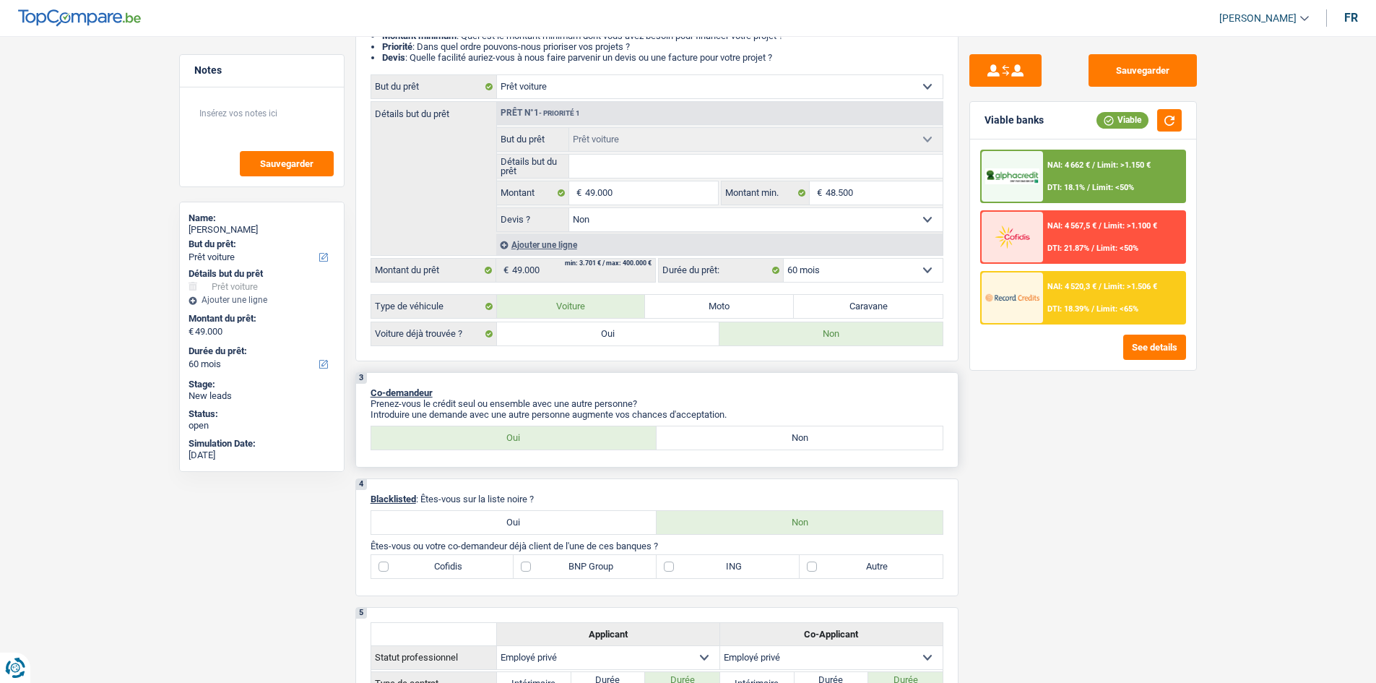
scroll to position [433, 0]
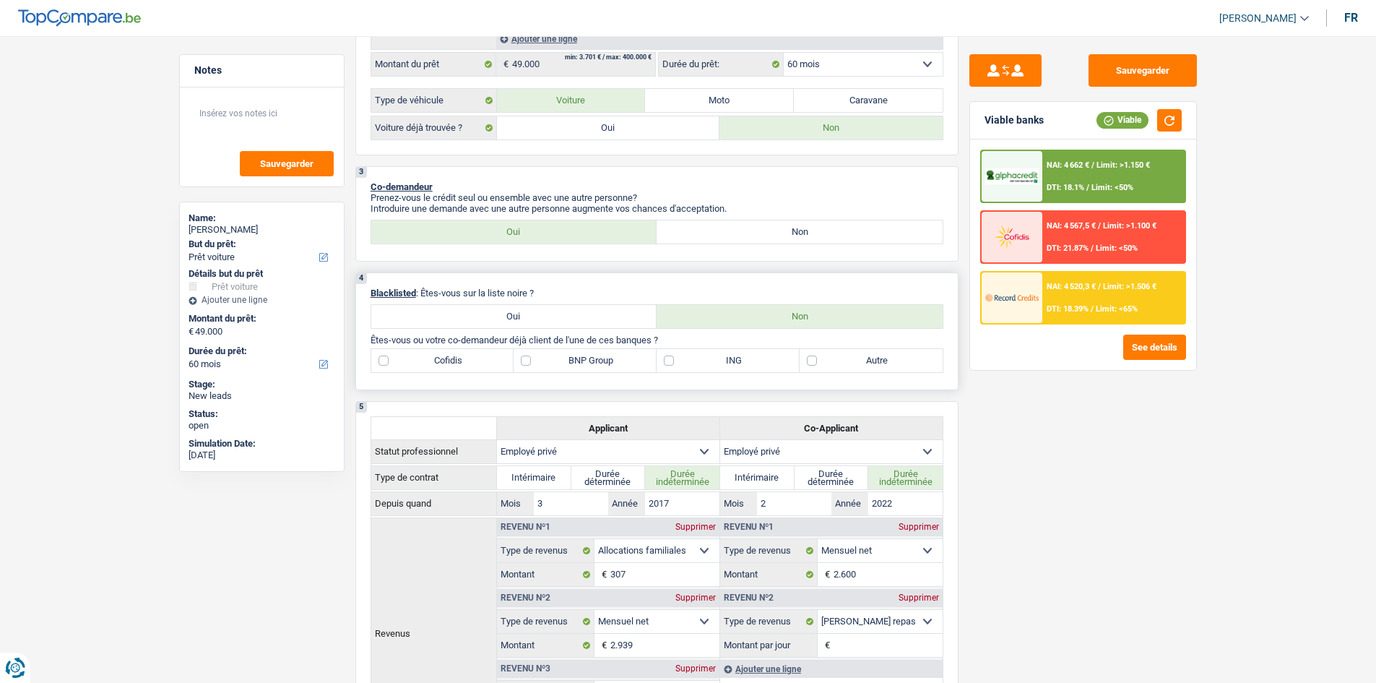
click at [849, 360] on label "Autre" at bounding box center [871, 360] width 143 height 23
click at [849, 360] on input "Autre" at bounding box center [871, 360] width 143 height 23
checkbox input "true"
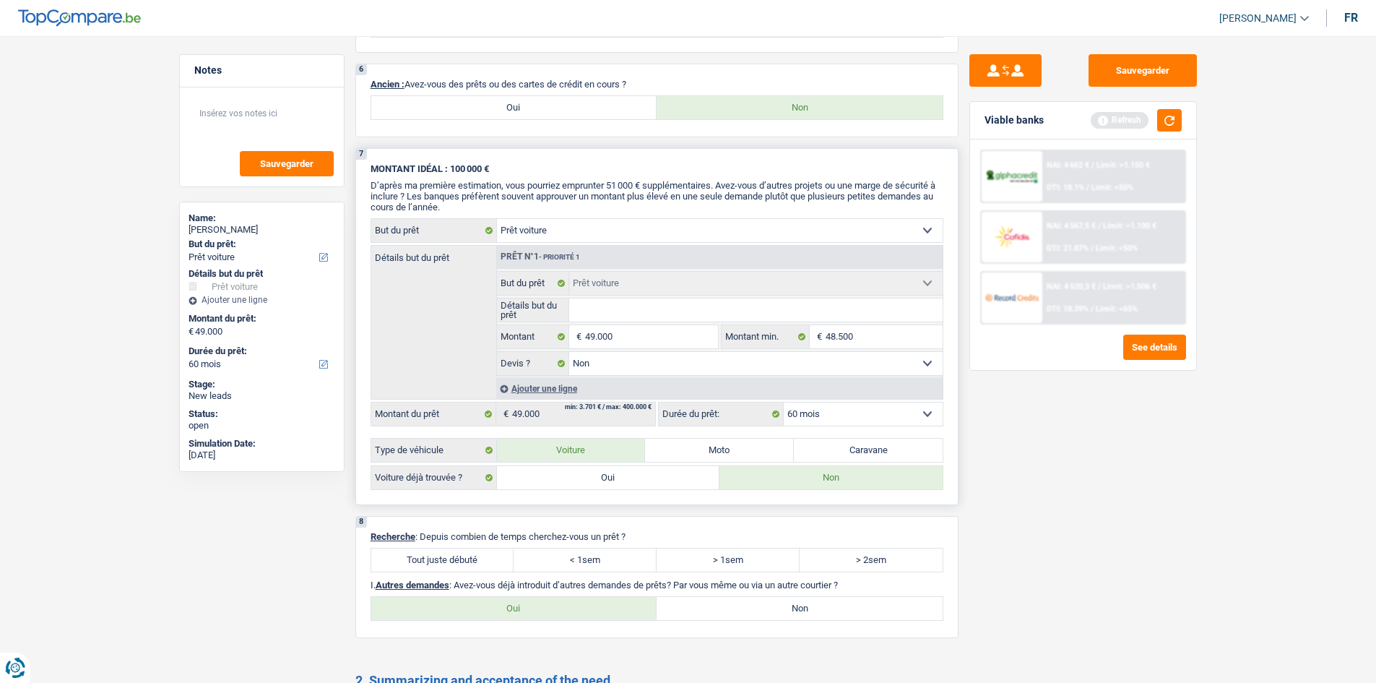
scroll to position [1300, 0]
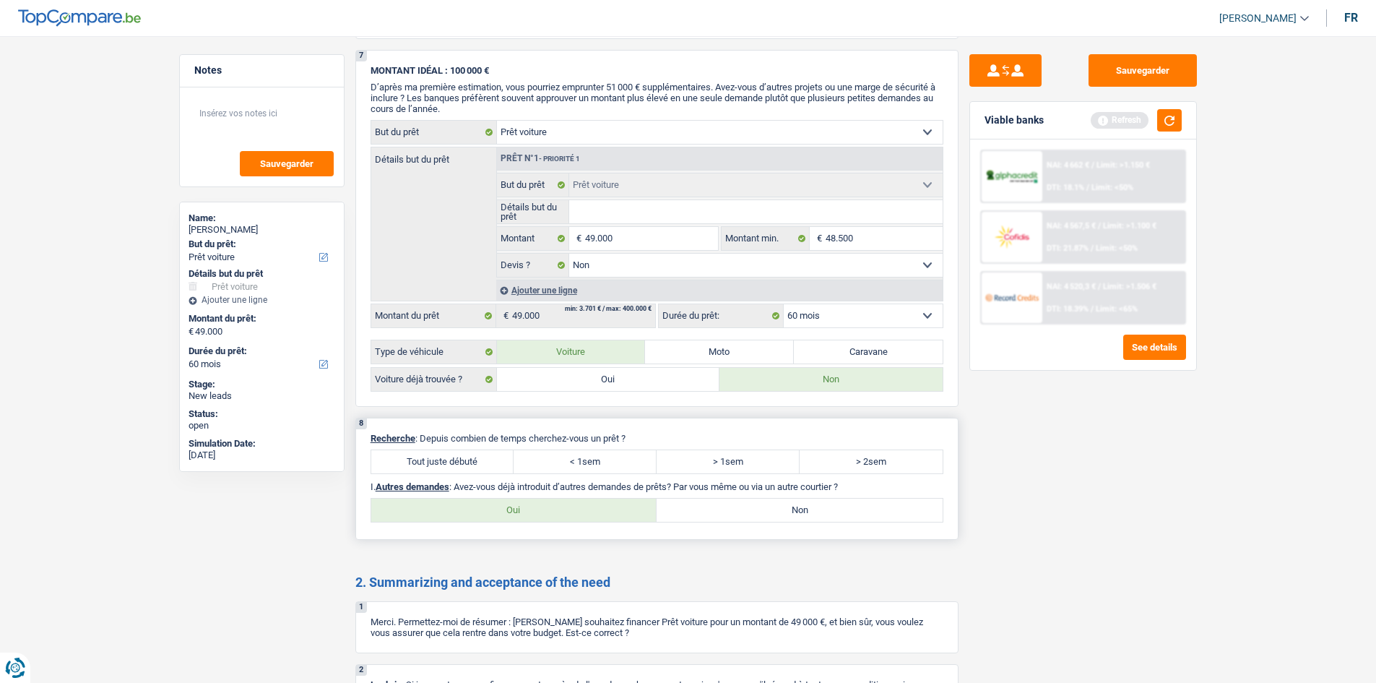
click at [456, 461] on label "Tout juste débuté" at bounding box center [442, 461] width 143 height 23
click at [487, 464] on label "Tout juste débuté" at bounding box center [442, 461] width 143 height 23
click at [487, 464] on input "Tout juste débuté" at bounding box center [442, 461] width 143 height 23
radio input "true"
click at [711, 504] on label "Non" at bounding box center [800, 509] width 286 height 23
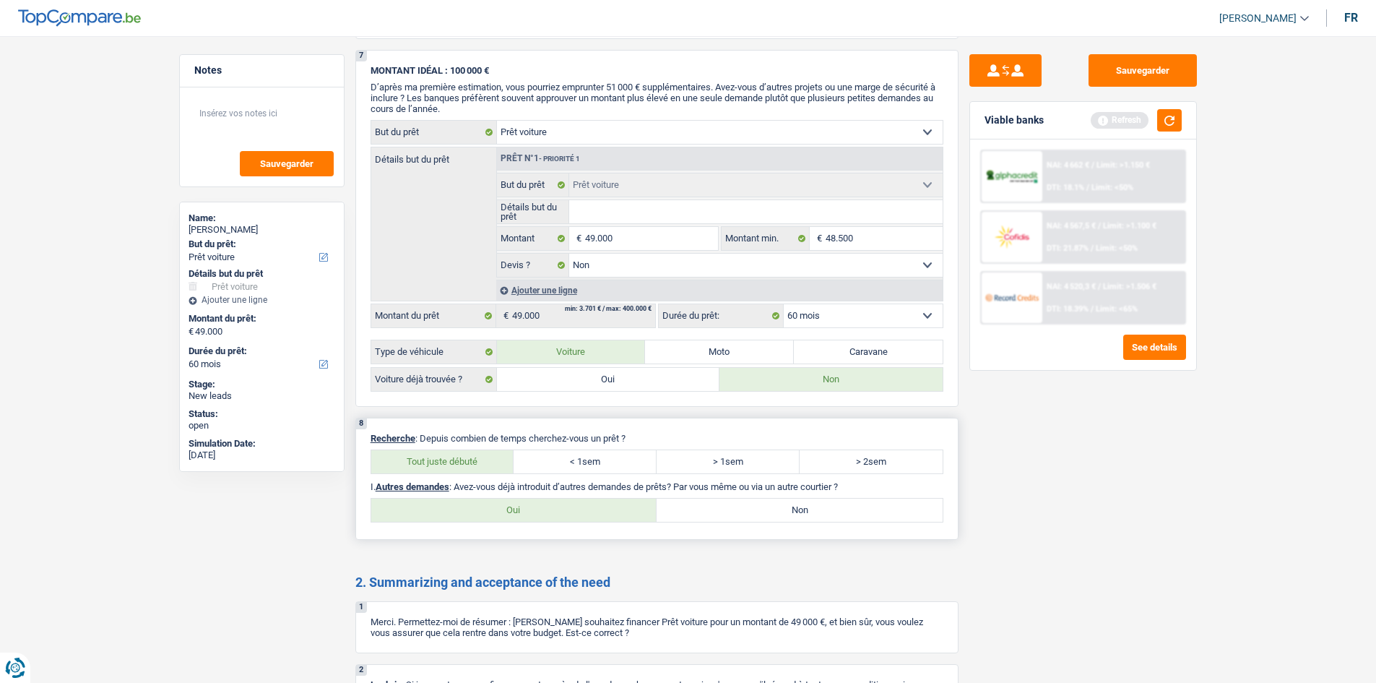
click at [711, 504] on input "Non" at bounding box center [800, 509] width 286 height 23
radio input "true"
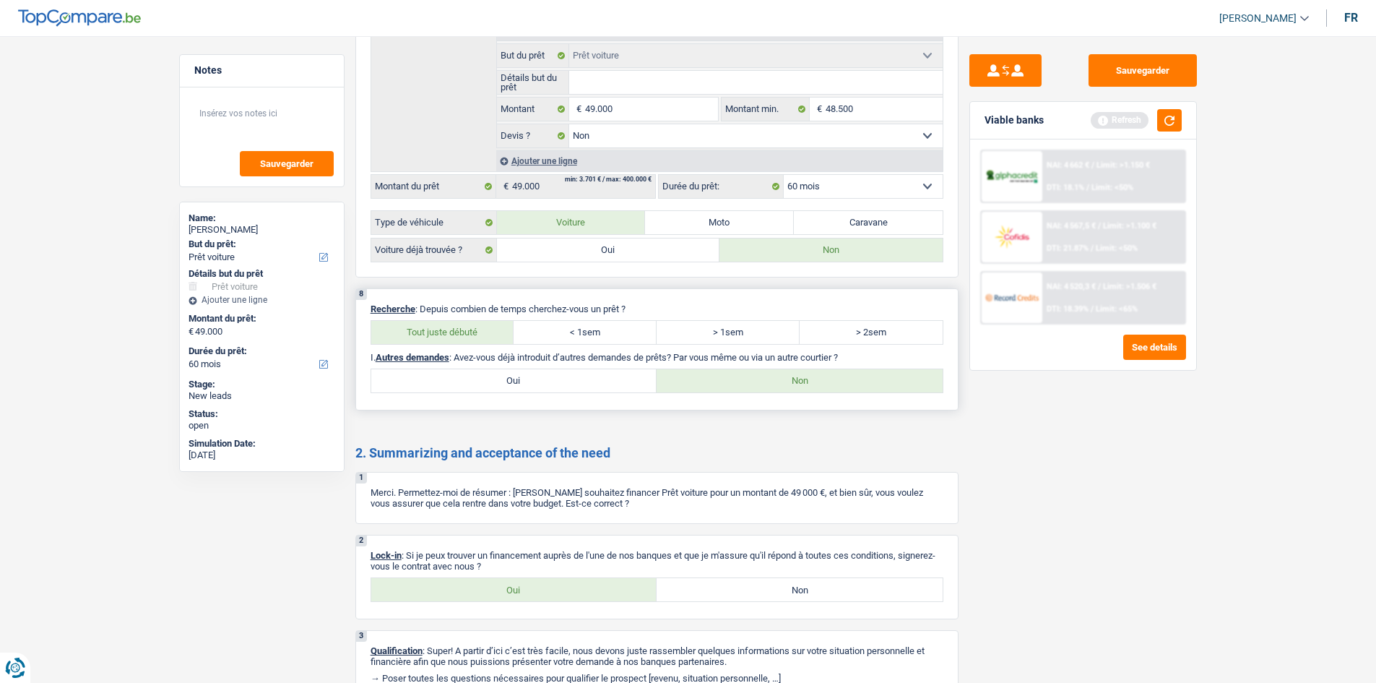
scroll to position [1499, 0]
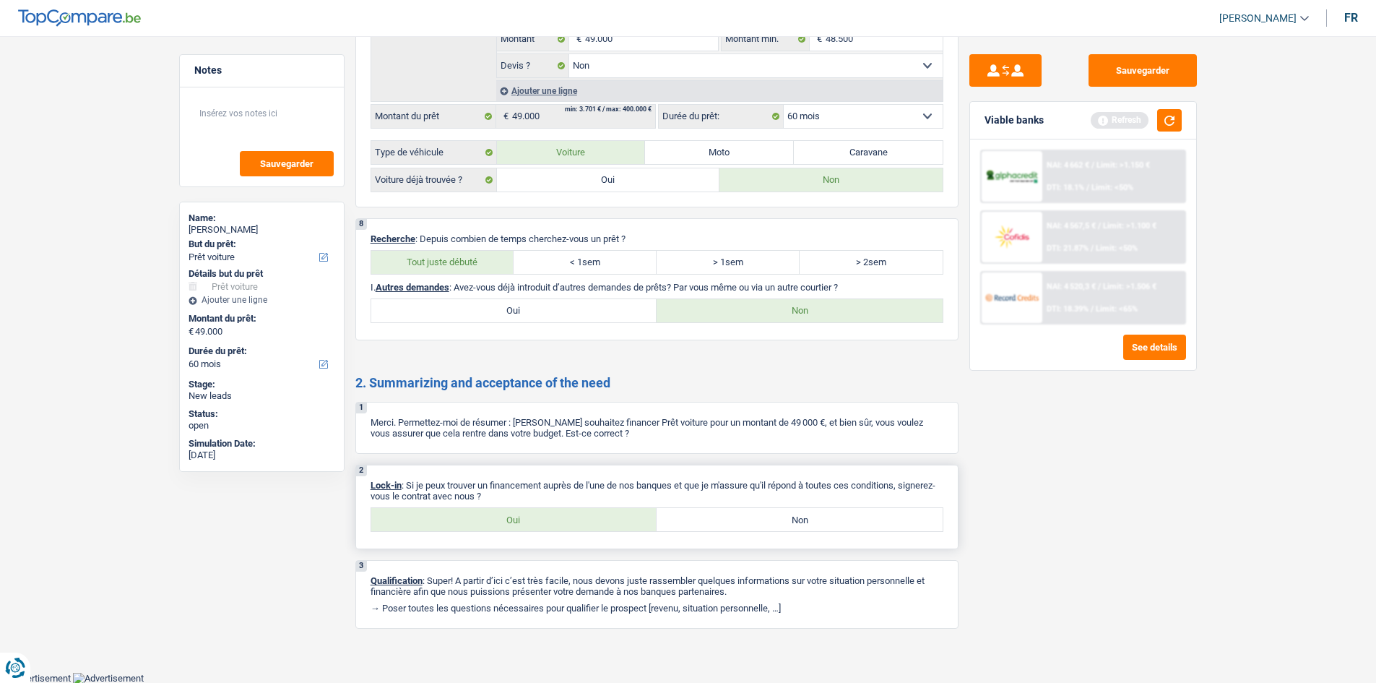
click at [497, 532] on div "2 Lock-in : Si je peux trouver un financement auprès de l'une de nos banques et…" at bounding box center [656, 506] width 603 height 85
drag, startPoint x: 498, startPoint y: 523, endPoint x: 512, endPoint y: 519, distance: 15.1
click at [496, 522] on label "Oui" at bounding box center [514, 519] width 286 height 23
click at [496, 522] on input "Oui" at bounding box center [514, 519] width 286 height 23
radio input "true"
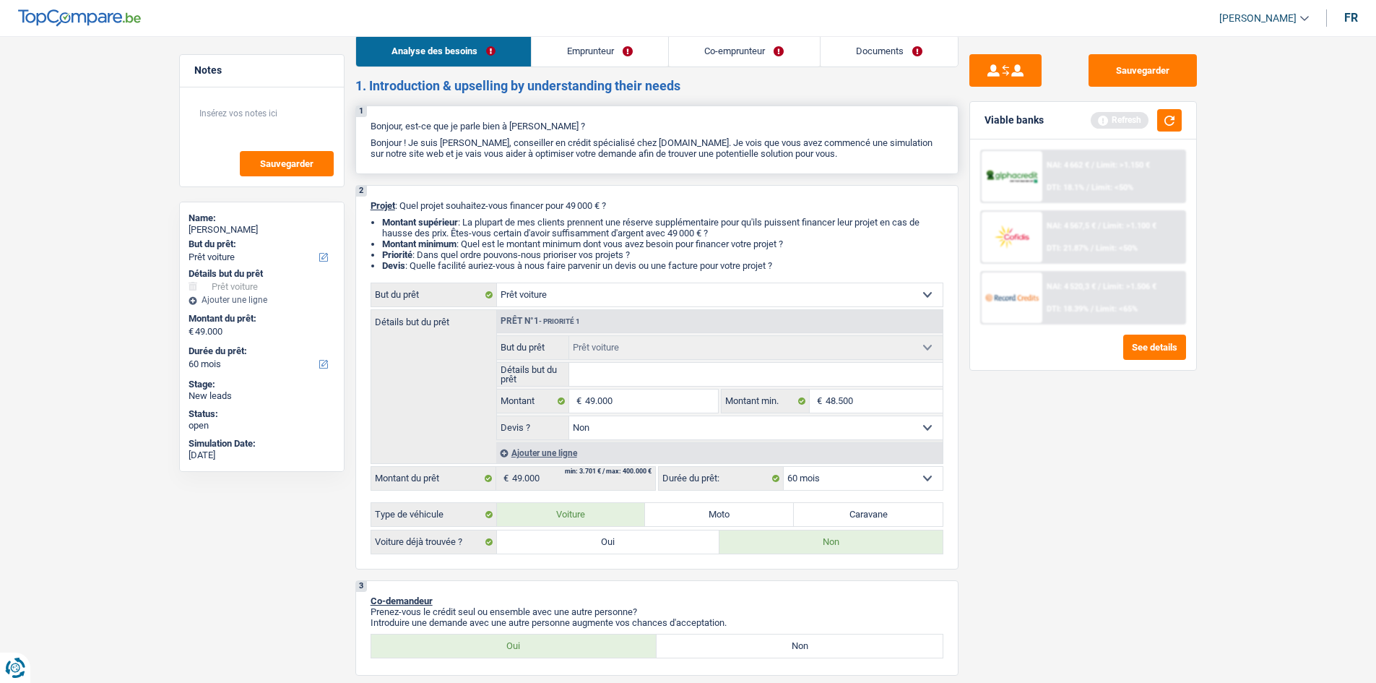
scroll to position [0, 0]
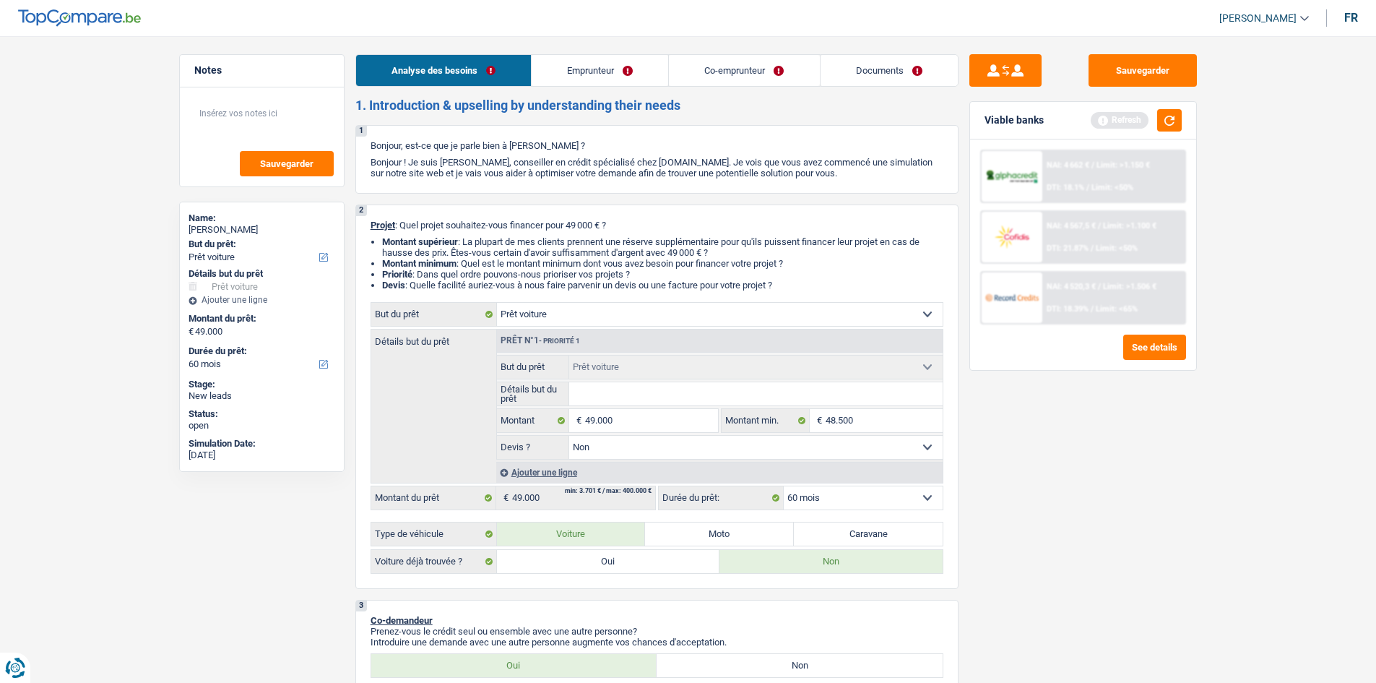
click at [611, 72] on link "Emprunteur" at bounding box center [600, 70] width 137 height 31
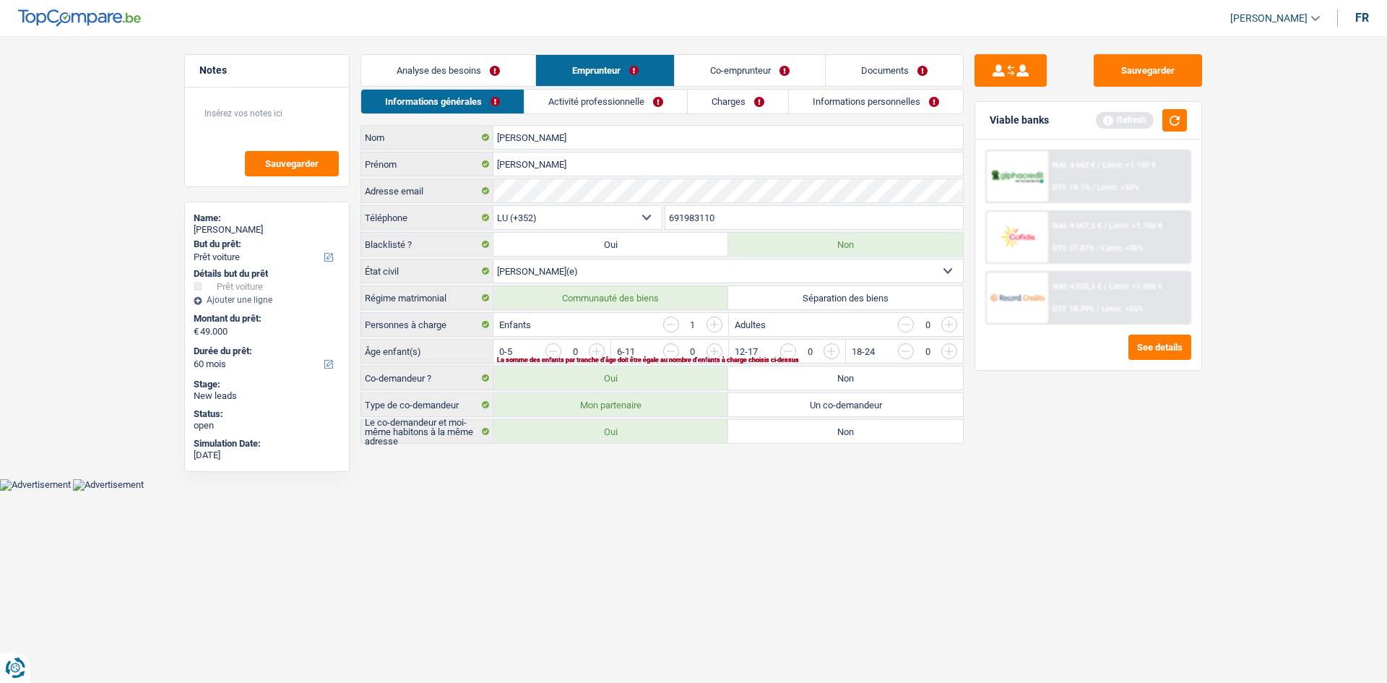
click at [599, 351] on input "button" at bounding box center [890, 354] width 602 height 23
click at [585, 100] on link "Activité professionnelle" at bounding box center [606, 102] width 163 height 24
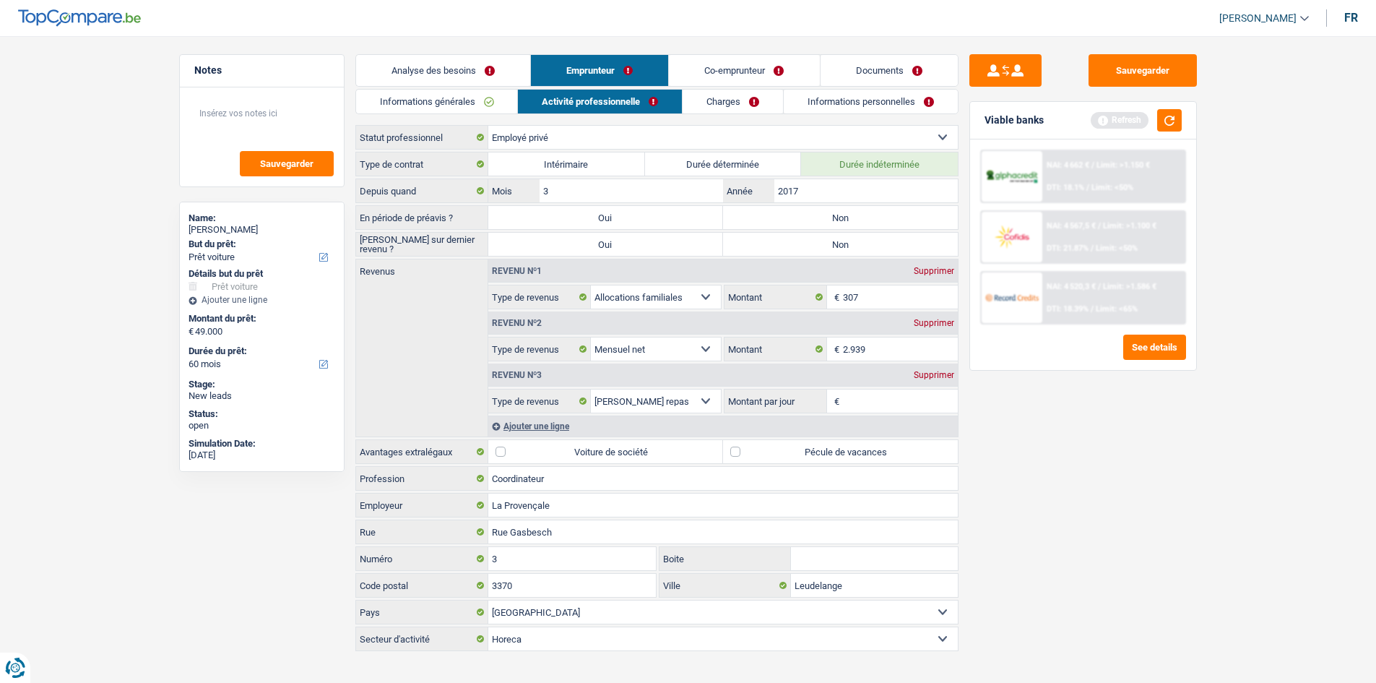
click at [859, 402] on input "Montant par jour" at bounding box center [900, 400] width 115 height 23
click at [932, 376] on div "Supprimer" at bounding box center [934, 375] width 48 height 9
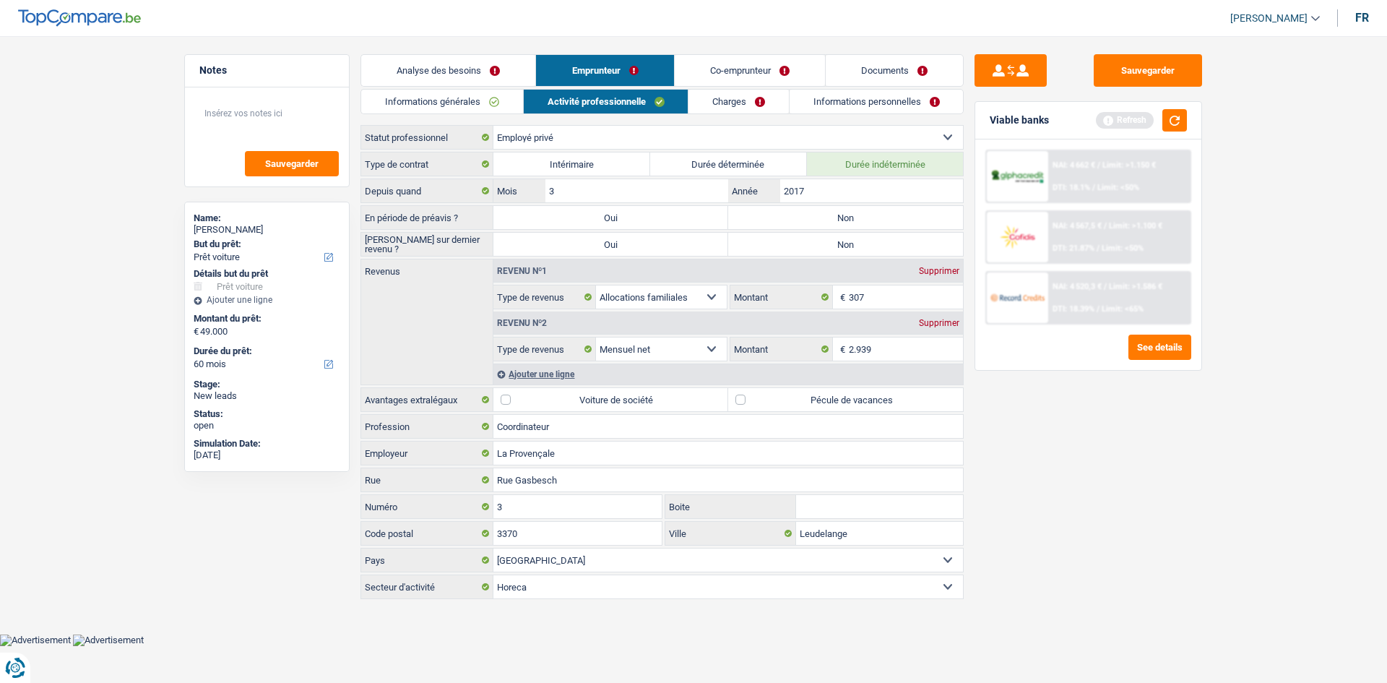
click at [941, 270] on div "Supprimer" at bounding box center [939, 271] width 48 height 9
select select "netSalary"
type input "2.939"
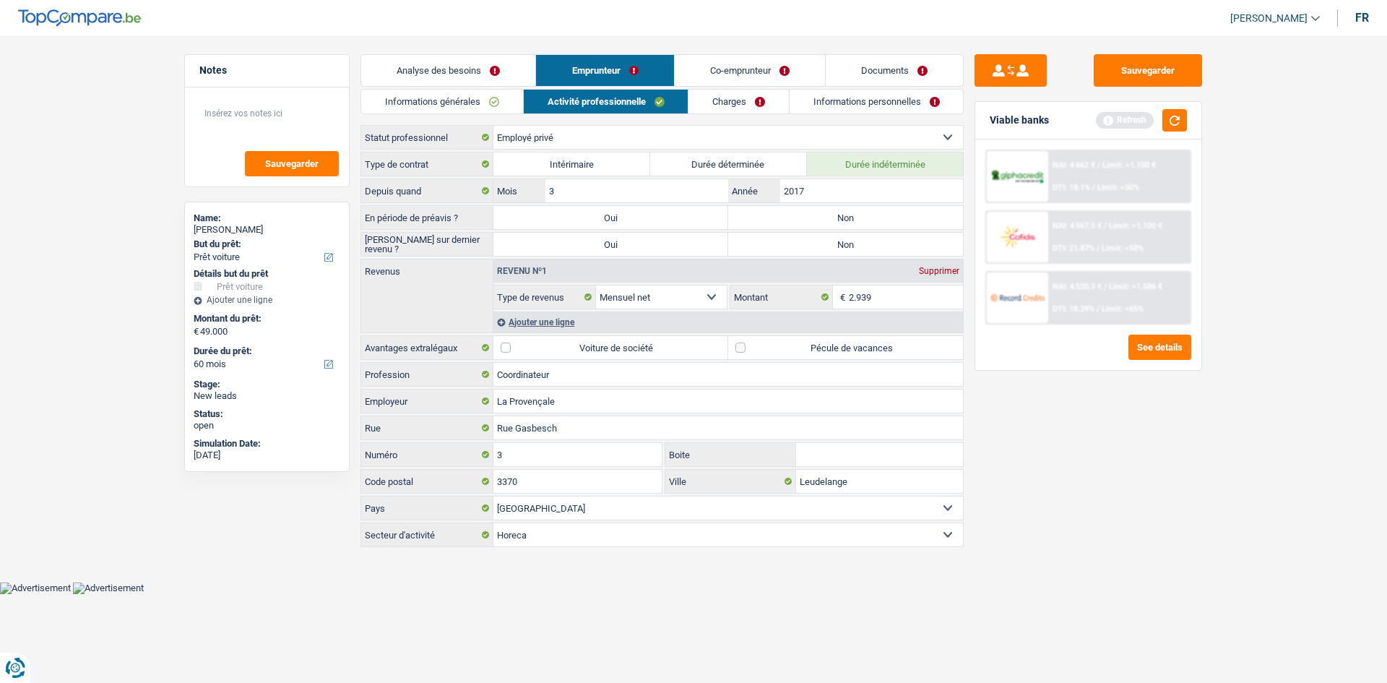
click at [723, 93] on link "Charges" at bounding box center [738, 102] width 100 height 24
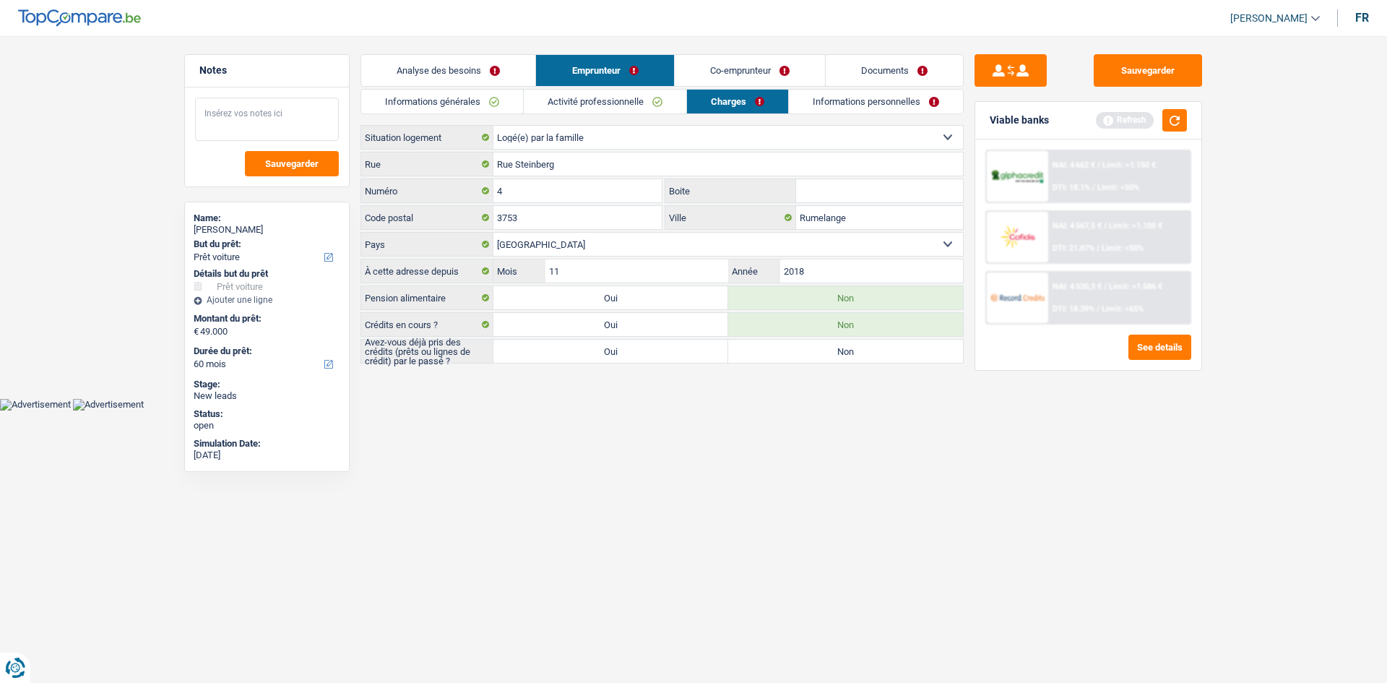
click at [222, 106] on textarea at bounding box center [267, 119] width 144 height 43
click at [230, 113] on textarea at bounding box center [267, 119] width 144 height 43
type textarea "l"
click at [772, 63] on link "Co-emprunteur" at bounding box center [750, 70] width 150 height 31
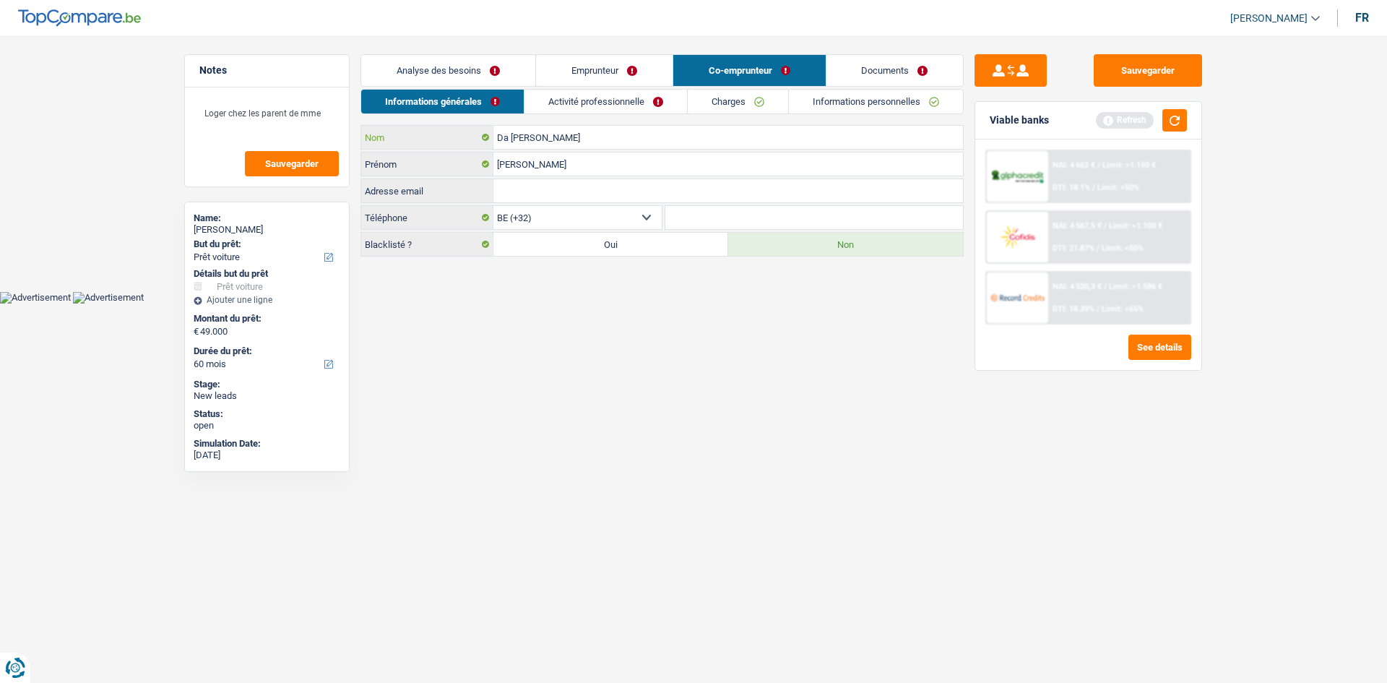
drag, startPoint x: 567, startPoint y: 142, endPoint x: 456, endPoint y: 130, distance: 111.9
click at [456, 130] on div "Da Costa Frade Nom" at bounding box center [662, 137] width 602 height 23
click at [328, 113] on textarea "Loger chez les parent de mme" at bounding box center [267, 119] width 144 height 43
paste textarea "Da Costa Frade"
type textarea "Loger chez les parent de mme Da Costa Frade"
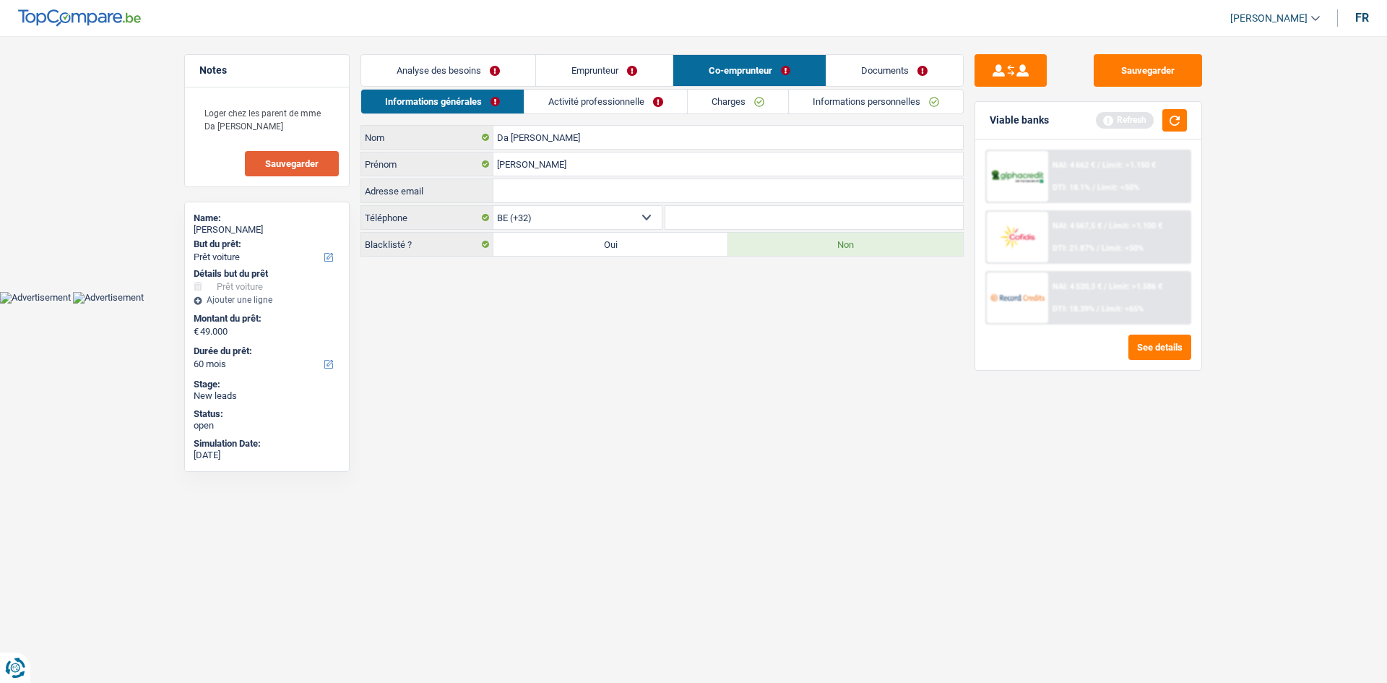
click at [288, 168] on span "Sauvegarder" at bounding box center [291, 163] width 53 height 9
click at [587, 66] on link "Emprunteur" at bounding box center [604, 70] width 137 height 31
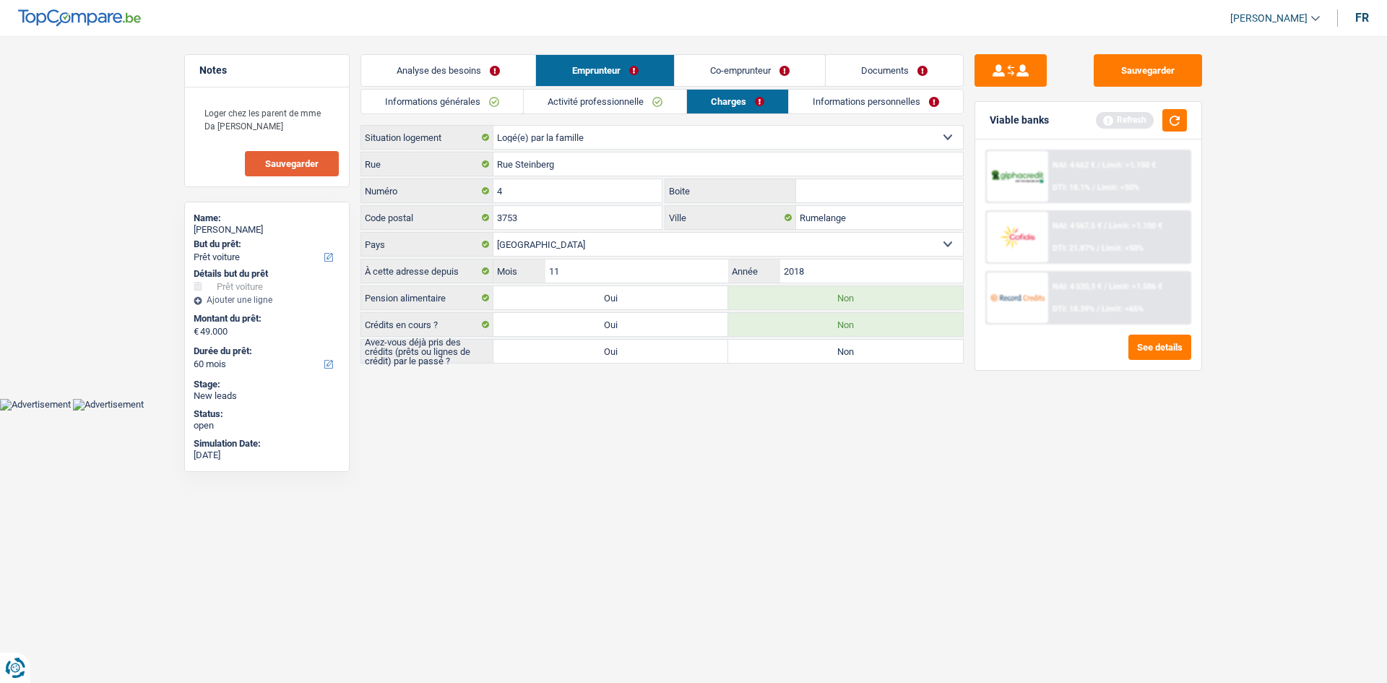
click at [695, 72] on link "Co-emprunteur" at bounding box center [750, 70] width 150 height 31
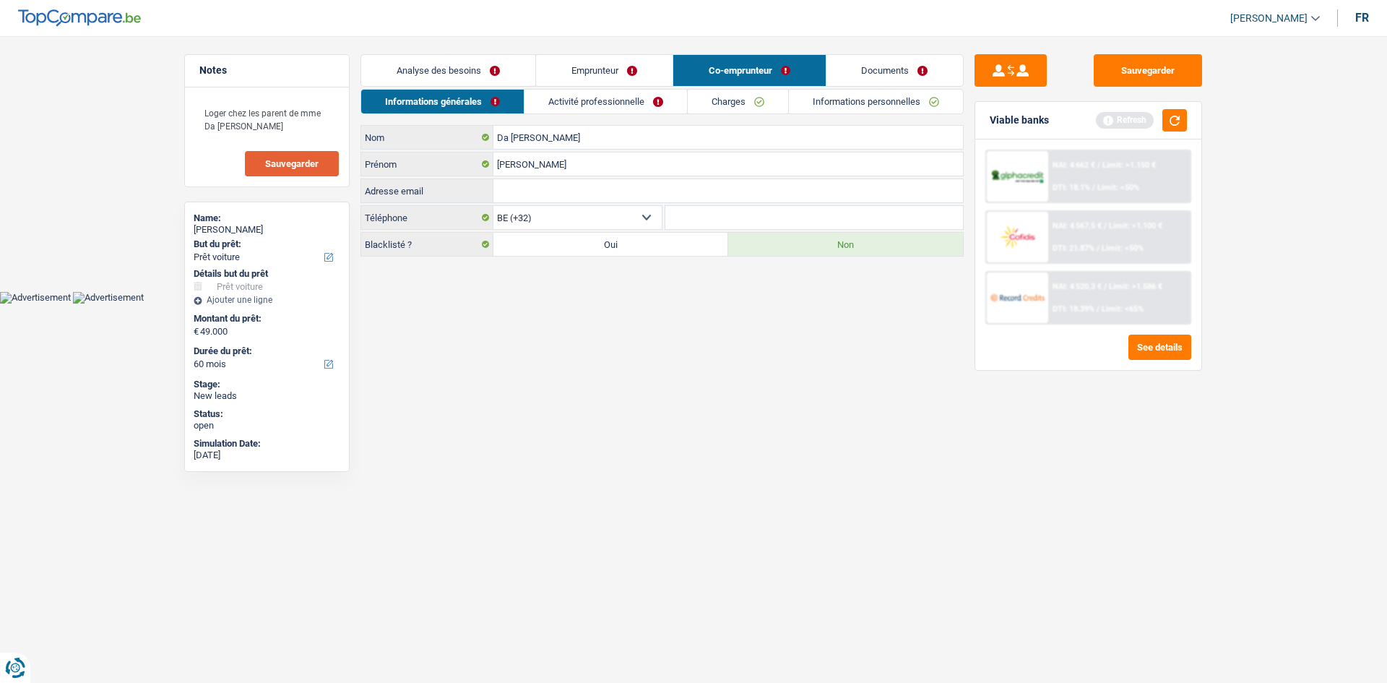
click at [579, 61] on link "Emprunteur" at bounding box center [604, 70] width 137 height 31
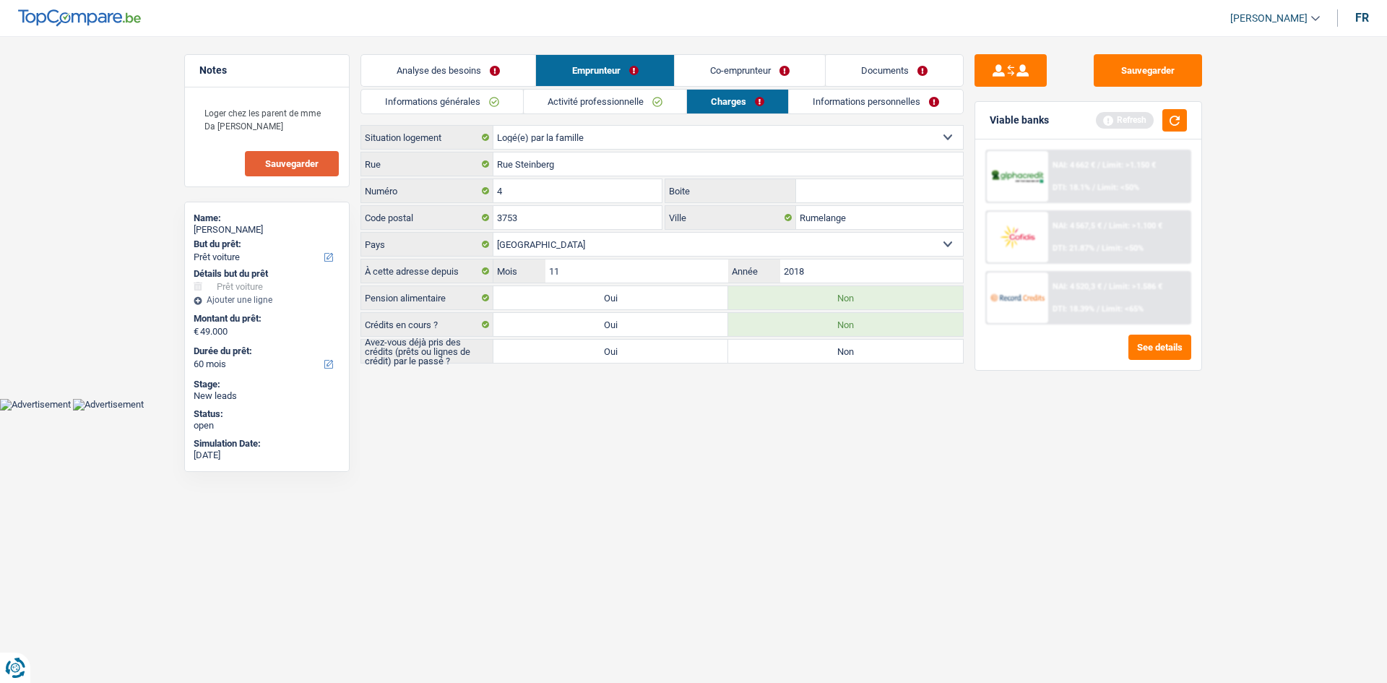
click at [680, 345] on label "Oui" at bounding box center [610, 350] width 235 height 23
click at [680, 345] on input "Oui" at bounding box center [610, 350] width 235 height 23
radio input "true"
click at [743, 57] on link "Co-emprunteur" at bounding box center [750, 70] width 150 height 31
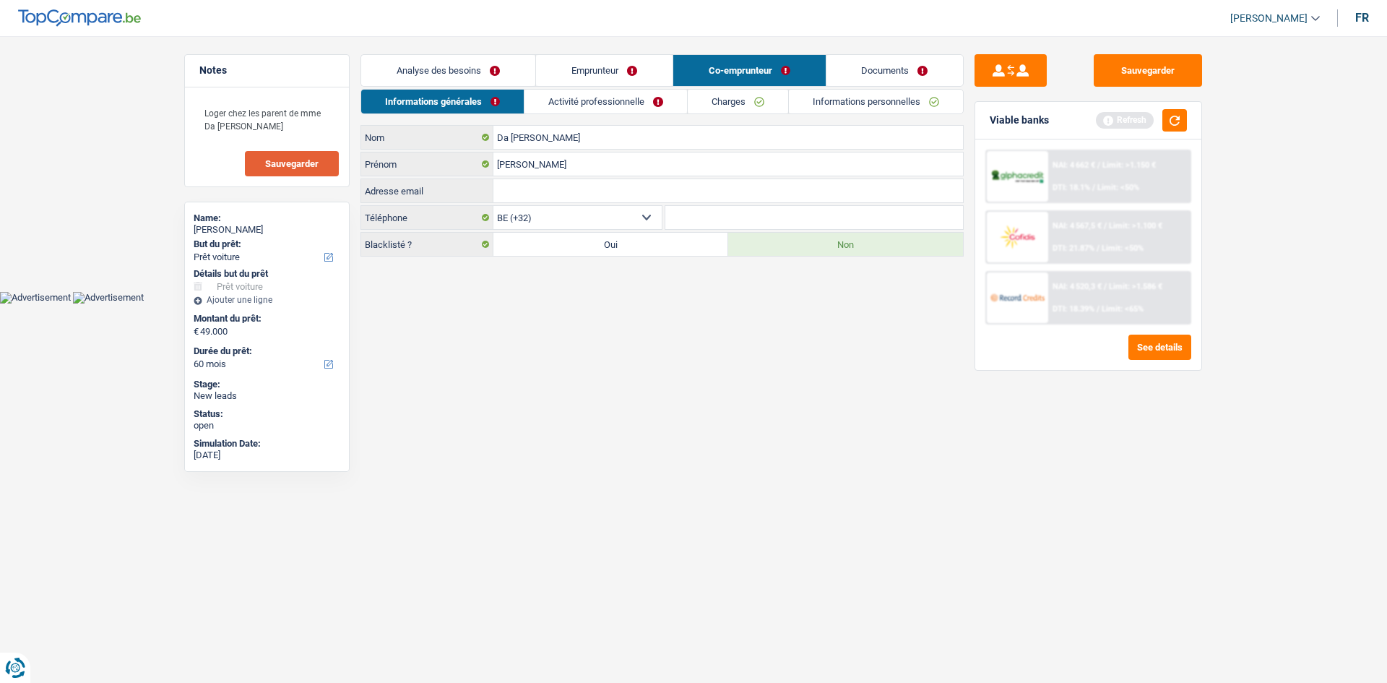
click at [636, 58] on link "Emprunteur" at bounding box center [604, 70] width 137 height 31
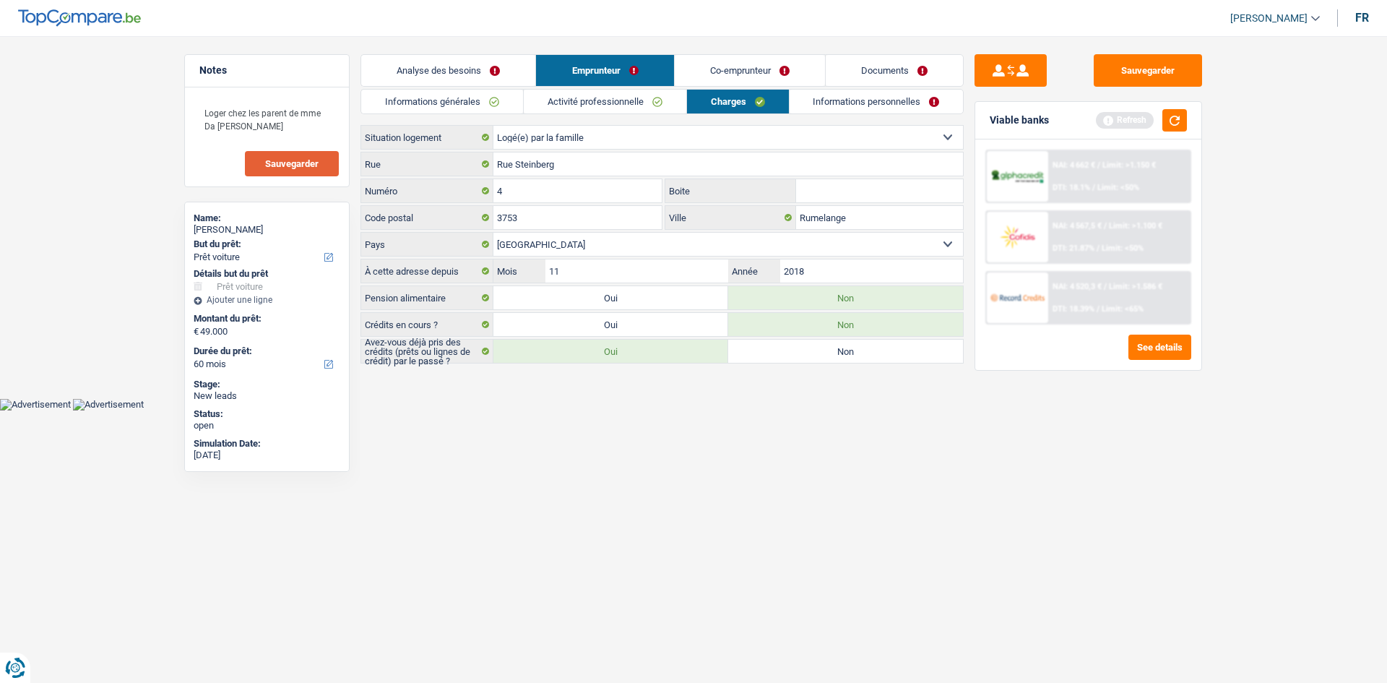
click at [914, 97] on link "Informations personnelles" at bounding box center [876, 102] width 174 height 24
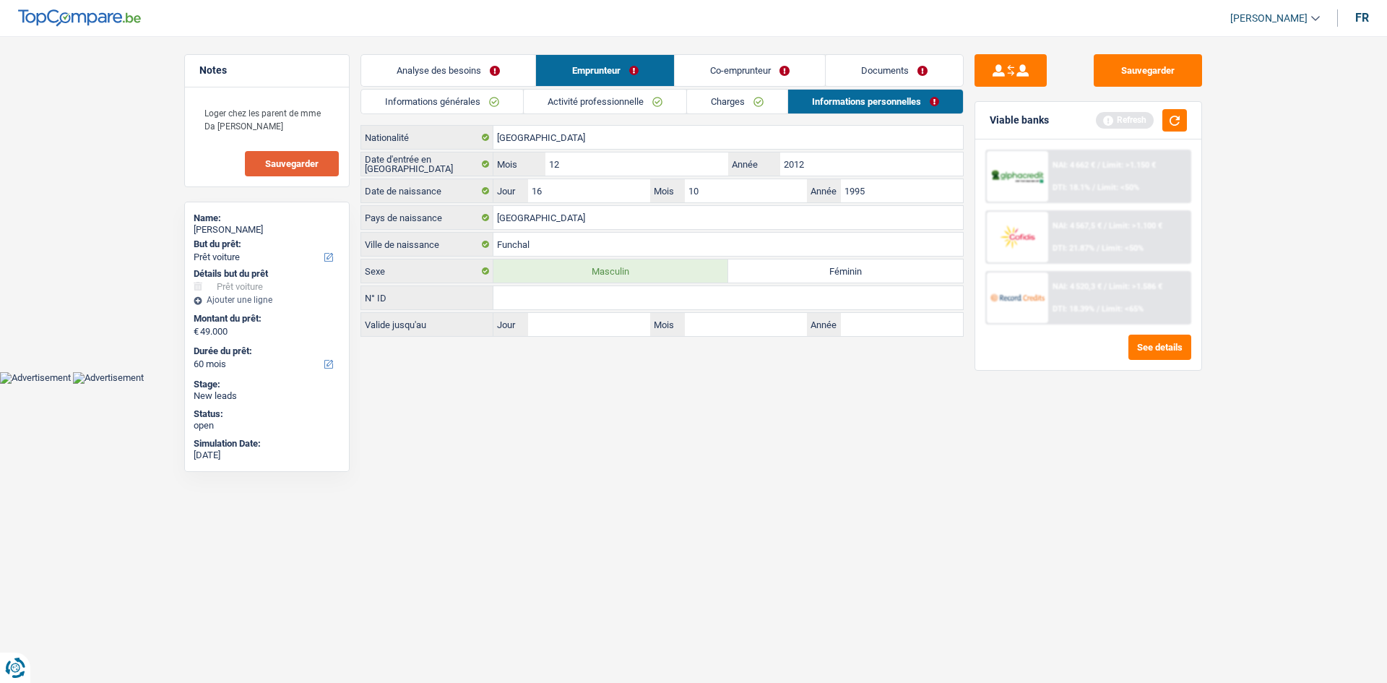
click at [745, 76] on link "Co-emprunteur" at bounding box center [750, 70] width 150 height 31
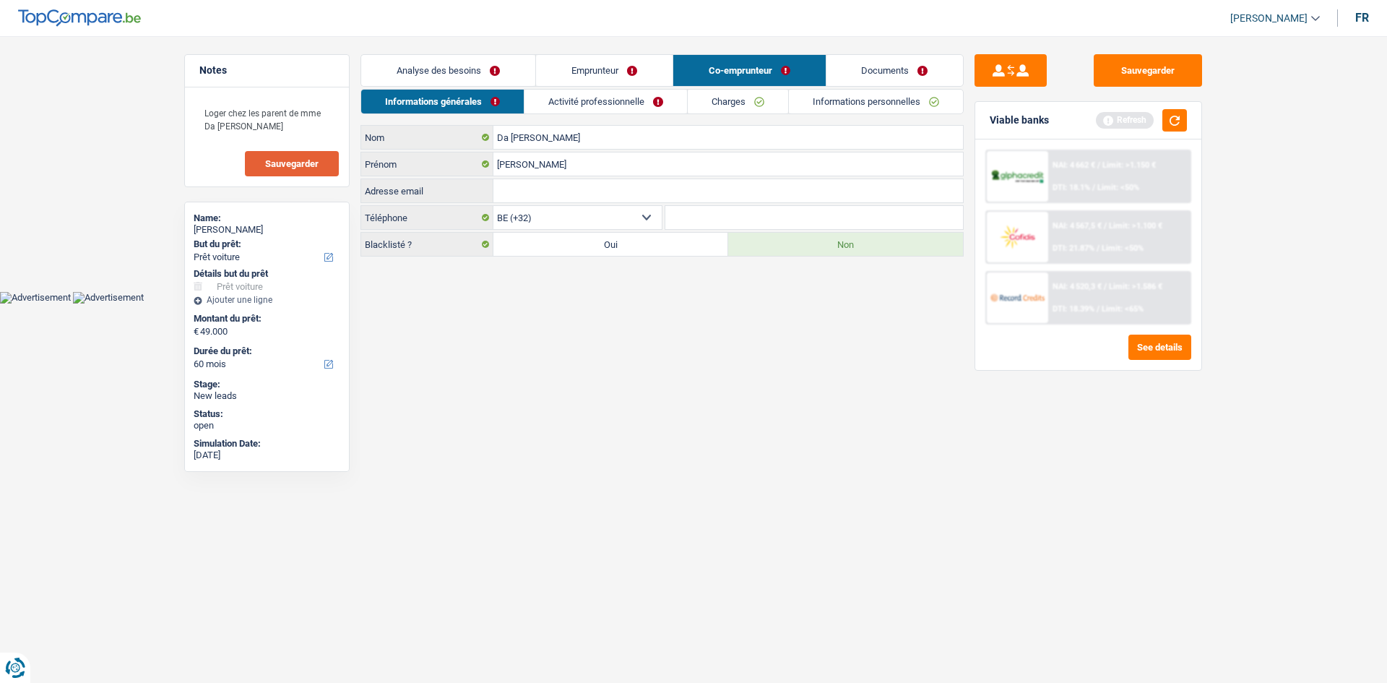
click at [613, 108] on link "Activité professionnelle" at bounding box center [605, 102] width 163 height 24
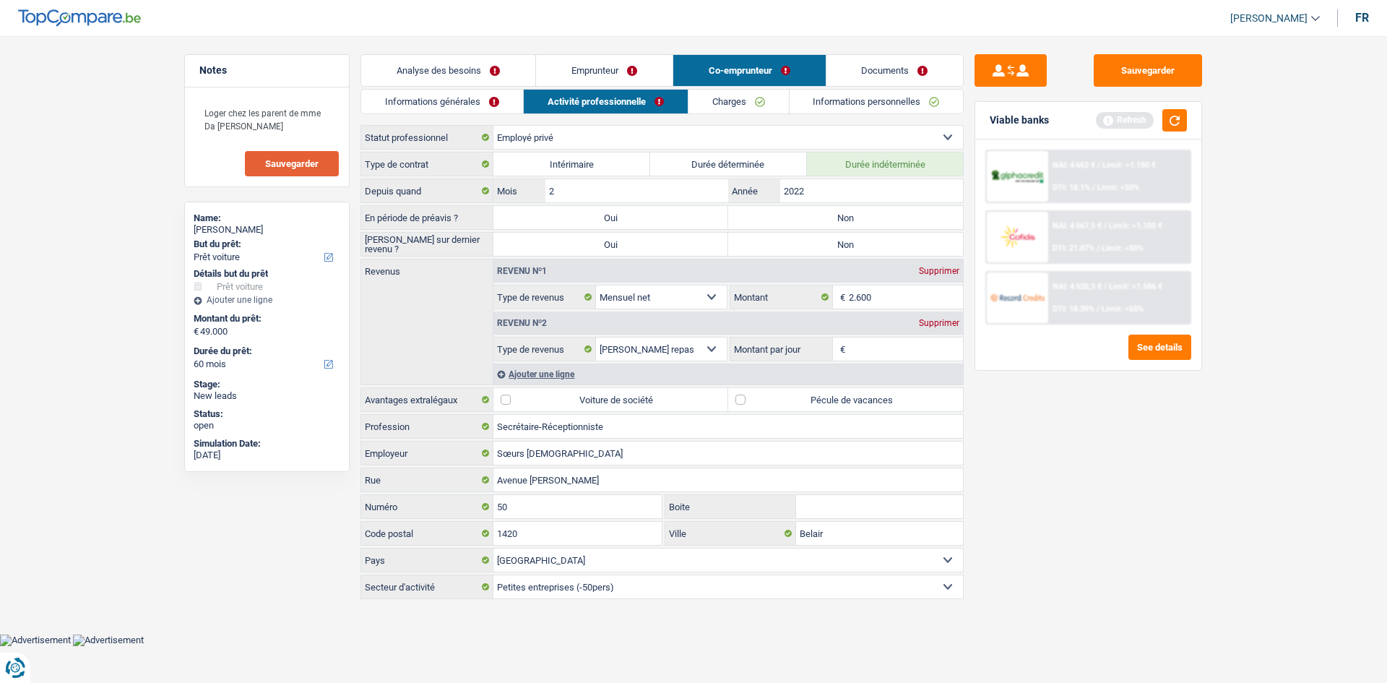
click at [436, 86] on li "Analyse des besoins" at bounding box center [447, 70] width 175 height 33
click at [438, 94] on link "Informations générales" at bounding box center [442, 102] width 162 height 24
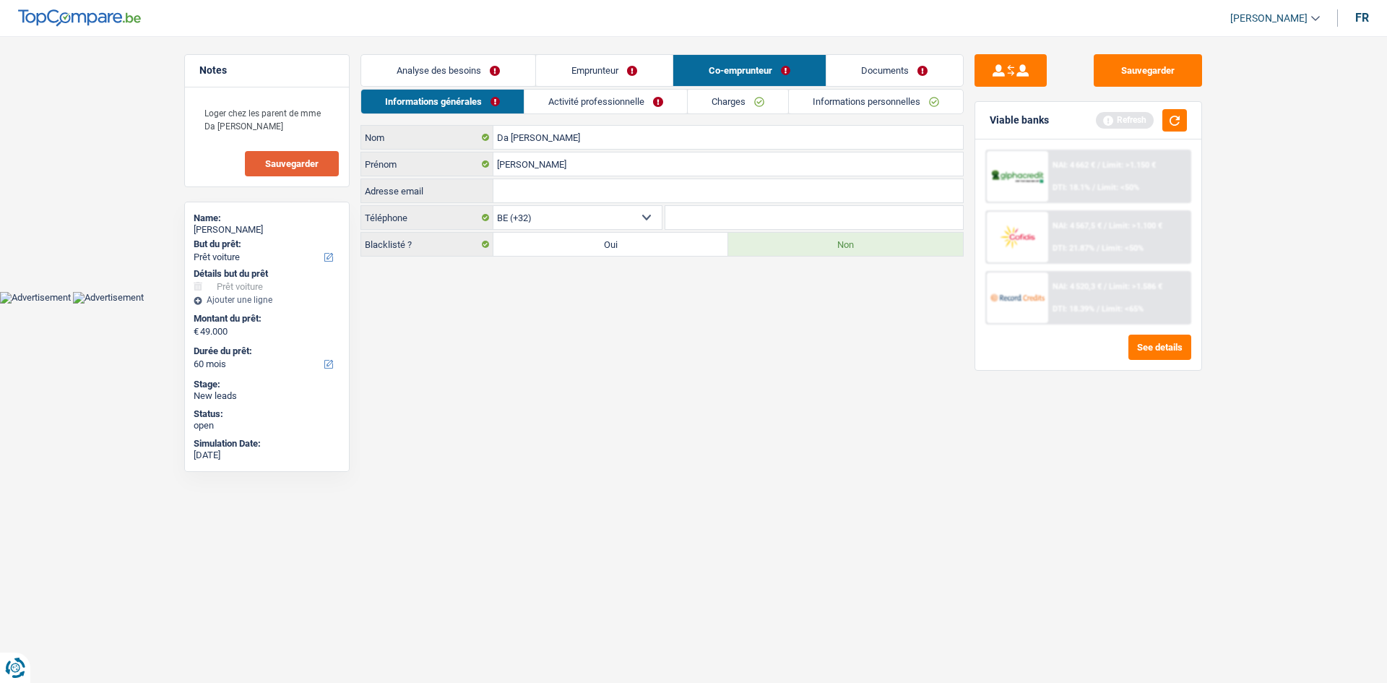
click at [519, 214] on select "BE (+32) LU (+352) Sélectionner une option" at bounding box center [577, 217] width 168 height 23
select select "352"
click at [493, 206] on select "BE (+32) LU (+352) Sélectionner une option" at bounding box center [577, 217] width 168 height 23
click at [463, 72] on link "Analyse des besoins" at bounding box center [448, 70] width 174 height 31
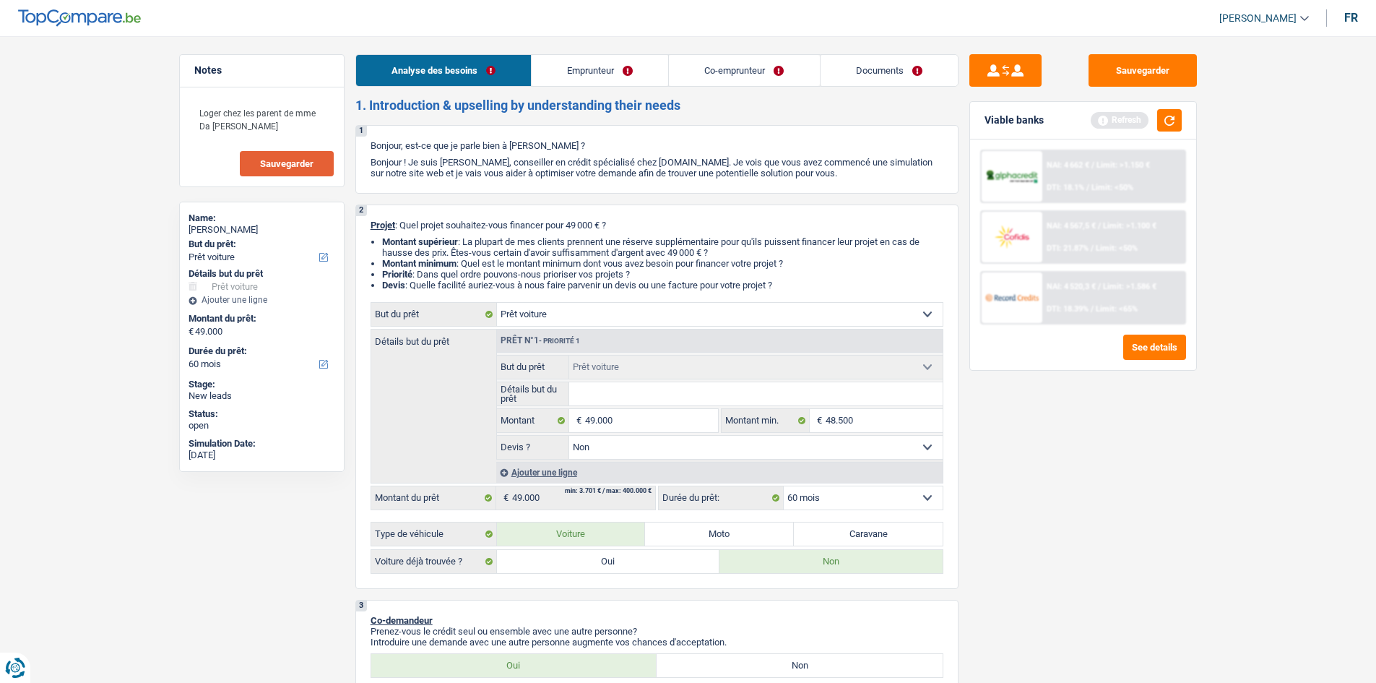
click at [620, 76] on link "Emprunteur" at bounding box center [600, 70] width 137 height 31
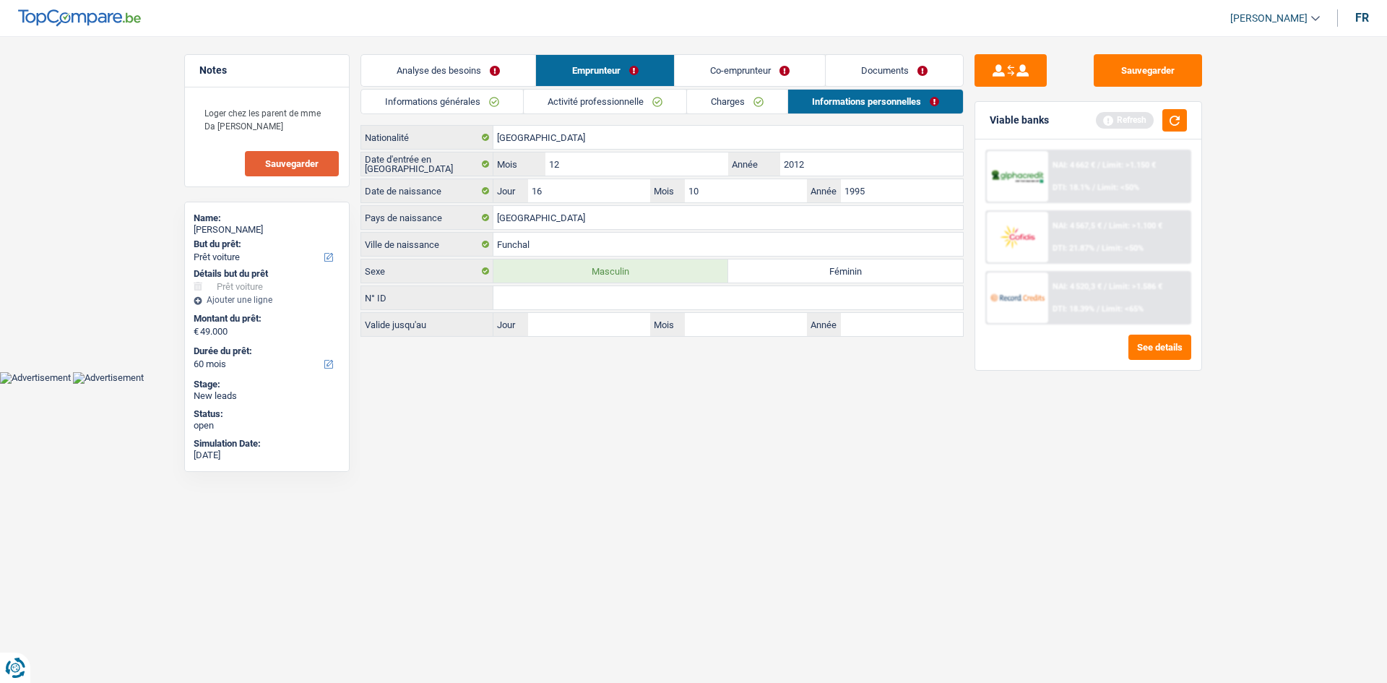
click at [605, 84] on link "Emprunteur" at bounding box center [604, 70] width 137 height 31
click at [599, 93] on link "Activité professionnelle" at bounding box center [605, 102] width 163 height 24
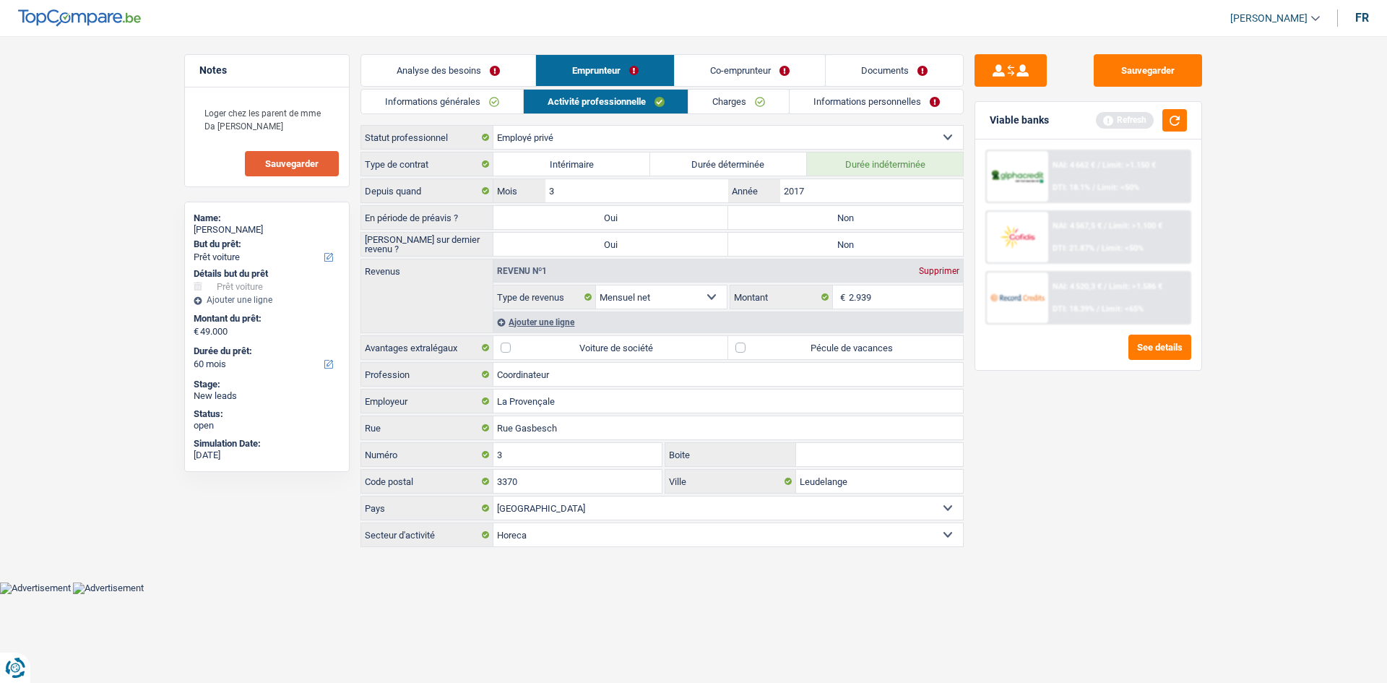
click at [709, 72] on link "Co-emprunteur" at bounding box center [750, 70] width 150 height 31
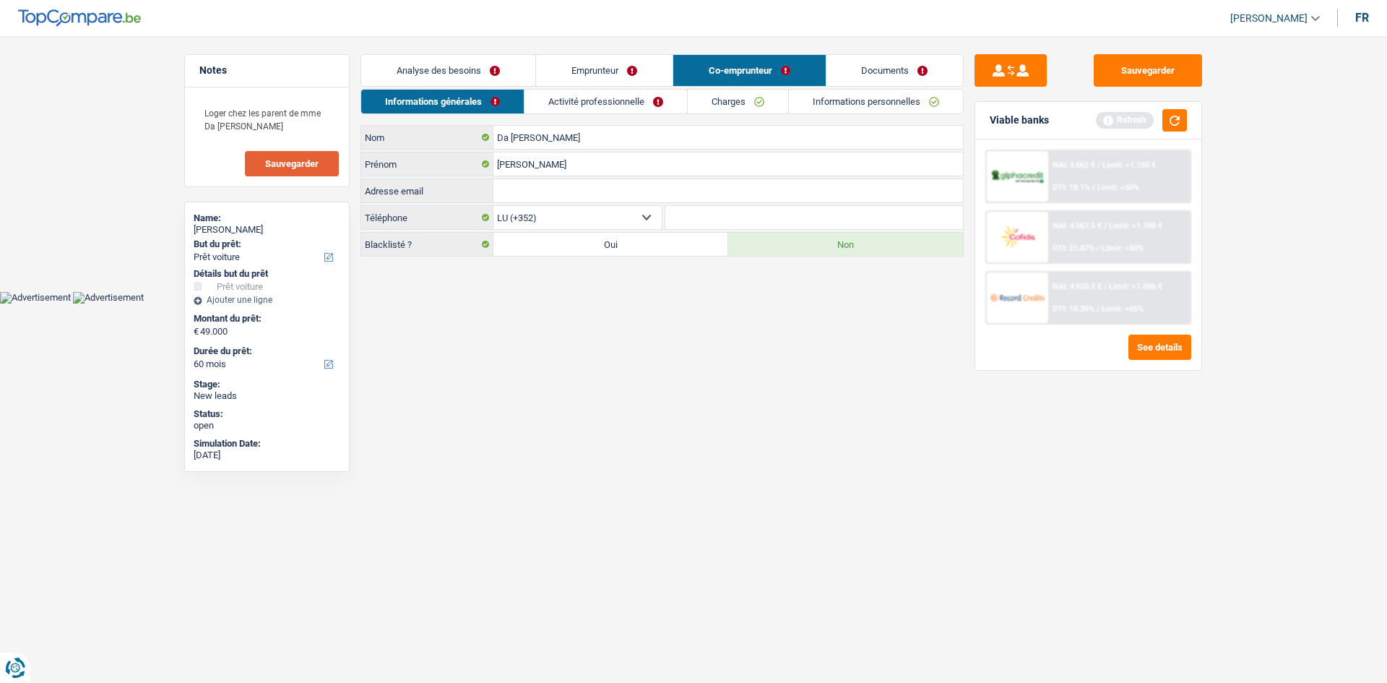
click at [621, 102] on link "Activité professionnelle" at bounding box center [605, 102] width 163 height 24
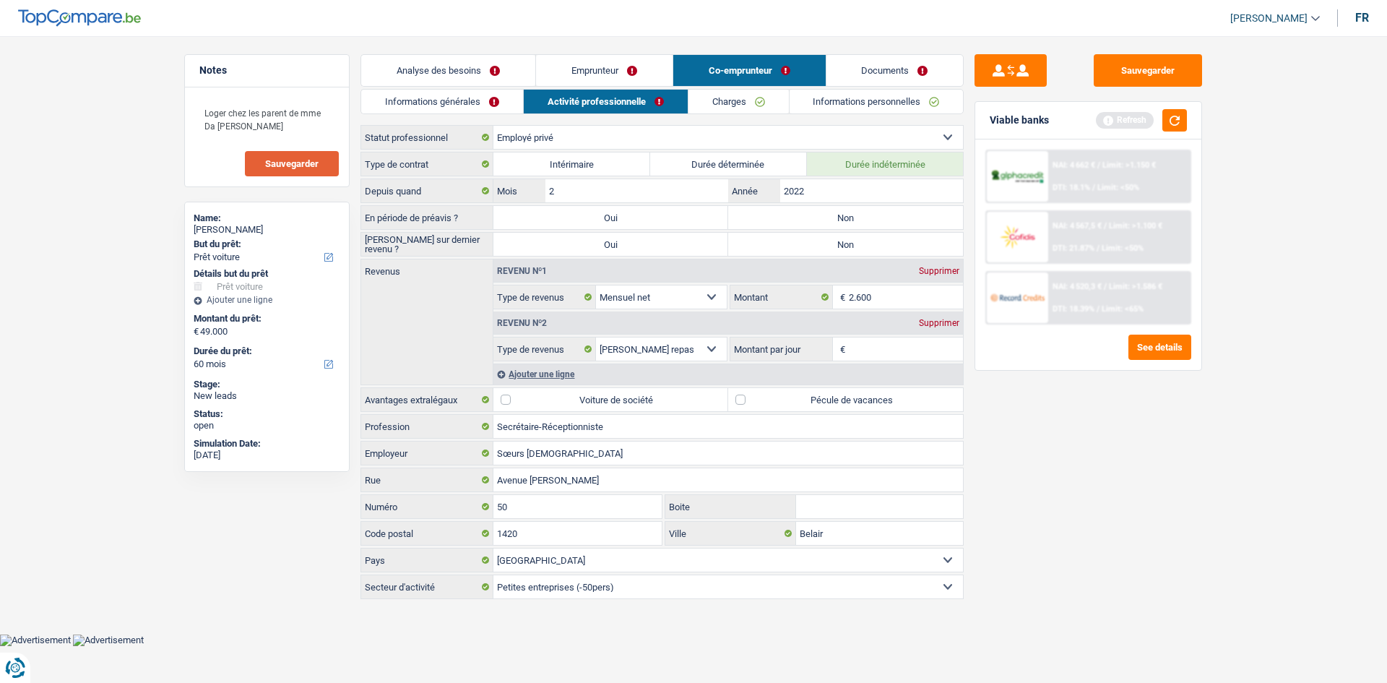
click at [840, 212] on label "Non" at bounding box center [845, 217] width 235 height 23
click at [840, 212] on input "Non" at bounding box center [845, 217] width 235 height 23
radio input "true"
click at [611, 241] on label "Oui" at bounding box center [610, 244] width 235 height 23
click at [611, 241] on input "Oui" at bounding box center [610, 244] width 235 height 23
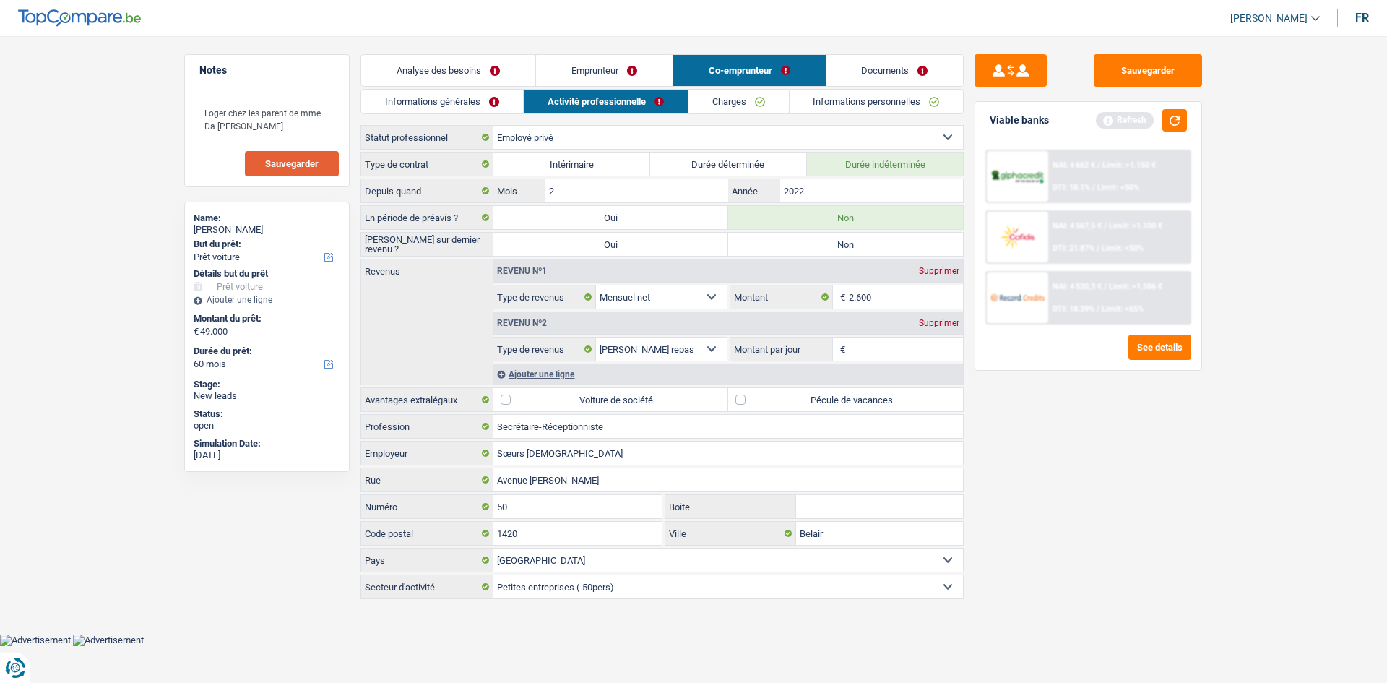
radio input "true"
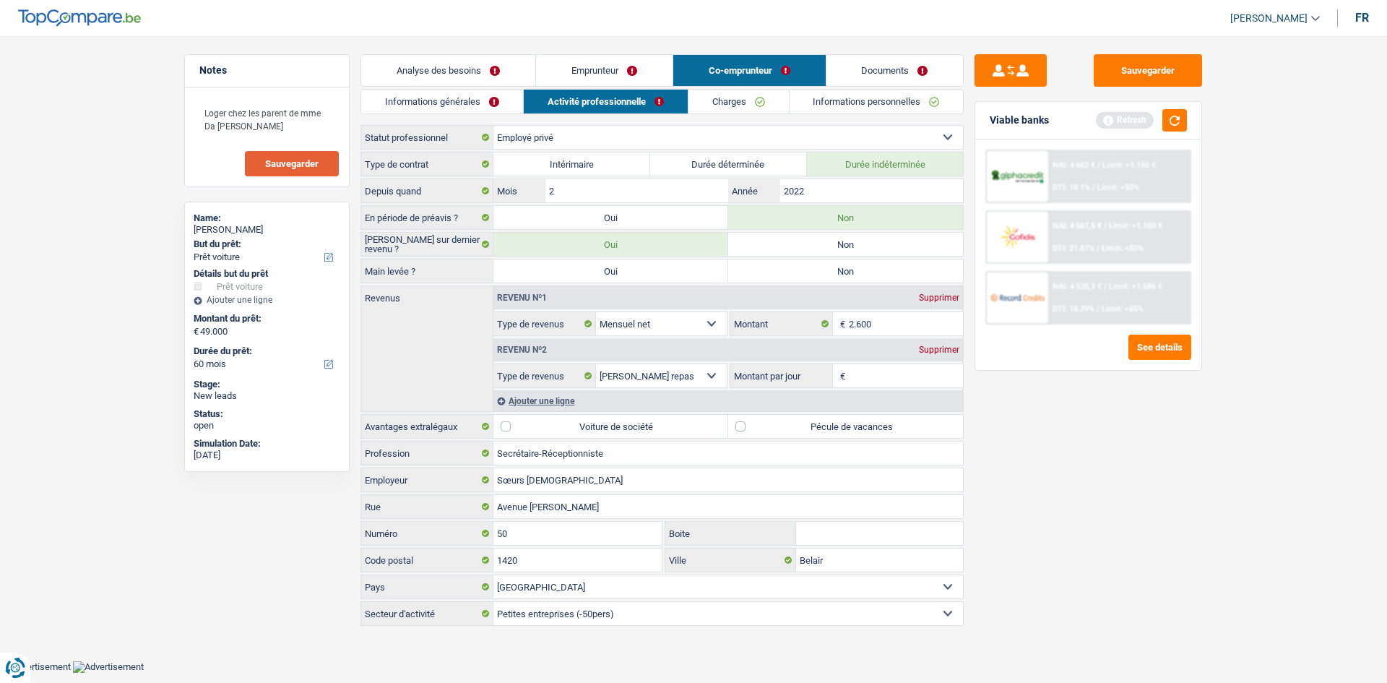
click at [674, 267] on label "Oui" at bounding box center [610, 270] width 235 height 23
click at [674, 267] on input "Oui" at bounding box center [610, 270] width 235 height 23
radio input "true"
click at [606, 65] on link "Emprunteur" at bounding box center [604, 70] width 137 height 31
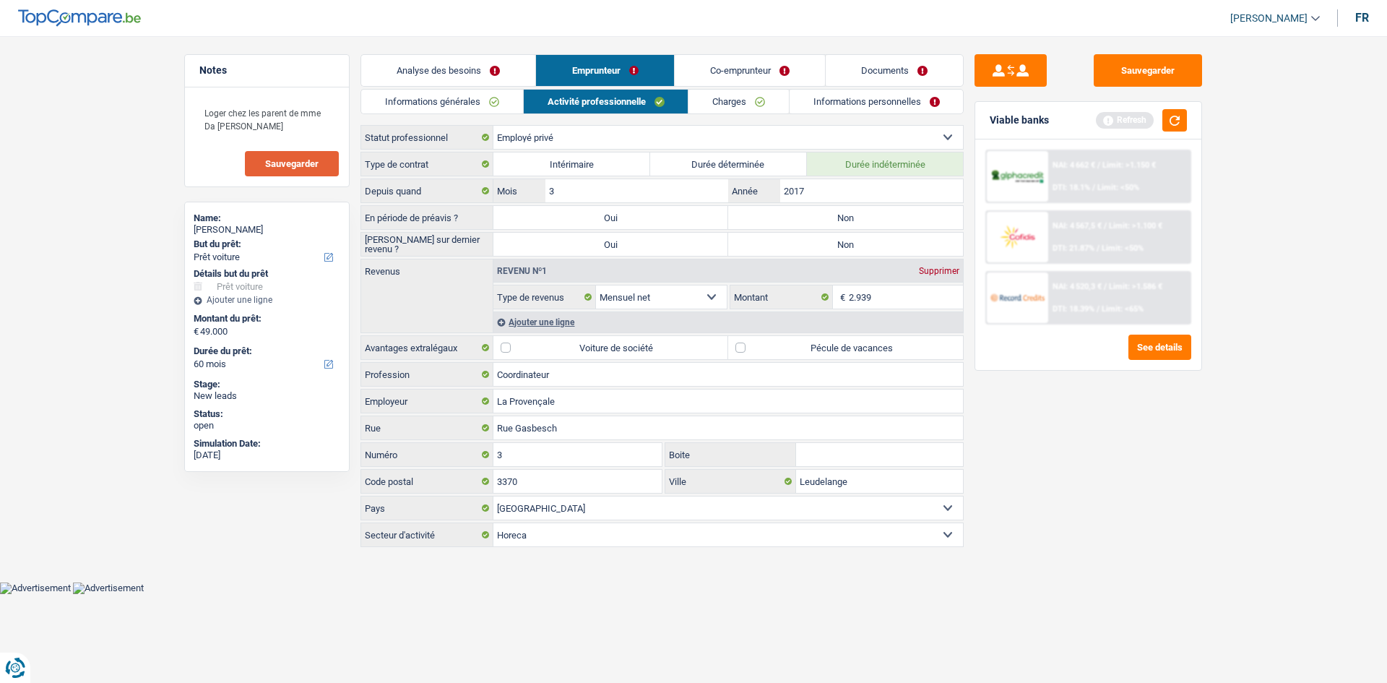
click at [792, 216] on label "Non" at bounding box center [845, 217] width 235 height 23
click at [792, 216] on input "Non" at bounding box center [845, 217] width 235 height 23
radio input "true"
click at [796, 248] on label "Non" at bounding box center [845, 244] width 235 height 23
click at [796, 248] on input "Non" at bounding box center [845, 244] width 235 height 23
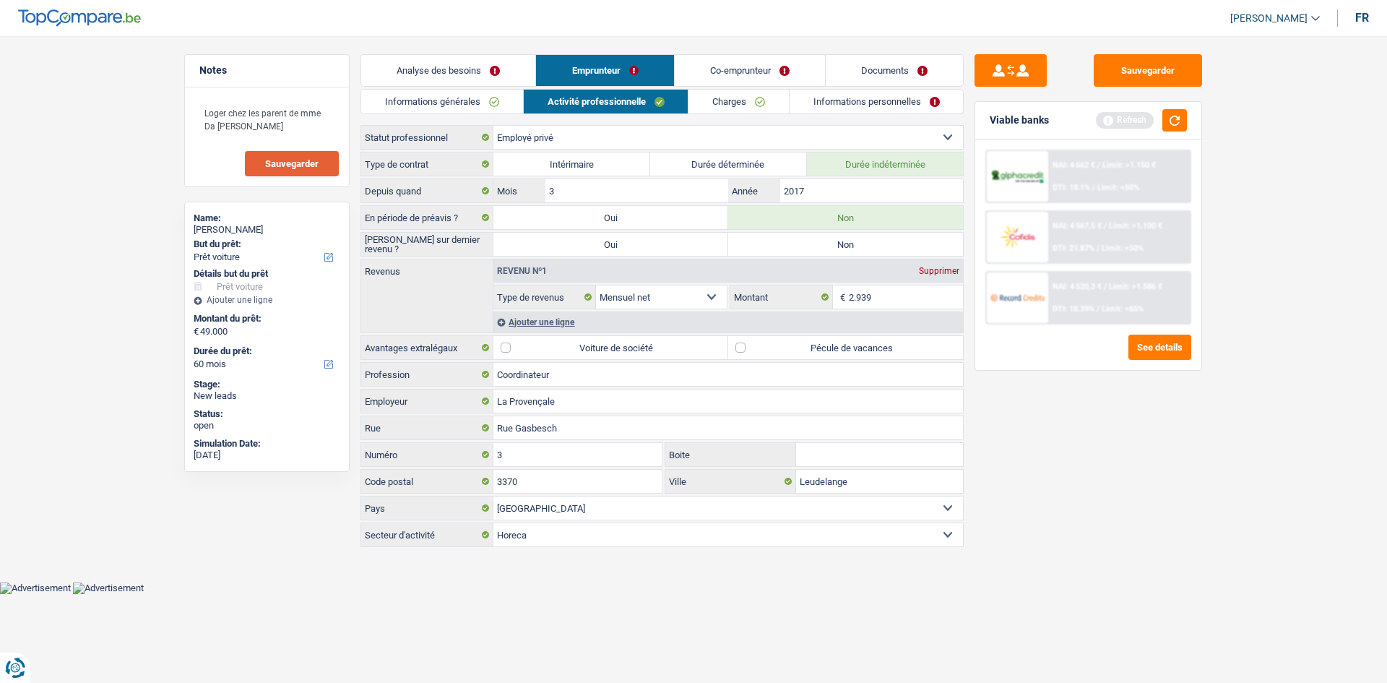
radio input "true"
click at [756, 71] on link "Co-emprunteur" at bounding box center [750, 70] width 150 height 31
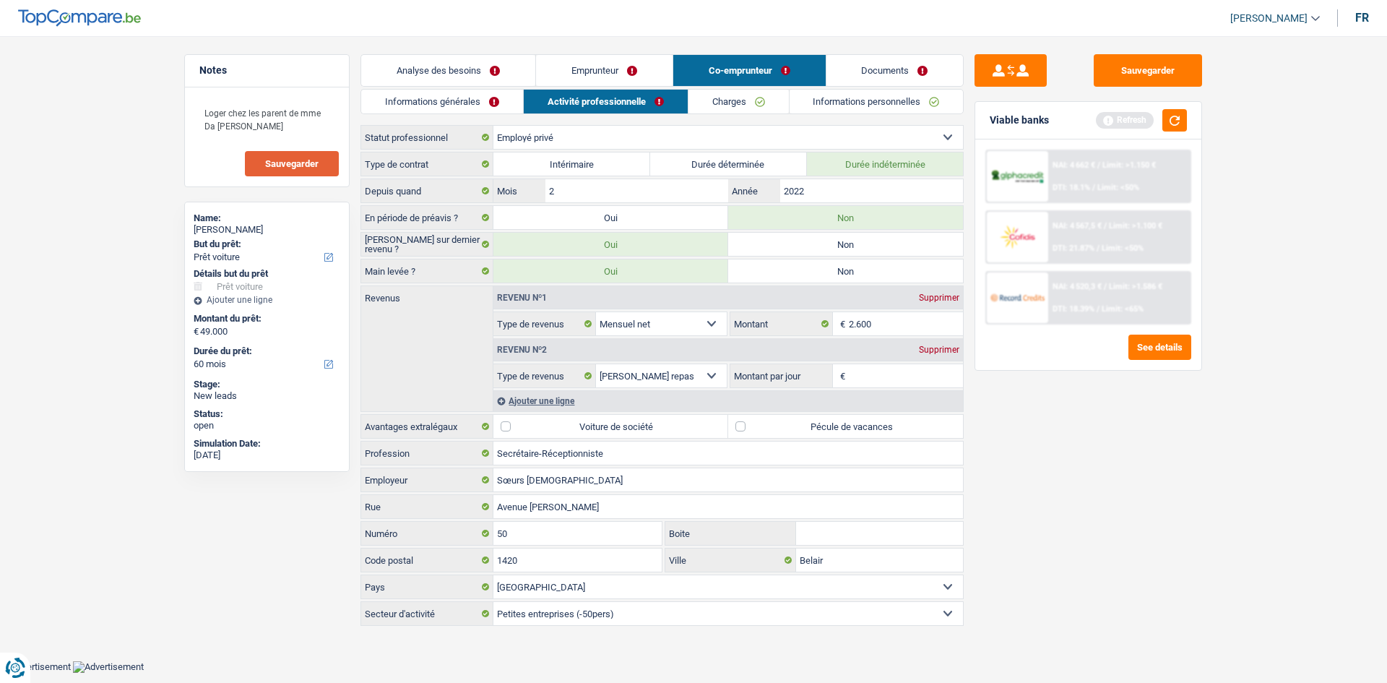
click at [884, 372] on input "Montant par jour" at bounding box center [906, 375] width 115 height 23
click at [930, 349] on div "Supprimer" at bounding box center [939, 349] width 48 height 9
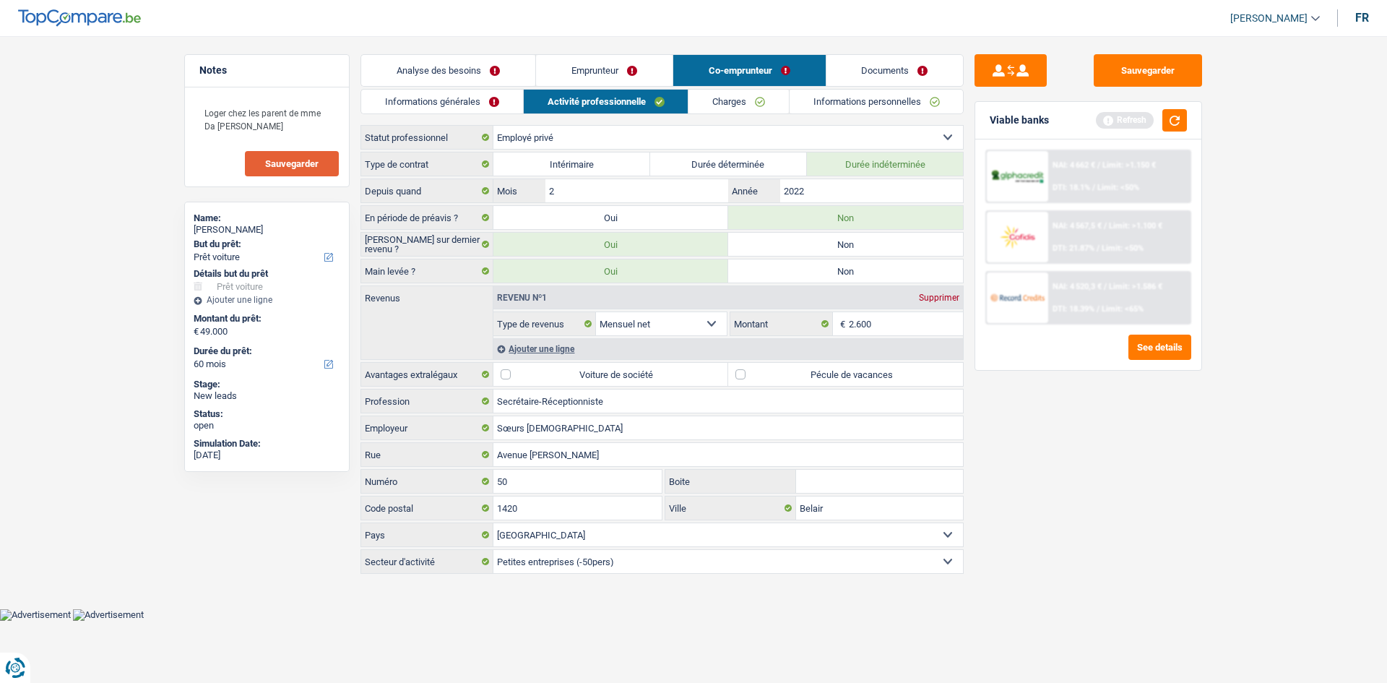
click at [532, 348] on div "Ajouter une ligne" at bounding box center [727, 348] width 469 height 21
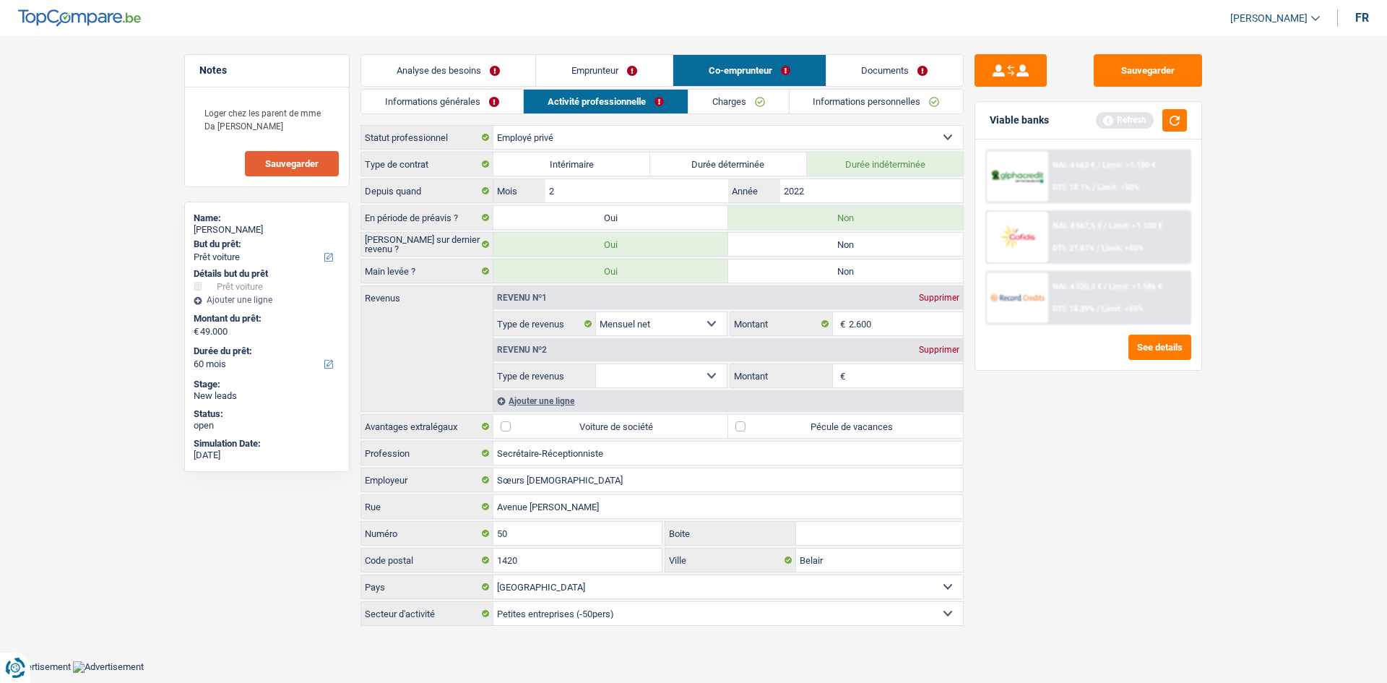
click at [711, 382] on select "Allocation d'handicap Allocations chômage Allocations familiales Chèques repas …" at bounding box center [661, 375] width 131 height 23
click at [596, 364] on select "Allocation d'handicap Allocations chômage Allocations familiales Chèques repas …" at bounding box center [661, 375] width 131 height 23
click at [659, 365] on select "Allocation d'handicap Allocations chômage Allocations familiales Chèques repas …" at bounding box center [661, 375] width 131 height 23
select select "familyAllowances"
click at [596, 364] on select "Allocation d'handicap Allocations chômage Allocations familiales Chèques repas …" at bounding box center [661, 375] width 131 height 23
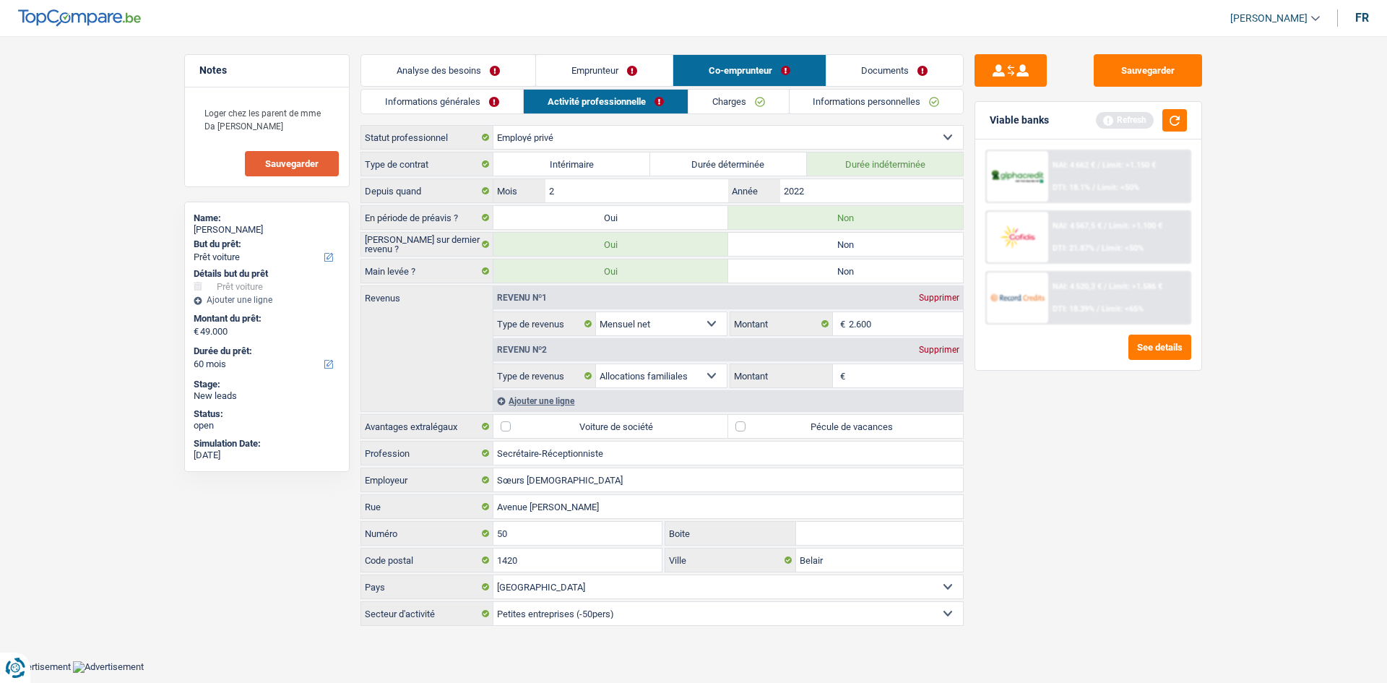
click at [880, 386] on input "Montant" at bounding box center [906, 375] width 115 height 23
click at [880, 386] on input "307" at bounding box center [906, 375] width 115 height 23
type input "307"
click at [1042, 444] on div "Sauvegarder Viable banks Refresh NAI: 4 662 € / Limit: >1.150 € DTI: 18.1% / Li…" at bounding box center [1088, 355] width 249 height 602
click at [875, 368] on input "307" at bounding box center [906, 375] width 115 height 23
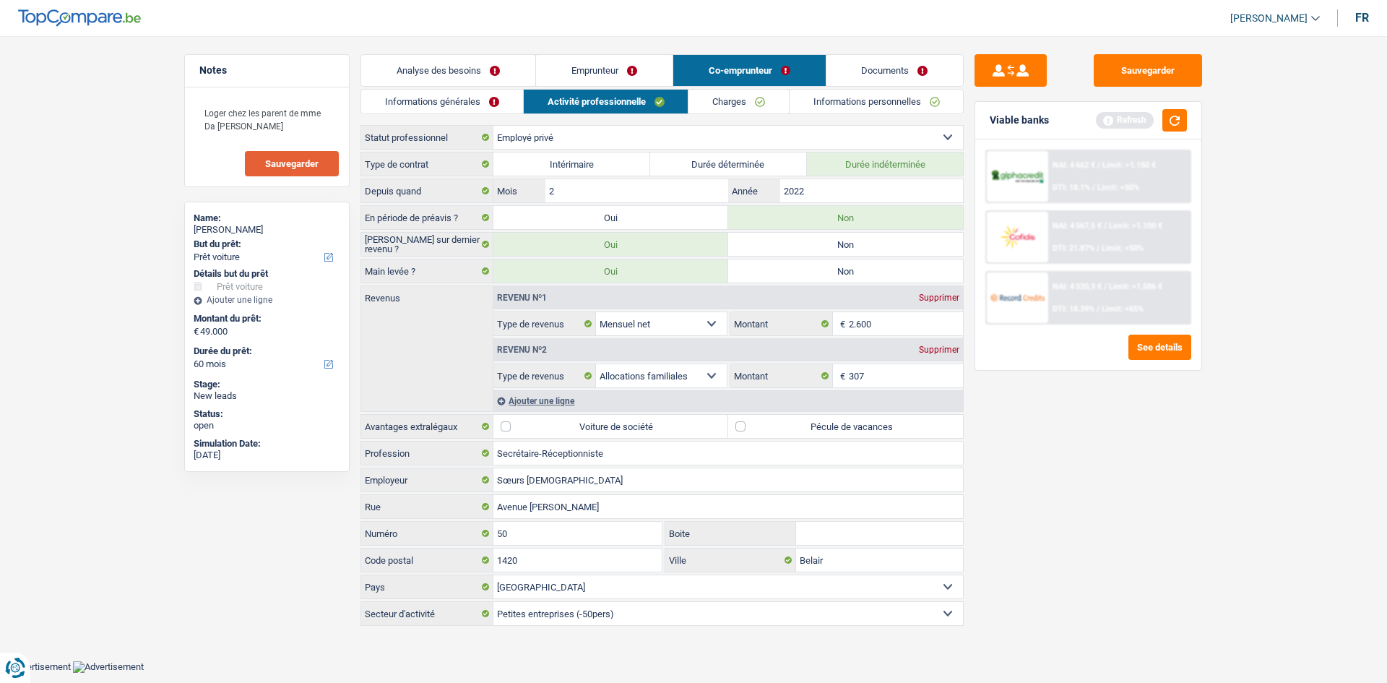
click at [743, 95] on link "Charges" at bounding box center [738, 102] width 100 height 24
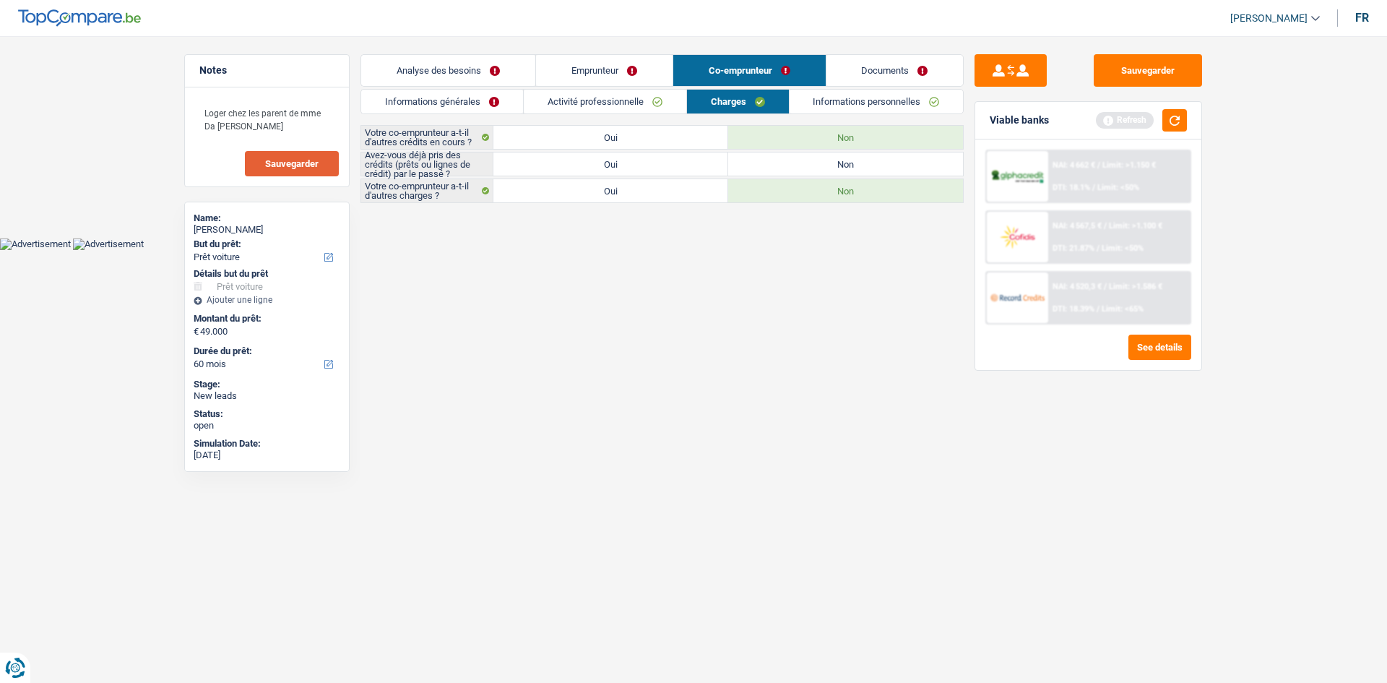
click at [600, 134] on label "Oui" at bounding box center [610, 137] width 235 height 23
click at [600, 134] on input "Oui" at bounding box center [610, 137] width 235 height 23
radio input "true"
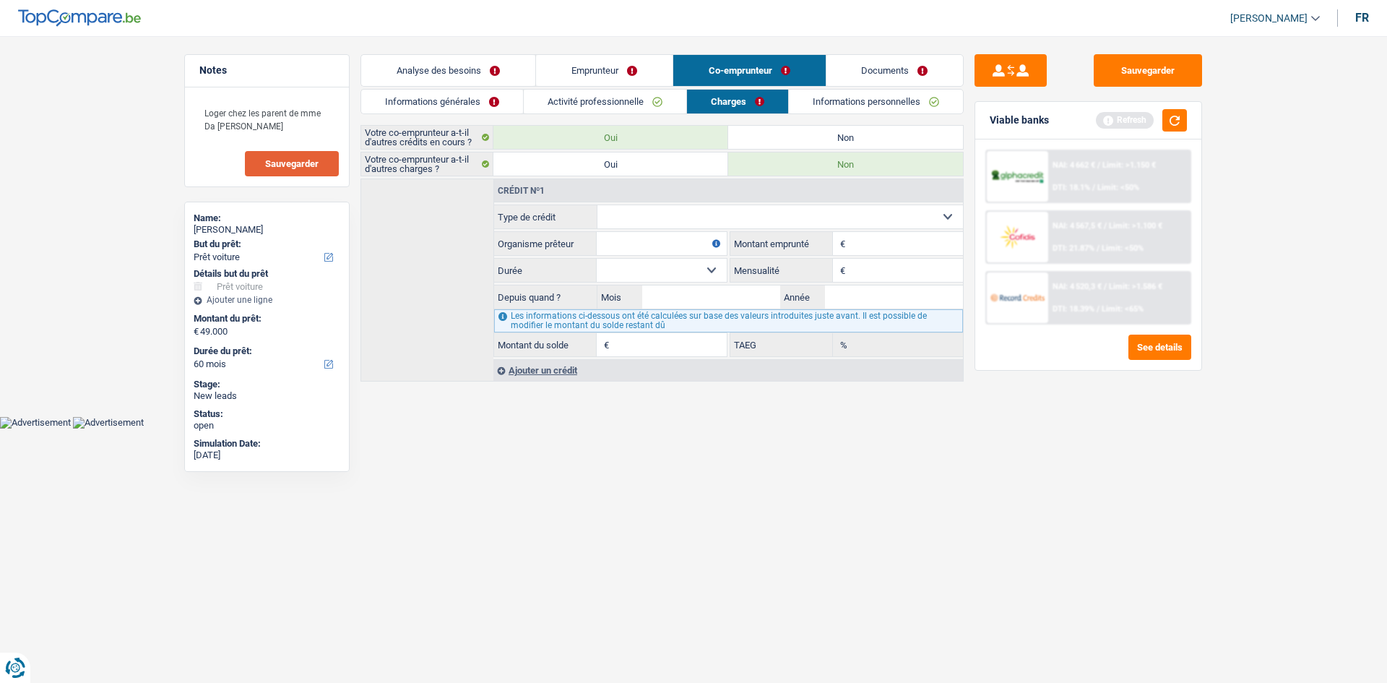
click at [777, 131] on label "Non" at bounding box center [845, 137] width 235 height 23
click at [777, 131] on input "Non" at bounding box center [845, 137] width 235 height 23
radio input "true"
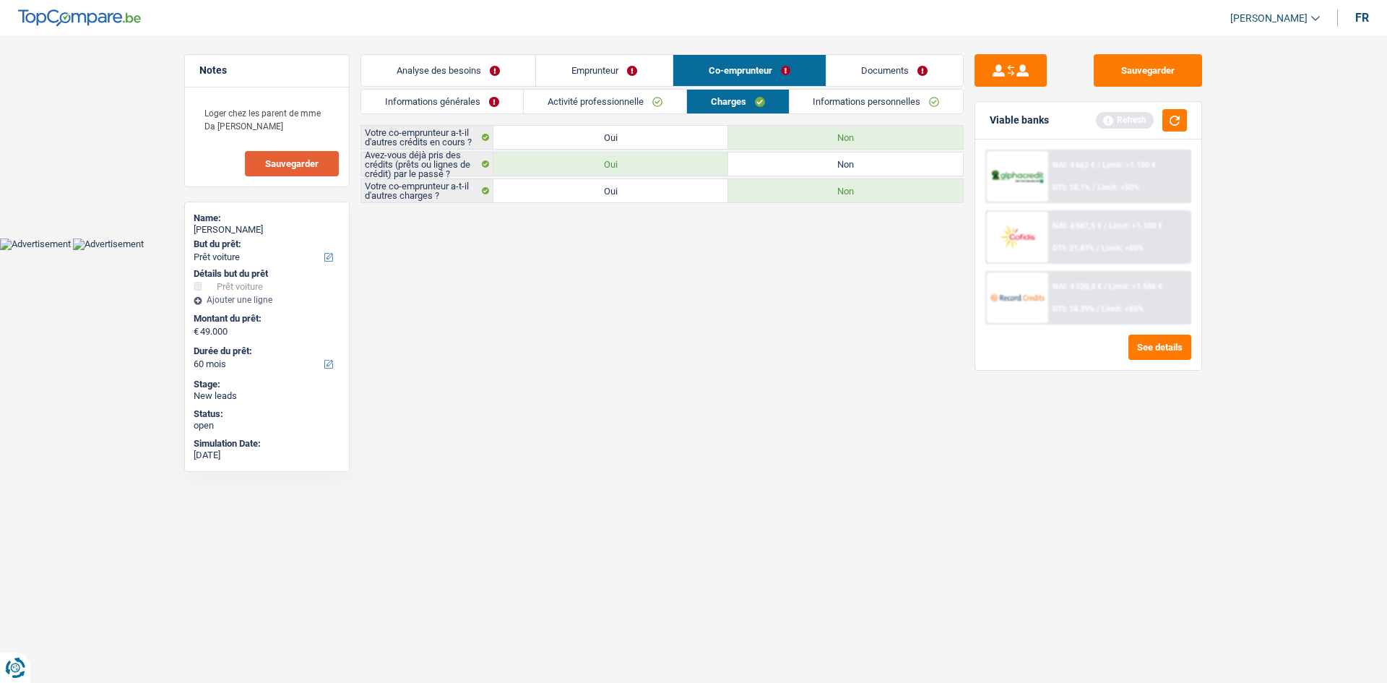
click at [782, 157] on label "Non" at bounding box center [845, 163] width 235 height 23
click at [782, 157] on input "Non" at bounding box center [845, 163] width 235 height 23
radio input "true"
click at [838, 92] on link "Informations personnelles" at bounding box center [876, 102] width 174 height 24
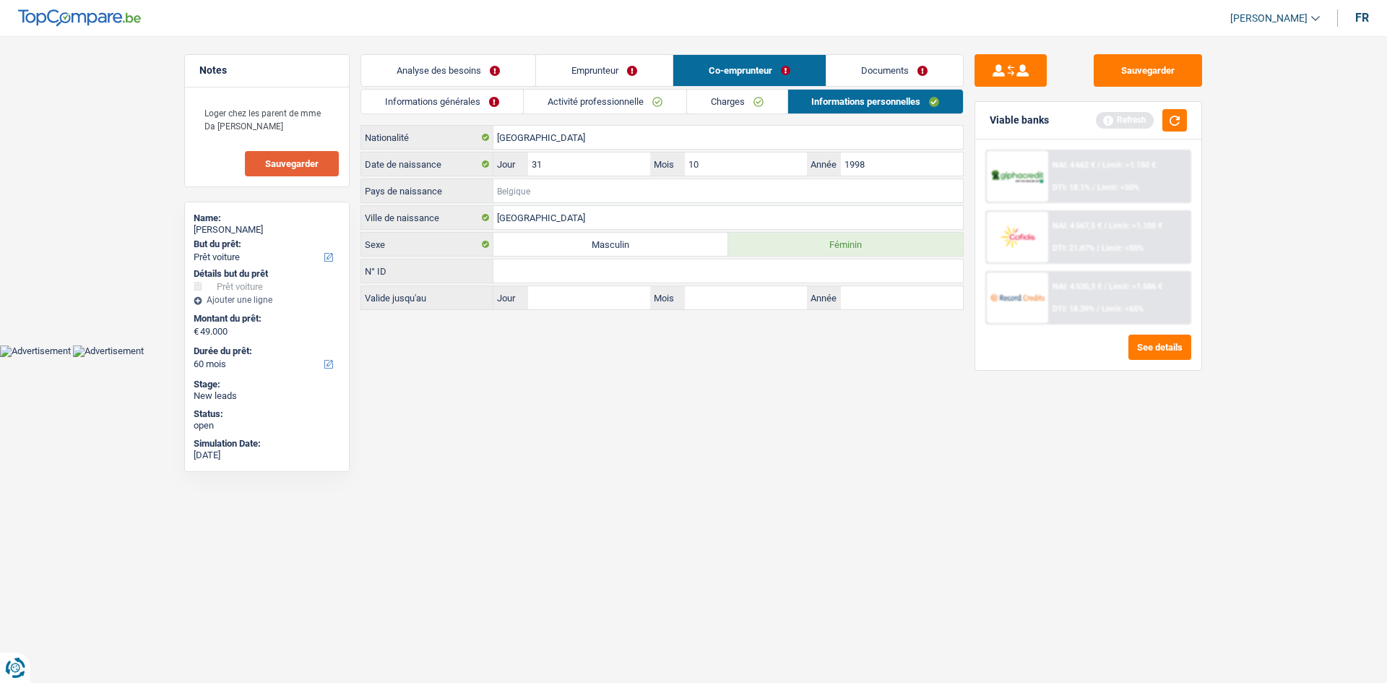
click at [570, 190] on input "Pays de naissance" at bounding box center [727, 190] width 469 height 23
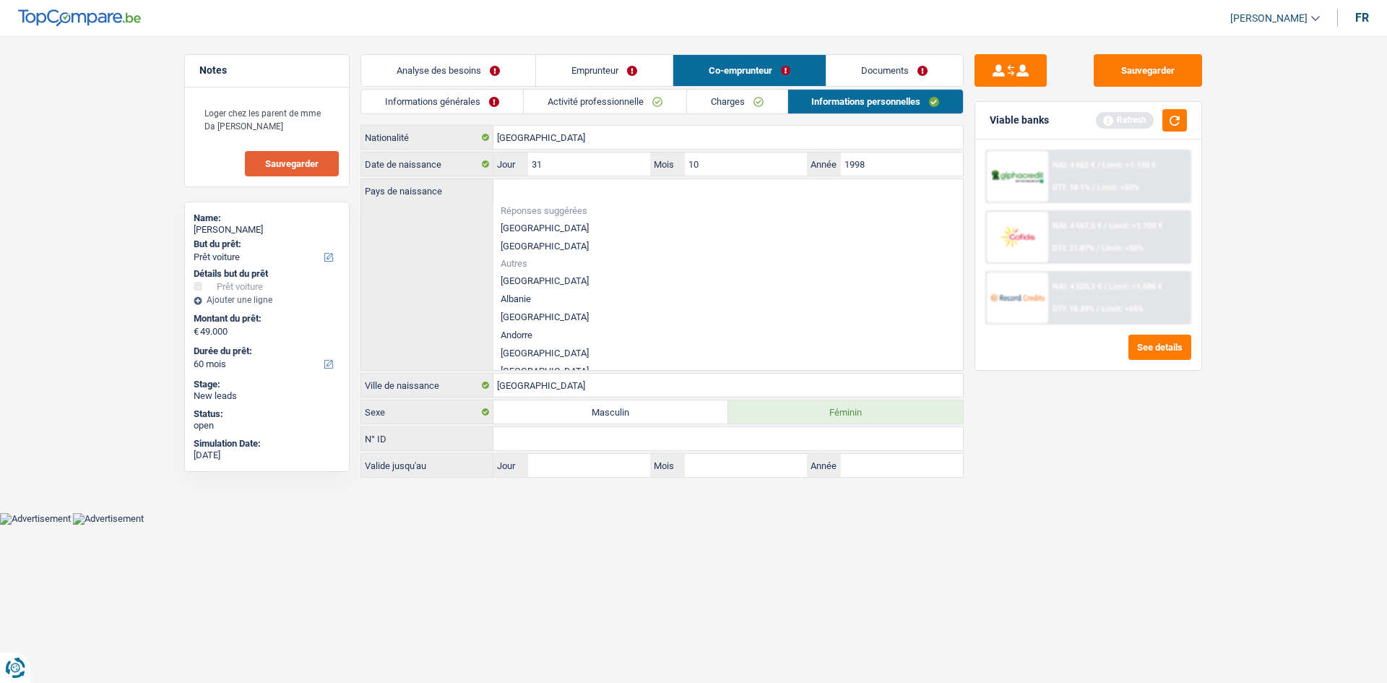
click at [517, 247] on li "[GEOGRAPHIC_DATA]" at bounding box center [727, 246] width 469 height 18
type input "[GEOGRAPHIC_DATA]"
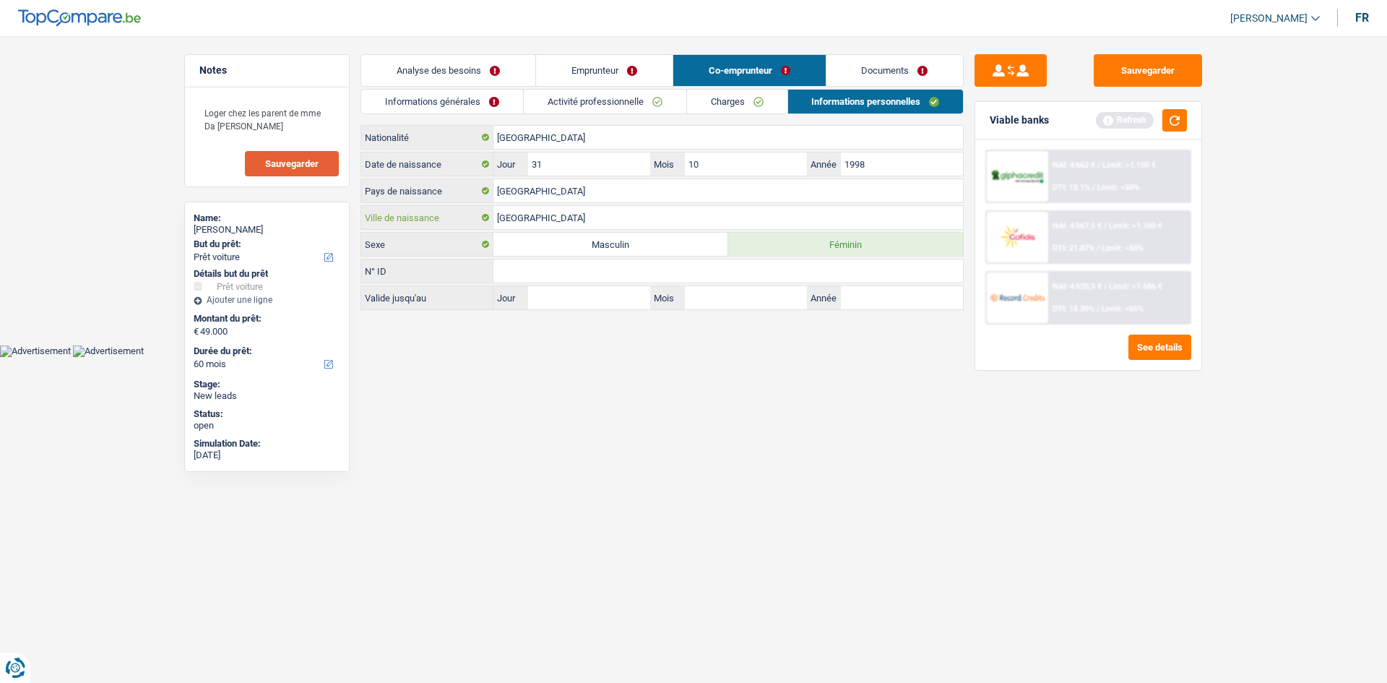
drag, startPoint x: 559, startPoint y: 218, endPoint x: 365, endPoint y: 200, distance: 194.4
click at [365, 200] on div "Luxembourg Nationalité Date de naissance 31 Jour / 10 Mois / 1998 Année Luxembo…" at bounding box center [661, 217] width 603 height 185
type input "kirchberg"
click at [901, 59] on link "Documents" at bounding box center [894, 70] width 137 height 31
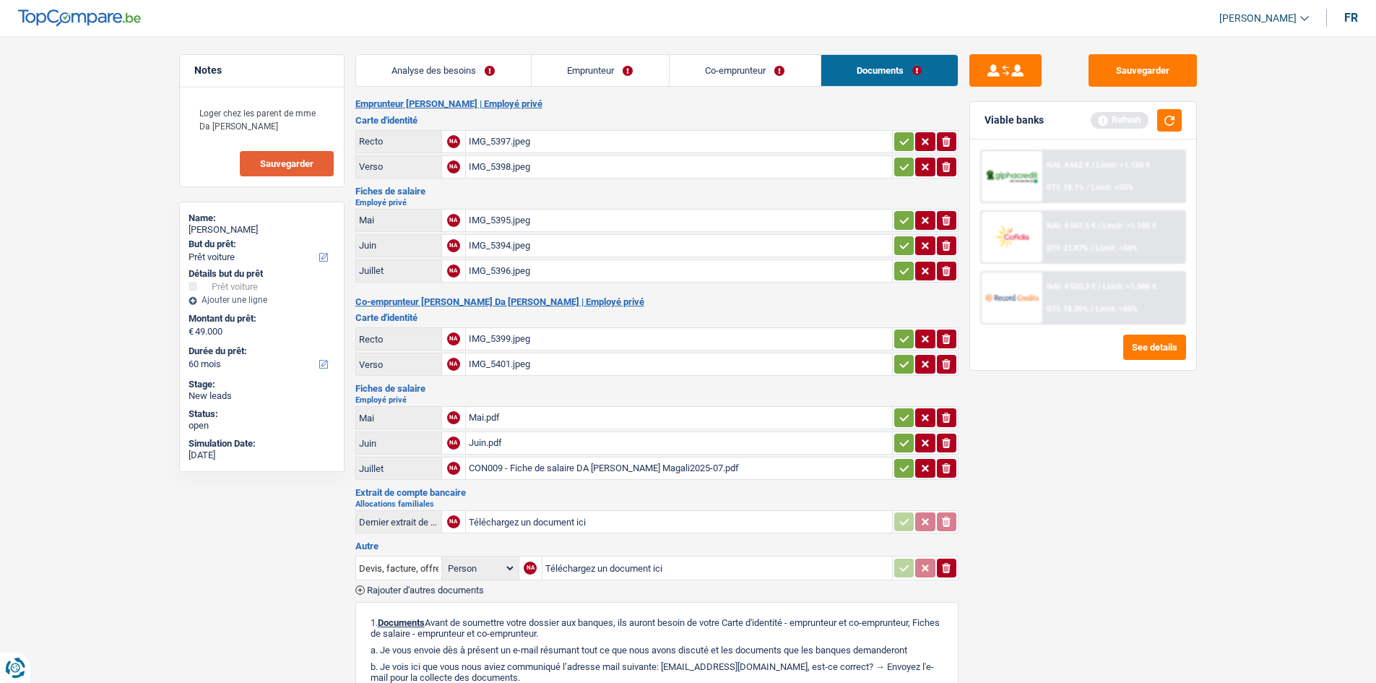
click at [553, 135] on div "IMG_5397.jpeg" at bounding box center [679, 142] width 420 height 22
click at [570, 213] on div "IMG_5395.jpeg" at bounding box center [679, 220] width 420 height 22
click at [1164, 121] on button "button" at bounding box center [1169, 120] width 25 height 22
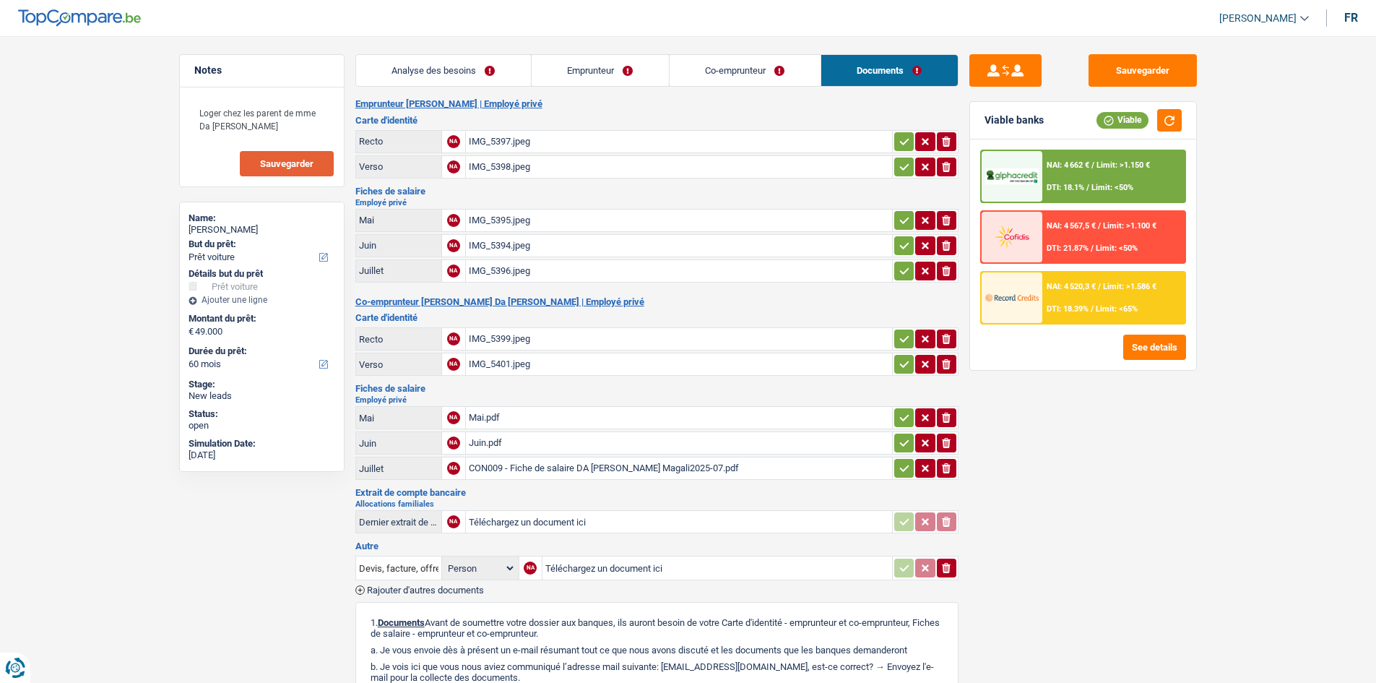
click at [451, 58] on link "Analyse des besoins" at bounding box center [443, 70] width 175 height 31
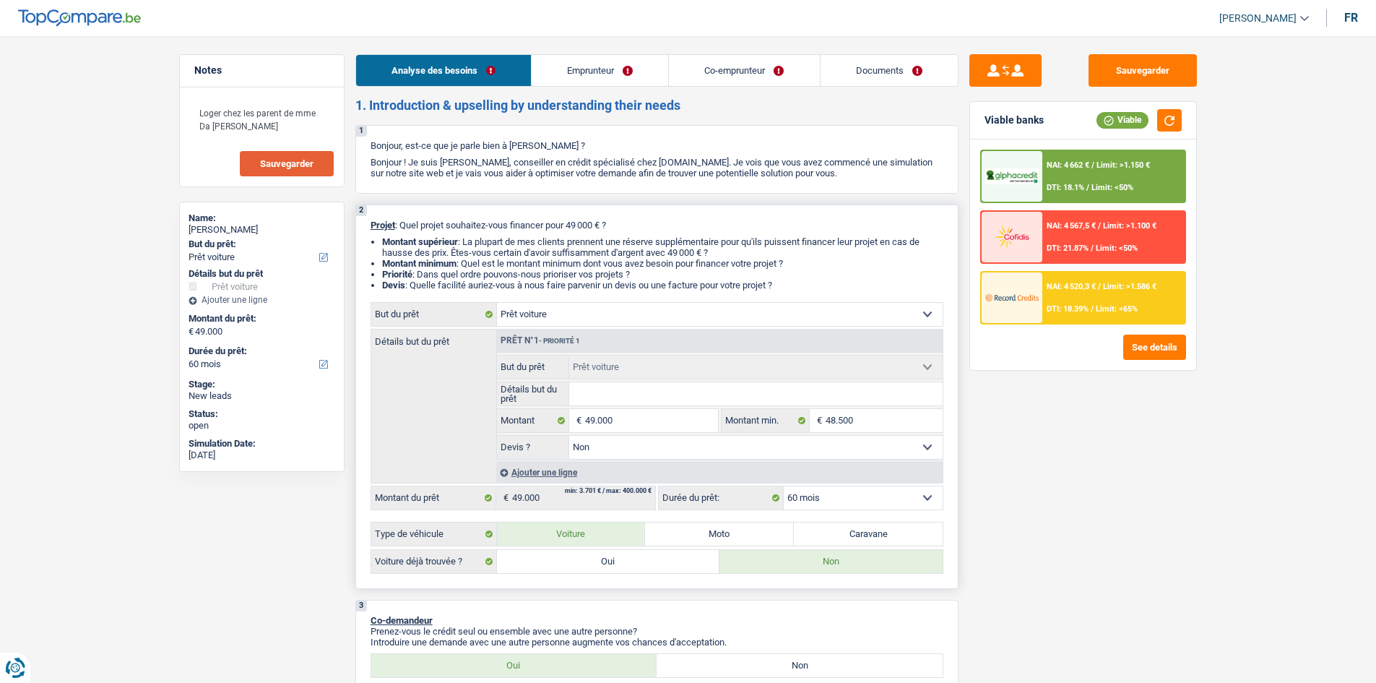
scroll to position [193, 0]
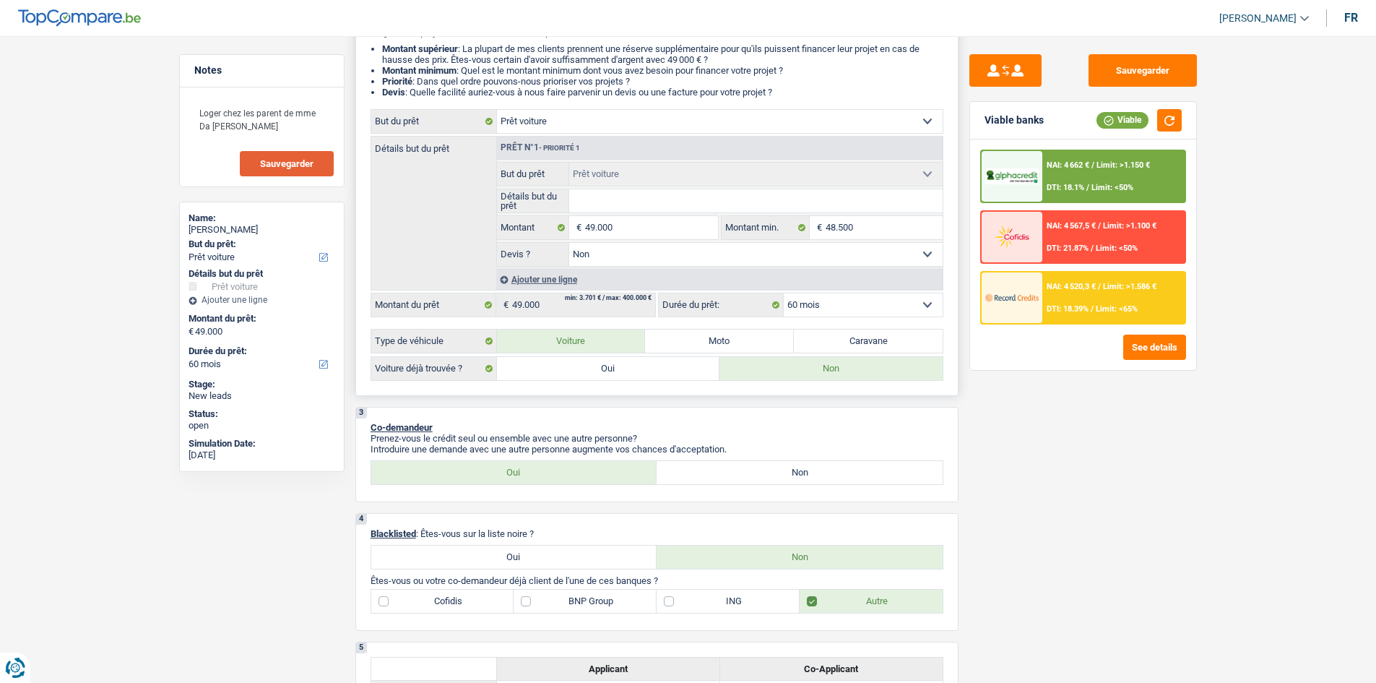
click at [857, 295] on select "12 mois 18 mois 24 mois 30 mois 36 mois 42 mois 48 mois 60 mois Sélectionner un…" at bounding box center [863, 304] width 159 height 23
click at [784, 293] on select "12 mois 18 mois 24 mois 30 mois 36 mois 42 mois 48 mois 60 mois Sélectionner un…" at bounding box center [863, 304] width 159 height 23
click at [1089, 169] on span "NAI: 4 662 €" at bounding box center [1068, 164] width 43 height 9
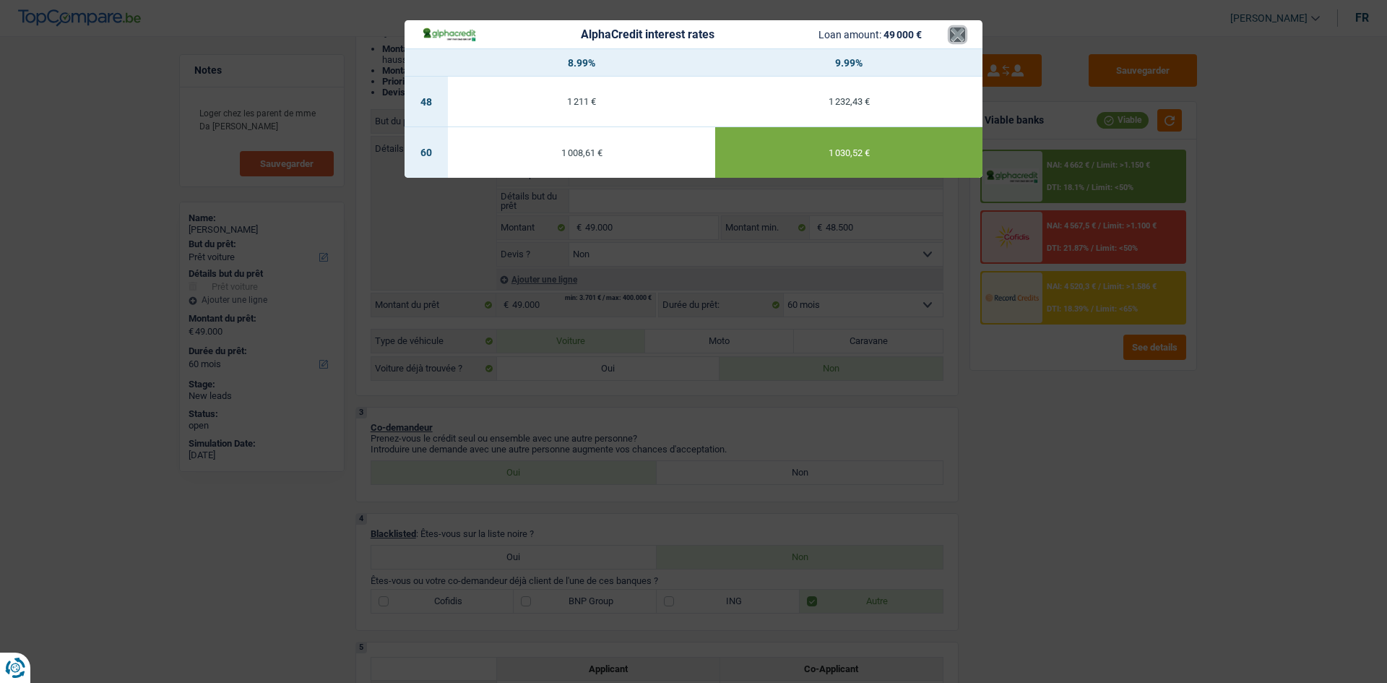
click at [958, 33] on button "×" at bounding box center [957, 34] width 15 height 14
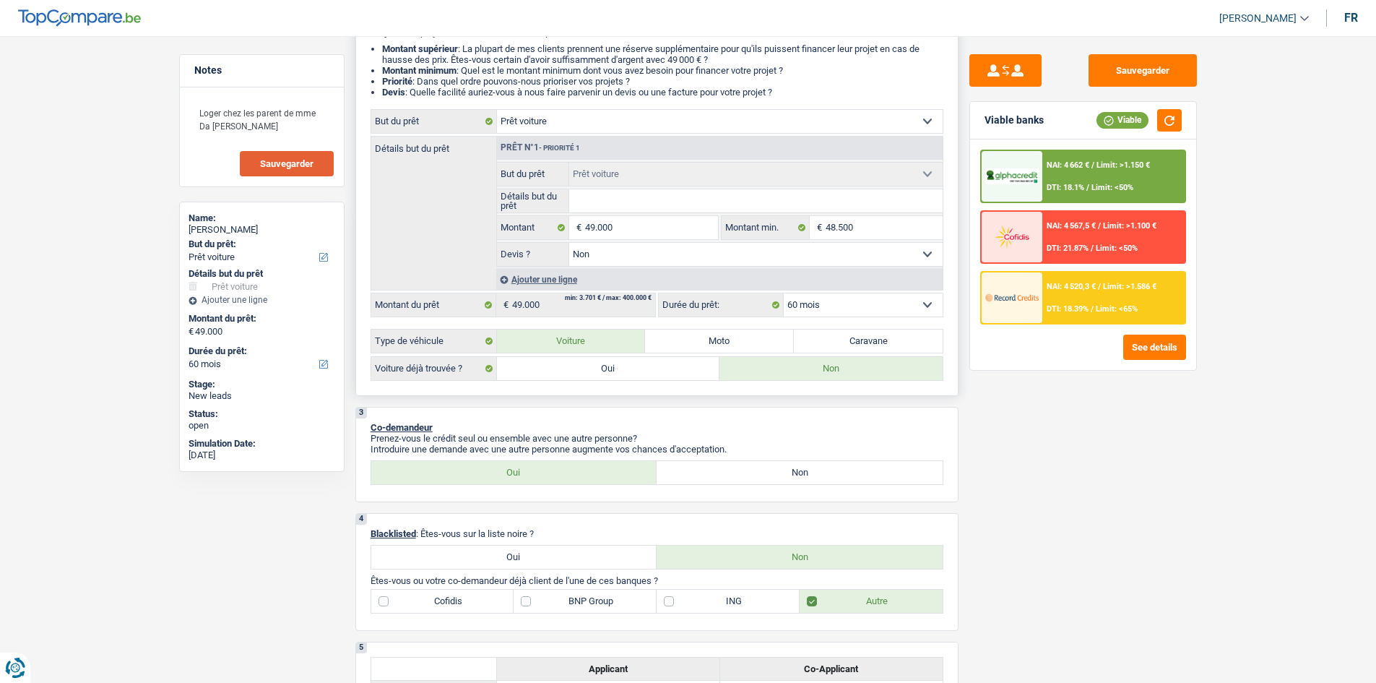
click at [861, 307] on select "12 mois 18 mois 24 mois 30 mois 36 mois 42 mois 48 mois 60 mois Sélectionner un…" at bounding box center [863, 304] width 159 height 23
click at [814, 298] on select "12 mois 18 mois 24 mois 30 mois 36 mois 42 mois 48 mois 60 mois Sélectionner un…" at bounding box center [863, 304] width 159 height 23
click at [839, 126] on select "Confort maison: meubles, textile, peinture, électroménager, outillage non-profe…" at bounding box center [720, 121] width 446 height 23
select select "judicial"
click at [497, 110] on select "Confort maison: meubles, textile, peinture, électroménager, outillage non-profe…" at bounding box center [720, 121] width 446 height 23
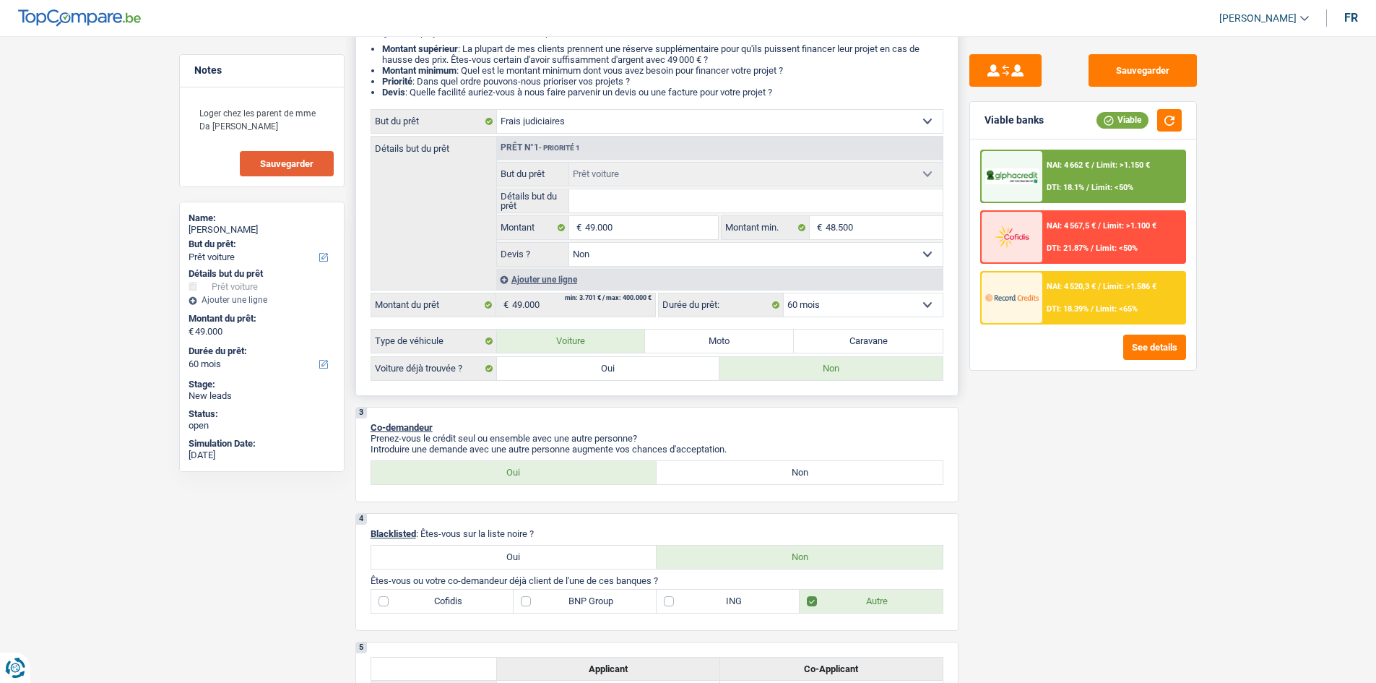
select select "judicial"
select select
select select "judicial"
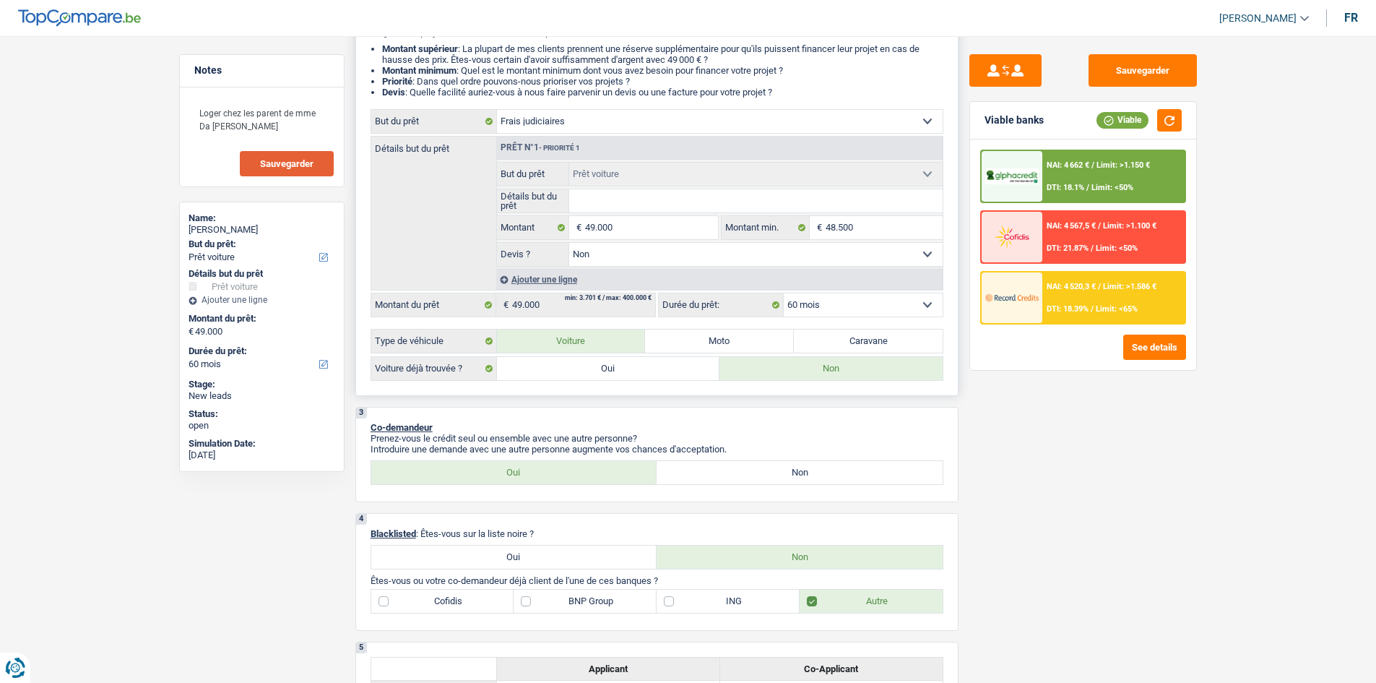
select select "judicial"
select select
select select "144"
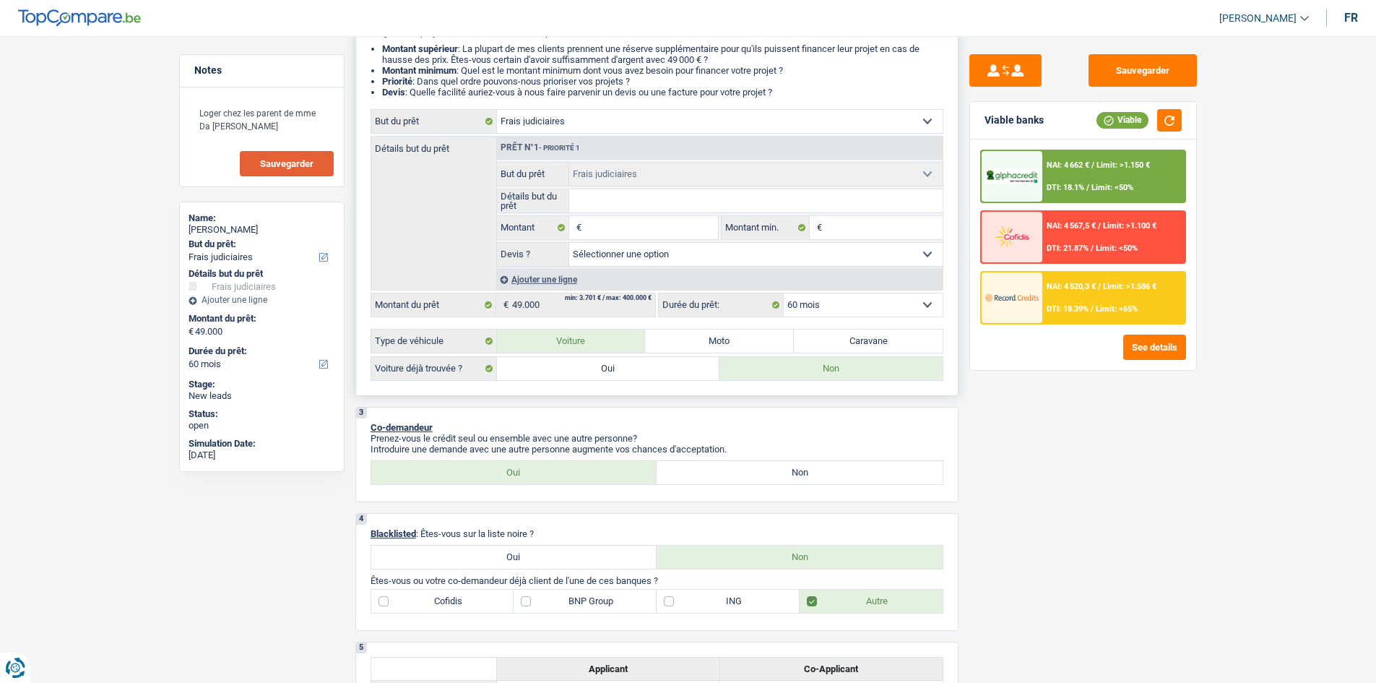
select select "car"
select select "false"
select select "car"
select select "false"
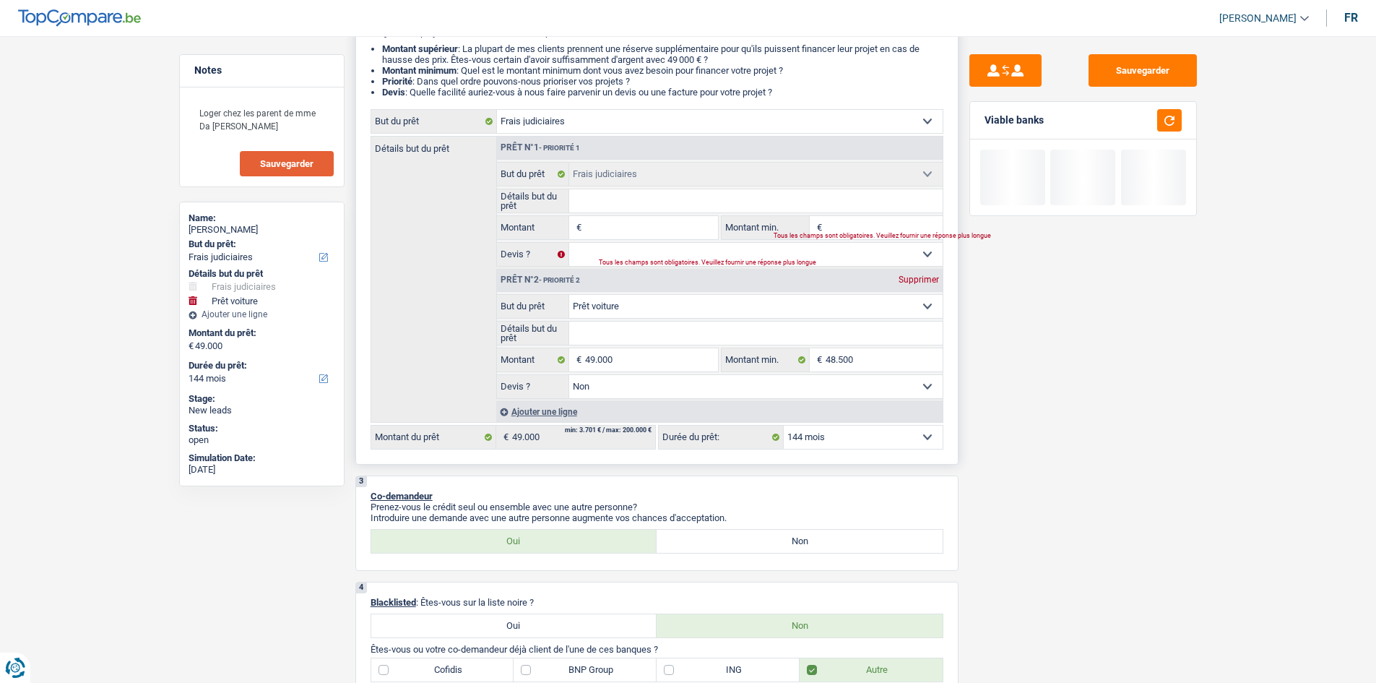
click at [594, 119] on select "Confort maison: meubles, textile, peinture, électroménager, outillage non-profe…" at bounding box center [720, 121] width 446 height 23
click at [494, 287] on div "Détails but du prêt Prêt n°1 - Priorité 1 Confort maison: meubles, textile, pei…" at bounding box center [657, 279] width 573 height 287
click at [623, 139] on div "Prêt n°1 - Priorité 1" at bounding box center [720, 148] width 446 height 23
click at [623, 127] on select "Confort maison: meubles, textile, peinture, électroménager, outillage non-profe…" at bounding box center [720, 121] width 446 height 23
select select "tech"
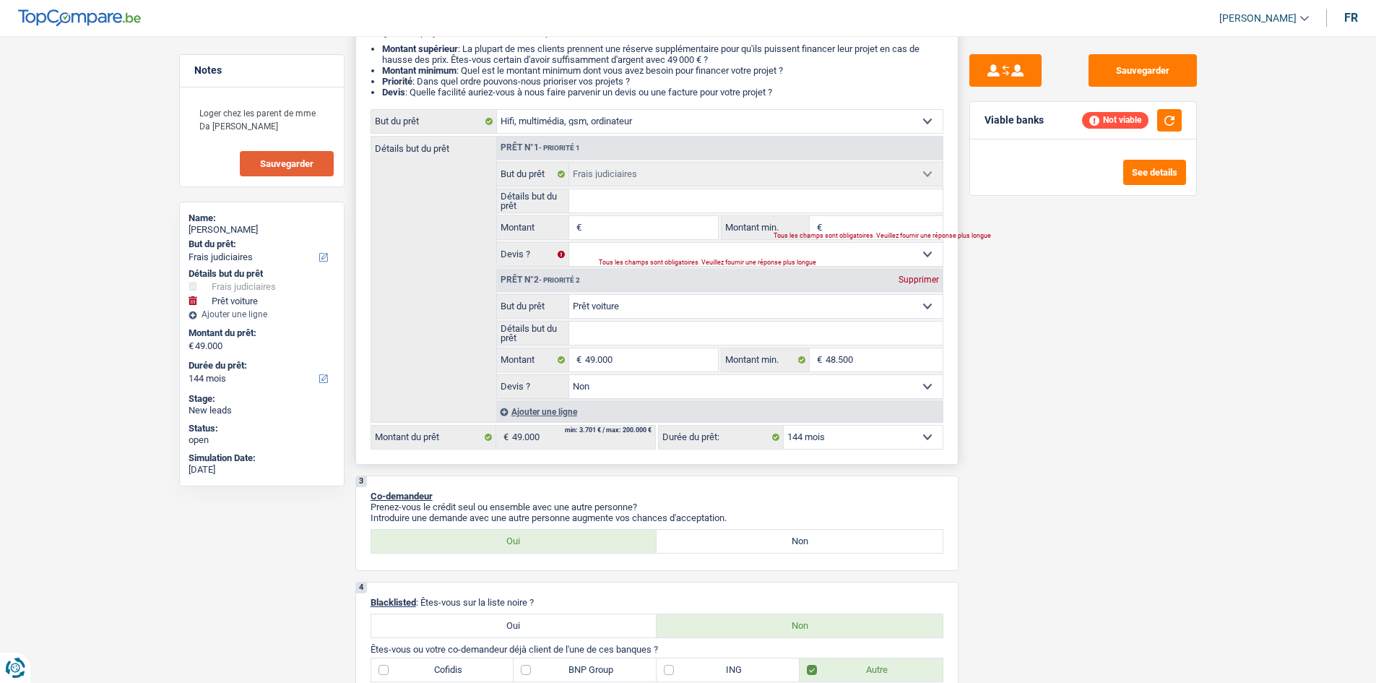
click at [497, 110] on select "Confort maison: meubles, textile, peinture, électroménager, outillage non-profe…" at bounding box center [720, 121] width 446 height 23
select select "tech"
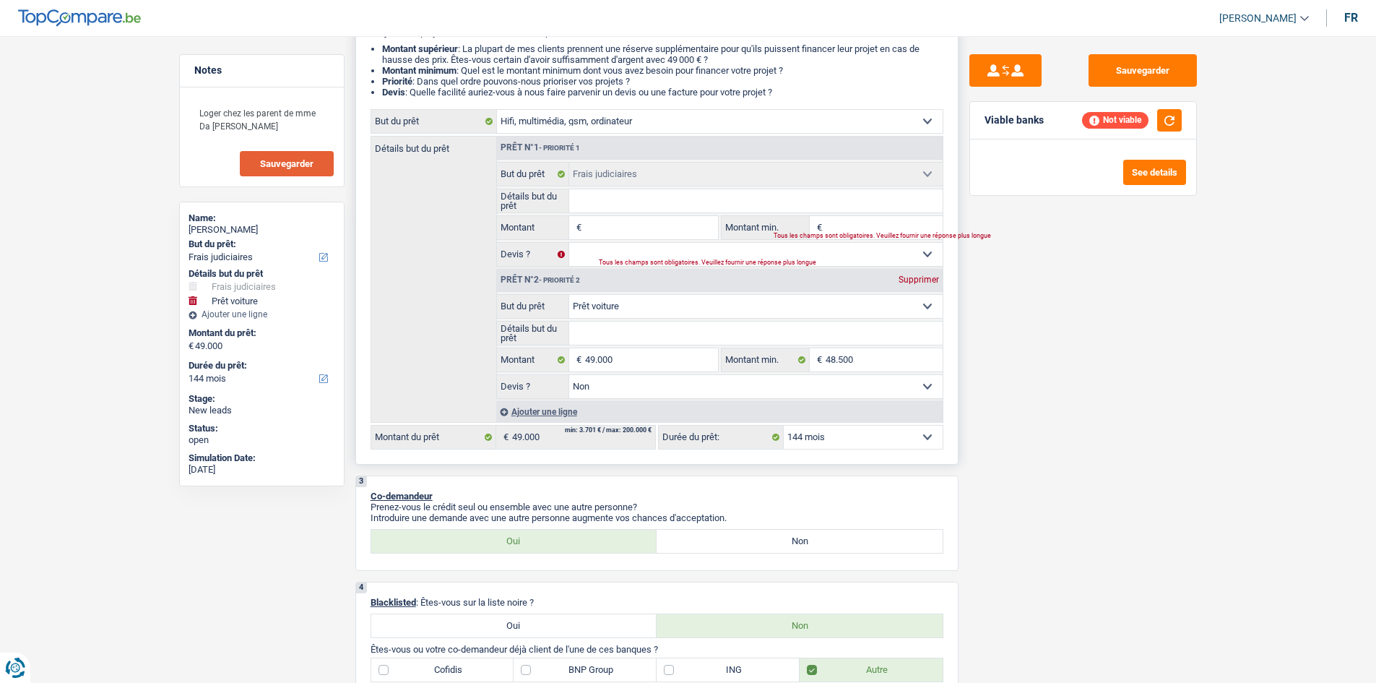
select select "tech"
select select "judicial"
select select
select select "judicial"
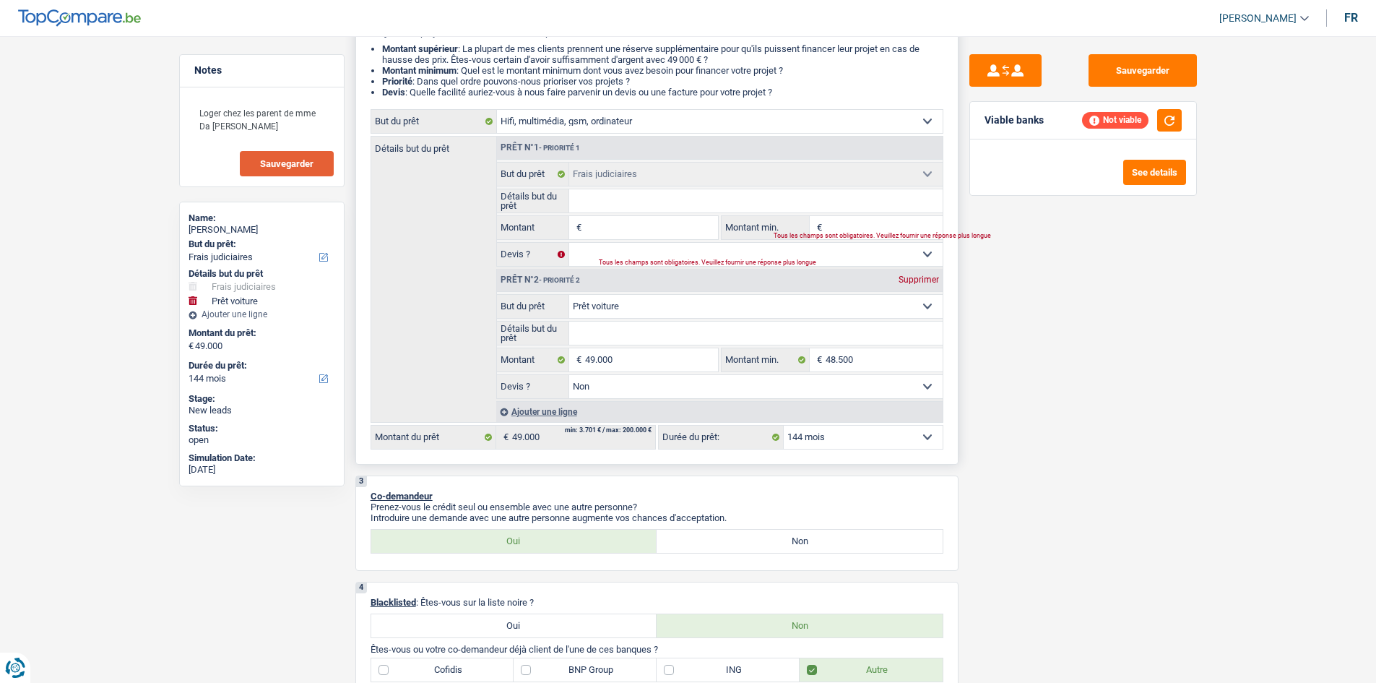
select select
select select "car"
select select "false"
select select "car"
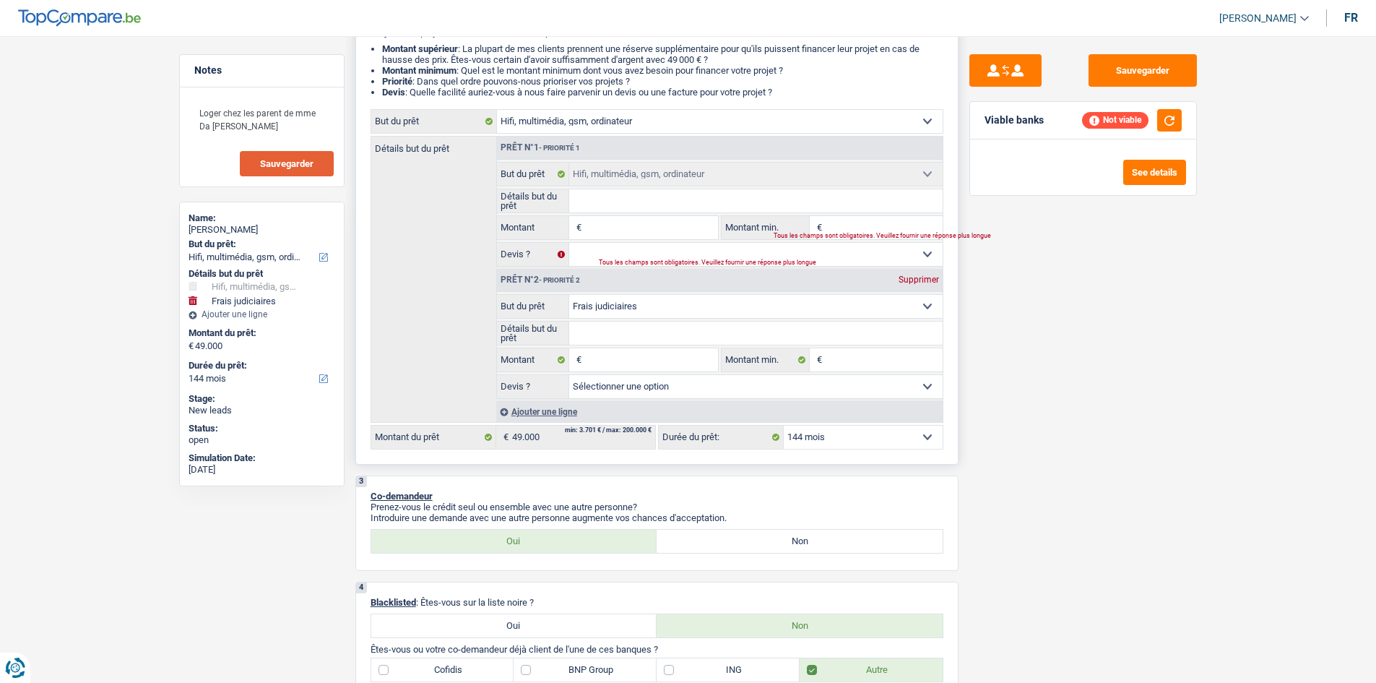
select select "false"
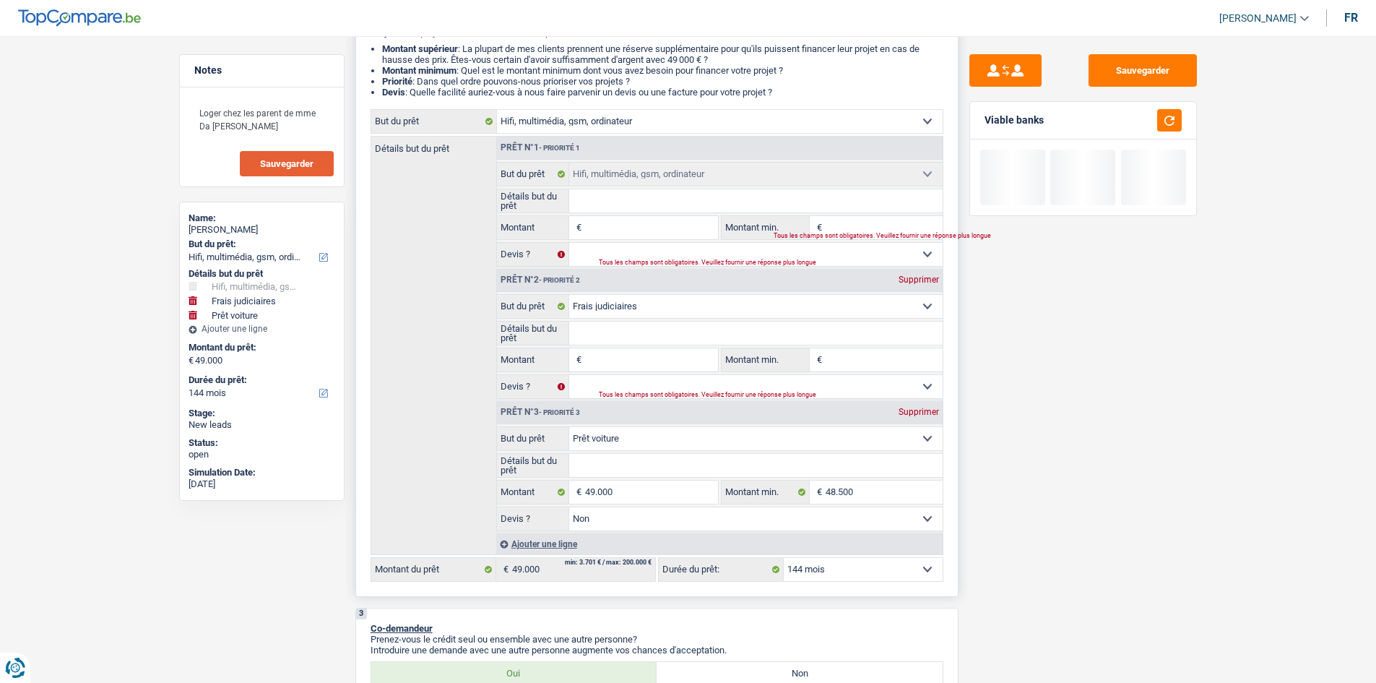
click at [553, 122] on select "Confort maison: meubles, textile, peinture, électroménager, outillage non-profe…" at bounding box center [720, 121] width 446 height 23
click at [416, 370] on div "Détails but du prêt Prêt n°1 - Priorité 1 Confort maison: meubles, textile, pei…" at bounding box center [657, 345] width 573 height 419
click at [701, 121] on select "Confort maison: meubles, textile, peinture, électroménager, outillage non-profe…" at bounding box center [720, 121] width 446 height 23
click at [436, 382] on div "Détails but du prêt Prêt n°1 - Priorité 1 Confort maison: meubles, textile, pei…" at bounding box center [657, 345] width 573 height 419
click at [594, 125] on select "Confort maison: meubles, textile, peinture, électroménager, outillage non-profe…" at bounding box center [720, 121] width 446 height 23
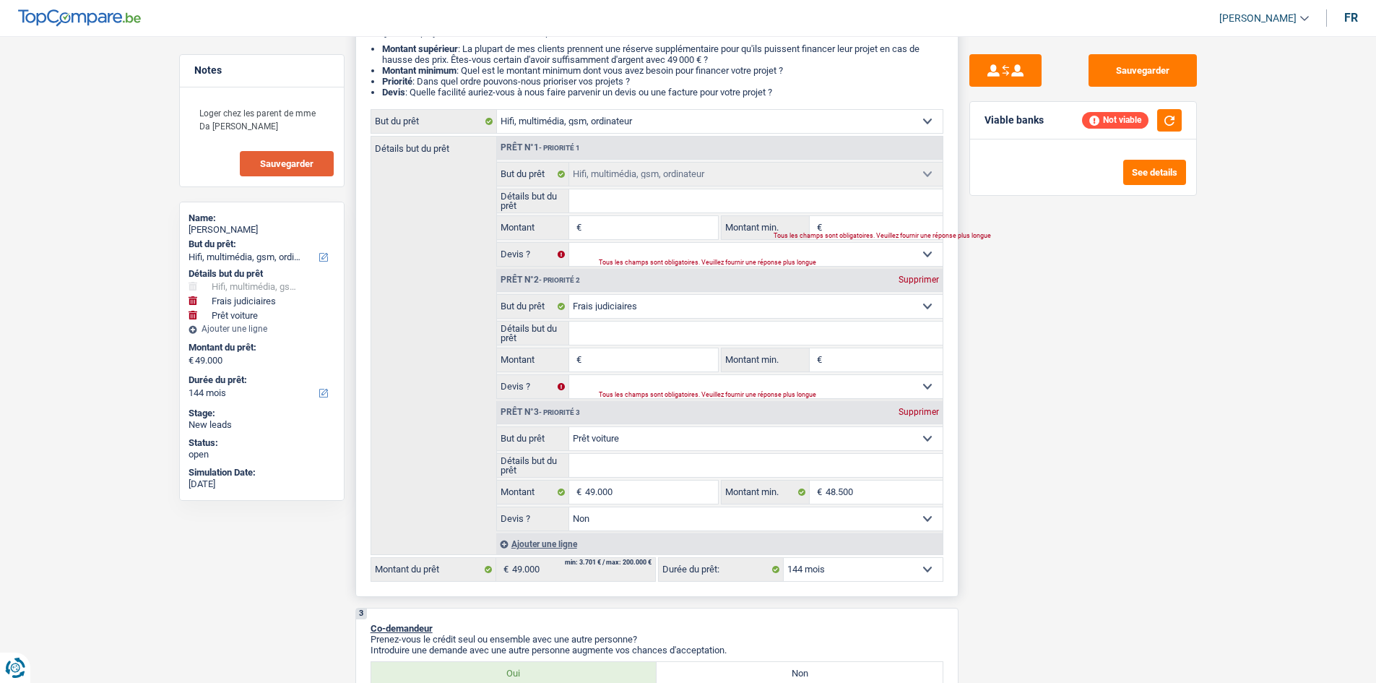
select select "carRepair"
click at [497, 110] on select "Confort maison: meubles, textile, peinture, électroménager, outillage non-profe…" at bounding box center [720, 121] width 446 height 23
select select "carRepair"
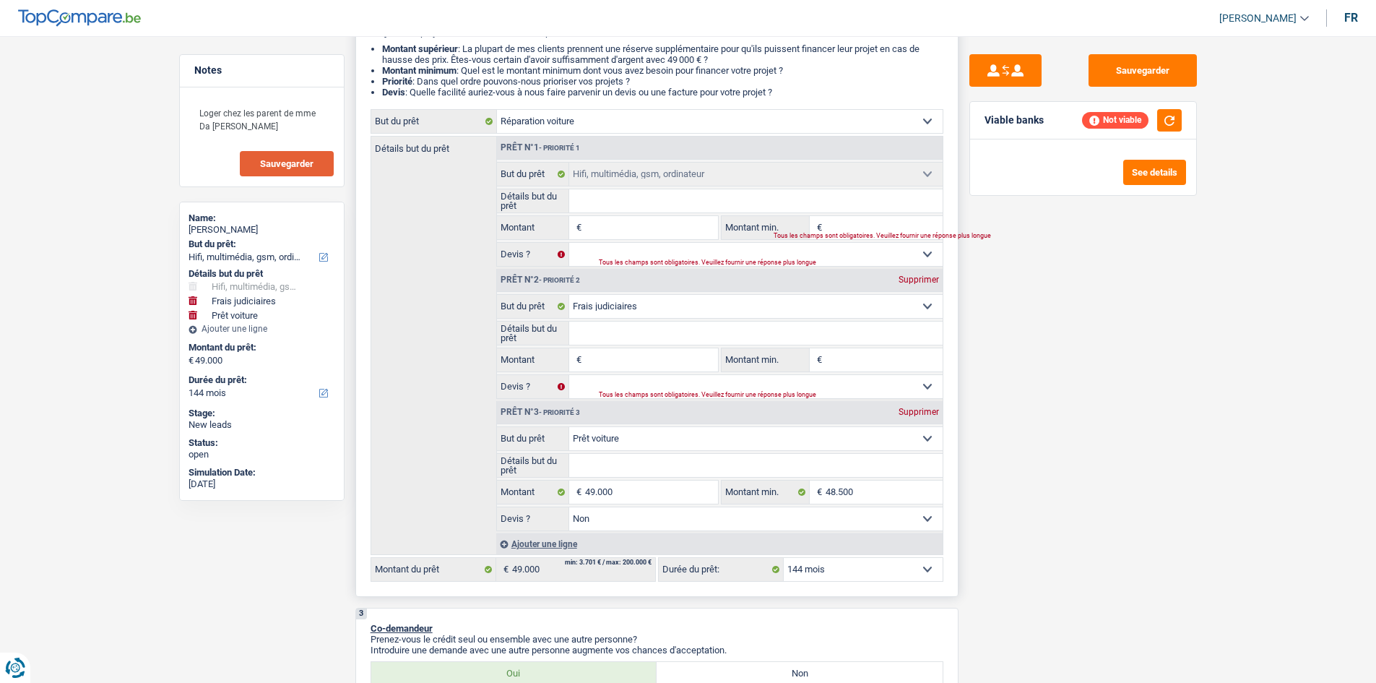
select select "carRepair"
select select "tech"
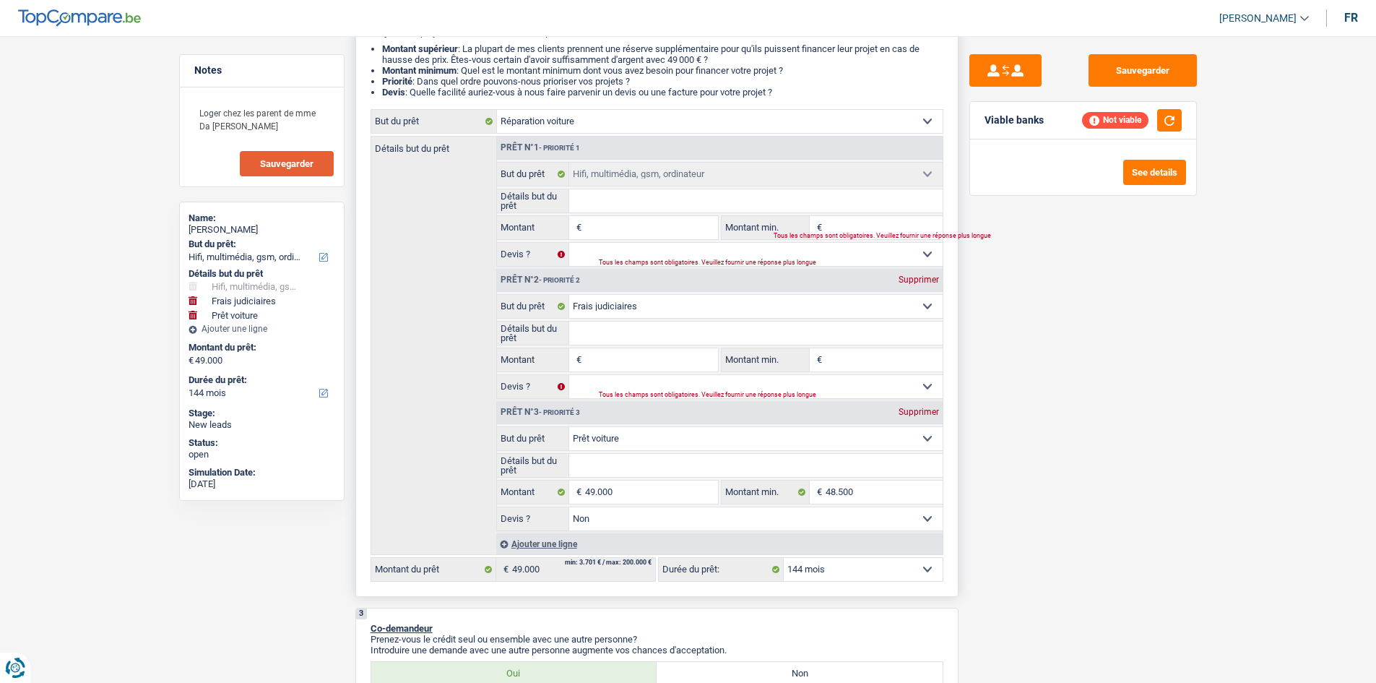
select select "judicial"
select select
select select "judicial"
select select
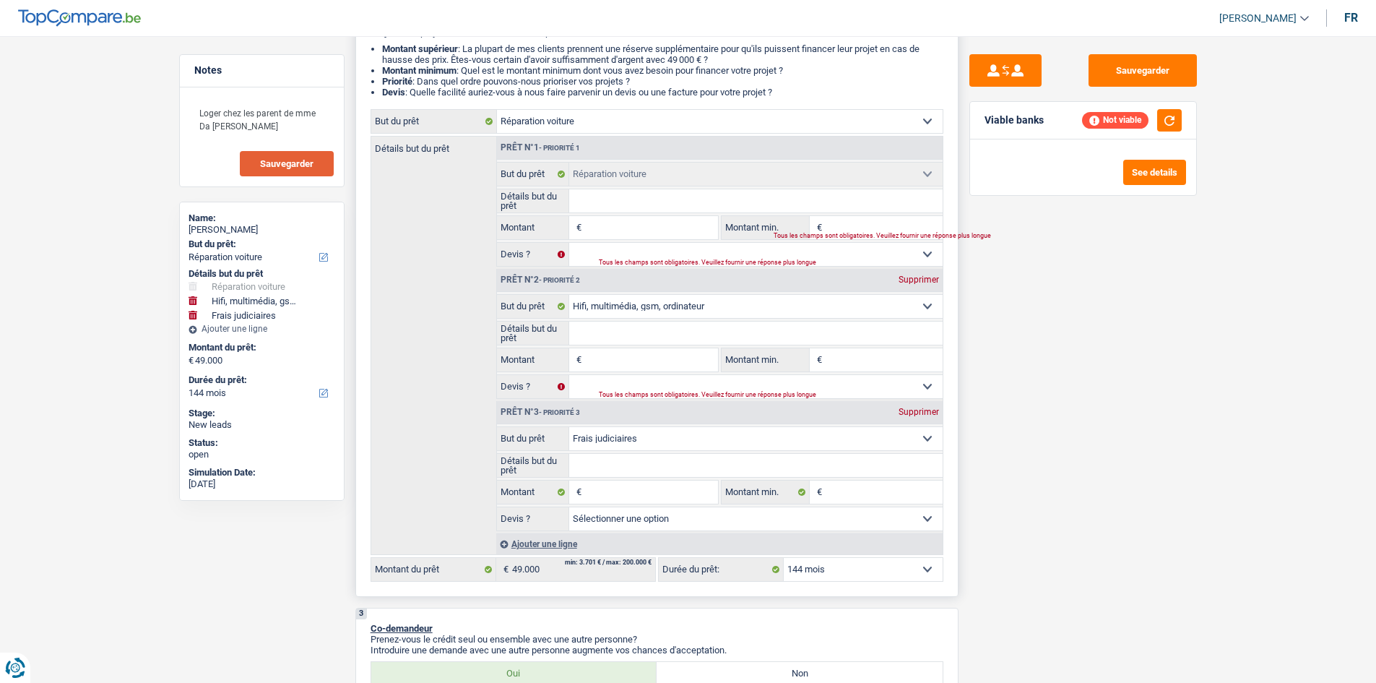
select select "car"
select select "false"
select select "car"
select select "false"
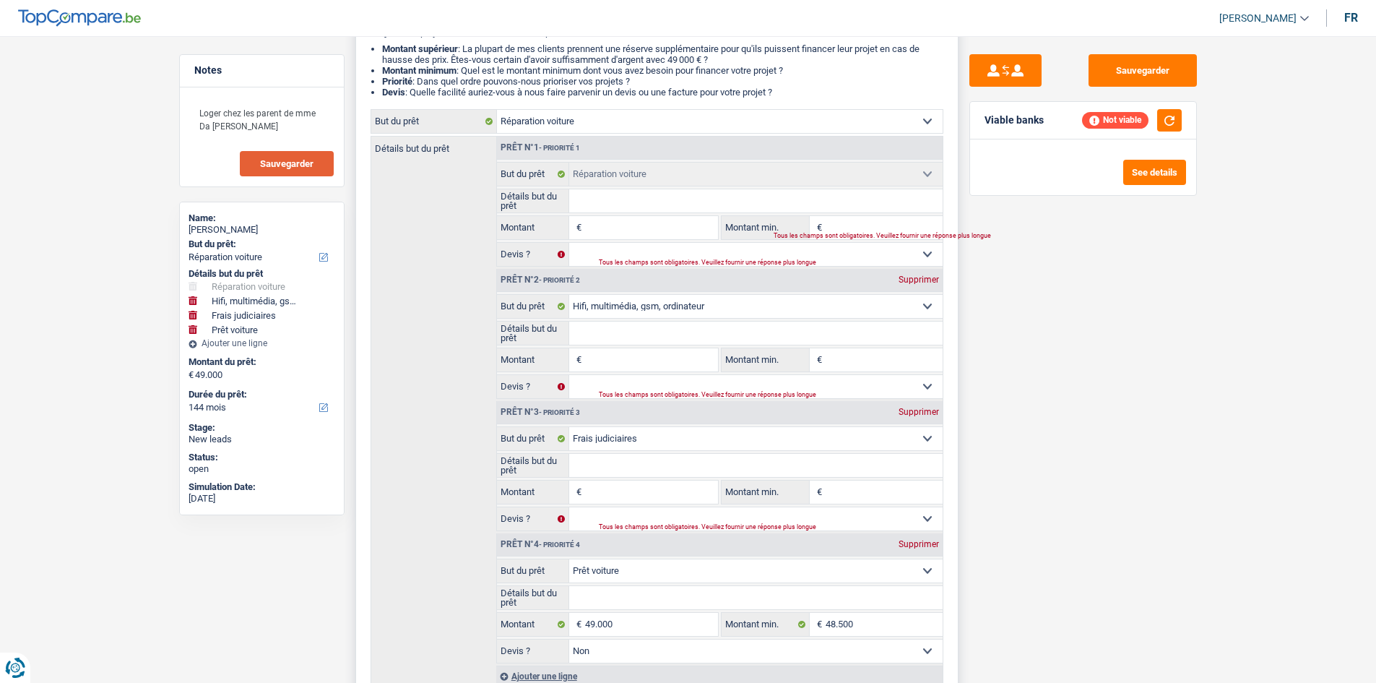
click at [915, 286] on div "Prêt n°2 - Priorité 2 Supprimer" at bounding box center [720, 280] width 446 height 23
click at [912, 275] on div "Supprimer" at bounding box center [919, 279] width 48 height 9
select select "judicial"
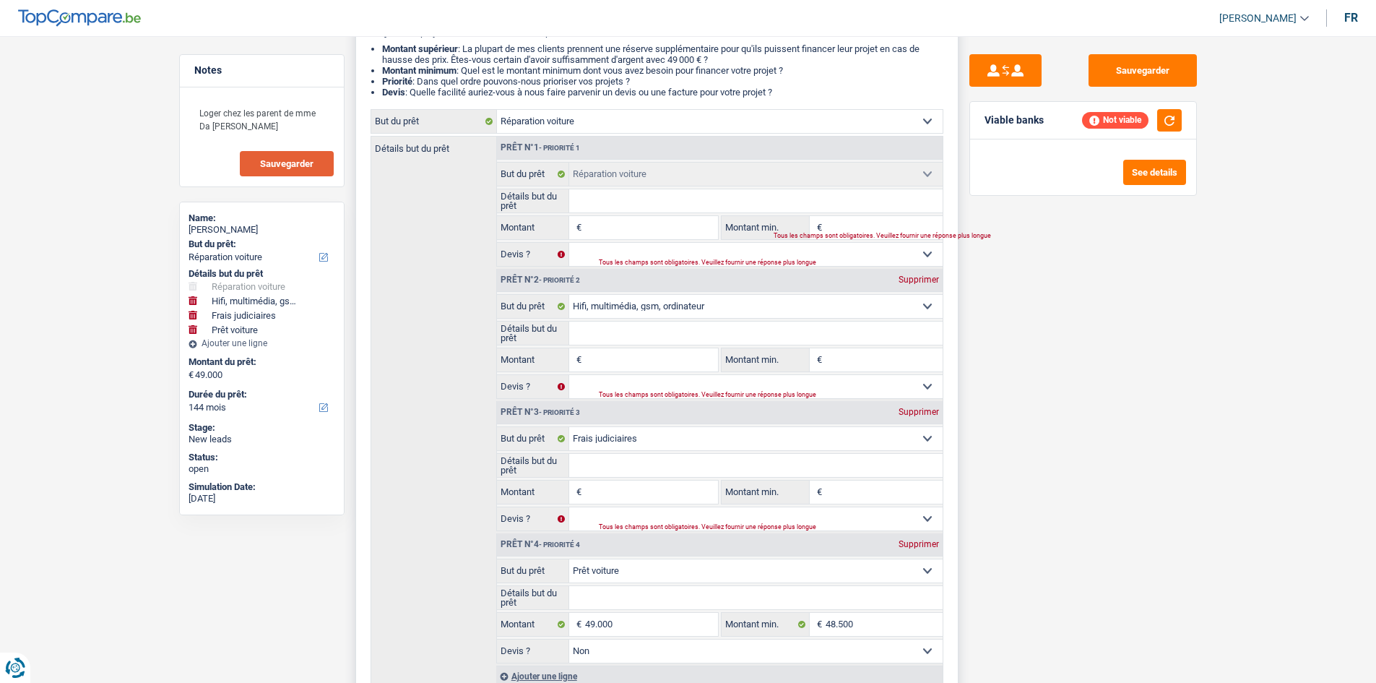
select select "car"
type input "49.000"
type input "48.500"
select select "false"
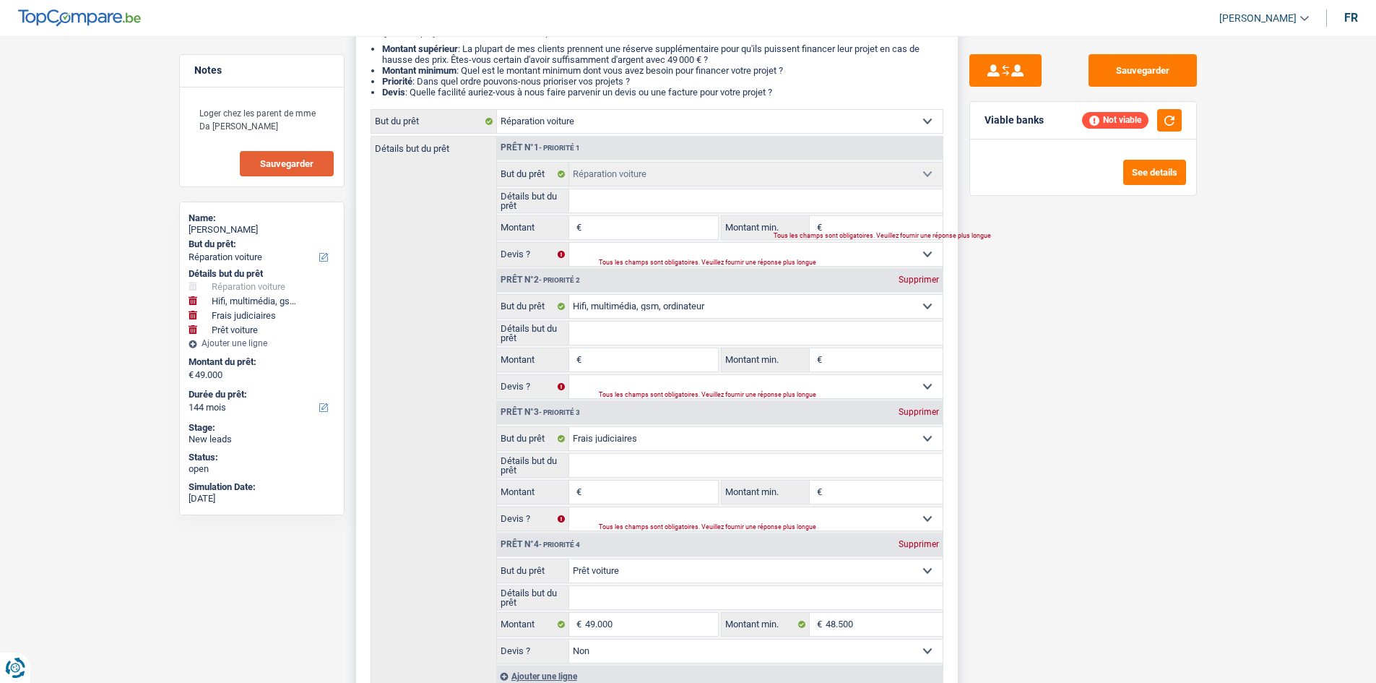
select select "car"
type input "49.000"
type input "48.500"
select select "false"
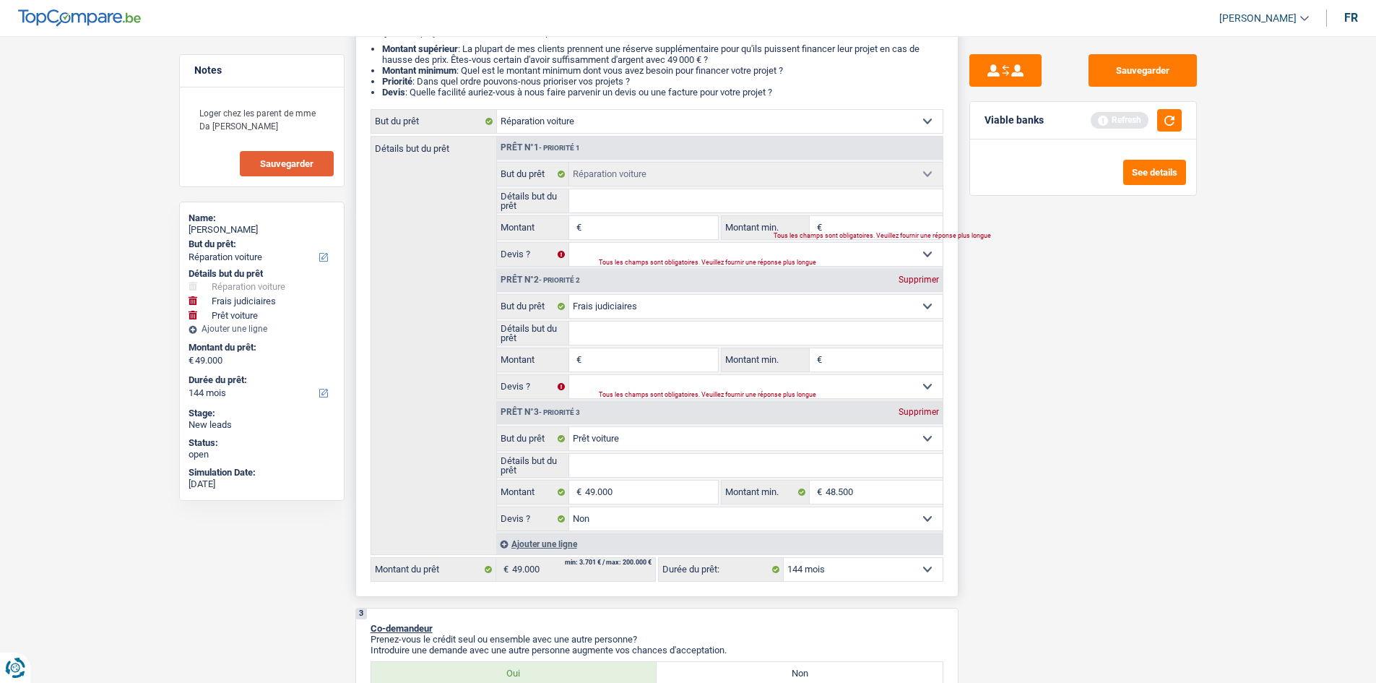
click at [919, 281] on div "Supprimer" at bounding box center [919, 279] width 48 height 9
select select "car"
type input "49.000"
type input "48.500"
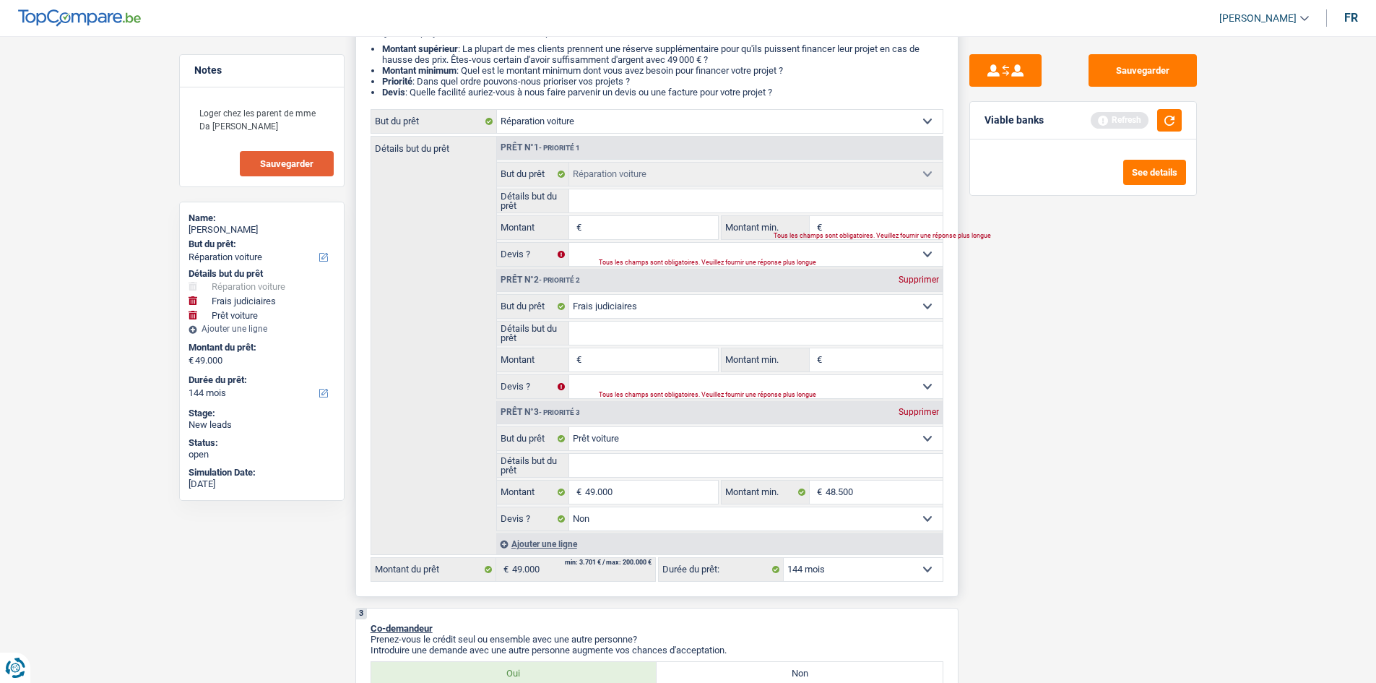
select select "false"
select select "car"
type input "49.000"
type input "48.500"
select select "false"
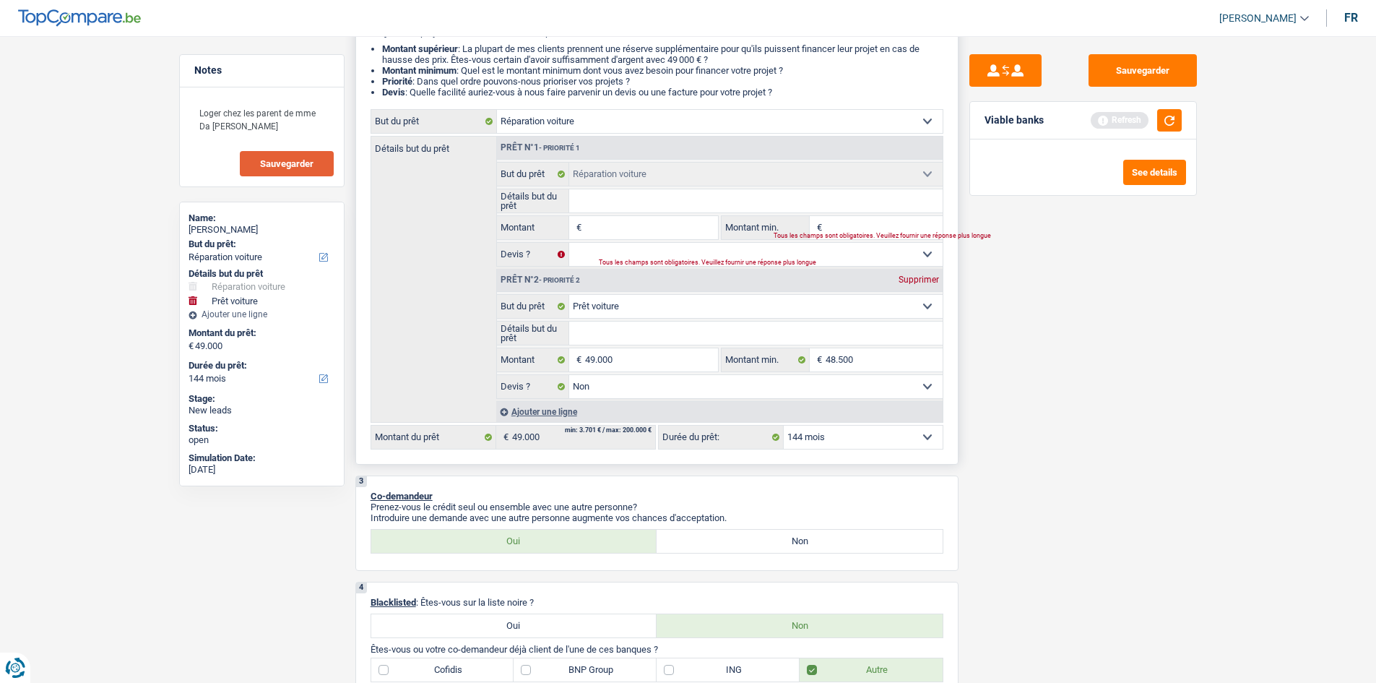
click at [919, 281] on div "Supprimer" at bounding box center [919, 279] width 48 height 9
type input "0"
select select
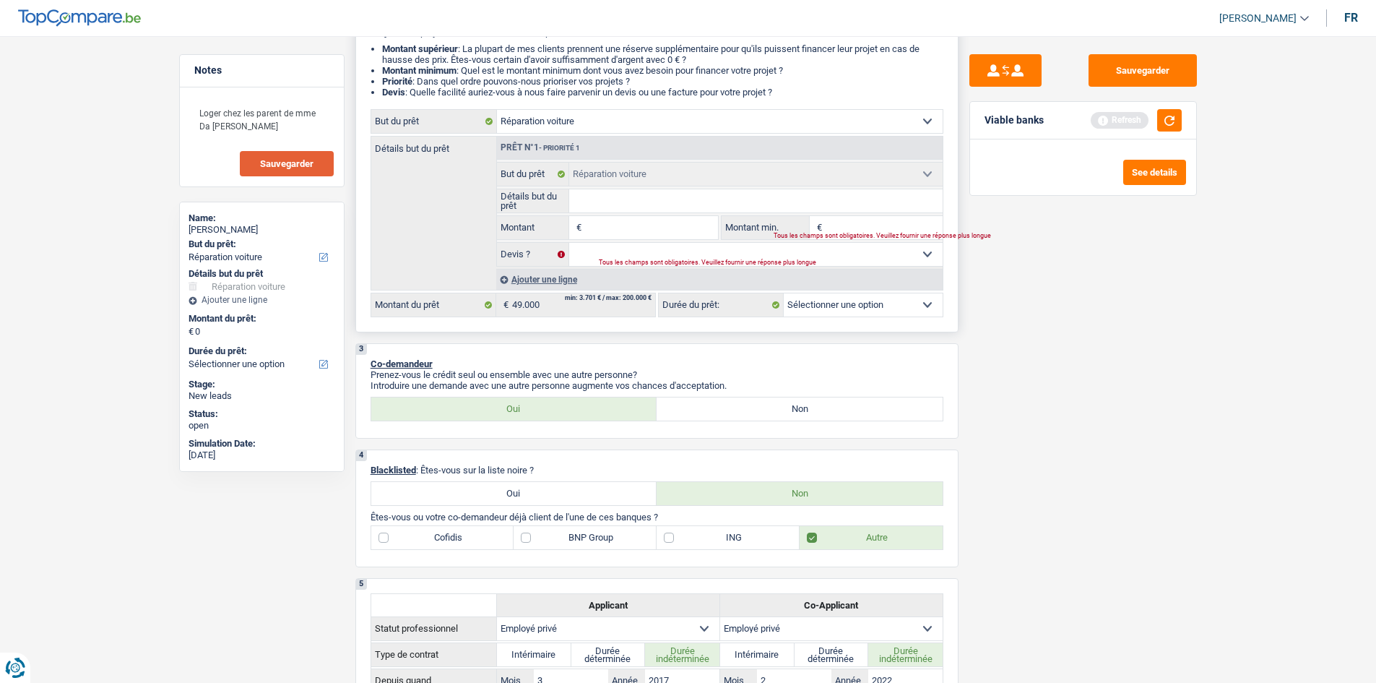
click at [706, 118] on select "Confort maison: meubles, textile, peinture, électroménager, outillage non-profe…" at bounding box center [720, 121] width 446 height 23
select select "other"
click at [497, 110] on select "Confort maison: meubles, textile, peinture, électroménager, outillage non-profe…" at bounding box center [720, 121] width 446 height 23
select select "other"
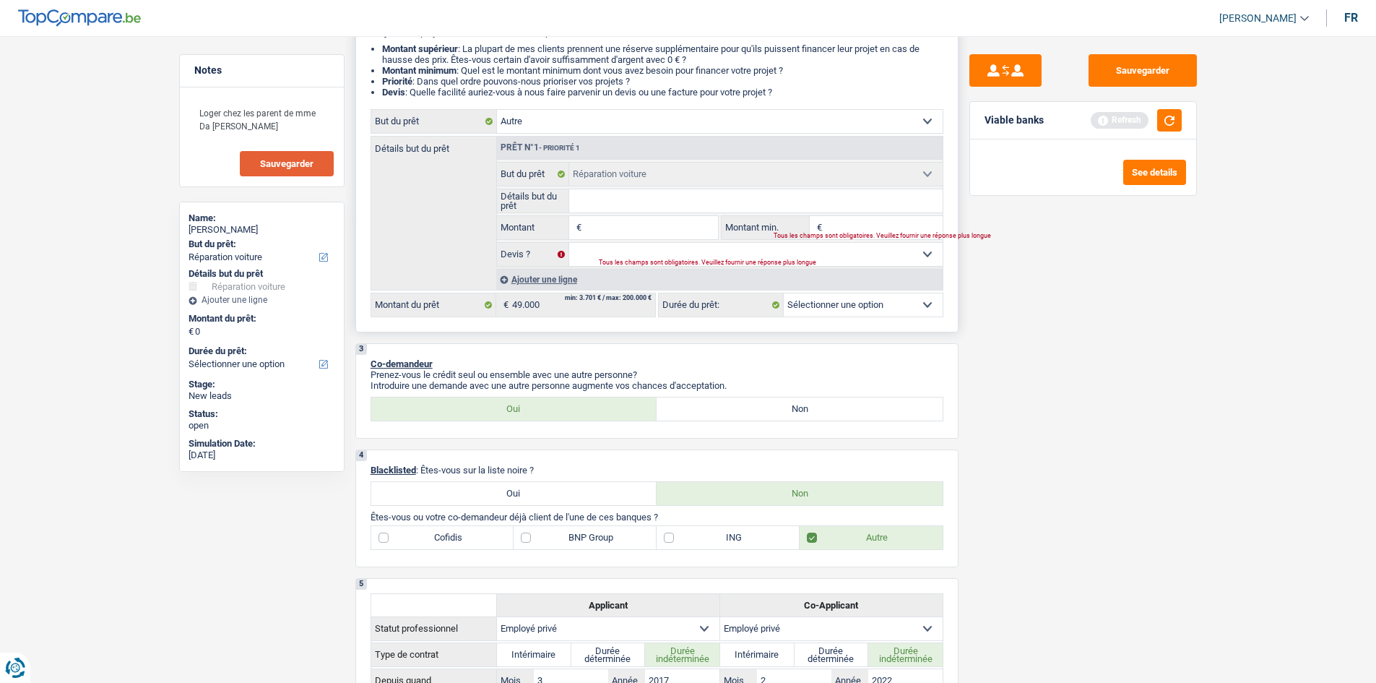
select select
select select "other"
select select
select select "other"
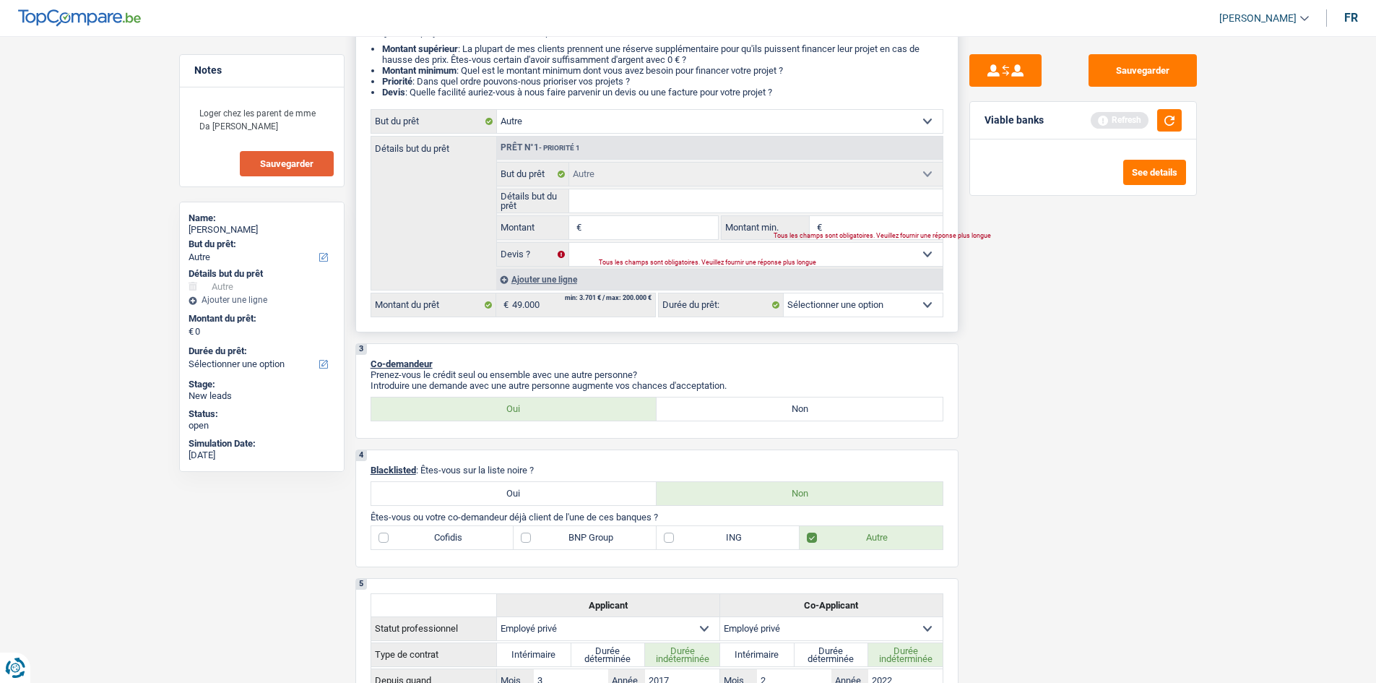
select select
select select "carRepair"
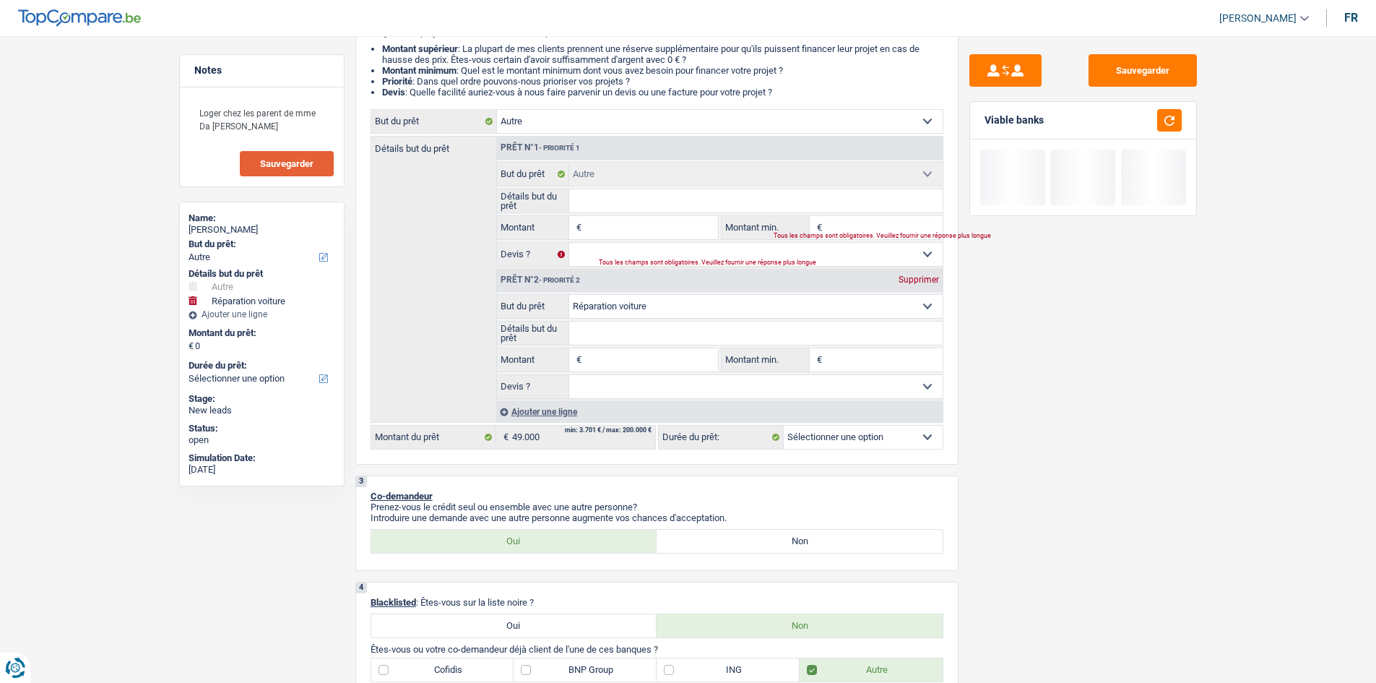
click at [601, 202] on input "Détails but du prêt" at bounding box center [755, 200] width 373 height 23
type input "a"
type input "ac"
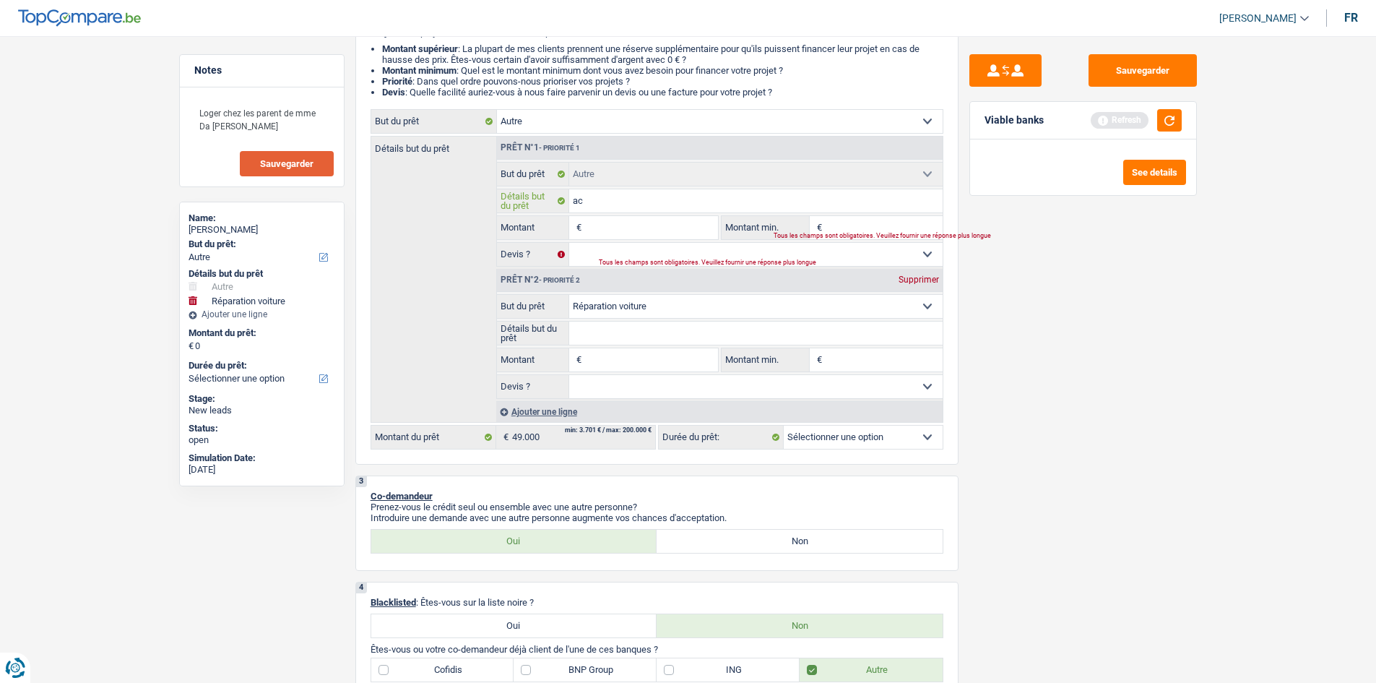
type input "ach"
type input "acha"
type input "achat"
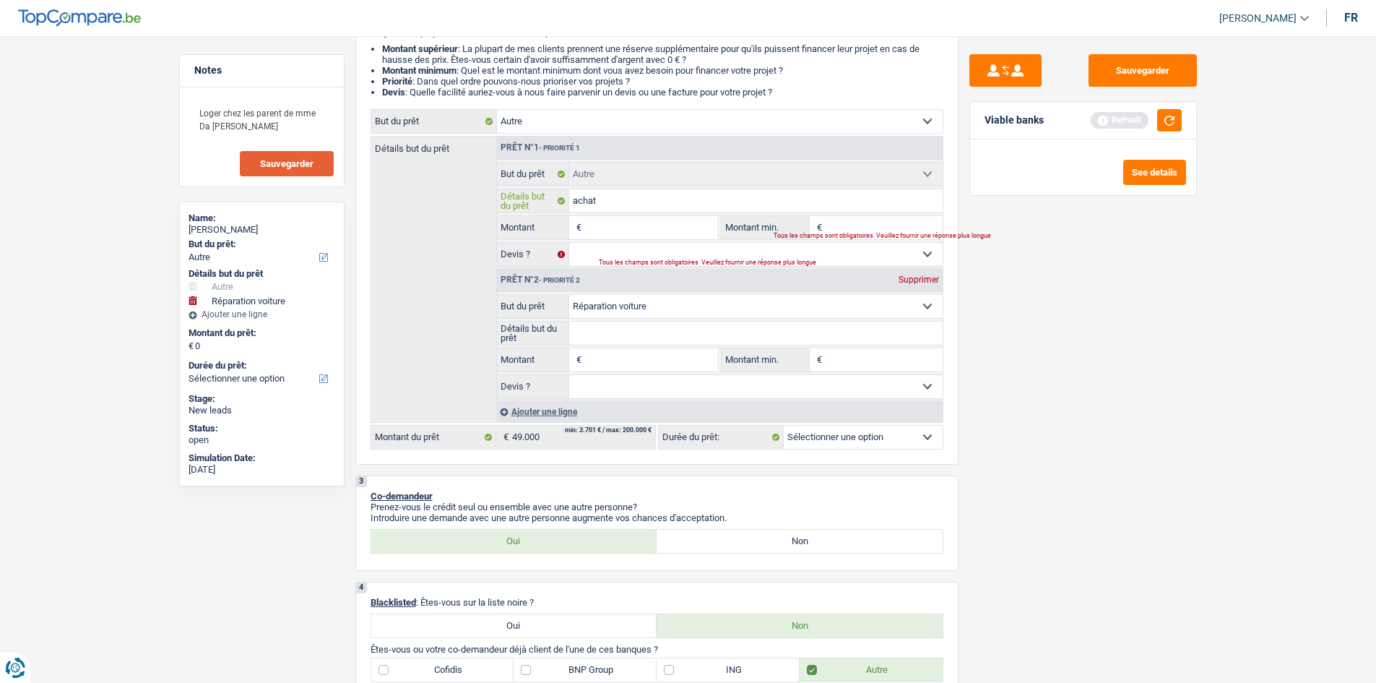
type input "achat"
type input "achat v"
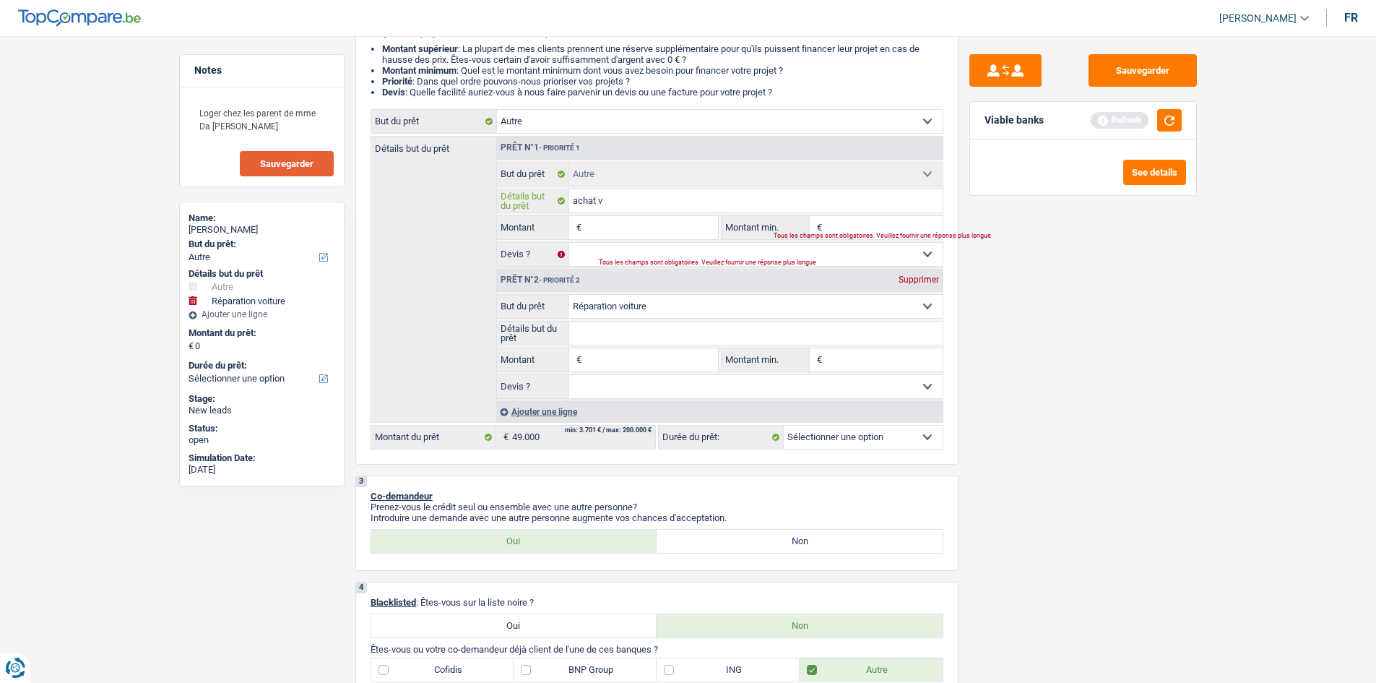
type input "achat ve"
type input "achat veh"
type input "achat vehi"
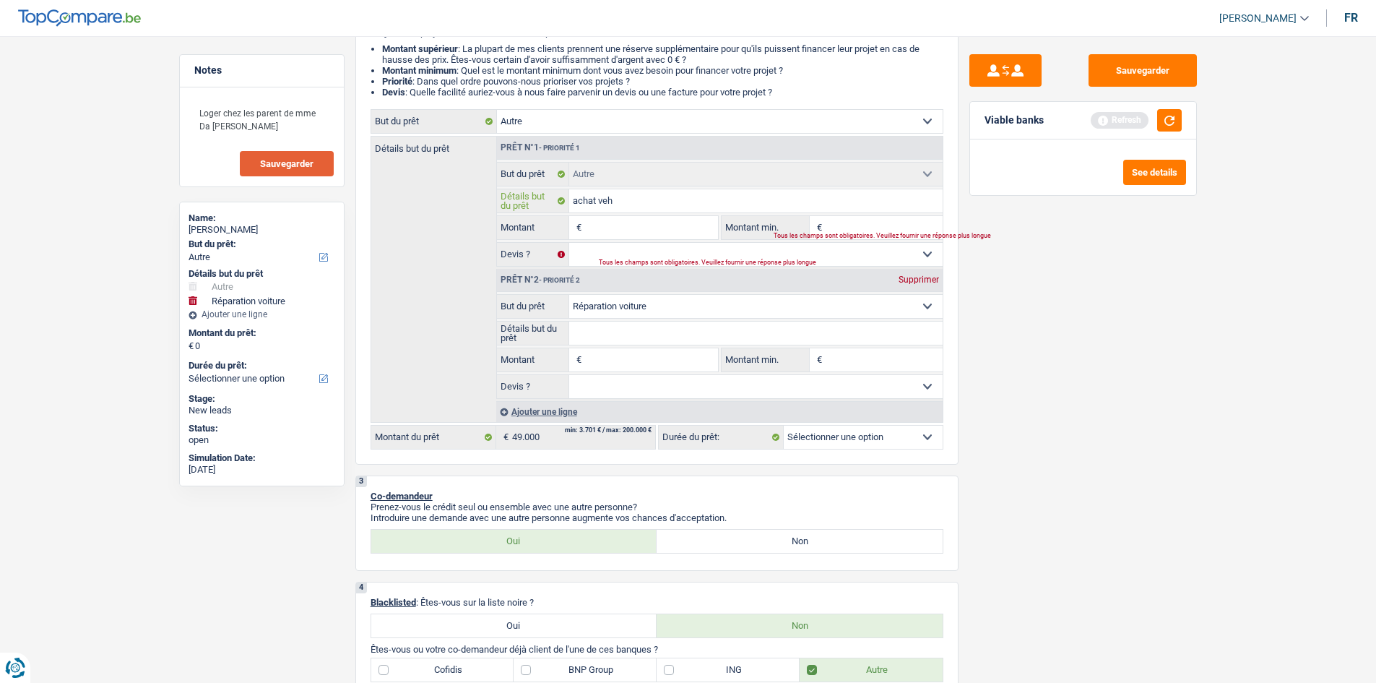
type input "achat vehi"
type input "achat vehic"
type input "achat vehicu"
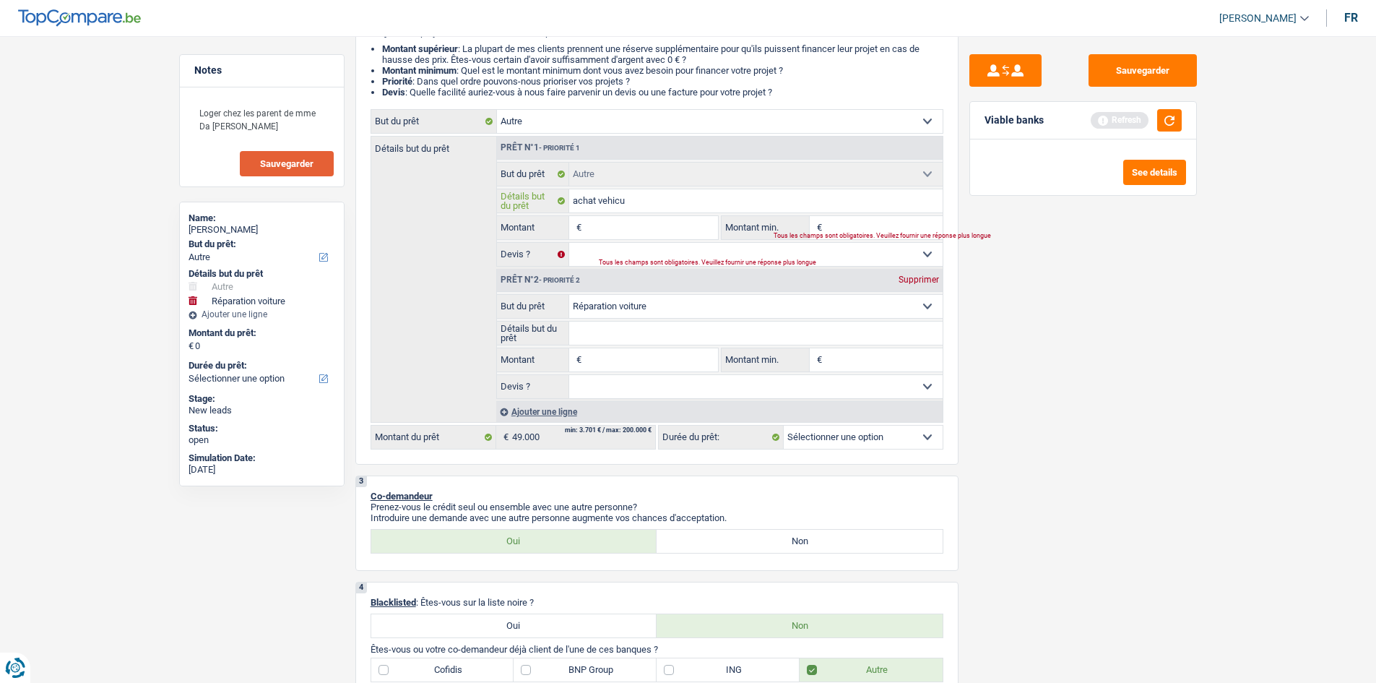
type input "achat vehicul"
type input "achat vehicule"
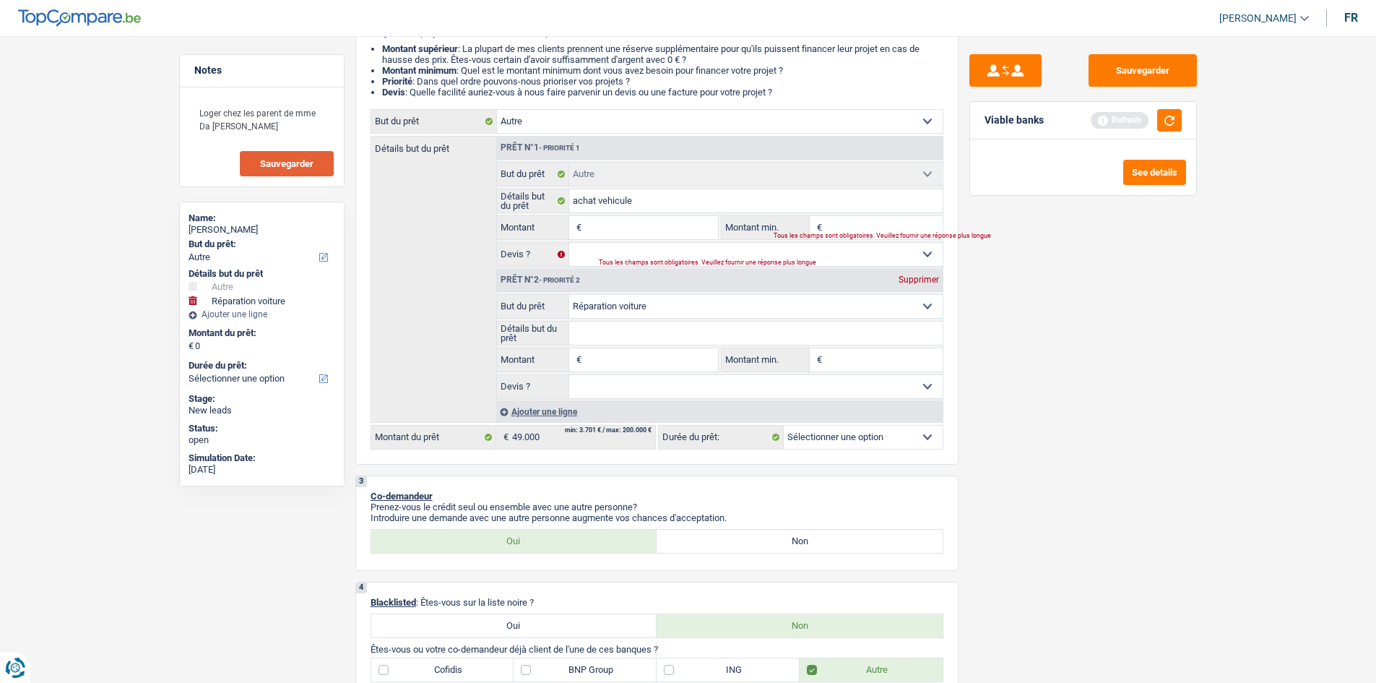
click at [931, 276] on div "Supprimer" at bounding box center [919, 279] width 48 height 9
select select
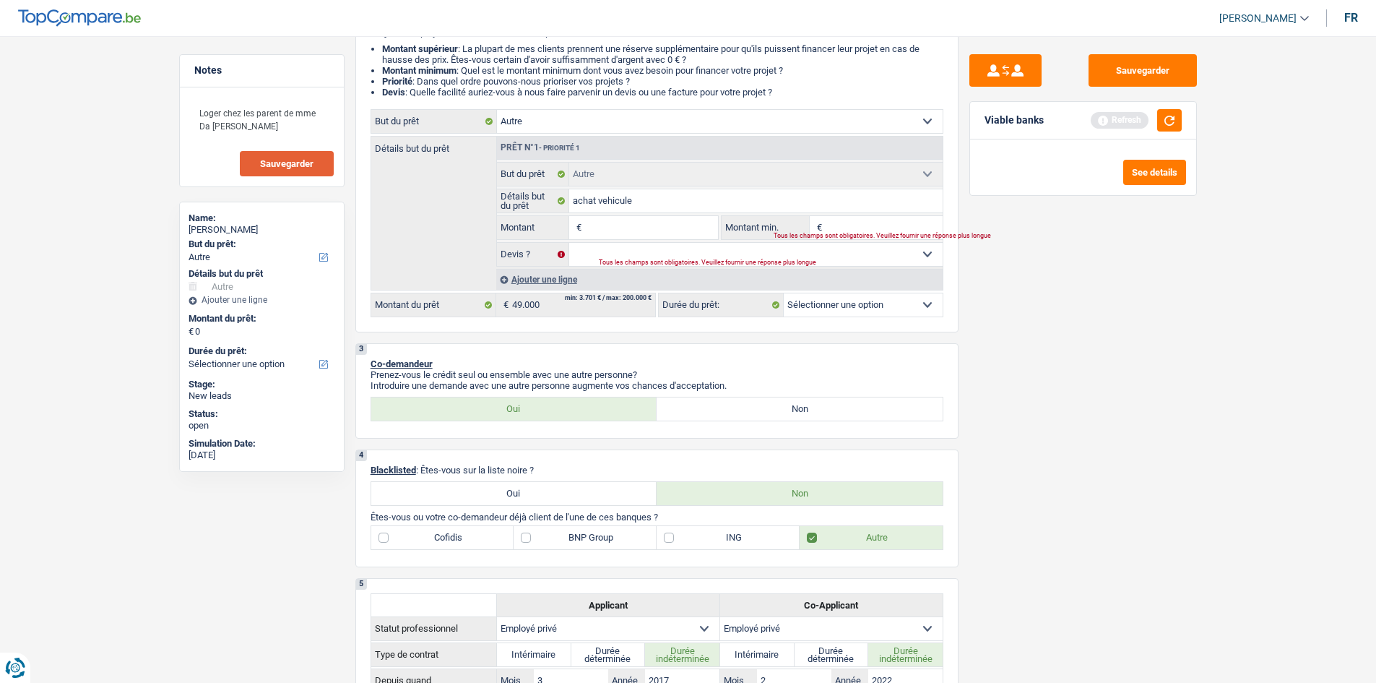
click at [635, 231] on input "Montant" at bounding box center [651, 227] width 132 height 23
type input "4"
type input "49"
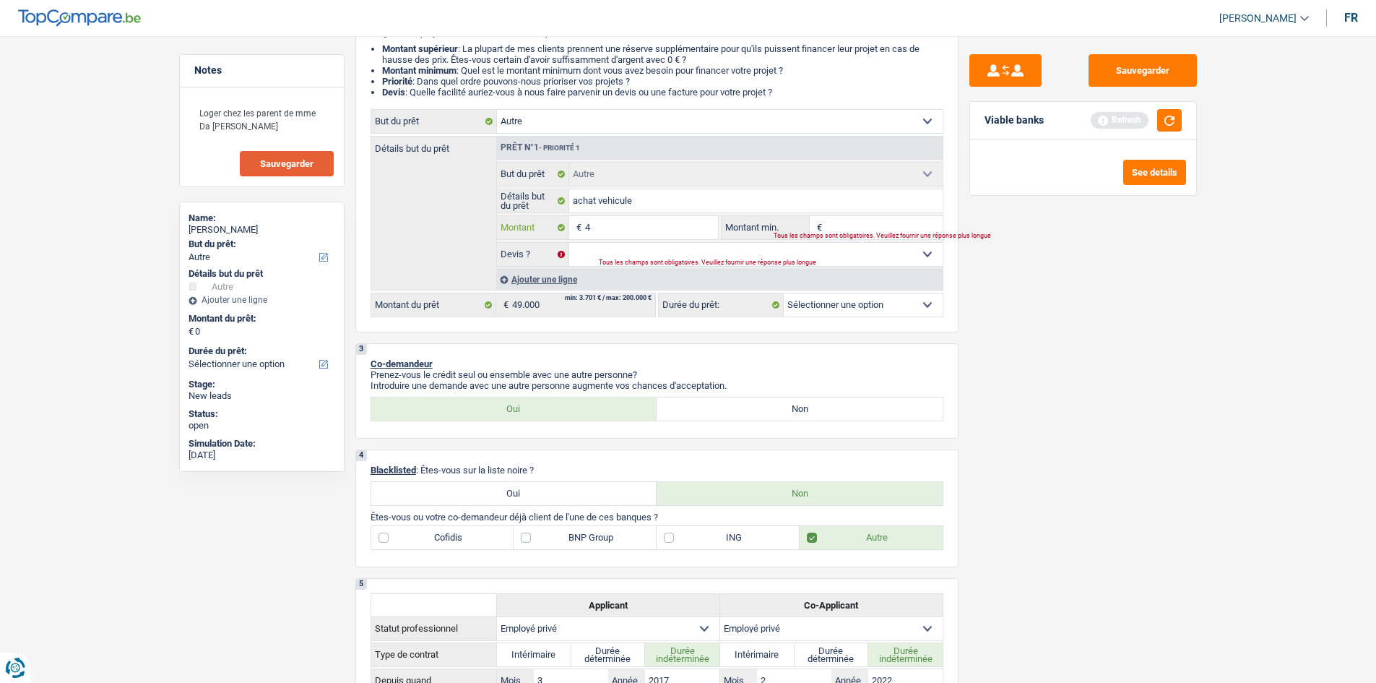
type input "49"
type input "499"
type input "49"
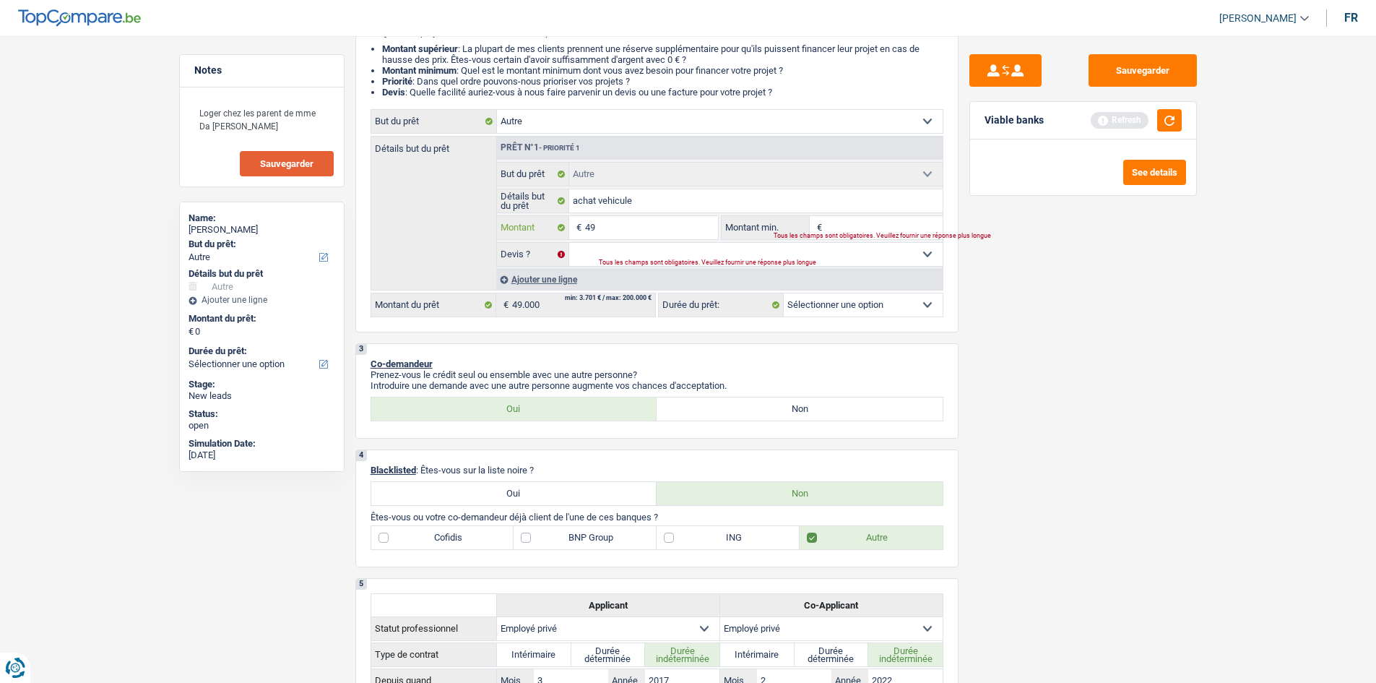
type input "490"
type input "4.900"
click at [870, 236] on div "Tous les champs sont obligatoires. Veuillez fournir une réponse plus longue" at bounding box center [849, 236] width 151 height 6
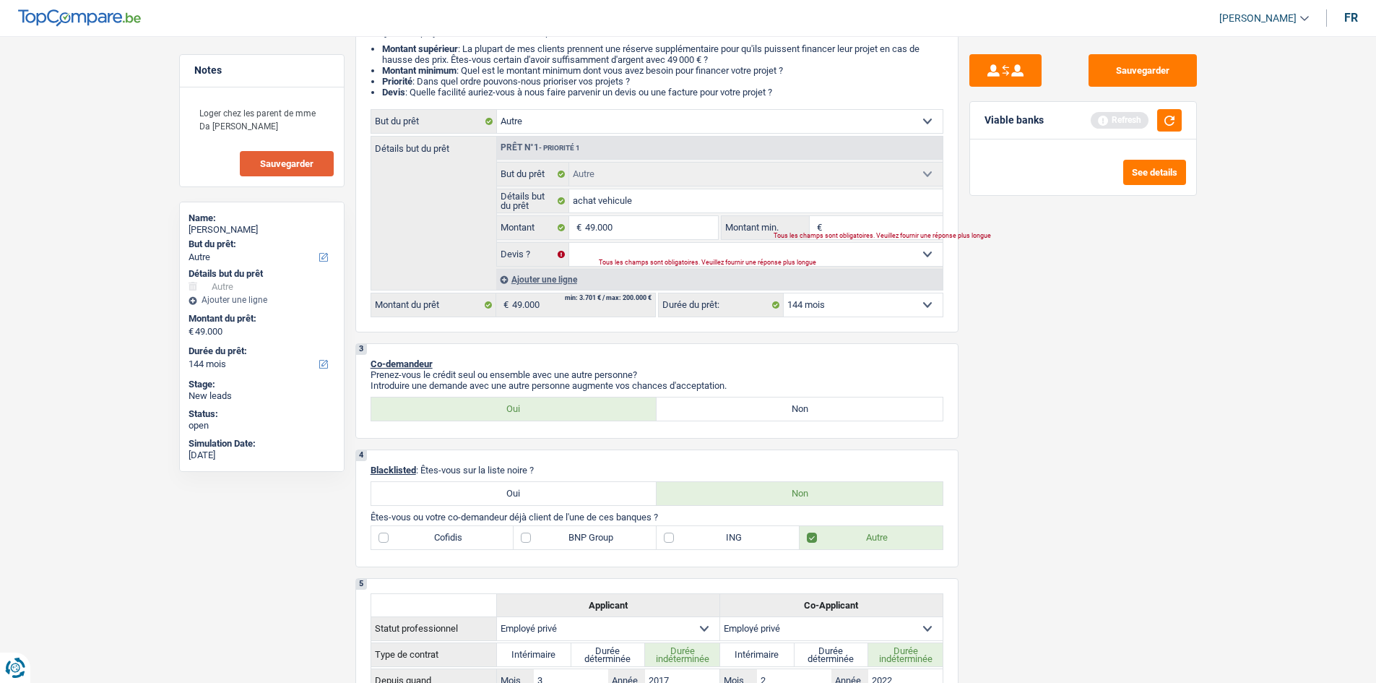
click at [868, 227] on input "Montant min." at bounding box center [884, 227] width 117 height 23
click at [868, 227] on input "87" at bounding box center [884, 227] width 117 height 23
click at [1117, 346] on div "Sauvegarder Viable banks Refresh See details" at bounding box center [1082, 355] width 249 height 602
click at [807, 250] on select "Oui Non Non répondu Sélectionner une option" at bounding box center [755, 254] width 373 height 23
click at [569, 243] on select "Oui Non Non répondu Sélectionner une option" at bounding box center [755, 254] width 373 height 23
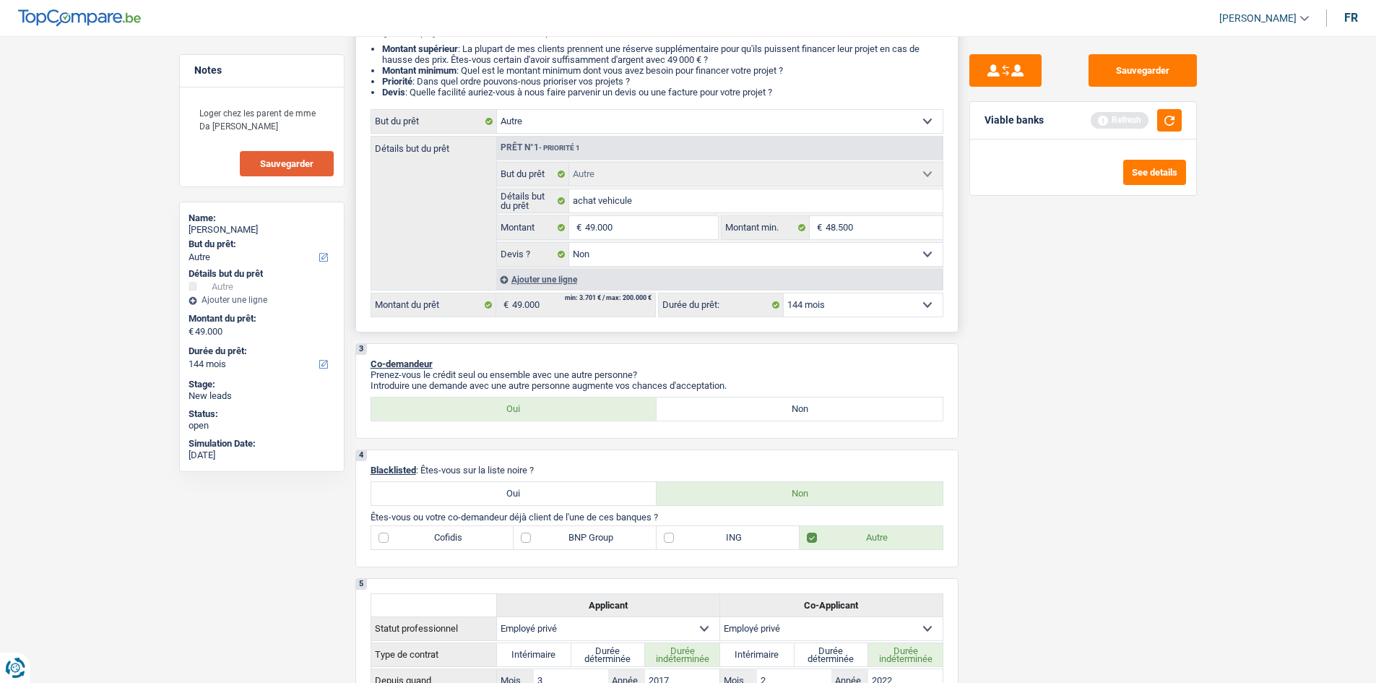
click at [833, 311] on select "12 mois 18 mois 24 mois 30 mois 36 mois 42 mois 48 mois 60 mois 72 mois 84 mois…" at bounding box center [863, 304] width 159 height 23
click at [784, 293] on select "12 mois 18 mois 24 mois 30 mois 36 mois 42 mois 48 mois 60 mois 72 mois 84 mois…" at bounding box center [863, 304] width 159 height 23
click at [1164, 123] on button "button" at bounding box center [1169, 120] width 25 height 22
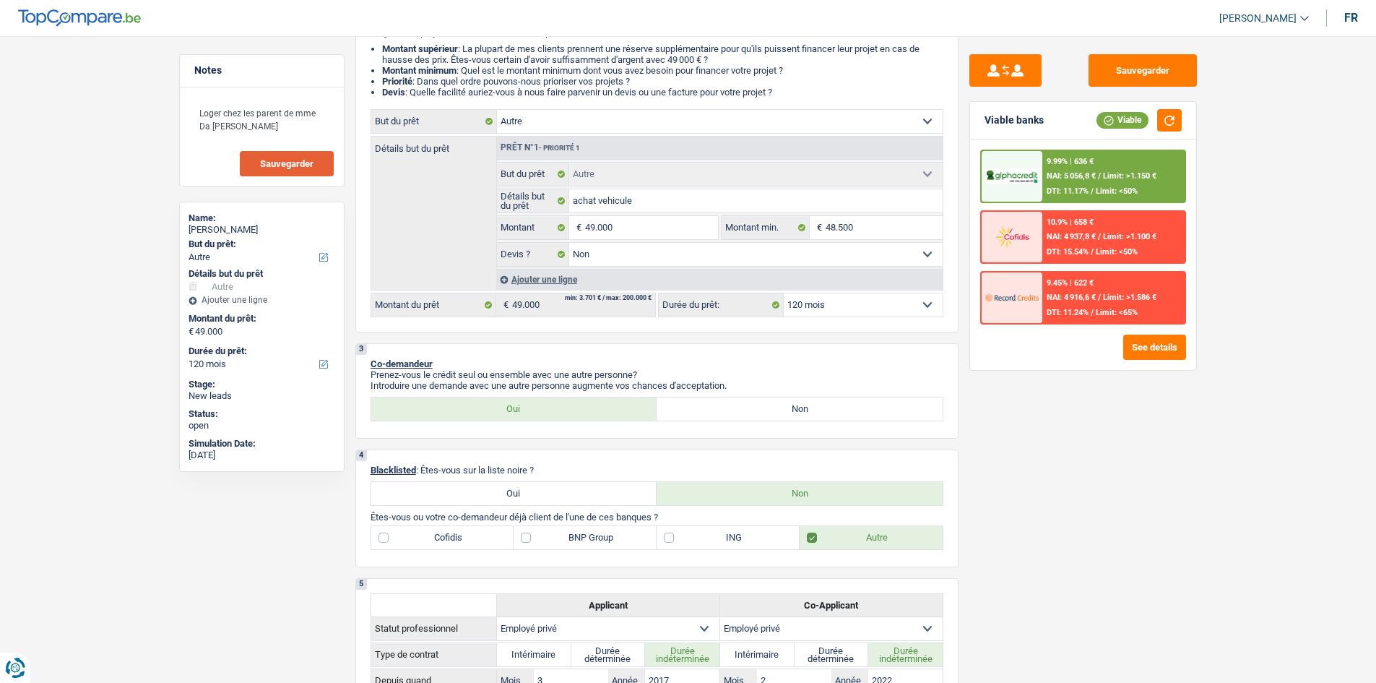
click at [1021, 168] on img at bounding box center [1011, 176] width 53 height 17
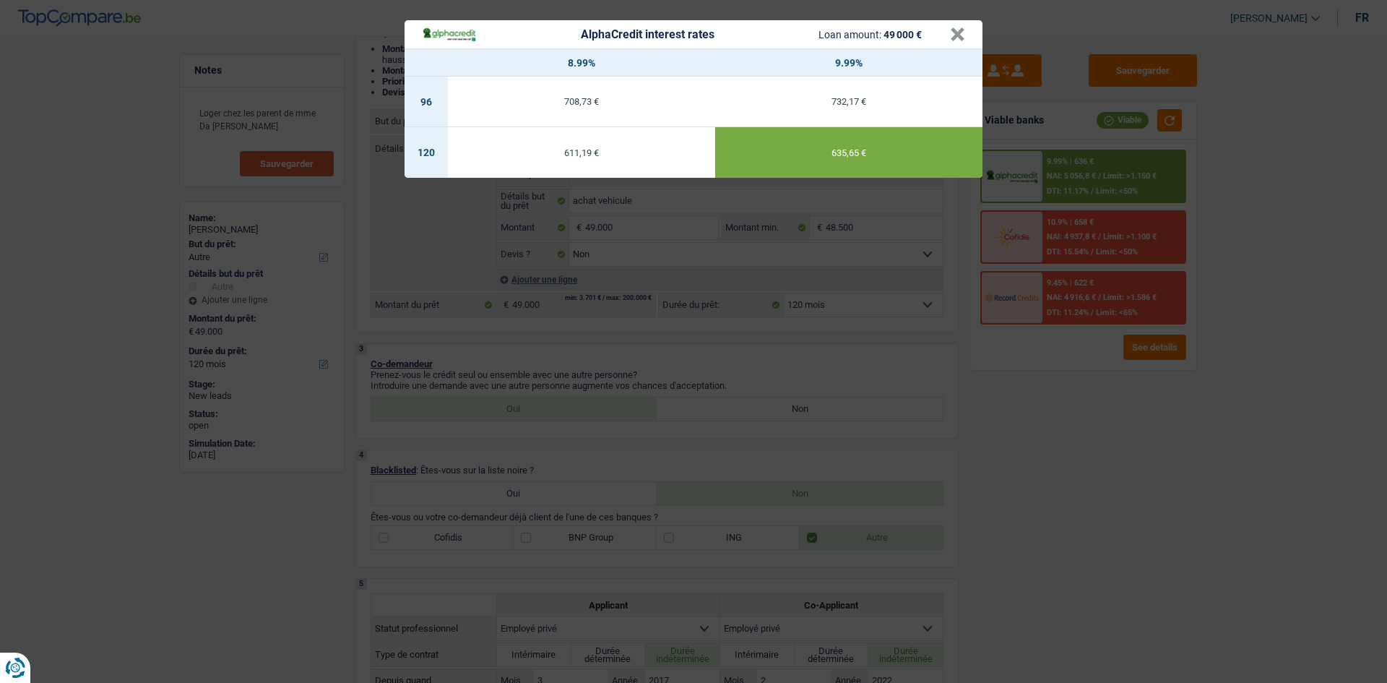
click at [1346, 222] on div "AlphaCredit interest rates Loan amount: 49 000 € × 8.99% 9.99% 96 708,73 € 732,…" at bounding box center [693, 341] width 1387 height 683
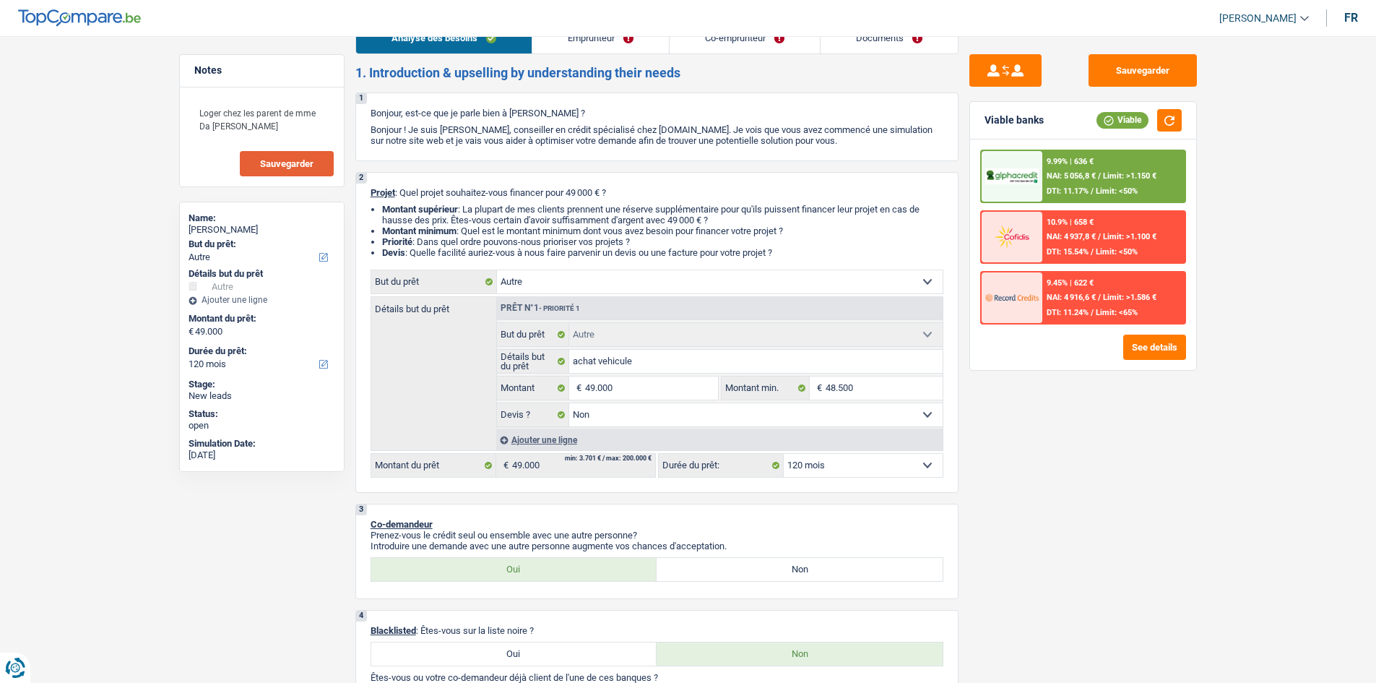
scroll to position [0, 0]
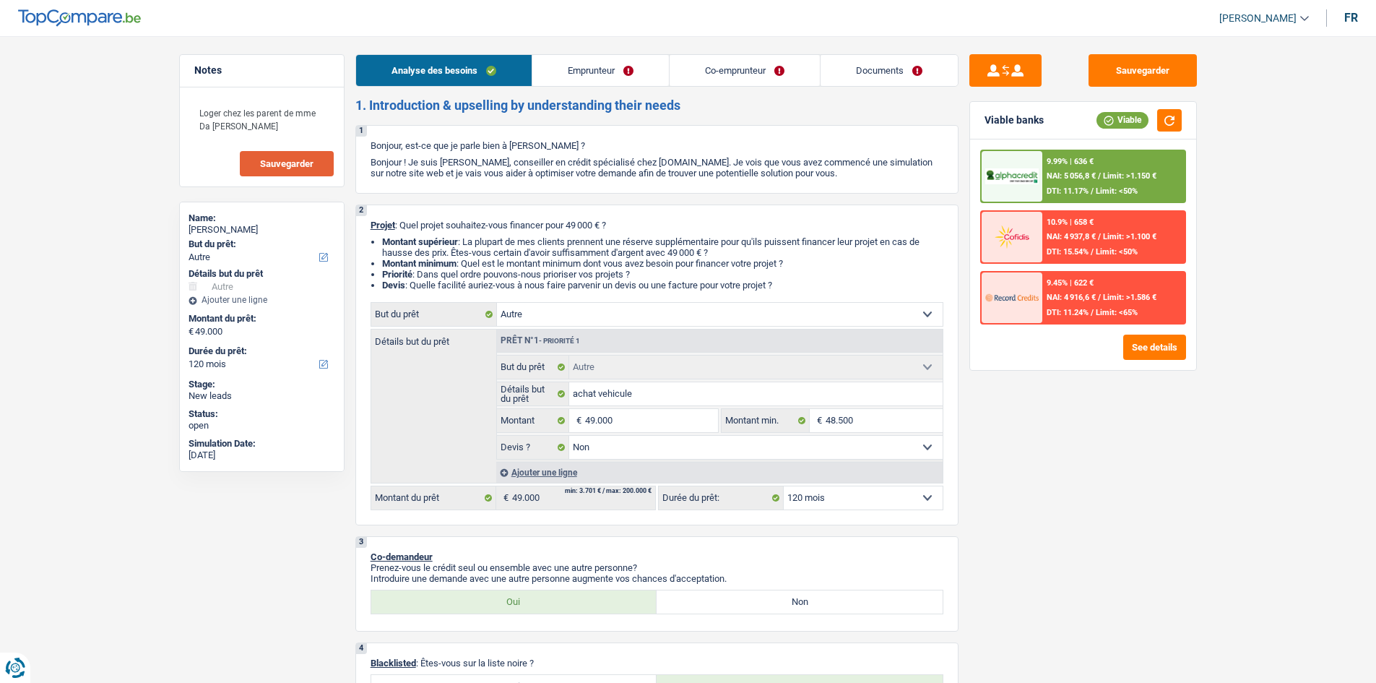
click at [880, 61] on link "Documents" at bounding box center [889, 70] width 137 height 31
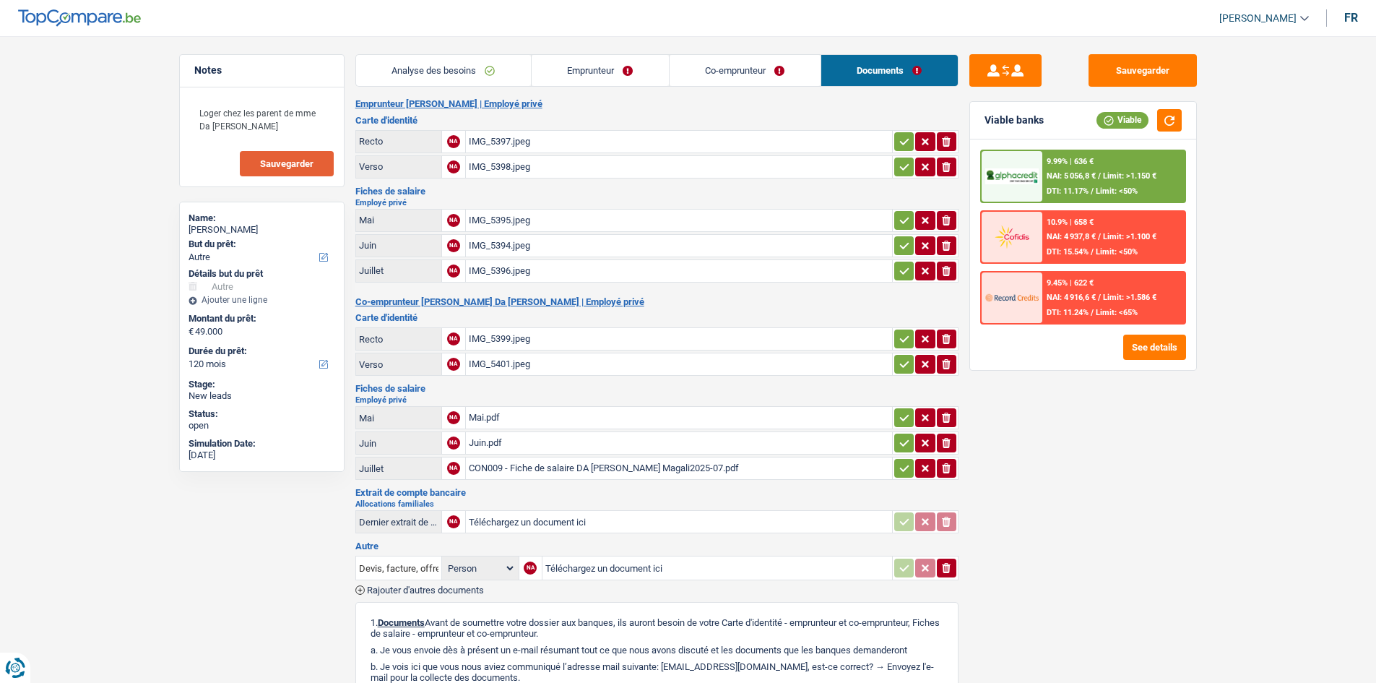
click at [705, 230] on div "IMG_5395.jpeg" at bounding box center [679, 220] width 420 height 22
click at [747, 61] on link "Co-emprunteur" at bounding box center [745, 70] width 151 height 31
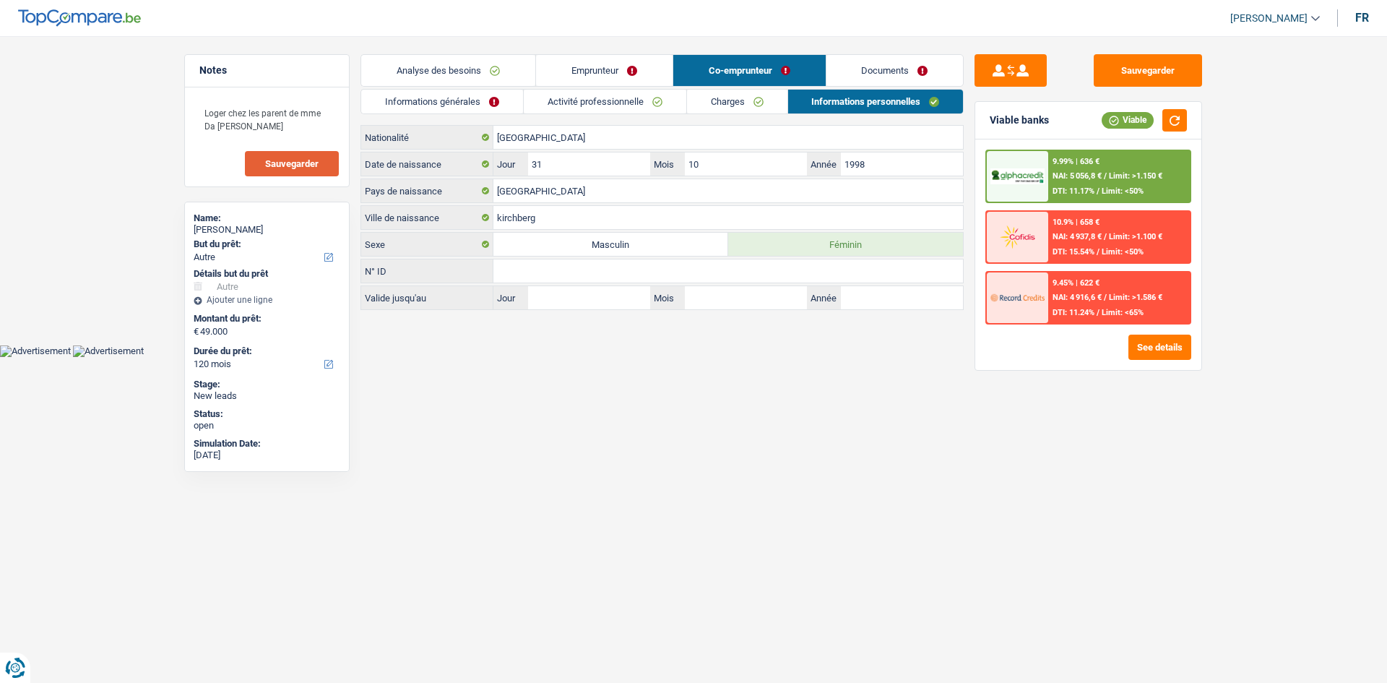
click at [447, 72] on link "Analyse des besoins" at bounding box center [448, 70] width 174 height 31
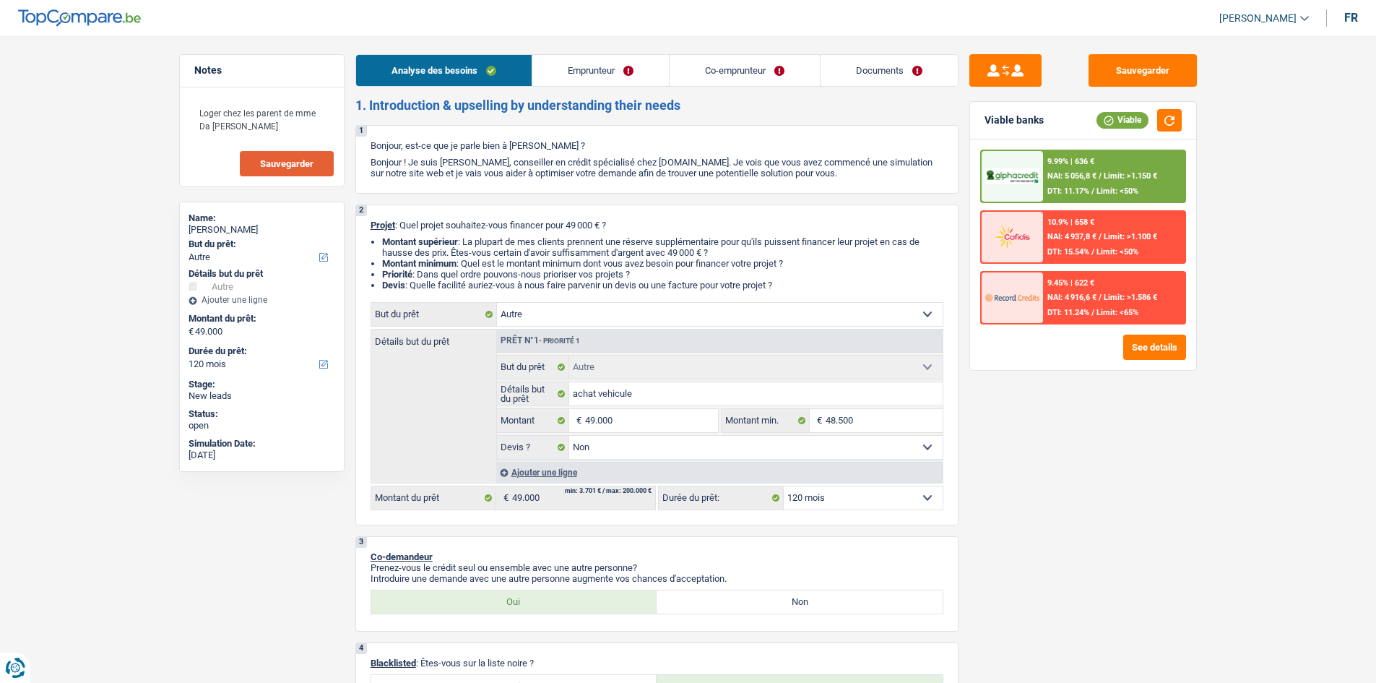
click at [615, 74] on link "Emprunteur" at bounding box center [600, 70] width 137 height 31
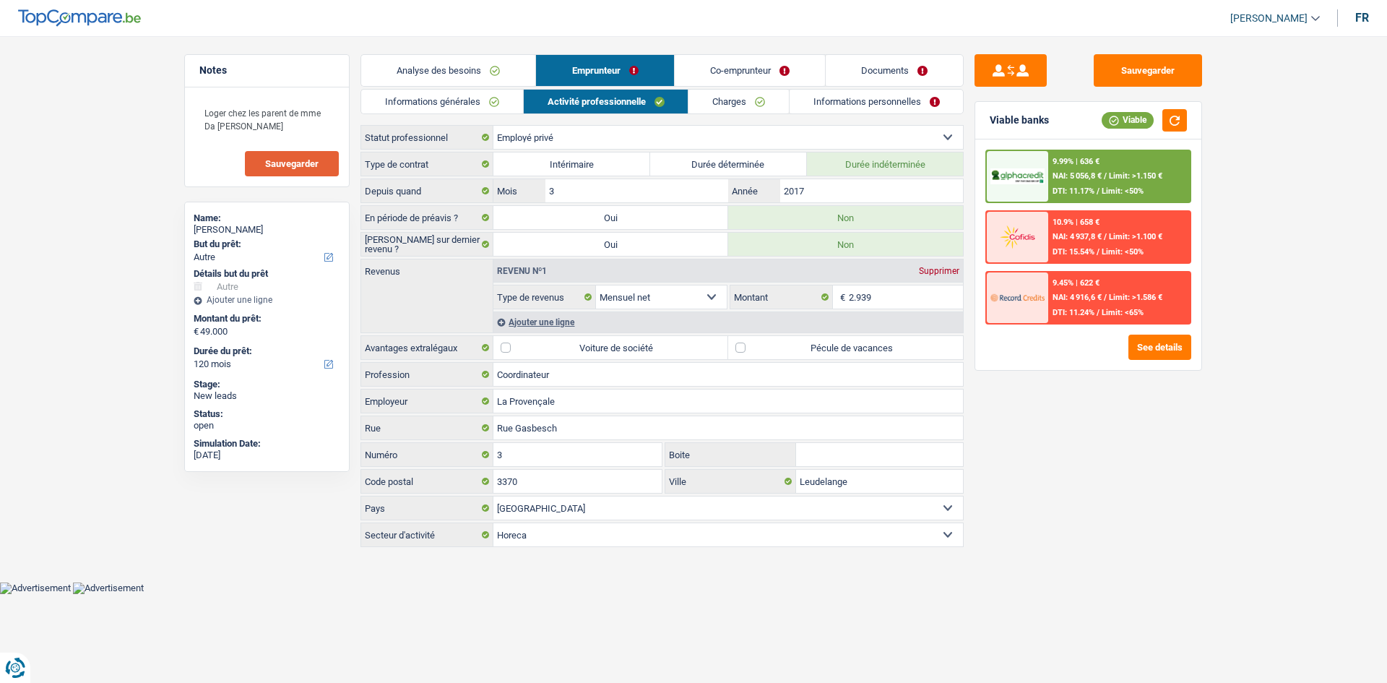
click at [718, 59] on link "Co-emprunteur" at bounding box center [750, 70] width 150 height 31
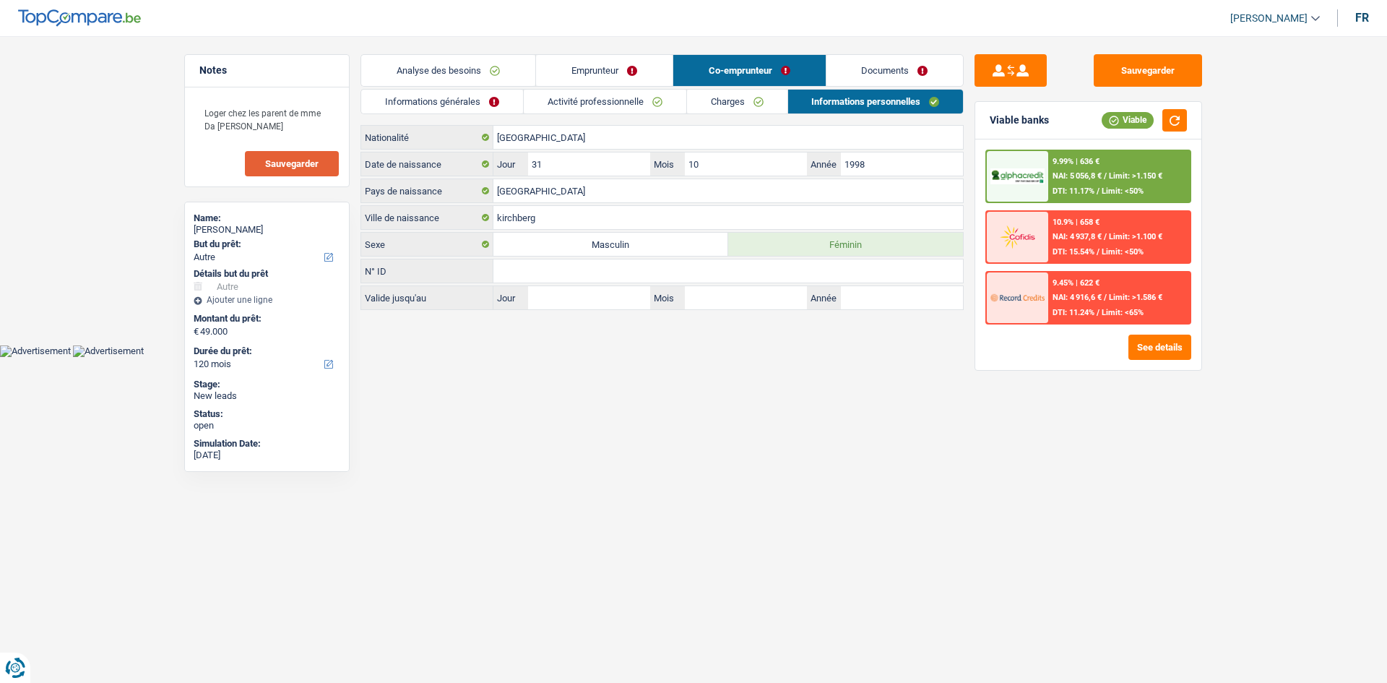
click at [664, 357] on html "Vous avez le contrôle de vos données Nous utilisons des cookies, tout comme nos…" at bounding box center [693, 178] width 1387 height 357
click at [879, 61] on link "Documents" at bounding box center [894, 70] width 137 height 31
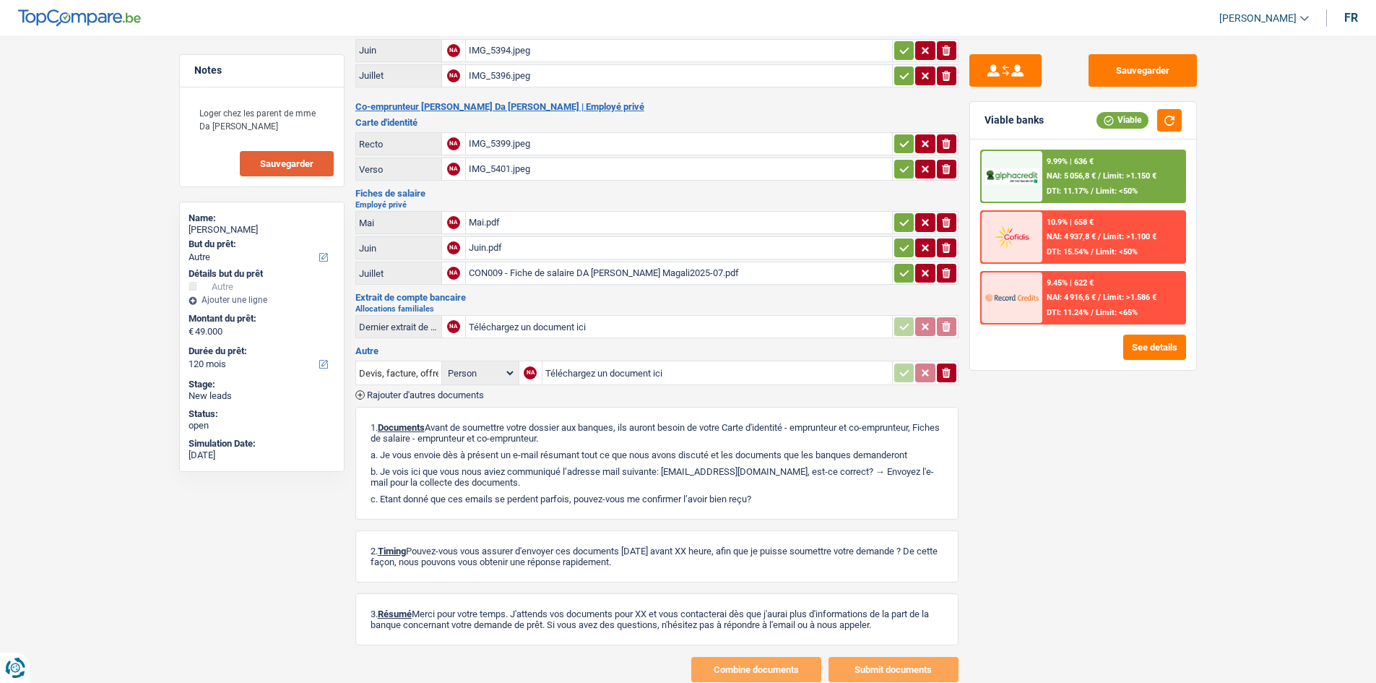
scroll to position [196, 0]
click at [561, 285] on table "Mai NA Mai.pdf ionicons-v5-e Juin NA Juin.pdf ionicons-v5-e Juillet NA CON009 -…" at bounding box center [656, 247] width 603 height 78
click at [575, 269] on div "CON009 - Fiche de salaire DA COSTA FRADE Magali2025-07.pdf" at bounding box center [679, 272] width 420 height 22
click at [1126, 72] on button "Sauvegarder" at bounding box center [1142, 70] width 108 height 33
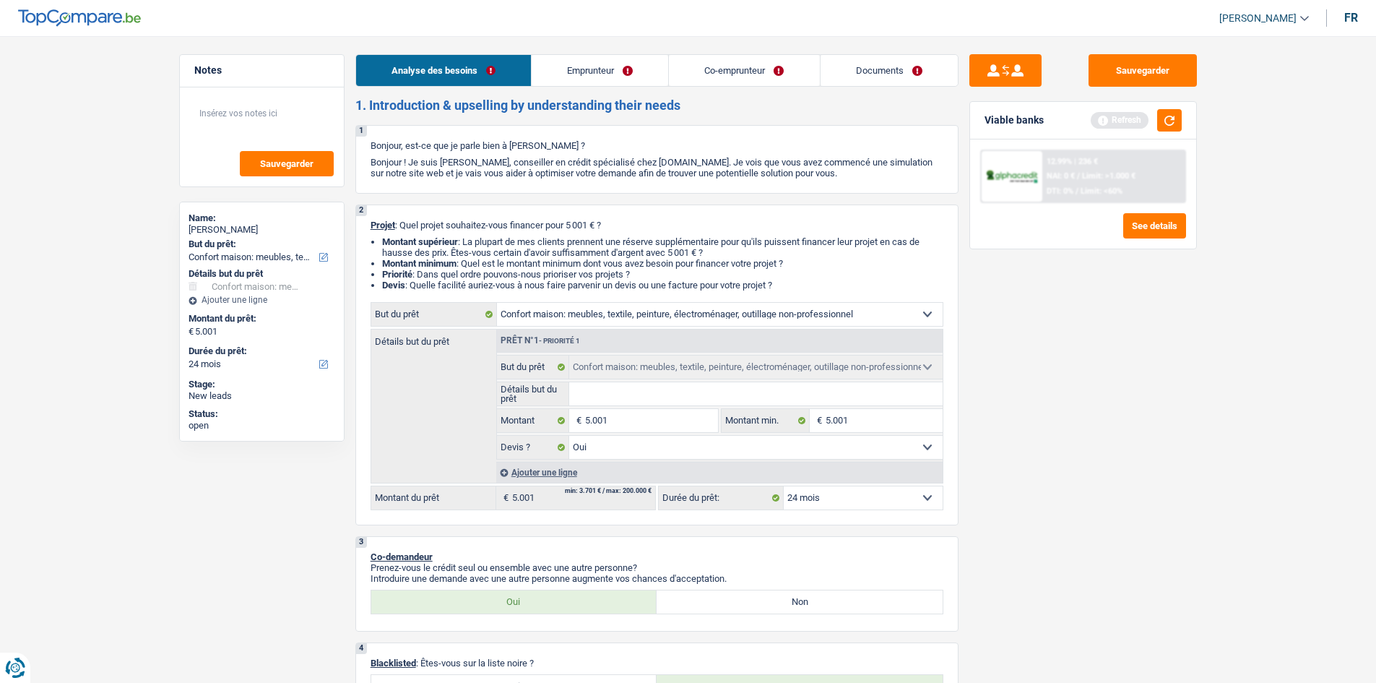
select select "household"
select select "24"
select select "household"
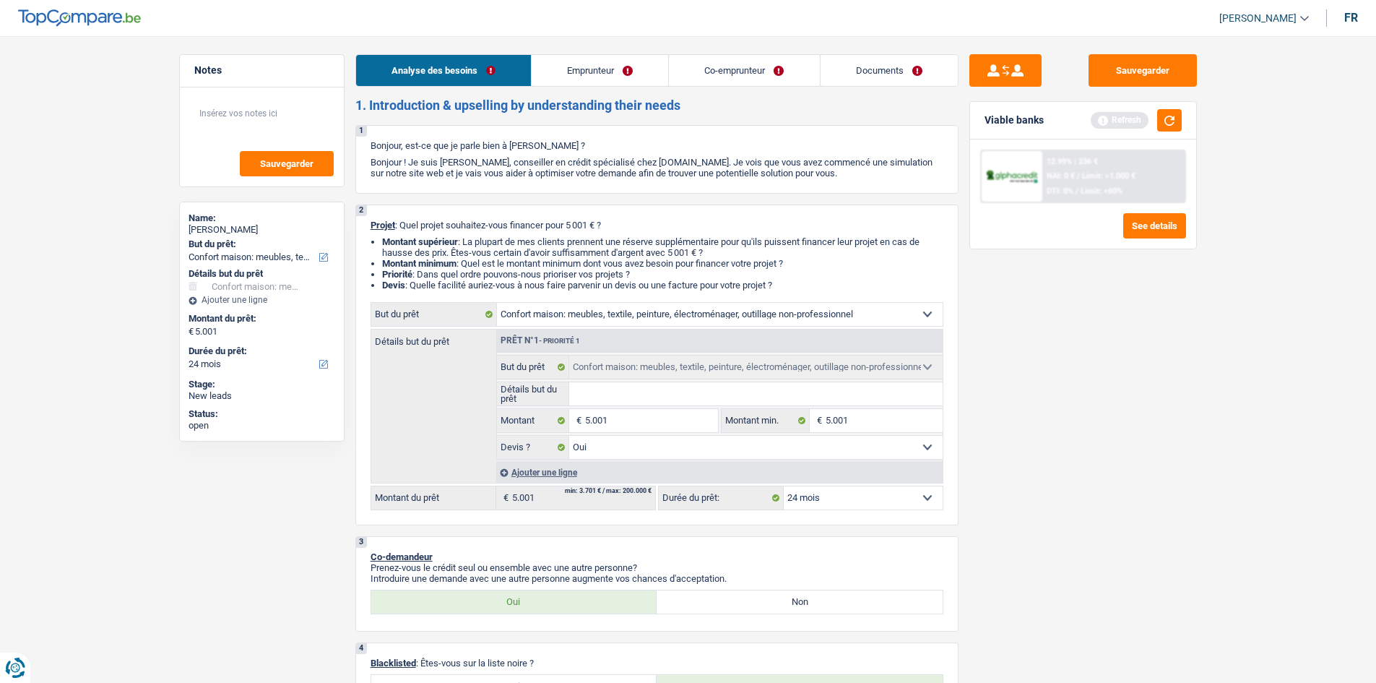
select select "yes"
select select "24"
select select "invalid"
select select "disabilityPension"
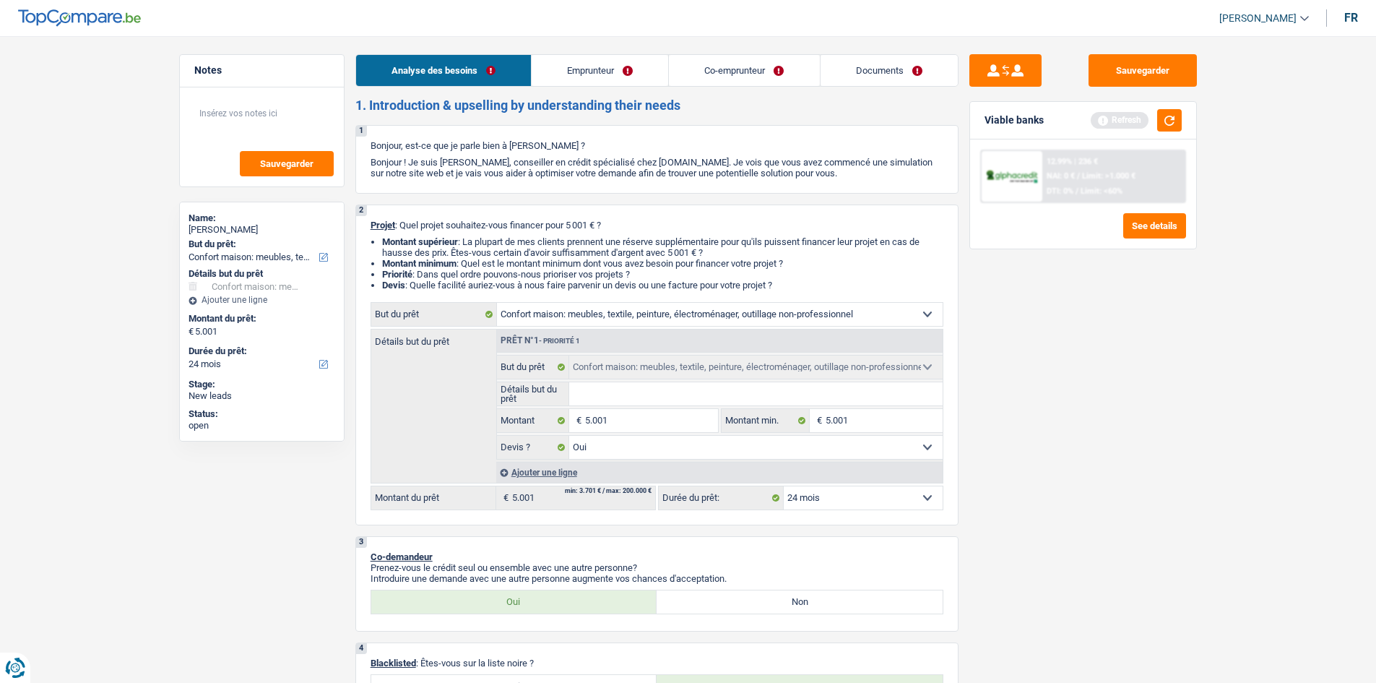
select select "familyAllowances"
select select "disabilityPension"
select select "liveWithParents"
select select "household"
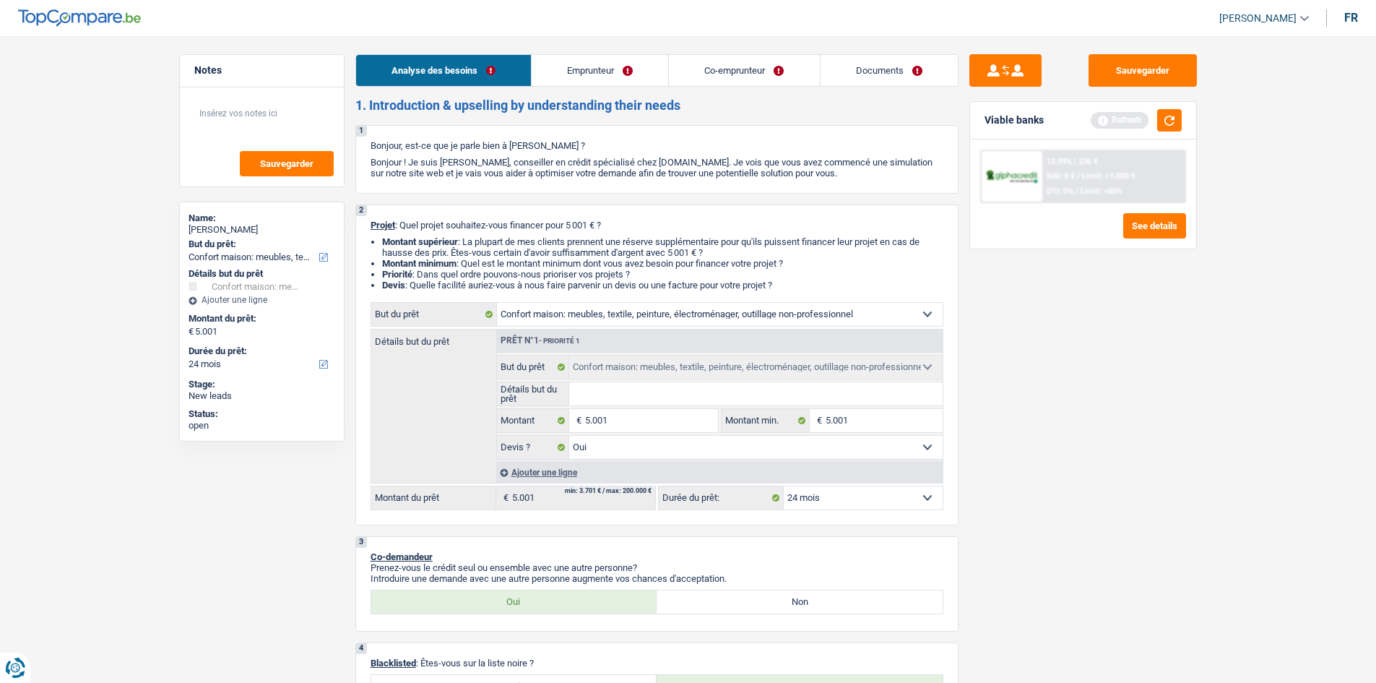
select select "yes"
select select "24"
click at [1129, 71] on button "Sauvegarder" at bounding box center [1142, 70] width 108 height 33
click at [1152, 66] on button "Sauvegarder" at bounding box center [1142, 70] width 108 height 33
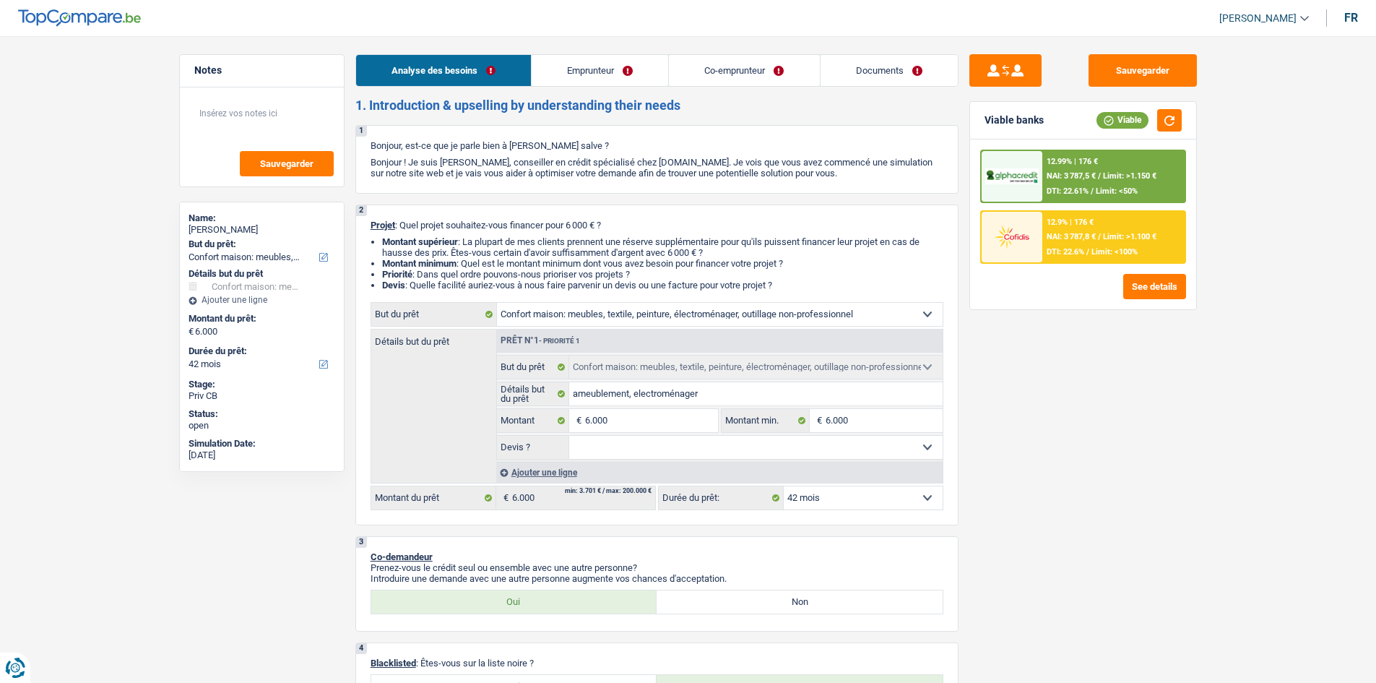
select select "household"
select select "42"
select select "household"
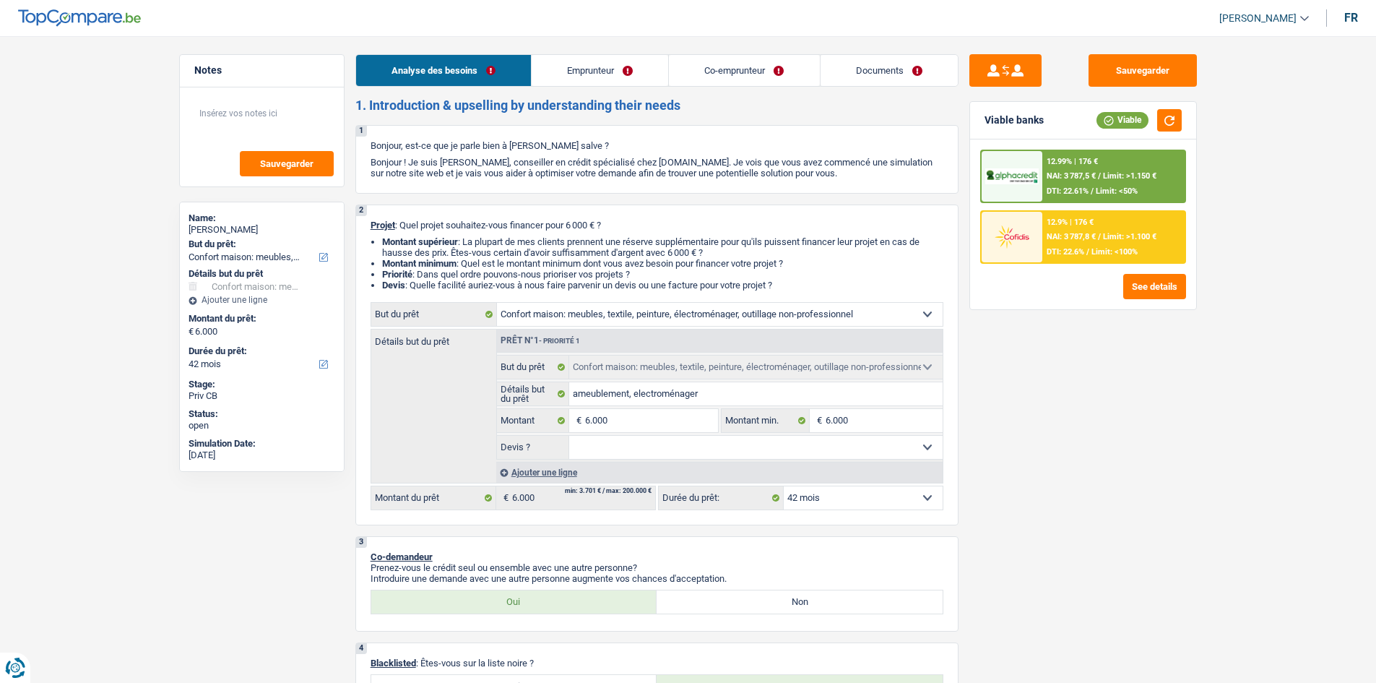
select select "42"
select select "retired"
select select "housewife"
select select "pension"
select select "other"
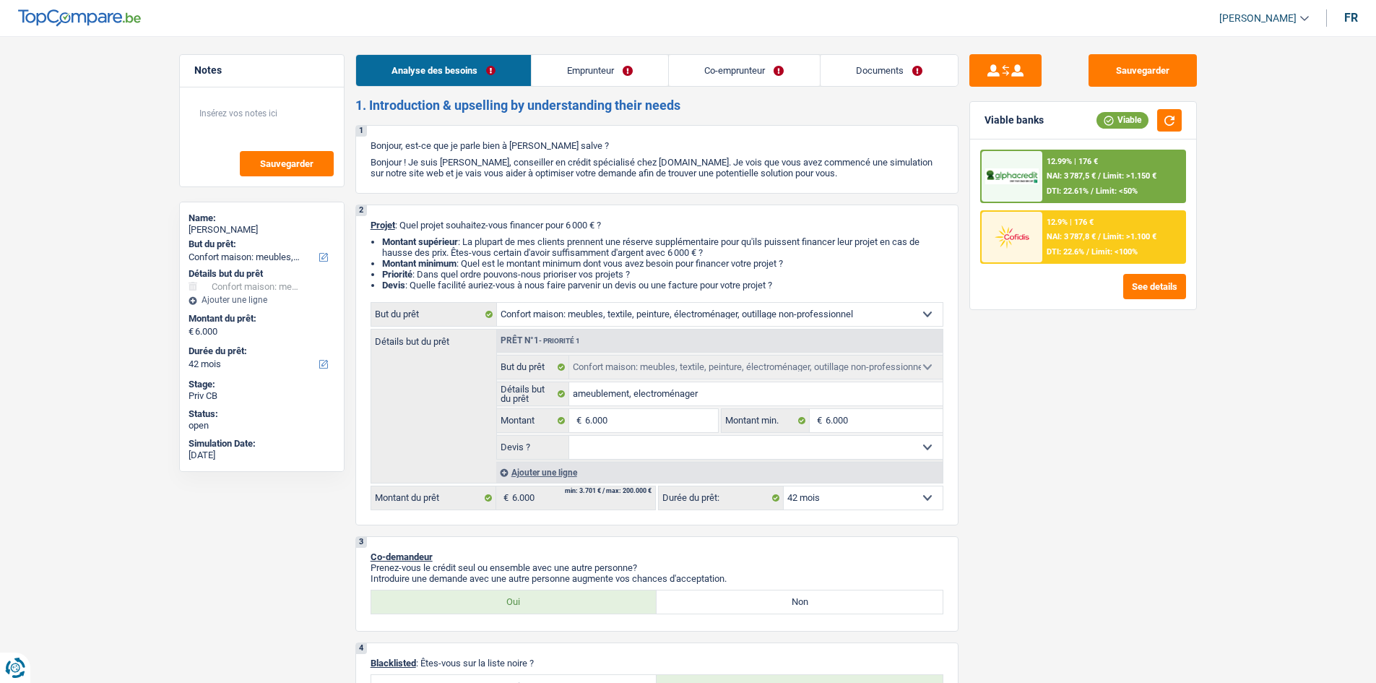
select select "rents"
select select "household"
select select "42"
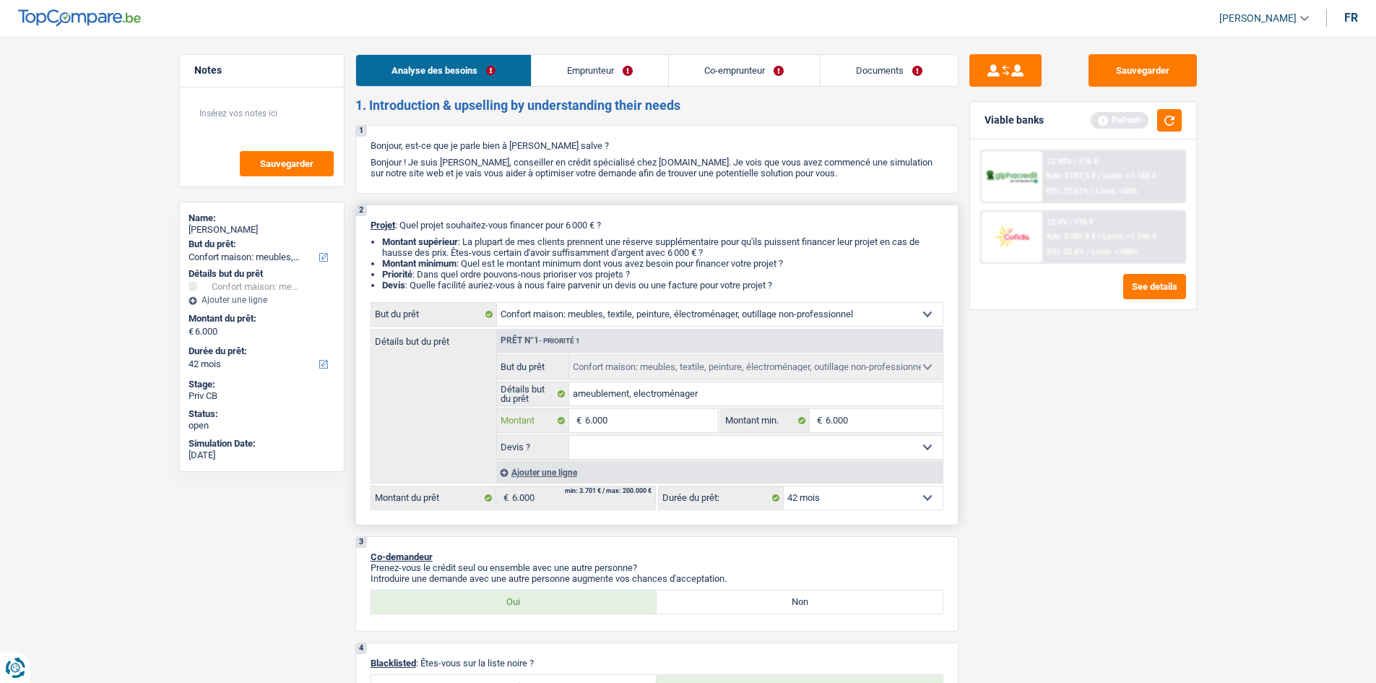
click at [647, 410] on input "6.000" at bounding box center [651, 420] width 132 height 23
click at [652, 440] on select "Oui Non Non répondu Sélectionner une option" at bounding box center [755, 447] width 373 height 23
select select "yes"
click at [569, 436] on select "Oui Non Non répondu Sélectionner une option" at bounding box center [755, 447] width 373 height 23
select select "yes"
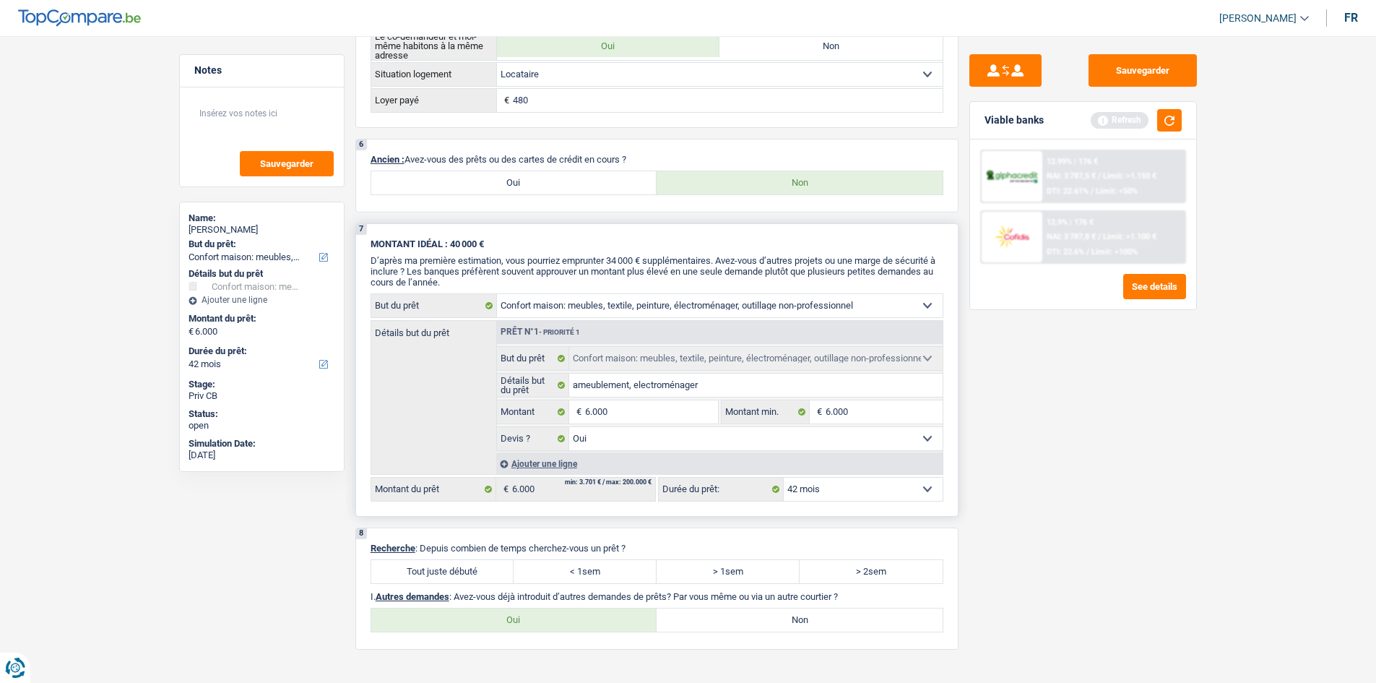
scroll to position [893, 0]
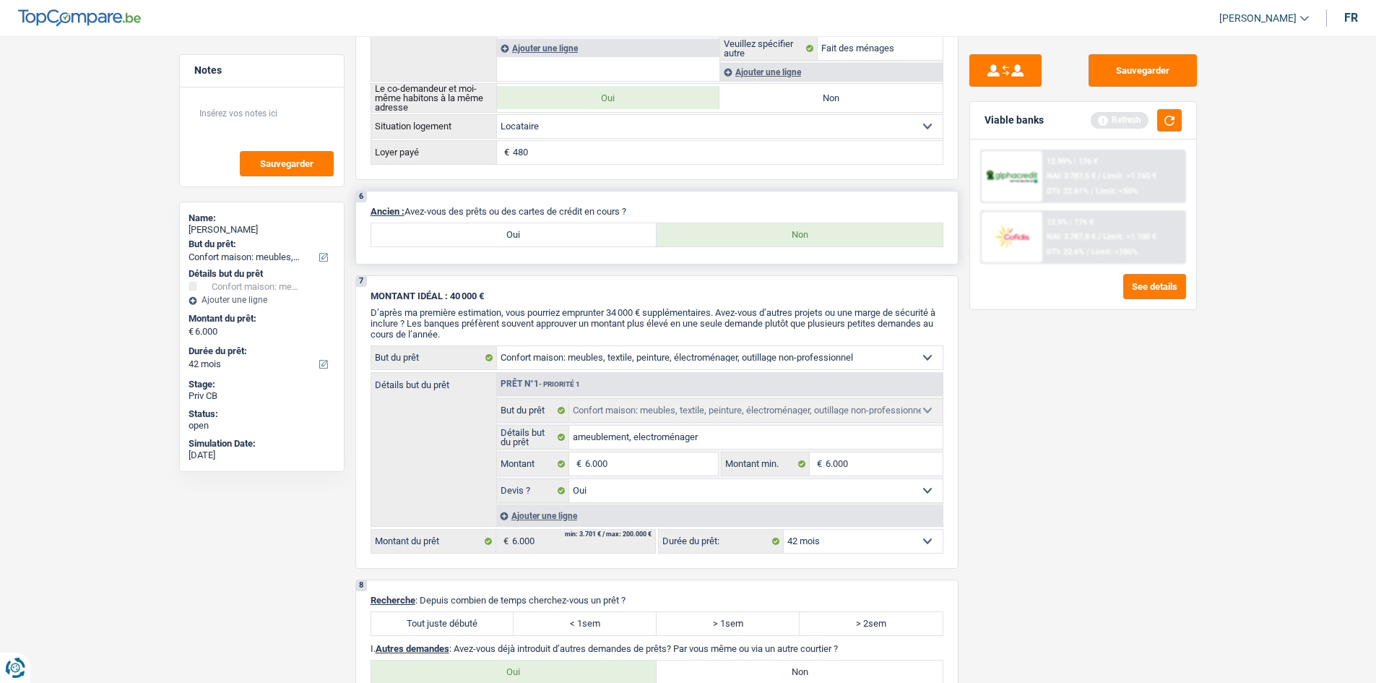
click at [526, 238] on label "Oui" at bounding box center [514, 234] width 286 height 23
click at [526, 238] on input "Oui" at bounding box center [514, 234] width 286 height 23
radio input "true"
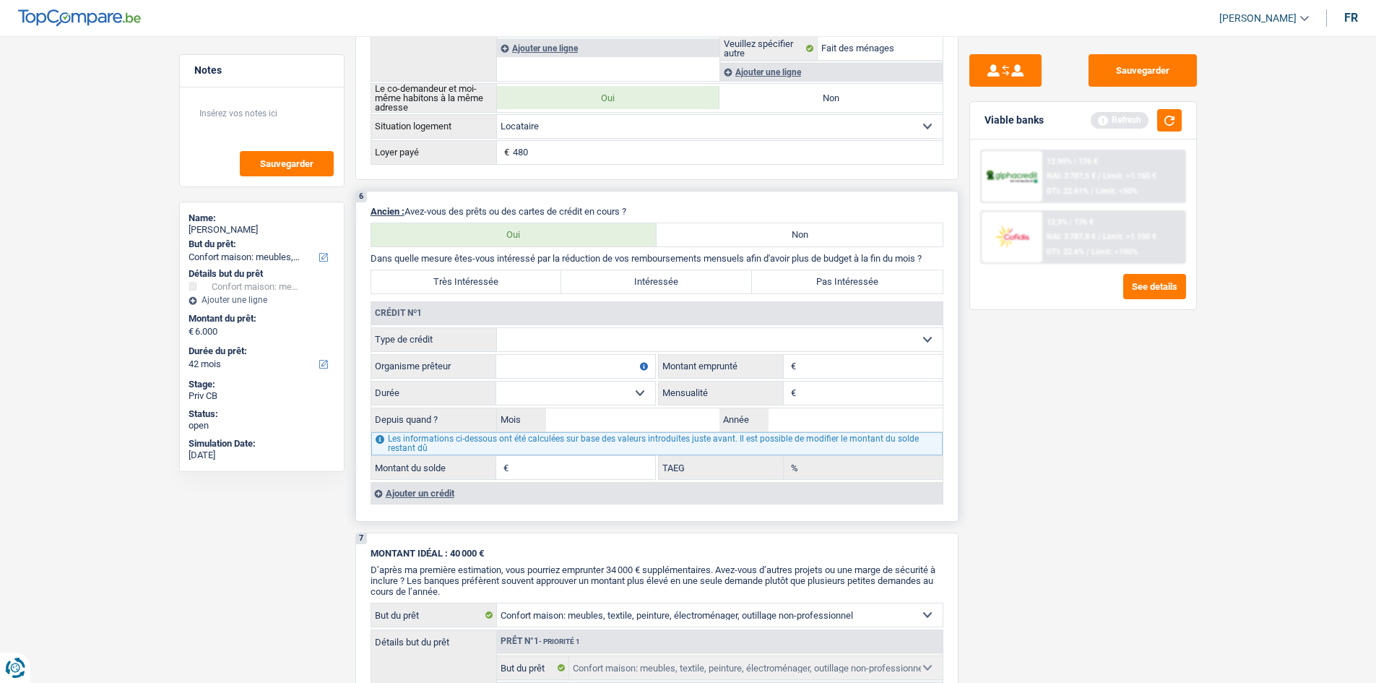
click at [562, 340] on select "Carte ou ouverture de crédit Prêt hypothécaire Vente à tempérament Prêt à tempé…" at bounding box center [720, 339] width 446 height 23
select select "personalLoan"
type input "0"
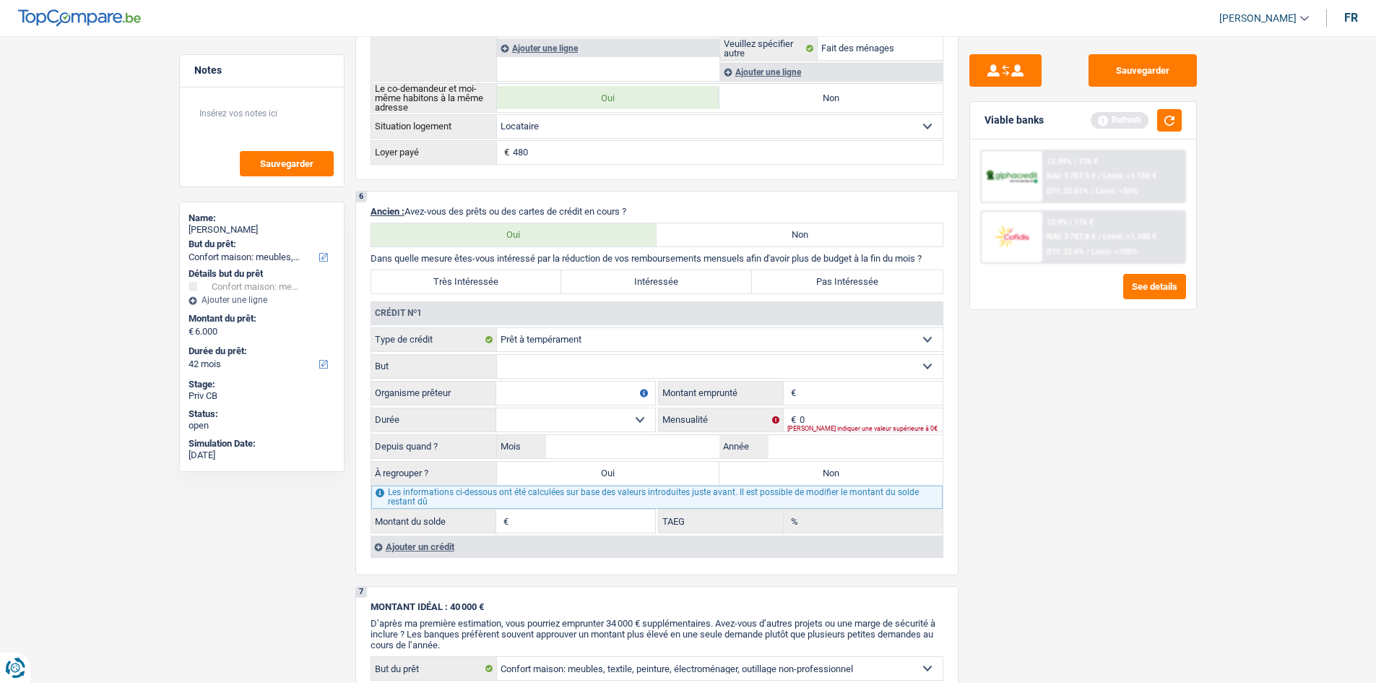
click at [992, 441] on div "Sauvegarder Viable banks Refresh 12.99% | 176 € NAI: 3 787,5 € / Limit: >1.150 …" at bounding box center [1082, 355] width 249 height 602
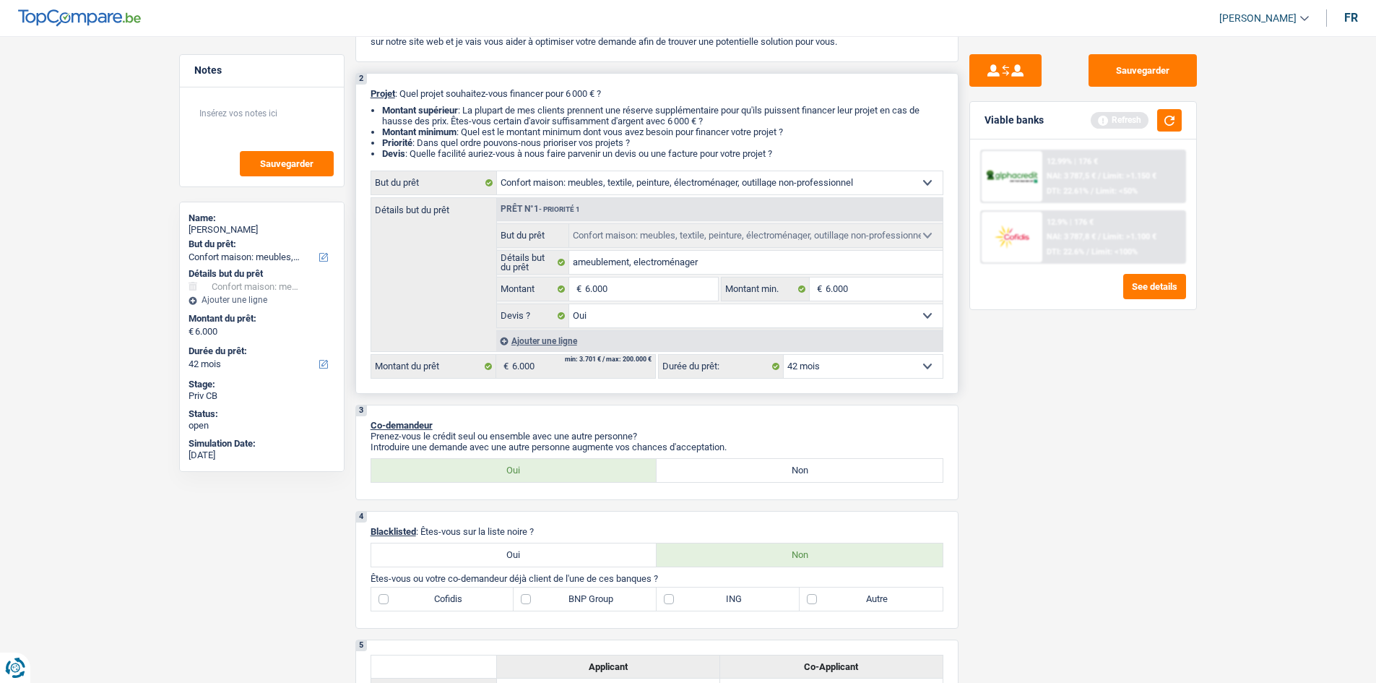
scroll to position [0, 0]
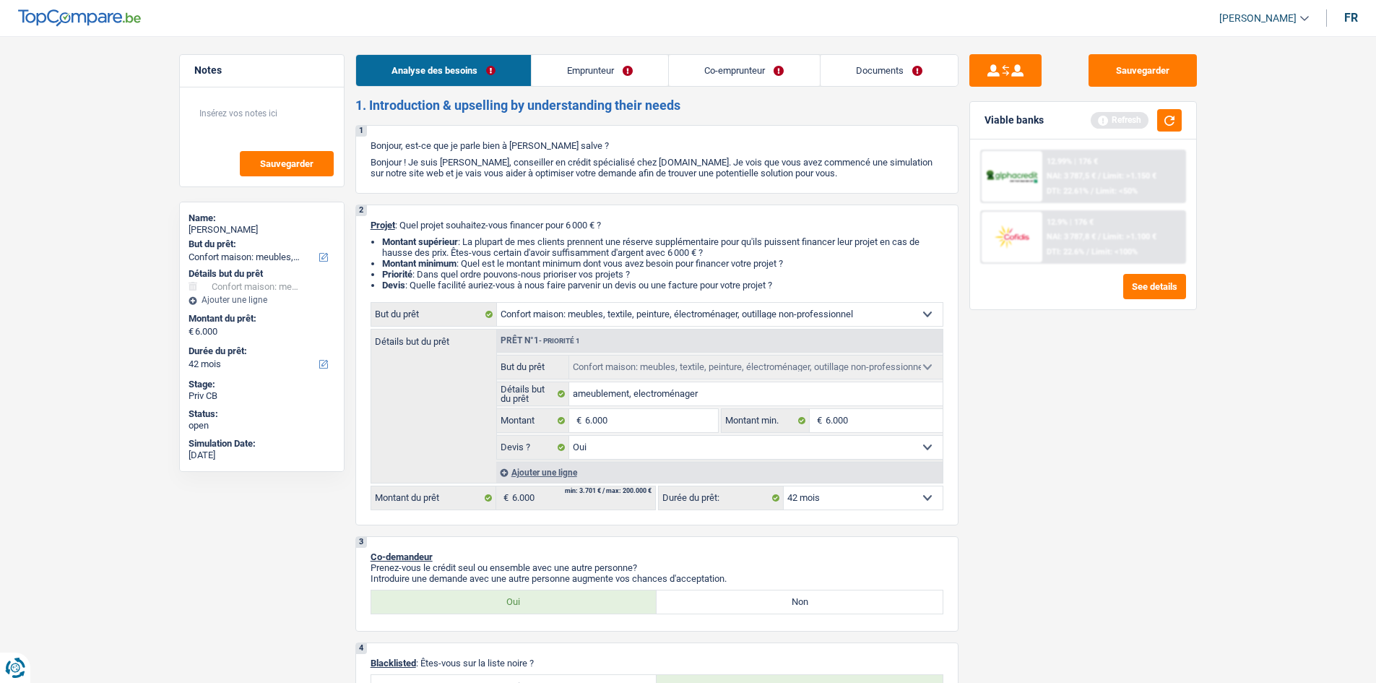
click at [595, 73] on link "Emprunteur" at bounding box center [600, 70] width 137 height 31
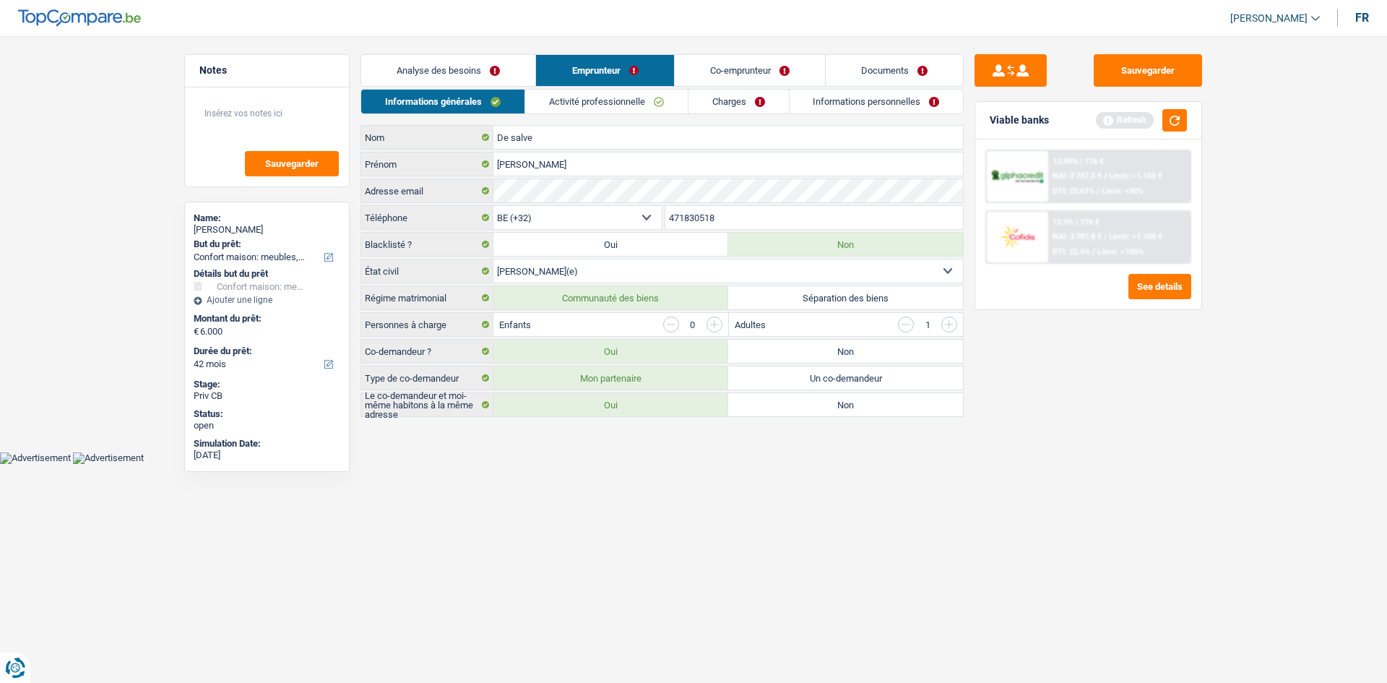
click at [728, 72] on link "Co-emprunteur" at bounding box center [750, 70] width 150 height 31
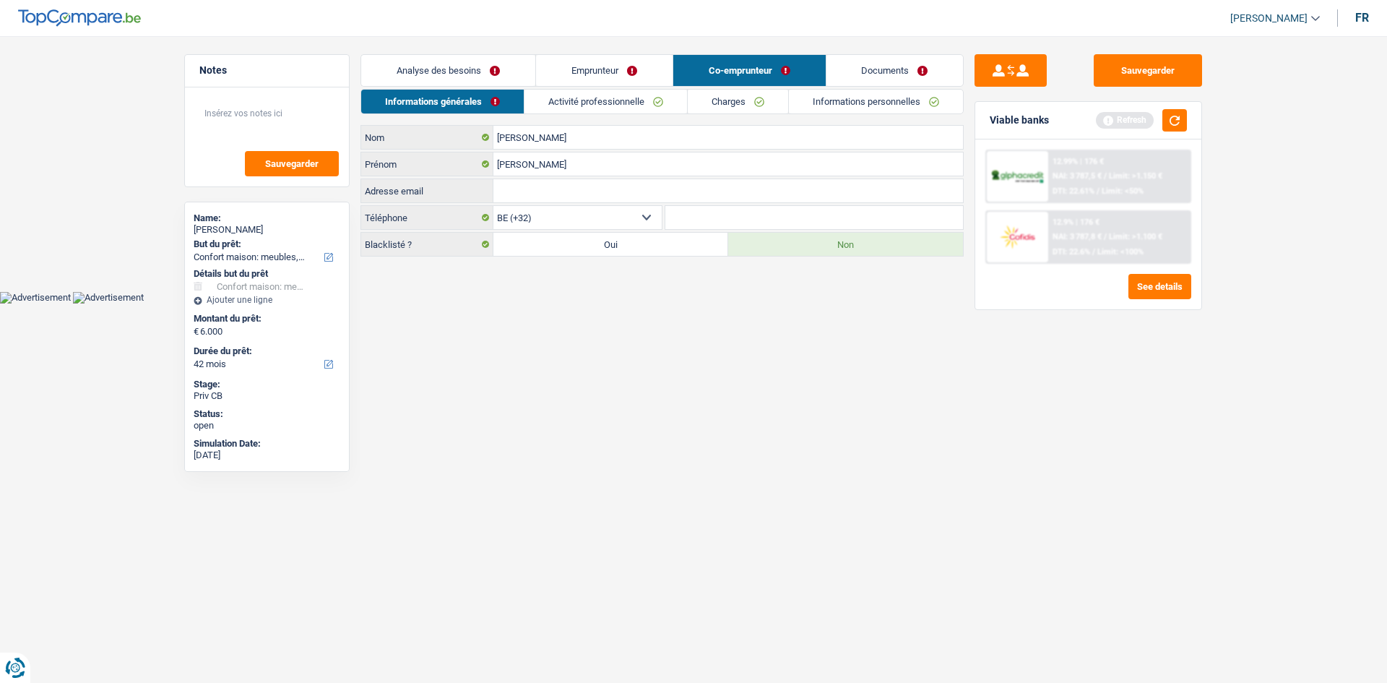
click at [467, 69] on link "Analyse des besoins" at bounding box center [448, 70] width 174 height 31
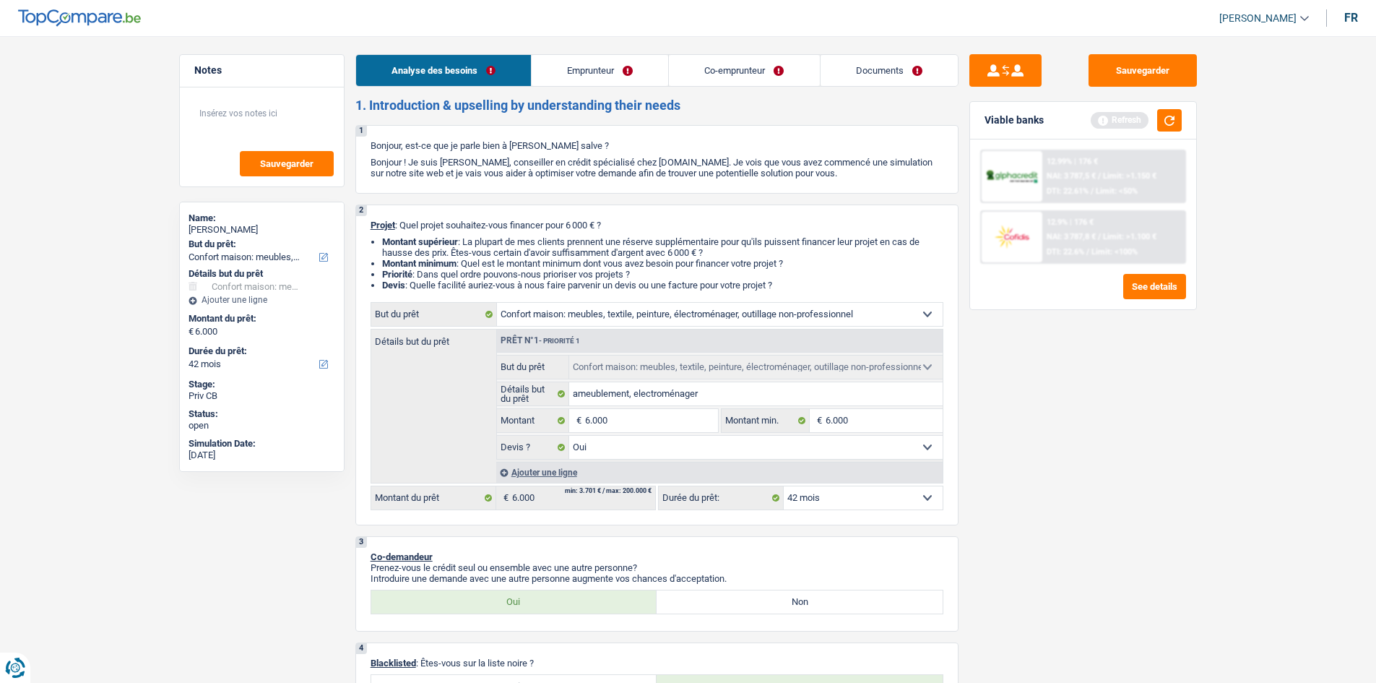
click at [639, 66] on link "Emprunteur" at bounding box center [600, 70] width 137 height 31
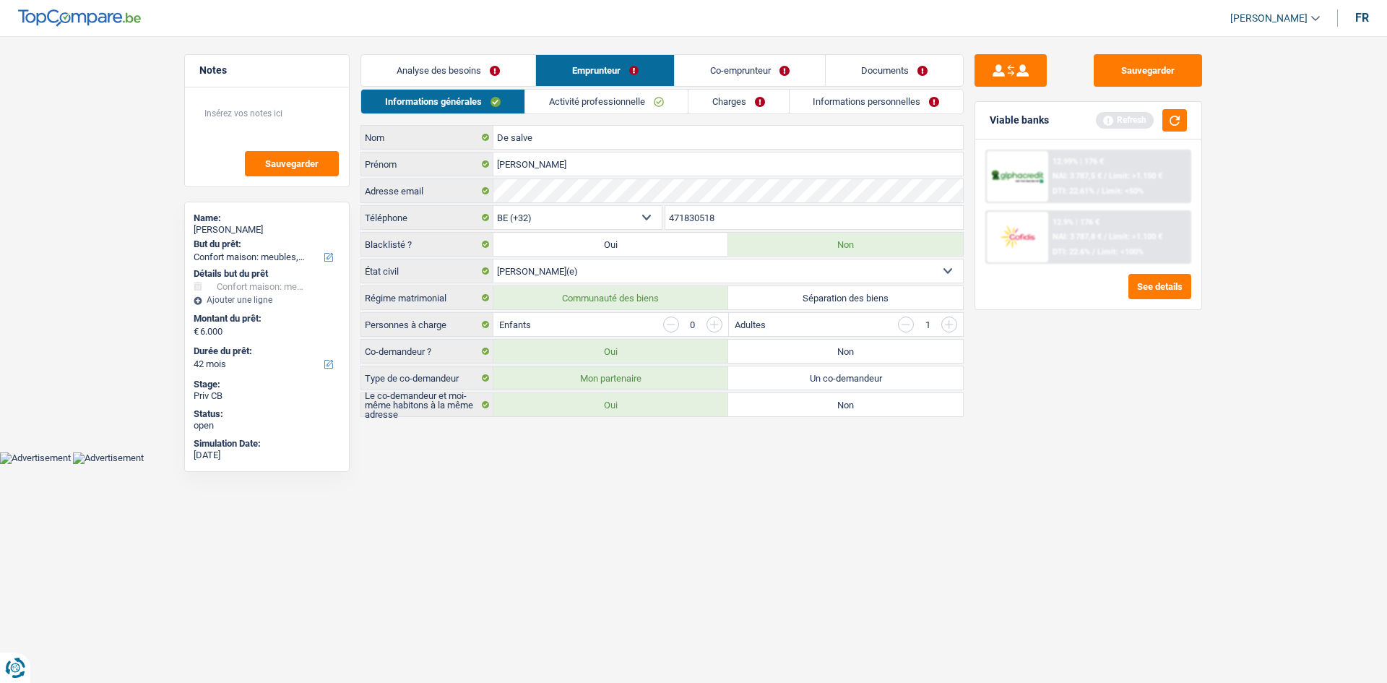
click at [711, 65] on link "Co-emprunteur" at bounding box center [750, 70] width 150 height 31
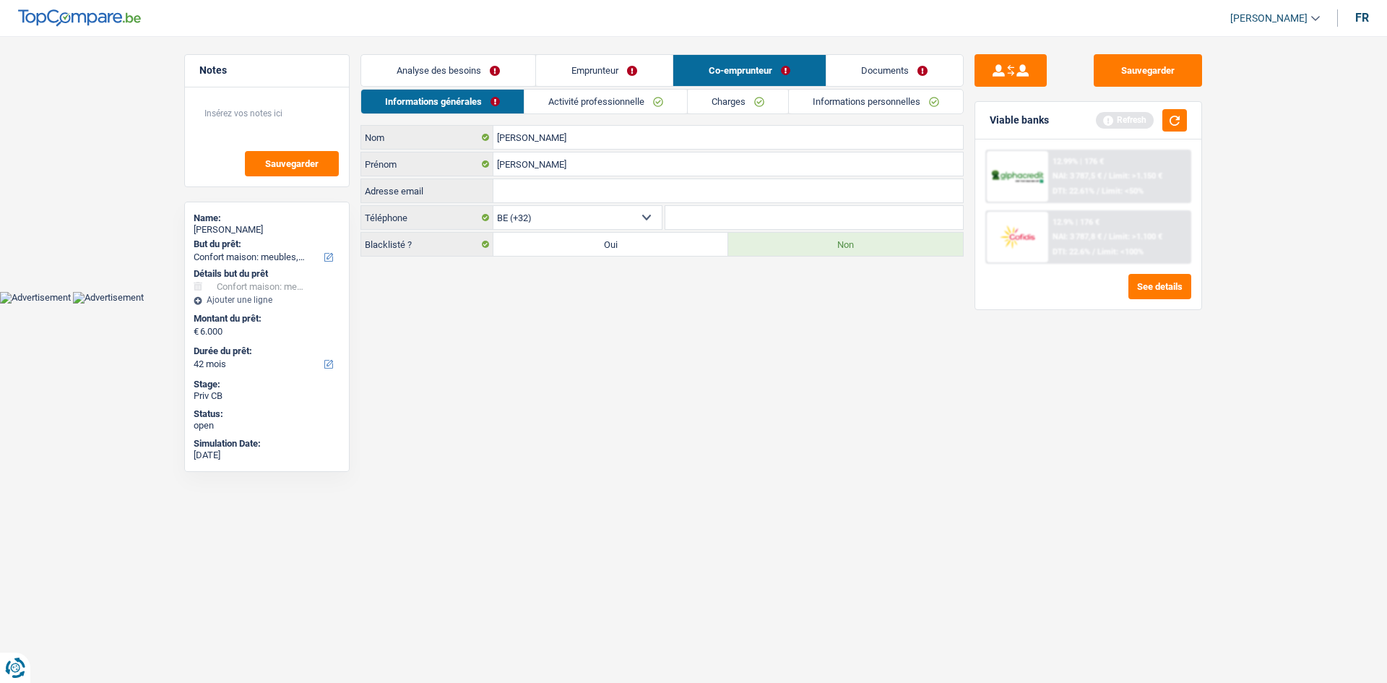
click at [642, 61] on link "Emprunteur" at bounding box center [604, 70] width 137 height 31
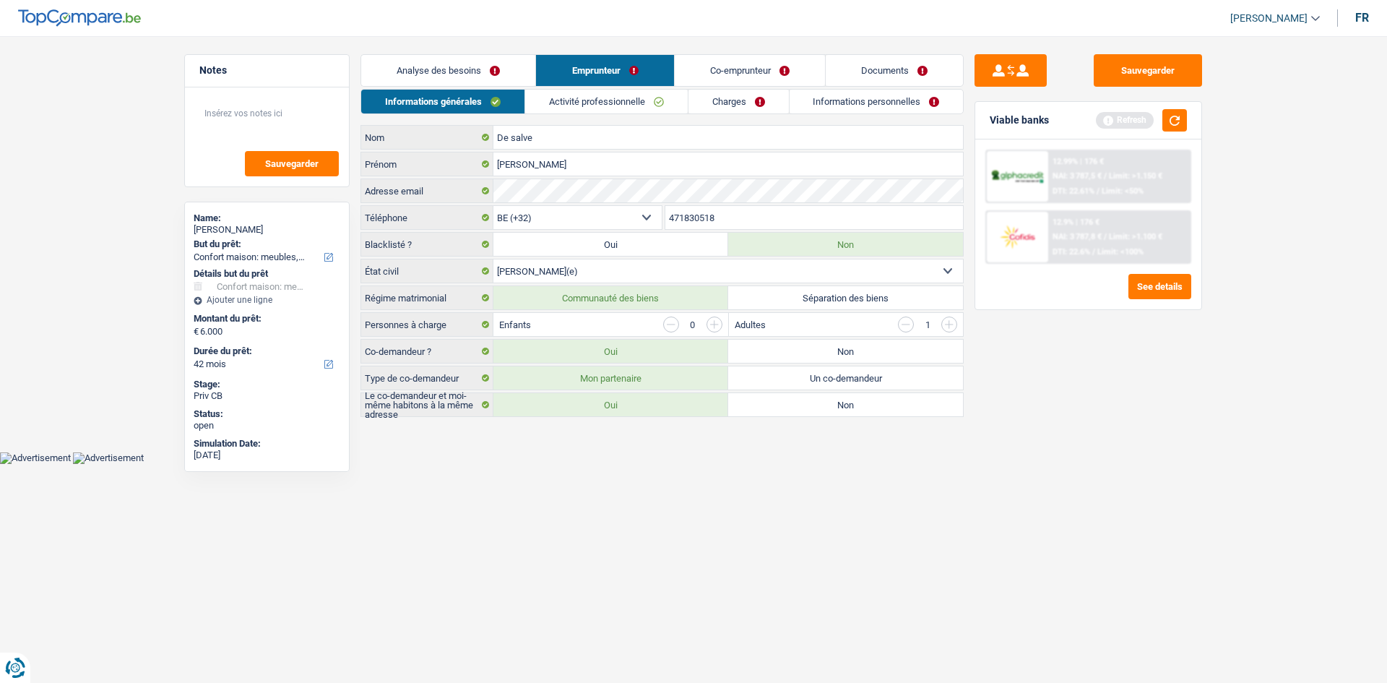
click at [476, 66] on link "Analyse des besoins" at bounding box center [448, 70] width 174 height 31
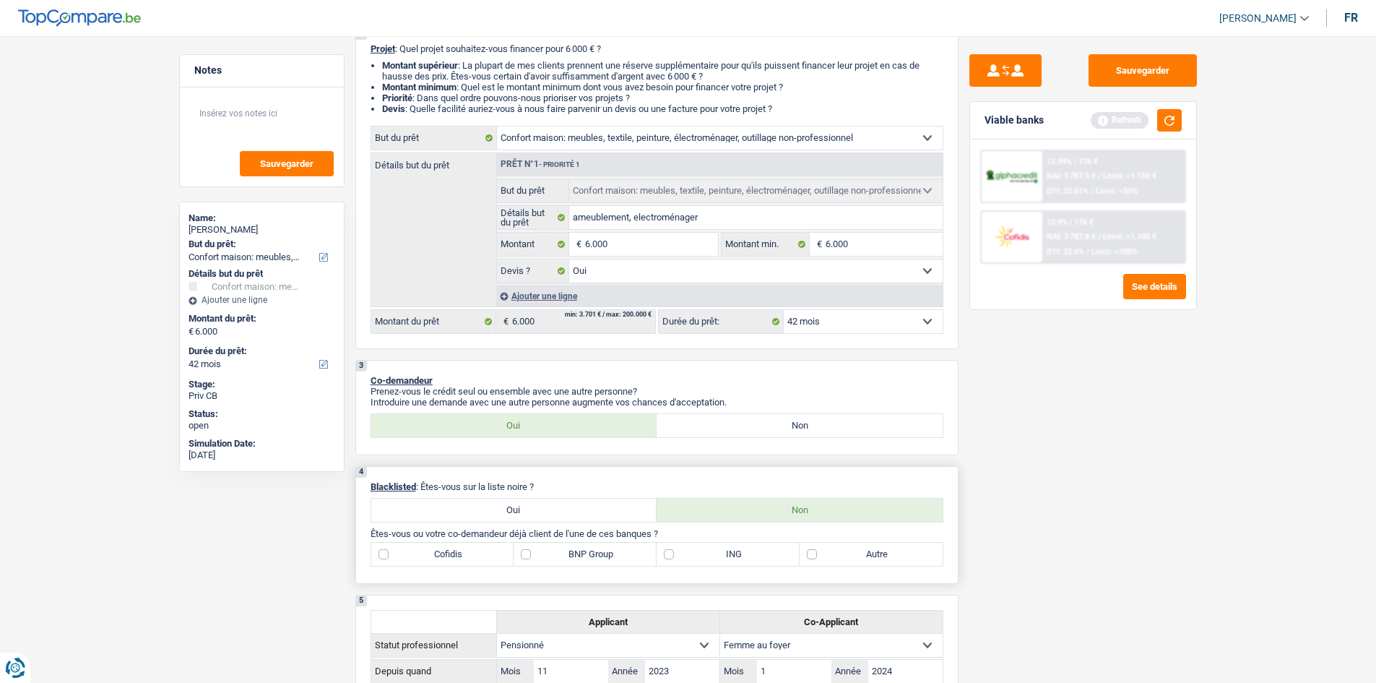
scroll to position [289, 0]
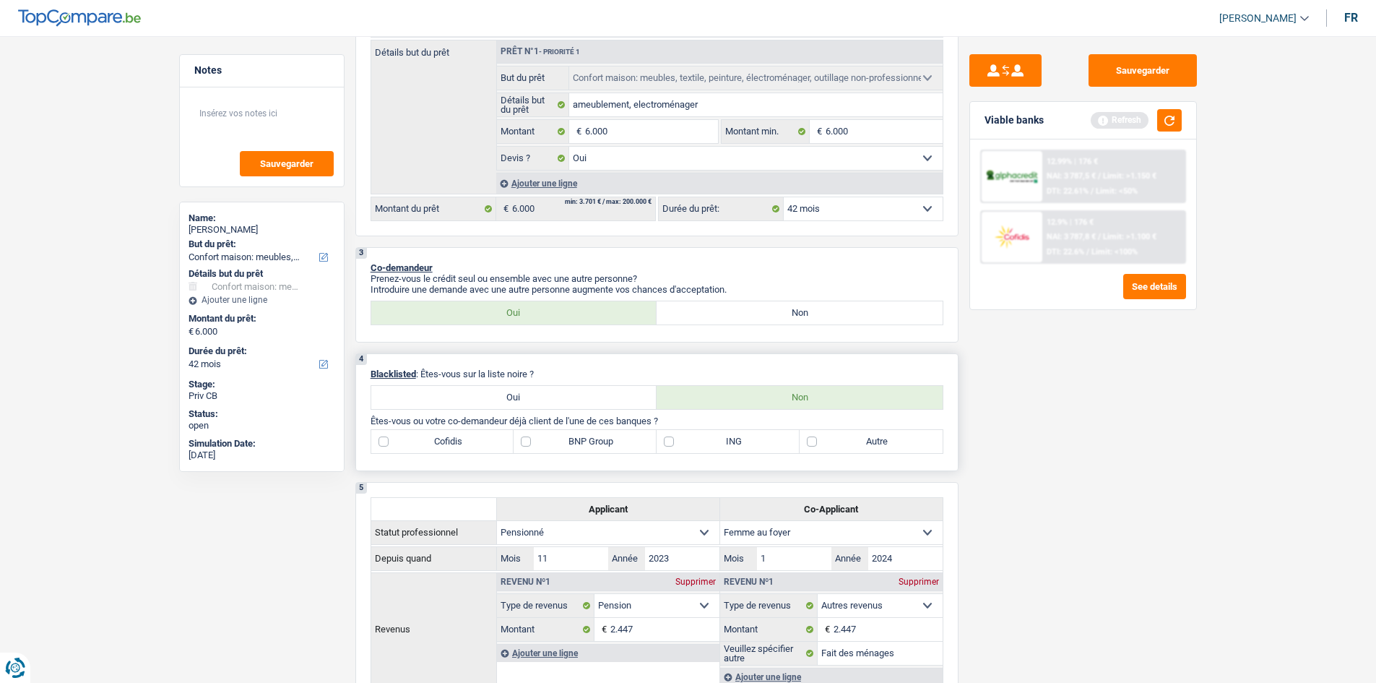
click at [566, 438] on label "BNP Group" at bounding box center [585, 441] width 143 height 23
click at [566, 438] on input "BNP Group" at bounding box center [585, 441] width 143 height 23
checkbox input "true"
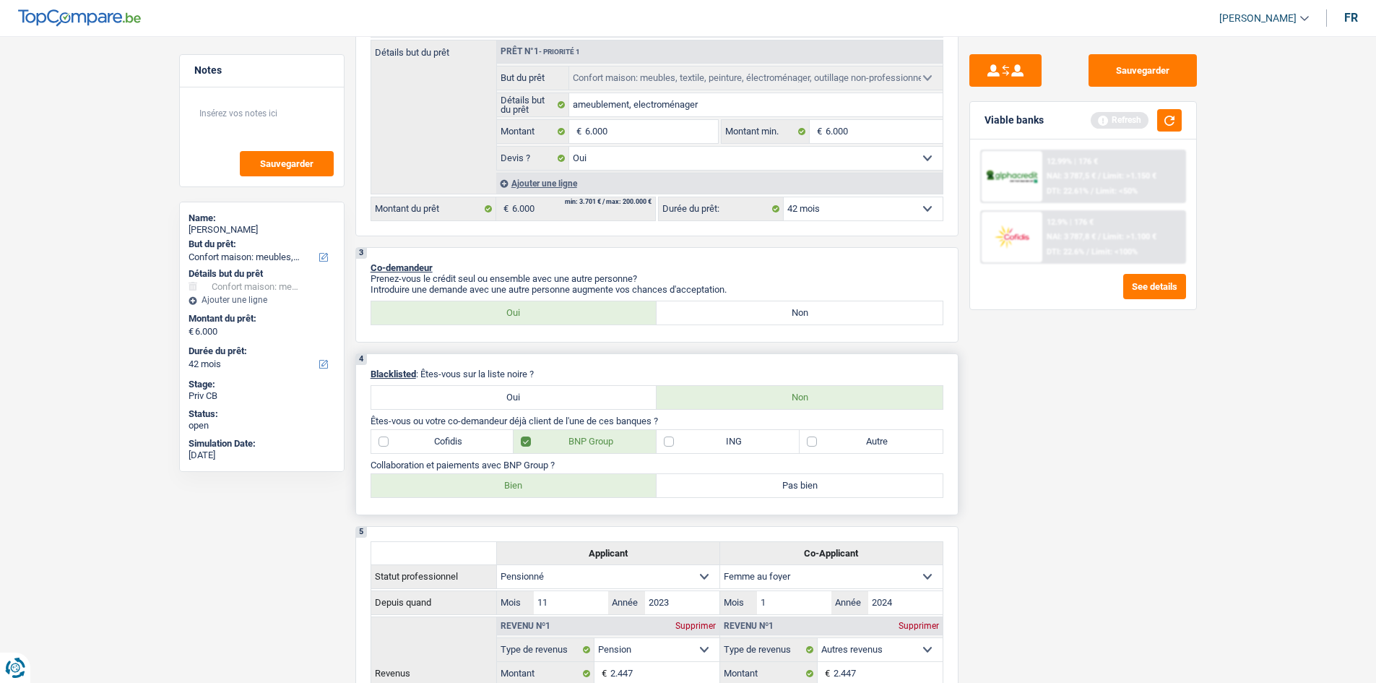
click at [575, 484] on label "Bien" at bounding box center [514, 485] width 286 height 23
click at [575, 484] on input "Bien" at bounding box center [514, 485] width 286 height 23
radio input "true"
drag, startPoint x: 810, startPoint y: 441, endPoint x: 808, endPoint y: 420, distance: 21.1
click at [810, 438] on label "Autre" at bounding box center [871, 441] width 143 height 23
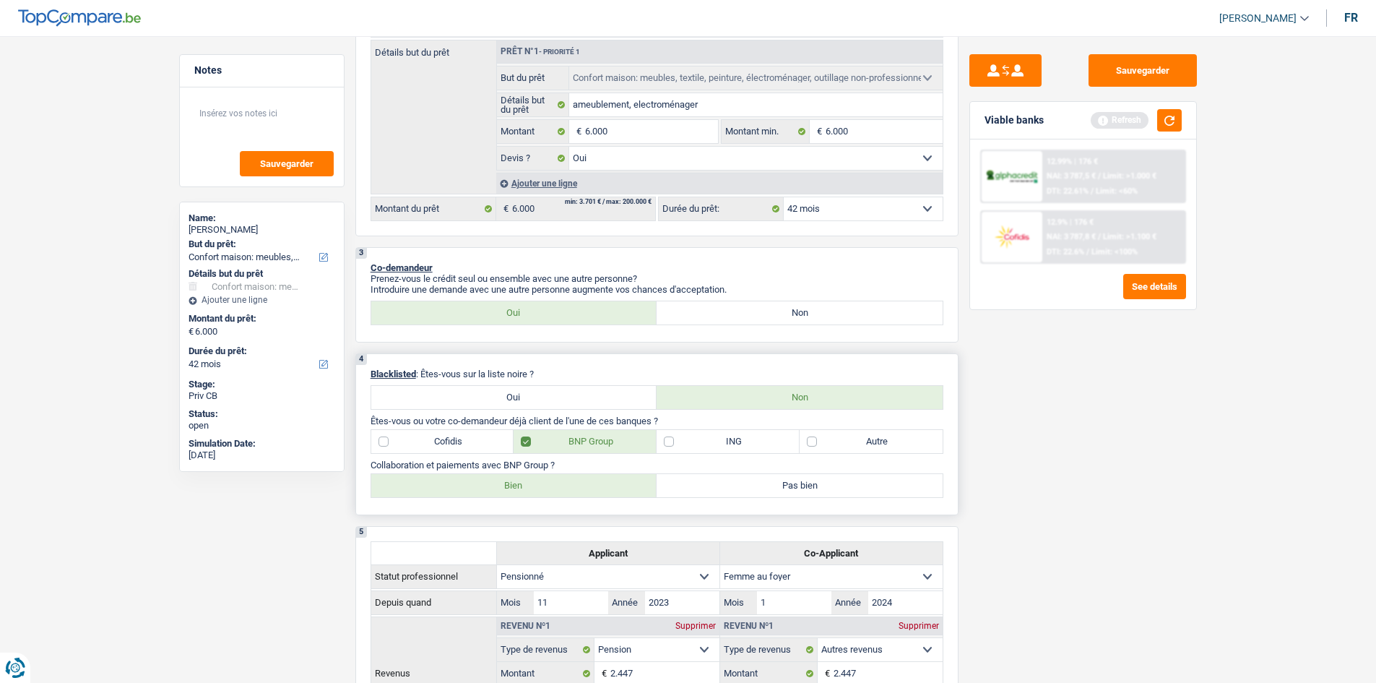
click at [854, 444] on label "Autre" at bounding box center [871, 441] width 143 height 23
click at [854, 444] on input "Autre" at bounding box center [871, 441] width 143 height 23
checkbox input "true"
click at [430, 441] on label "Cofidis" at bounding box center [442, 441] width 143 height 23
click at [430, 441] on input "Cofidis" at bounding box center [442, 441] width 143 height 23
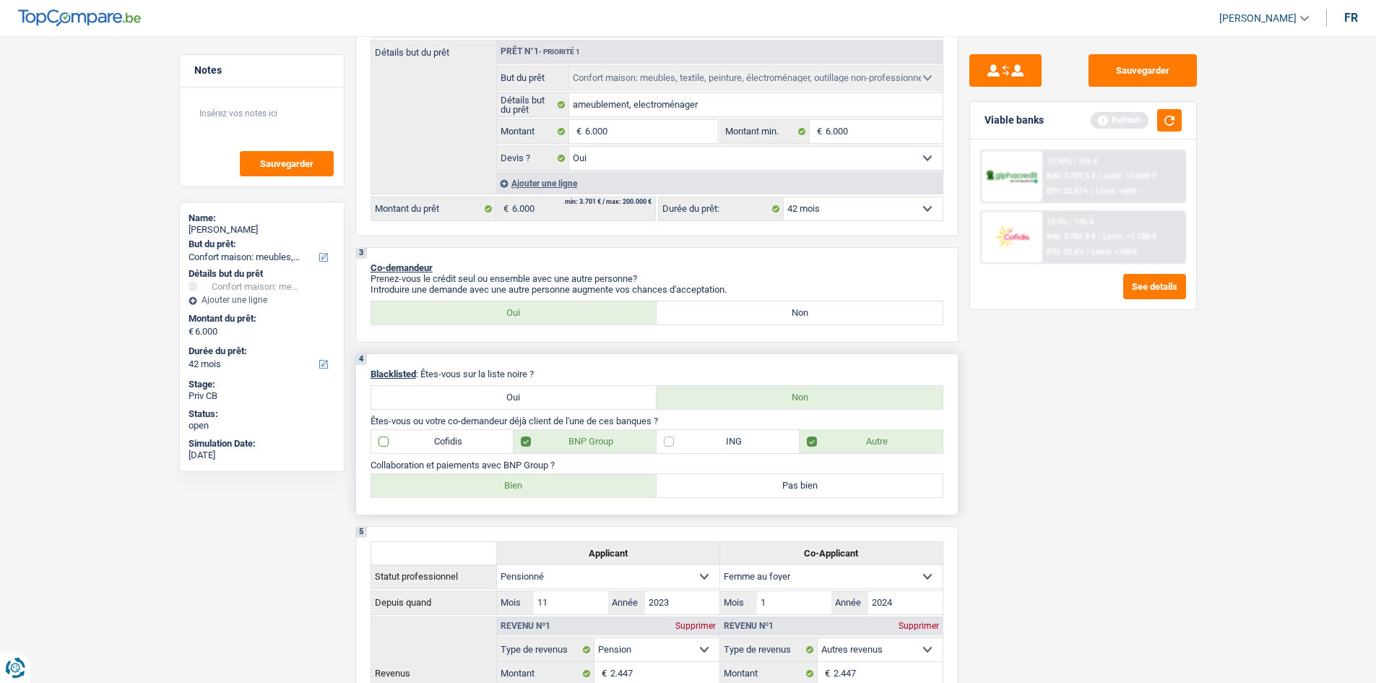
checkbox input "true"
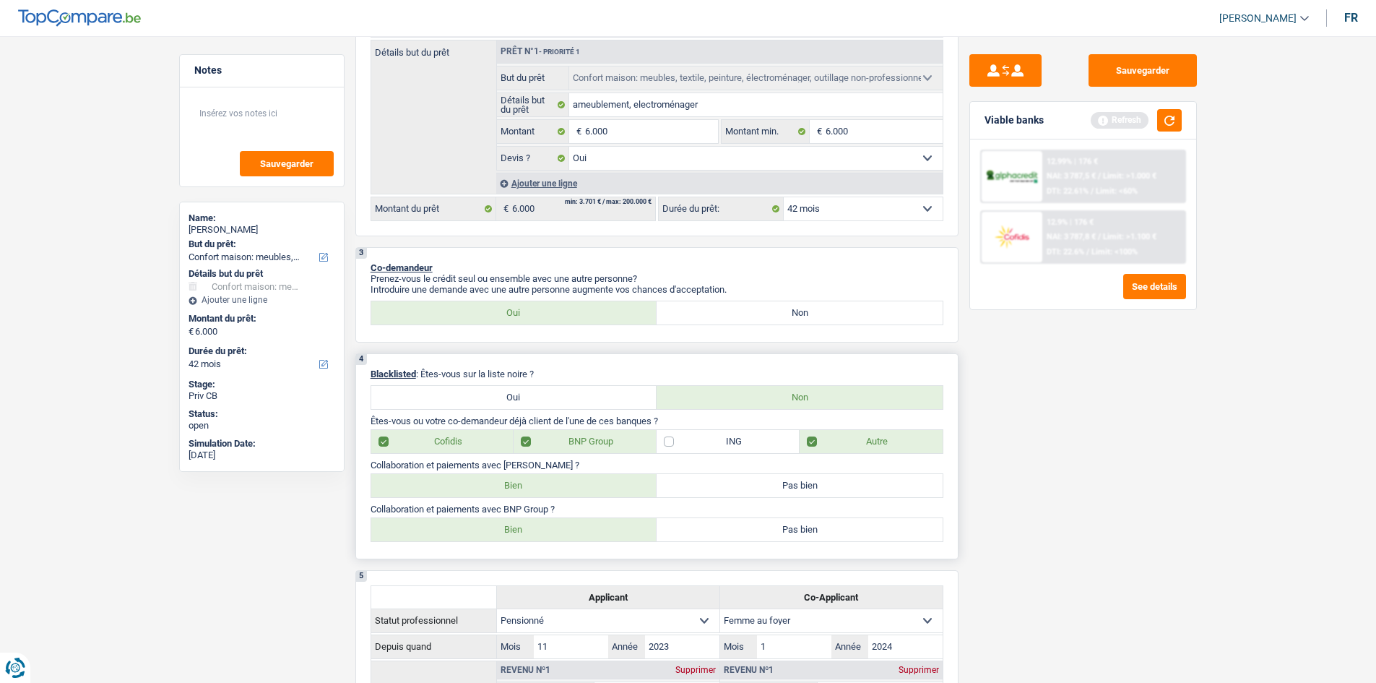
click at [722, 482] on label "Pas bien" at bounding box center [800, 485] width 286 height 23
click at [722, 482] on input "Pas bien" at bounding box center [800, 485] width 286 height 23
radio input "true"
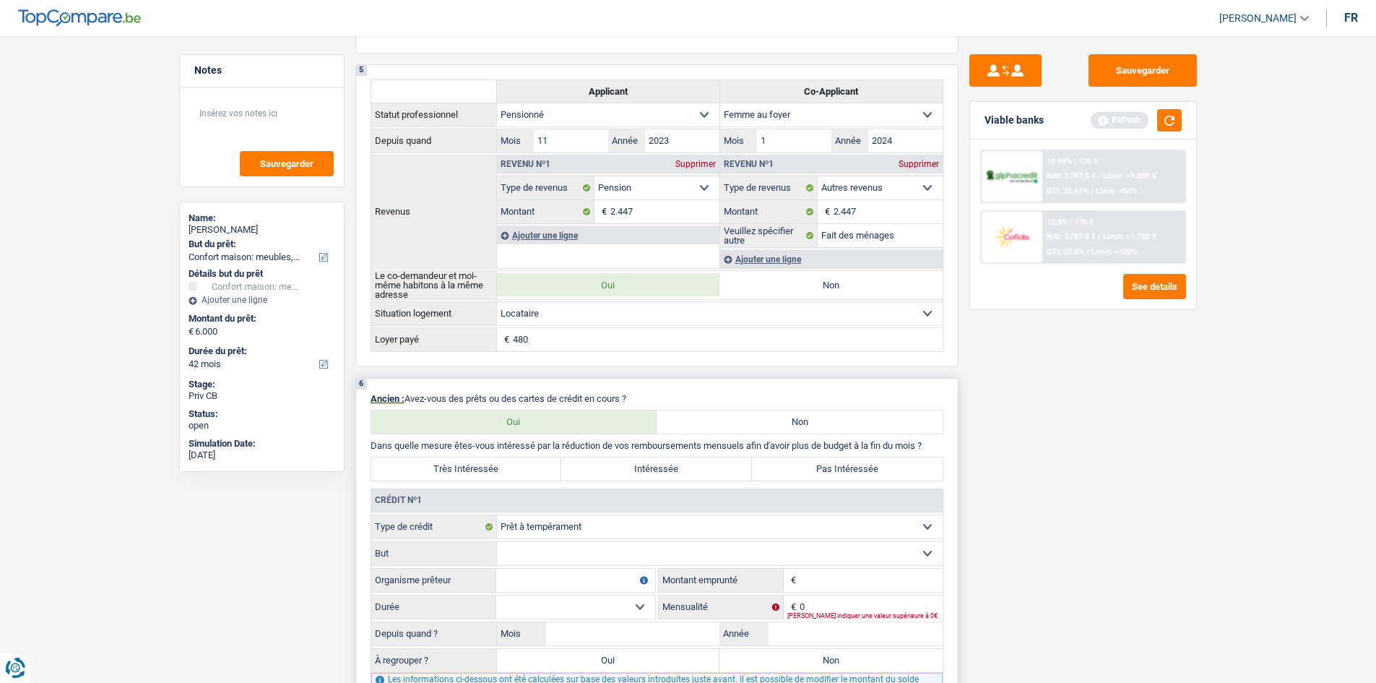
scroll to position [939, 0]
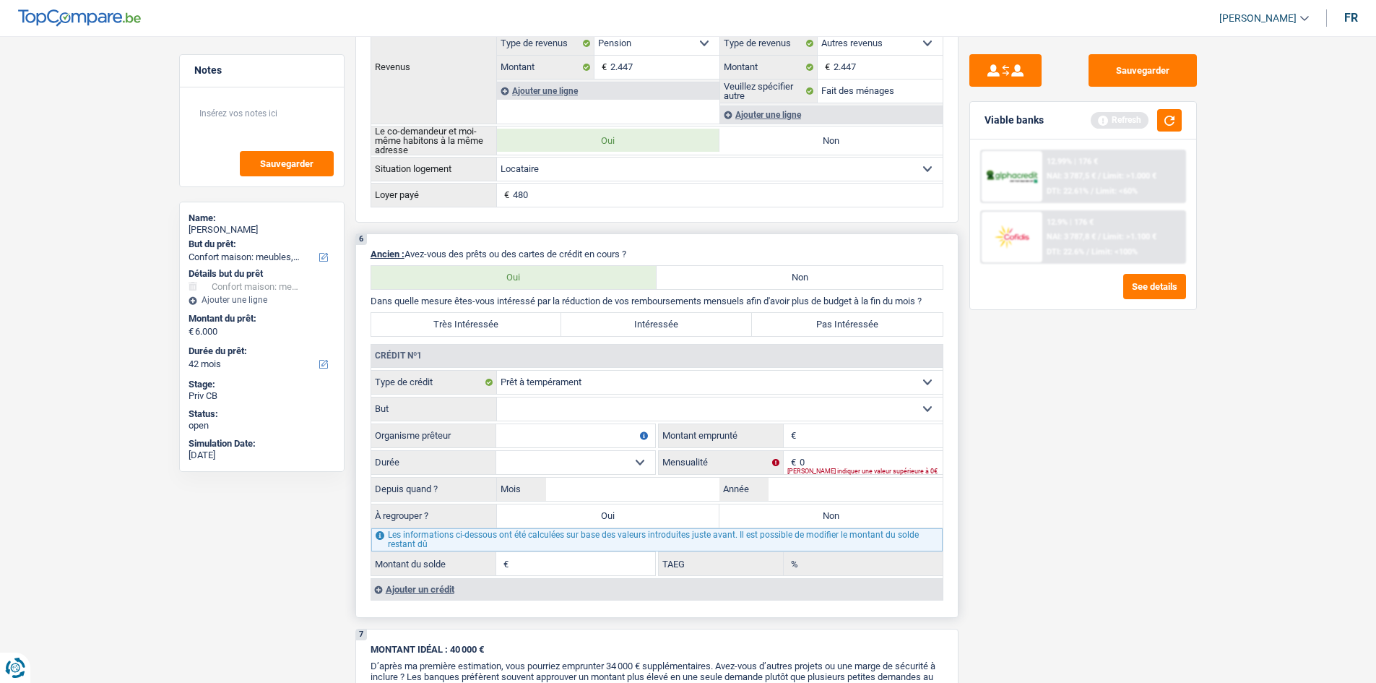
click at [530, 434] on input "Organisme prêteur" at bounding box center [575, 435] width 159 height 23
type input "elantis"
click at [612, 383] on select "Carte ou ouverture de crédit Prêt hypothécaire Vente à tempérament Prêt à tempé…" at bounding box center [720, 382] width 446 height 23
click at [497, 371] on select "Carte ou ouverture de crédit Prêt hypothécaire Vente à tempérament Prêt à tempé…" at bounding box center [720, 382] width 446 height 23
click at [580, 416] on select "Confort maison: meubles, textile, peinture, électroménager, outillage non-profe…" at bounding box center [720, 408] width 446 height 23
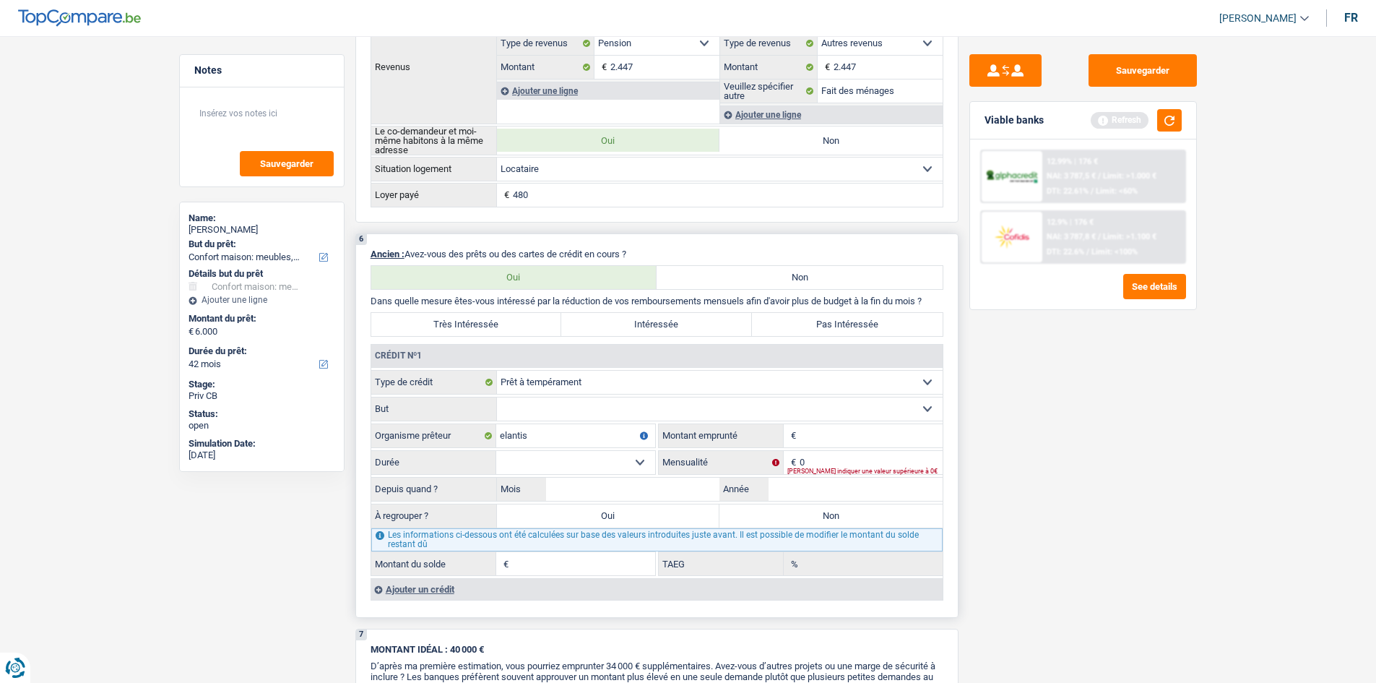
click at [565, 395] on fieldset "Carte ou ouverture de crédit Prêt hypothécaire Vente à tempérament Prêt à tempé…" at bounding box center [656, 473] width 571 height 206
click at [563, 383] on select "Carte ou ouverture de crédit Prêt hypothécaire Vente à tempérament Prêt à tempé…" at bounding box center [720, 382] width 446 height 23
select select "carLoan"
click at [497, 371] on select "Carte ou ouverture de crédit Prêt hypothécaire Vente à tempérament Prêt à tempé…" at bounding box center [720, 382] width 446 height 23
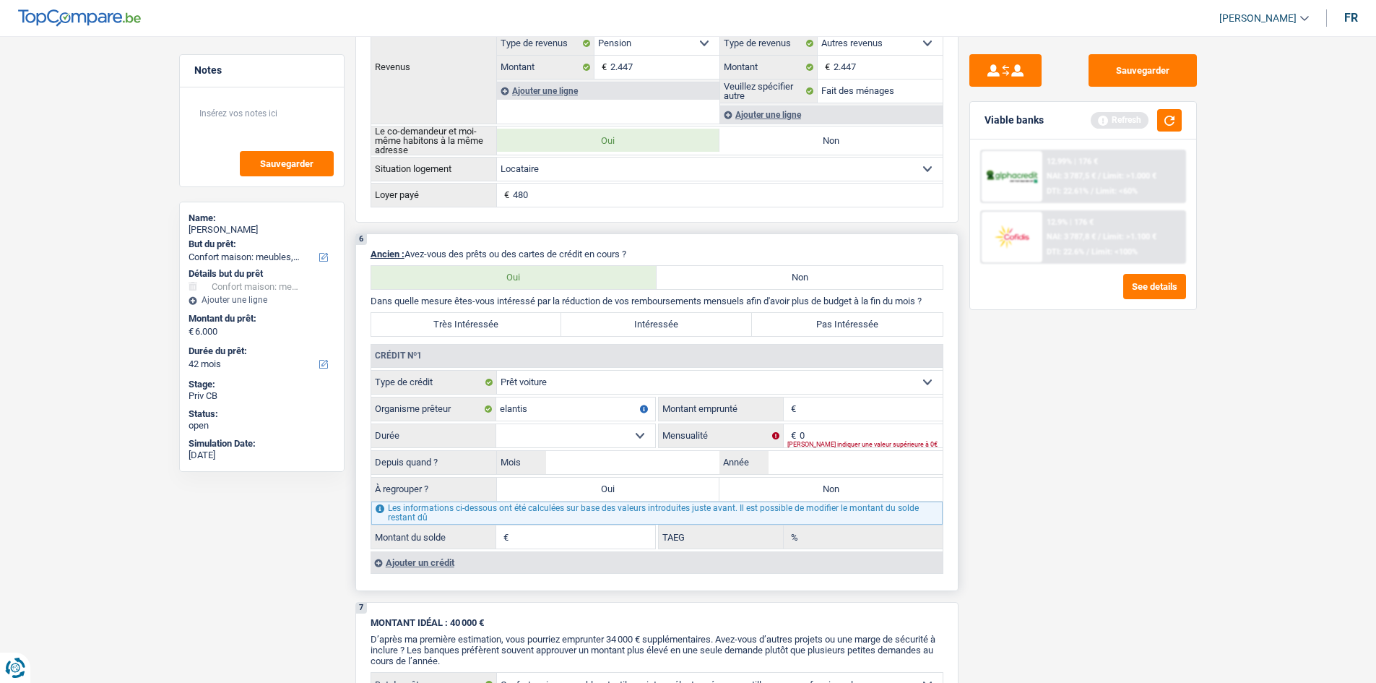
click at [819, 408] on input "Montant" at bounding box center [871, 408] width 143 height 23
type input "7.500"
click at [1021, 450] on div "Sauvegarder Viable banks Refresh 12.99% | 176 € NAI: 3 787,5 € / Limit: >1.000 …" at bounding box center [1082, 355] width 249 height 602
click at [631, 464] on input "Mois" at bounding box center [633, 462] width 174 height 23
type input "6"
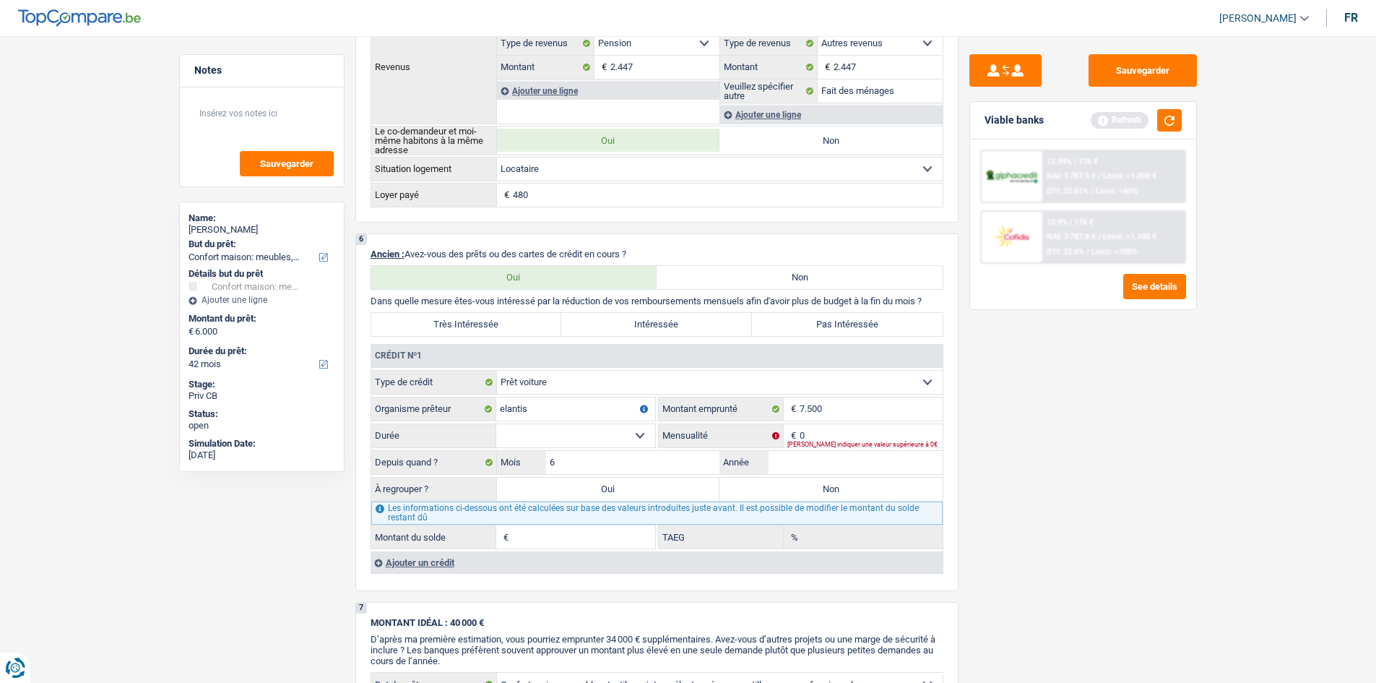
click at [967, 473] on div "Sauvegarder Viable banks Refresh 12.99% | 176 € NAI: 3 787,5 € / Limit: >1.000 …" at bounding box center [1082, 355] width 249 height 602
drag, startPoint x: 867, startPoint y: 468, endPoint x: 856, endPoint y: 468, distance: 11.6
click at [867, 468] on input "Année" at bounding box center [856, 462] width 174 height 23
type input "2024"
click at [1013, 482] on div "Sauvegarder Viable banks Refresh 12.99% | 176 € NAI: 3 787,5 € / Limit: >1.000 …" at bounding box center [1082, 355] width 249 height 602
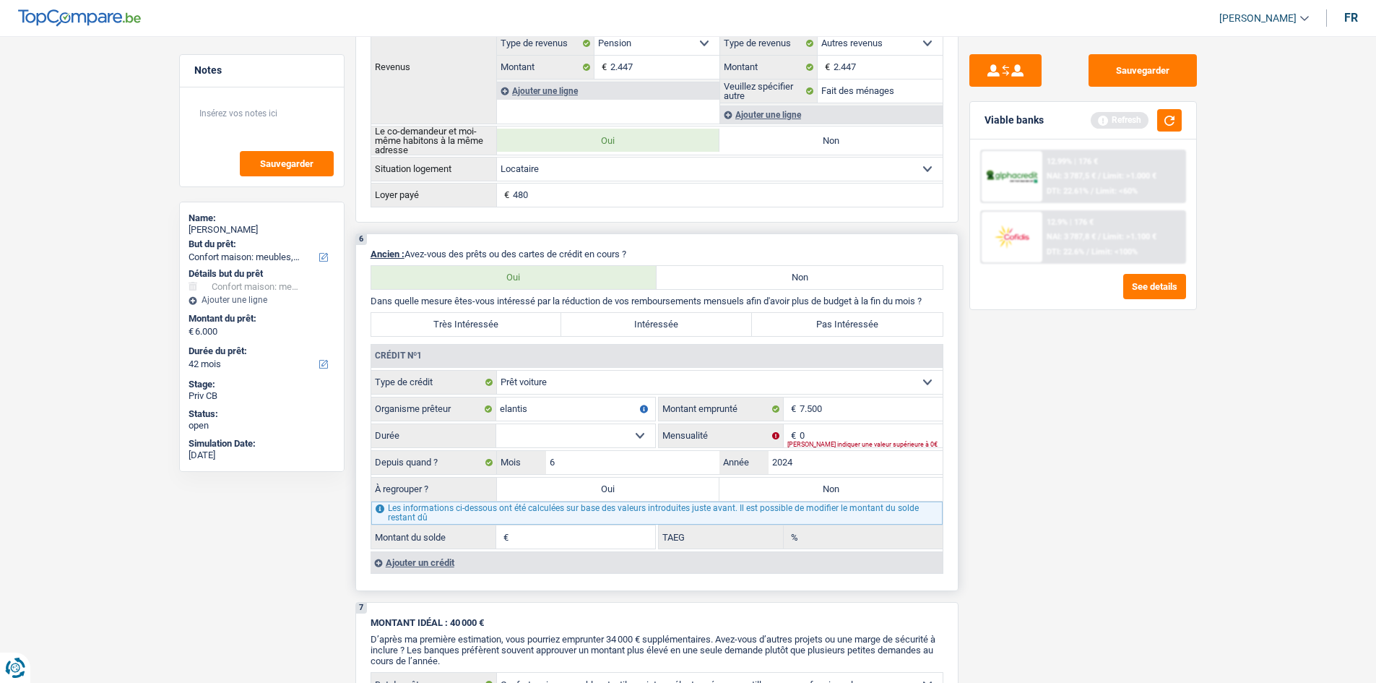
click at [587, 436] on select "12 mois 18 mois 24 mois 30 mois 36 mois 42 mois Sélectionner une option" at bounding box center [575, 435] width 159 height 23
select select "42"
click at [496, 424] on select "12 mois 18 mois 24 mois 30 mois 36 mois 42 mois Sélectionner une option" at bounding box center [575, 435] width 159 height 23
type input "1"
type input "0,00"
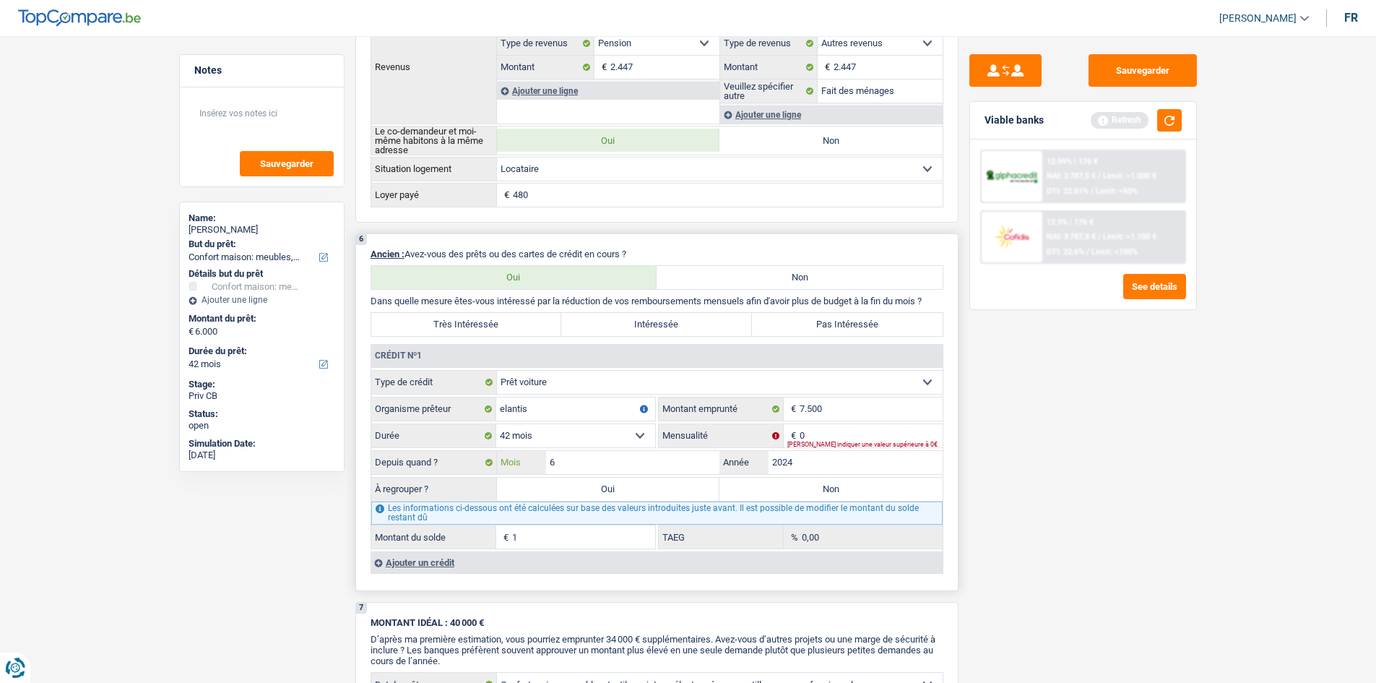
click at [583, 456] on input "6" at bounding box center [633, 462] width 174 height 23
type input "04"
drag, startPoint x: 864, startPoint y: 466, endPoint x: 787, endPoint y: 467, distance: 77.3
click at [787, 467] on input "2024" at bounding box center [856, 462] width 174 height 23
click at [999, 490] on div "Sauvegarder Viable banks Refresh 12.99% | 176 € NAI: 3 787,5 € / Limit: >1.000 …" at bounding box center [1082, 355] width 249 height 602
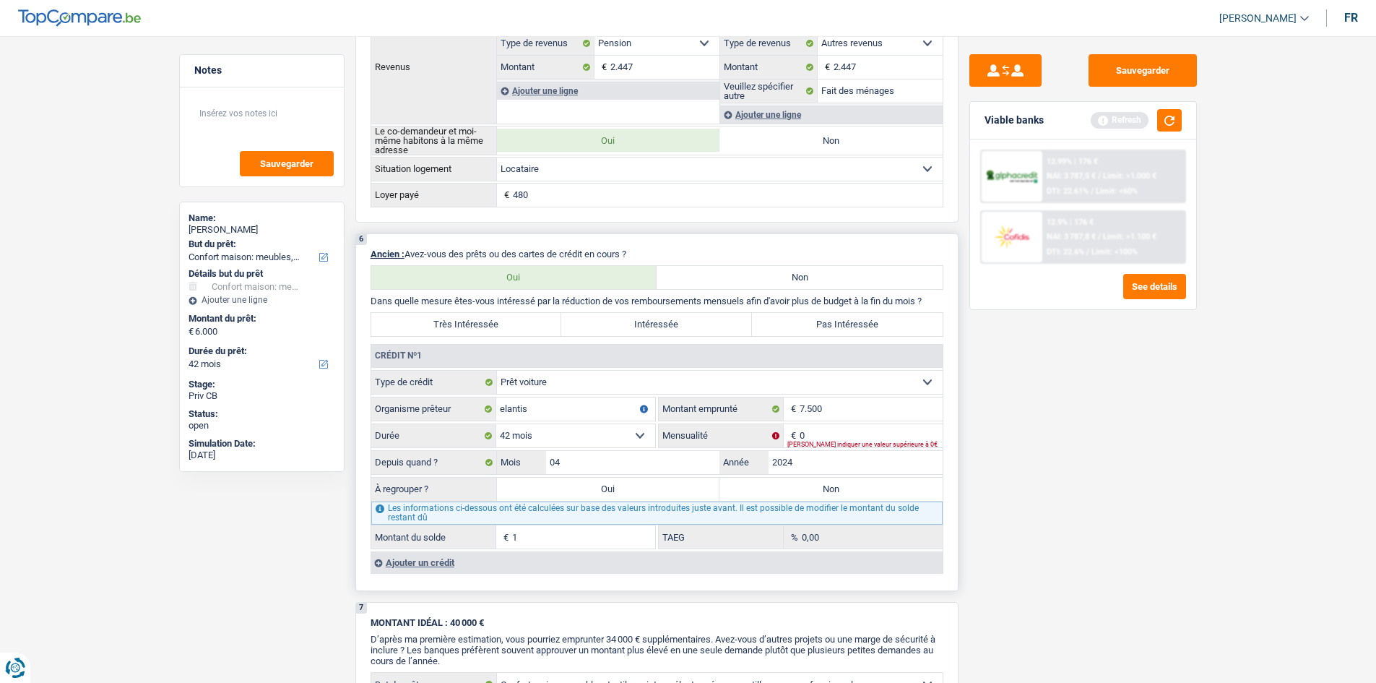
click at [845, 421] on fieldset "Carte ou ouverture de crédit Prêt hypothécaire Vente à tempérament Prêt à tempé…" at bounding box center [656, 459] width 571 height 179
click at [838, 436] on input "0" at bounding box center [871, 435] width 143 height 23
type input "241"
type input "5.171"
type input "19,26"
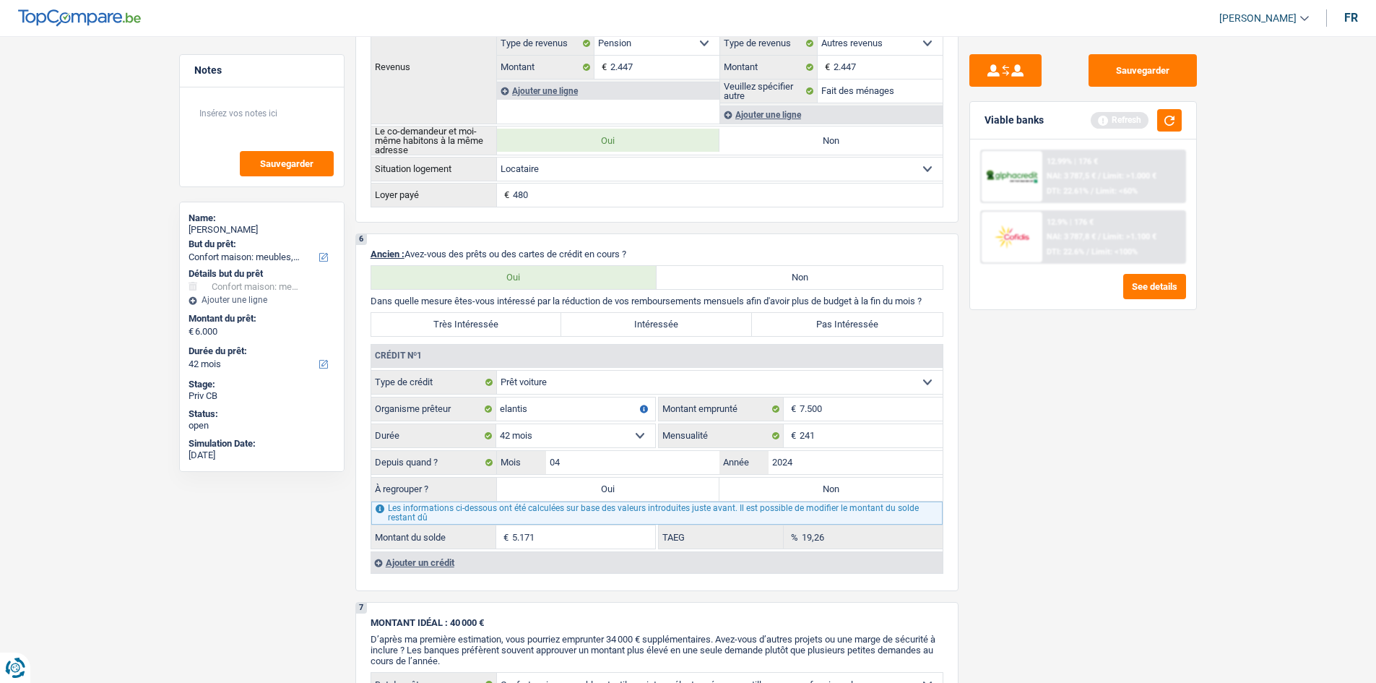
click at [1064, 477] on div "Sauvegarder Viable banks Refresh 12.99% | 176 € NAI: 3 787,5 € / Limit: >1.000 …" at bounding box center [1082, 355] width 249 height 602
click at [602, 488] on label "Oui" at bounding box center [608, 488] width 223 height 23
click at [602, 488] on input "Oui" at bounding box center [608, 488] width 223 height 23
radio input "true"
type input "11.171"
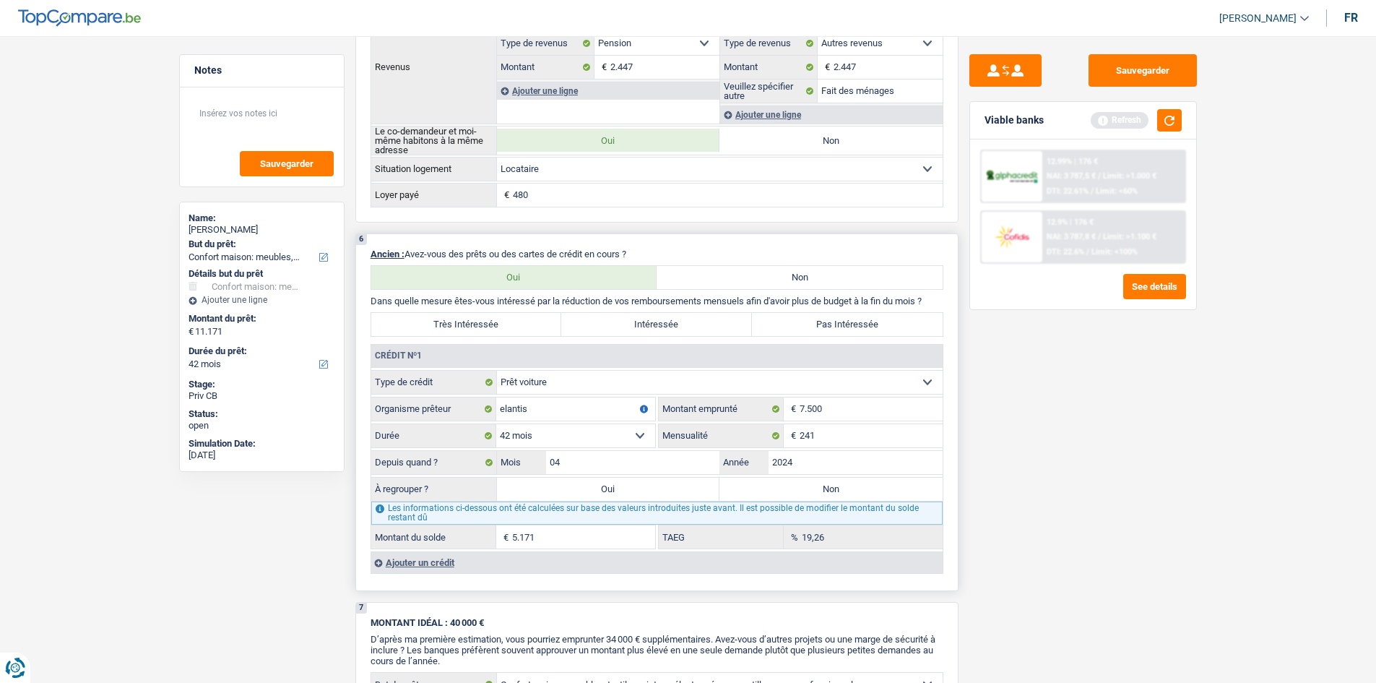
type input "5.171"
select select
type input "5.171"
select select
select select "refinancing"
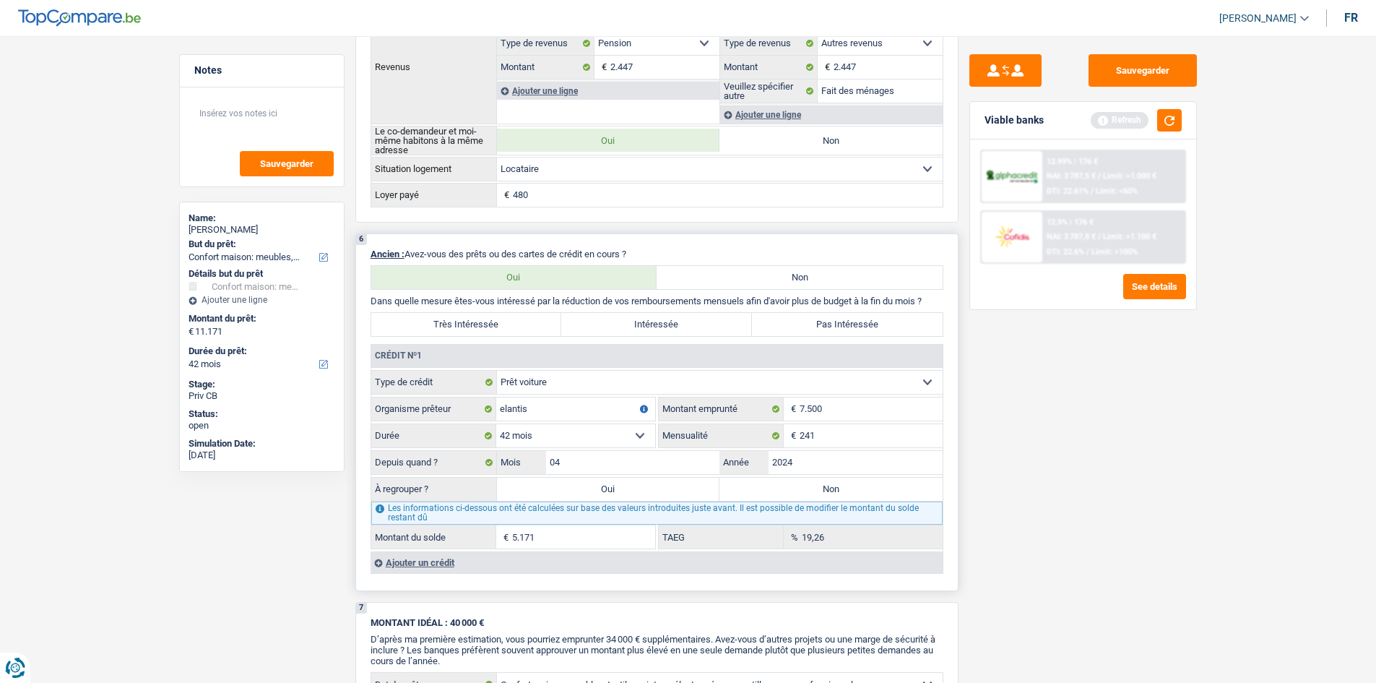
select select "refinancing"
select select "60"
select select "refinancing"
select select "60"
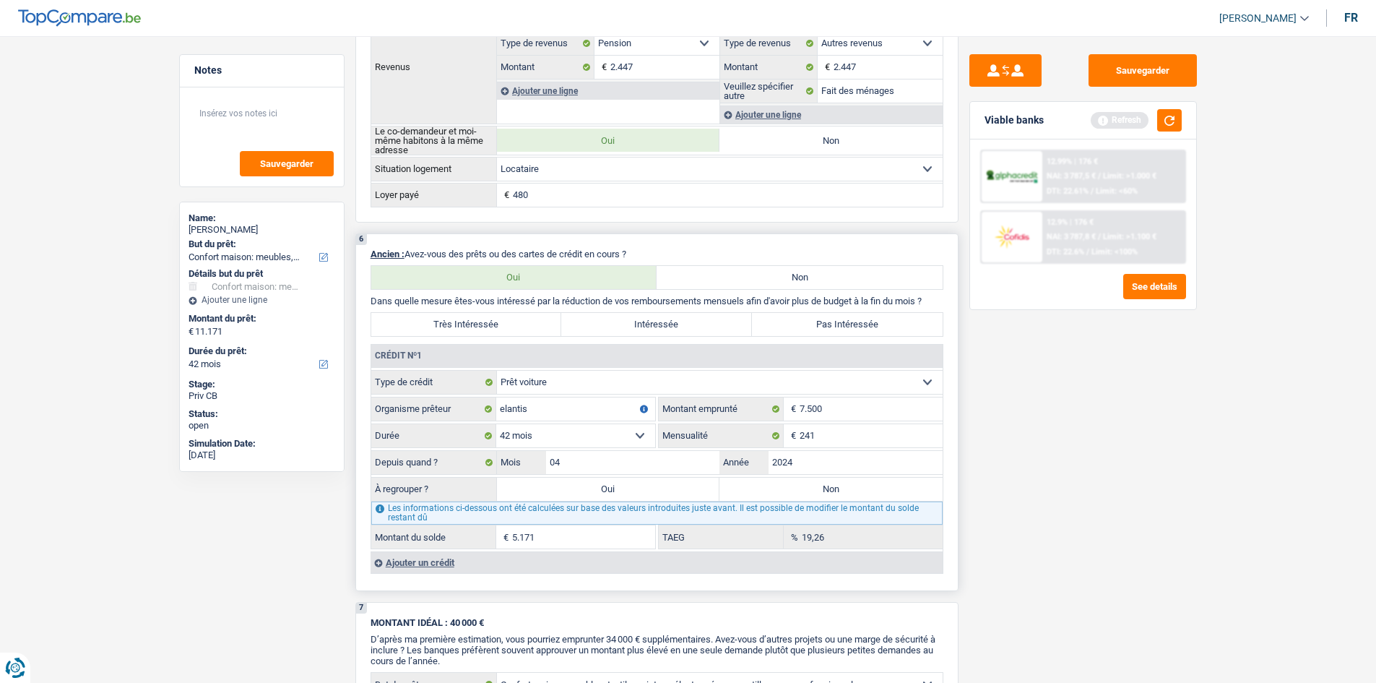
select select "refinancing"
select select "60"
select select "household"
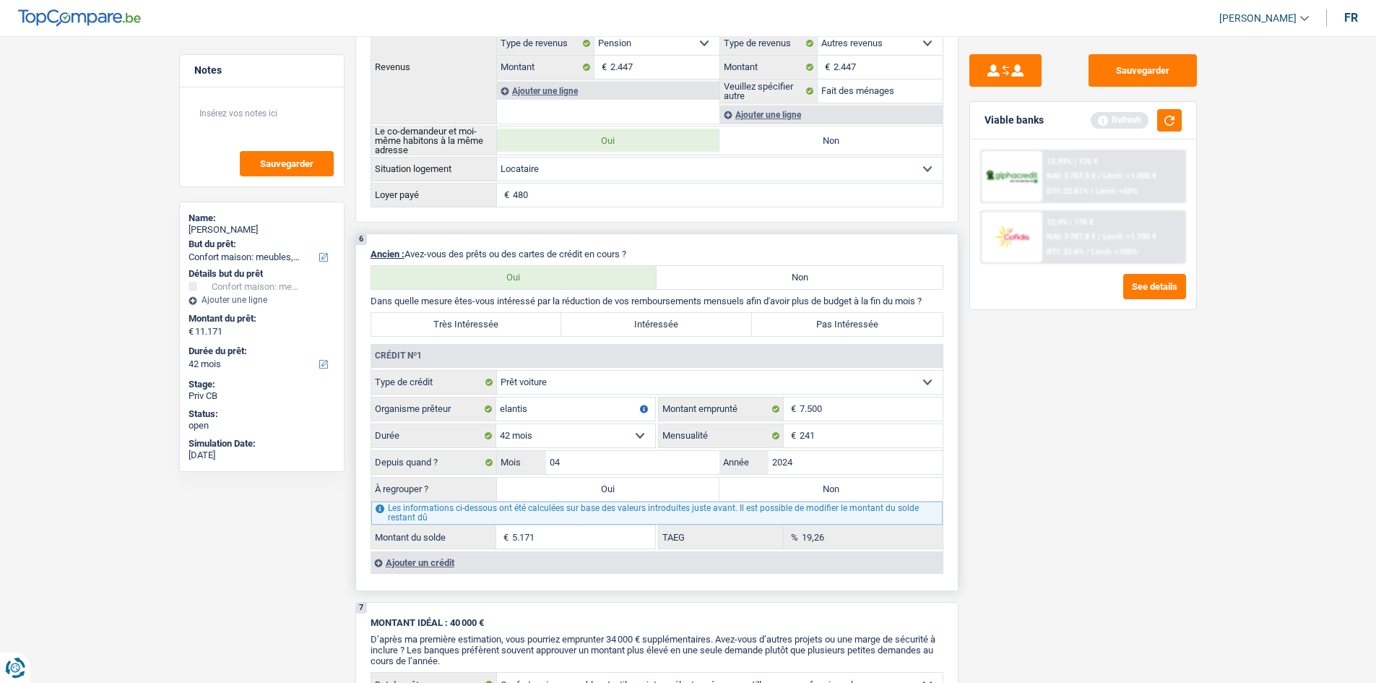
select select "yes"
select select "household"
select select "yes"
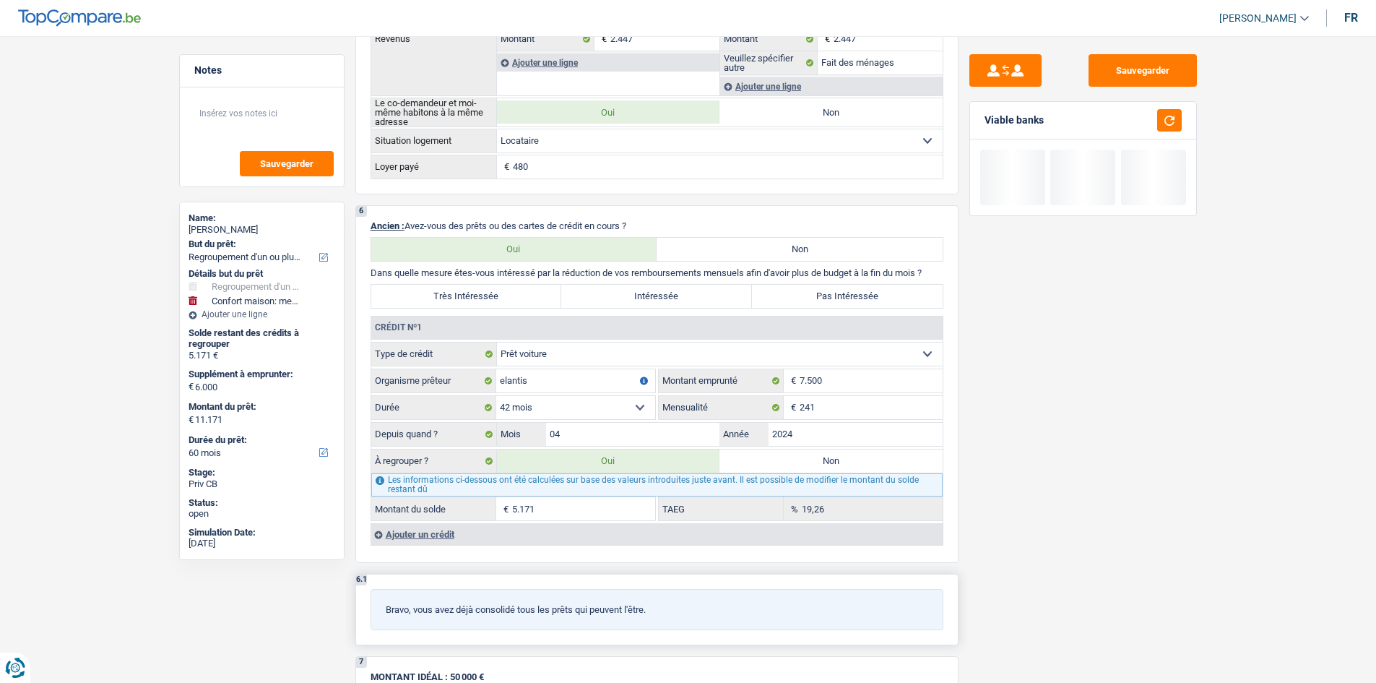
scroll to position [1228, 0]
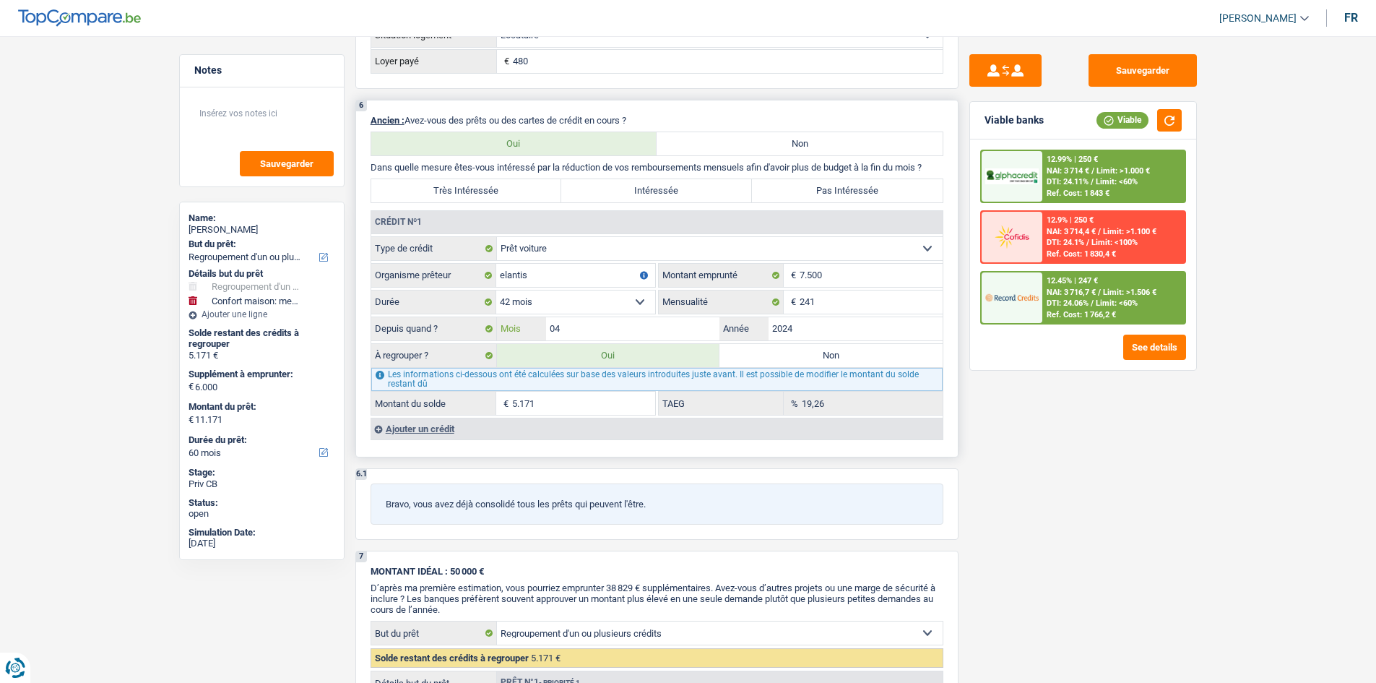
click at [586, 328] on input "04" at bounding box center [633, 328] width 174 height 23
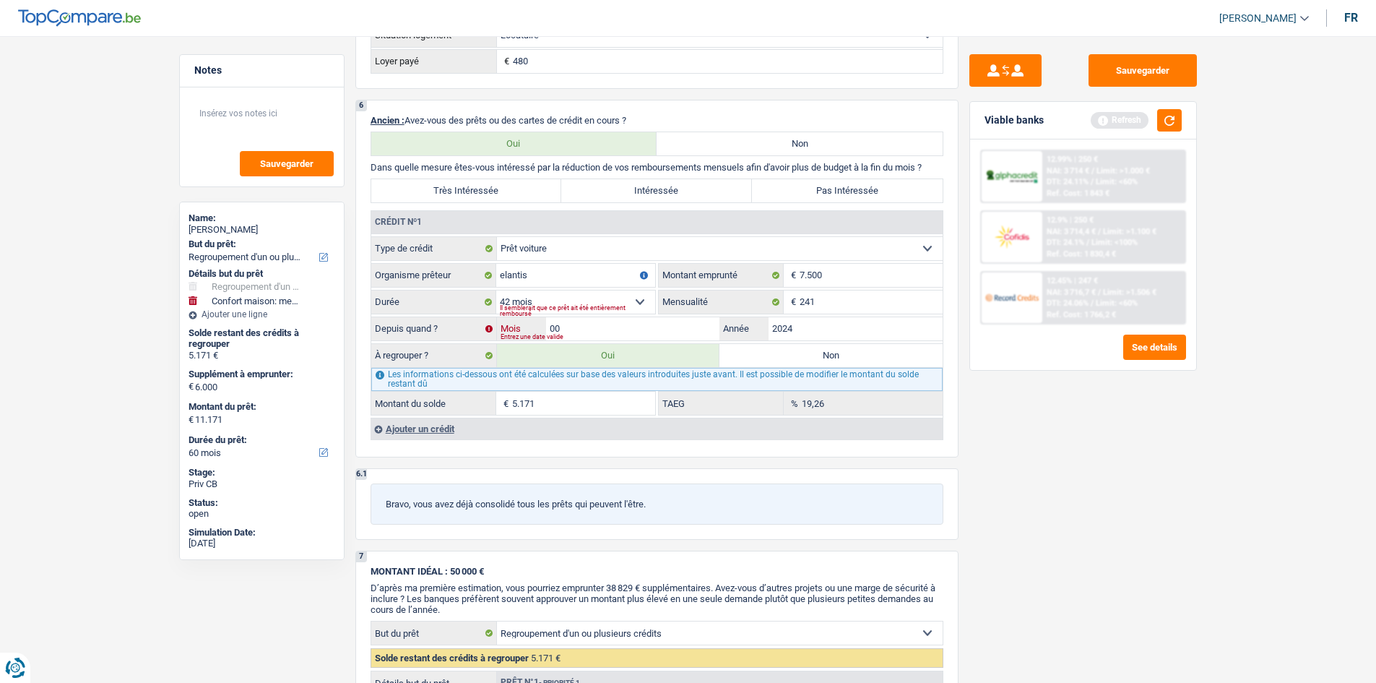
type input "00"
type input "4.498"
click at [1150, 512] on div "Sauvegarder Viable banks Refresh 12.99% | 250 € NAI: 3 714 € / Limit: >1.000 € …" at bounding box center [1082, 355] width 249 height 602
click at [576, 329] on input "00" at bounding box center [633, 328] width 174 height 23
type input "06"
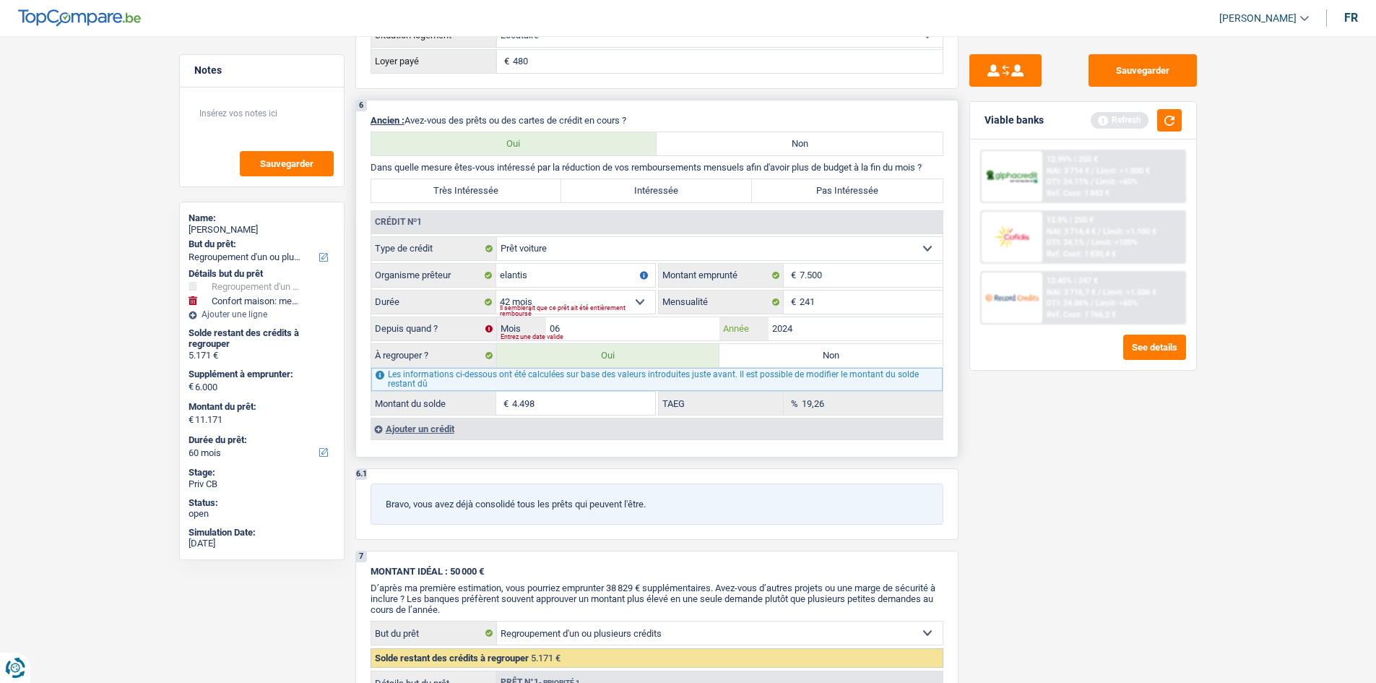
type input "5.493"
type input "11.493"
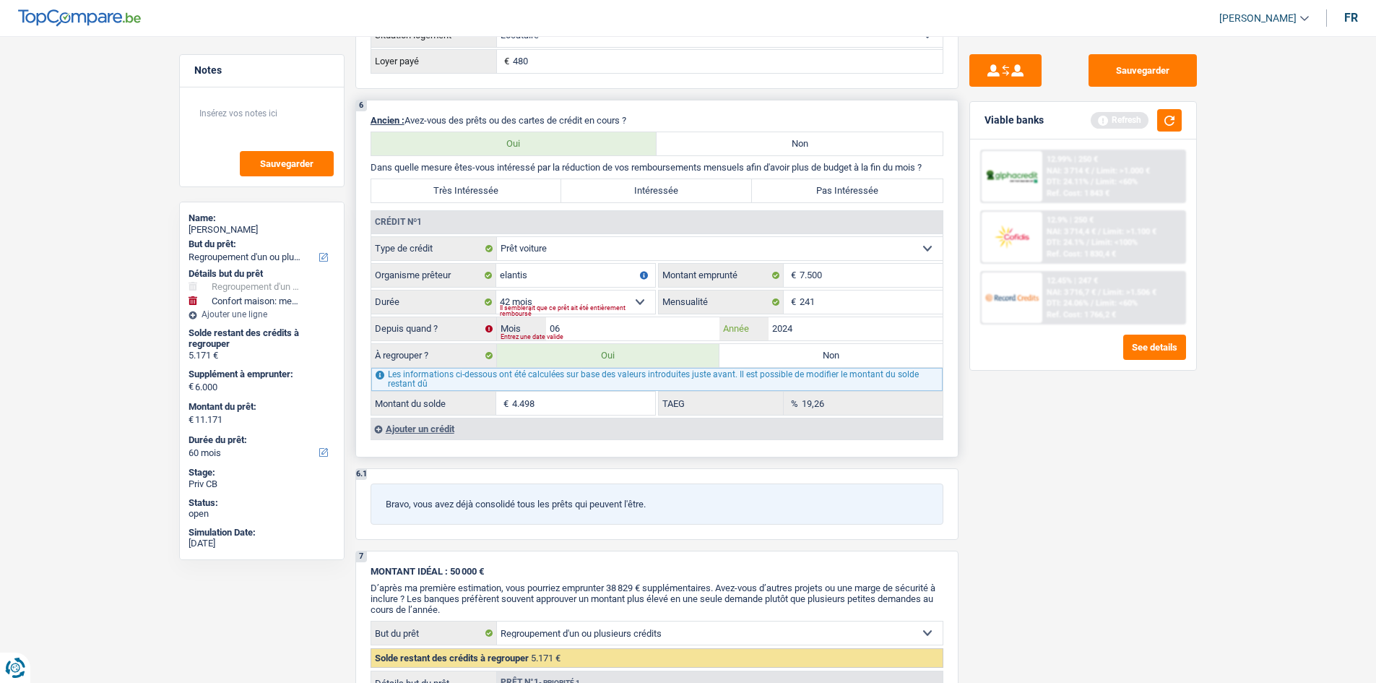
type input "11.493"
click at [1155, 523] on div "Sauvegarder Viable banks Refresh 12.99% | 250 € NAI: 3 714 € / Limit: >1.000 € …" at bounding box center [1082, 355] width 249 height 602
click at [599, 324] on input "06" at bounding box center [633, 328] width 174 height 23
type input "07"
type input "5.651"
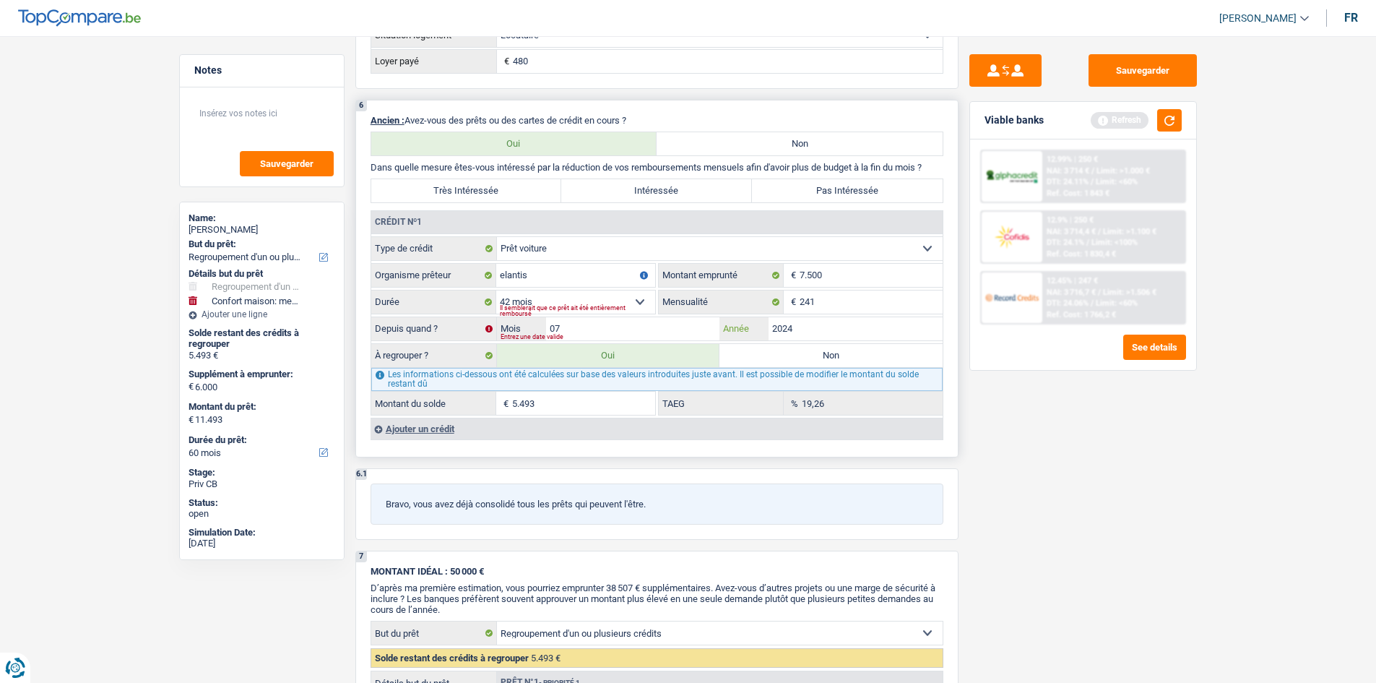
type input "5.651"
type input "11.651"
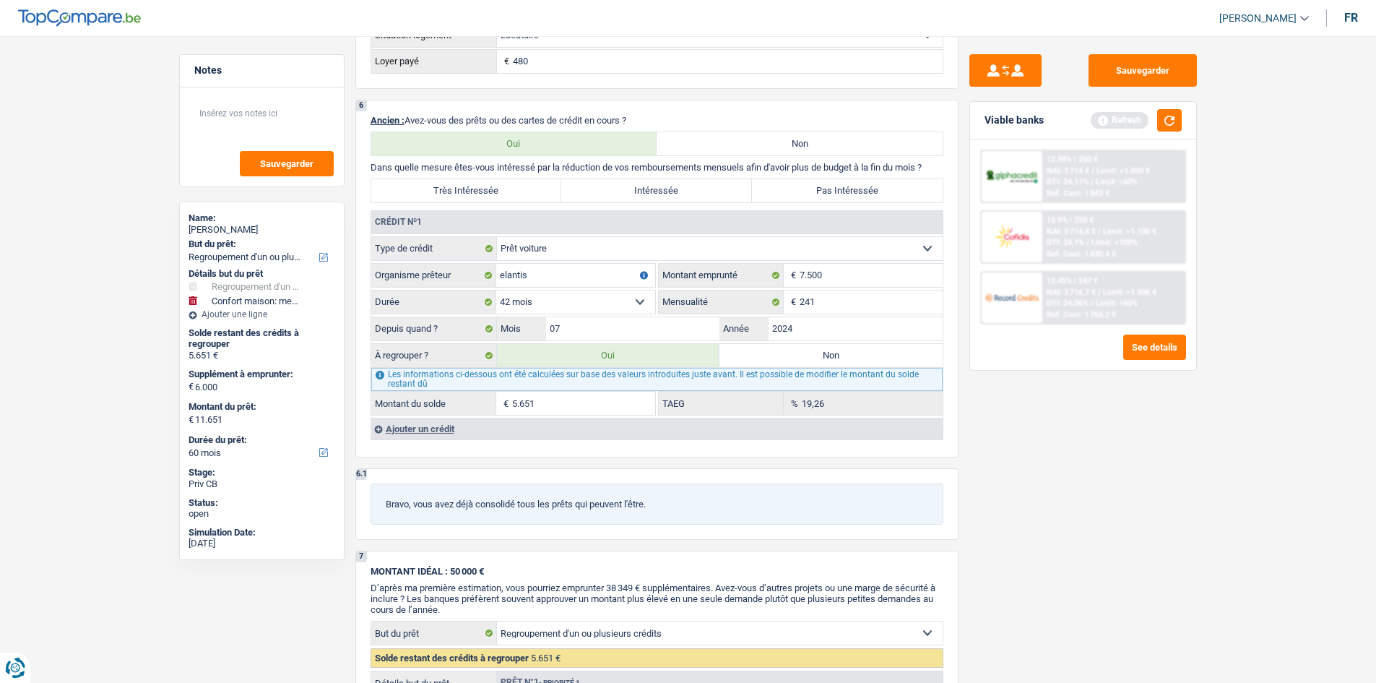
drag, startPoint x: 1036, startPoint y: 508, endPoint x: 1040, endPoint y: 502, distance: 7.8
click at [1040, 506] on div "Sauvegarder Viable banks Refresh 12.99% | 250 € NAI: 3 714 € / Limit: >1.000 € …" at bounding box center [1082, 355] width 249 height 602
click at [592, 332] on input "07" at bounding box center [633, 328] width 174 height 23
type input "08"
type input "5.806"
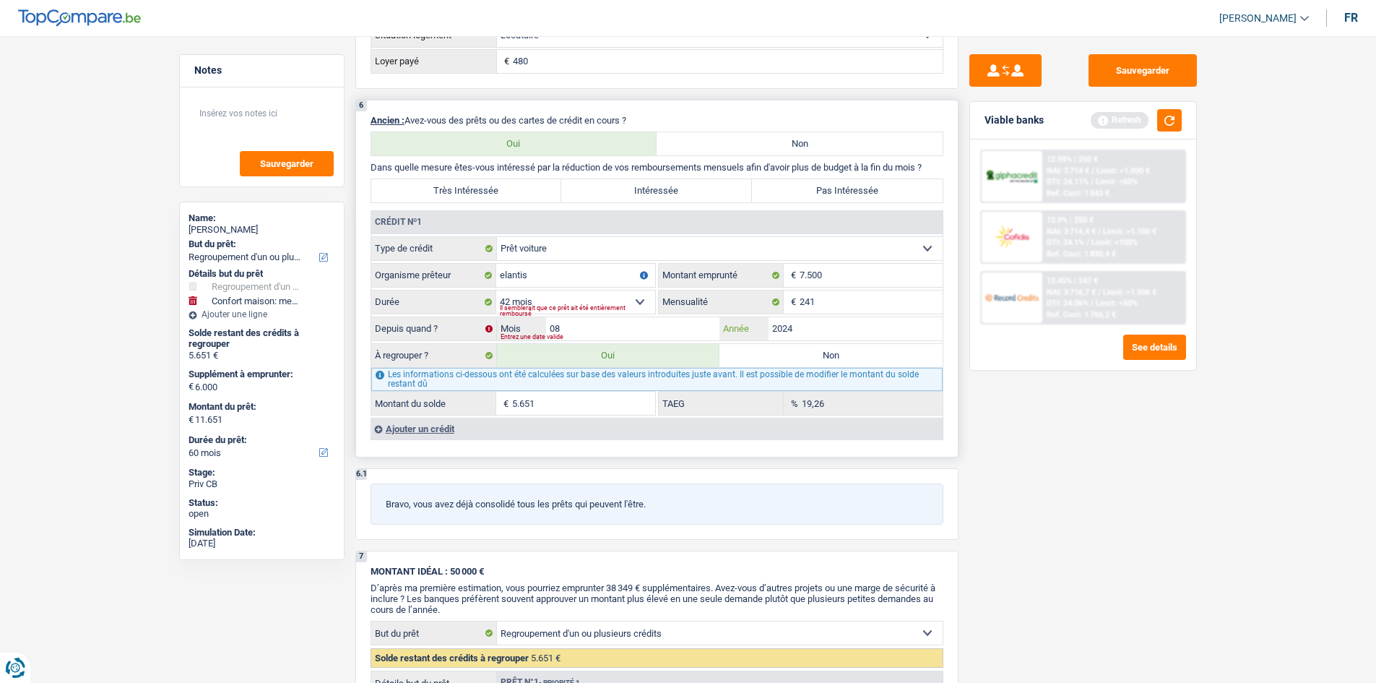
type input "5.806"
type input "11.806"
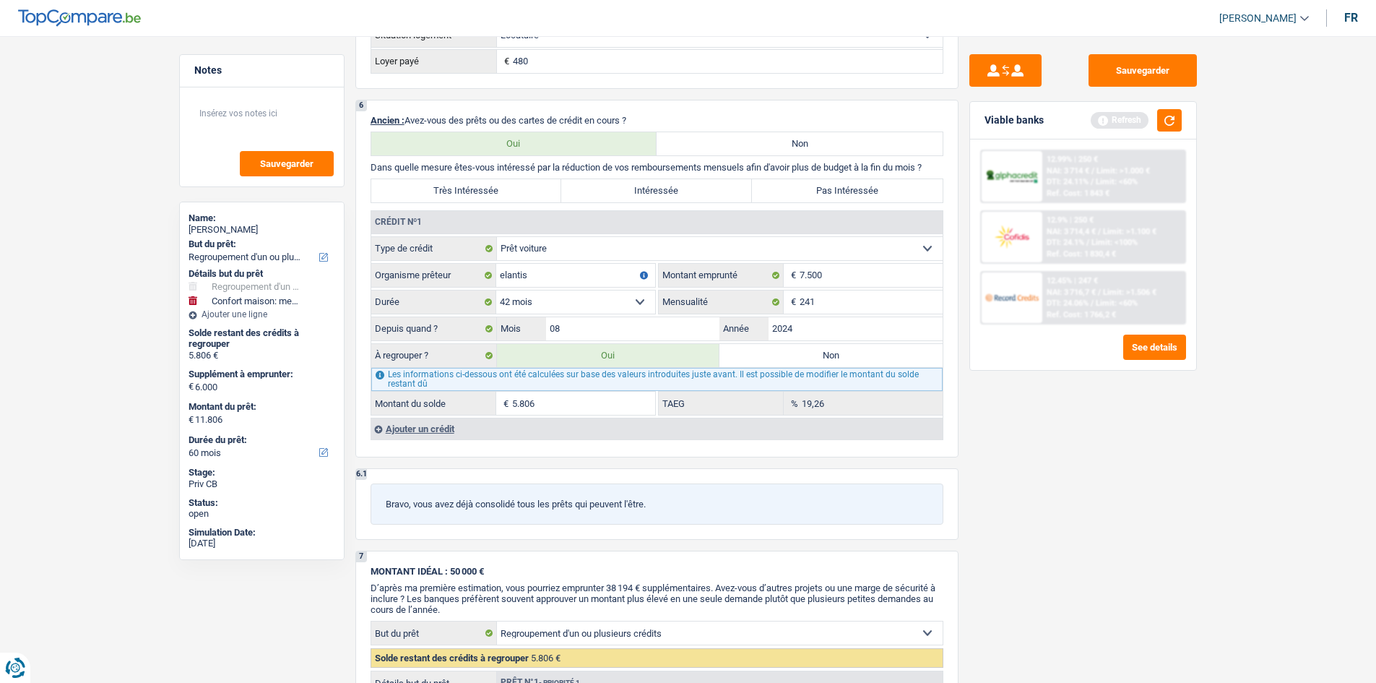
click at [1062, 491] on div "Sauvegarder Viable banks Refresh 12.99% | 250 € NAI: 3 714 € / Limit: >1.000 € …" at bounding box center [1082, 355] width 249 height 602
click at [615, 332] on input "08" at bounding box center [633, 328] width 174 height 23
type input "07"
type input "5.651"
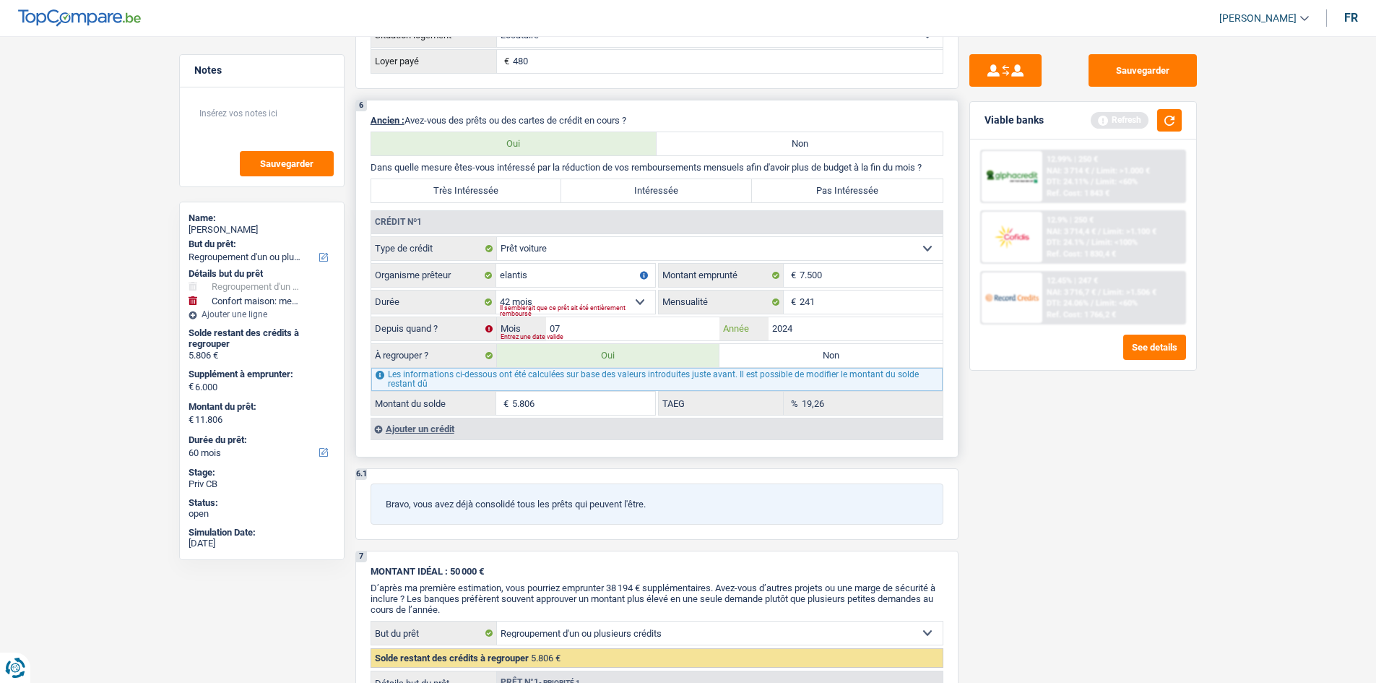
type input "5.651"
type input "11.651"
click at [1034, 528] on div "Sauvegarder Viable banks Refresh 12.99% | 250 € NAI: 3 714 € / Limit: >1.000 € …" at bounding box center [1082, 355] width 249 height 602
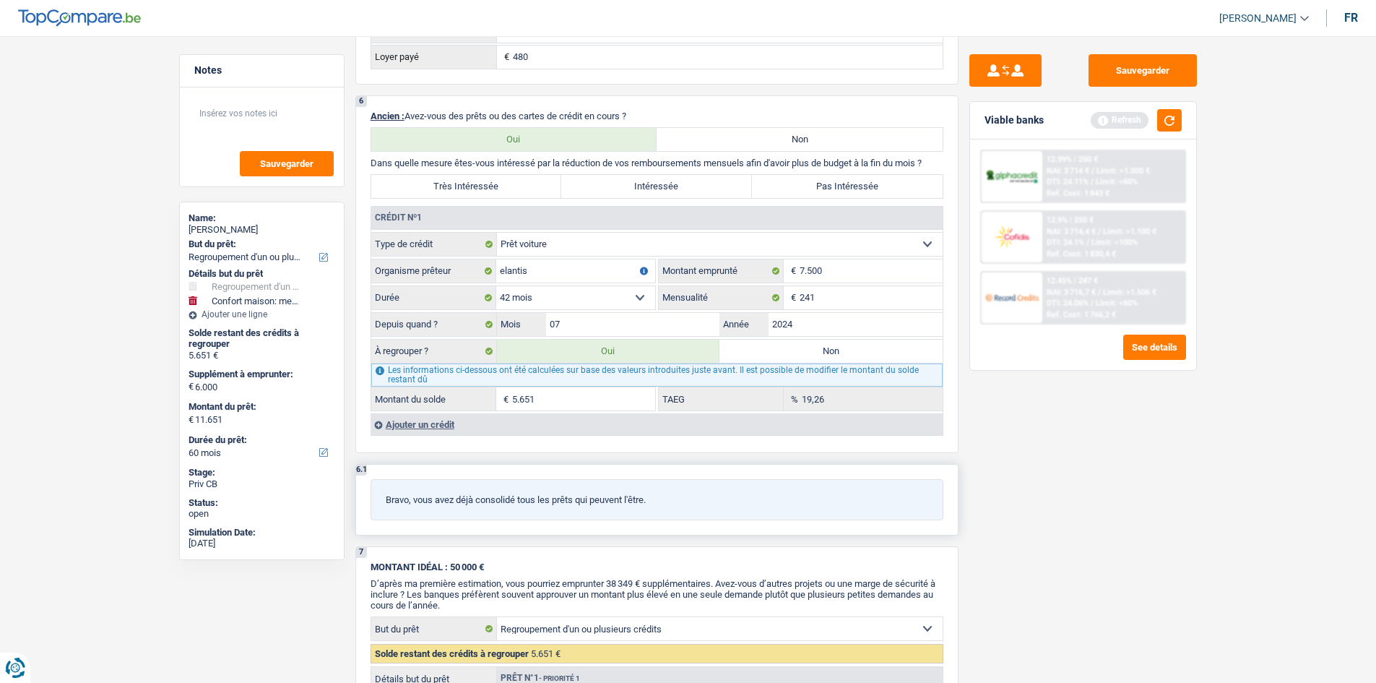
scroll to position [1300, 0]
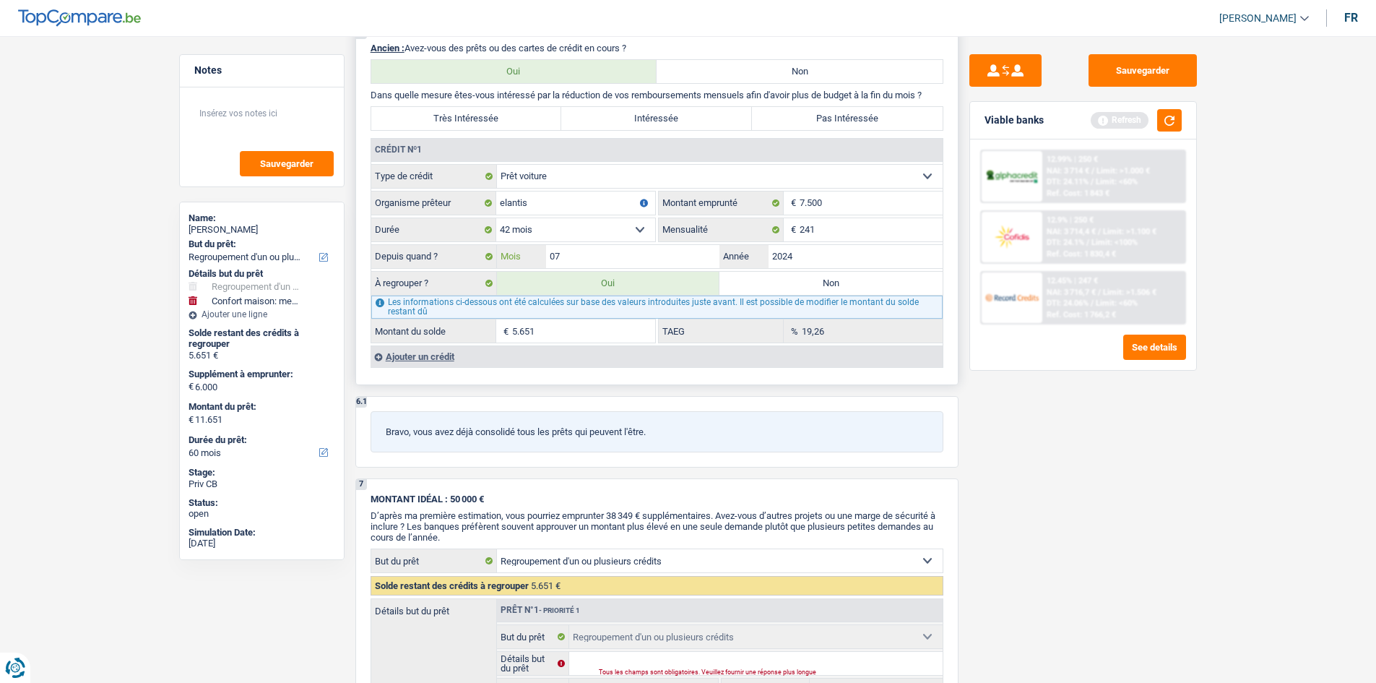
click at [615, 257] on input "07" at bounding box center [633, 256] width 174 height 23
type input "08"
type input "5.806"
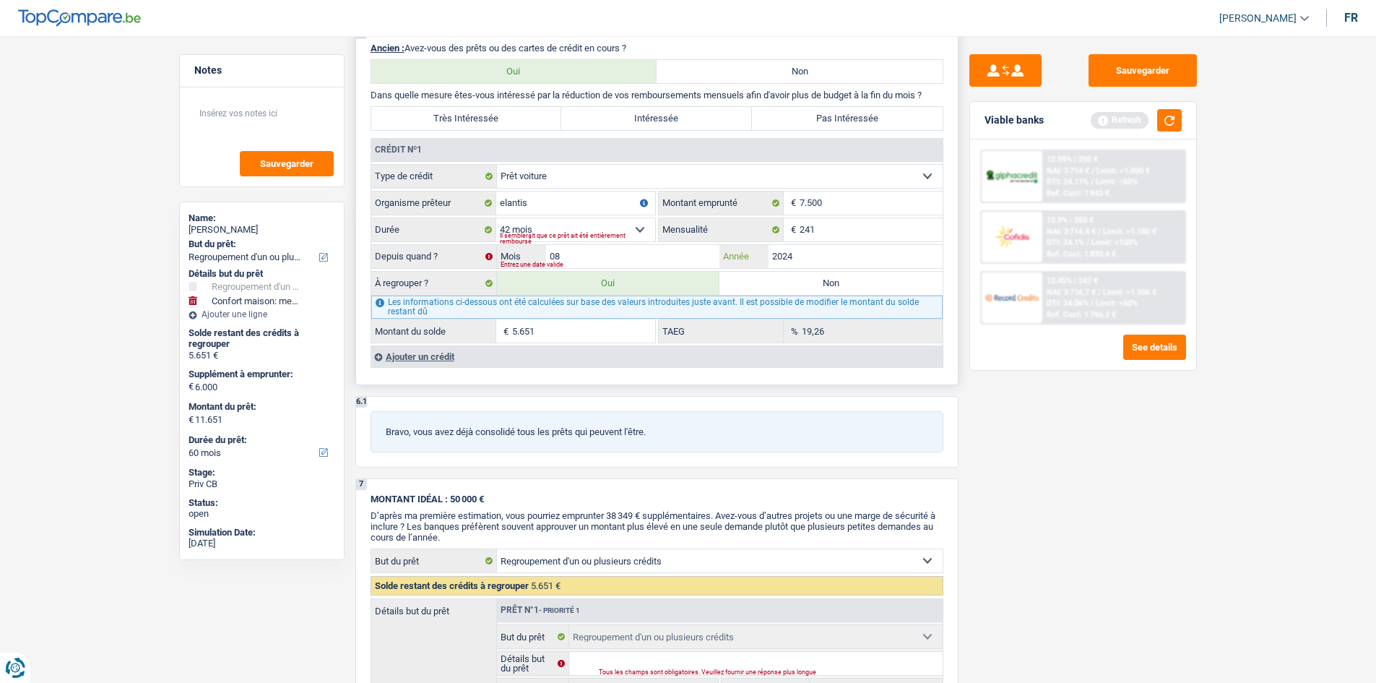
type input "11.806"
click at [1099, 480] on div "Sauvegarder Viable banks Refresh 12.99% | 250 € NAI: 3 714 € / Limit: >1.000 € …" at bounding box center [1082, 355] width 249 height 602
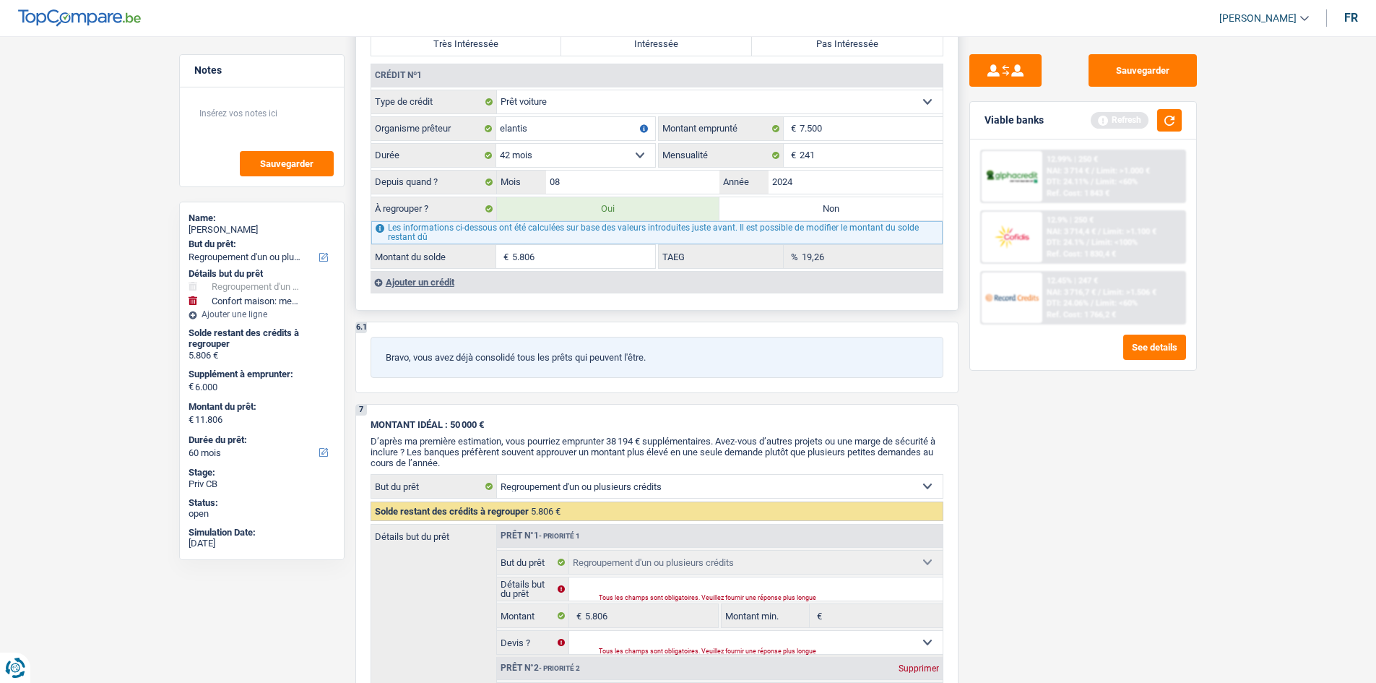
scroll to position [1156, 0]
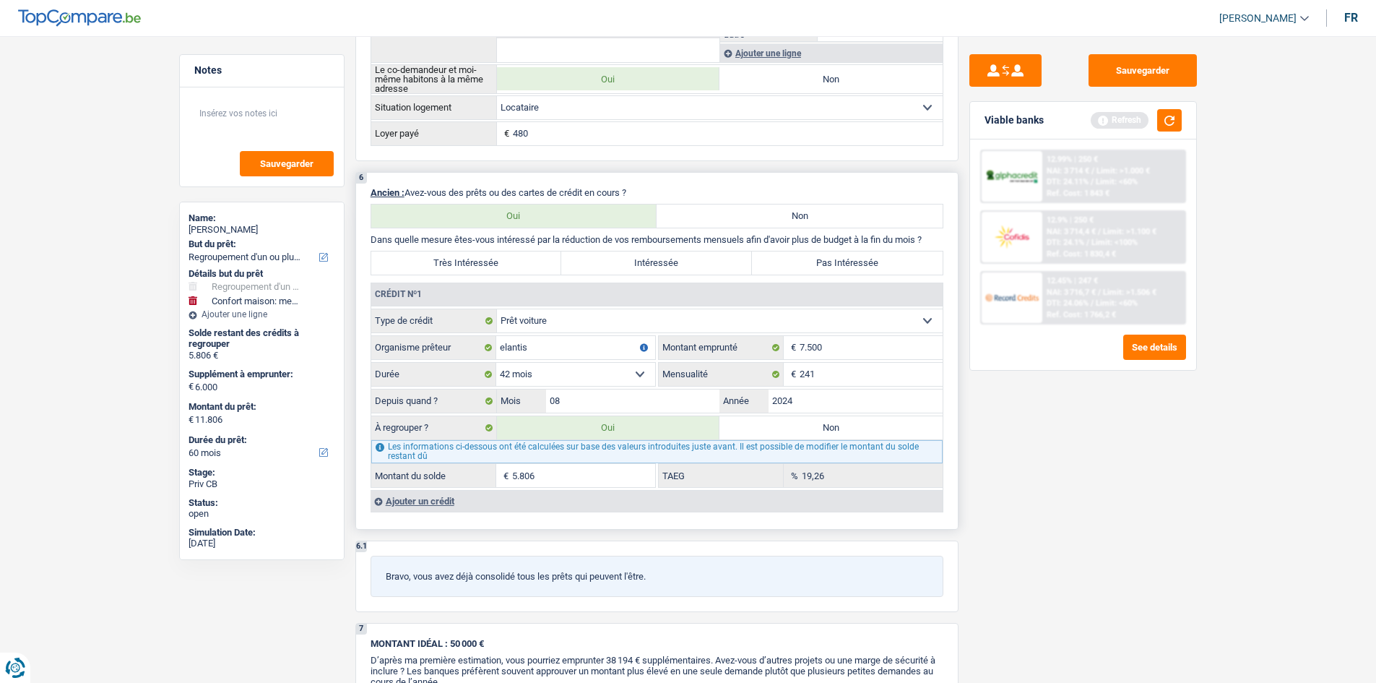
click at [407, 505] on div "Ajouter un crédit" at bounding box center [657, 501] width 572 height 22
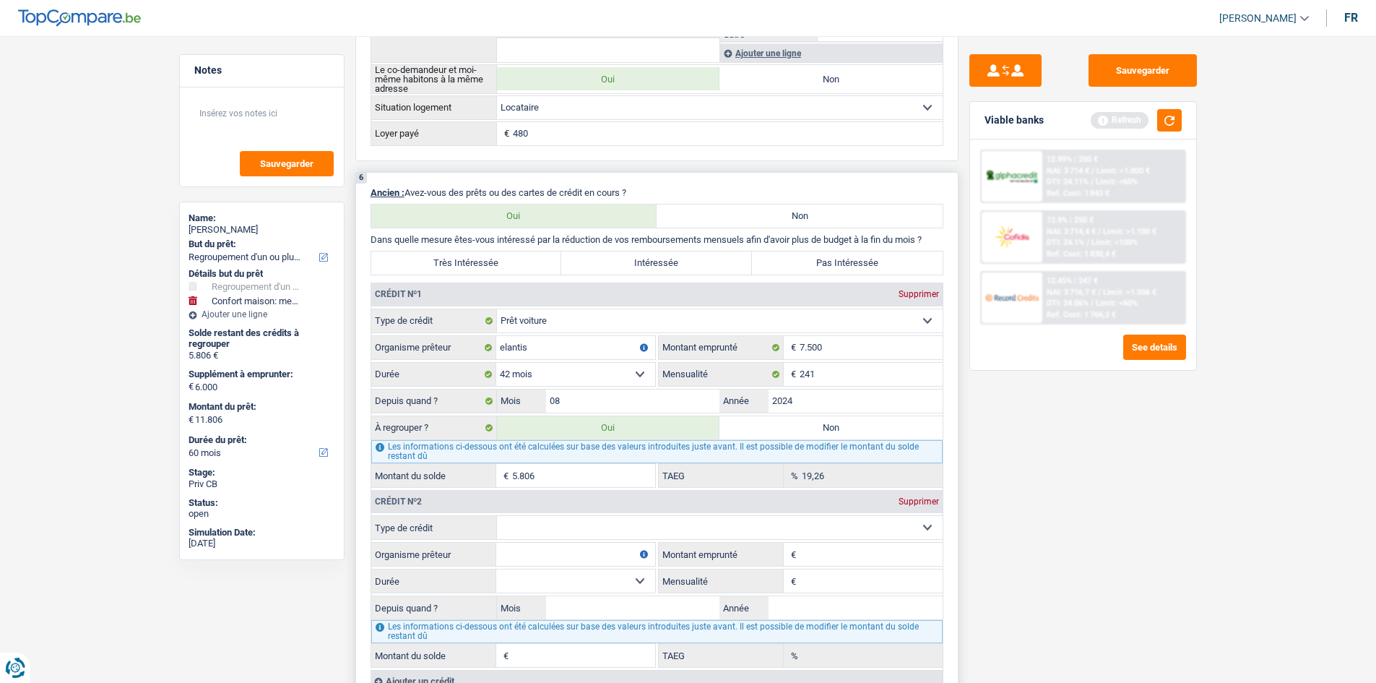
click at [570, 527] on select "Carte ou ouverture de crédit Prêt hypothécaire Vente à tempérament Prêt à tempé…" at bounding box center [720, 527] width 446 height 23
select select "cardOrCredit"
type input "0"
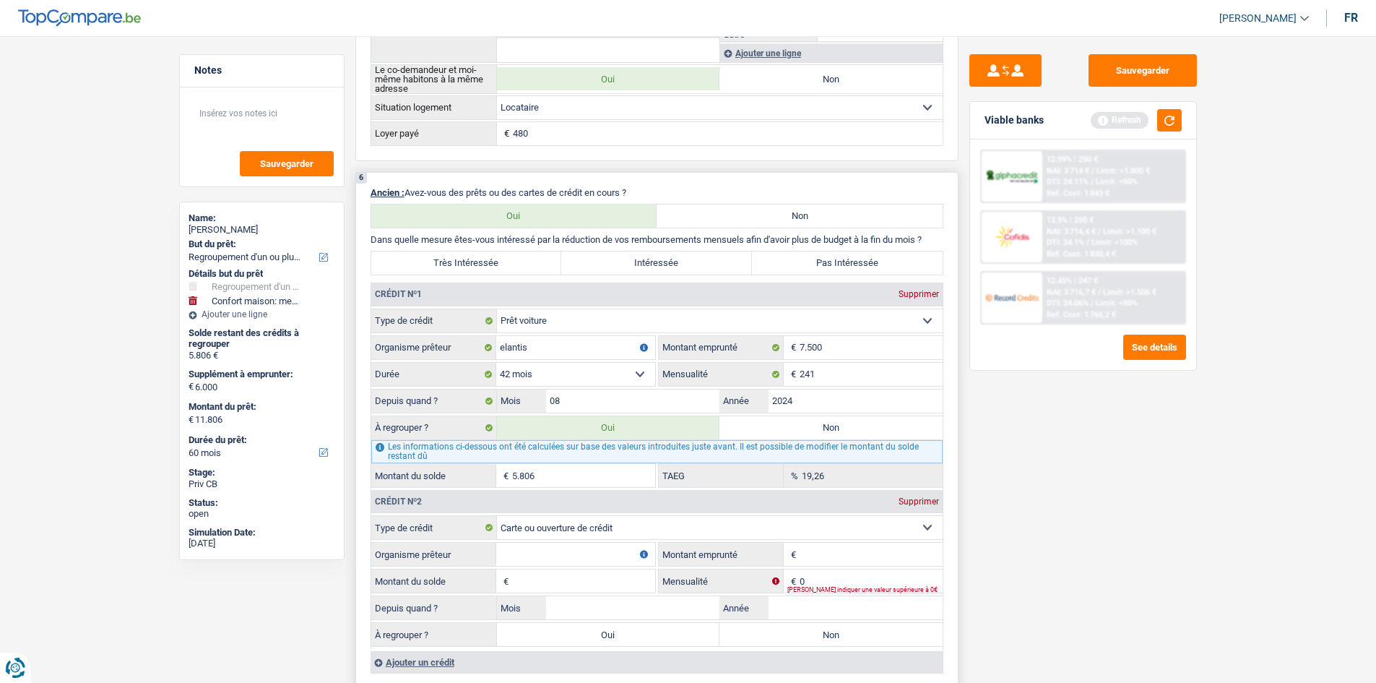
click at [516, 552] on input "Organisme prêteur" at bounding box center [575, 553] width 159 height 23
type input "b"
type input "Bpost"
drag, startPoint x: 841, startPoint y: 557, endPoint x: 821, endPoint y: 553, distance: 20.5
click at [834, 557] on input "Montant" at bounding box center [871, 553] width 143 height 23
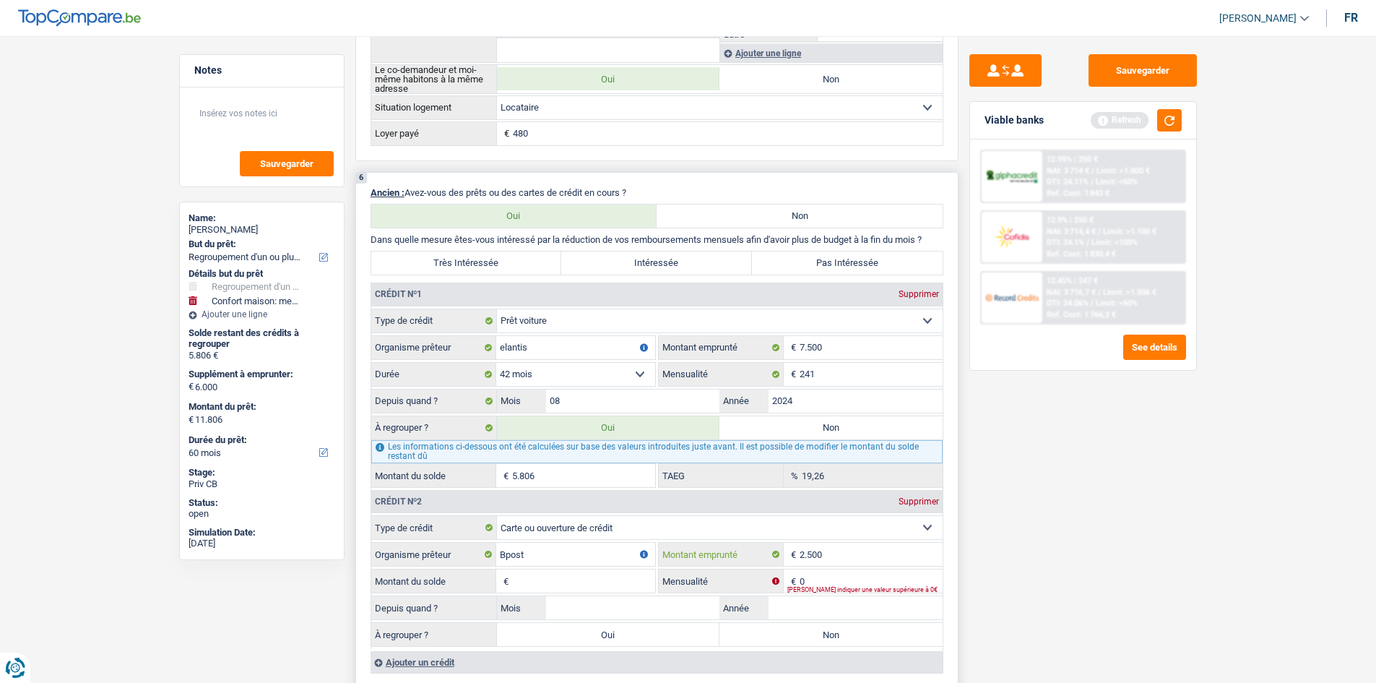
type input "2.500"
click at [590, 583] on input "Montant du solde" at bounding box center [583, 580] width 143 height 23
type input "2.500"
click at [965, 566] on div "Sauvegarder Viable banks Refresh 12.99% | 250 € NAI: 3 714 € / Limit: >1.000 € …" at bounding box center [1082, 355] width 249 height 602
click at [836, 579] on input "0" at bounding box center [871, 580] width 143 height 23
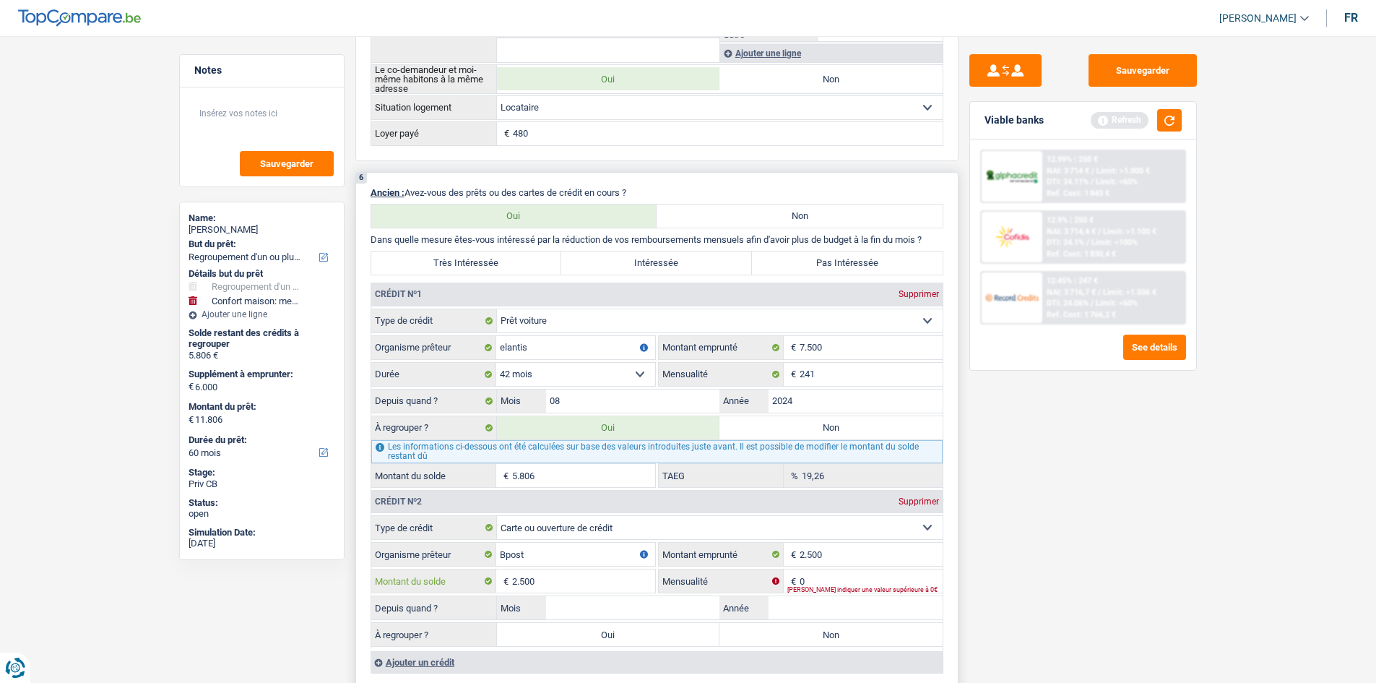
drag, startPoint x: 554, startPoint y: 584, endPoint x: 422, endPoint y: 587, distance: 132.2
click at [425, 588] on div "2.500 € Montant du solde" at bounding box center [513, 580] width 284 height 23
click at [886, 579] on input "0" at bounding box center [871, 580] width 143 height 23
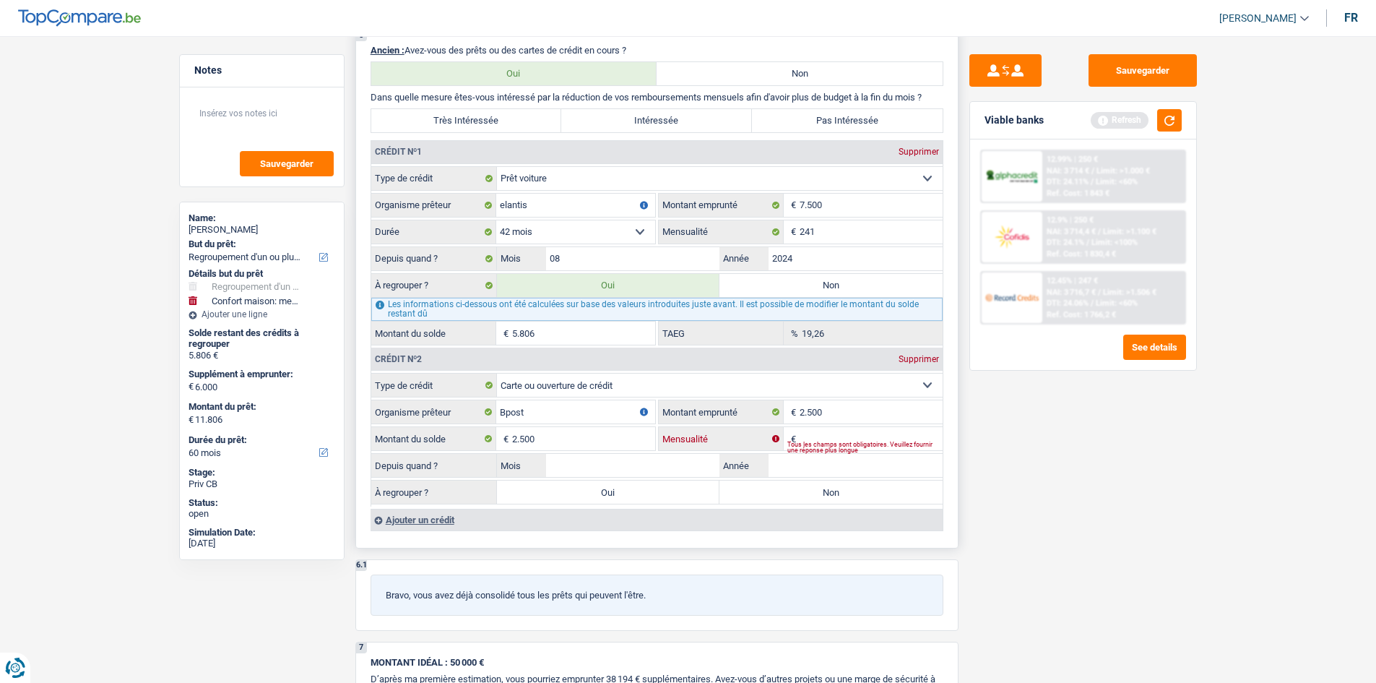
scroll to position [1228, 0]
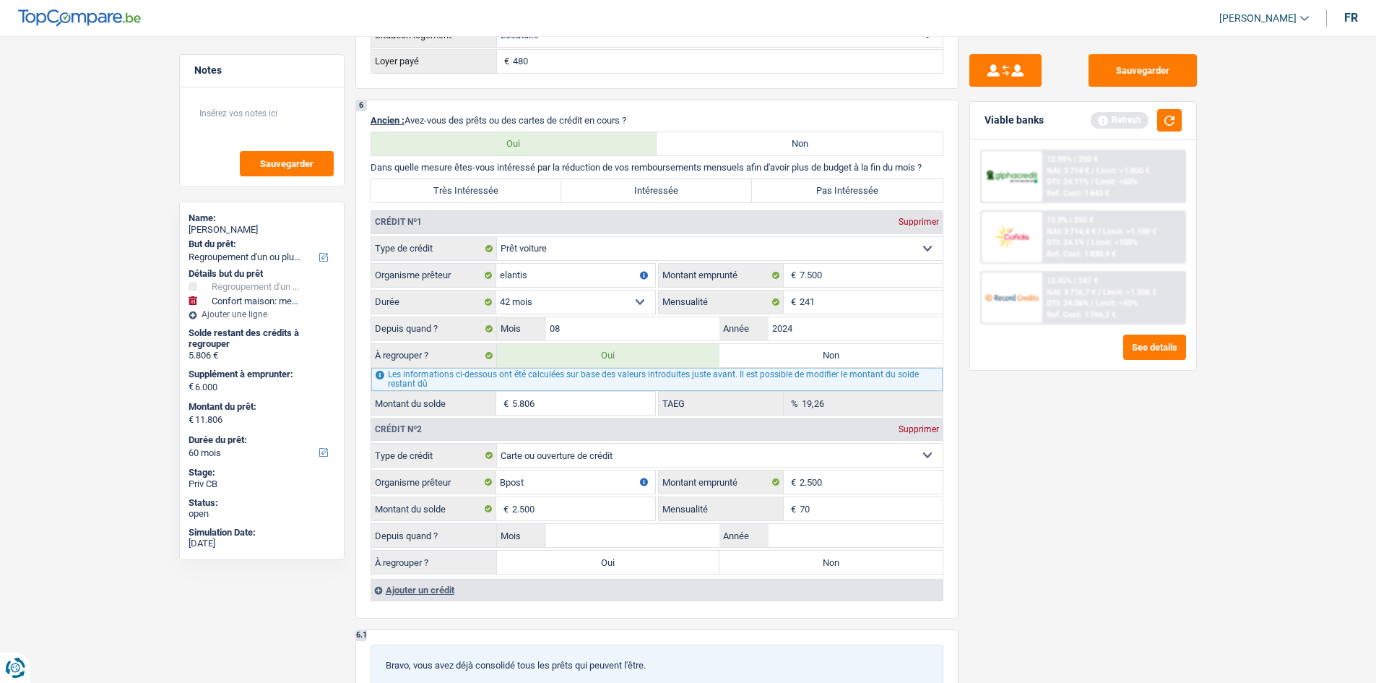
type input "70"
click at [1015, 553] on div "Sauvegarder Viable banks Refresh 12.99% | 250 € NAI: 3 714 € / Limit: >1.000 € …" at bounding box center [1082, 355] width 249 height 602
click at [657, 536] on input "Mois" at bounding box center [633, 535] width 174 height 23
type input "07"
drag, startPoint x: 814, startPoint y: 521, endPoint x: 811, endPoint y: 531, distance: 10.5
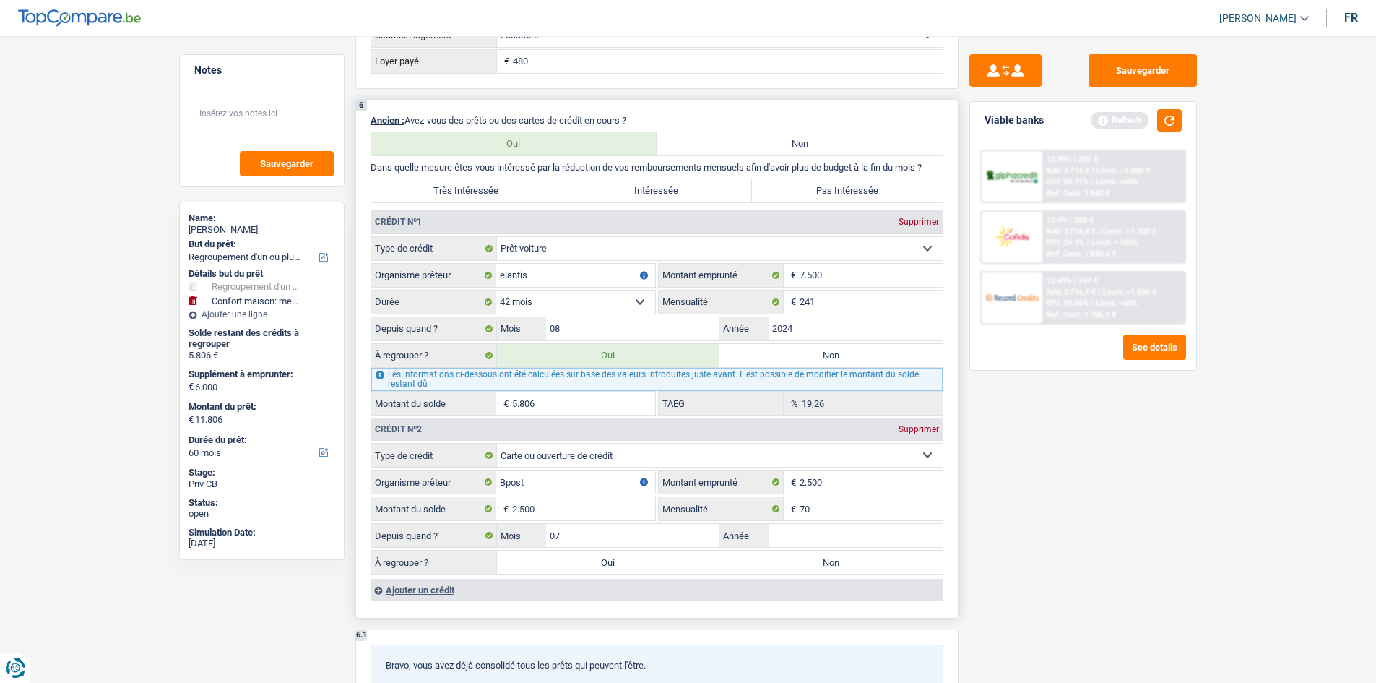
click at [813, 527] on fieldset "Carte ou ouverture de crédit Prêt hypothécaire Vente à tempérament Prêt à tempé…" at bounding box center [656, 510] width 571 height 134
click at [800, 532] on input "Année" at bounding box center [856, 535] width 174 height 23
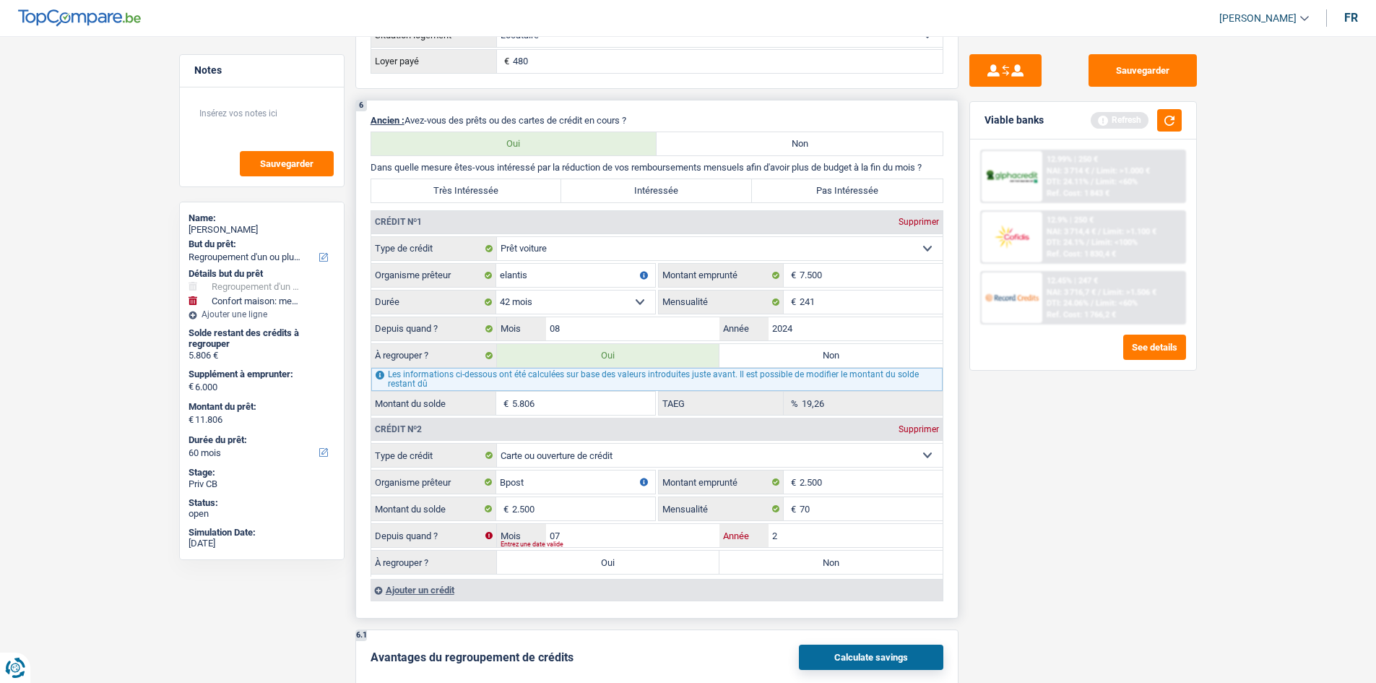
type input "2"
click at [636, 540] on input "07" at bounding box center [633, 535] width 174 height 23
type input "0"
type input "03"
type input "2024"
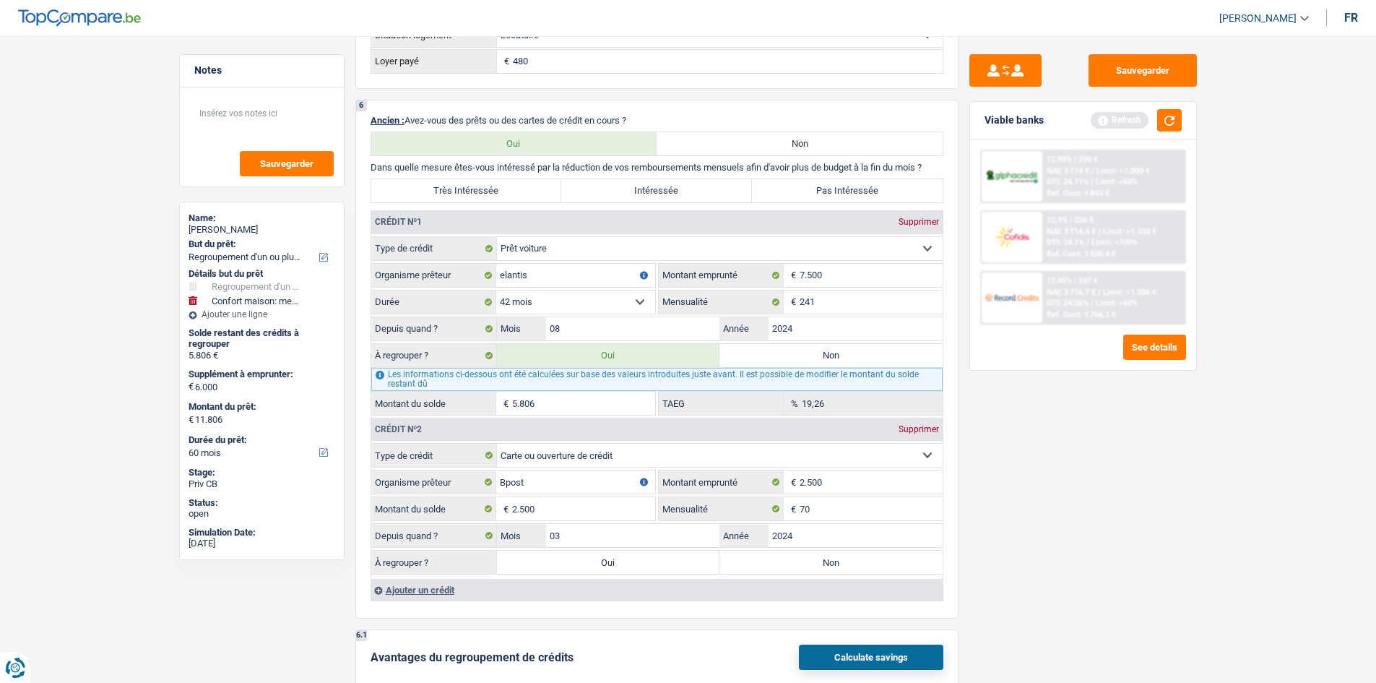
click at [1059, 562] on div "Sauvegarder Viable banks Refresh 12.99% | 250 € NAI: 3 714 € / Limit: >1.000 € …" at bounding box center [1082, 355] width 249 height 602
click at [851, 568] on label "Non" at bounding box center [830, 561] width 223 height 23
click at [851, 568] on input "Non" at bounding box center [830, 561] width 223 height 23
radio input "true"
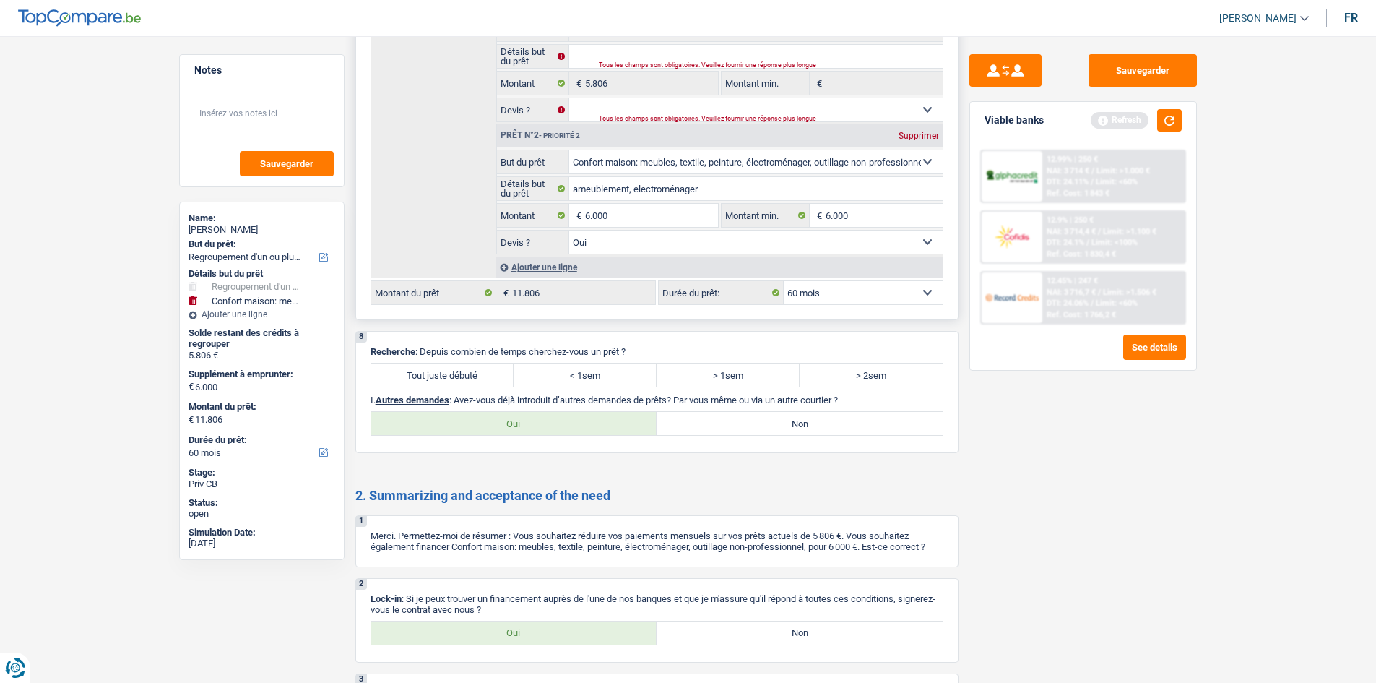
scroll to position [2167, 0]
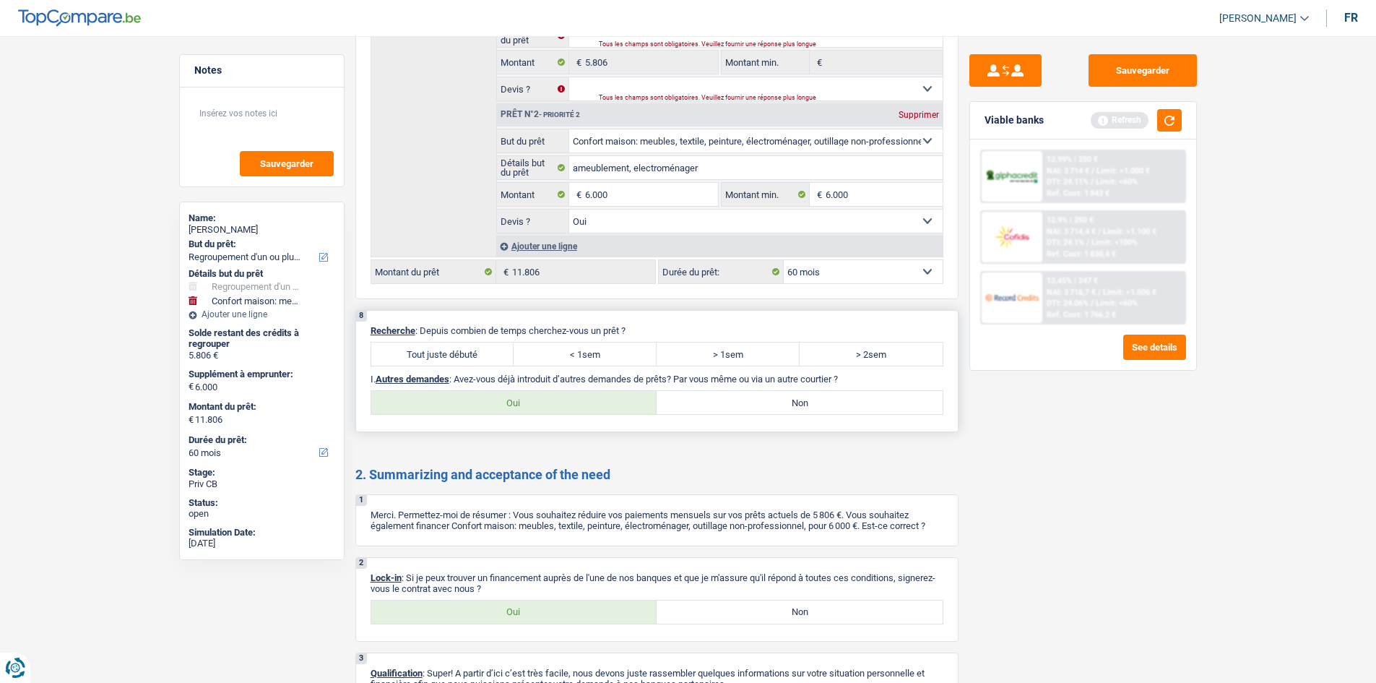
click at [457, 354] on label "Tout juste débuté" at bounding box center [442, 353] width 143 height 23
click at [457, 354] on input "Tout juste débuté" at bounding box center [442, 353] width 143 height 23
radio input "true"
click at [761, 398] on label "Non" at bounding box center [800, 402] width 286 height 23
click at [761, 398] on input "Non" at bounding box center [800, 402] width 286 height 23
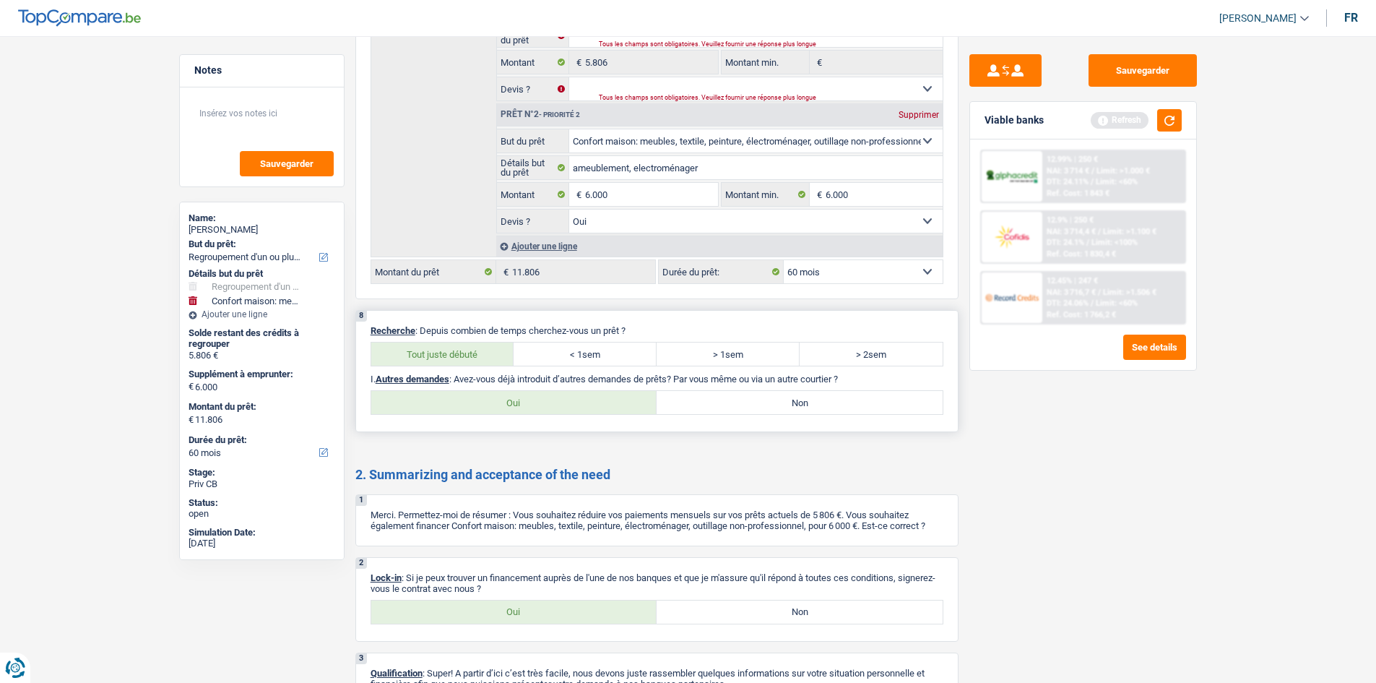
radio input "true"
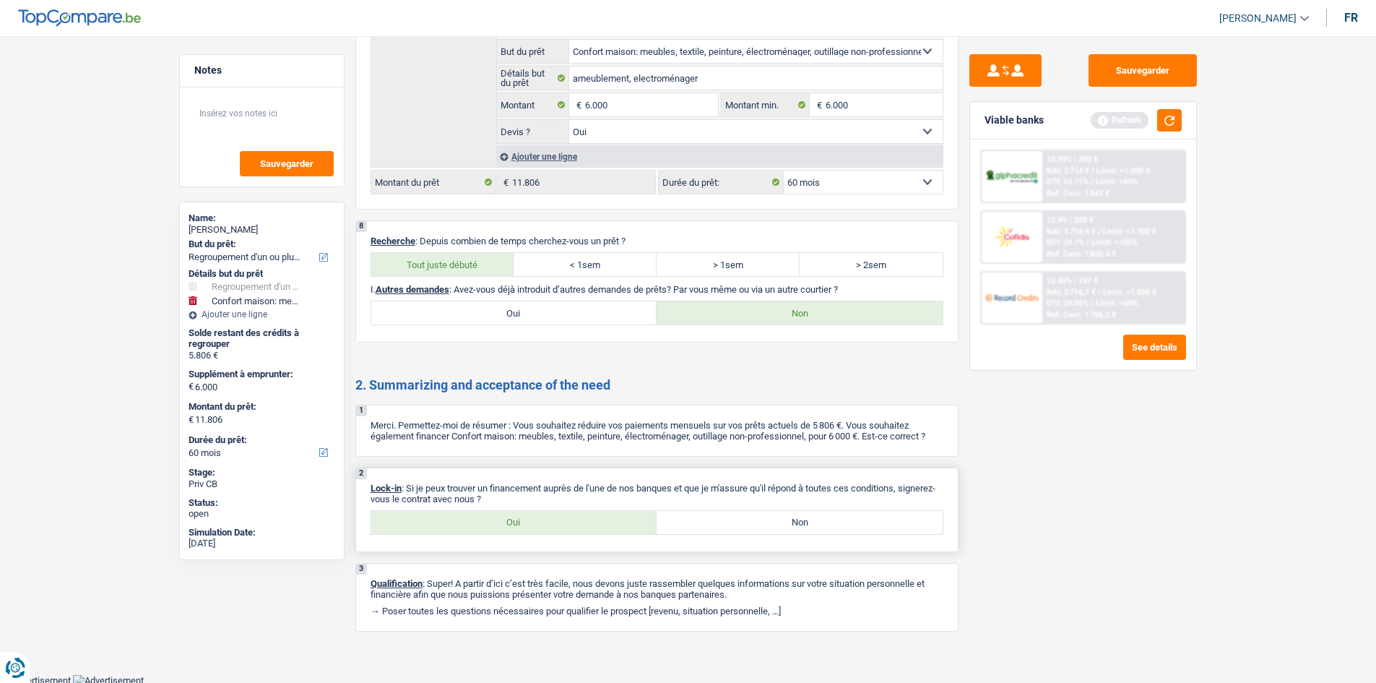
scroll to position [2259, 0]
click at [489, 526] on label "Oui" at bounding box center [514, 519] width 286 height 23
click at [489, 526] on input "Oui" at bounding box center [514, 519] width 286 height 23
radio input "true"
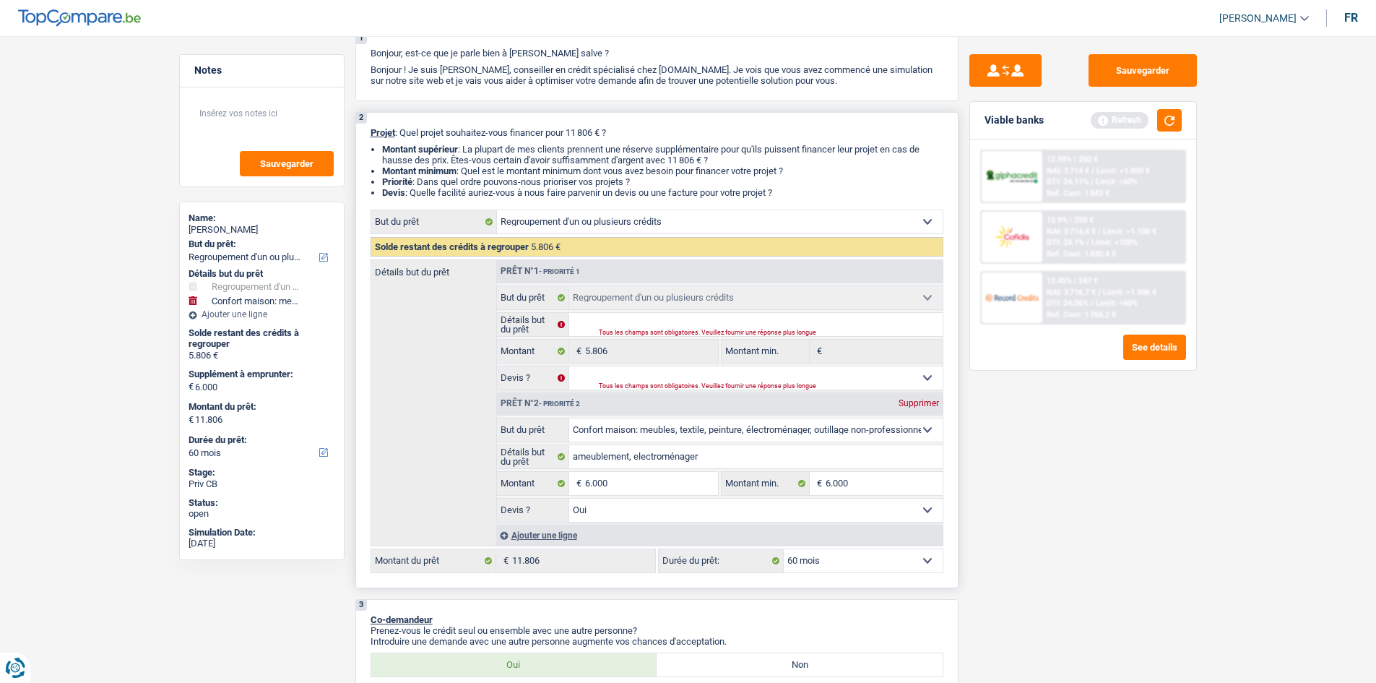
scroll to position [0, 0]
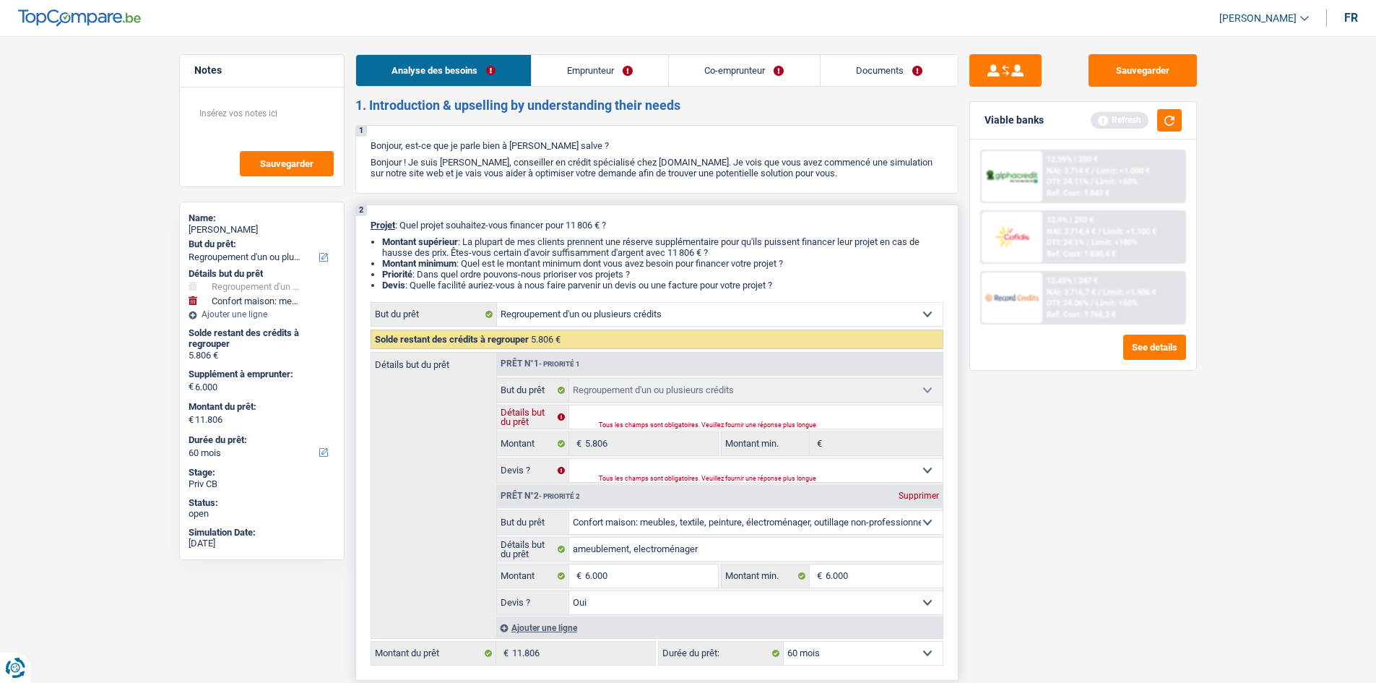
click at [686, 413] on input "Détails but du prêt" at bounding box center [755, 416] width 373 height 23
click at [615, 411] on input "Détails but du prêt" at bounding box center [755, 416] width 373 height 23
click at [594, 420] on input "Détails but du prêt" at bounding box center [755, 416] width 373 height 23
type input "r"
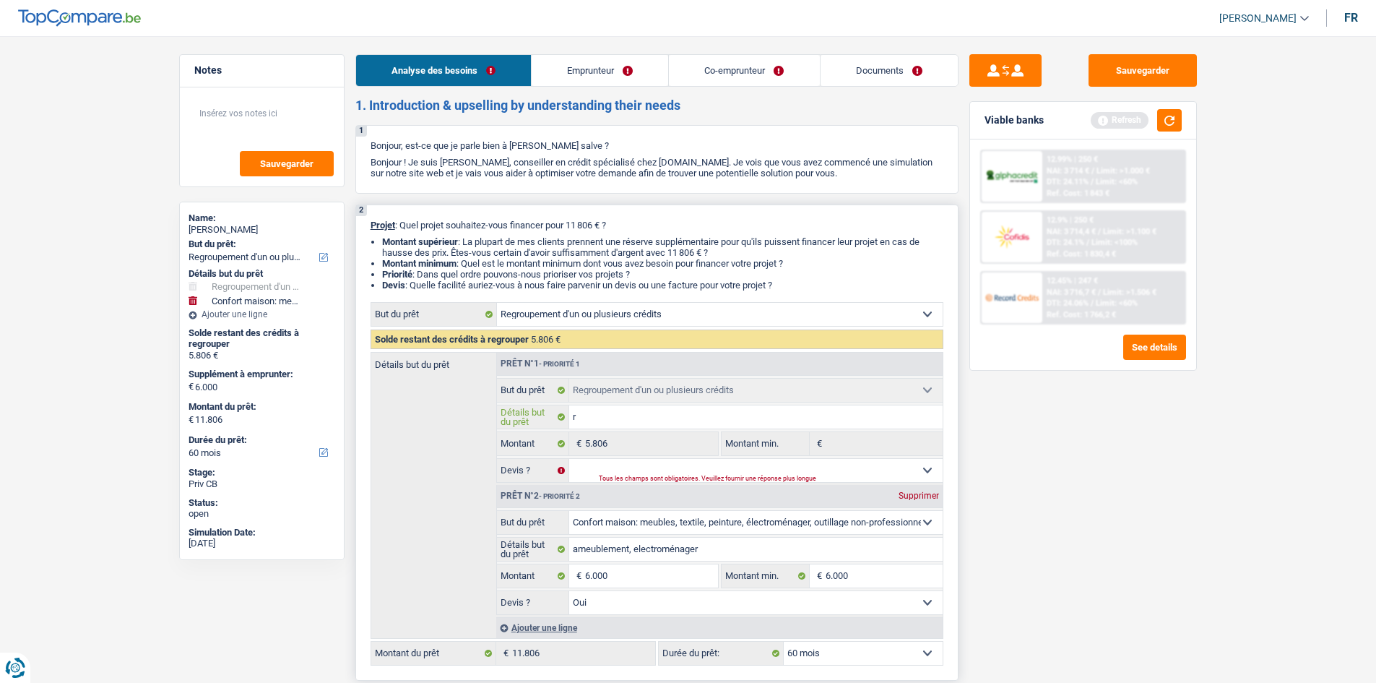
type input "re"
type input "reg"
type input "regr"
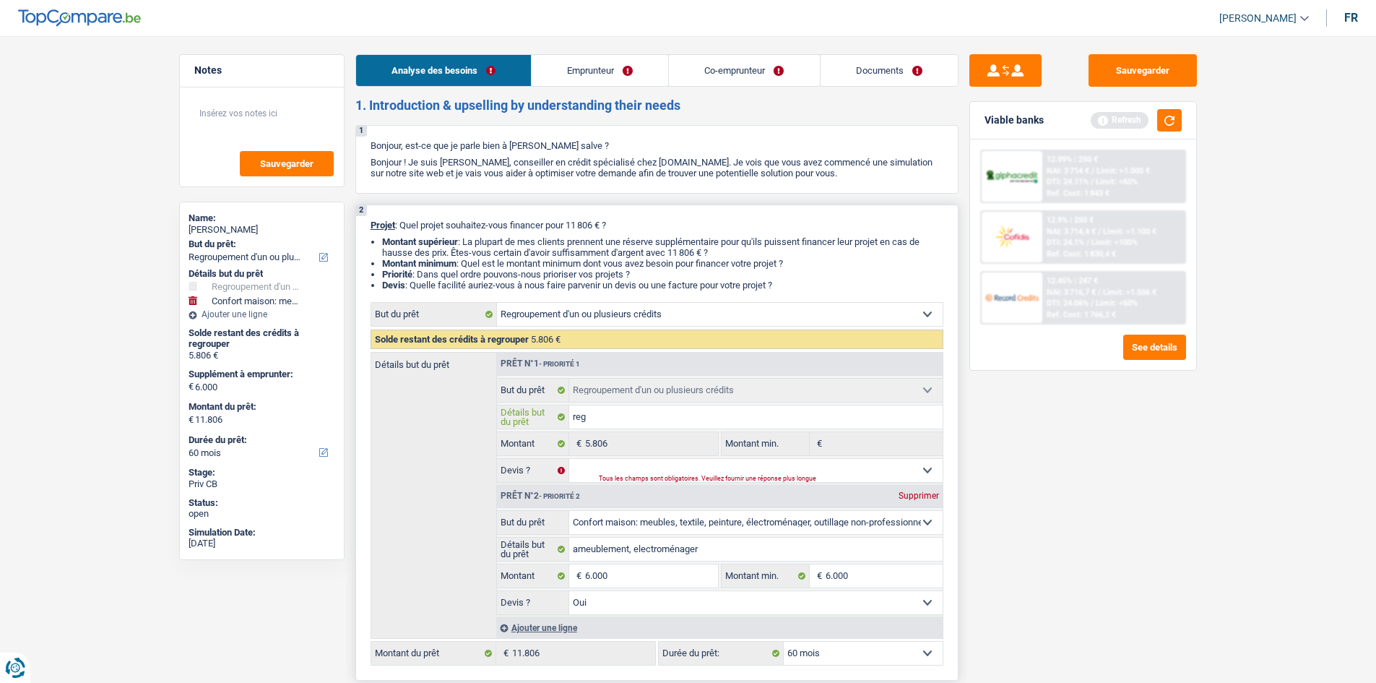
type input "regr"
type input "regro"
type input "regrou"
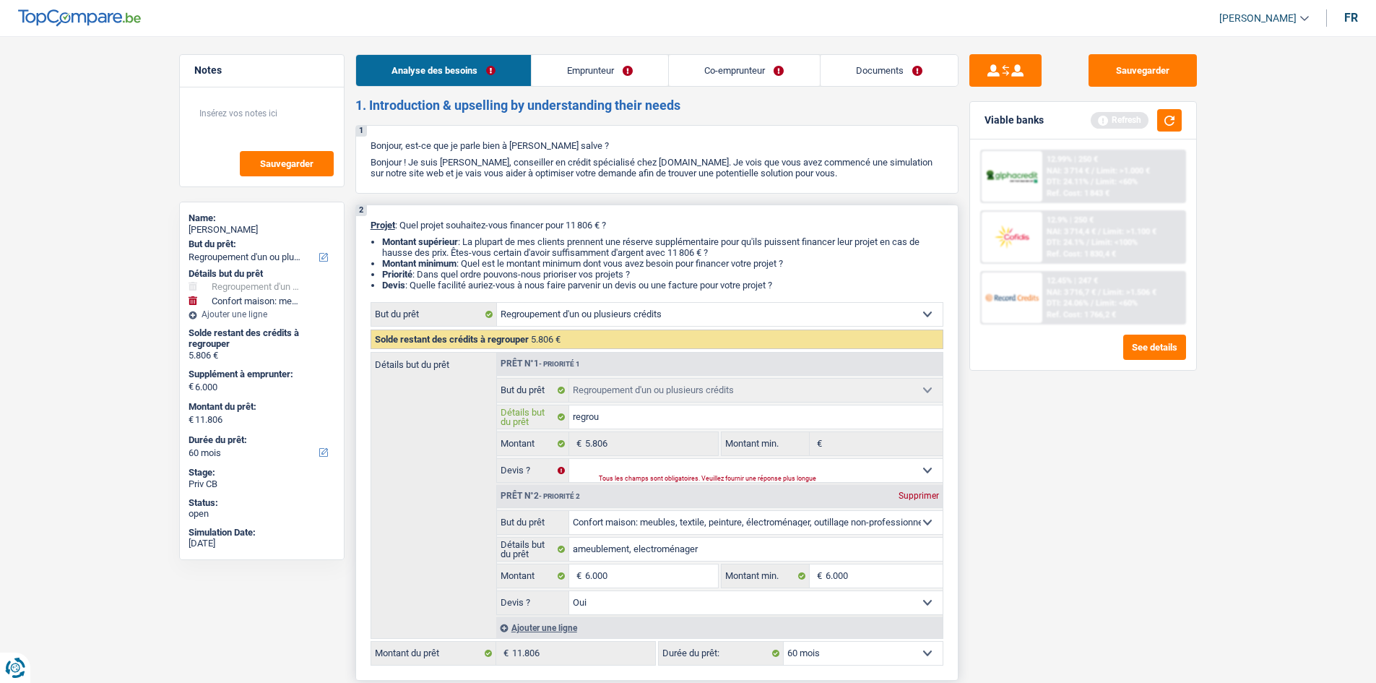
type input "regroup"
type input "regroupe"
type input "regroupem"
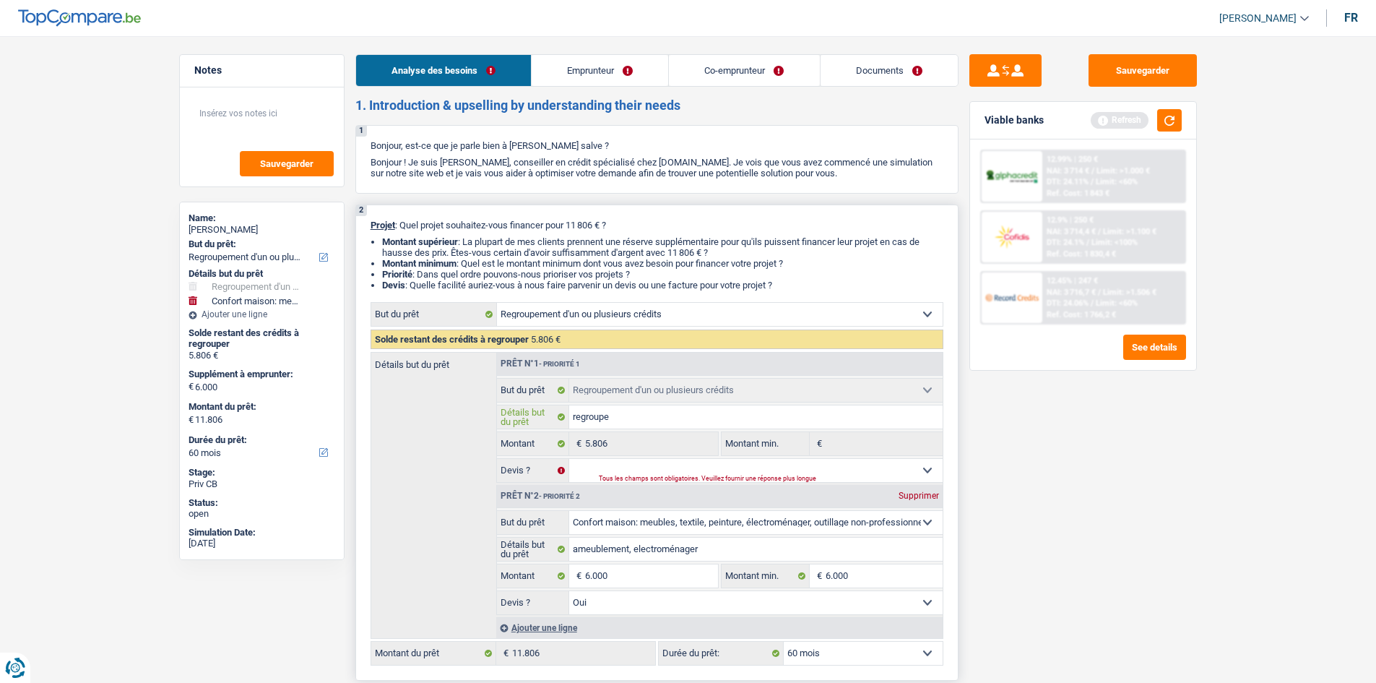
type input "regroupem"
type input "regroupeme"
type input "regroupemen"
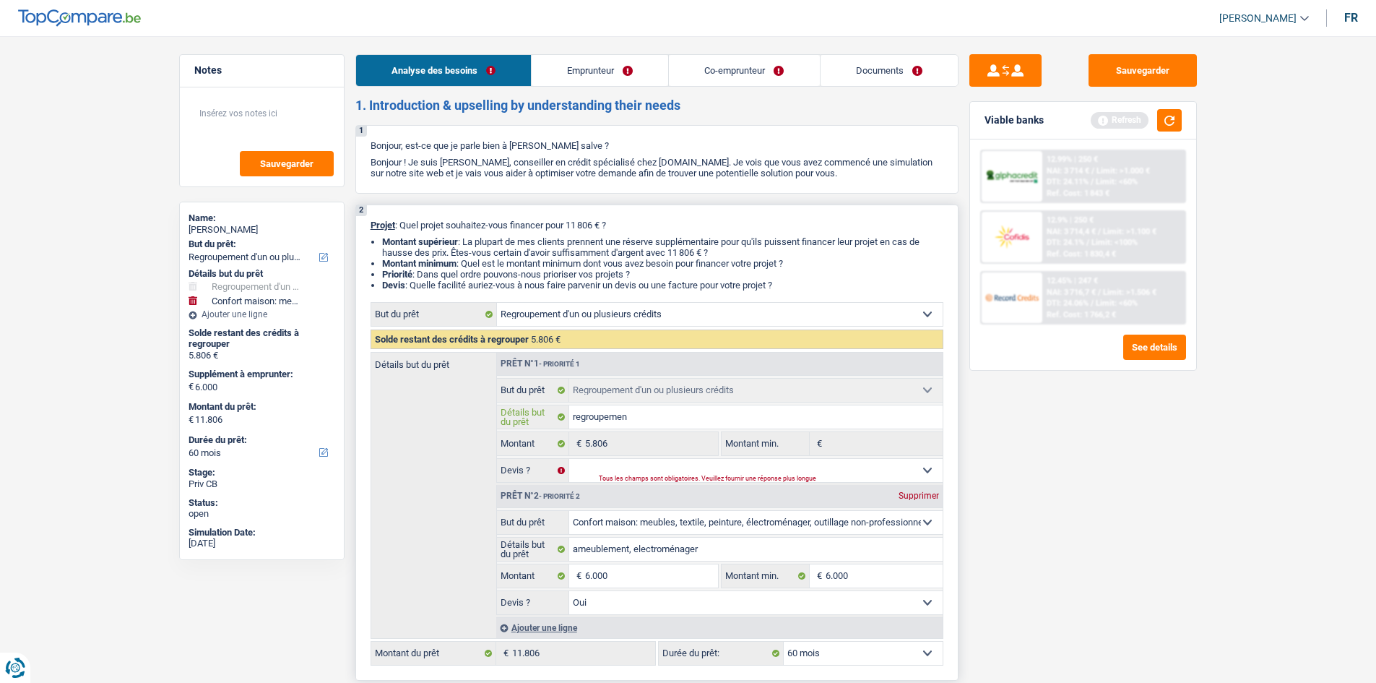
type input "regroupement"
click at [617, 471] on select "Oui Non Non répondu Sélectionner une option" at bounding box center [755, 470] width 373 height 23
select select "yes"
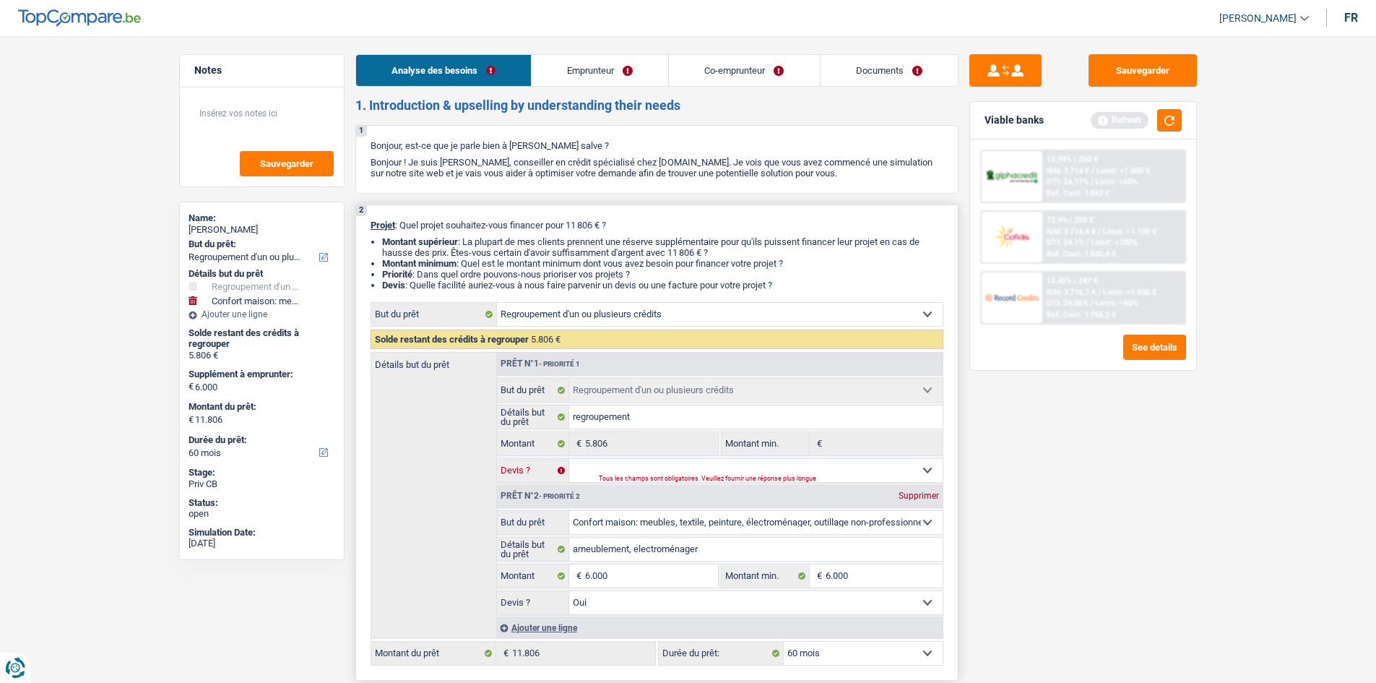
click at [569, 459] on select "Oui Non Non répondu Sélectionner une option" at bounding box center [755, 470] width 373 height 23
select select "yes"
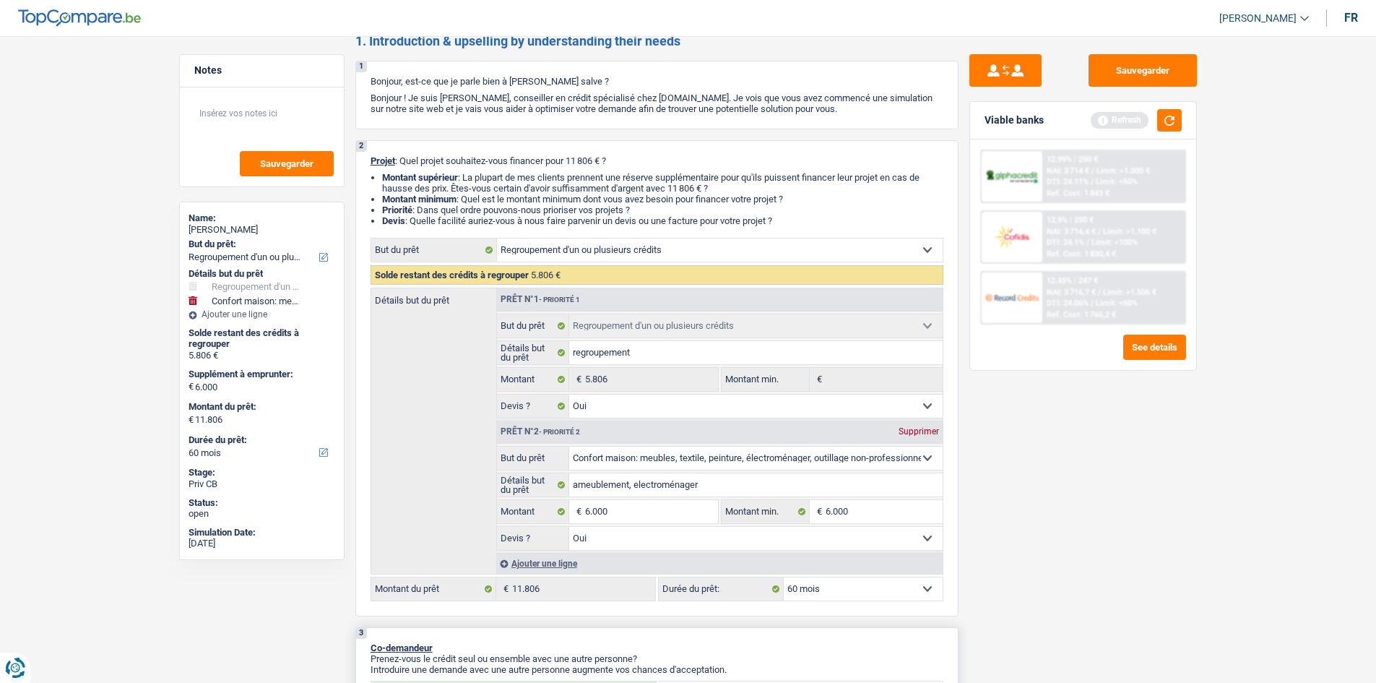
scroll to position [144, 0]
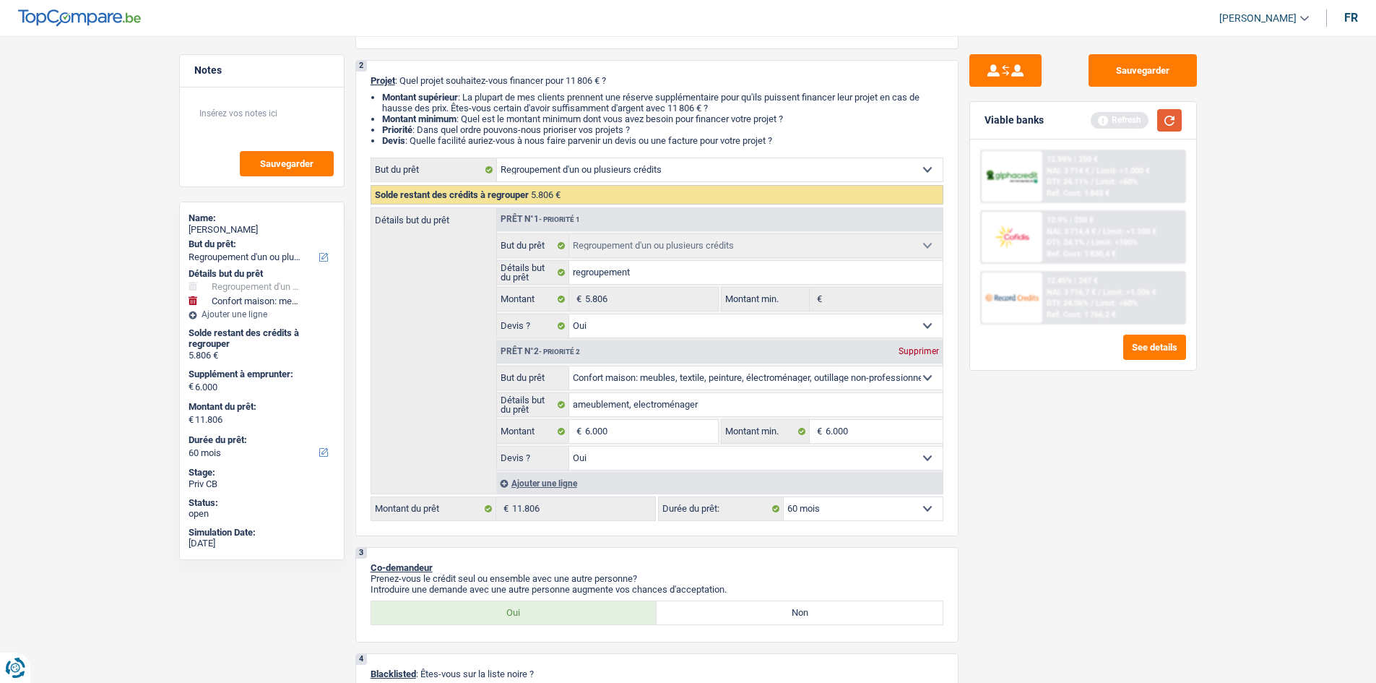
click at [1178, 124] on button "button" at bounding box center [1169, 120] width 25 height 22
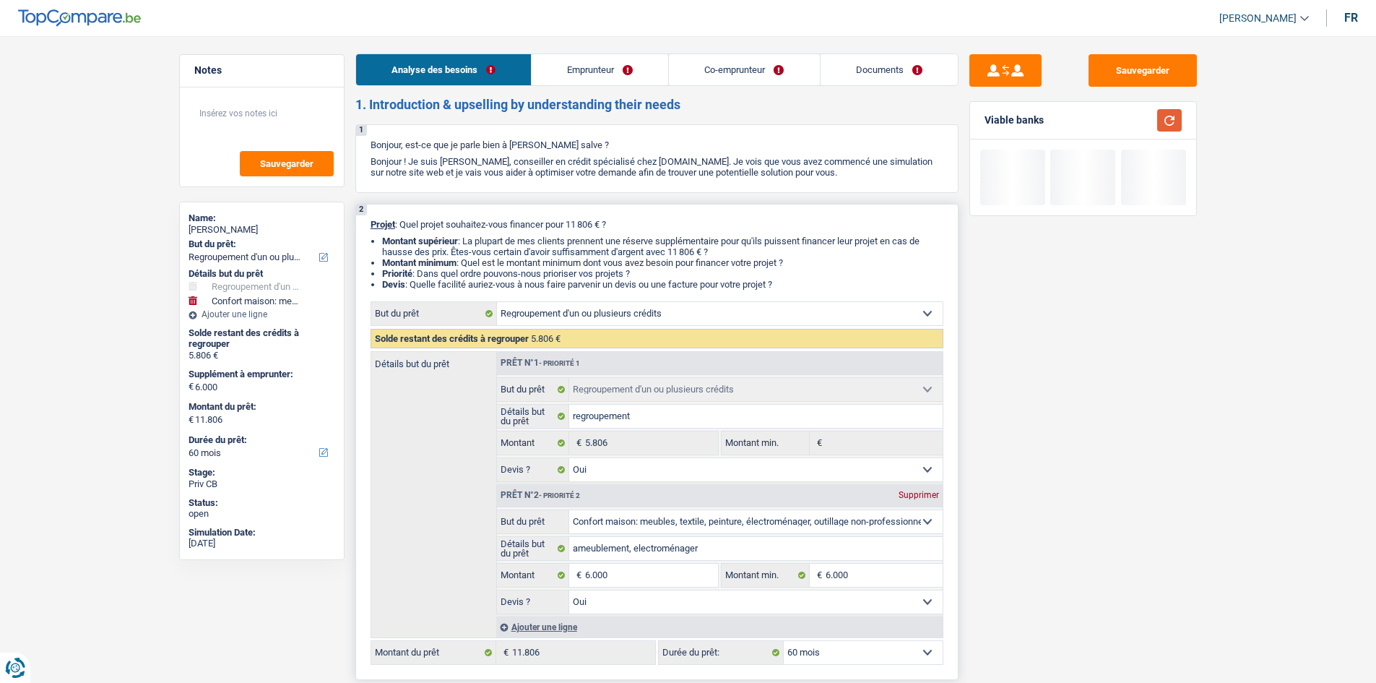
scroll to position [0, 0]
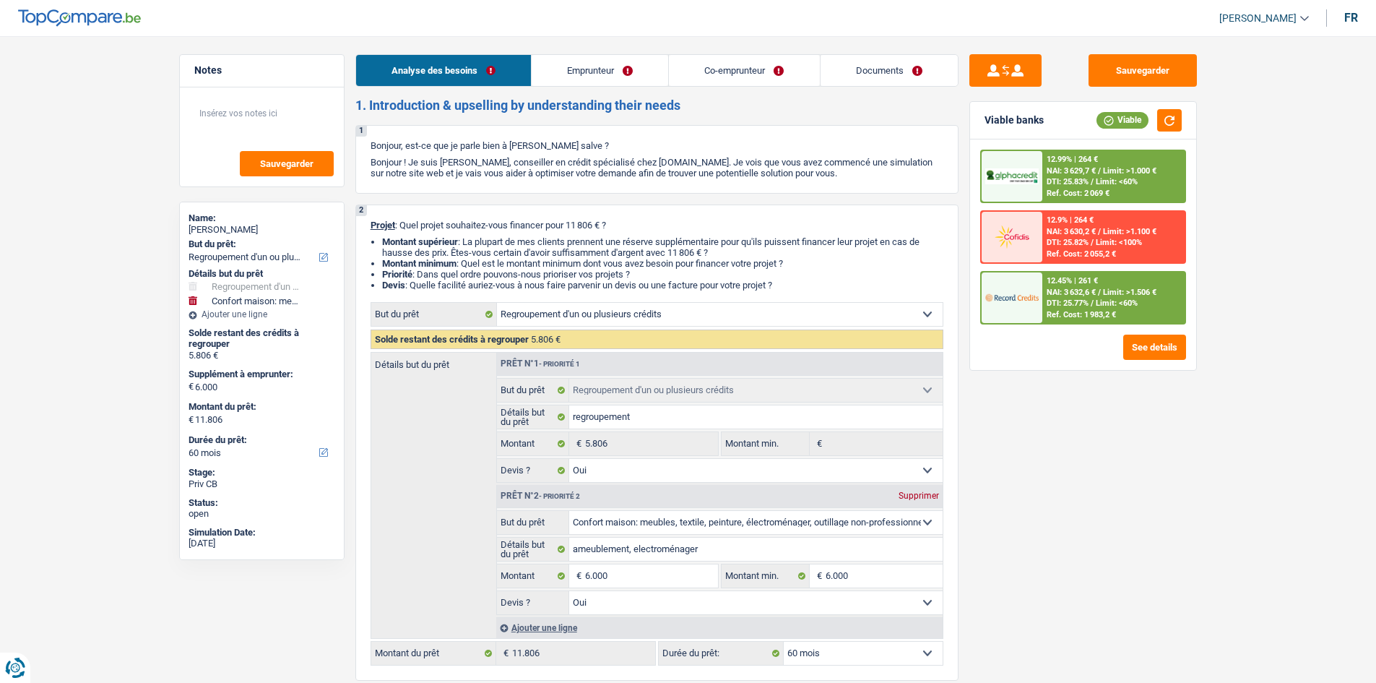
click at [574, 68] on link "Emprunteur" at bounding box center [600, 70] width 137 height 31
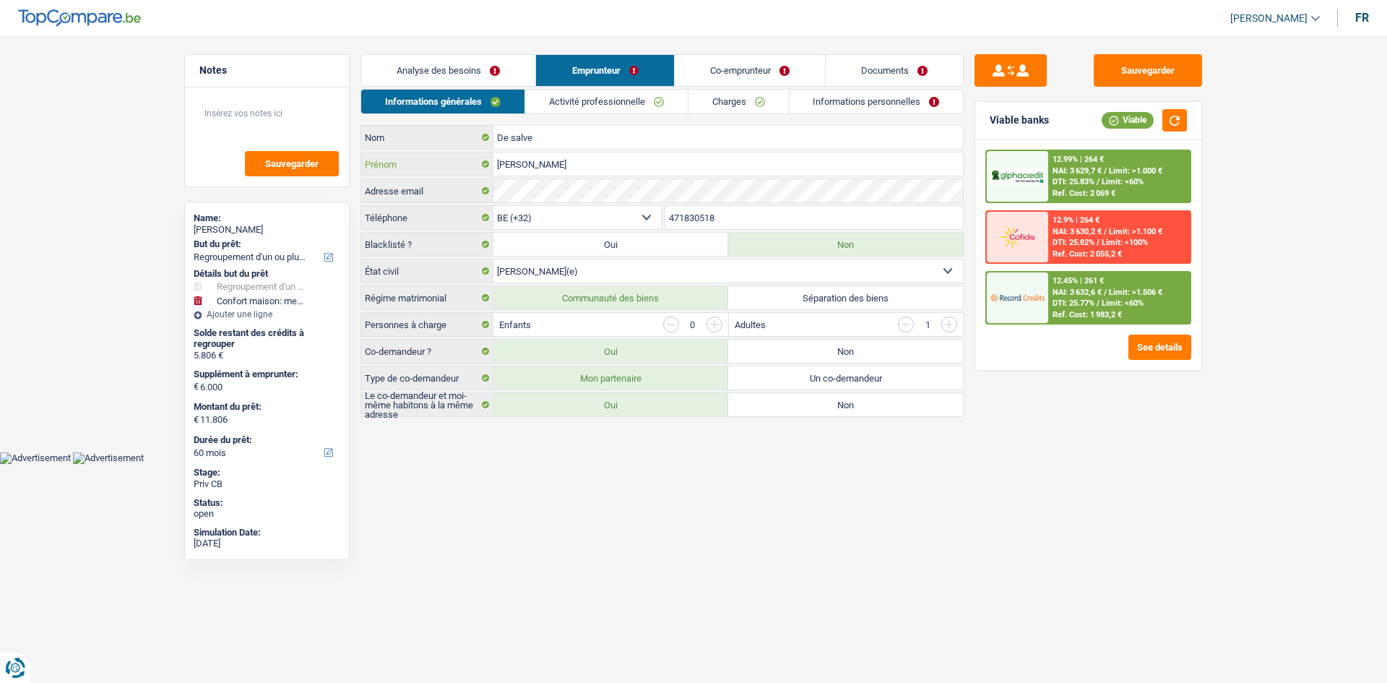
click at [545, 168] on input "Vito" at bounding box center [727, 163] width 469 height 23
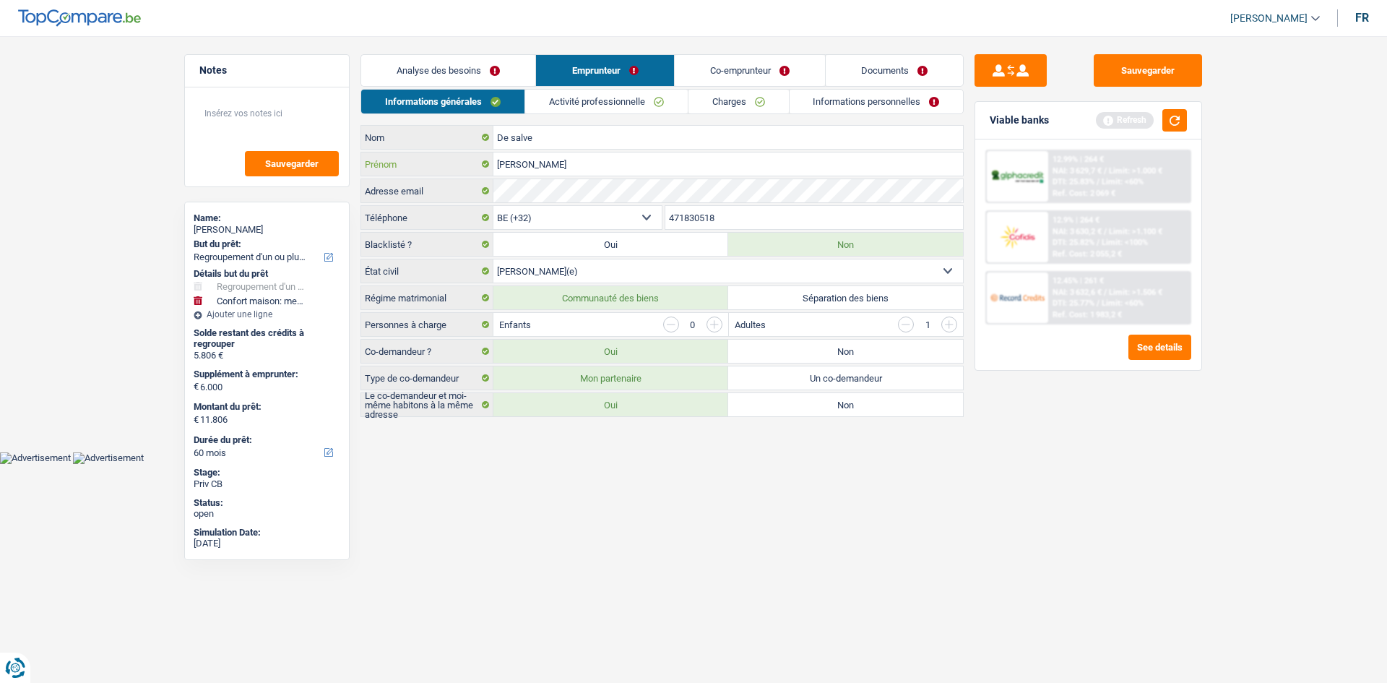
click at [519, 157] on input "Vito antonio" at bounding box center [727, 163] width 469 height 23
click at [573, 170] on input "Vito Antonio" at bounding box center [727, 163] width 469 height 23
type input "Vito Antonio"
click at [842, 326] on div "Adultes 1" at bounding box center [846, 324] width 235 height 23
click at [725, 56] on link "Co-emprunteur" at bounding box center [750, 70] width 150 height 31
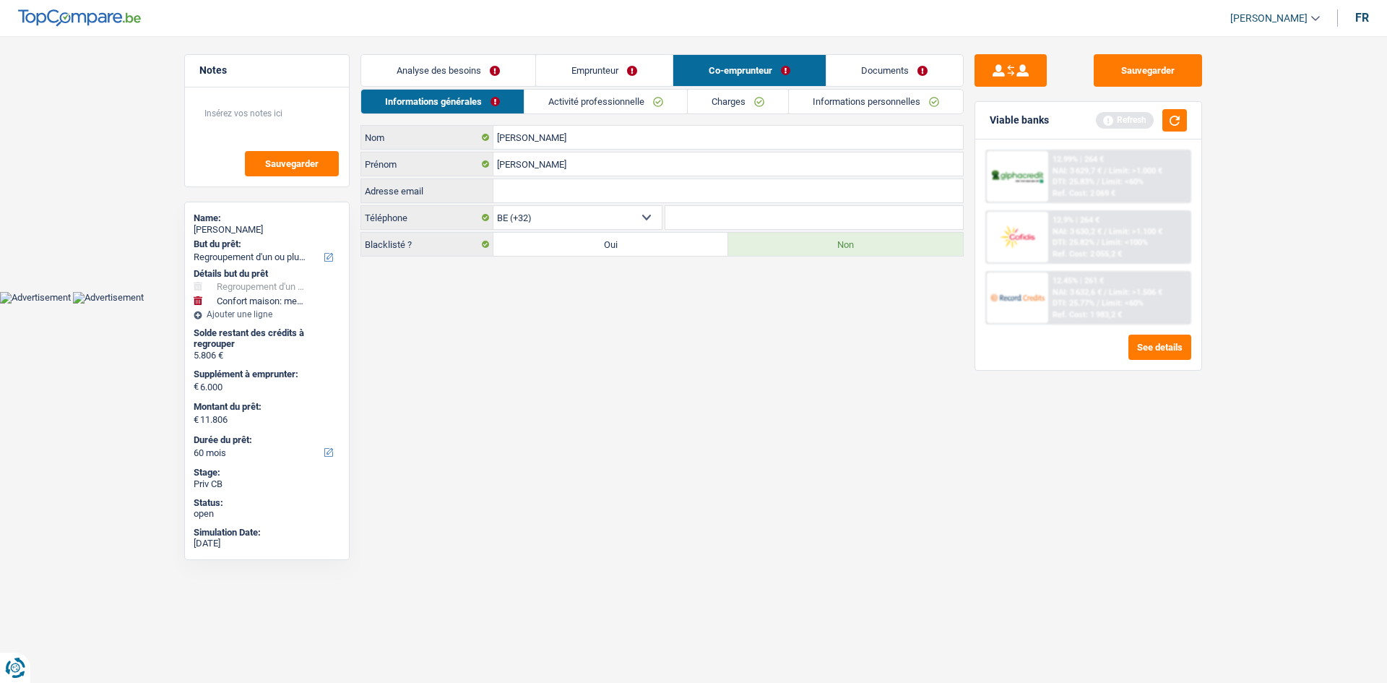
click at [612, 97] on link "Activité professionnelle" at bounding box center [605, 102] width 163 height 24
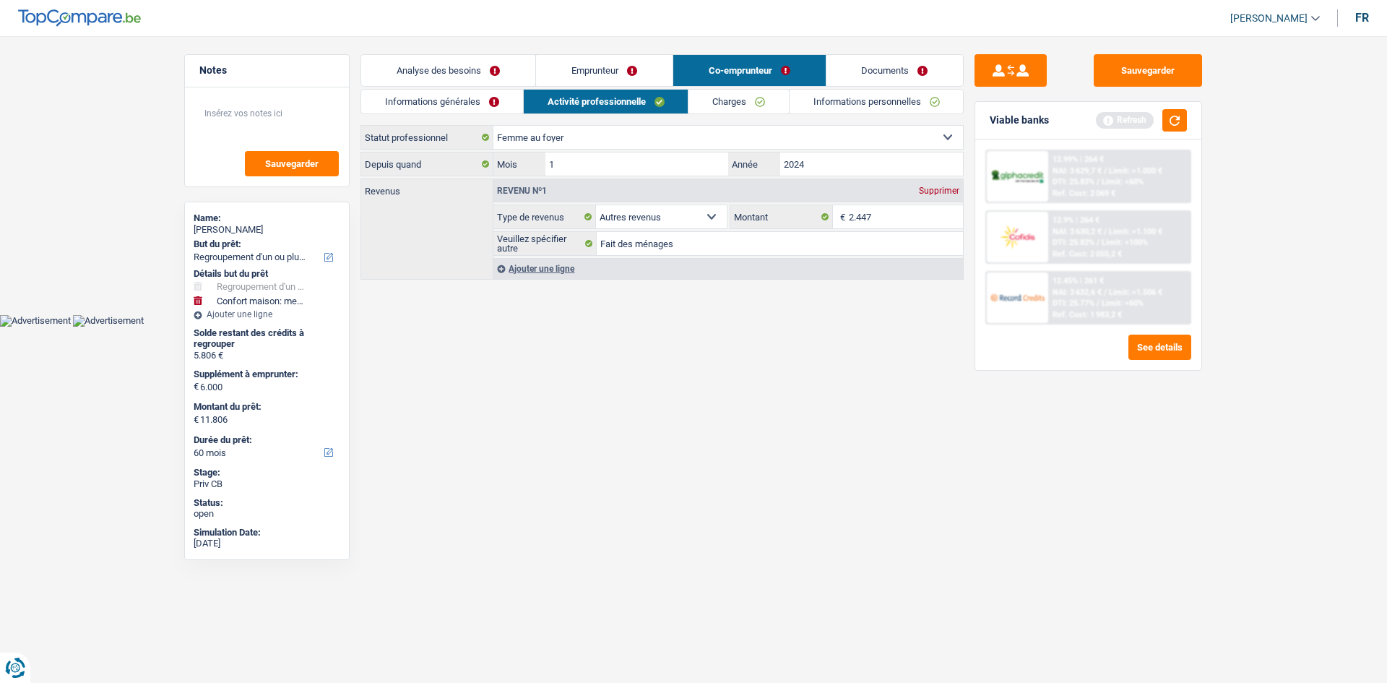
click at [623, 65] on link "Emprunteur" at bounding box center [604, 70] width 137 height 31
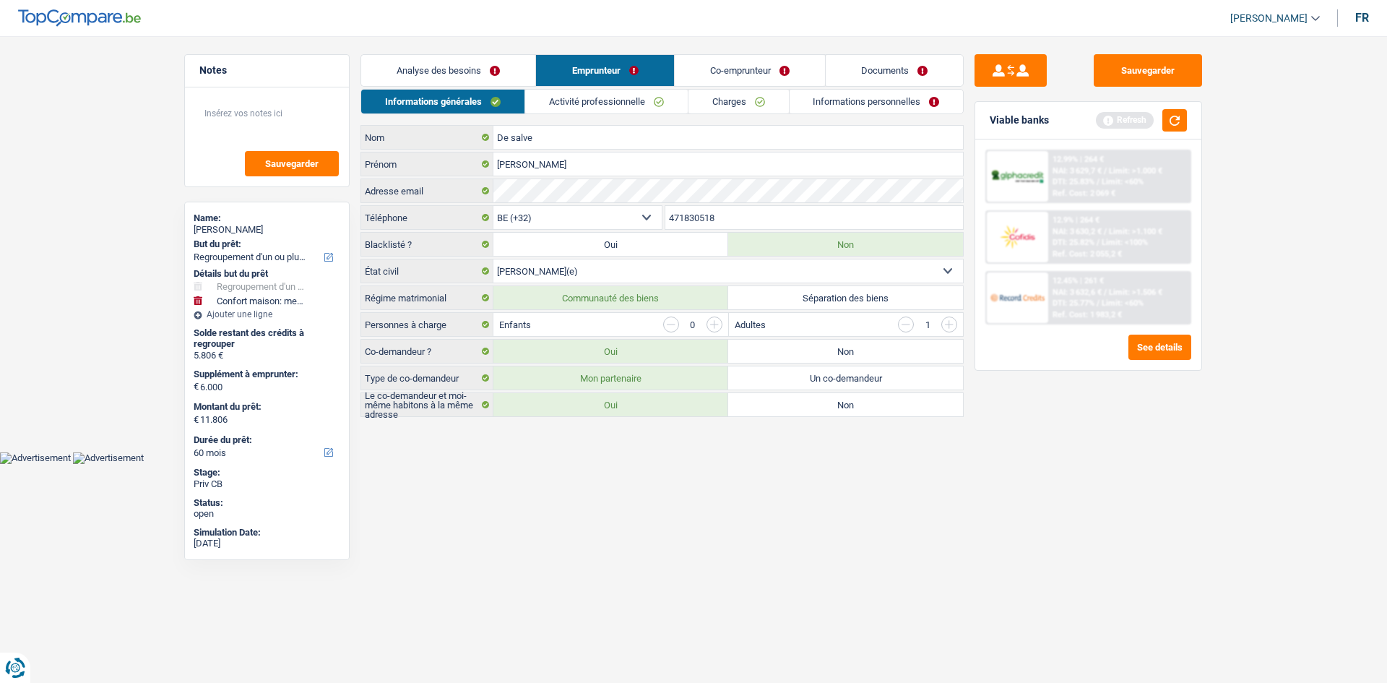
click at [587, 98] on link "Activité professionnelle" at bounding box center [606, 102] width 163 height 24
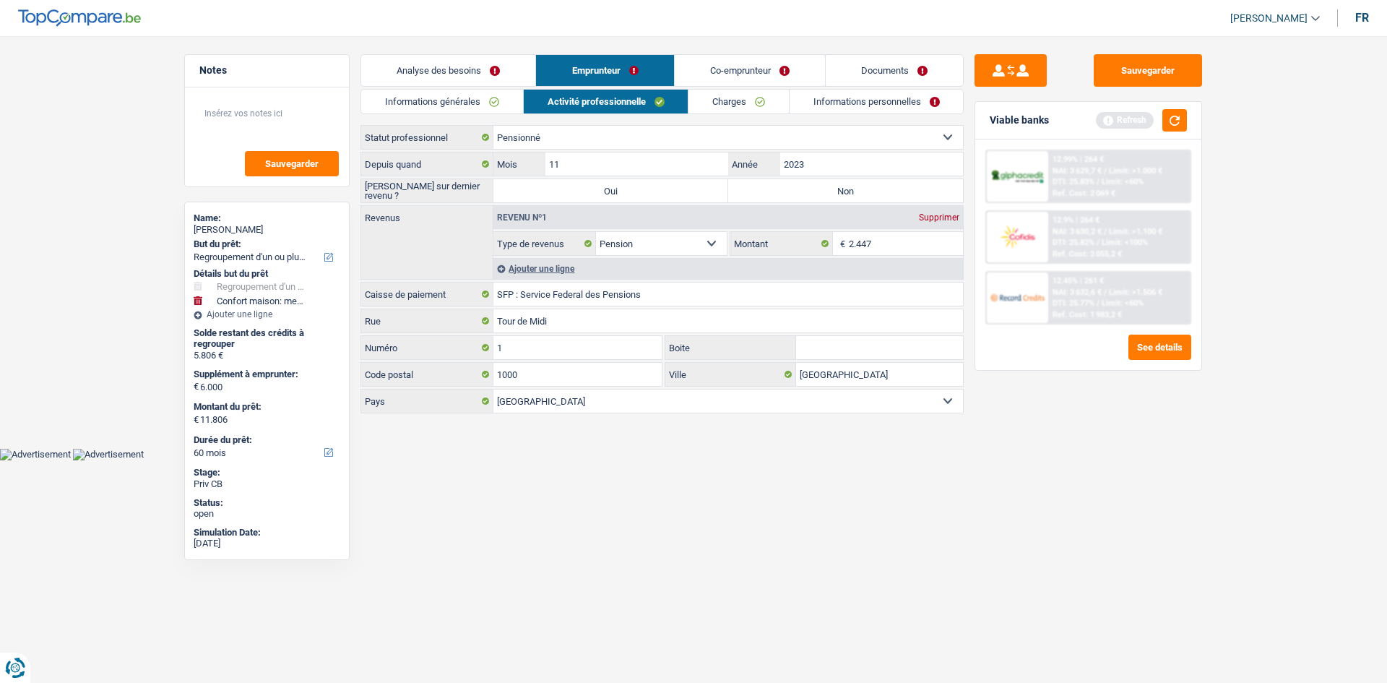
click at [829, 184] on label "Non" at bounding box center [845, 190] width 235 height 23
click at [829, 184] on input "Non" at bounding box center [845, 190] width 235 height 23
radio input "true"
click at [552, 264] on div "Ajouter une ligne" at bounding box center [727, 268] width 469 height 21
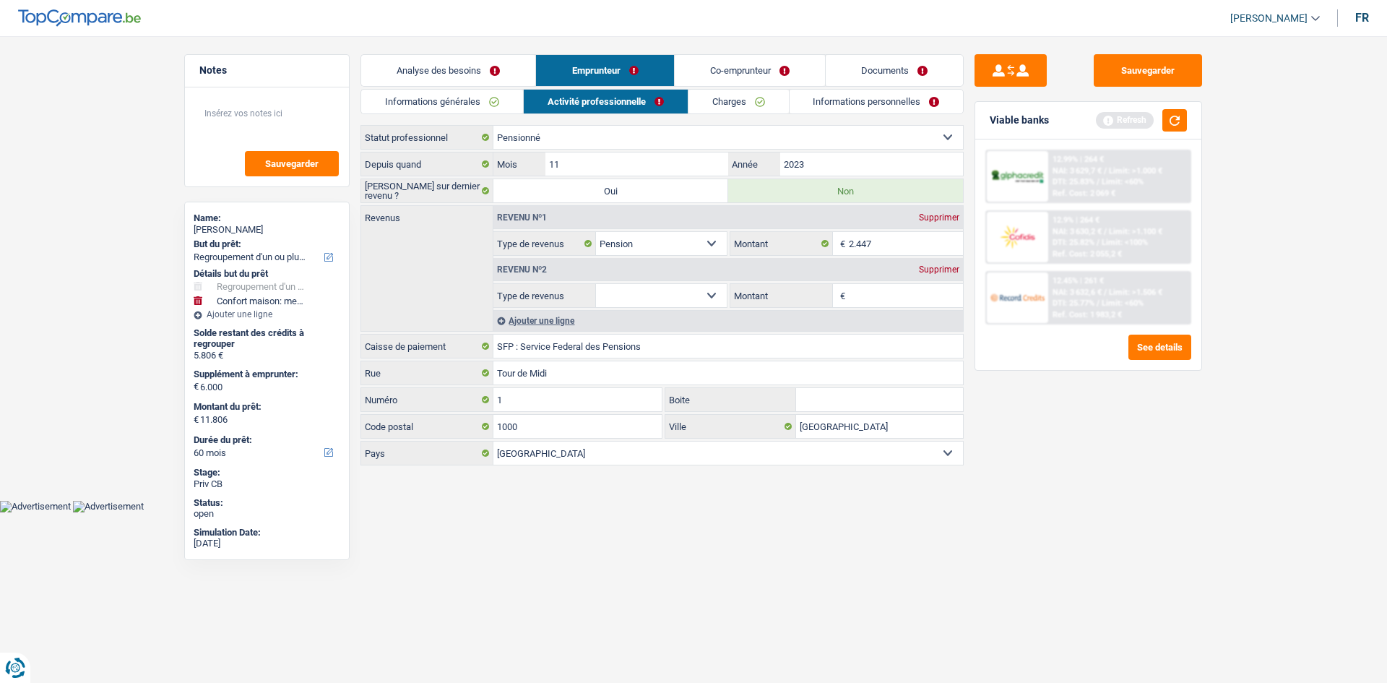
click at [927, 267] on div "Supprimer" at bounding box center [939, 269] width 48 height 9
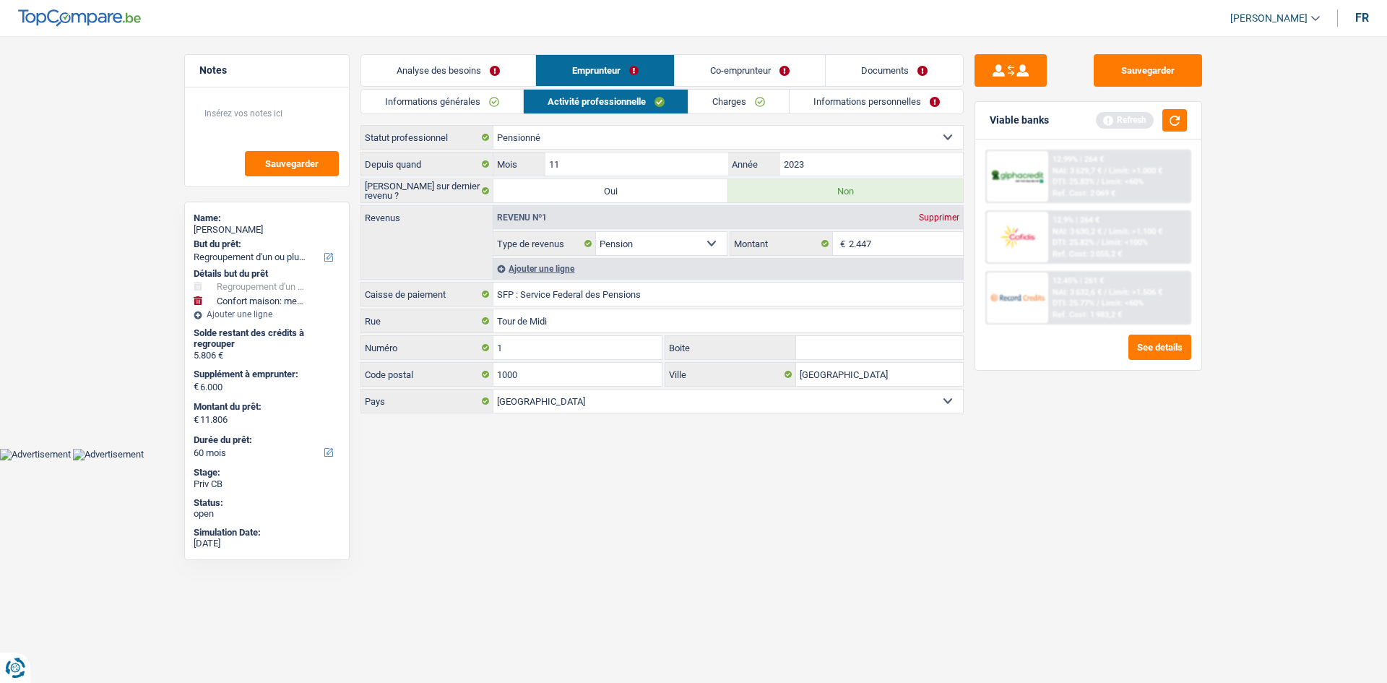
click at [715, 103] on link "Charges" at bounding box center [738, 102] width 100 height 24
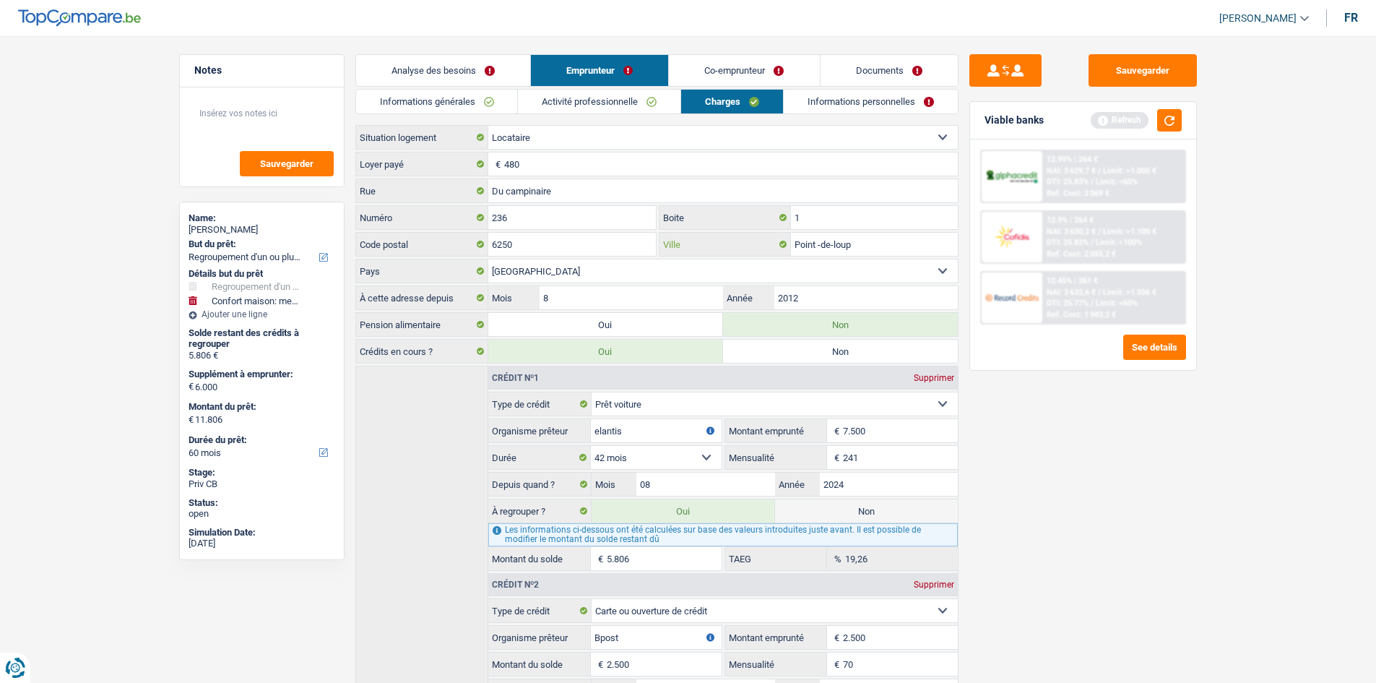
click at [810, 246] on input "Point -de-loup" at bounding box center [874, 244] width 167 height 23
type input "Pont -de-loup"
click at [537, 251] on input "6250" at bounding box center [572, 244] width 168 height 23
click at [696, 74] on link "Co-emprunteur" at bounding box center [744, 70] width 150 height 31
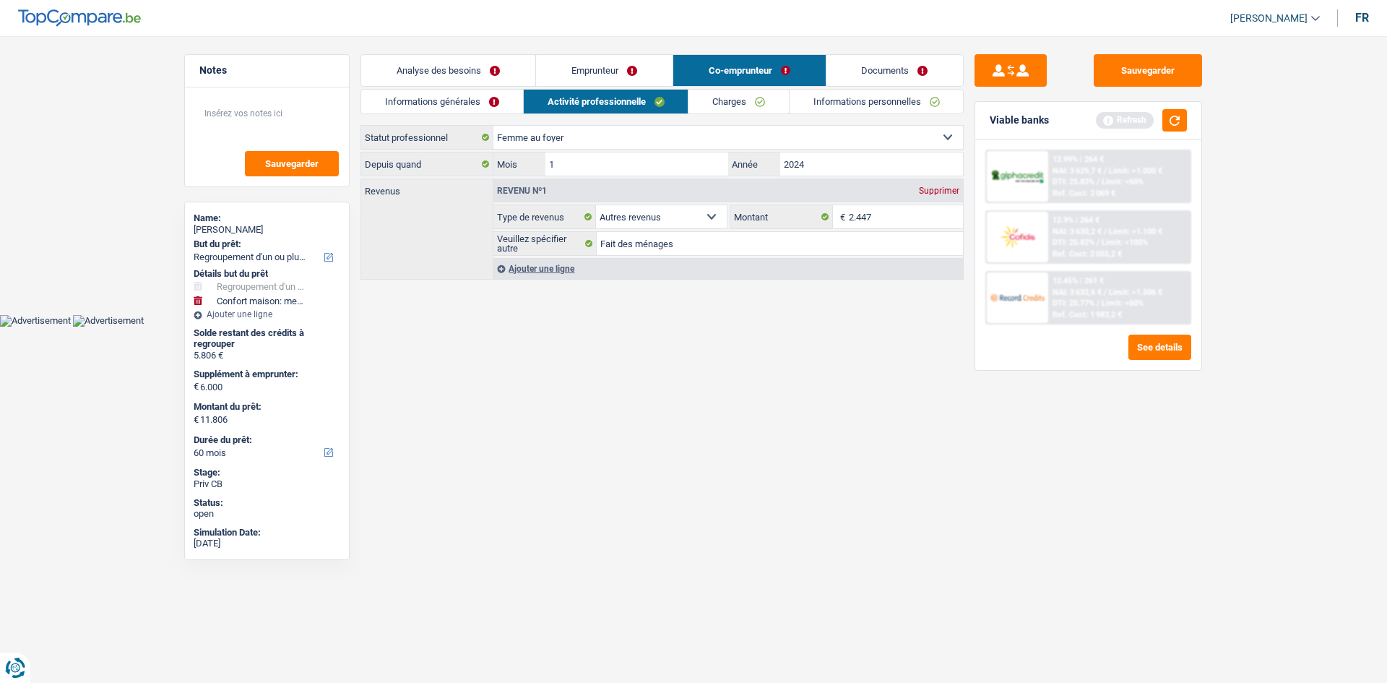
click at [448, 115] on div "Informations générales Activité professionnelle Charges Informations personnell…" at bounding box center [661, 185] width 603 height 193
click at [448, 106] on link "Informations générales" at bounding box center [442, 102] width 162 height 24
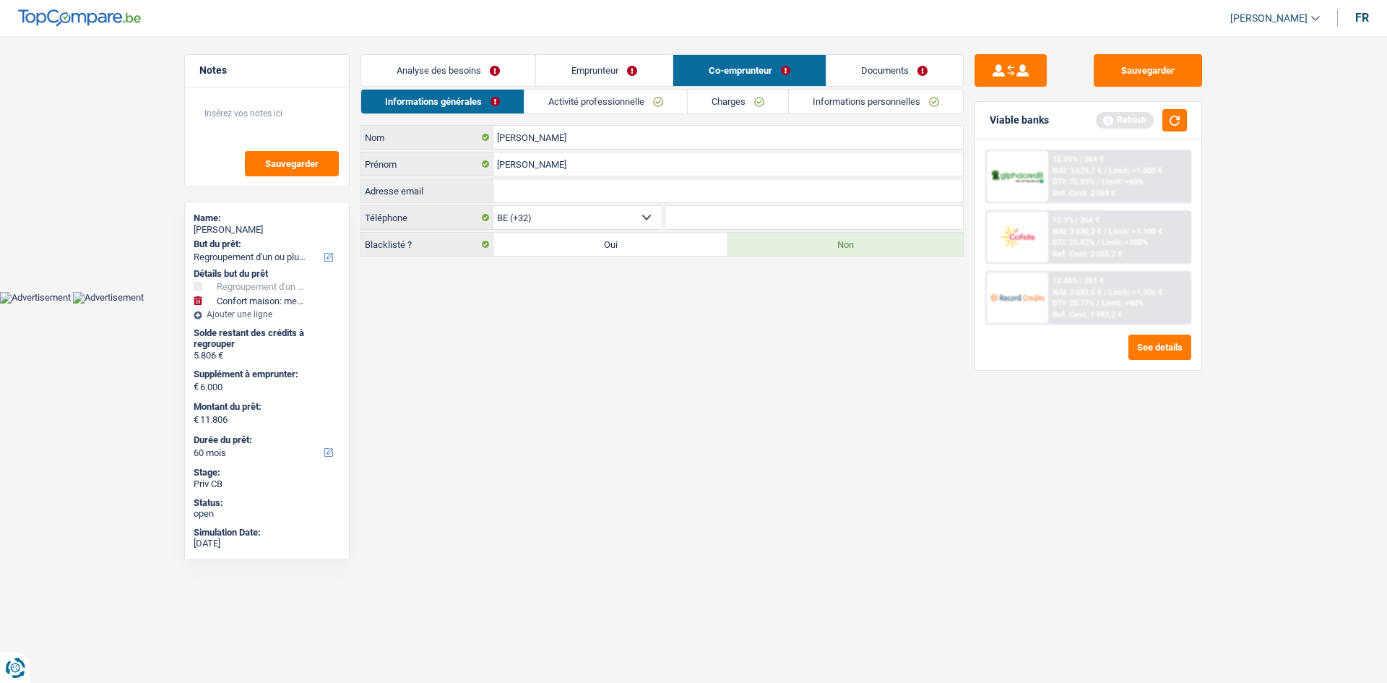
drag, startPoint x: 581, startPoint y: 97, endPoint x: 587, endPoint y: 92, distance: 8.2
click at [581, 96] on link "Activité professionnelle" at bounding box center [605, 102] width 163 height 24
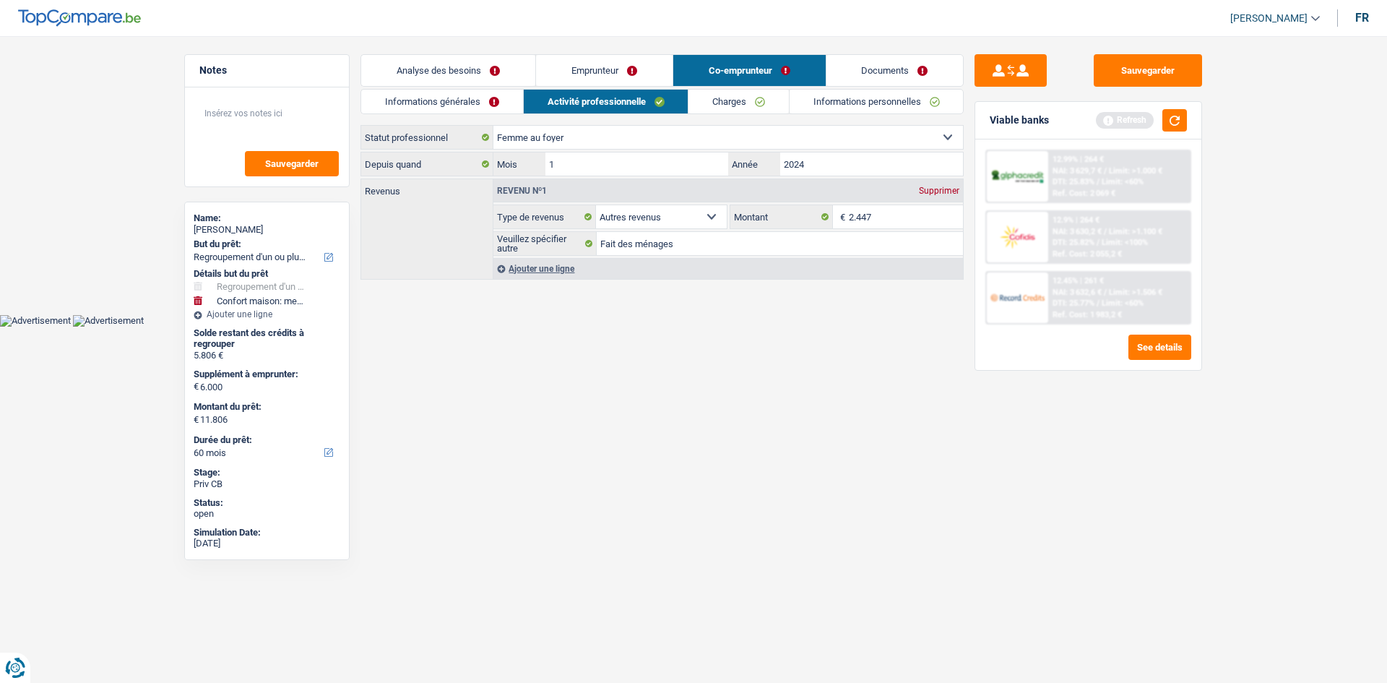
click at [934, 190] on div "Supprimer" at bounding box center [939, 190] width 48 height 9
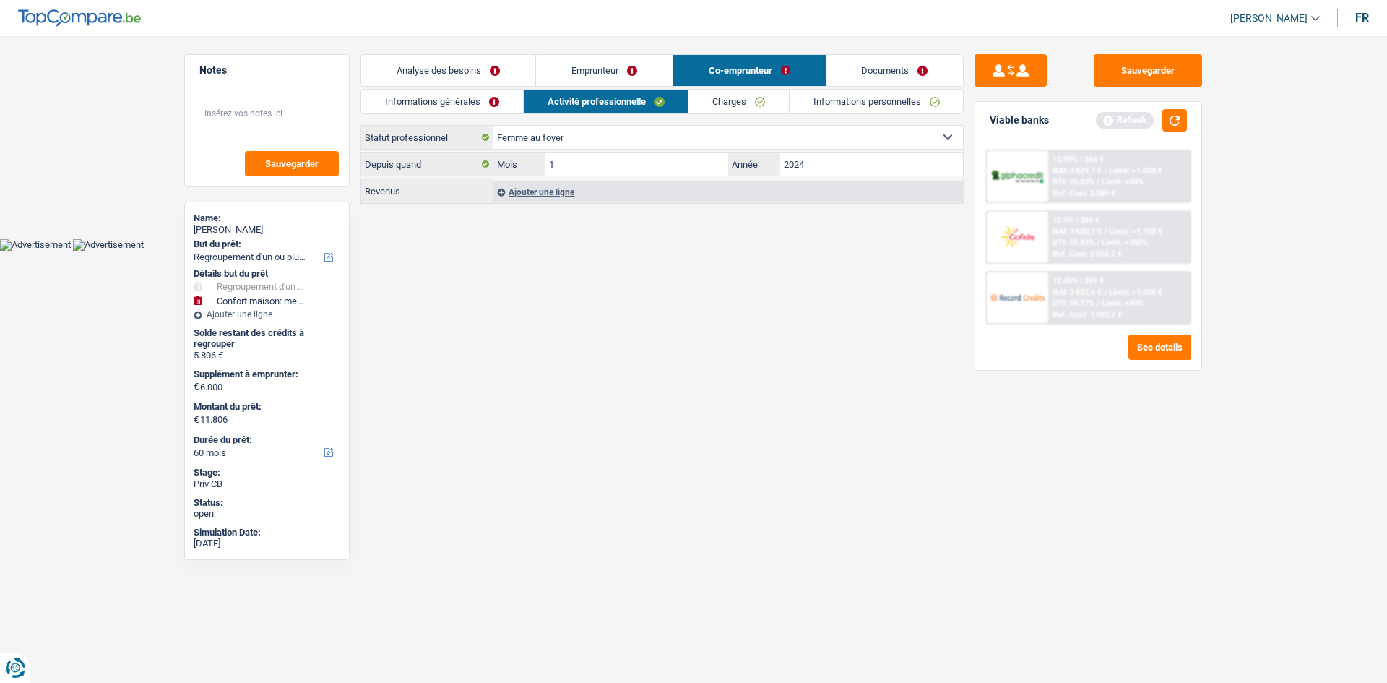
click at [728, 108] on link "Charges" at bounding box center [738, 102] width 100 height 24
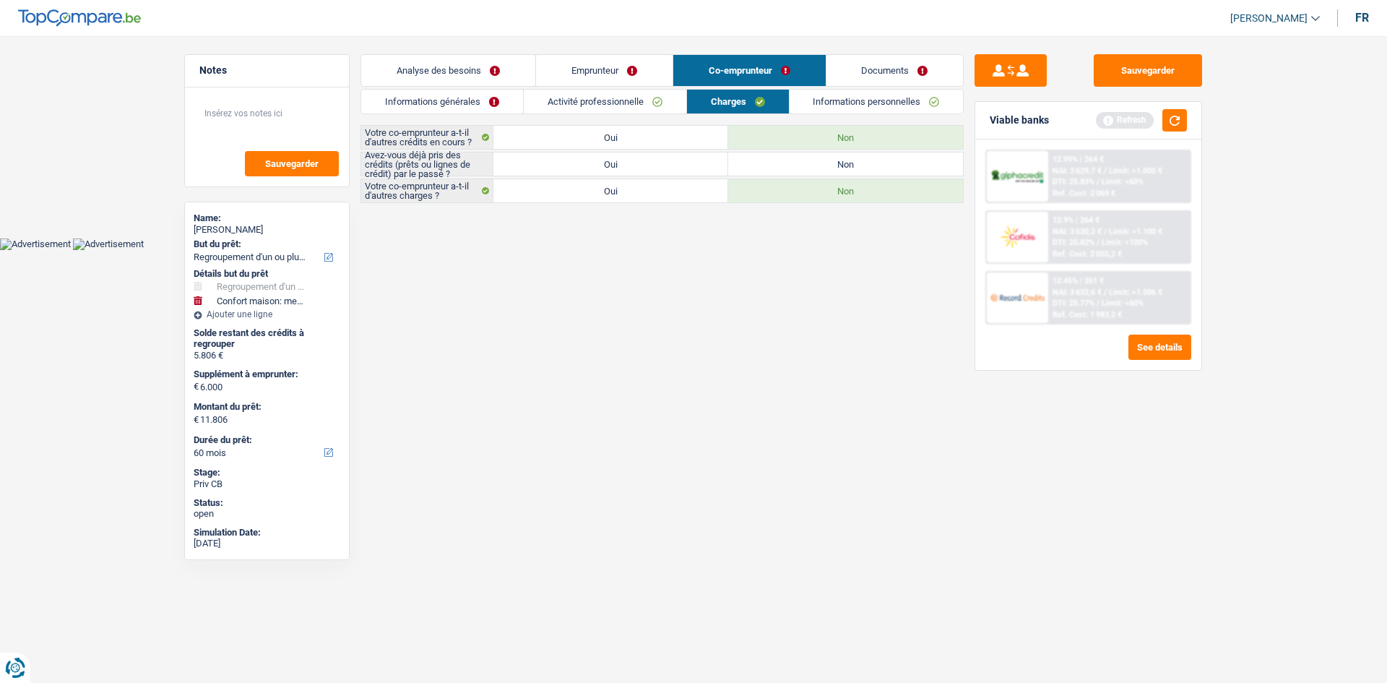
click at [774, 157] on label "Non" at bounding box center [845, 163] width 235 height 23
click at [774, 157] on input "Non" at bounding box center [845, 163] width 235 height 23
radio input "true"
click at [597, 69] on link "Emprunteur" at bounding box center [604, 70] width 137 height 31
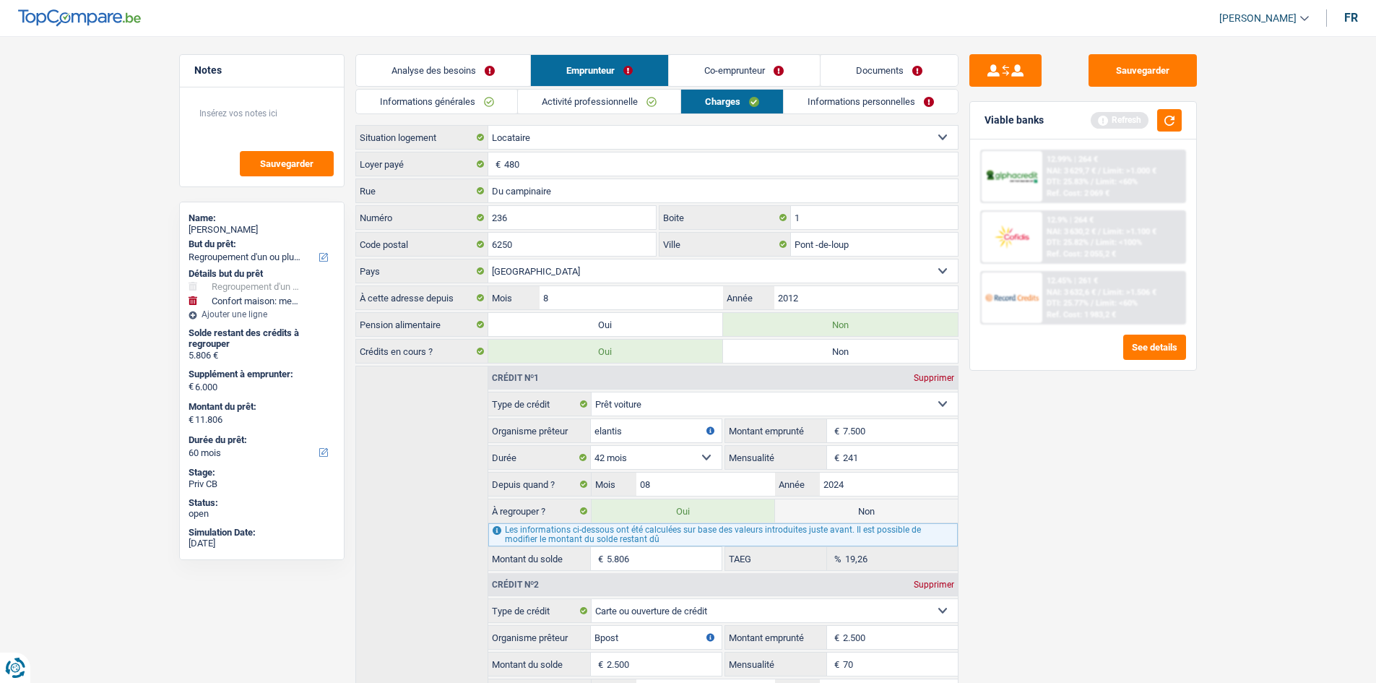
click at [755, 61] on link "Co-emprunteur" at bounding box center [744, 70] width 150 height 31
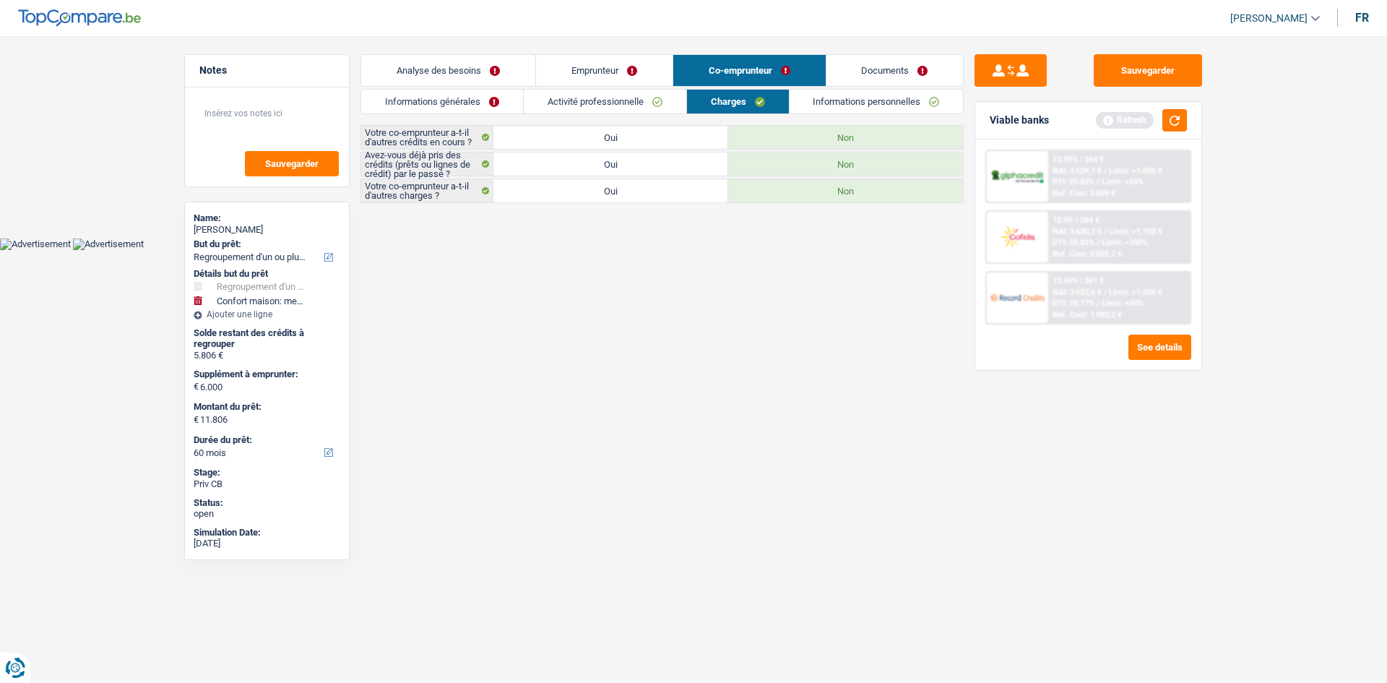
click at [829, 91] on link "Informations personnelles" at bounding box center [876, 102] width 174 height 24
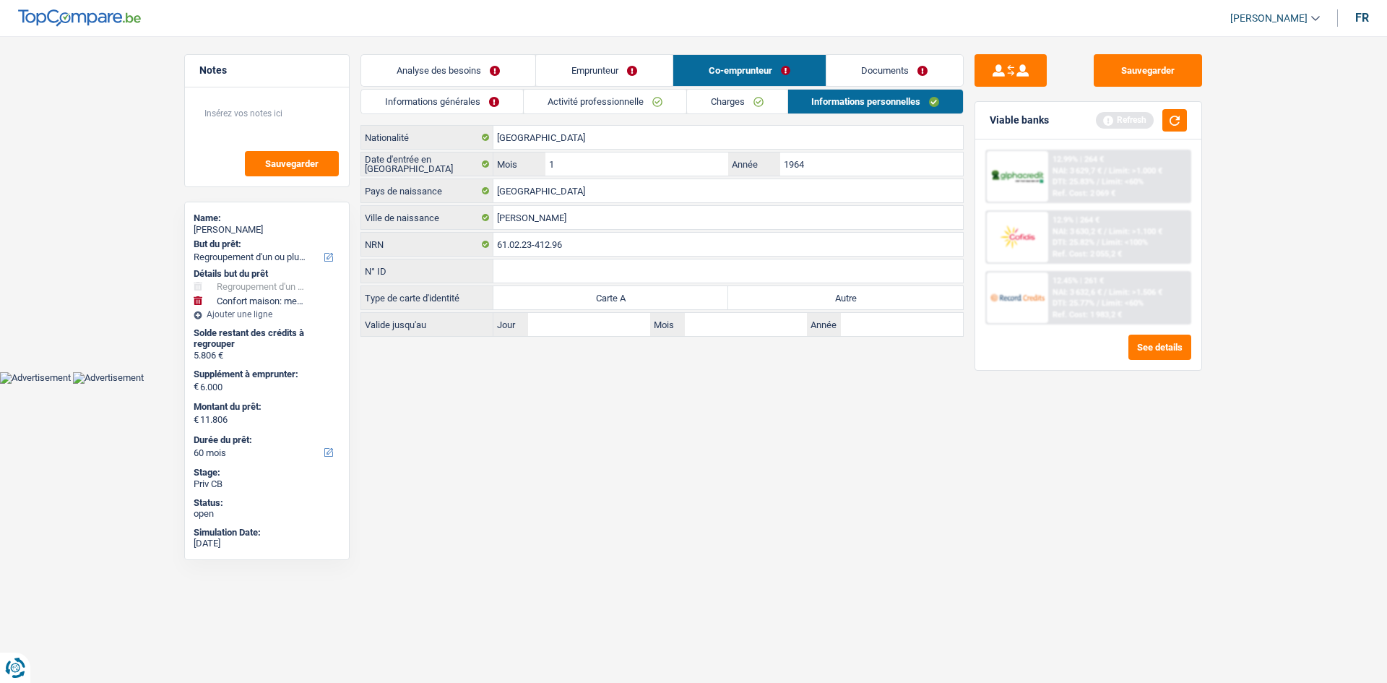
click at [584, 74] on link "Emprunteur" at bounding box center [604, 70] width 137 height 31
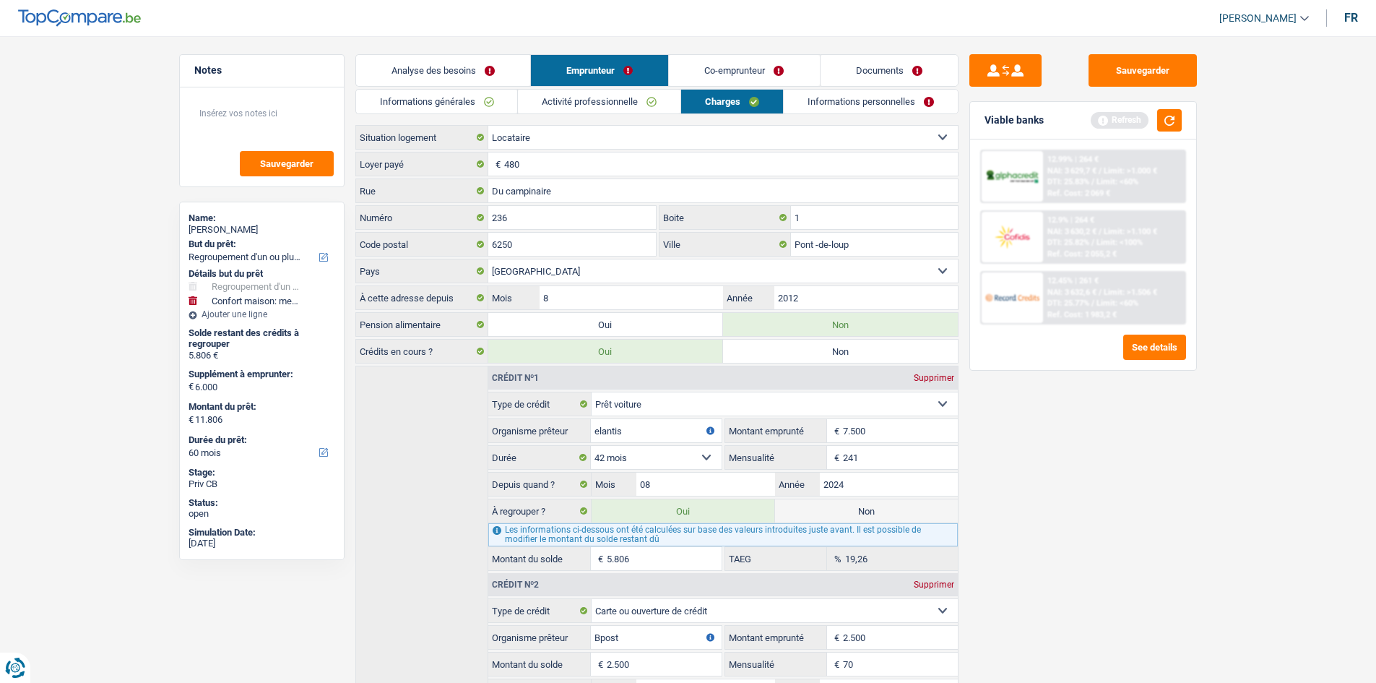
click at [833, 94] on link "Informations personnelles" at bounding box center [871, 102] width 174 height 24
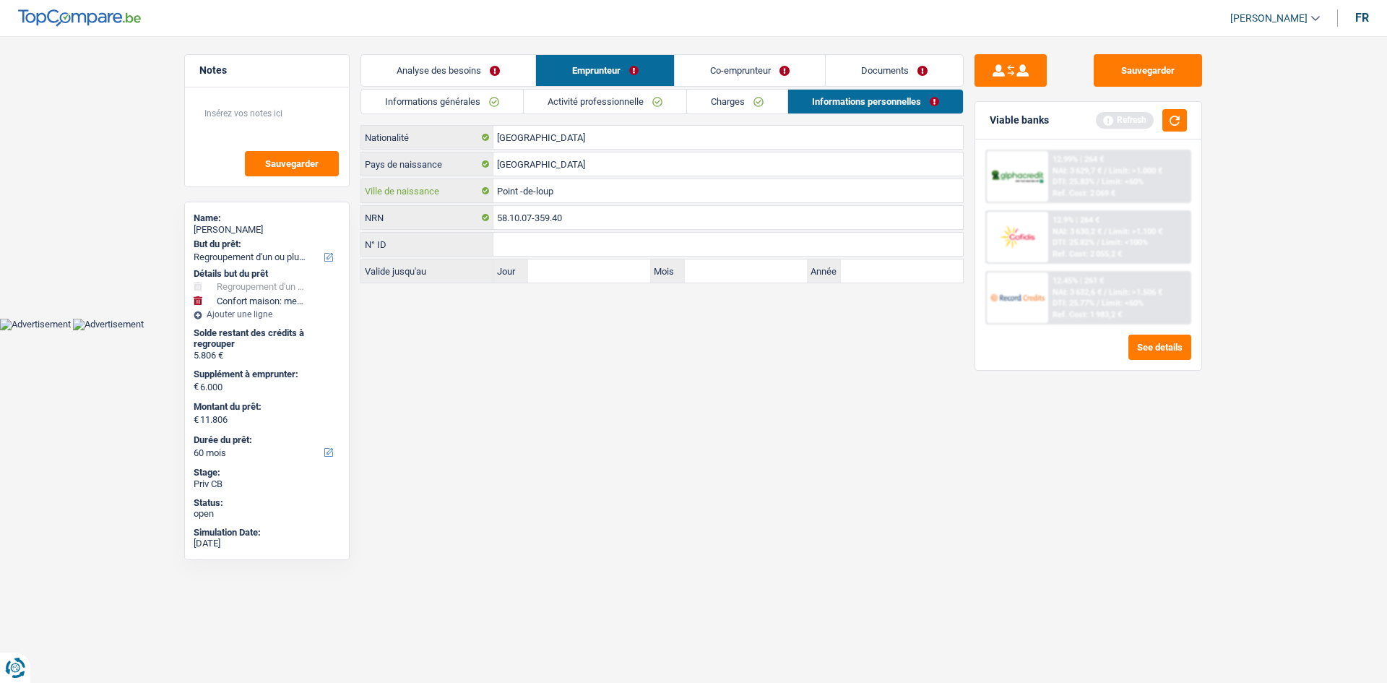
click at [515, 195] on input "Point -de-loup" at bounding box center [727, 190] width 469 height 23
drag, startPoint x: 589, startPoint y: 189, endPoint x: 442, endPoint y: 188, distance: 147.3
click at [456, 191] on div "Point -de-loup Ville de naissance" at bounding box center [662, 190] width 602 height 23
type input "charleroi"
click at [599, 330] on html "Vous avez le contrôle de vos données Nous utilisons des cookies, tout comme nos…" at bounding box center [693, 165] width 1387 height 330
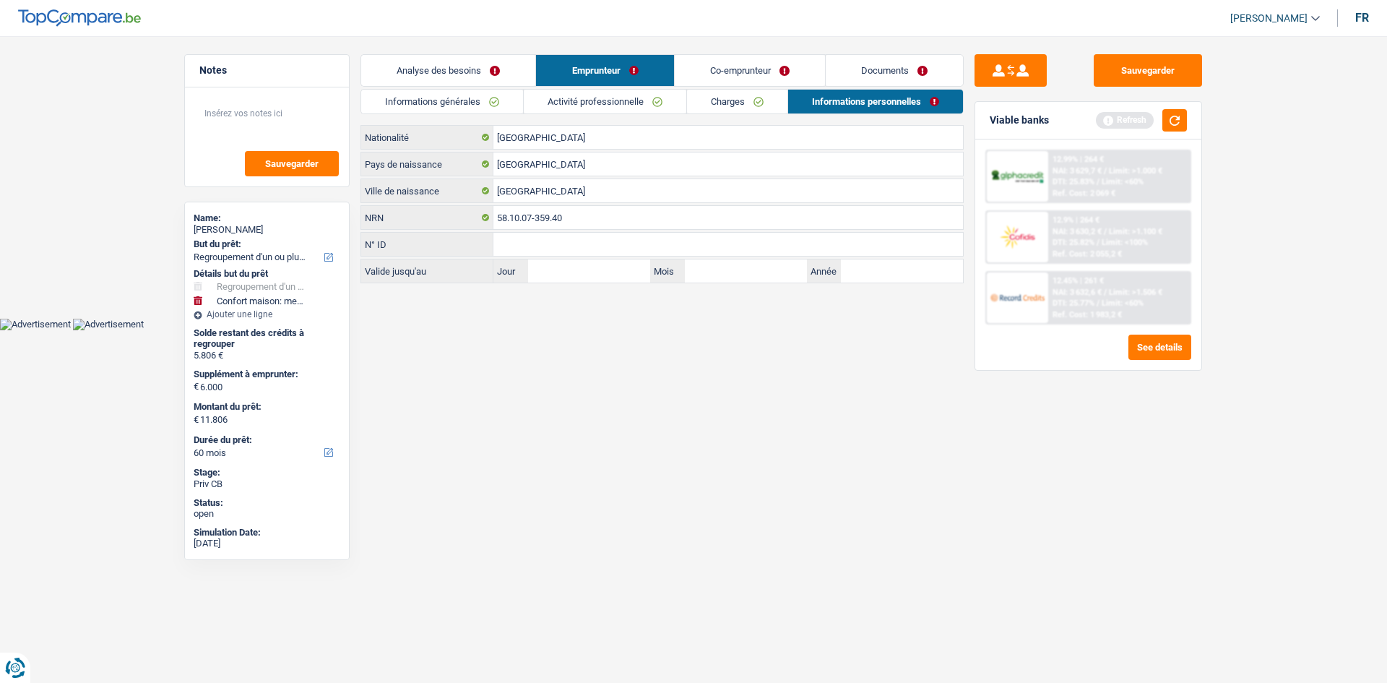
click at [867, 62] on link "Documents" at bounding box center [894, 70] width 137 height 31
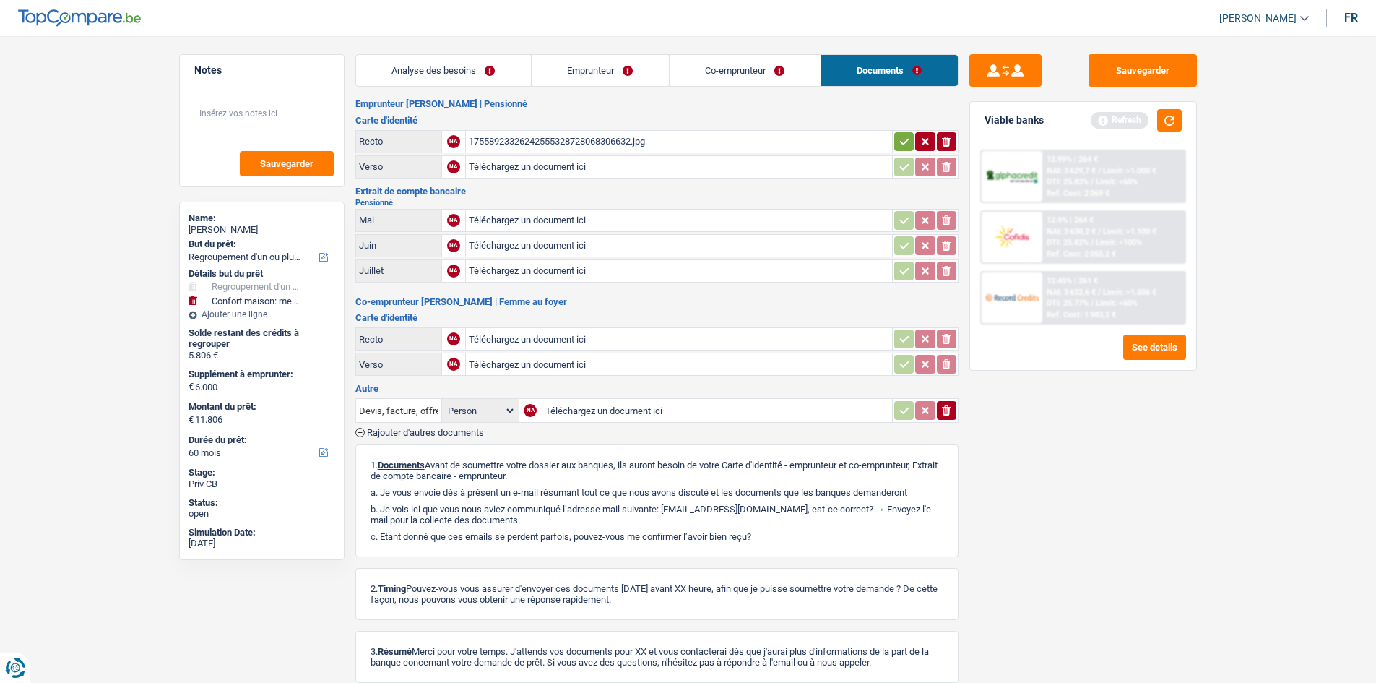
click at [792, 30] on header "Quentin Levaque Se déconnecter fr" at bounding box center [688, 18] width 1376 height 37
click at [766, 61] on link "Co-emprunteur" at bounding box center [745, 70] width 151 height 31
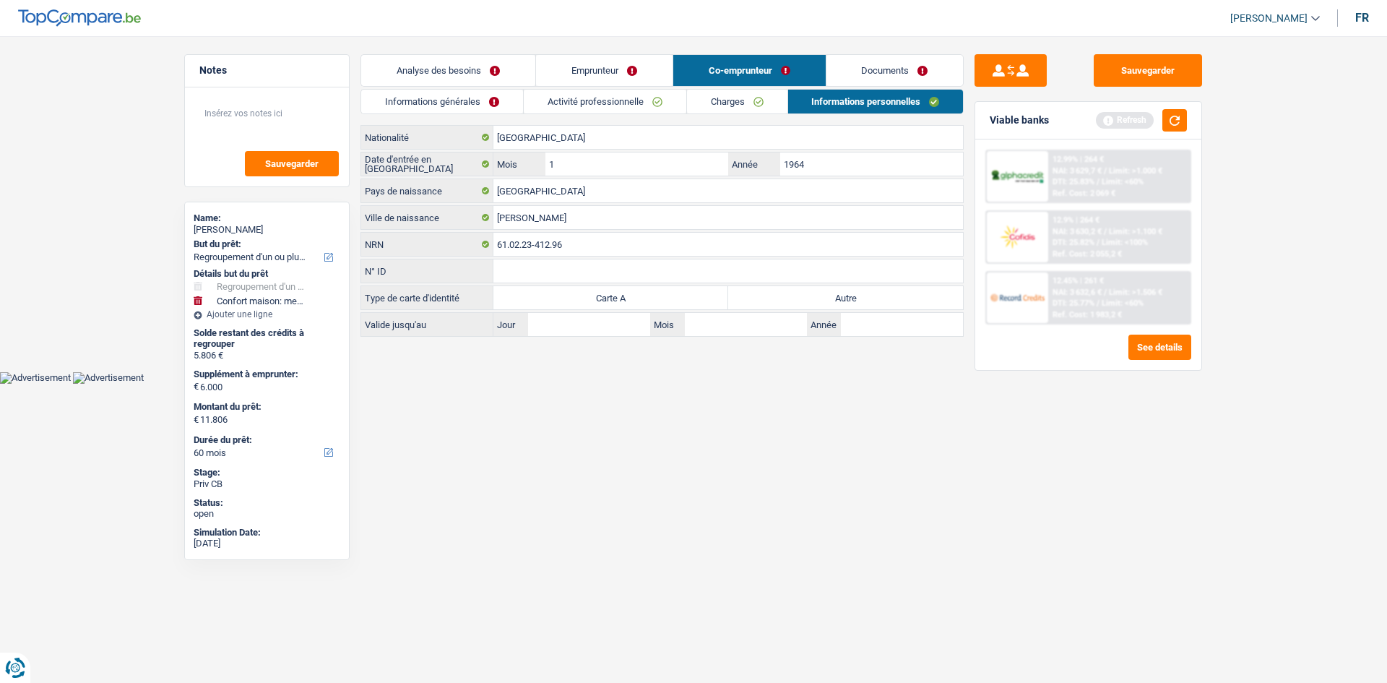
click at [906, 61] on link "Documents" at bounding box center [894, 70] width 137 height 31
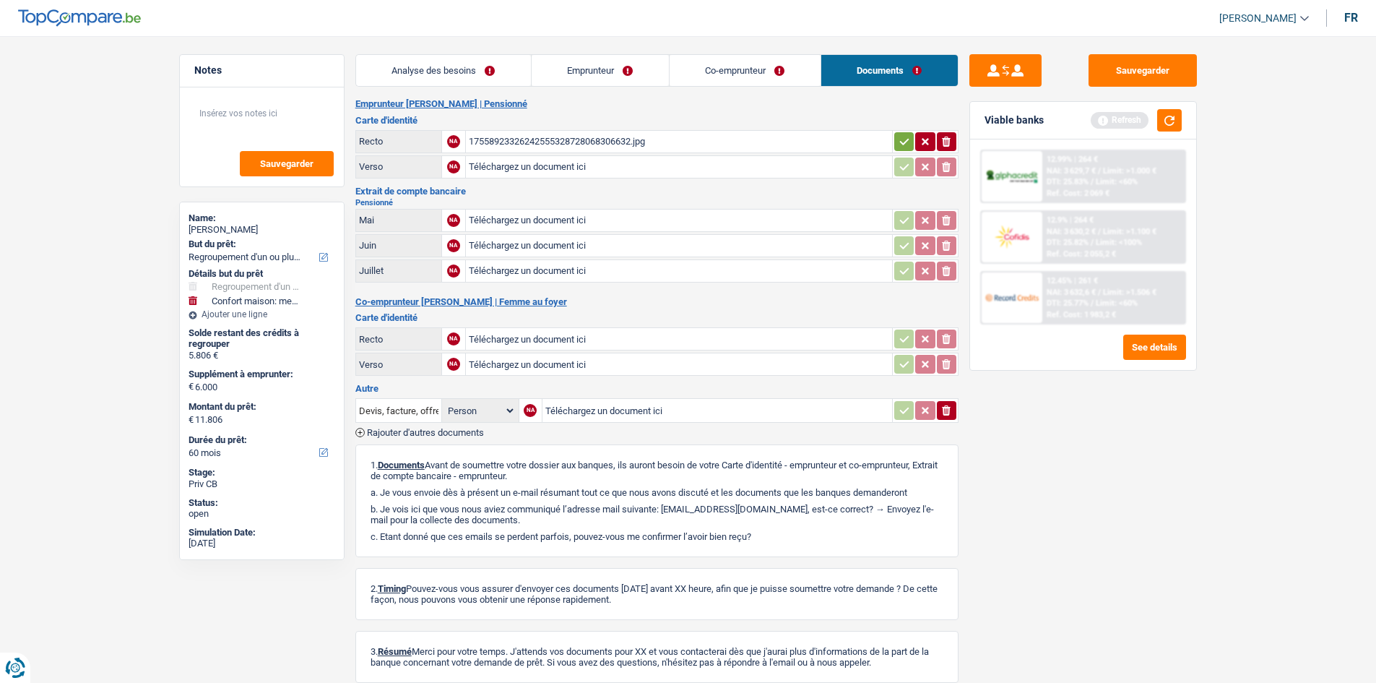
click at [876, 74] on link "Documents" at bounding box center [889, 70] width 137 height 31
click at [572, 60] on link "Emprunteur" at bounding box center [600, 70] width 137 height 31
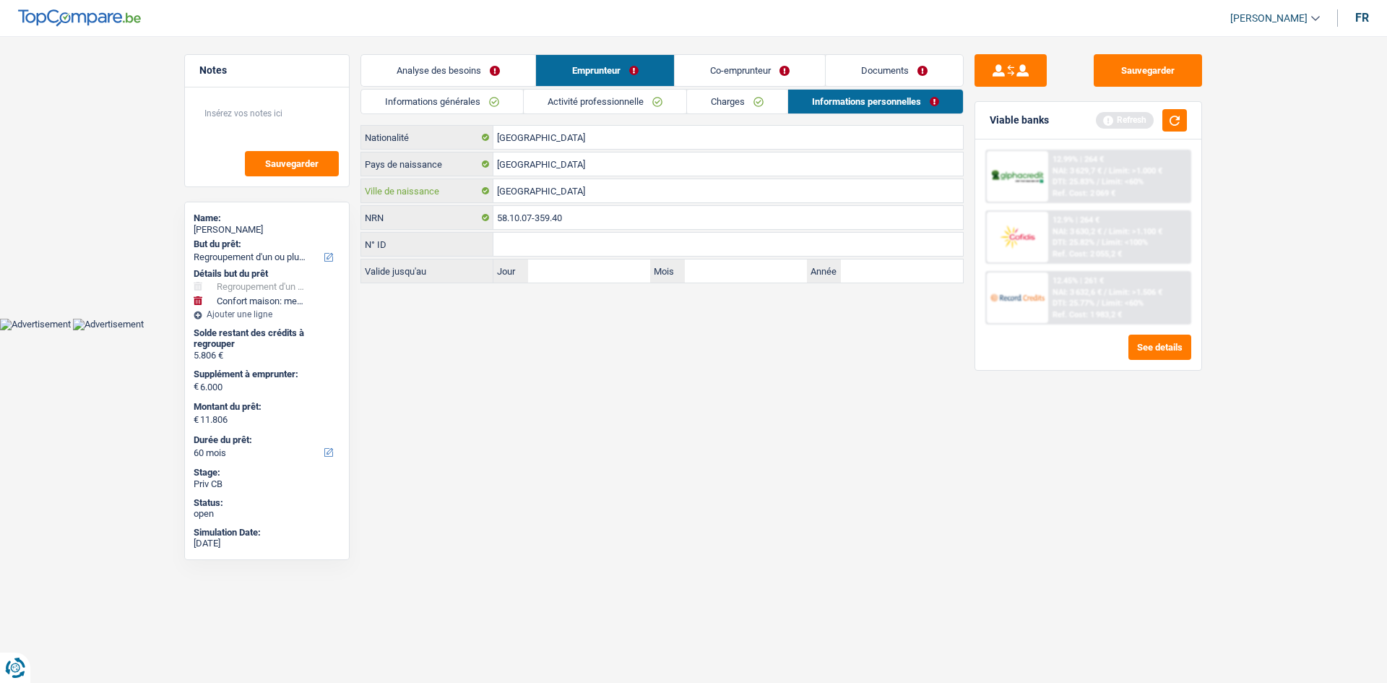
drag, startPoint x: 581, startPoint y: 189, endPoint x: 436, endPoint y: 186, distance: 145.9
click at [436, 186] on div "charleroi Ville de naissance" at bounding box center [662, 190] width 602 height 23
type input "charleroi"
click at [542, 134] on input "[GEOGRAPHIC_DATA]" at bounding box center [727, 137] width 469 height 23
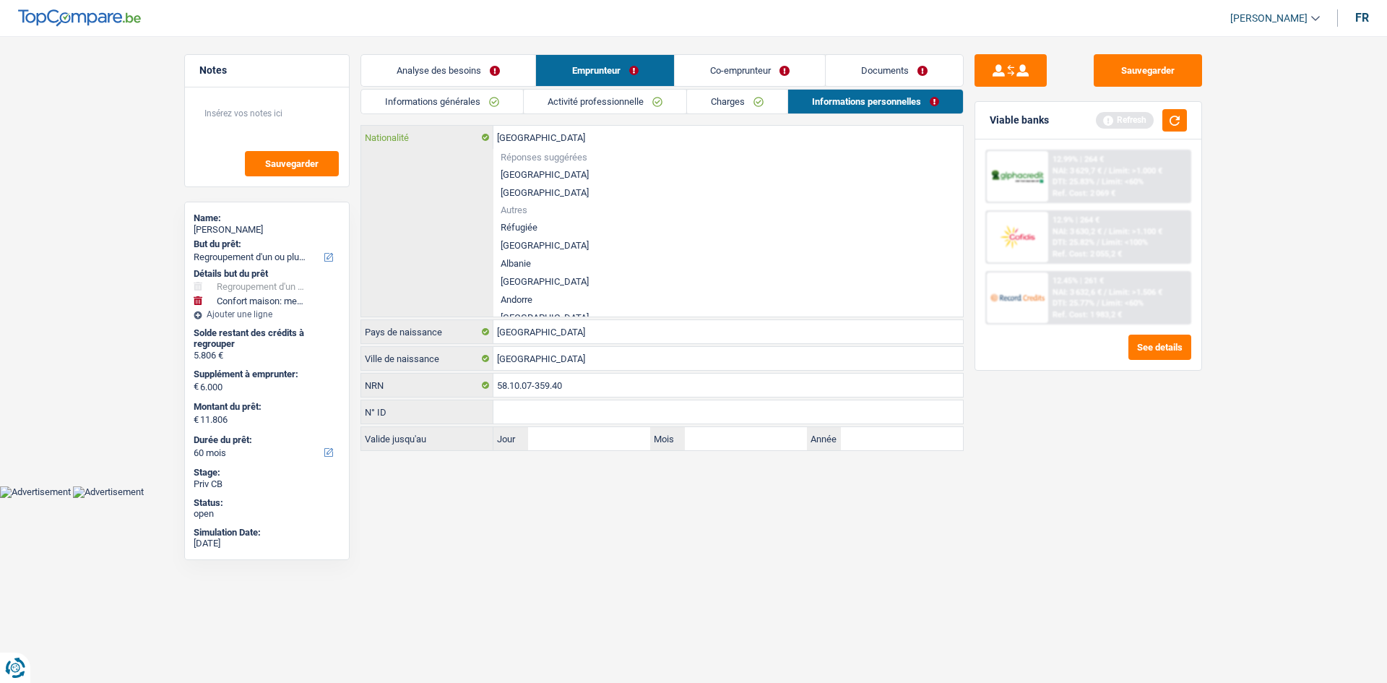
type input "Belgiqu"
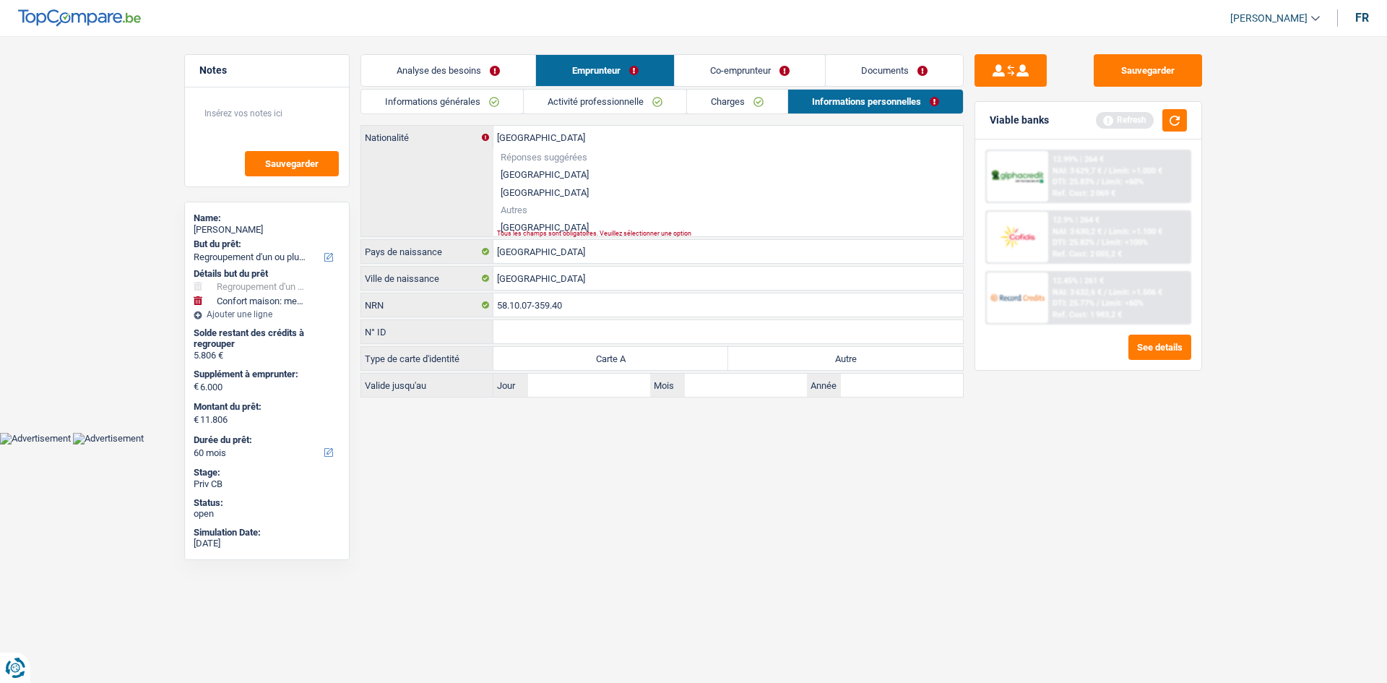
click at [521, 227] on li "Italie" at bounding box center [727, 227] width 469 height 18
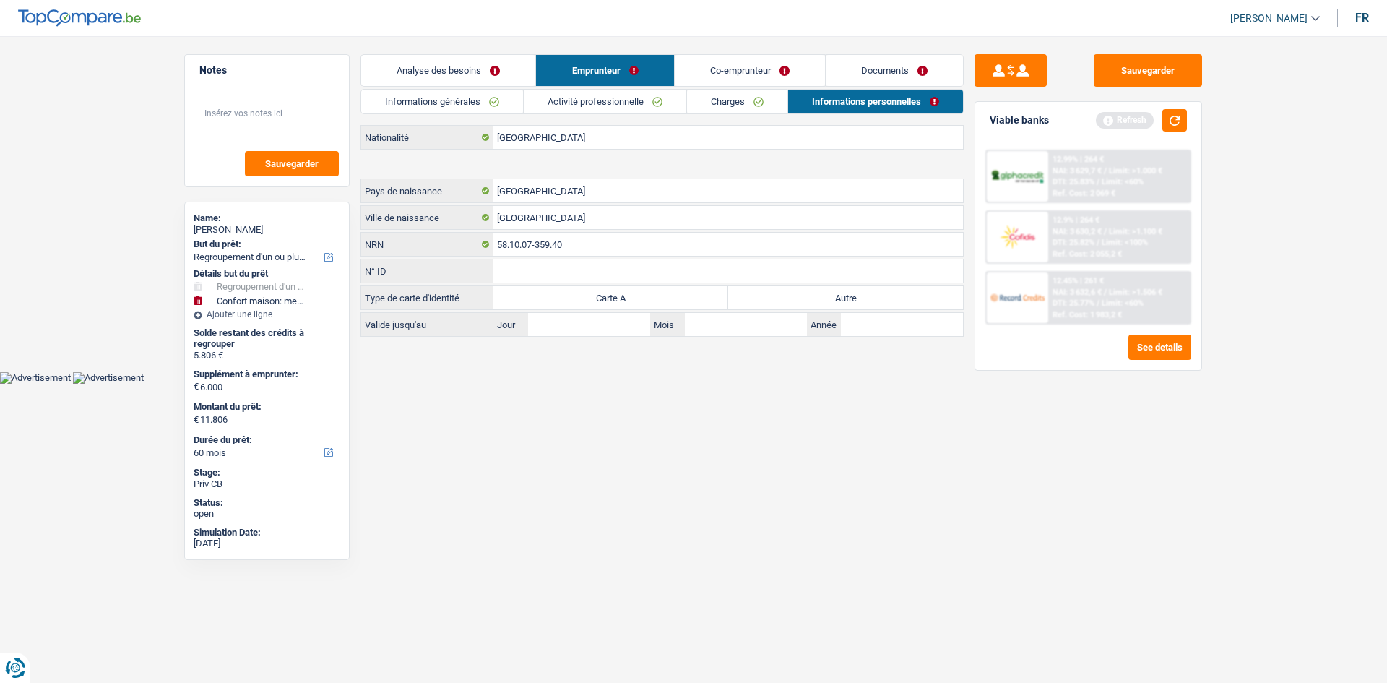
type input "Italie"
click at [800, 301] on label "Autre" at bounding box center [845, 297] width 235 height 23
click at [800, 301] on input "Autre" at bounding box center [845, 297] width 235 height 23
radio input "true"
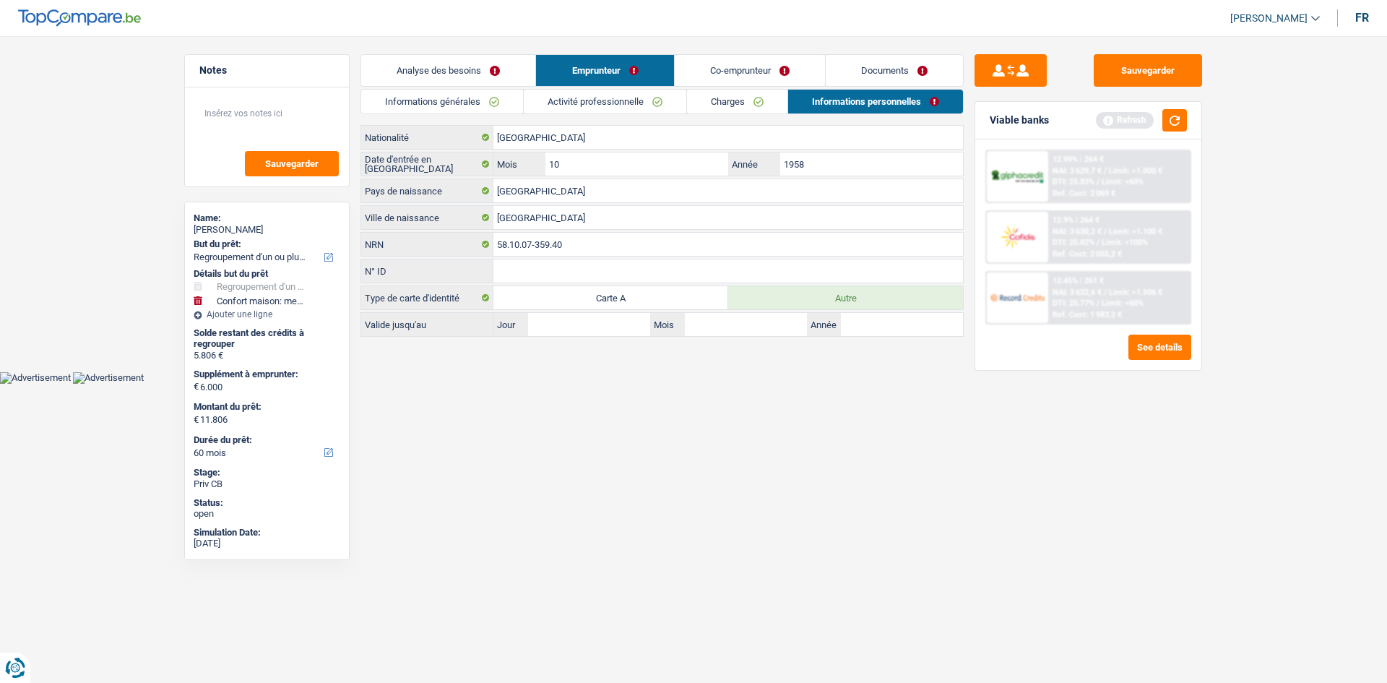
click at [893, 78] on link "Documents" at bounding box center [894, 70] width 137 height 31
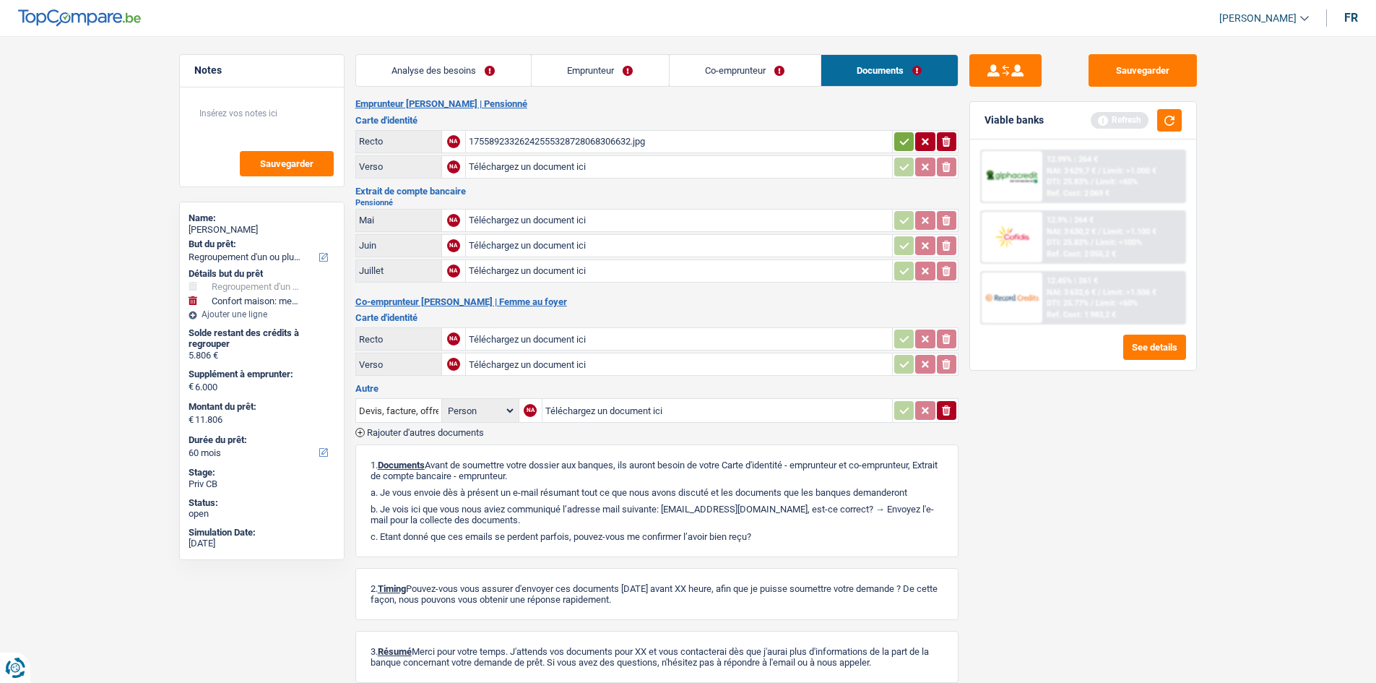
click at [742, 55] on link "Co-emprunteur" at bounding box center [745, 70] width 151 height 31
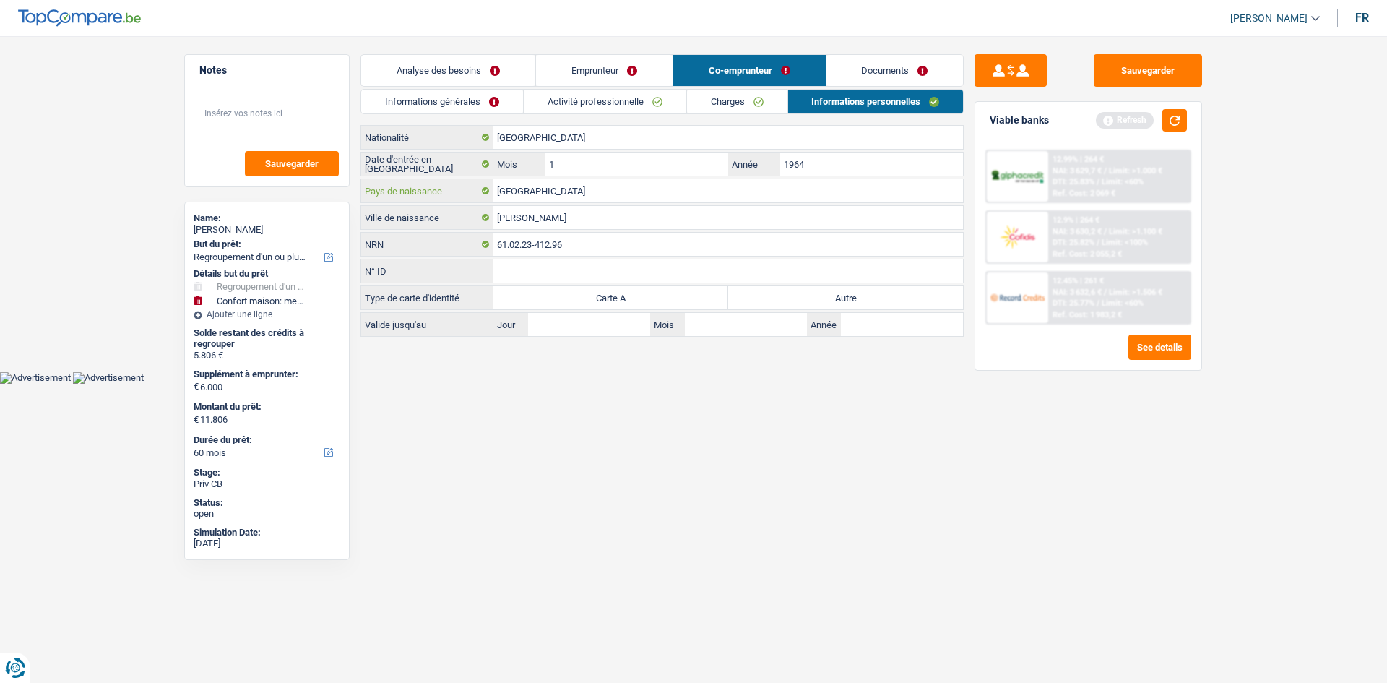
drag, startPoint x: 552, startPoint y: 194, endPoint x: 490, endPoint y: 183, distance: 62.3
click at [490, 183] on div "Belgique Pays de naissance" at bounding box center [662, 190] width 602 height 23
type input "f"
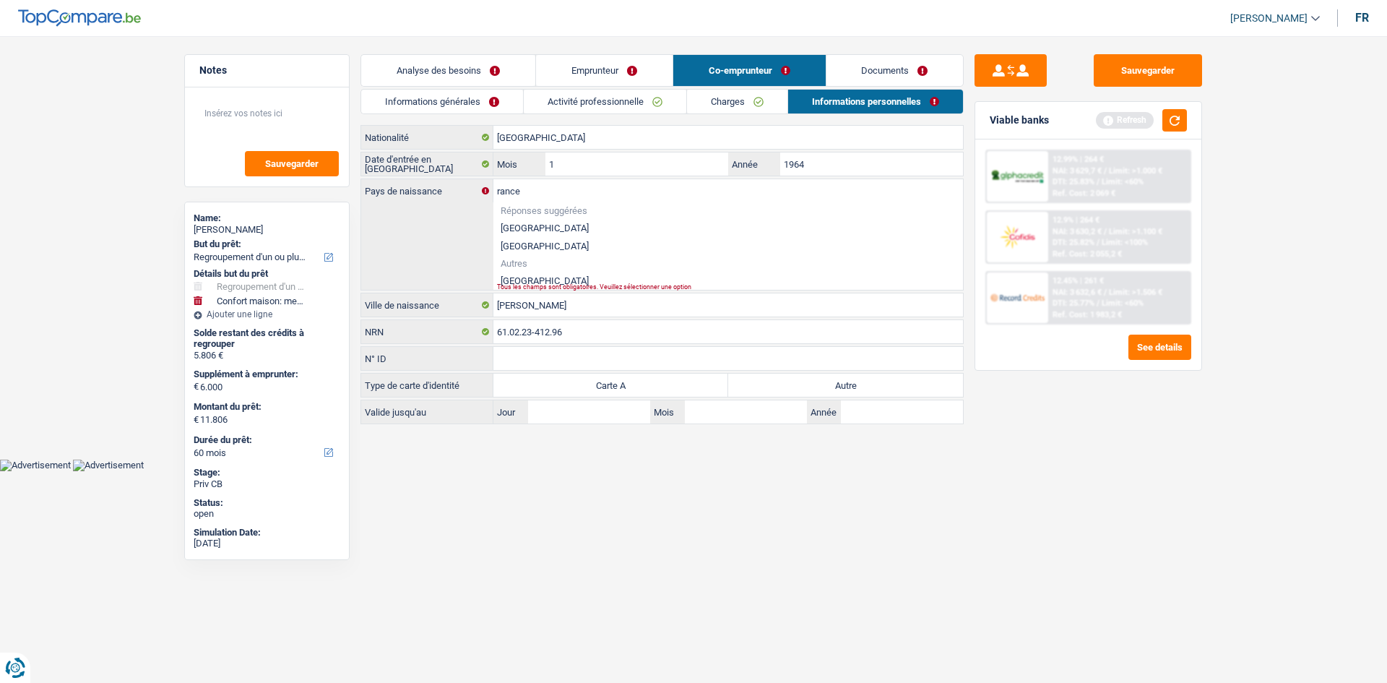
click at [514, 281] on li "France" at bounding box center [727, 281] width 469 height 18
type input "France"
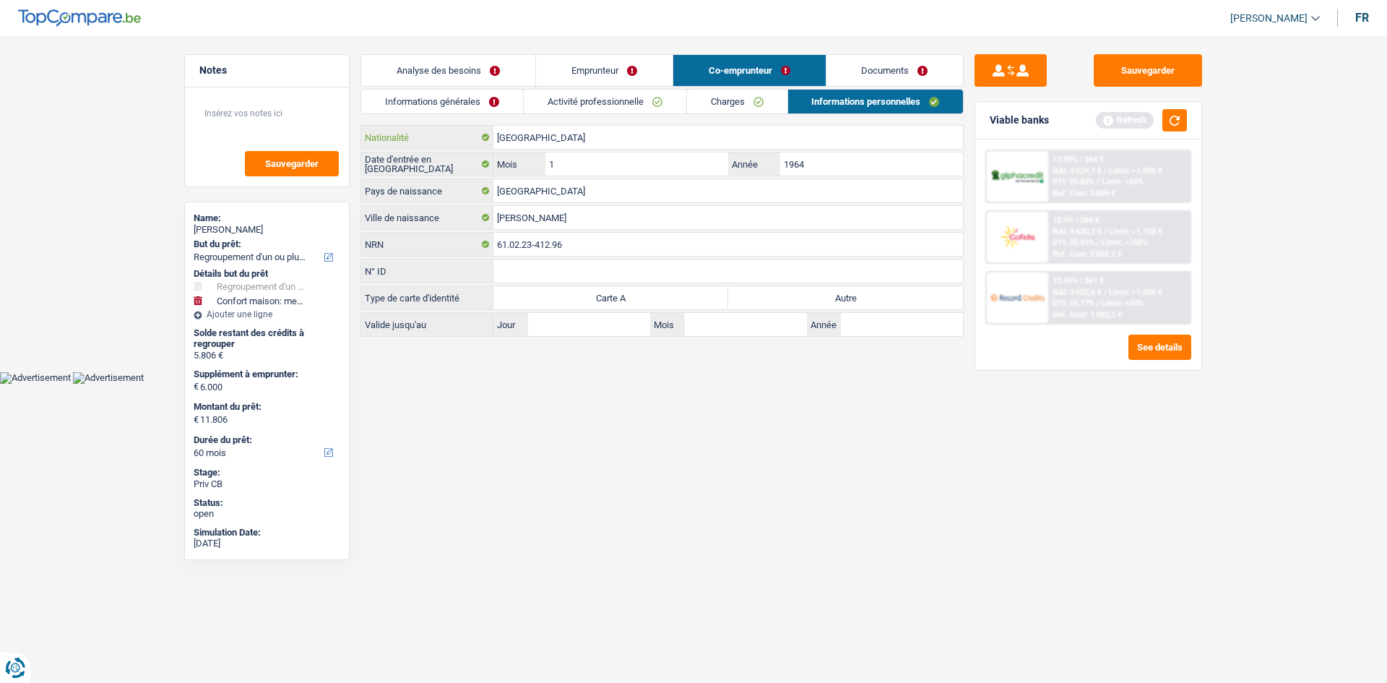
click at [553, 140] on input "Italie" at bounding box center [727, 137] width 469 height 23
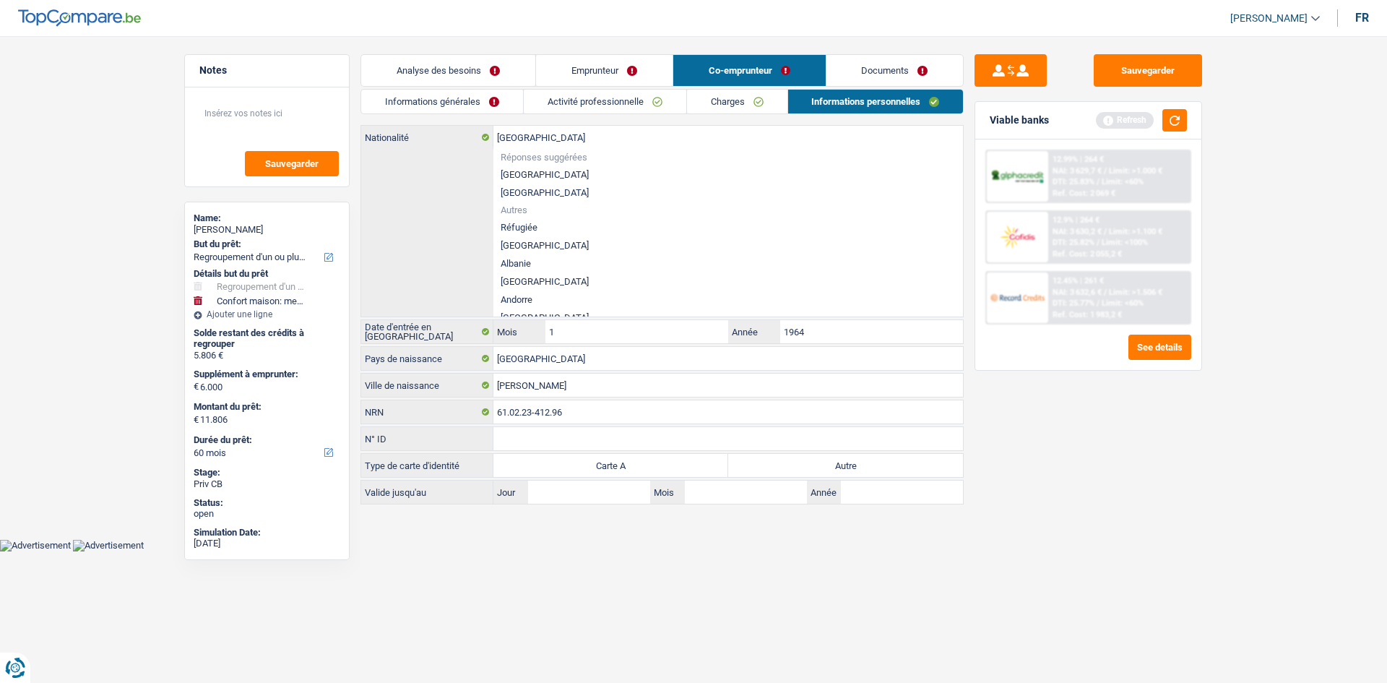
click at [381, 222] on div "Italie Nationalité Réponses suggérées Belgique Luxembourg Autres Réfugiée Afgha…" at bounding box center [662, 221] width 602 height 191
click at [678, 551] on html "Vous avez le contrôle de vos données Nous utilisons des cookies, tout comme nos…" at bounding box center [693, 275] width 1387 height 551
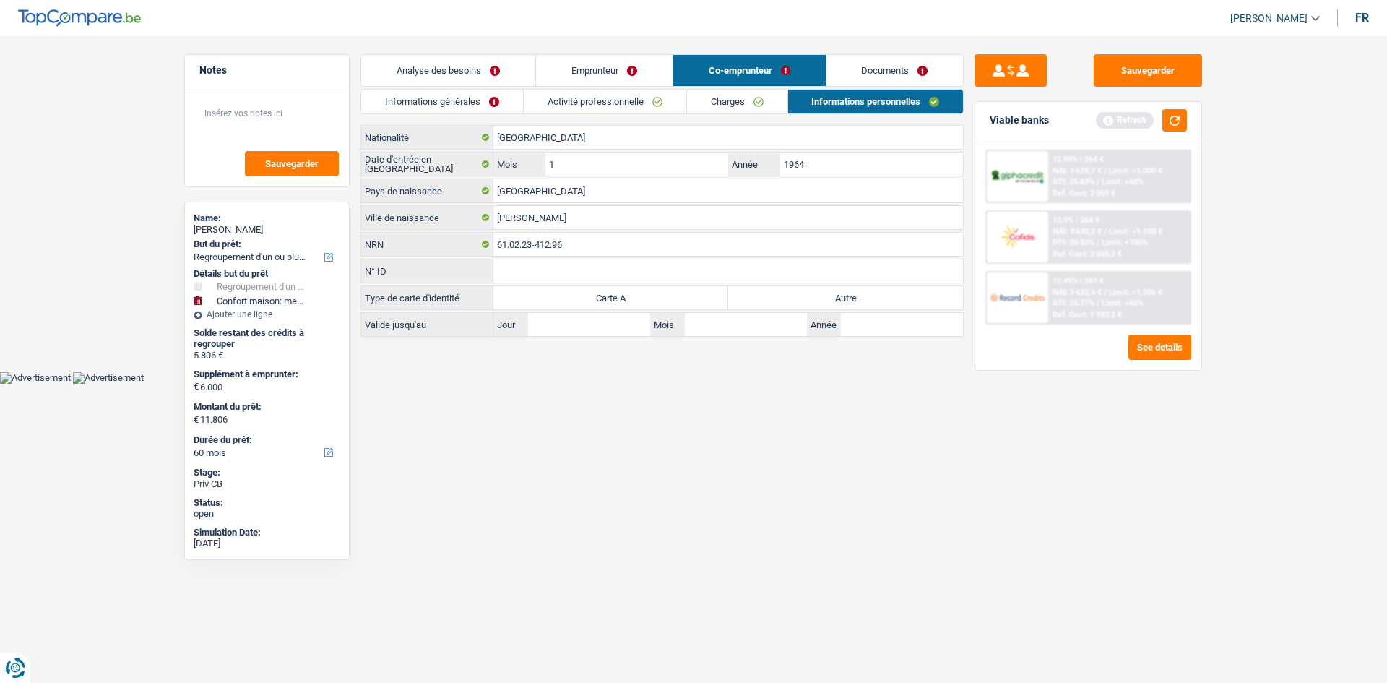
click at [782, 295] on label "Autre" at bounding box center [845, 297] width 235 height 23
click at [782, 295] on input "Autre" at bounding box center [845, 297] width 235 height 23
radio input "true"
click at [845, 169] on input "1964" at bounding box center [871, 163] width 183 height 23
click at [851, 384] on html "Vous avez le contrôle de vos données Nous utilisons des cookies, tout comme nos…" at bounding box center [693, 192] width 1387 height 384
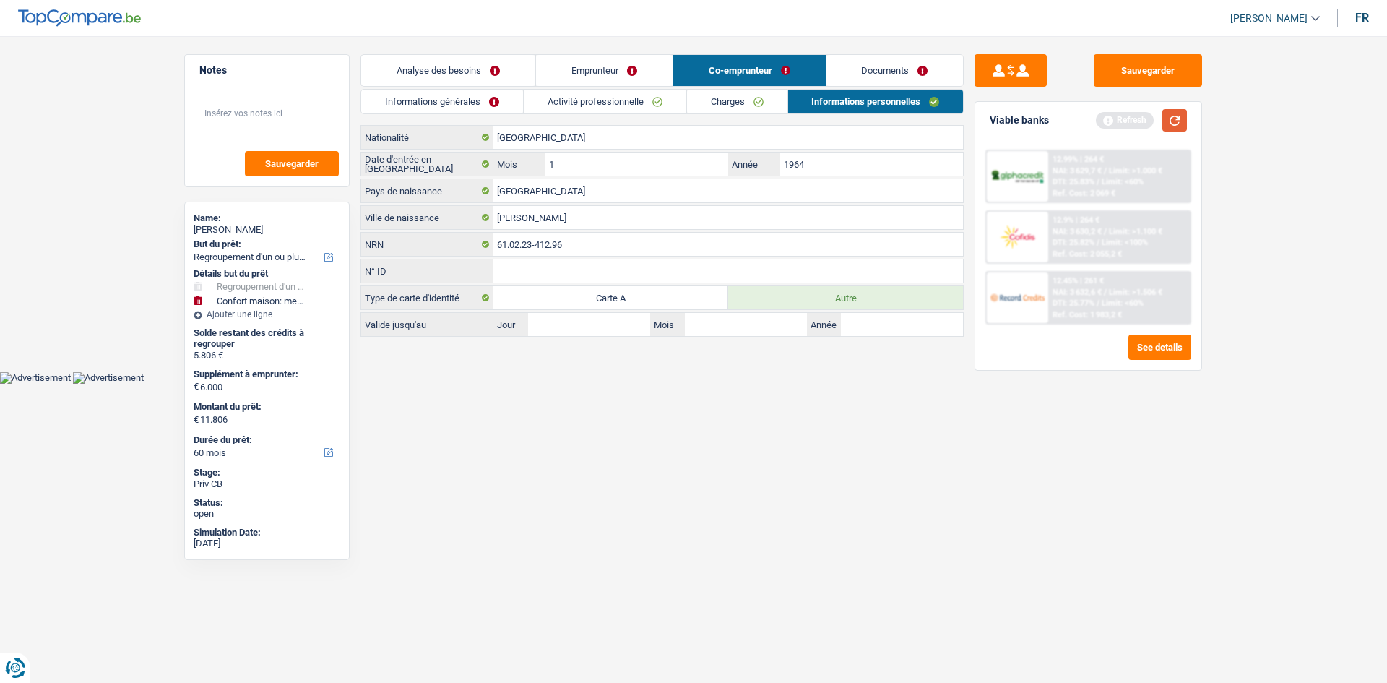
click at [1175, 113] on button "button" at bounding box center [1174, 120] width 25 height 22
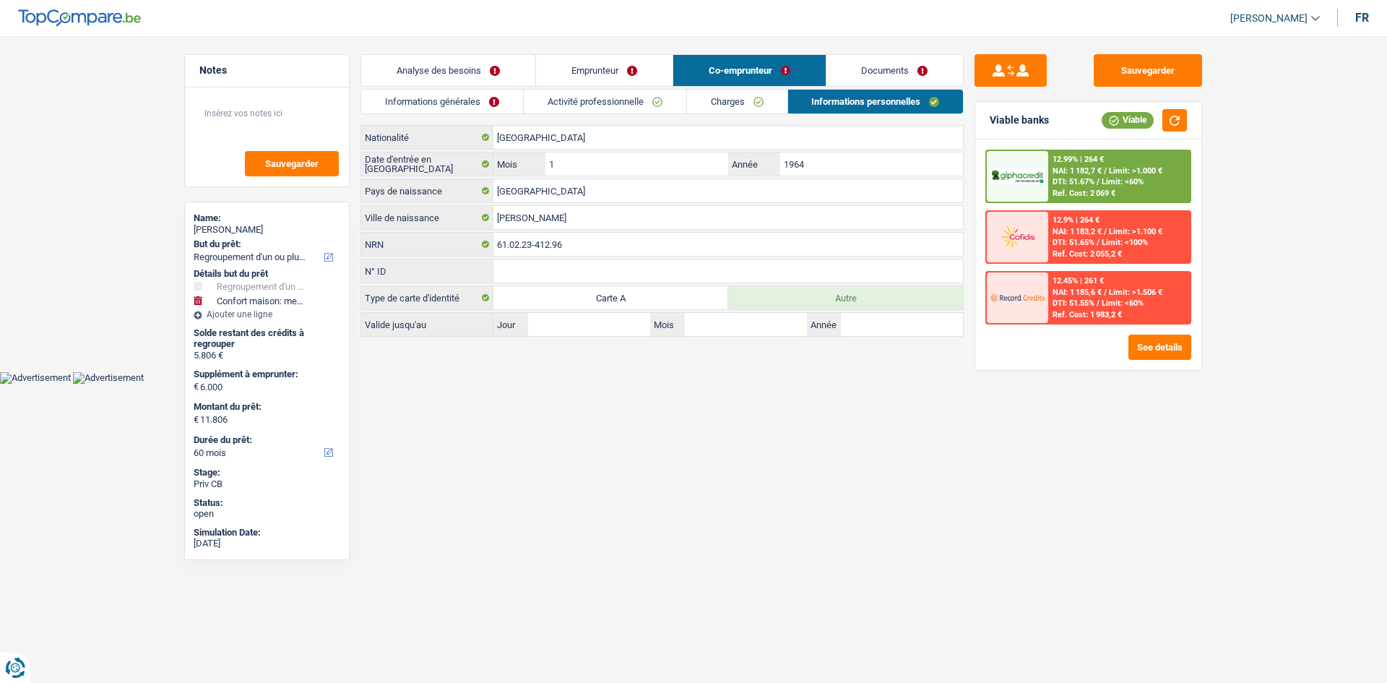
click at [1094, 179] on span "DTI: 51.67%" at bounding box center [1073, 181] width 42 height 9
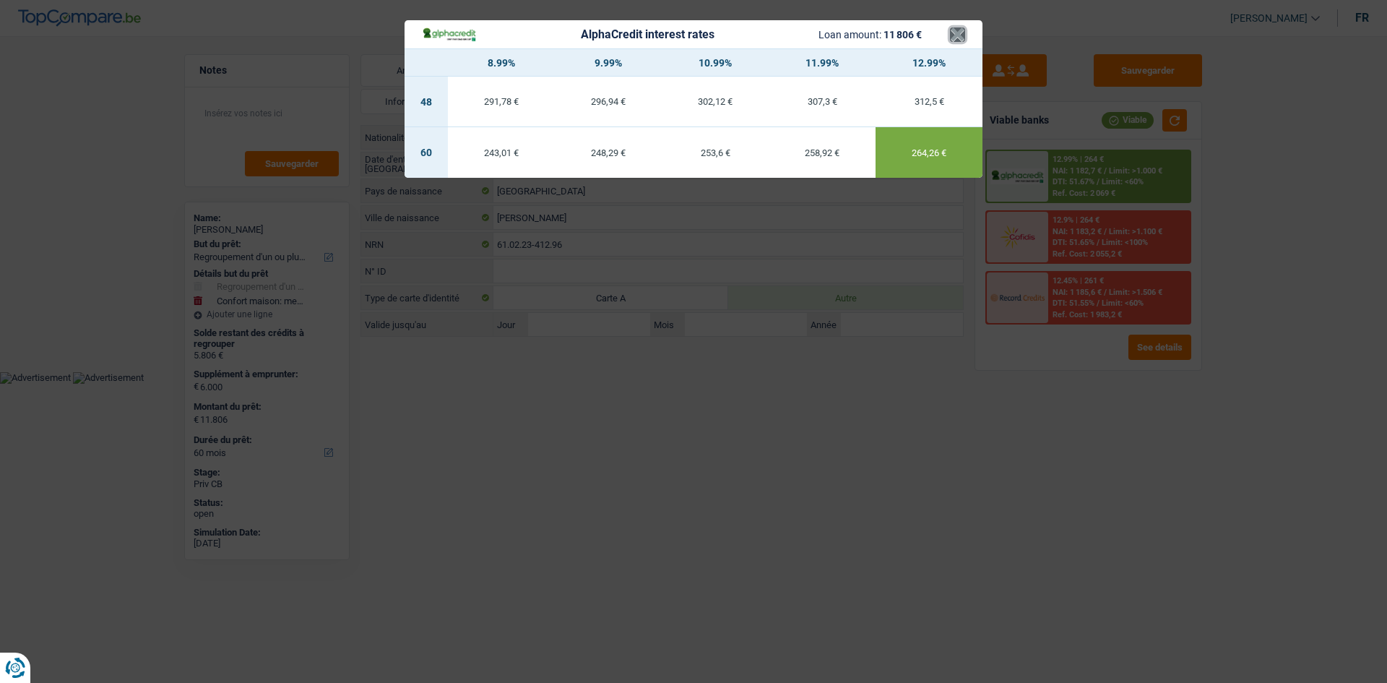
click at [955, 39] on button "×" at bounding box center [957, 34] width 15 height 14
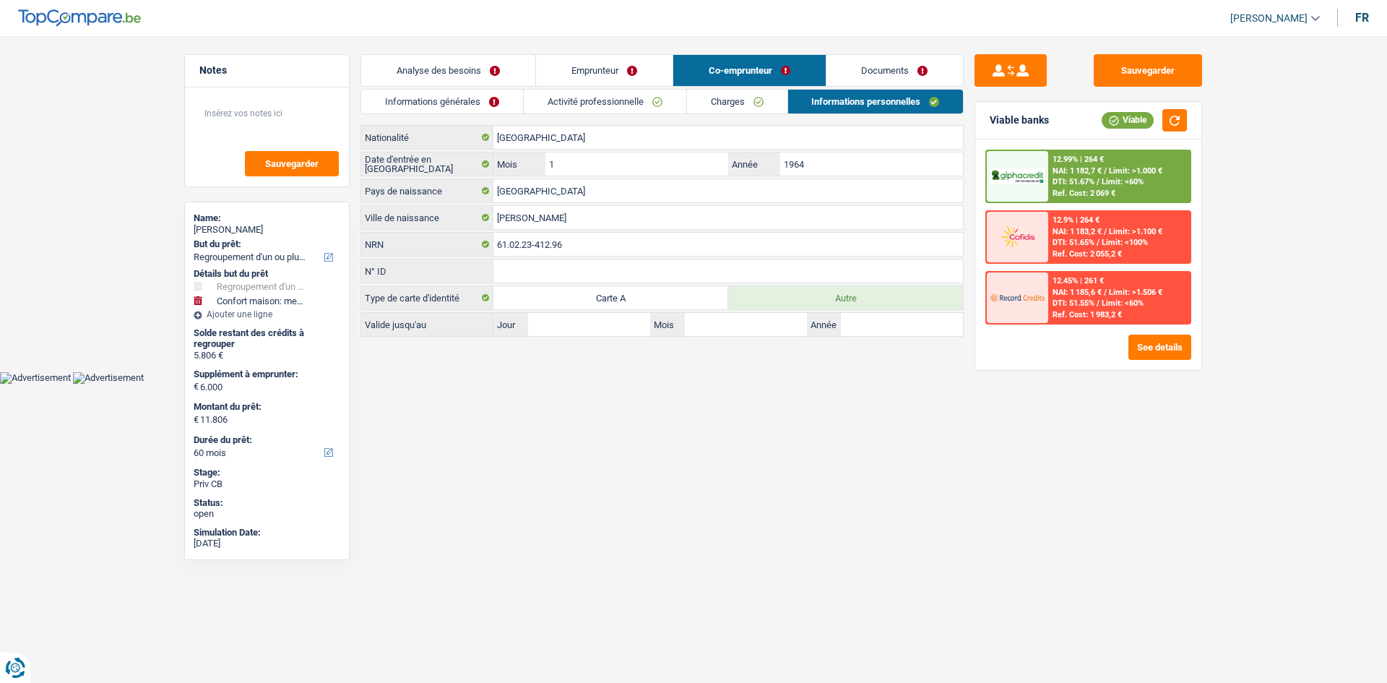
click at [453, 77] on link "Analyse des besoins" at bounding box center [448, 70] width 174 height 31
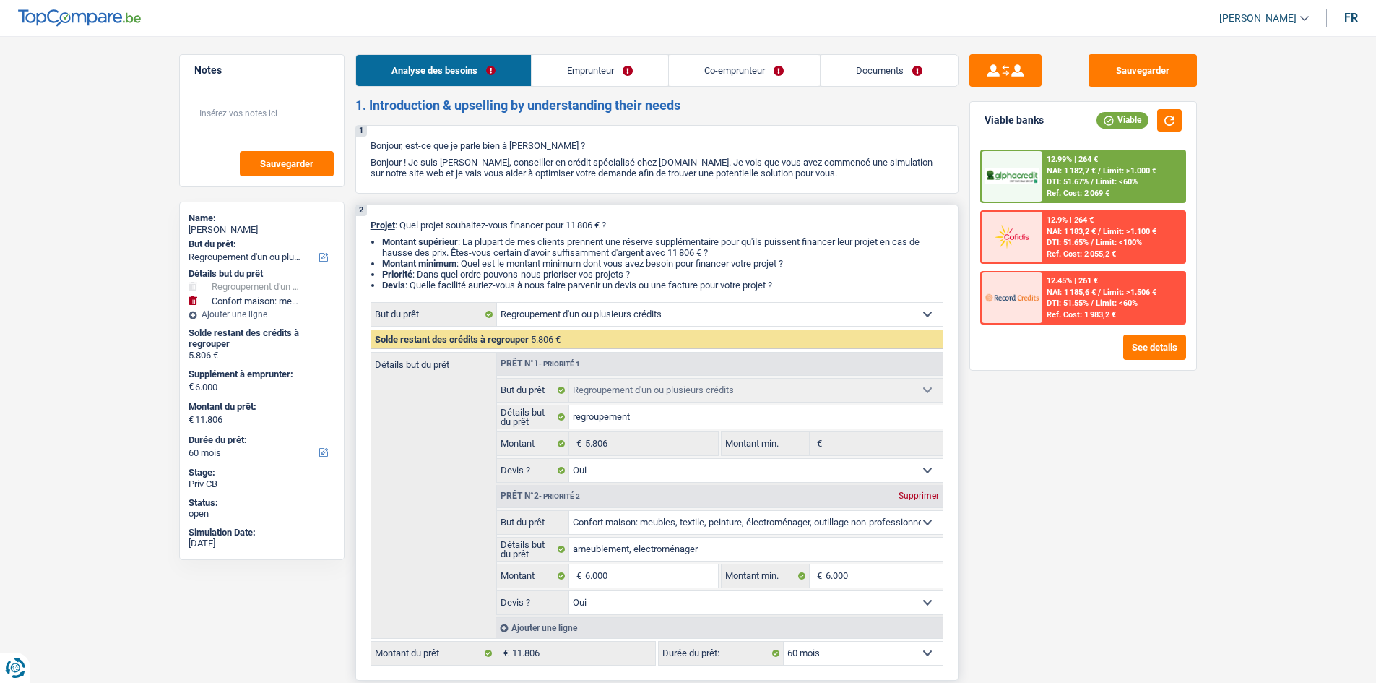
scroll to position [312, 0]
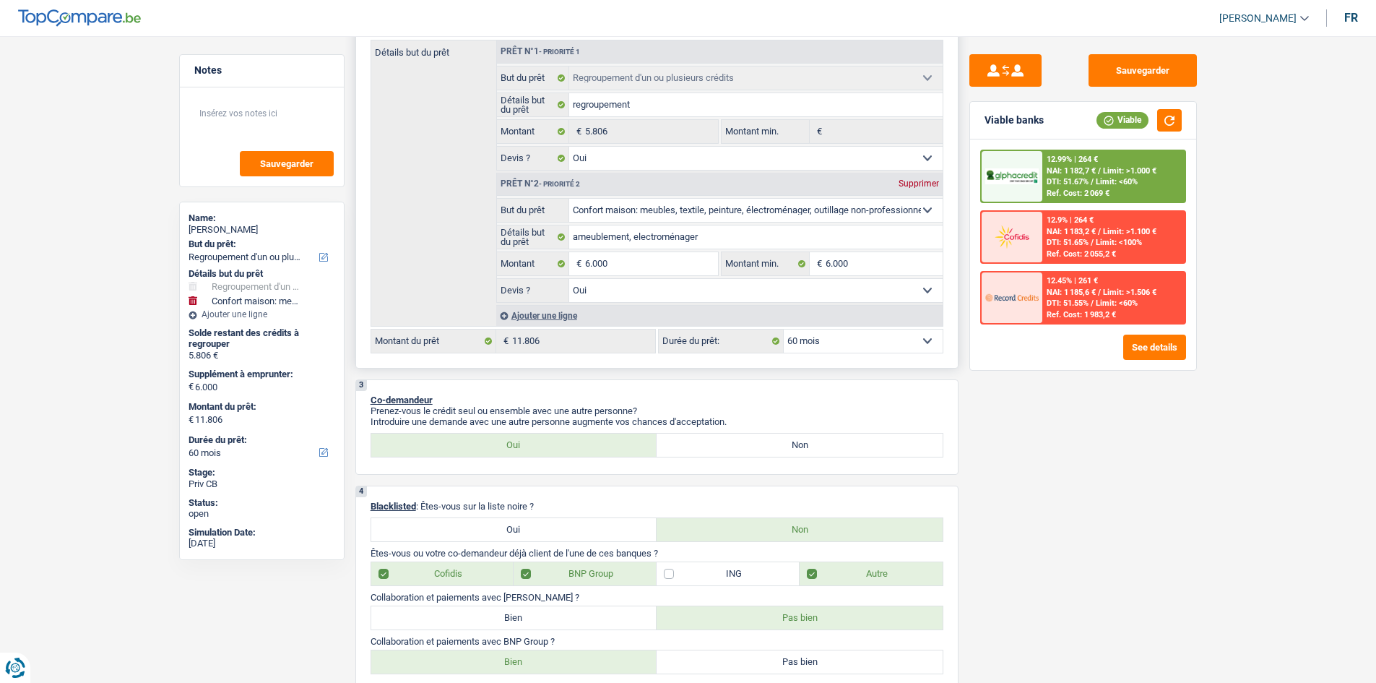
click at [865, 334] on select "12 mois 18 mois 24 mois 30 mois 36 mois 42 mois 48 mois 60 mois Sélectionner un…" at bounding box center [863, 340] width 159 height 23
click at [1072, 485] on div "Sauvegarder Viable banks Viable 12.99% | 264 € NAI: 1 182,7 € / Limit: >1.000 €…" at bounding box center [1082, 355] width 249 height 602
click at [826, 345] on select "12 mois 18 mois 24 mois 30 mois 36 mois 42 mois 48 mois 60 mois Sélectionner un…" at bounding box center [863, 340] width 159 height 23
select select "42"
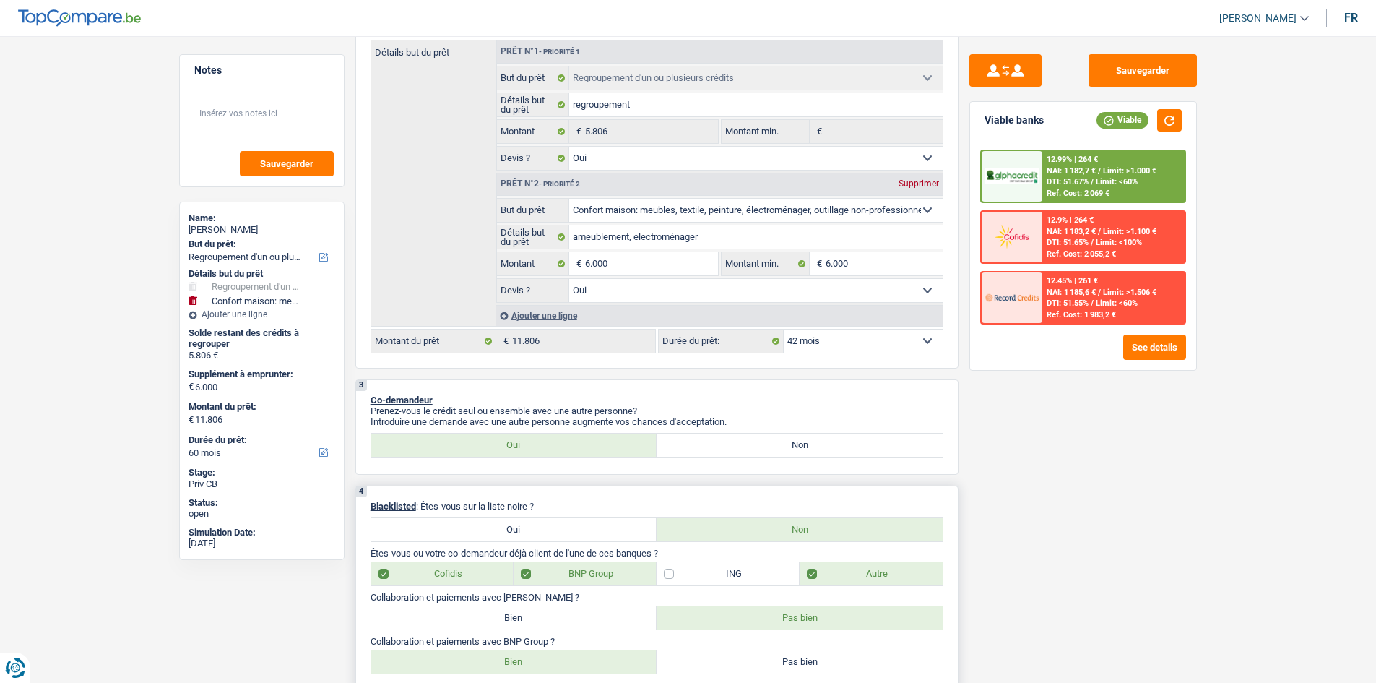
click at [784, 329] on select "12 mois 18 mois 24 mois 30 mois 36 mois 42 mois 48 mois 60 mois Sélectionner un…" at bounding box center [863, 340] width 159 height 23
select select "42"
click at [1171, 120] on button "button" at bounding box center [1169, 120] width 25 height 22
click at [843, 342] on select "12 mois 18 mois 24 mois 30 mois 36 mois 42 mois 48 mois 60 mois Sélectionner un…" at bounding box center [863, 340] width 159 height 23
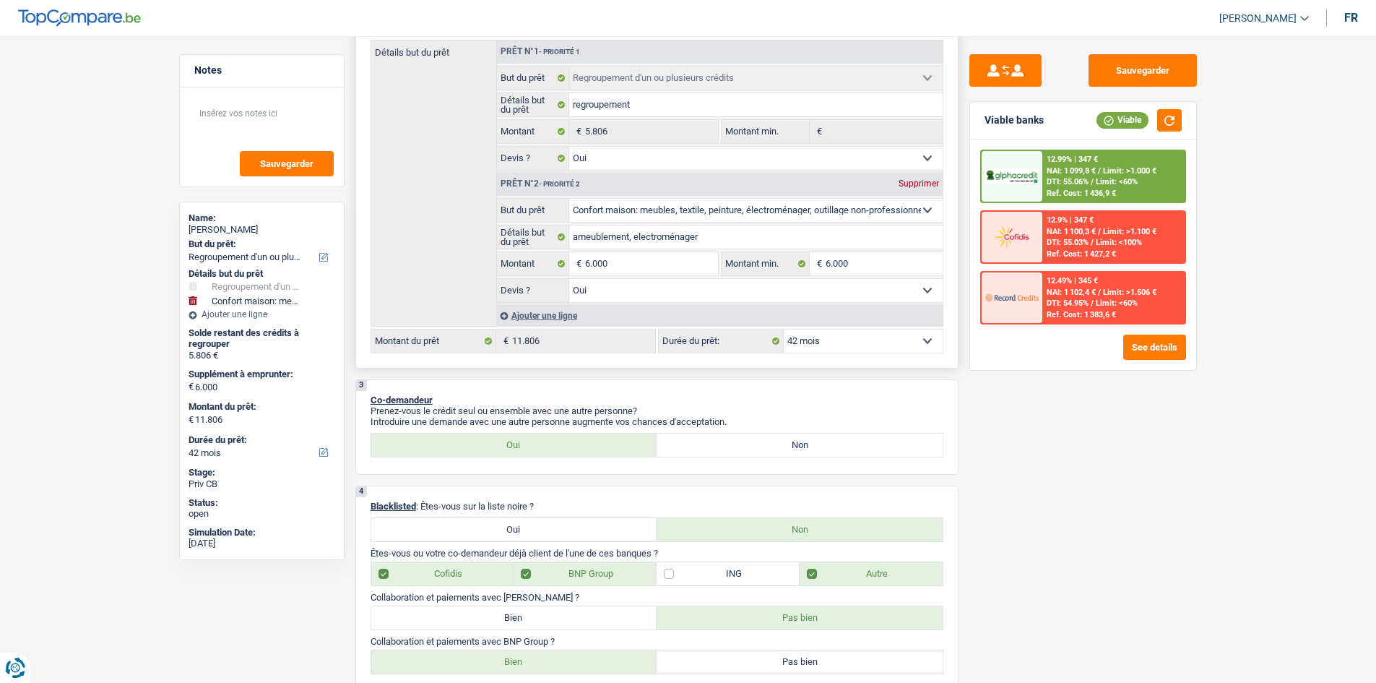
select select "36"
click at [784, 329] on select "12 mois 18 mois 24 mois 30 mois 36 mois 42 mois 48 mois 60 mois Sélectionner un…" at bounding box center [863, 340] width 159 height 23
select select "36"
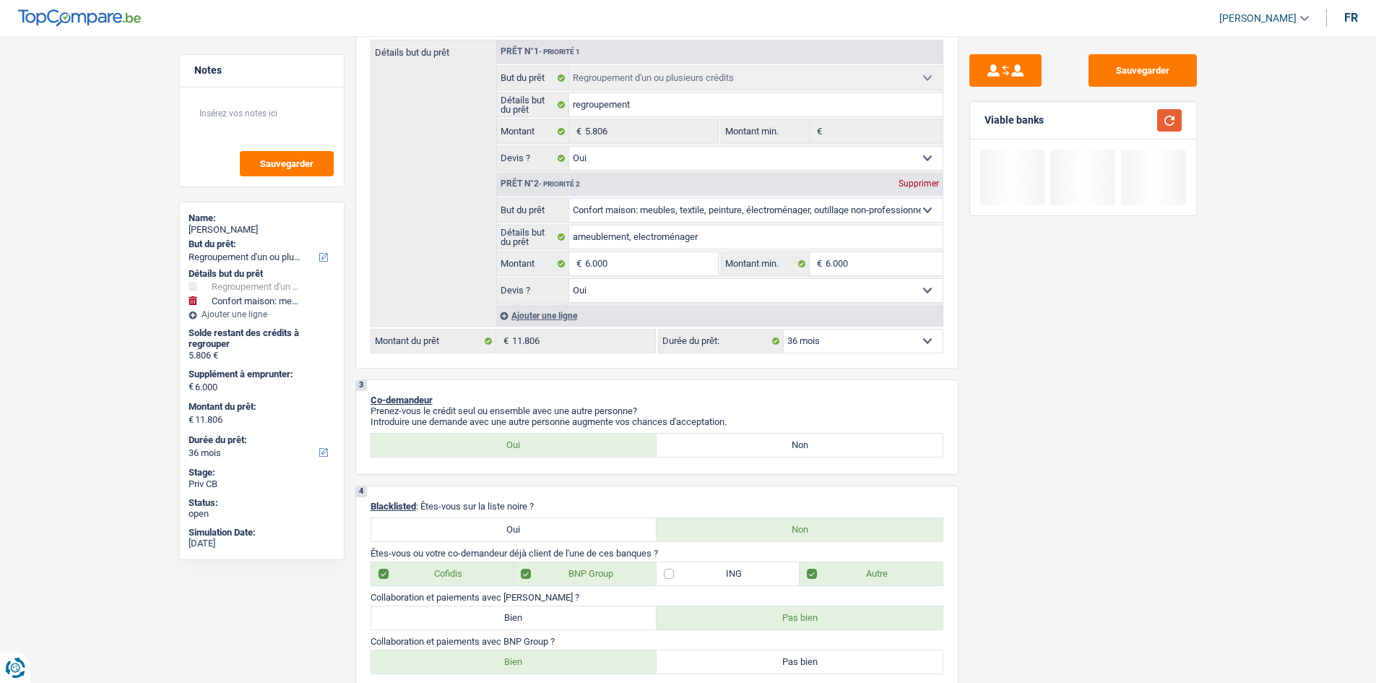
click at [1172, 124] on button "button" at bounding box center [1169, 120] width 25 height 22
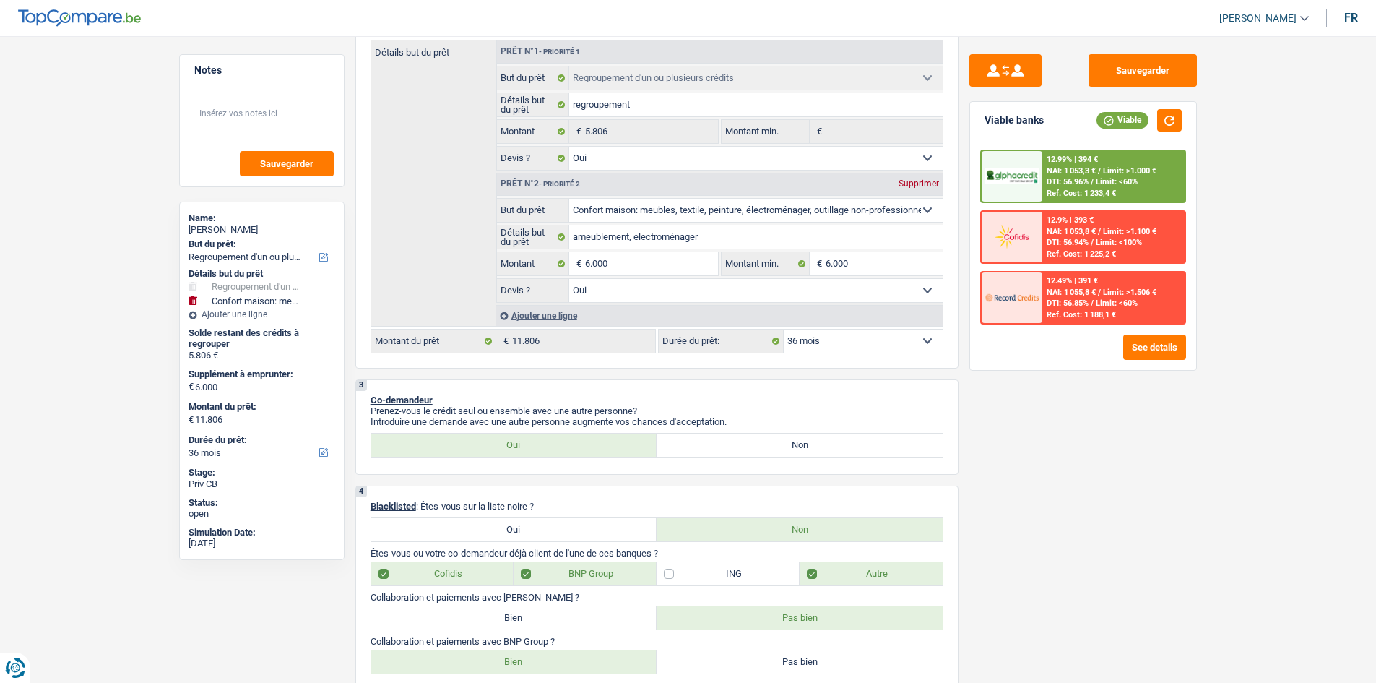
click at [1112, 176] on div "12.99% | 394 € NAI: 1 053,3 € / Limit: >1.000 € DTI: 56.96% / Limit: <60% Ref. …" at bounding box center [1113, 176] width 142 height 51
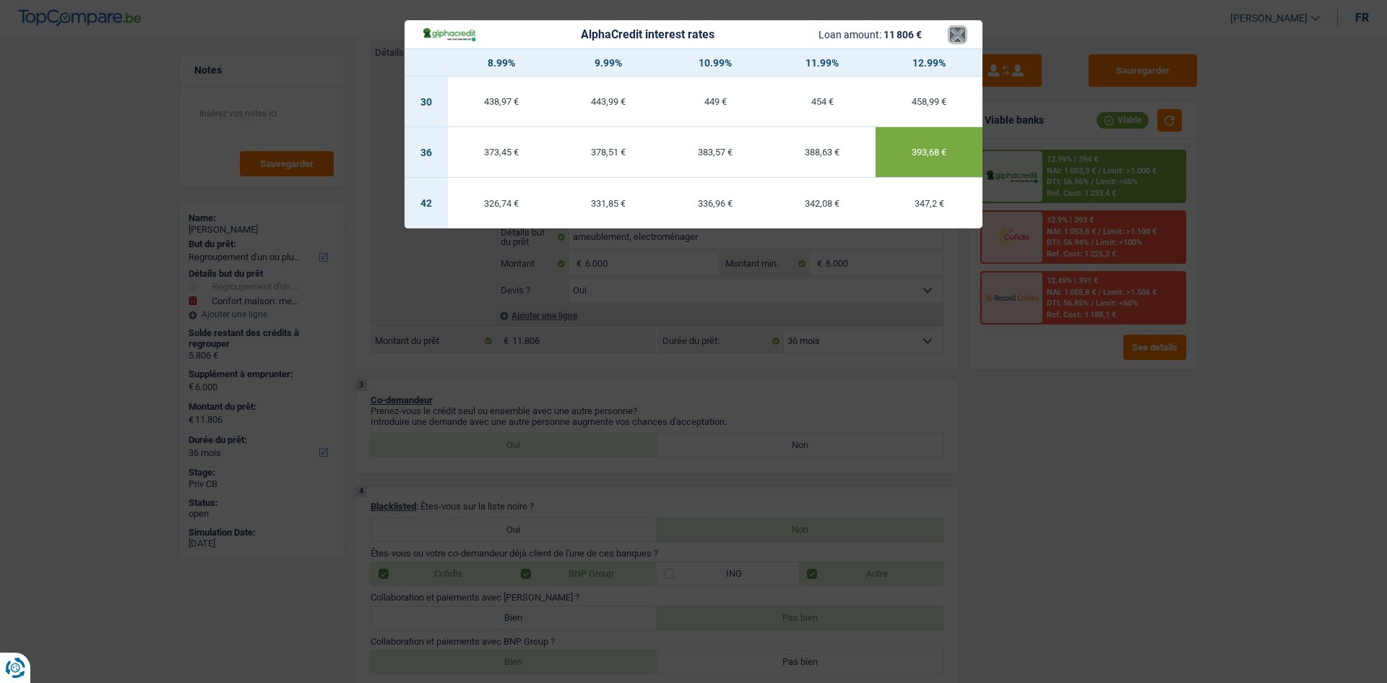
click at [953, 35] on button "×" at bounding box center [957, 34] width 15 height 14
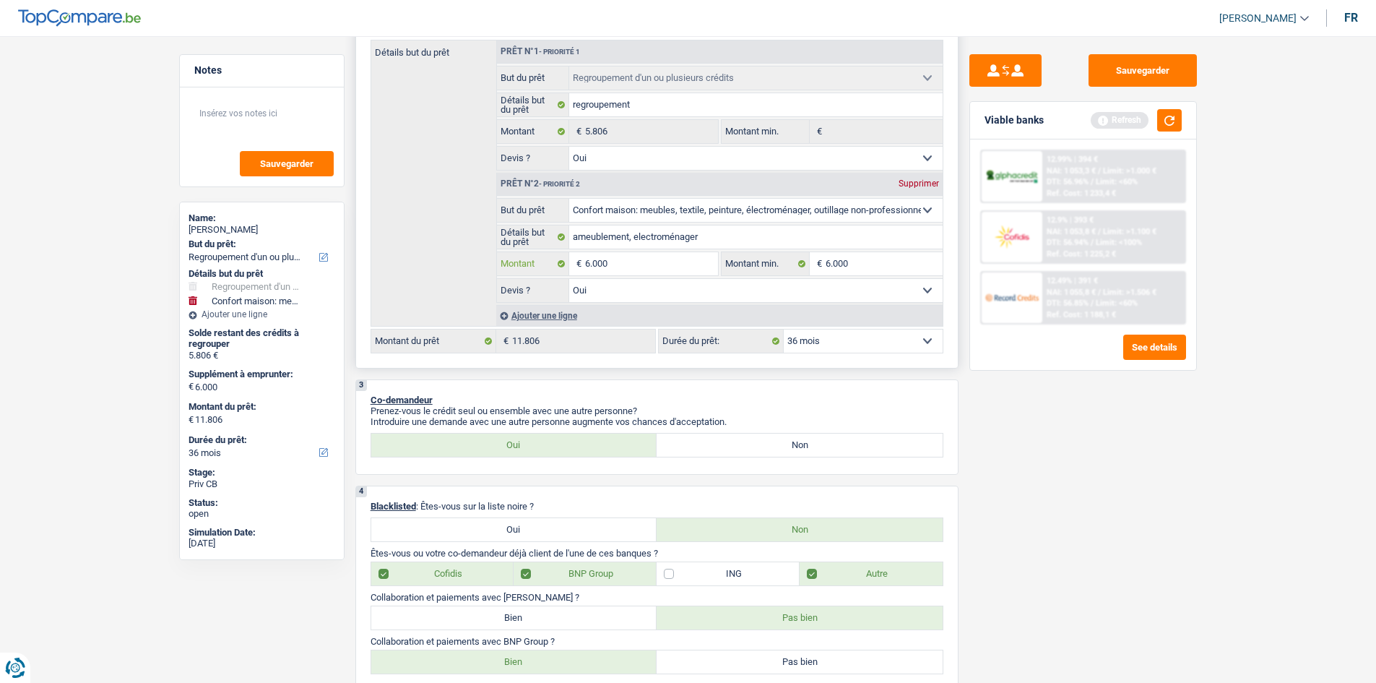
type input "600"
type input "60"
type input "6"
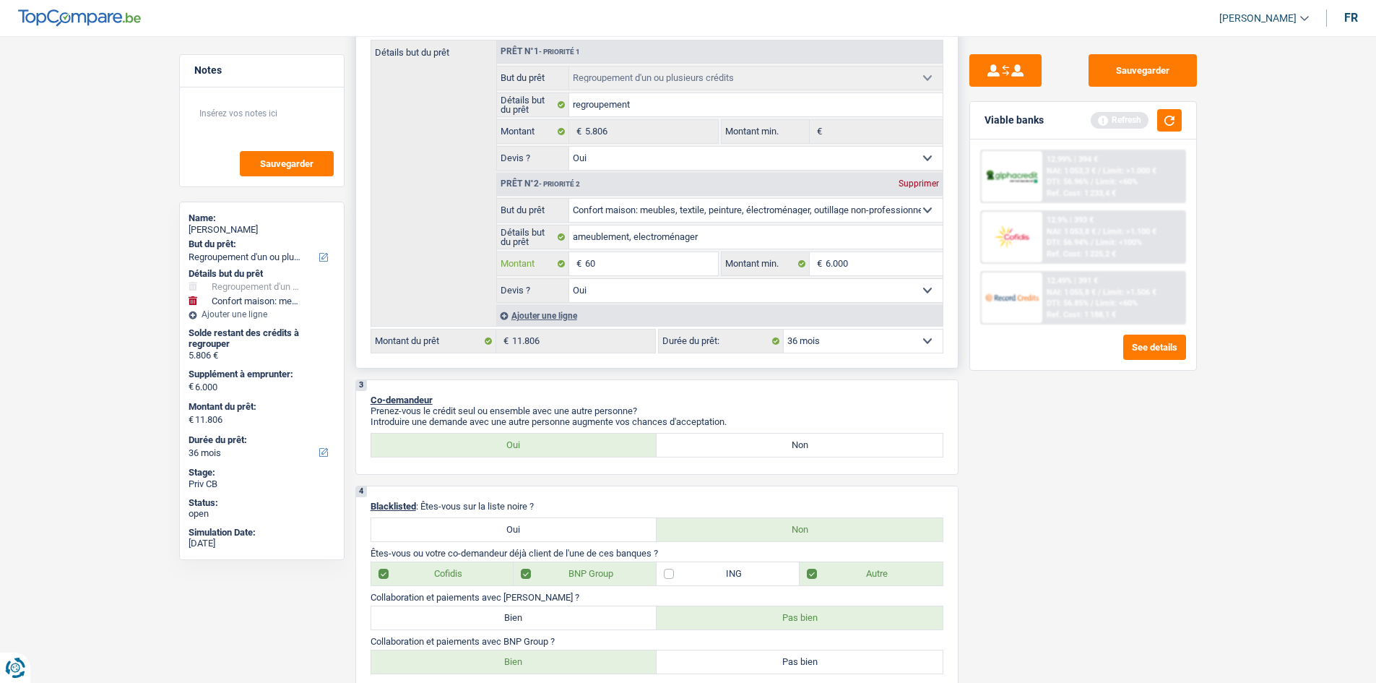
type input "6"
type input "5"
type input "50"
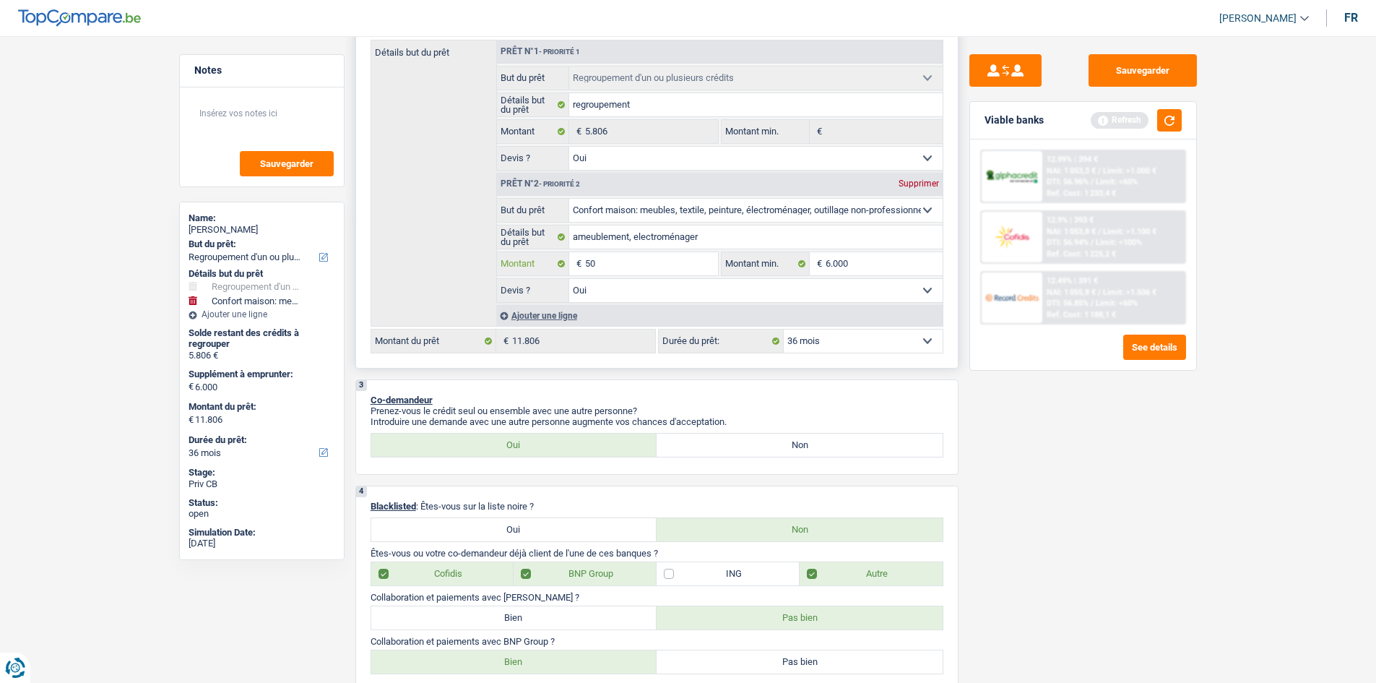
type input "500"
type input "5.001"
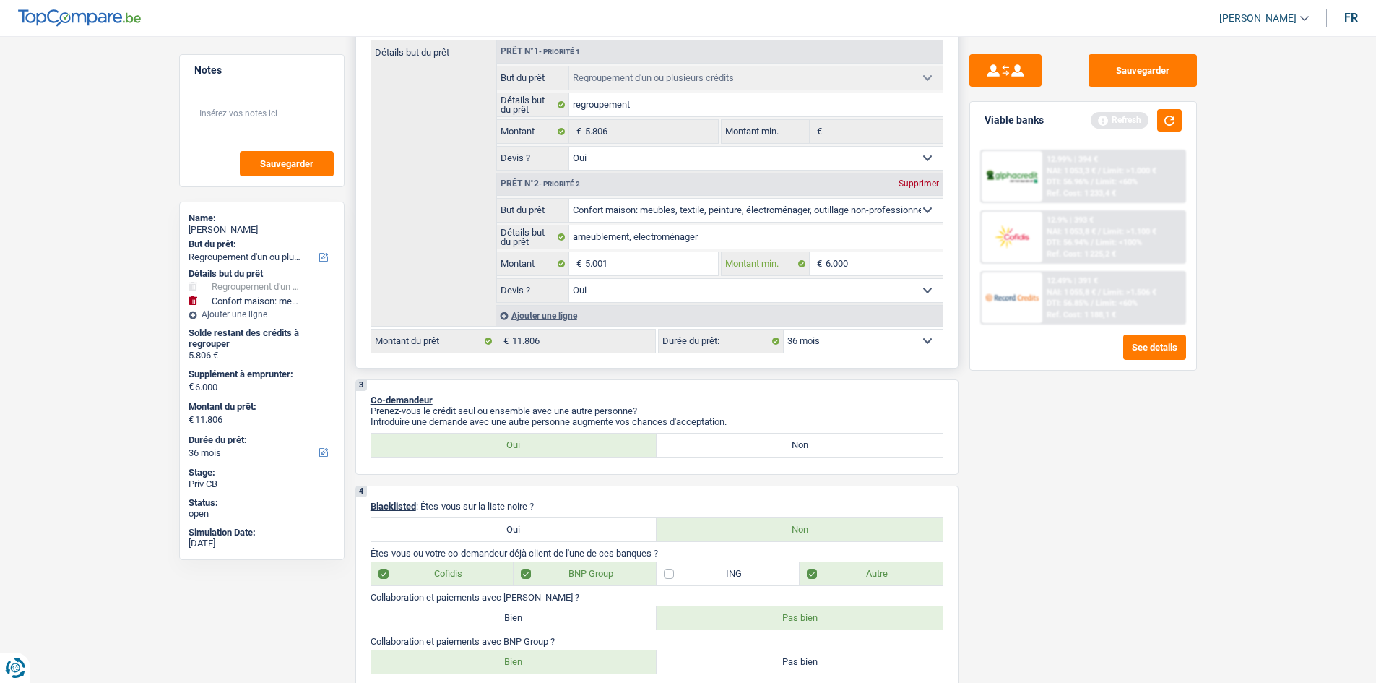
select select "60"
type input "5.001"
type input "10.807"
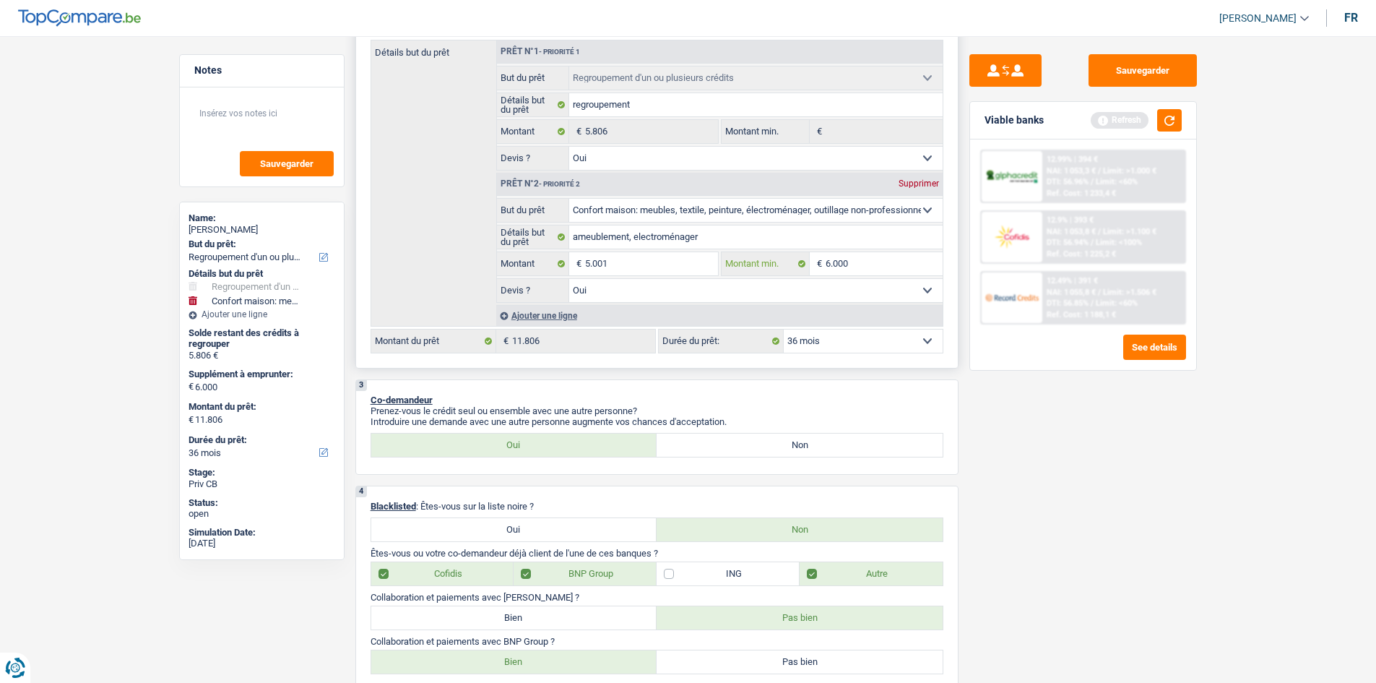
type input "10.807"
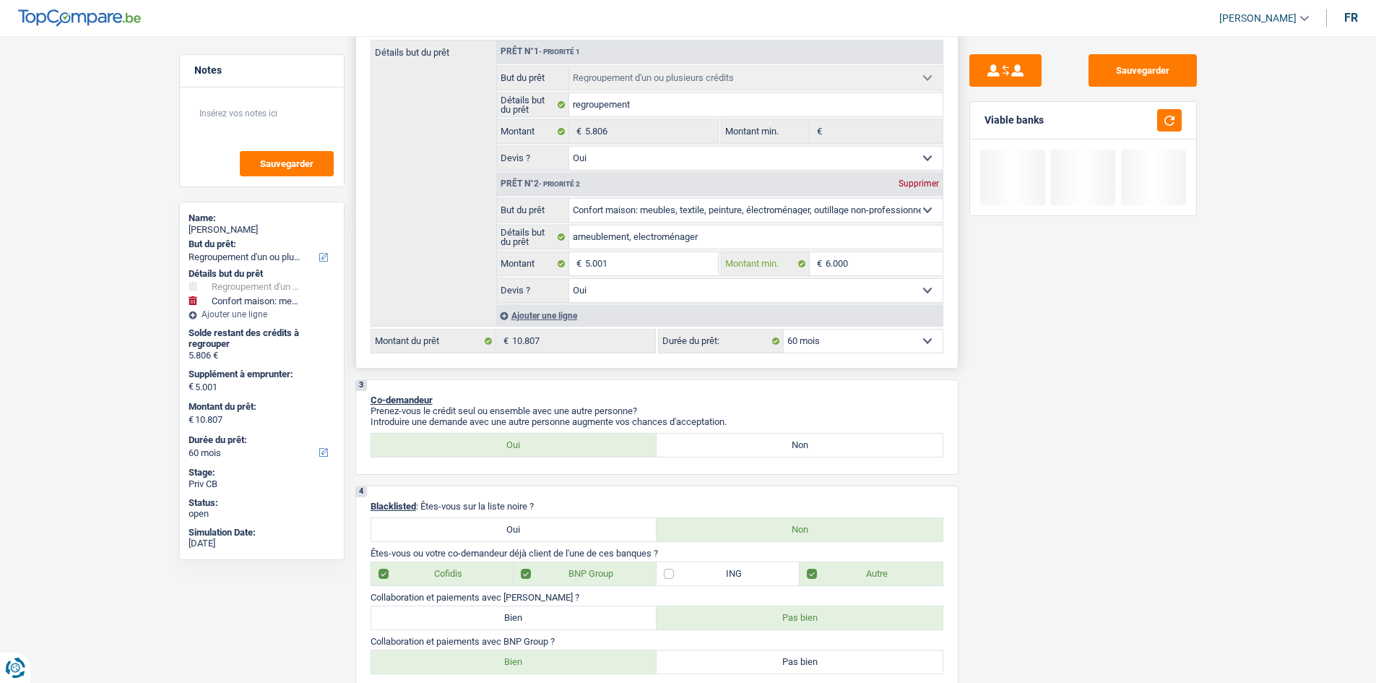
type input "600"
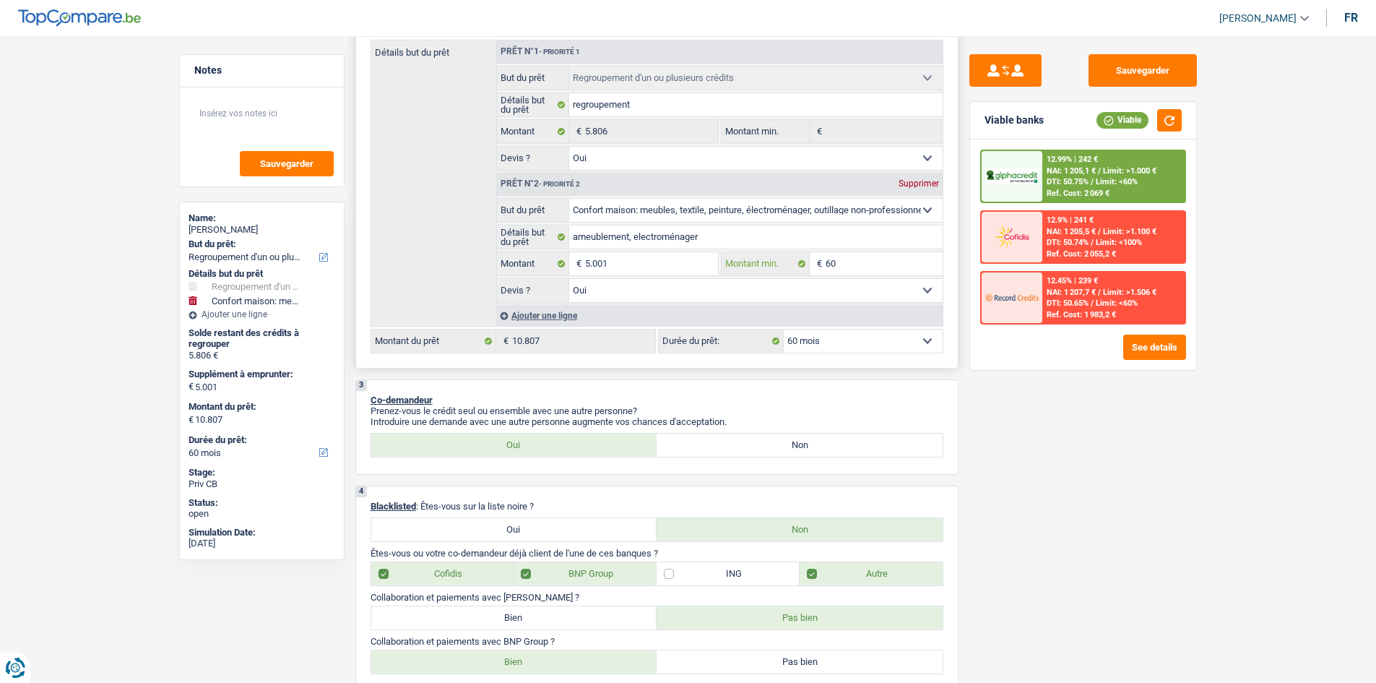
type input "6"
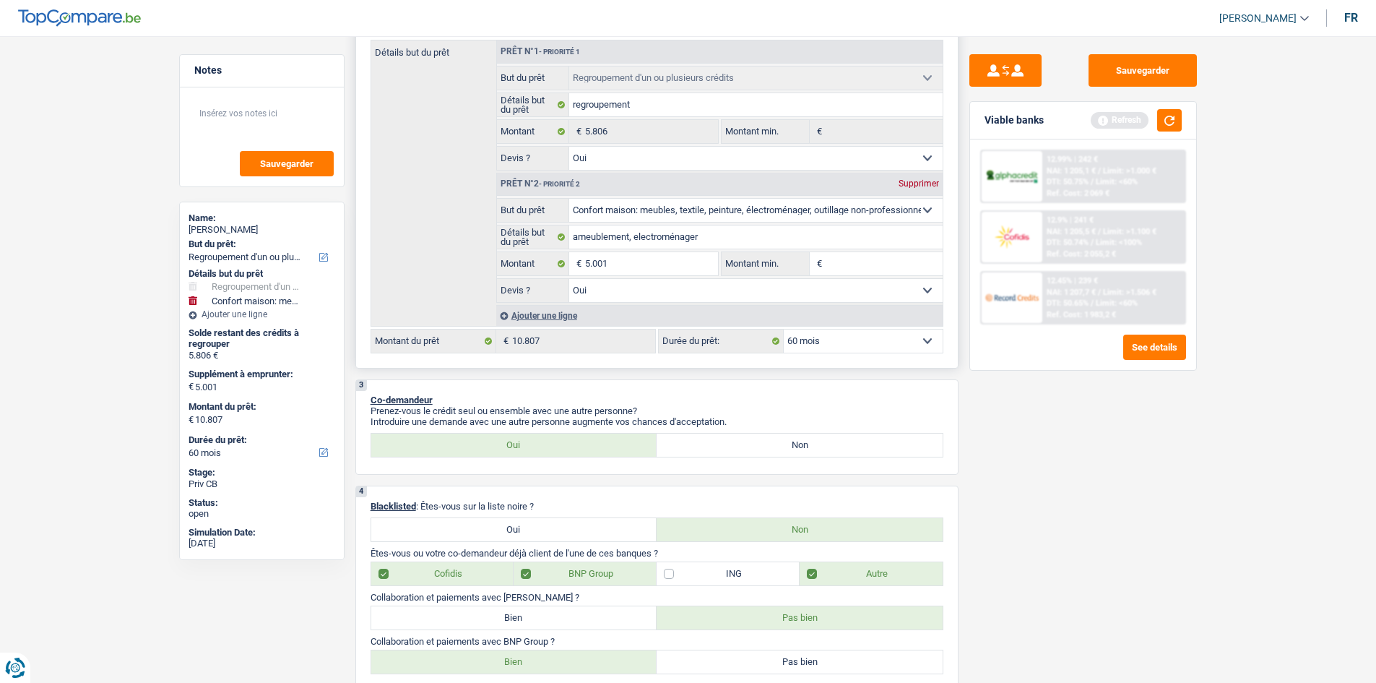
type input "5"
type input "50"
type input "500"
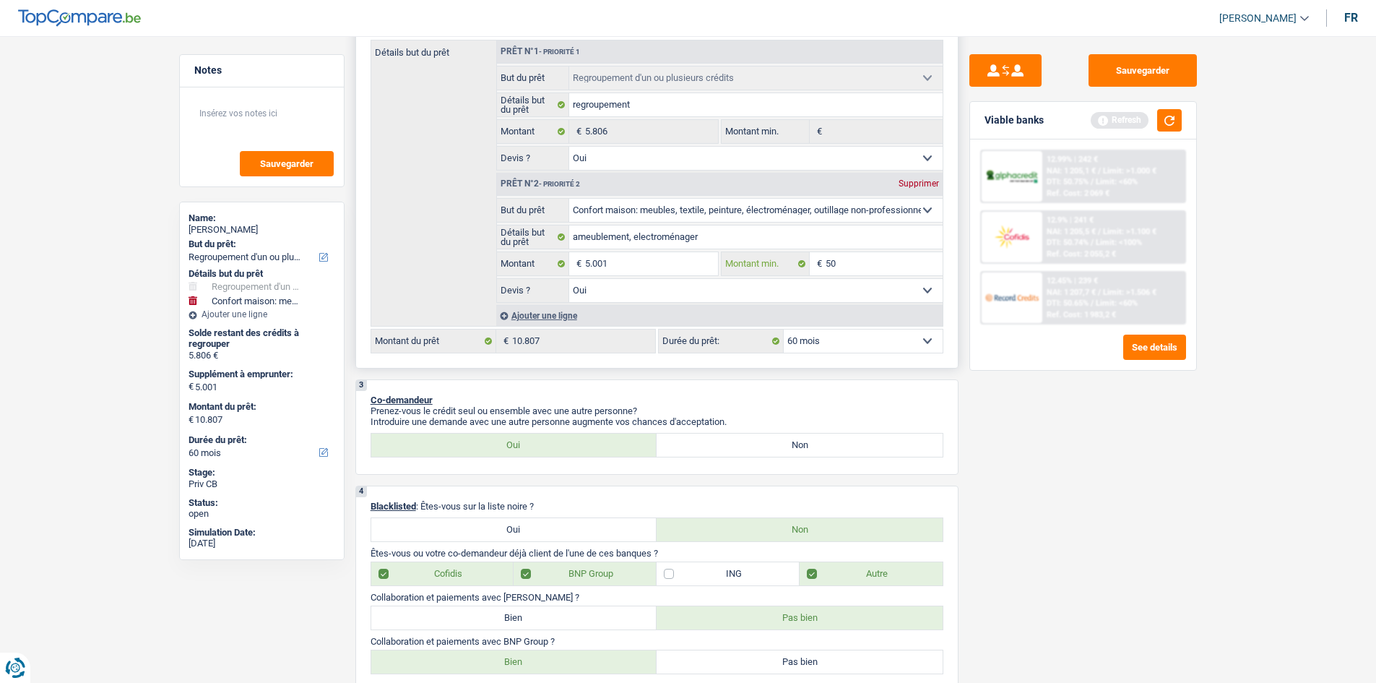
type input "500"
type input "5.001"
click at [1145, 486] on div "Sauvegarder Viable banks Refresh 12.99% | 242 € NAI: 1 205,1 € / Limit: >1.000 …" at bounding box center [1082, 355] width 249 height 602
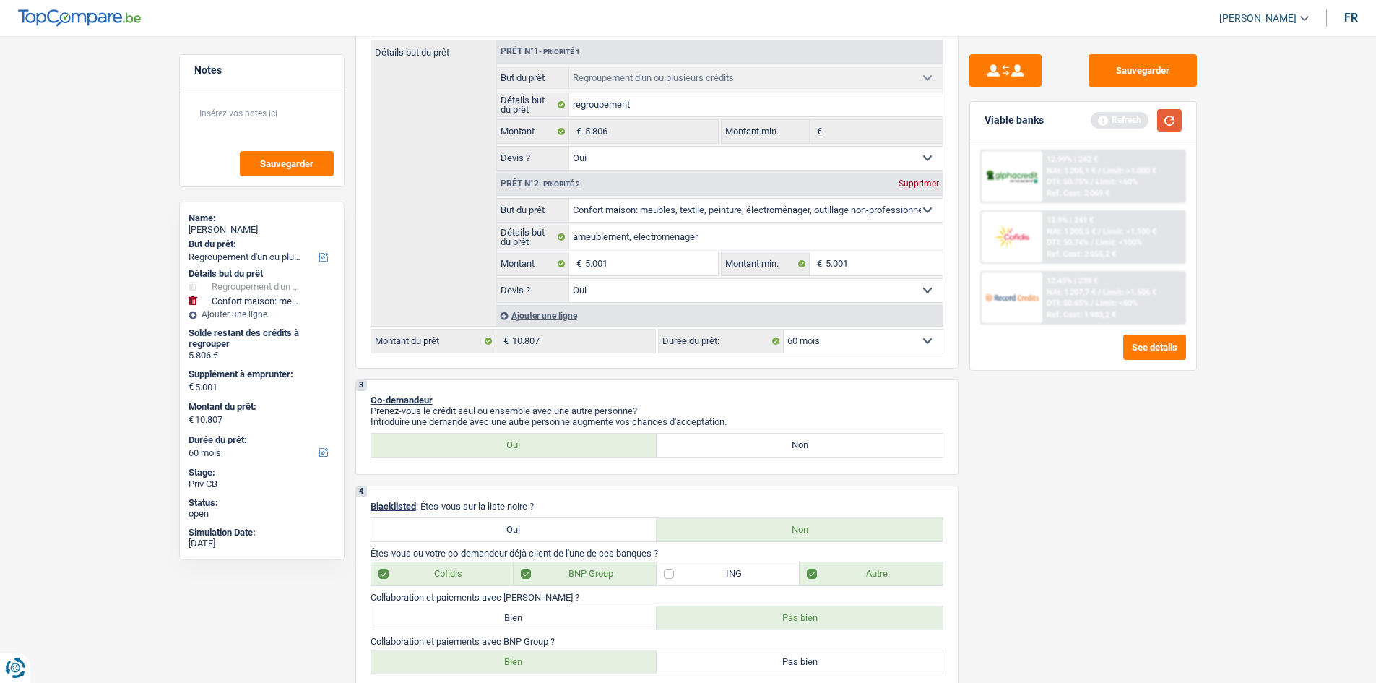
click at [1174, 127] on button "button" at bounding box center [1169, 120] width 25 height 22
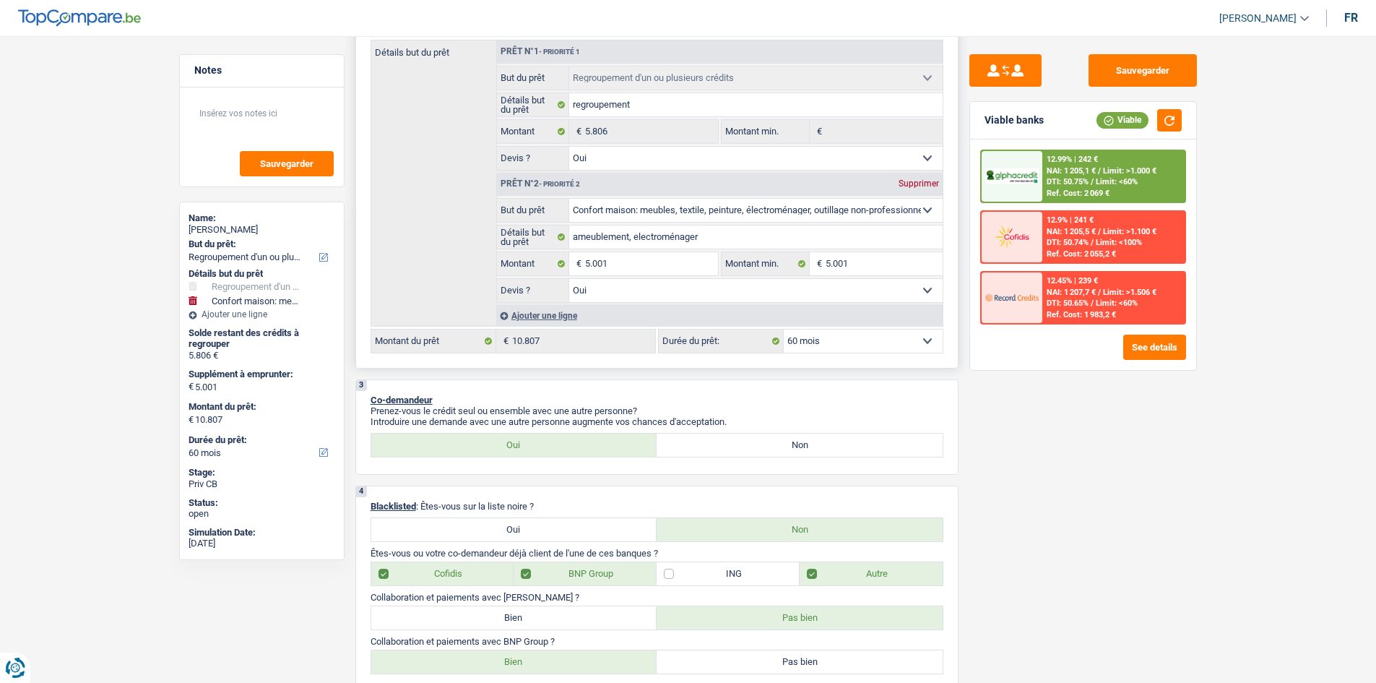
drag, startPoint x: 878, startPoint y: 345, endPoint x: 864, endPoint y: 345, distance: 14.5
click at [873, 345] on select "12 mois 18 mois 24 mois 30 mois 36 mois 42 mois 48 mois 60 mois Sélectionner un…" at bounding box center [863, 340] width 159 height 23
select select "36"
click at [784, 329] on select "12 mois 18 mois 24 mois 30 mois 36 mois 42 mois 48 mois 60 mois Sélectionner un…" at bounding box center [863, 340] width 159 height 23
select select "36"
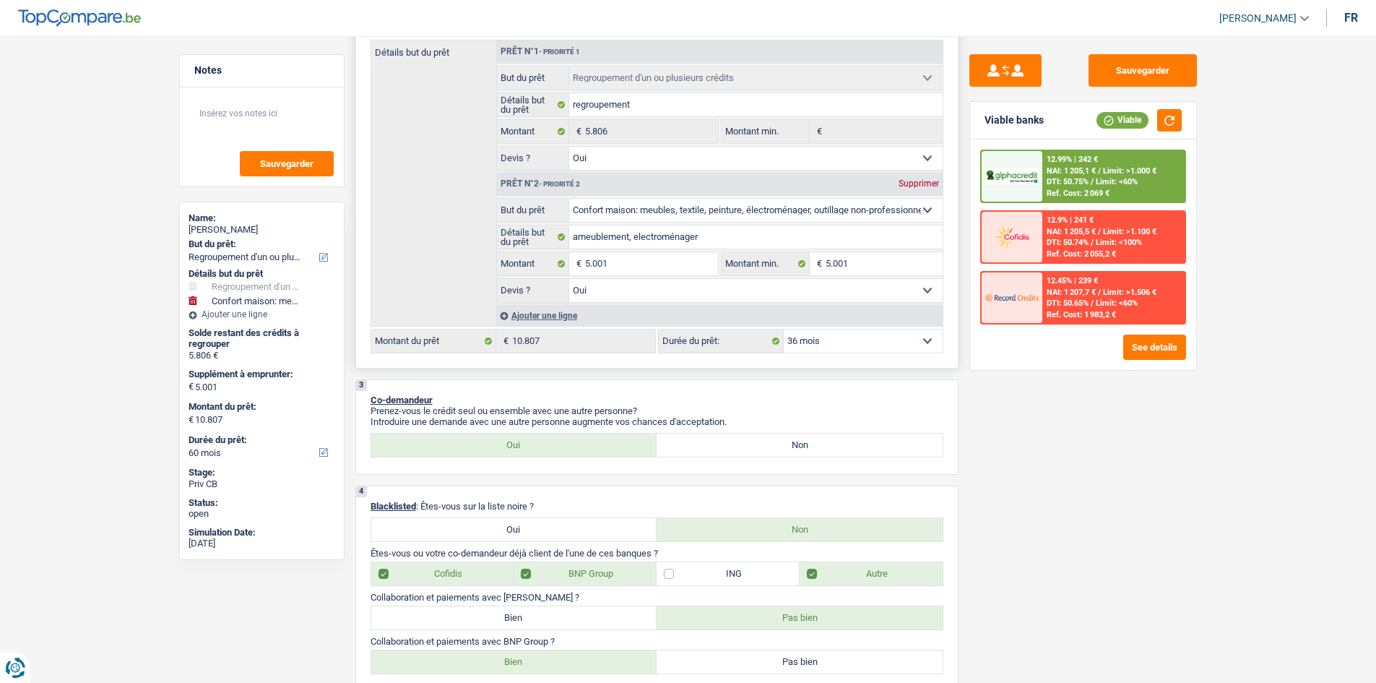
select select "36"
click at [1083, 173] on span "NAI: 1 086,6 €" at bounding box center [1071, 170] width 49 height 9
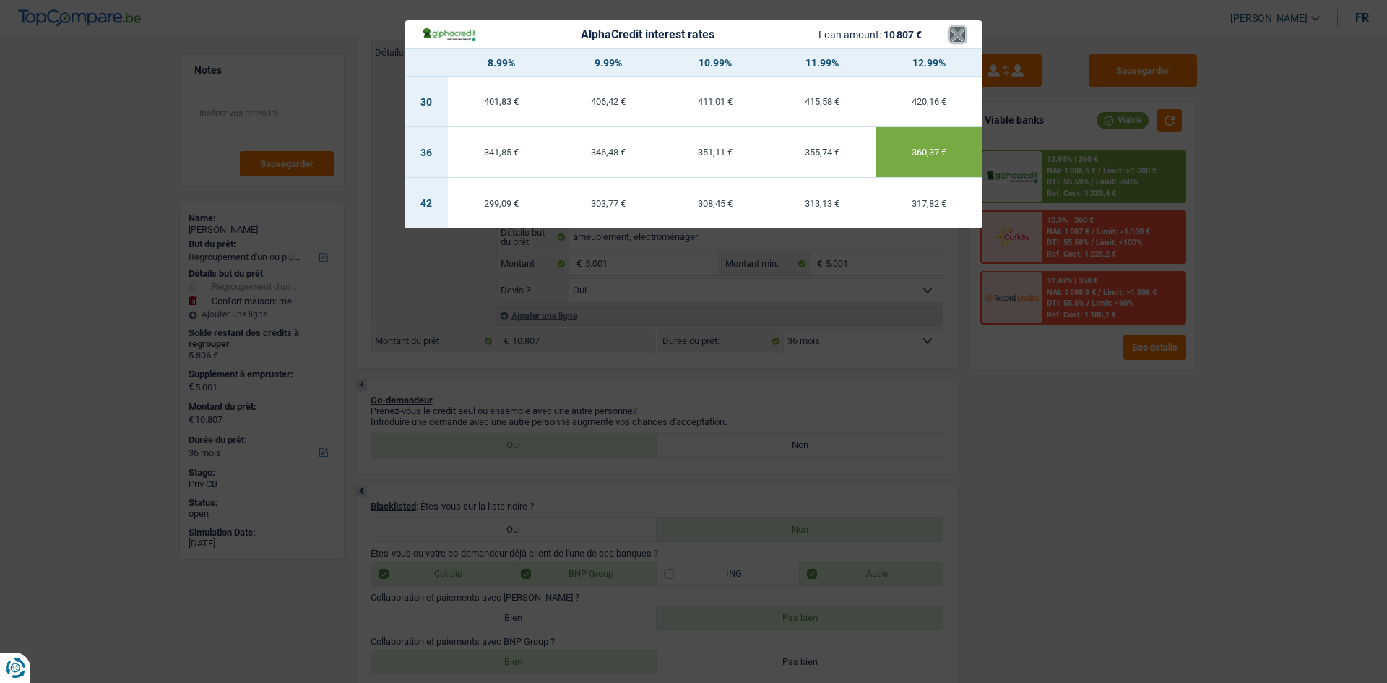
click at [964, 27] on button "×" at bounding box center [957, 34] width 15 height 14
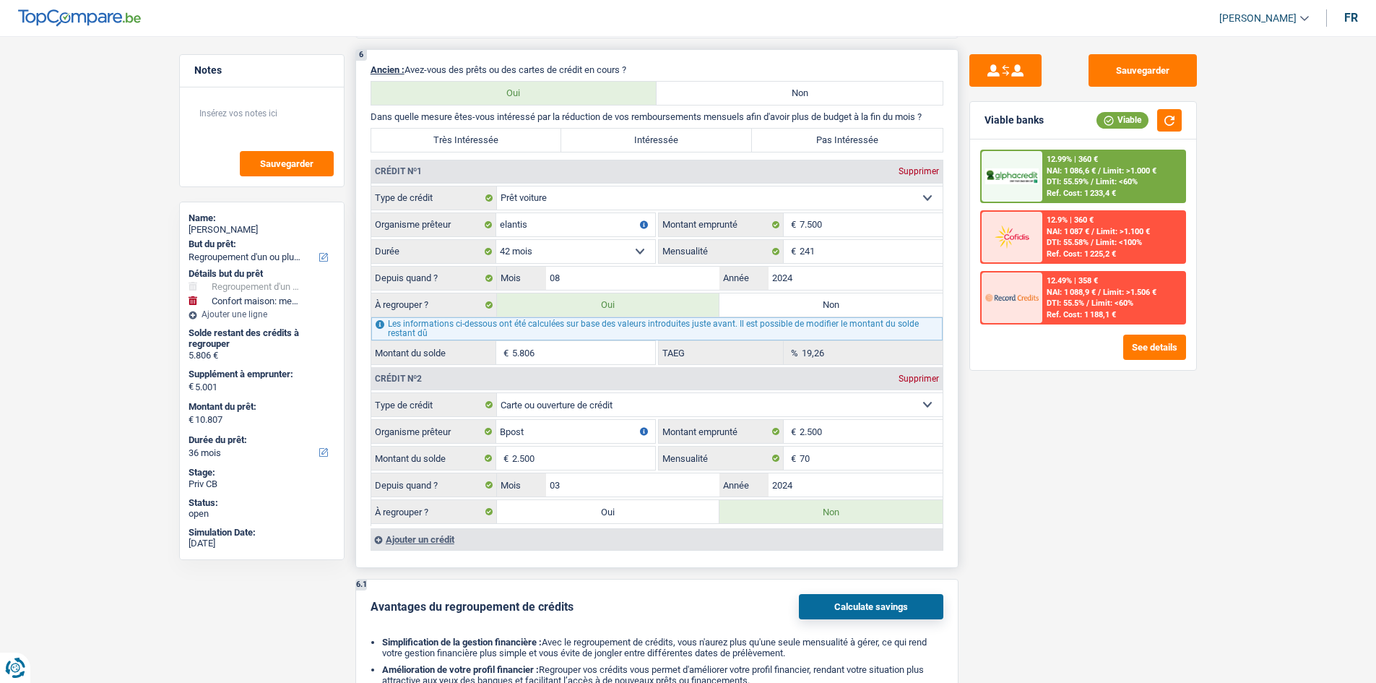
scroll to position [1323, 0]
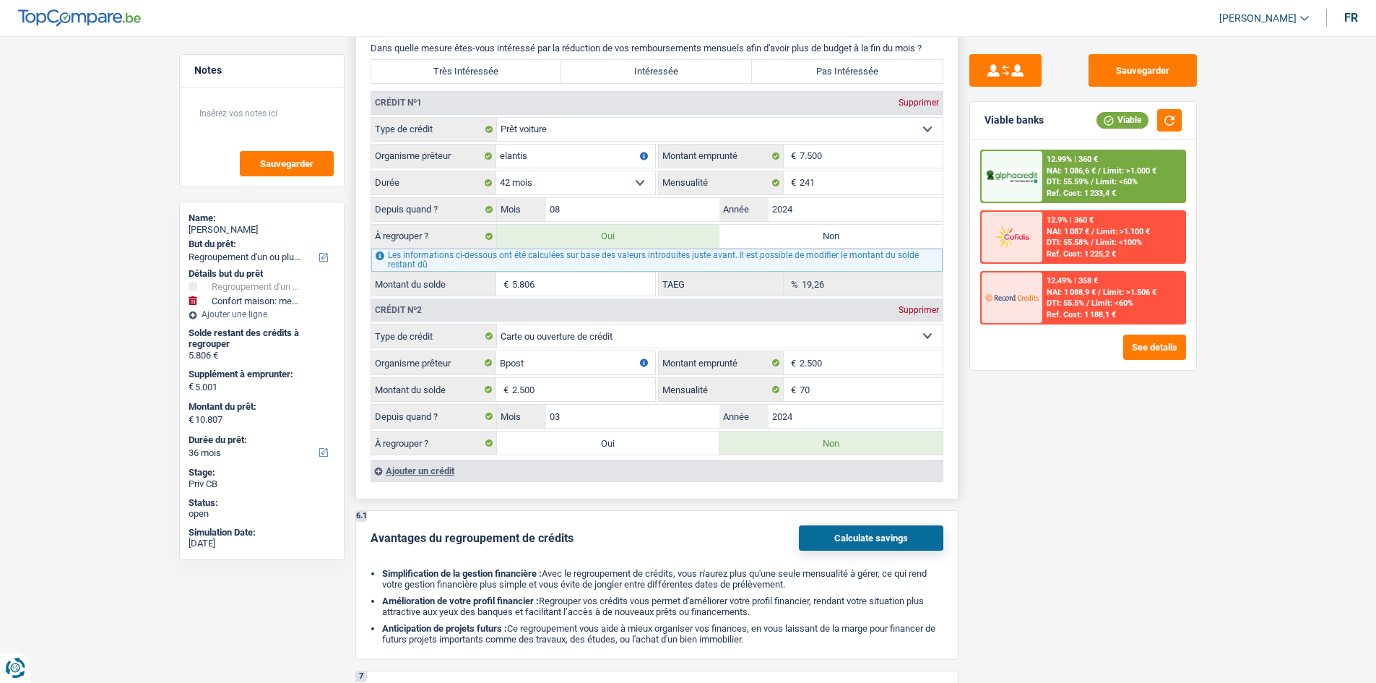
click at [779, 232] on label "Non" at bounding box center [830, 236] width 223 height 23
click at [779, 232] on input "Non" at bounding box center [830, 236] width 223 height 23
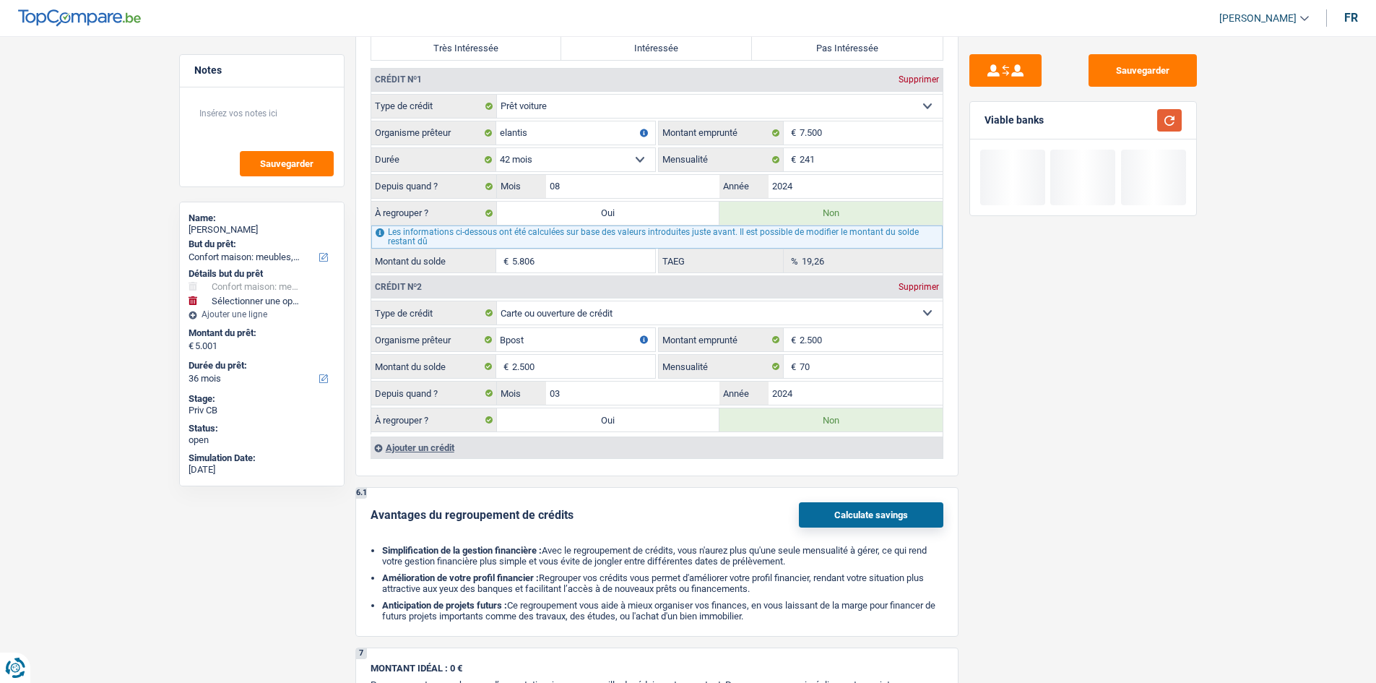
click at [1162, 113] on button "button" at bounding box center [1169, 120] width 25 height 22
click at [1165, 118] on button "button" at bounding box center [1169, 120] width 25 height 22
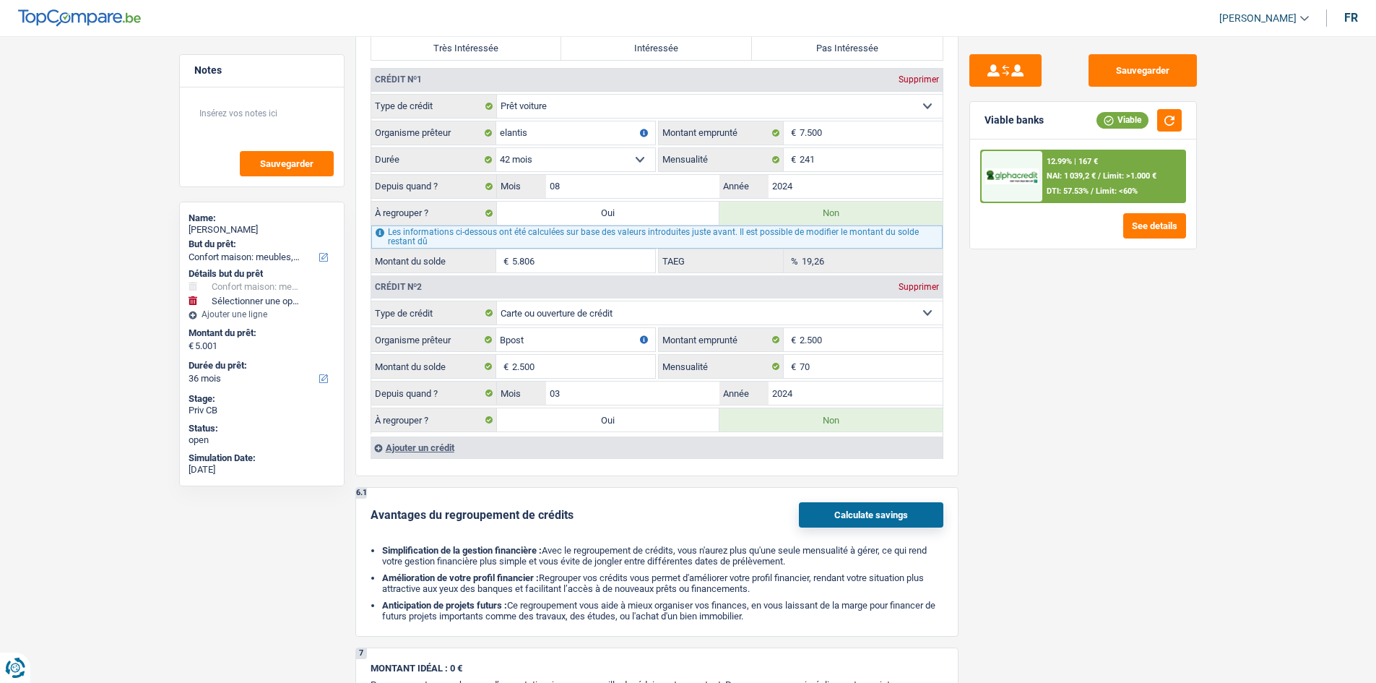
click at [1094, 199] on div "12.99% | 167 € NAI: 1 039,2 € / Limit: >1.000 € DTI: 57.53% / Limit: <60%" at bounding box center [1113, 176] width 142 height 51
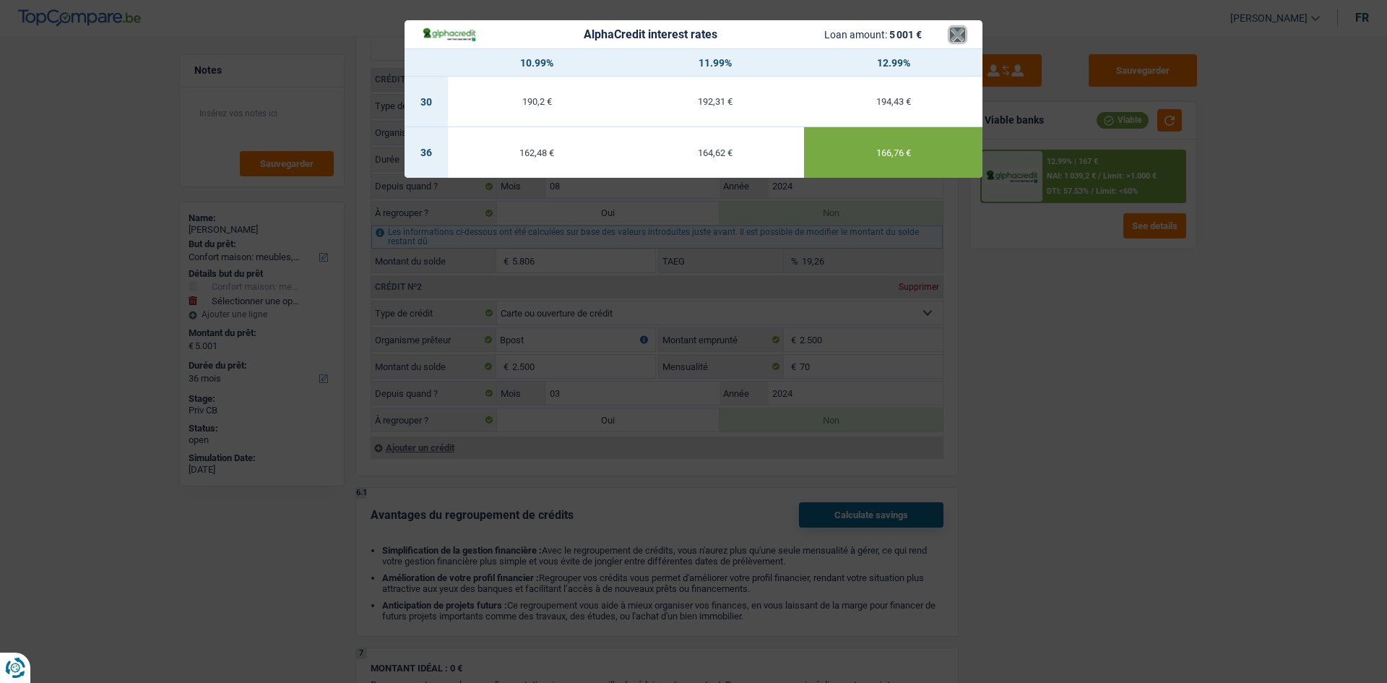
click at [950, 32] on button "×" at bounding box center [957, 34] width 15 height 14
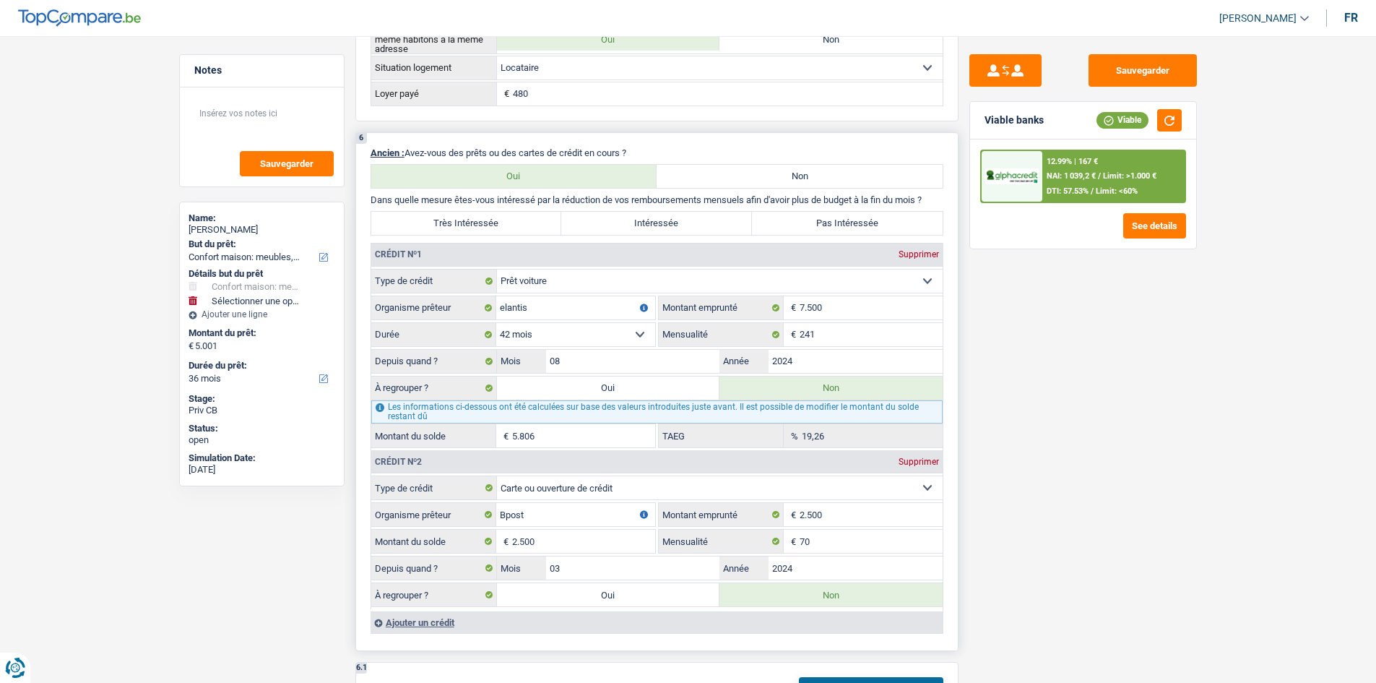
scroll to position [1251, 0]
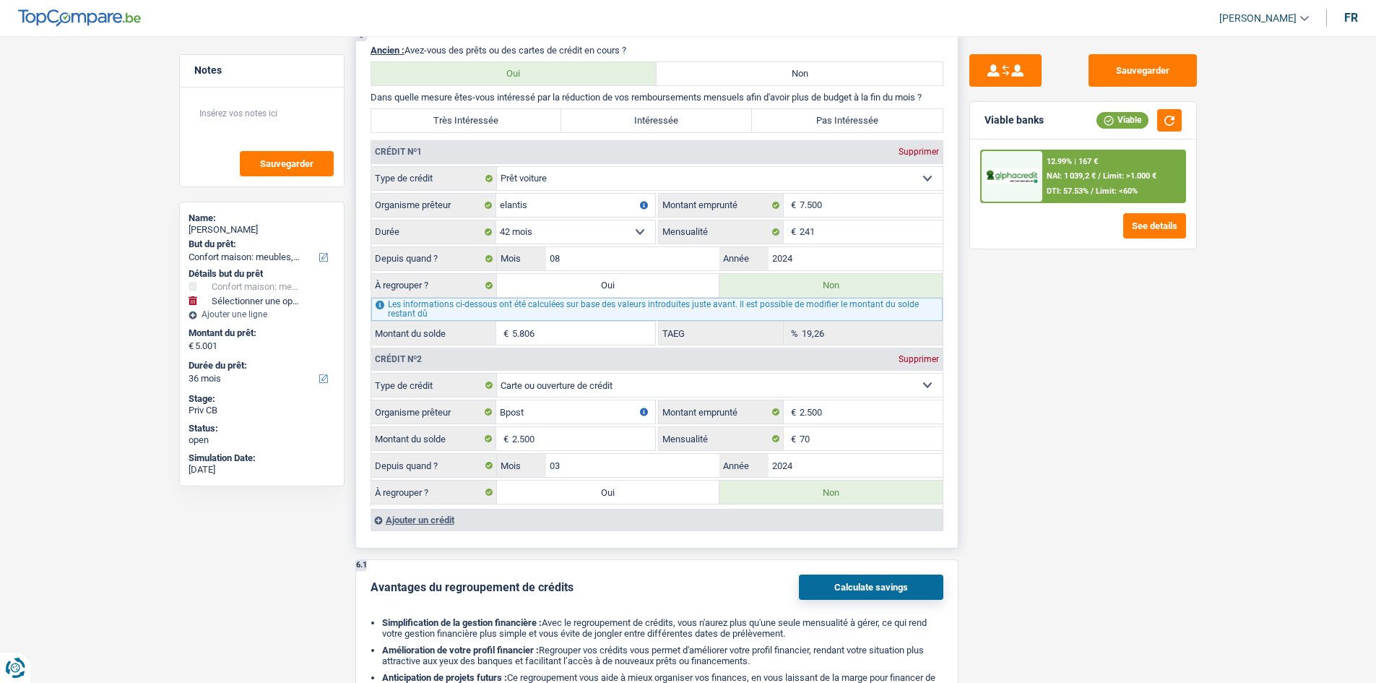
drag, startPoint x: 576, startPoint y: 288, endPoint x: 589, endPoint y: 289, distance: 13.0
click at [574, 285] on label "Oui" at bounding box center [608, 285] width 223 height 23
click at [574, 285] on input "Oui" at bounding box center [608, 285] width 223 height 23
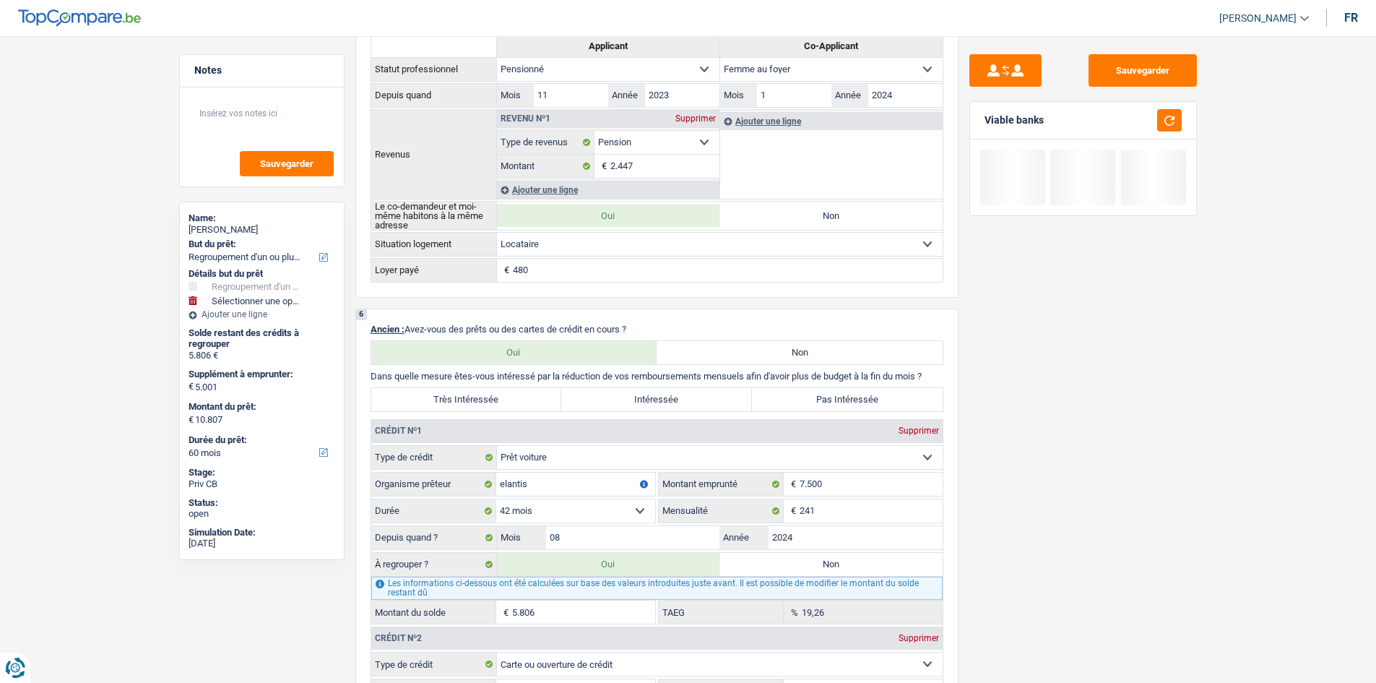
scroll to position [962, 0]
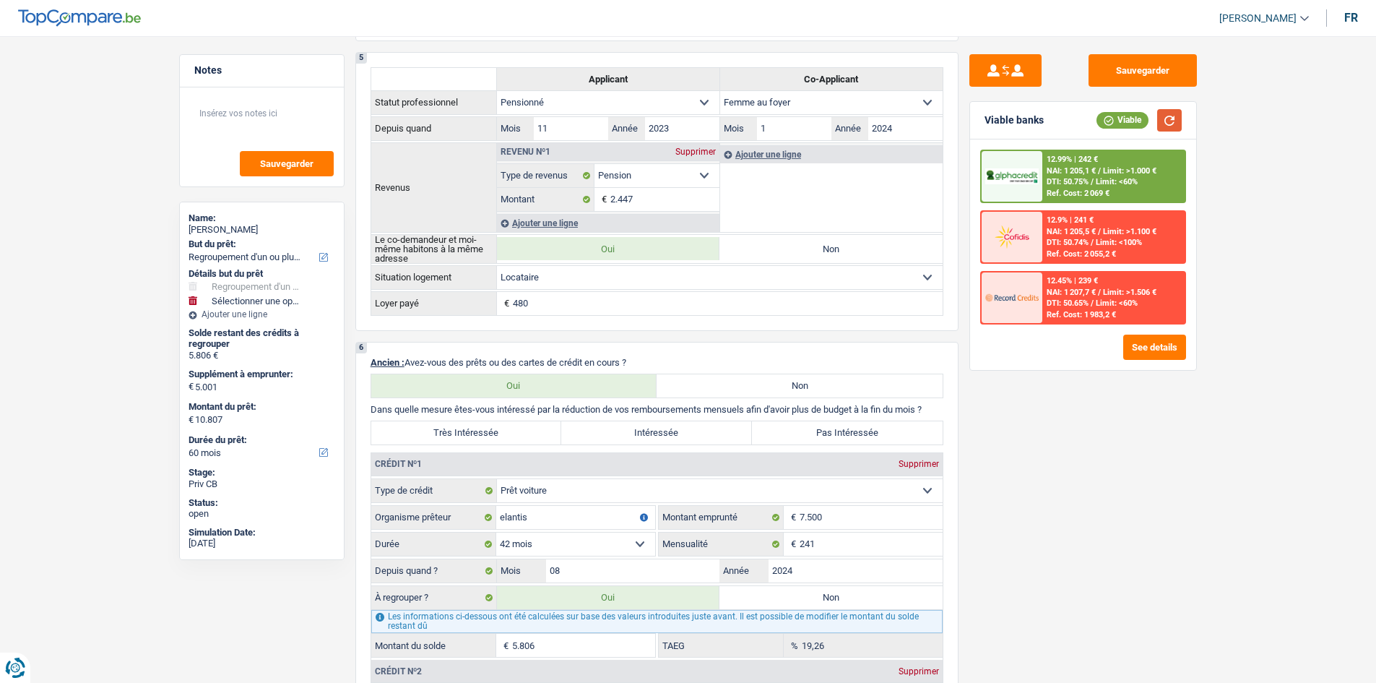
click at [1174, 118] on button "button" at bounding box center [1169, 120] width 25 height 22
click at [1006, 183] on img at bounding box center [1011, 176] width 53 height 17
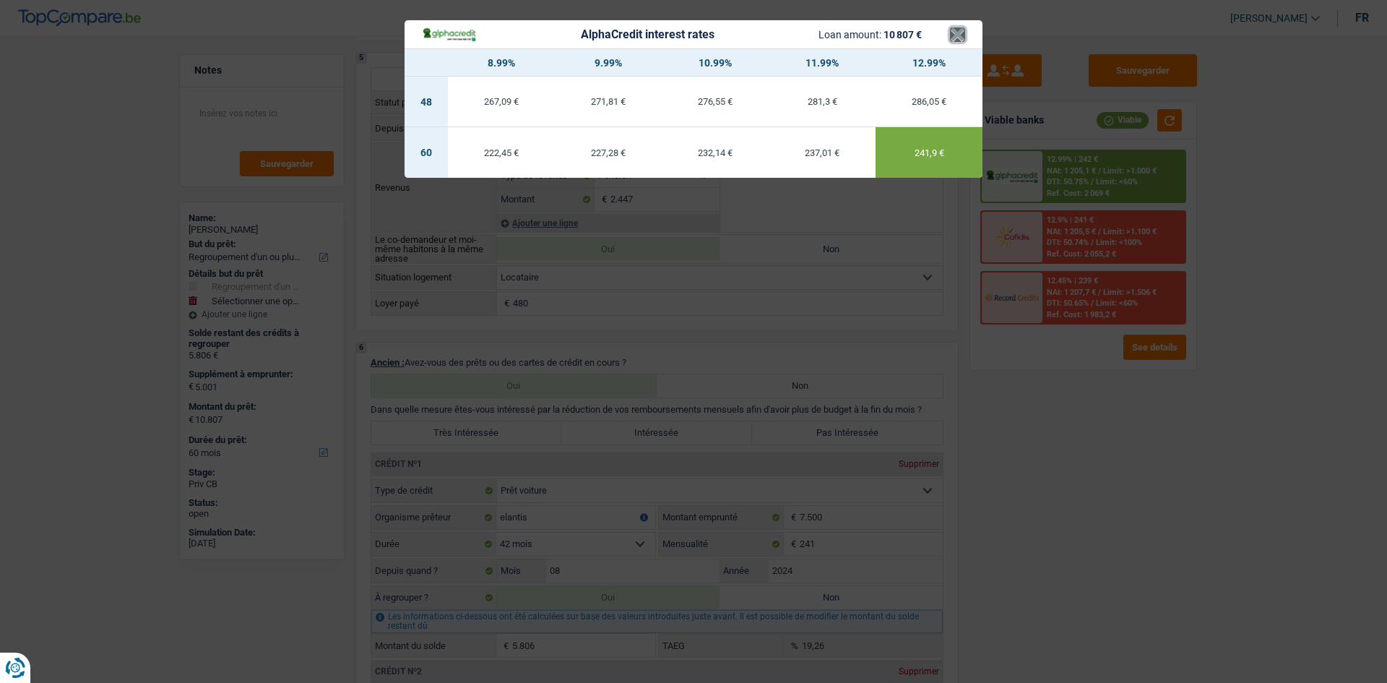
click at [953, 33] on button "×" at bounding box center [957, 34] width 15 height 14
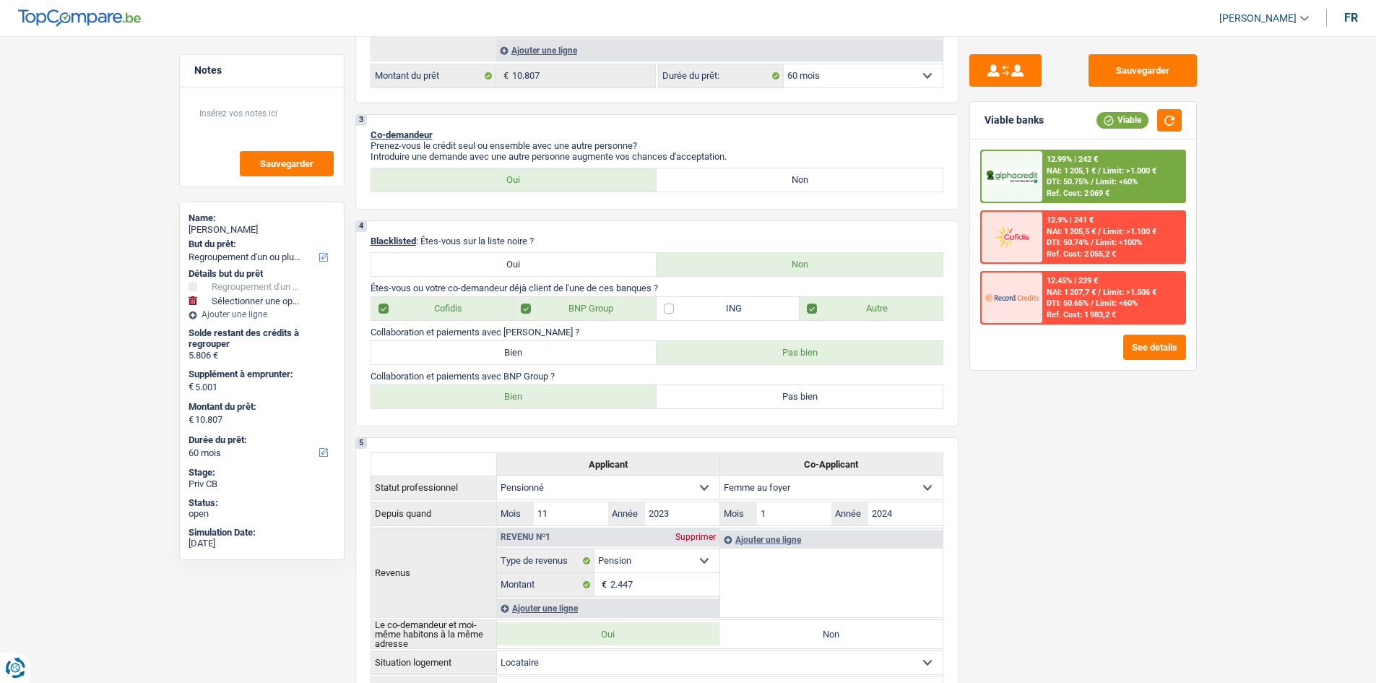
scroll to position [384, 0]
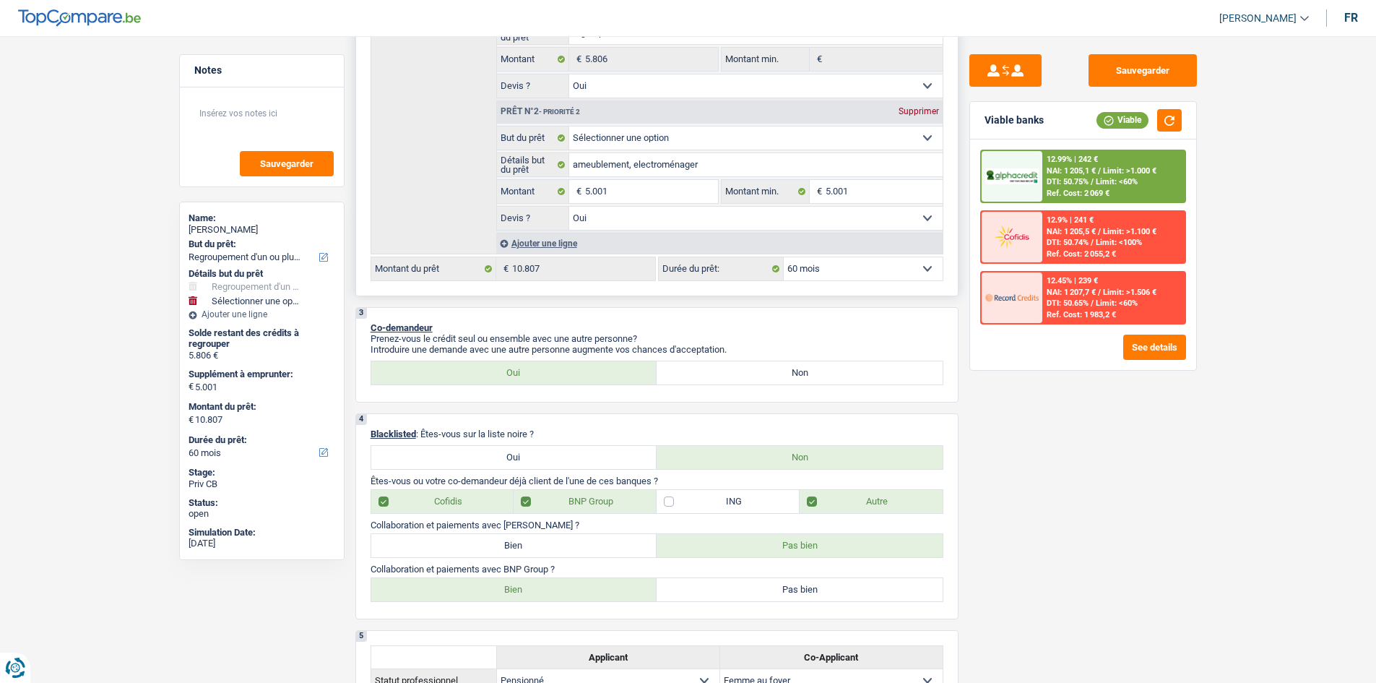
click at [811, 269] on select "12 mois 18 mois 24 mois 30 mois 36 mois 42 mois 48 mois 60 mois Sélectionner un…" at bounding box center [863, 268] width 159 height 23
click at [784, 257] on select "12 mois 18 mois 24 mois 30 mois 36 mois 42 mois 48 mois 60 mois Sélectionner un…" at bounding box center [863, 268] width 159 height 23
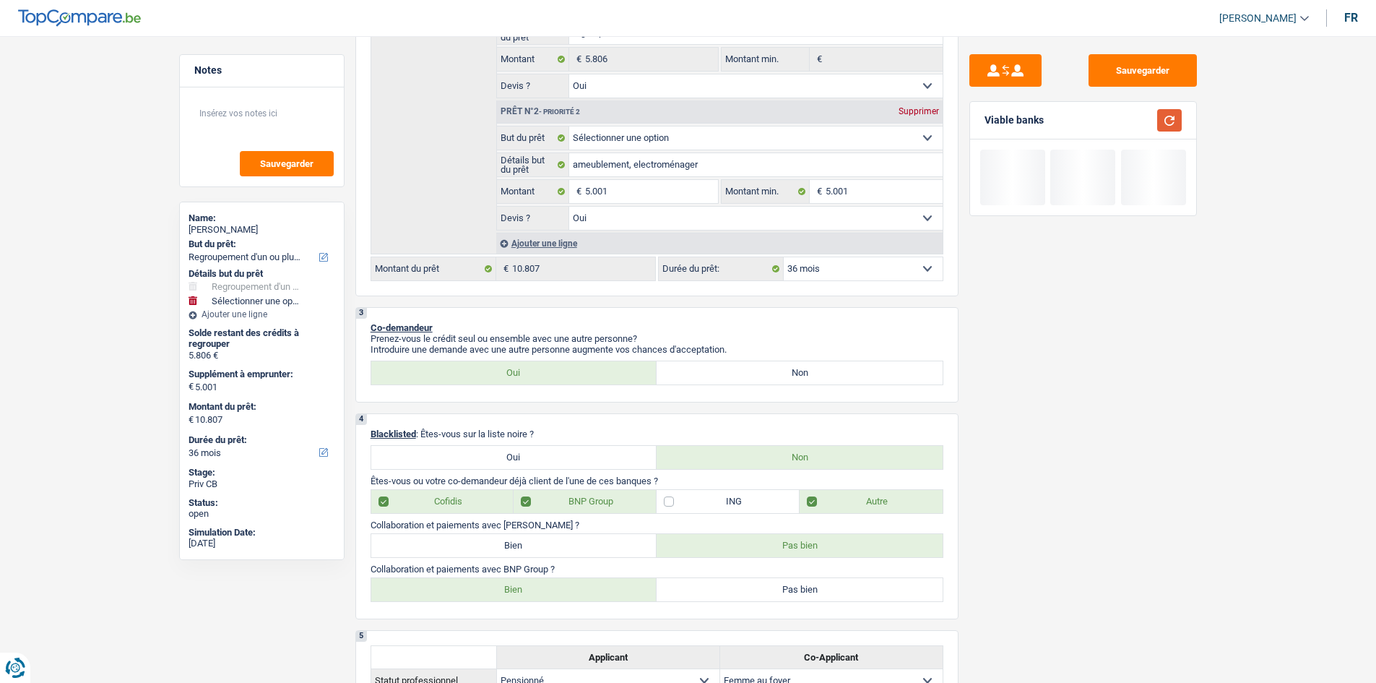
click at [1161, 120] on button "button" at bounding box center [1169, 120] width 25 height 22
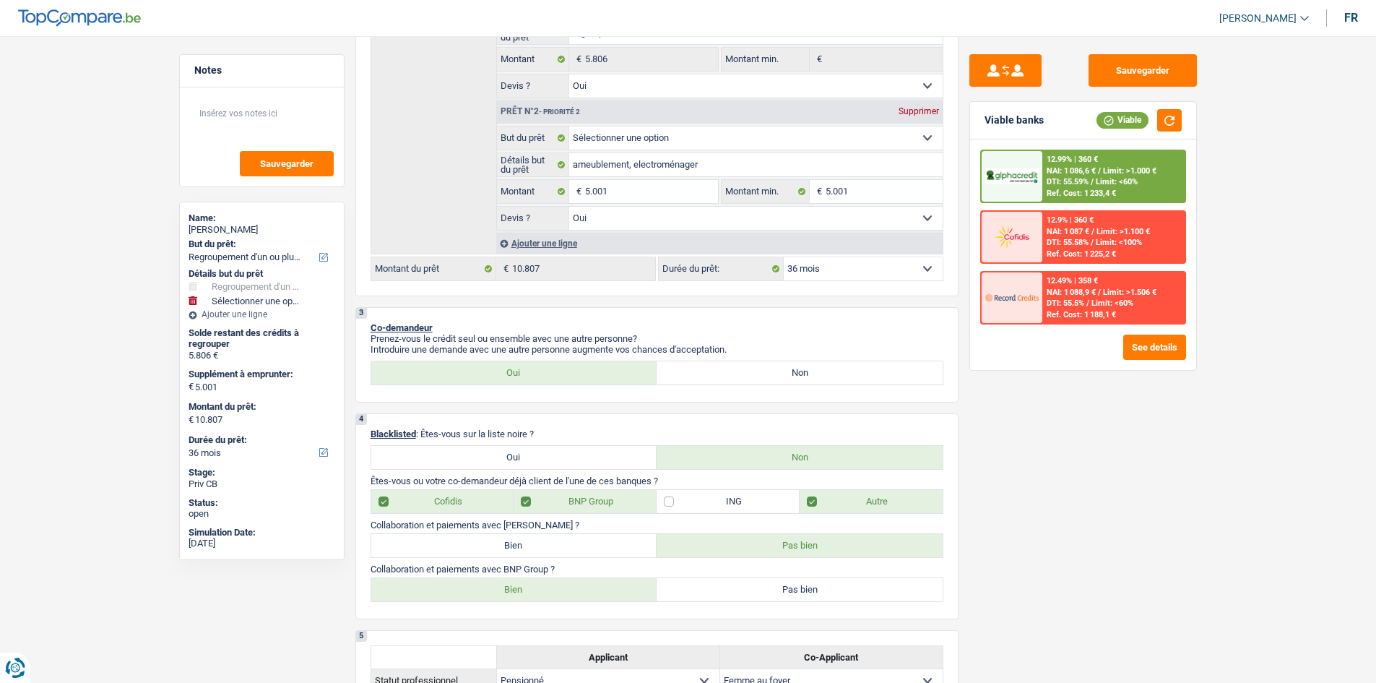
click at [1065, 166] on span "NAI: 1 086,6 €" at bounding box center [1071, 170] width 49 height 9
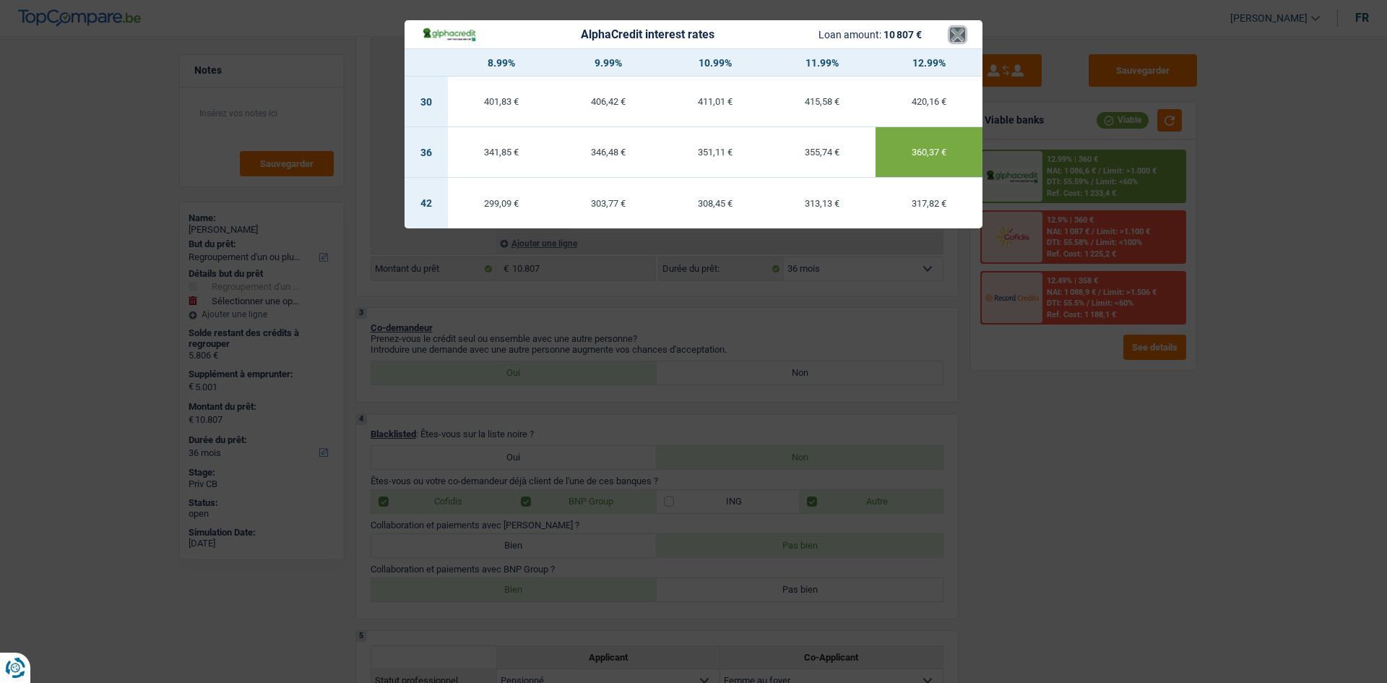
click at [956, 38] on button "×" at bounding box center [957, 34] width 15 height 14
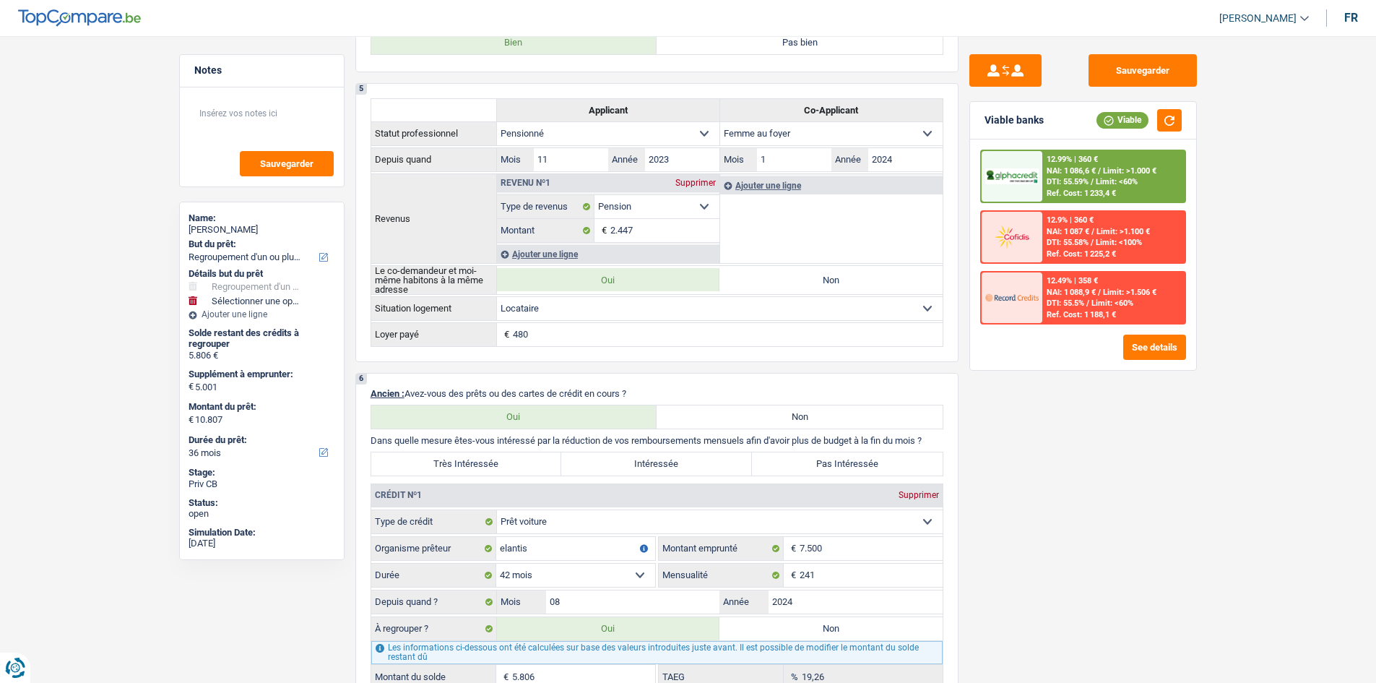
scroll to position [1034, 0]
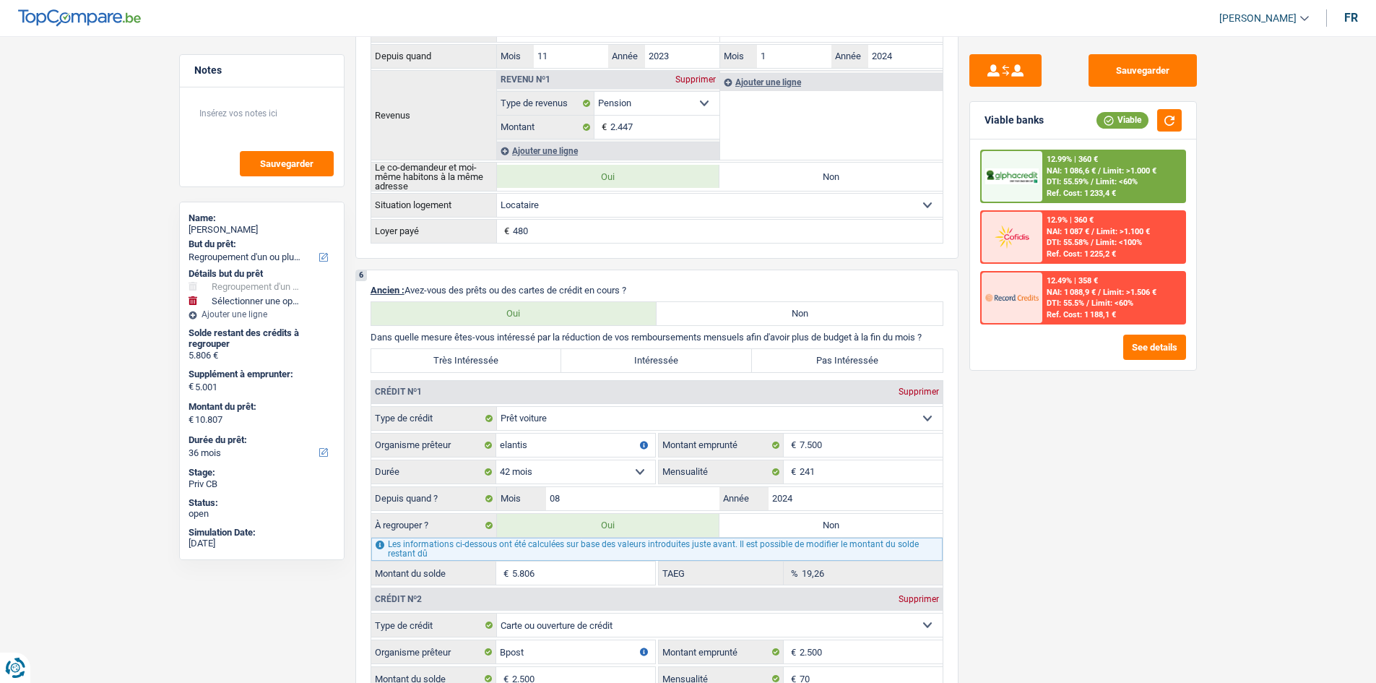
click at [51, 264] on main "Notes Sauvegarder Name: Vito Antonio De salve But du prêt: Confort maison: meub…" at bounding box center [688, 424] width 1376 height 2875
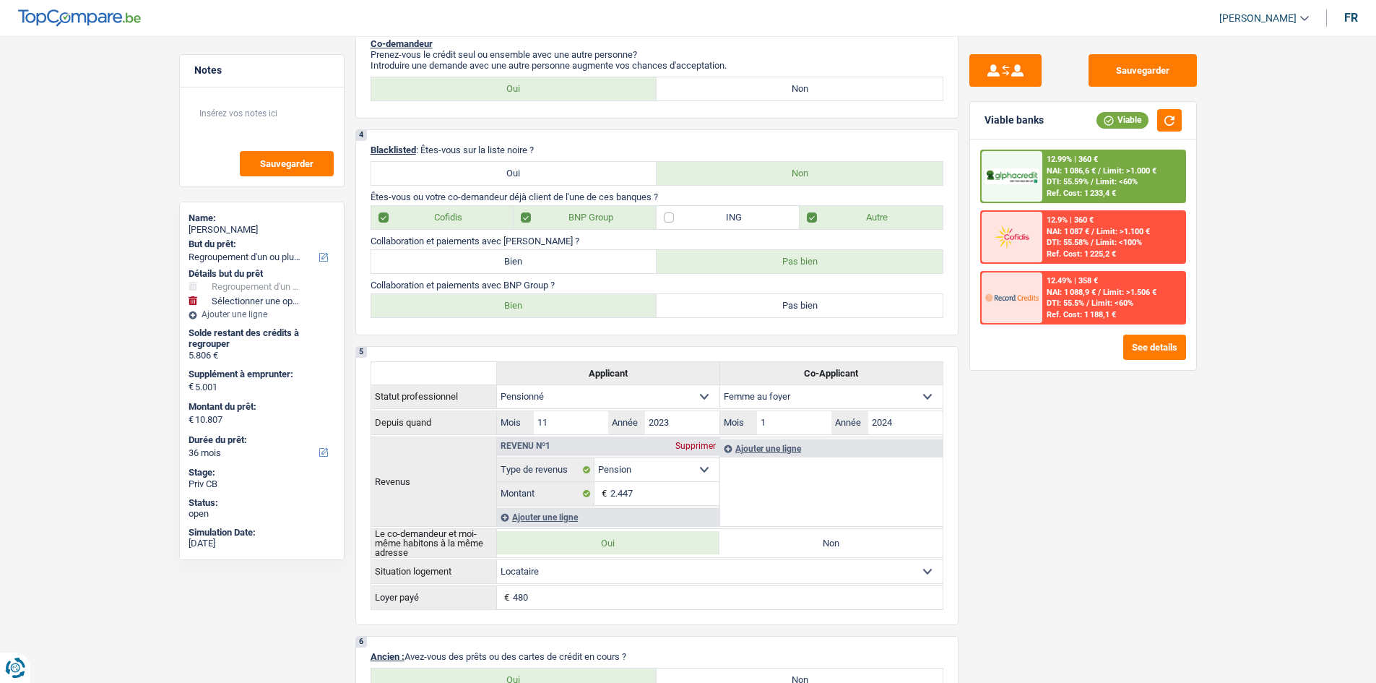
scroll to position [563, 0]
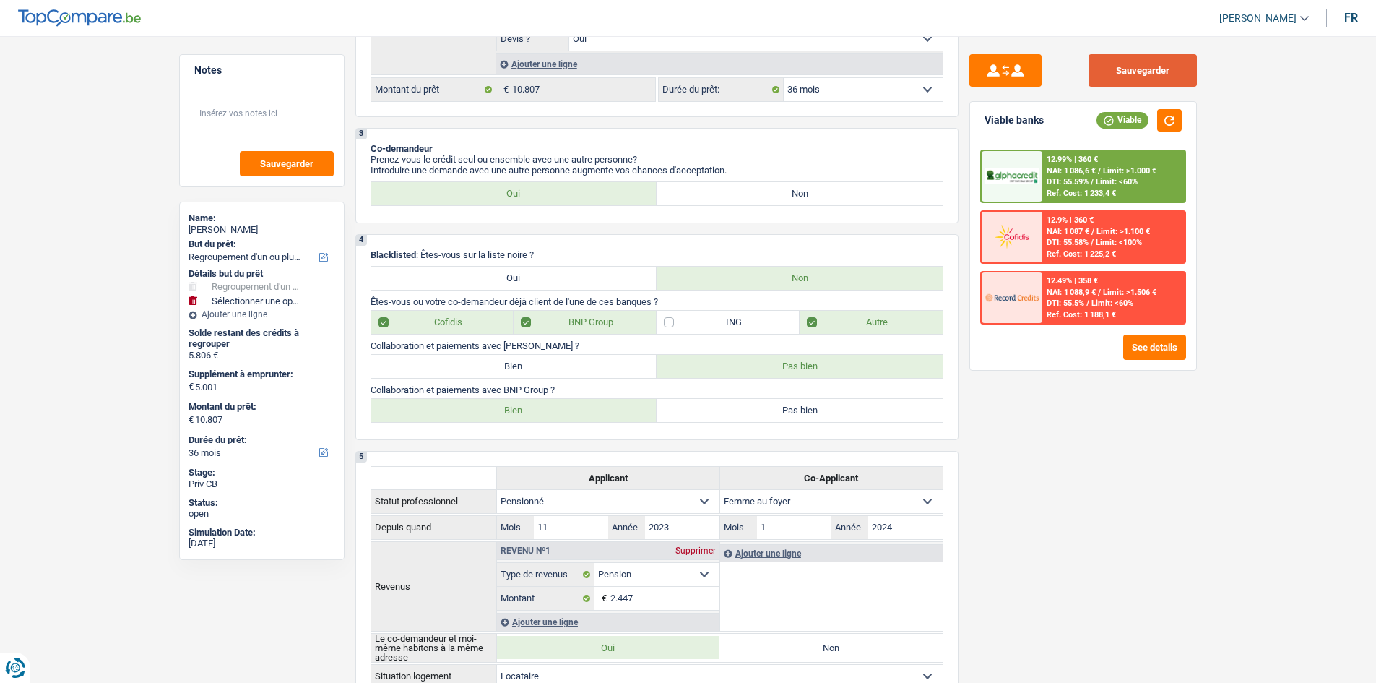
click at [1141, 64] on button "Sauvegarder" at bounding box center [1142, 70] width 108 height 33
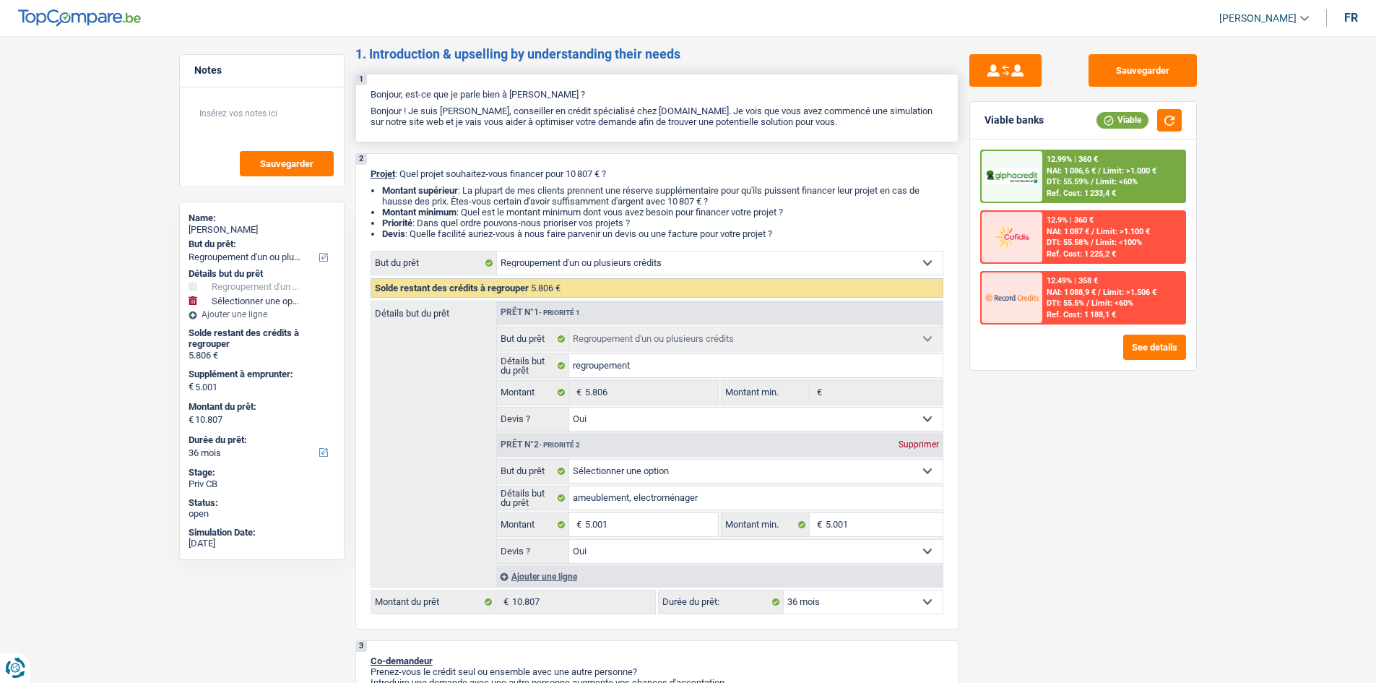
scroll to position [0, 0]
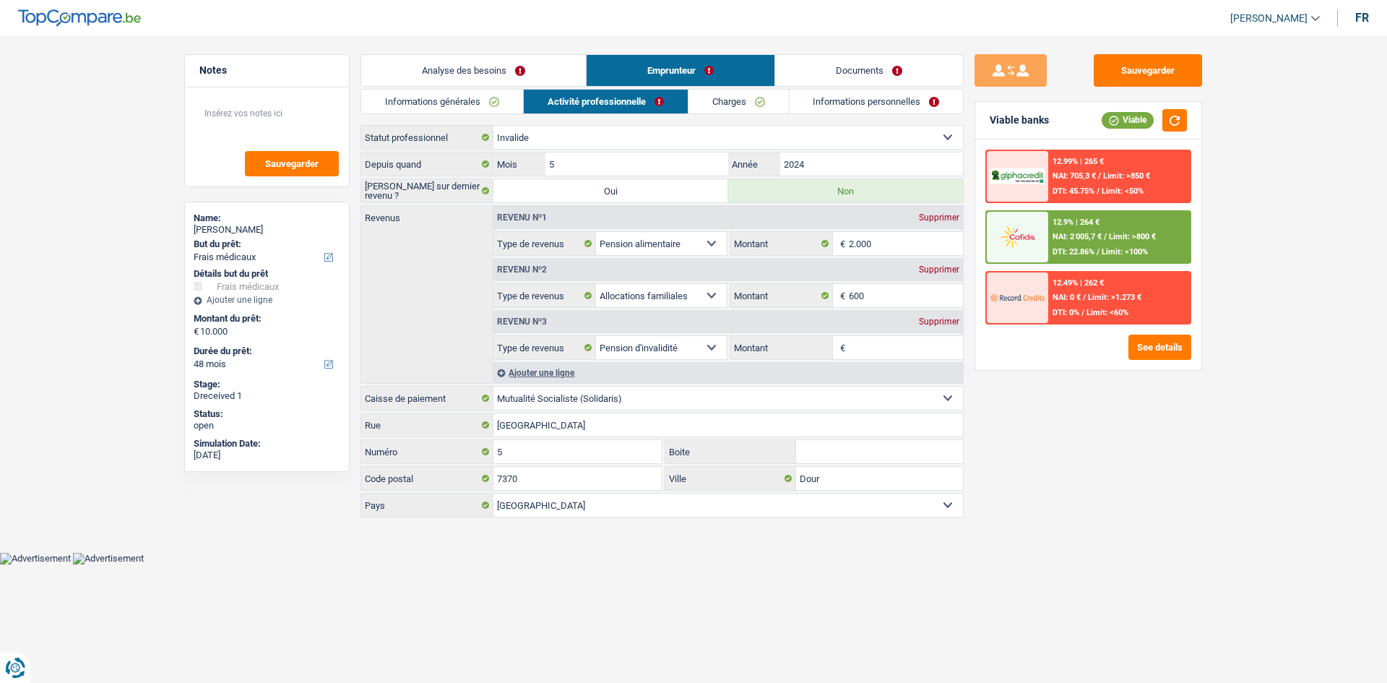
select select "medical"
select select "48"
select select "invalid"
select select "alimony"
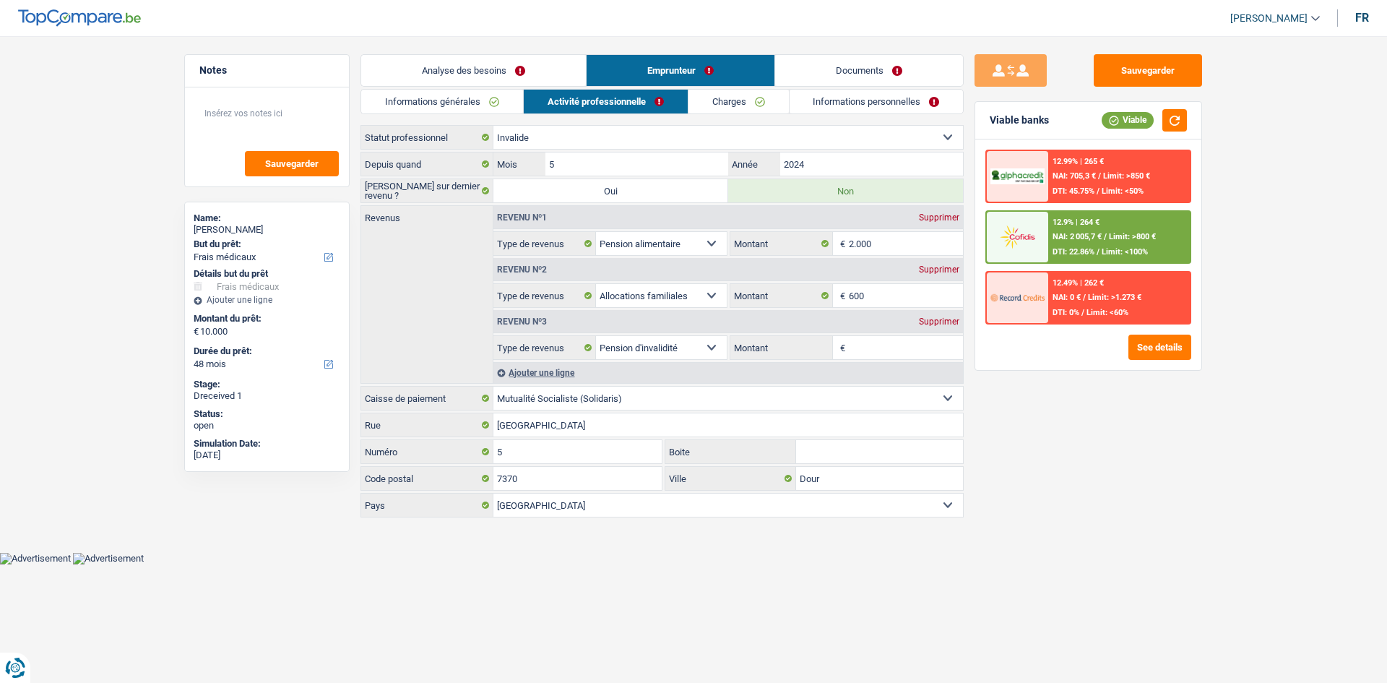
select select "familyAllowances"
select select "disabilityPension"
select select "solidaris"
select select "BE"
click at [866, 97] on link "Informations personnelles" at bounding box center [876, 102] width 174 height 24
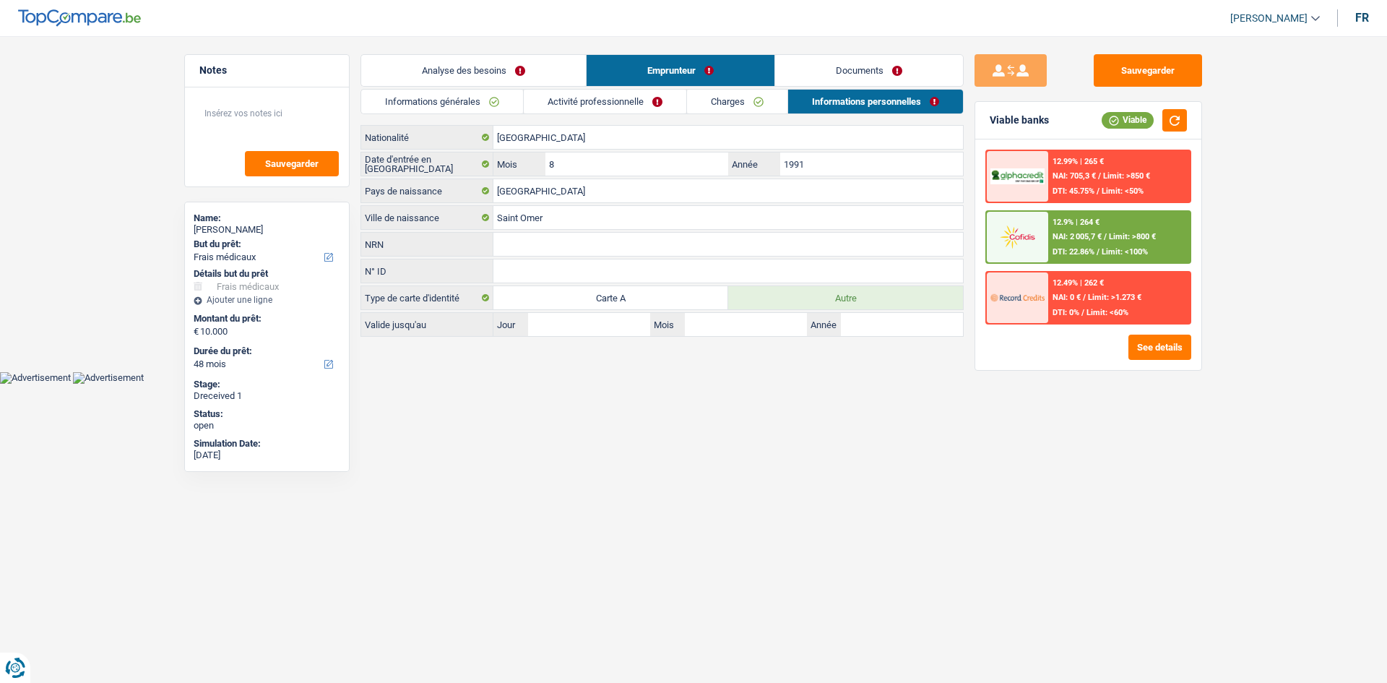
drag, startPoint x: 743, startPoint y: 103, endPoint x: 753, endPoint y: 103, distance: 10.8
click at [743, 103] on link "Charges" at bounding box center [737, 102] width 100 height 24
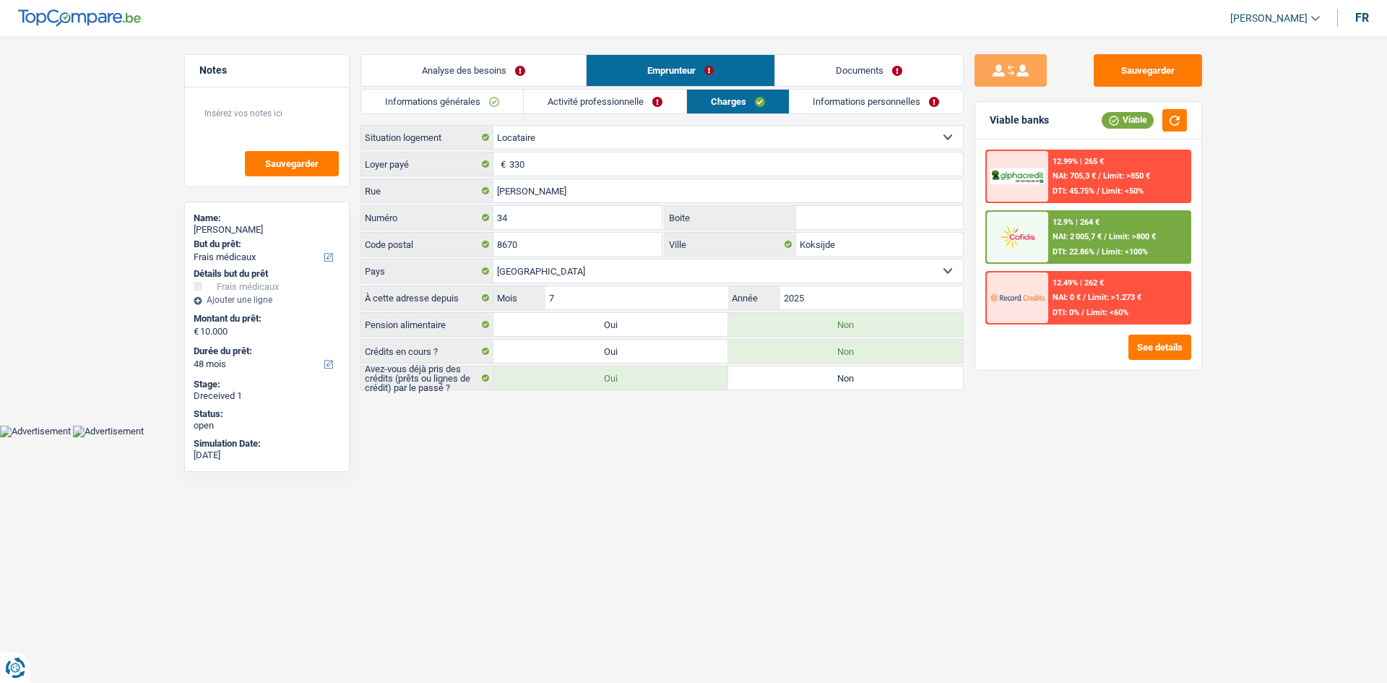
click at [803, 77] on link "Documents" at bounding box center [869, 70] width 188 height 31
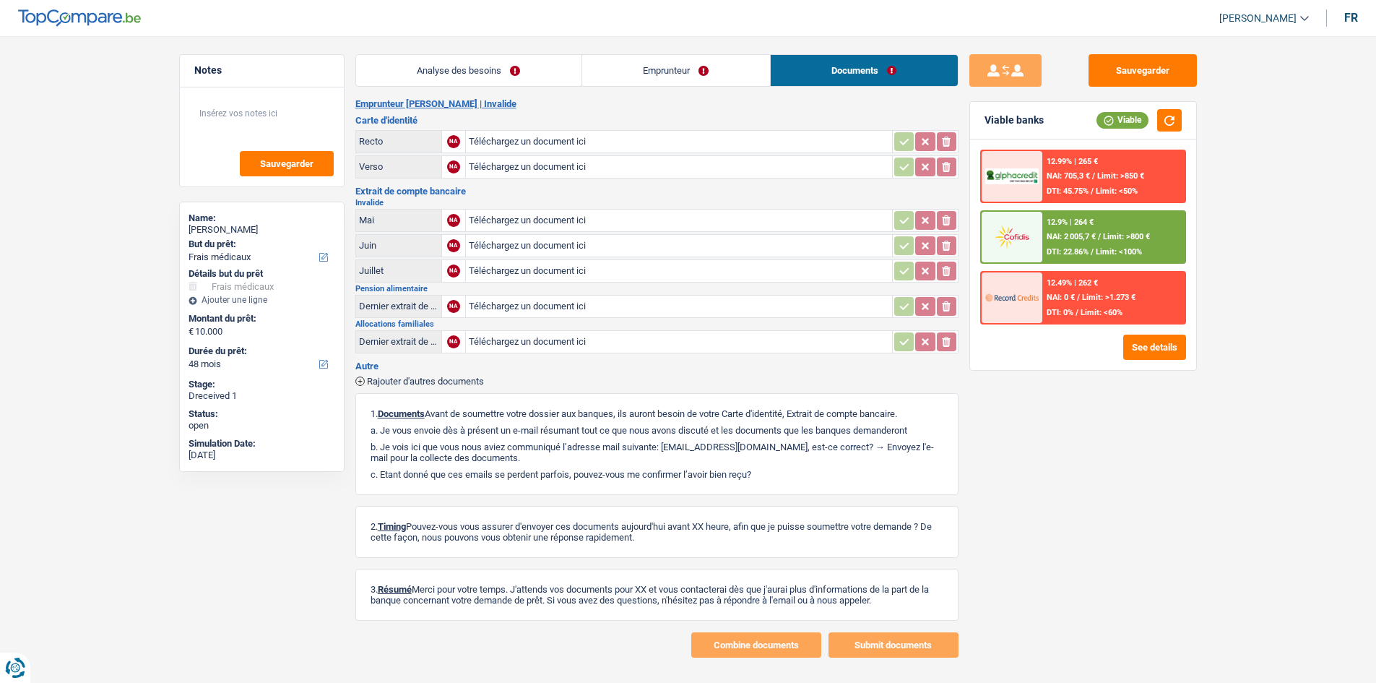
click at [623, 71] on link "Emprunteur" at bounding box center [676, 70] width 188 height 31
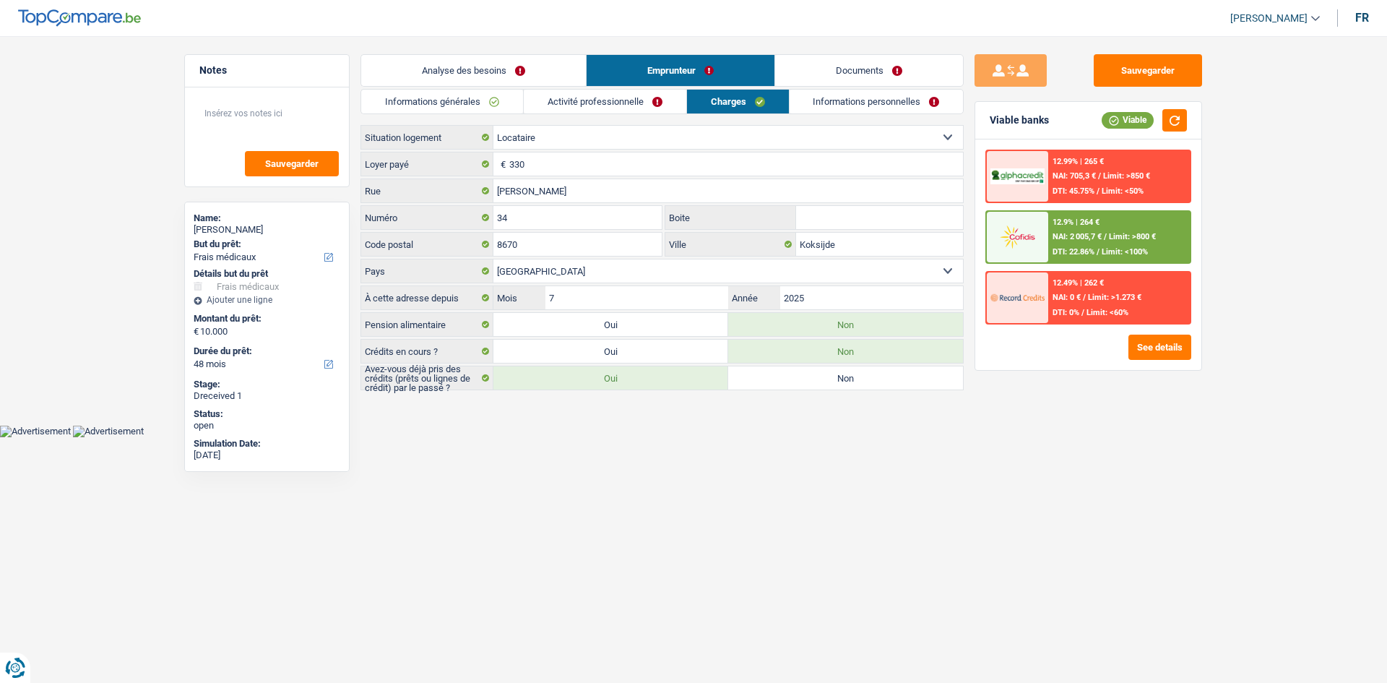
click at [480, 107] on link "Informations générales" at bounding box center [442, 102] width 162 height 24
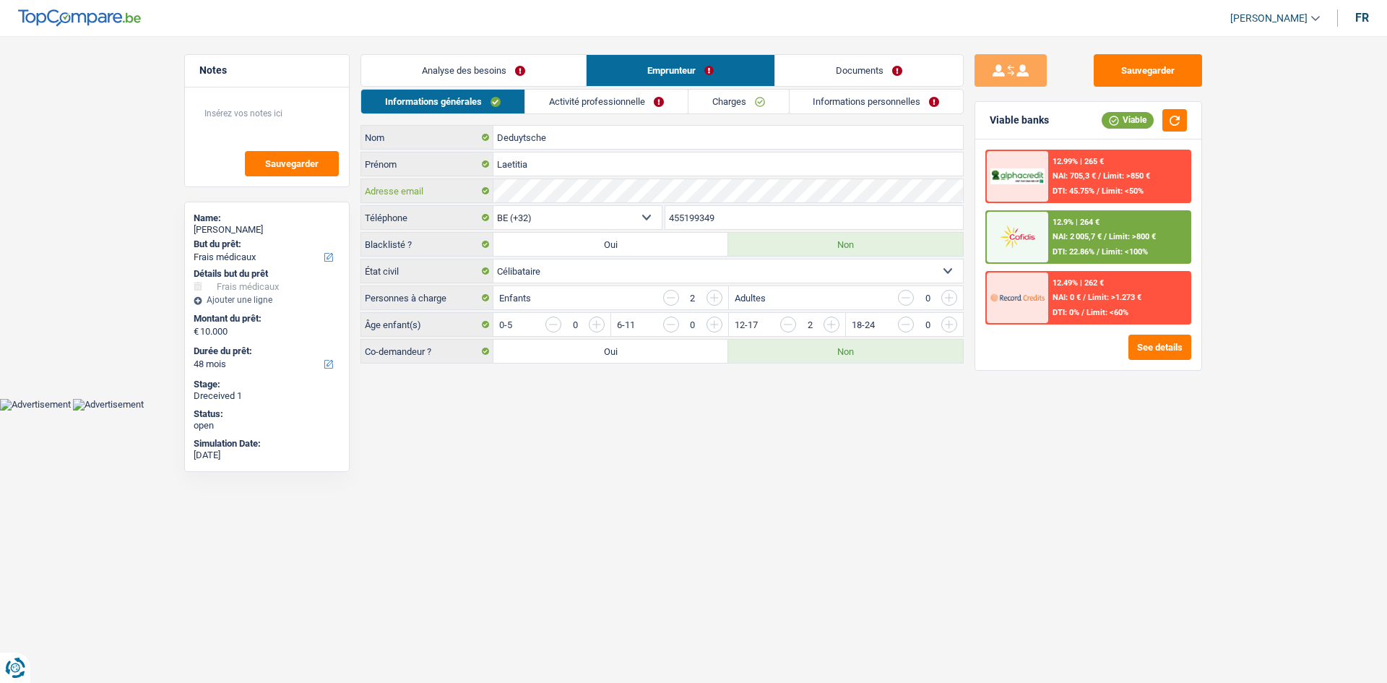
click at [441, 202] on div "Adresse email" at bounding box center [662, 190] width 602 height 23
drag, startPoint x: 1183, startPoint y: 61, endPoint x: 1098, endPoint y: 50, distance: 86.0
click at [1181, 62] on button "Sauvegarder" at bounding box center [1148, 70] width 108 height 33
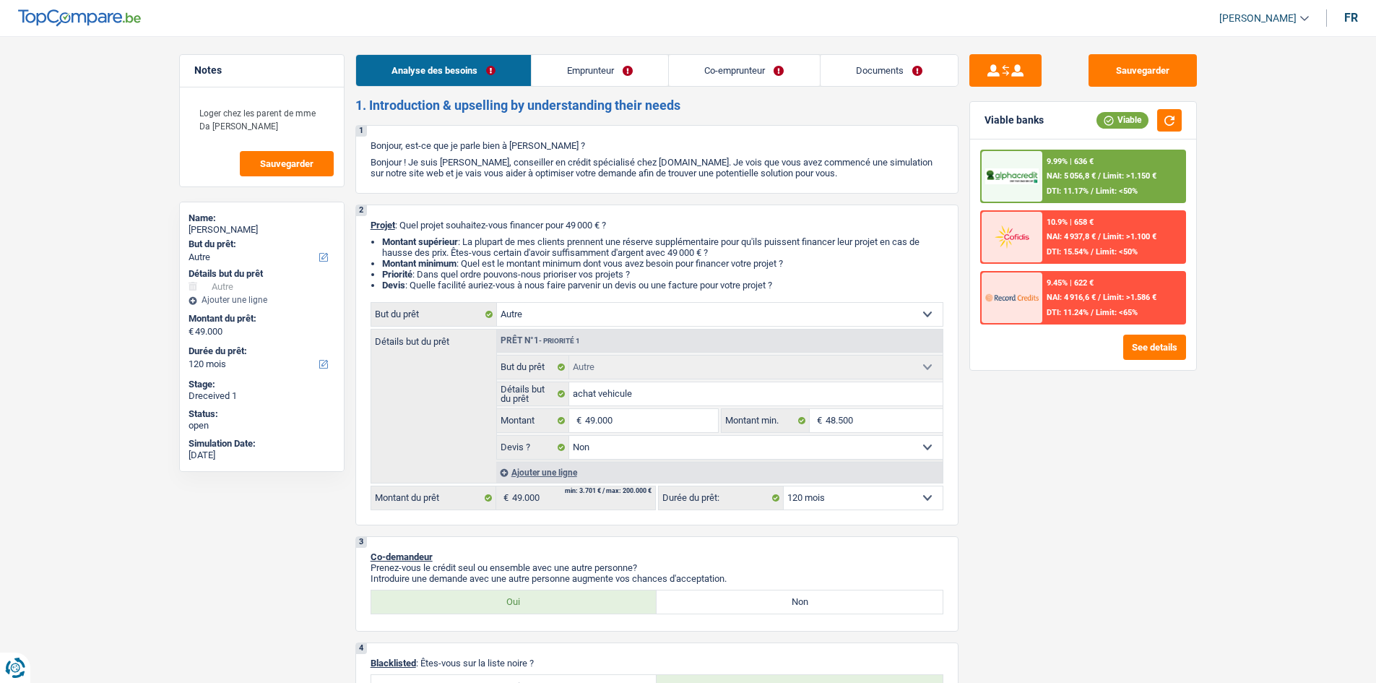
select select "other"
select select "120"
select select "other"
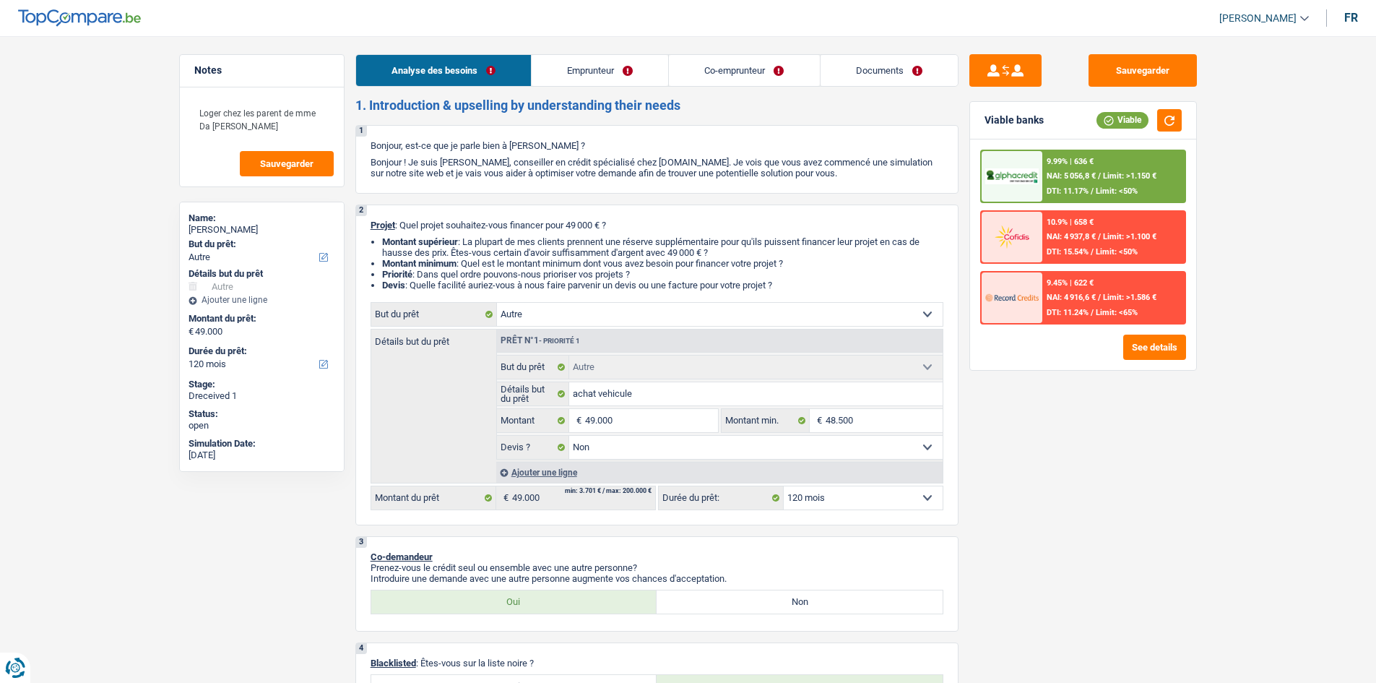
select select "false"
select select "120"
select select "privateEmployee"
select select "netSalary"
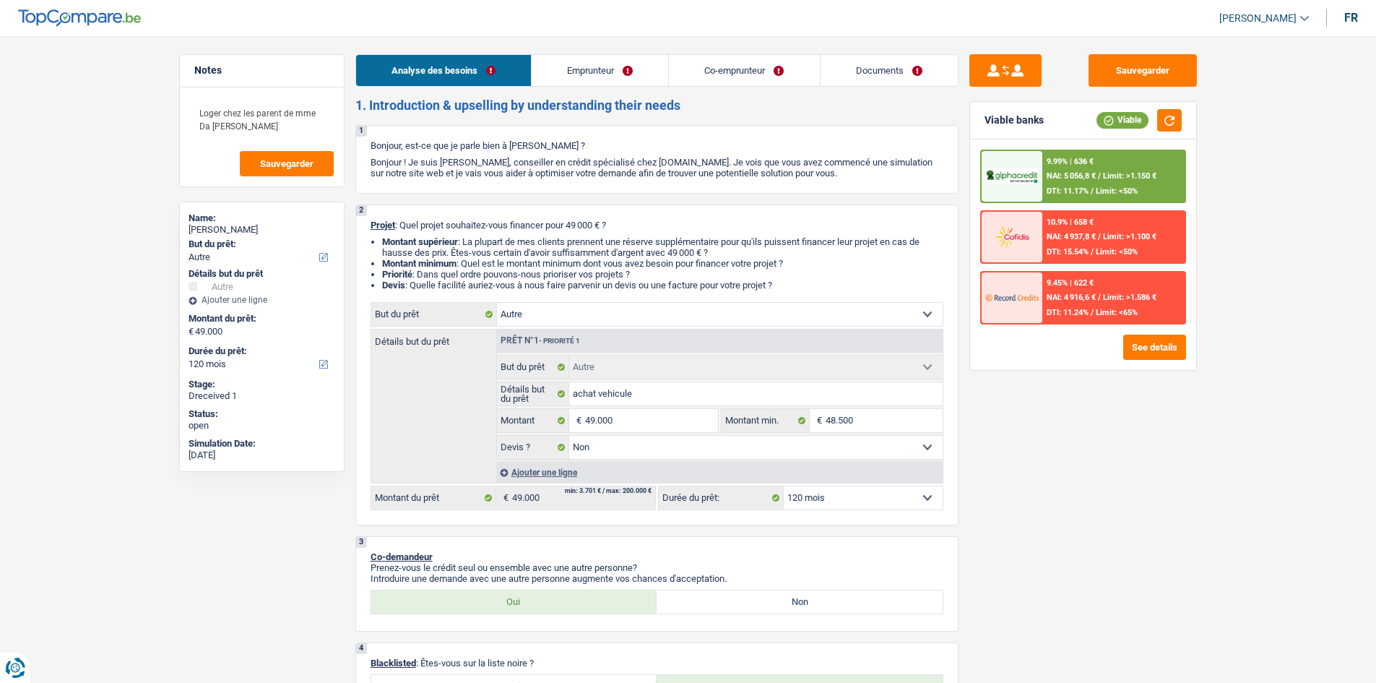
select select "familyAllowances"
select select "mealVouchers"
select select "netSalary"
select select "familyAllowances"
select select "mealVouchers"
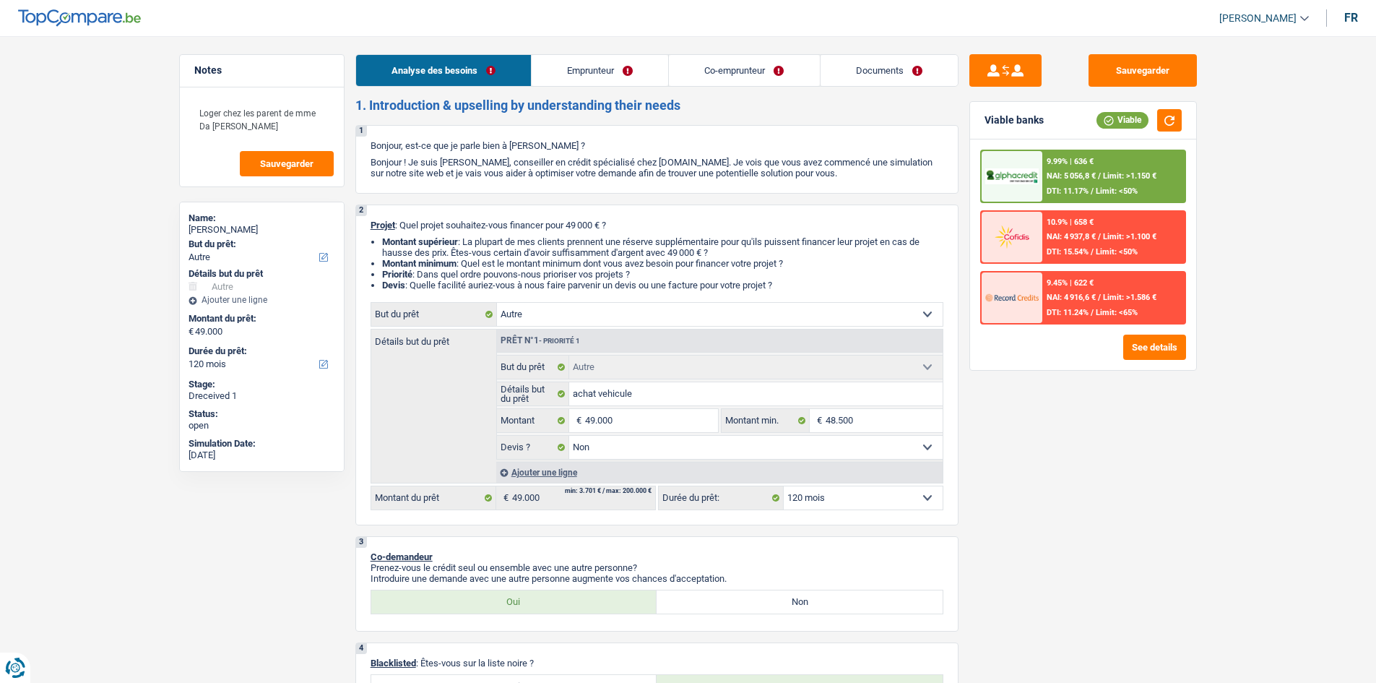
select select "liveWithParents"
select select "other"
select select "false"
select select "120"
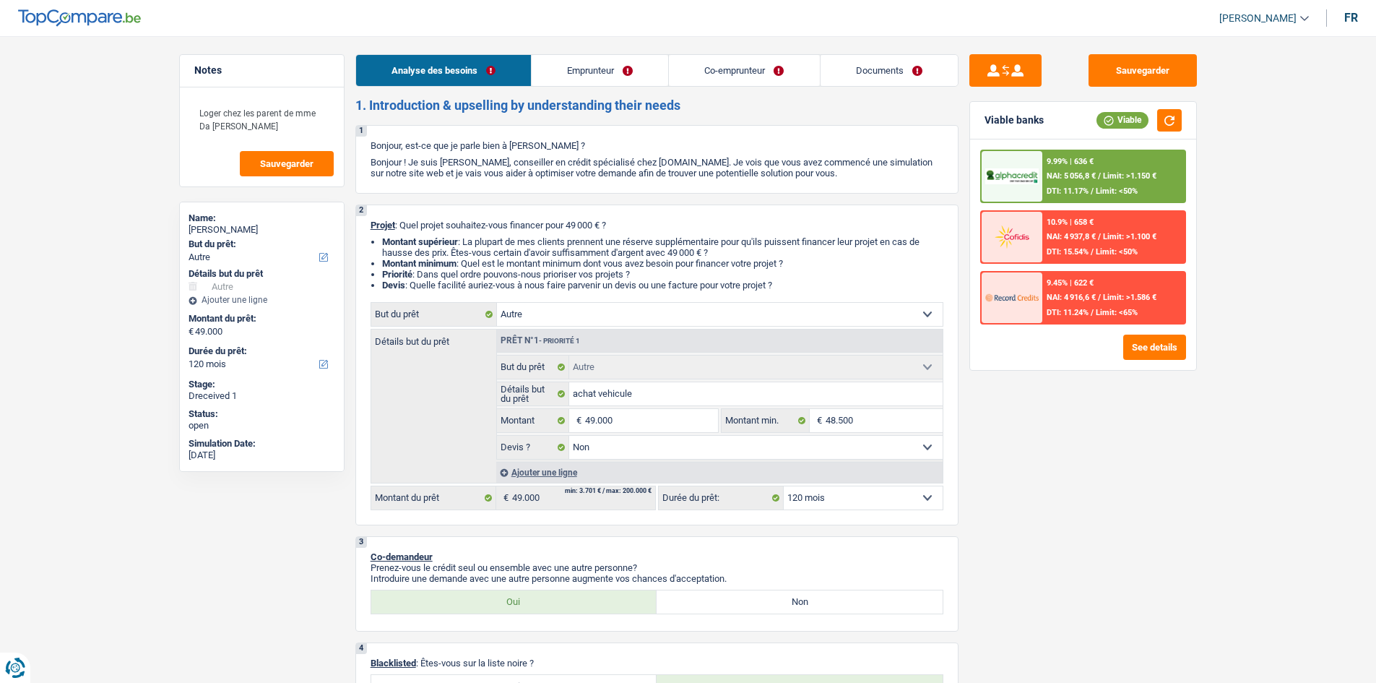
click at [914, 65] on link "Documents" at bounding box center [889, 70] width 137 height 31
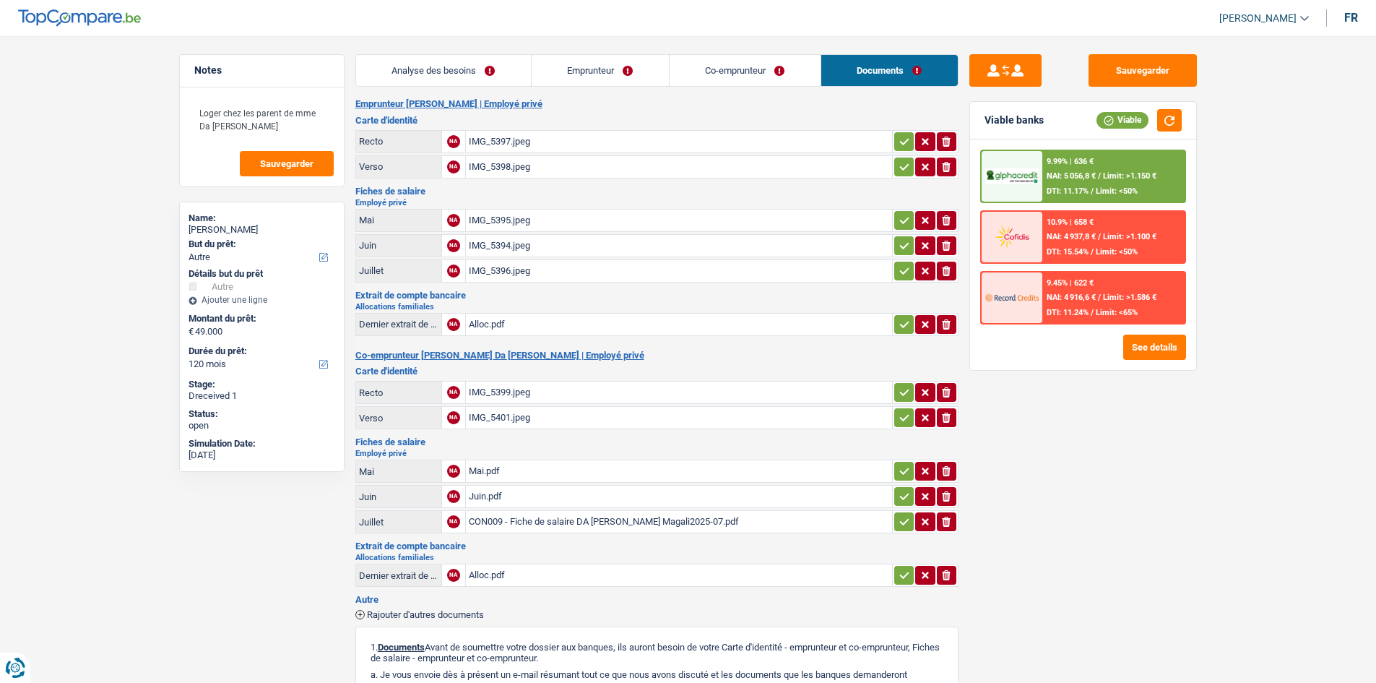
click at [559, 517] on div "CON009 - Fiche de salaire DA [PERSON_NAME] Magali2025-07.pdf" at bounding box center [679, 522] width 420 height 22
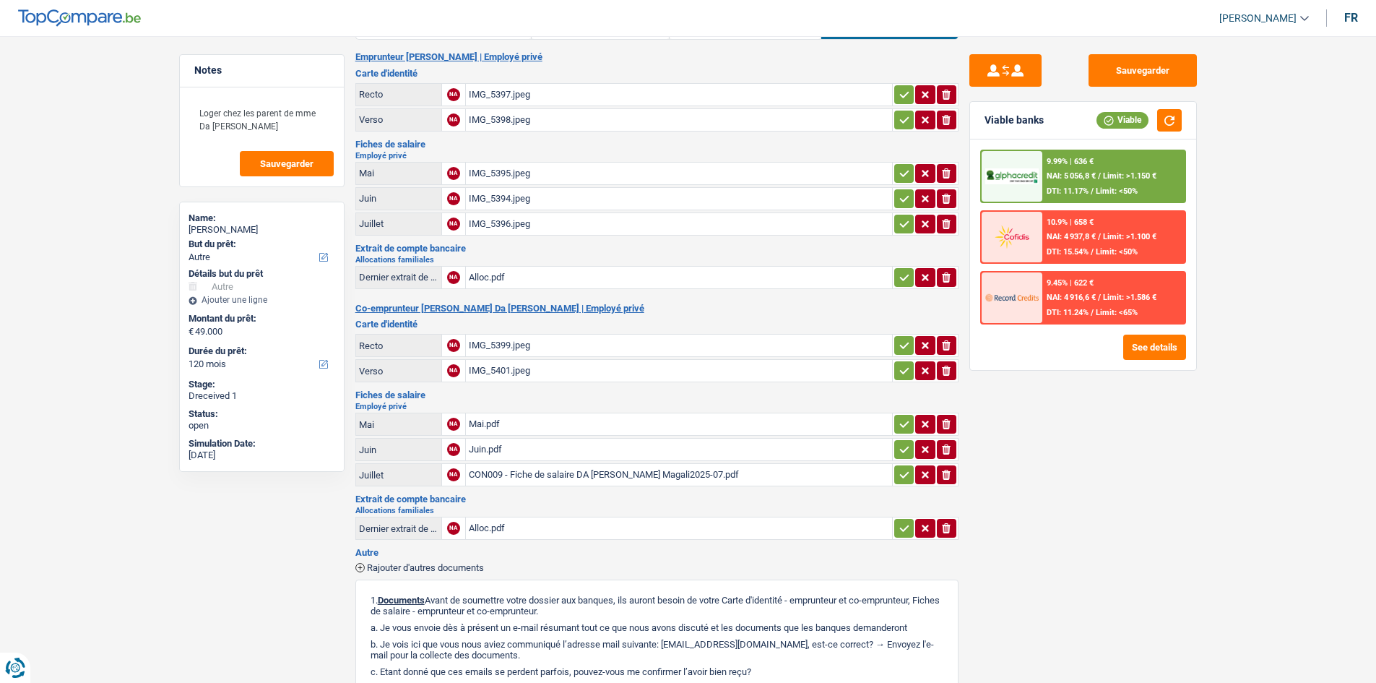
scroll to position [72, 0]
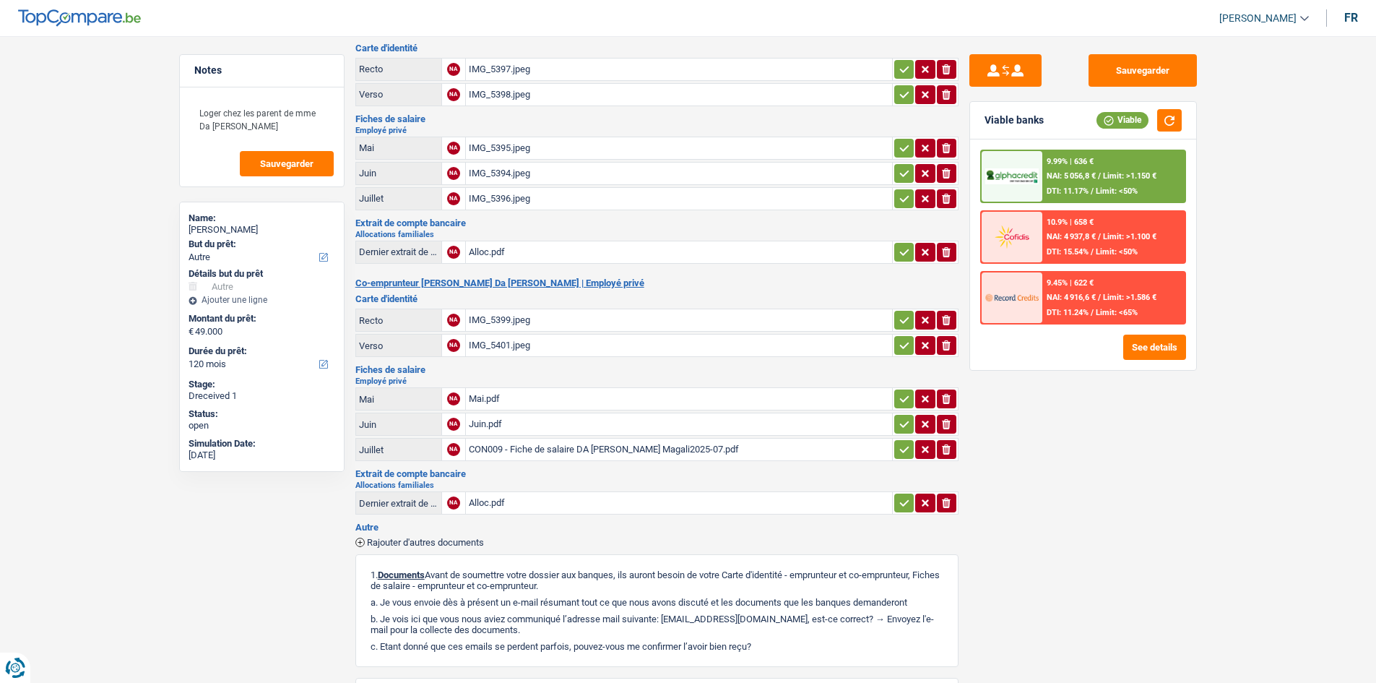
click at [509, 499] on div "Alloc.pdf" at bounding box center [679, 503] width 420 height 22
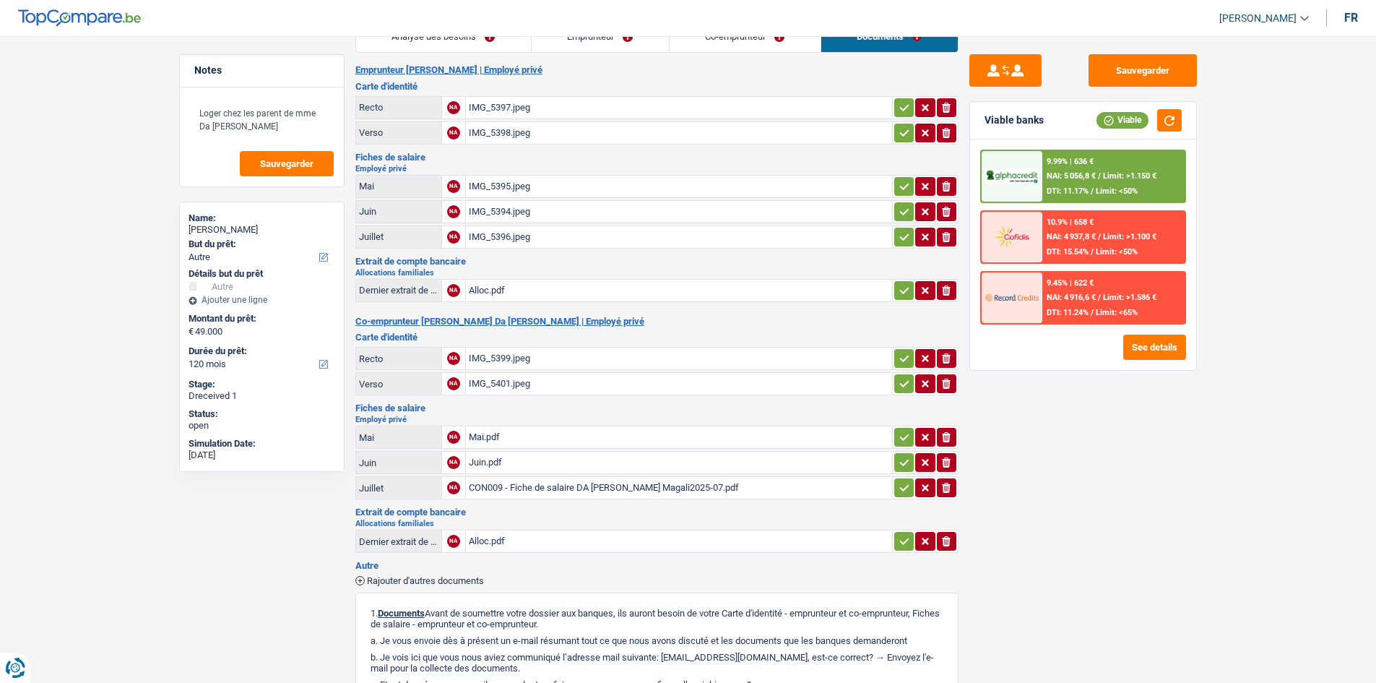
scroll to position [0, 0]
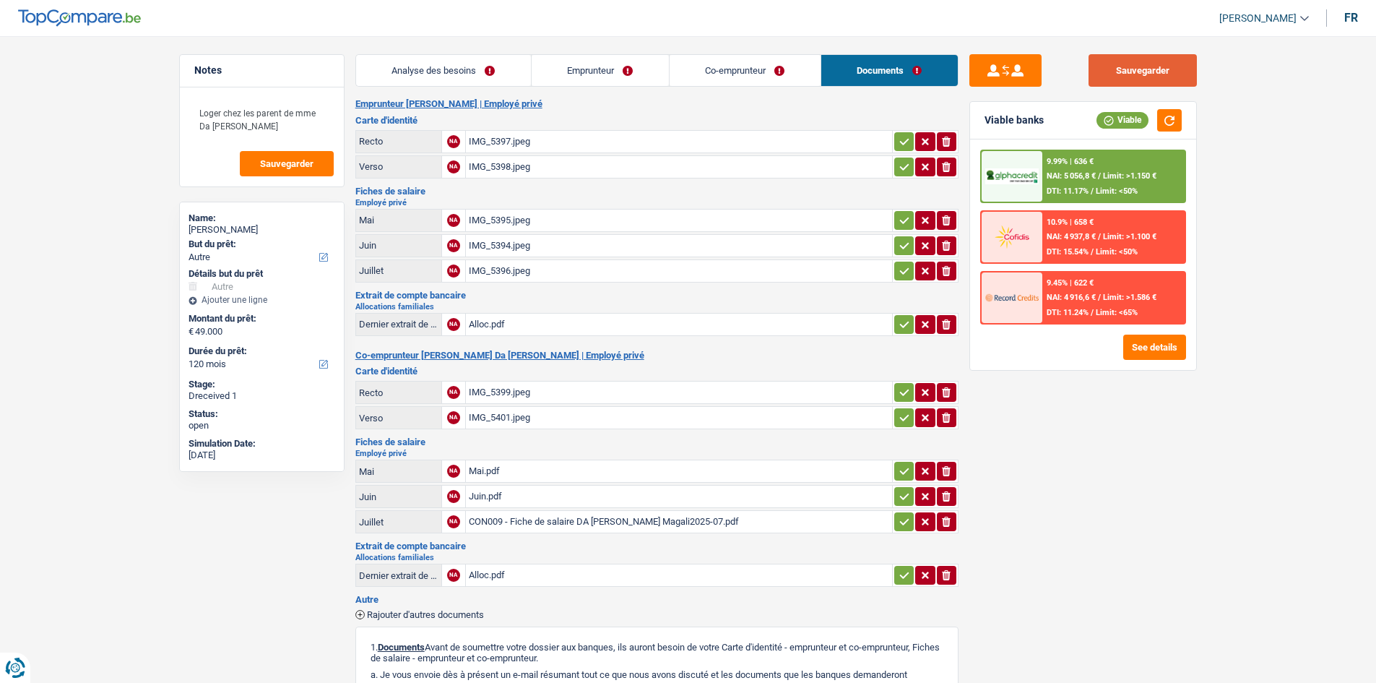
click at [1130, 74] on button "Sauvegarder" at bounding box center [1142, 70] width 108 height 33
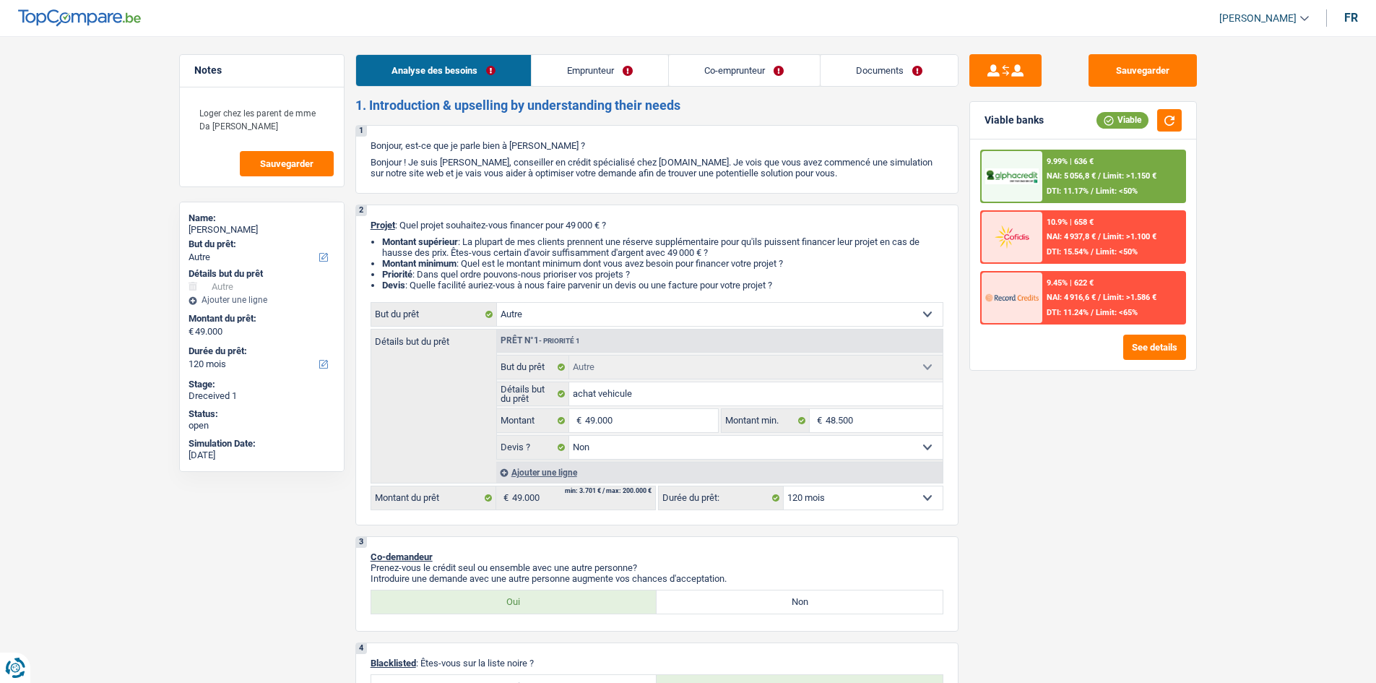
select select "other"
select select "120"
select select "other"
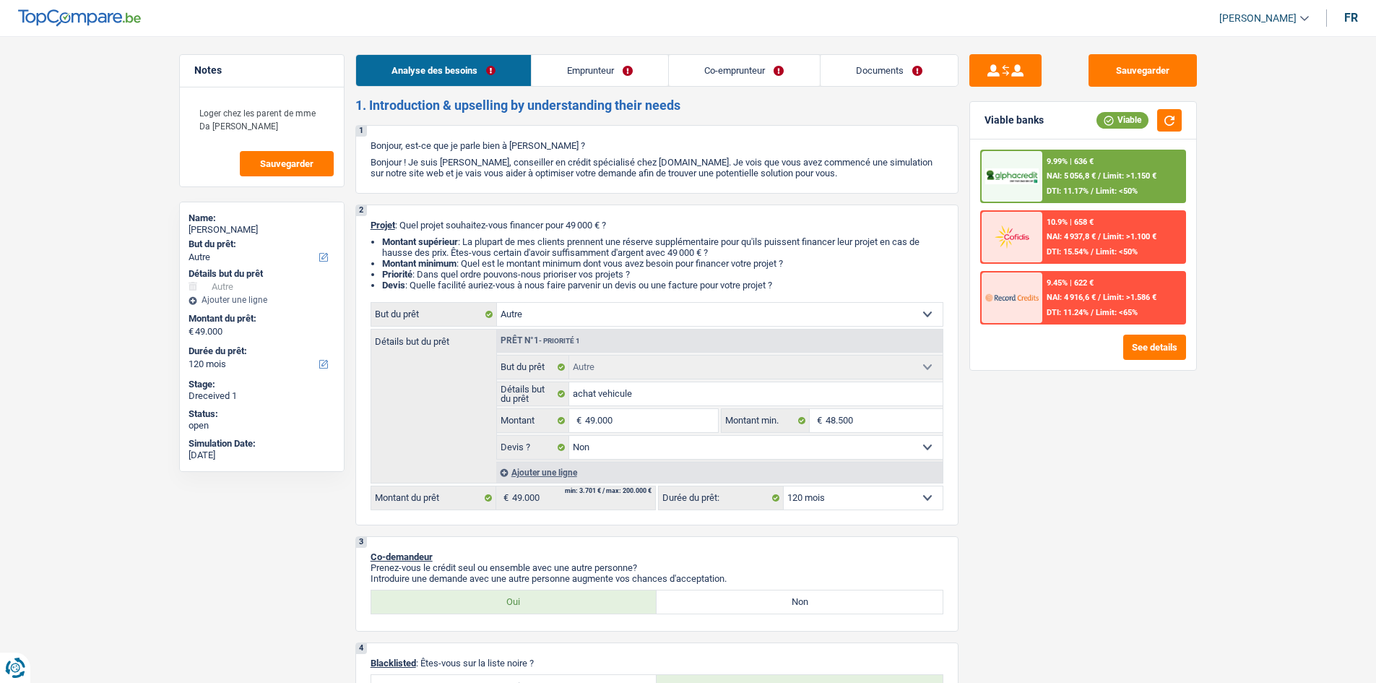
select select "false"
select select "120"
select select "privateEmployee"
select select "netSalary"
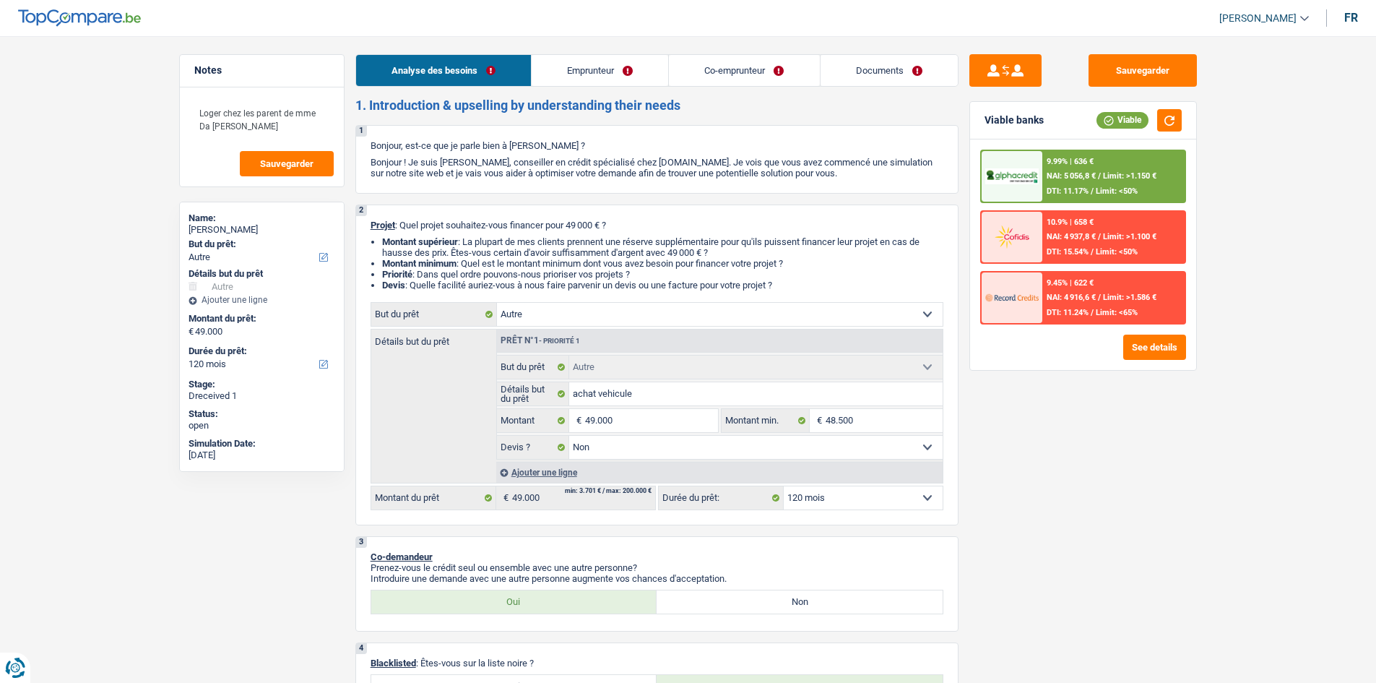
select select "familyAllowances"
select select "mealVouchers"
select select "netSalary"
select select "familyAllowances"
select select "mealVouchers"
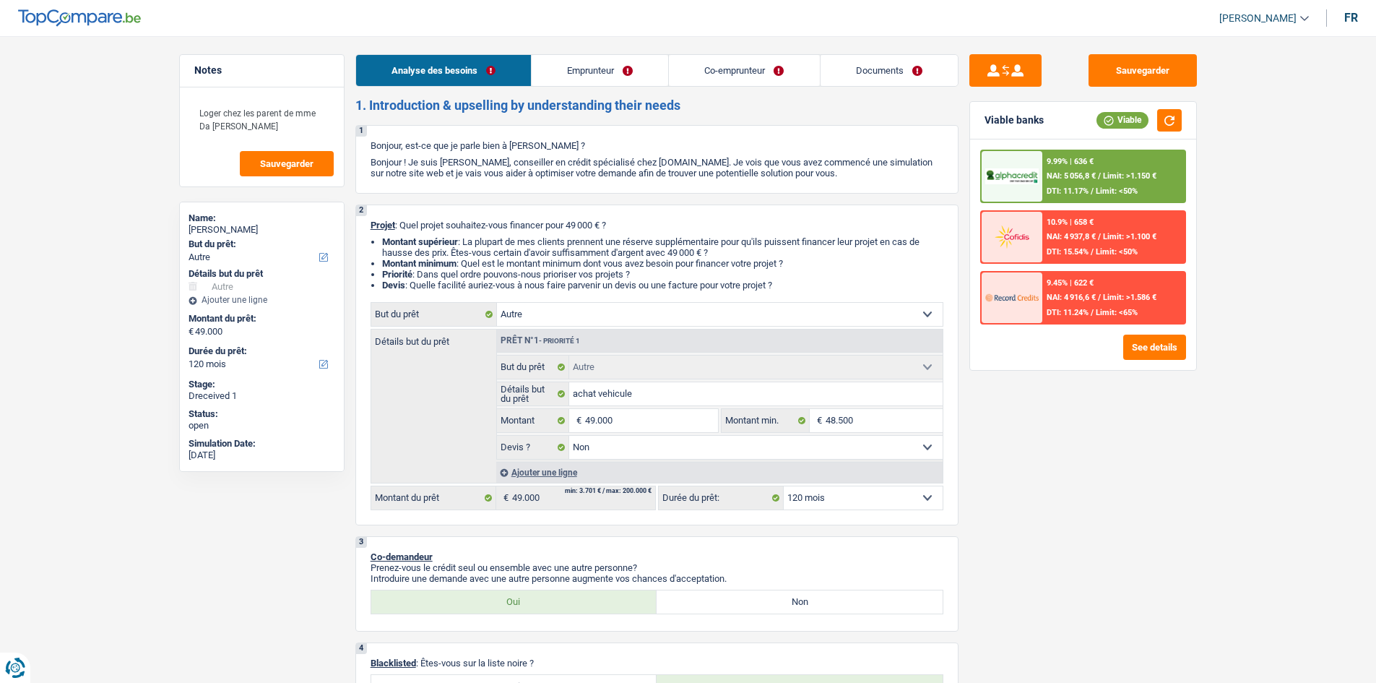
select select "liveWithParents"
select select "other"
select select "false"
select select "120"
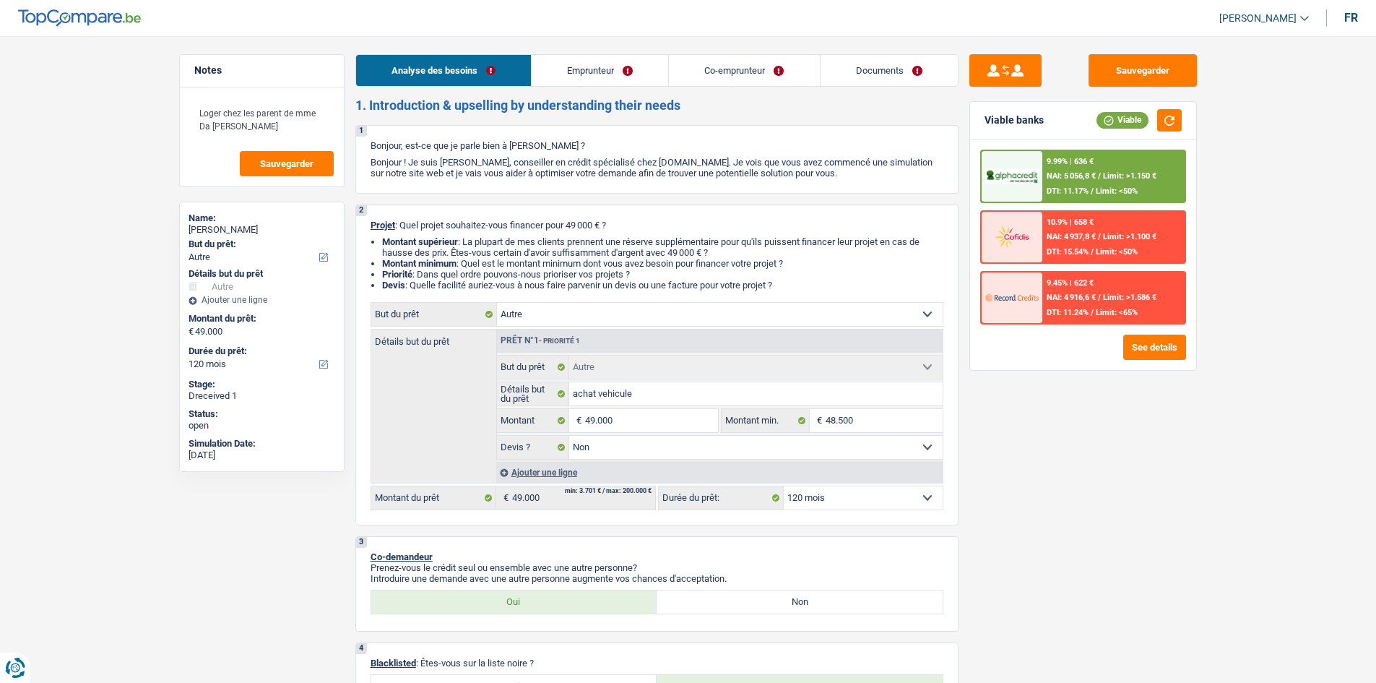
click at [870, 75] on link "Documents" at bounding box center [889, 70] width 137 height 31
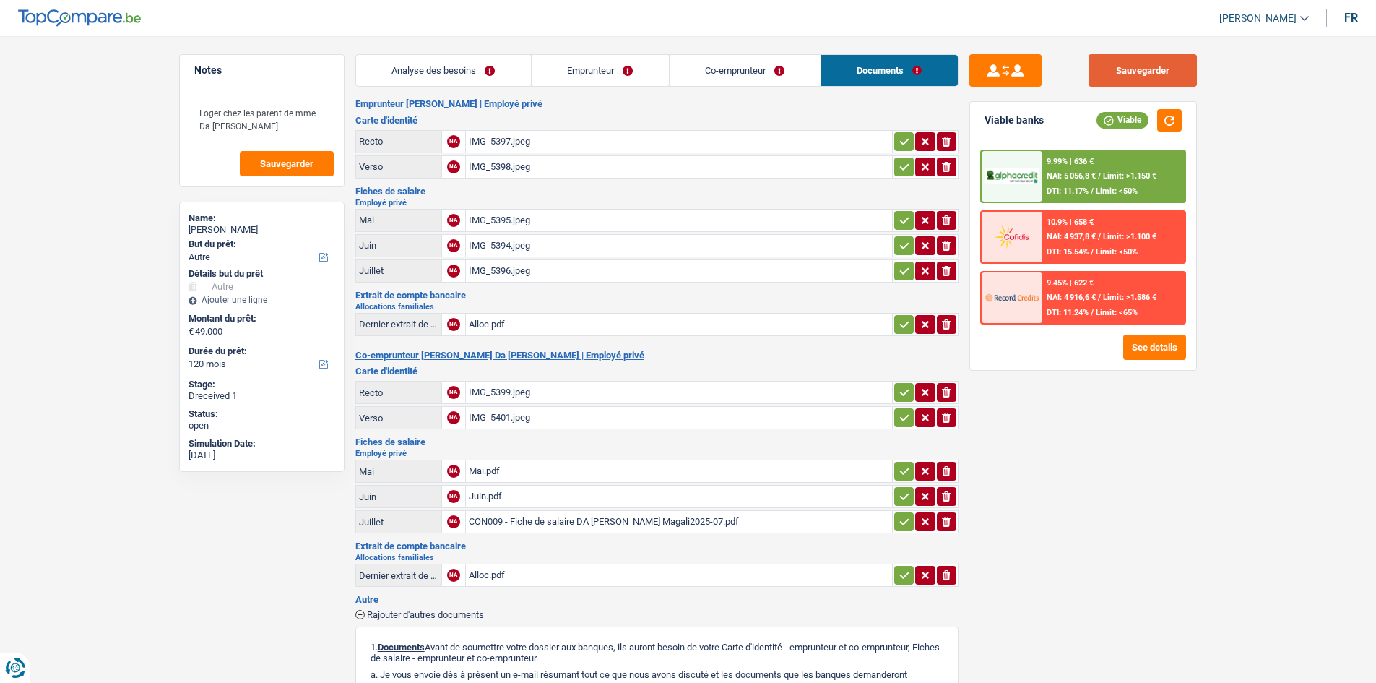
click at [1117, 68] on button "Sauvegarder" at bounding box center [1142, 70] width 108 height 33
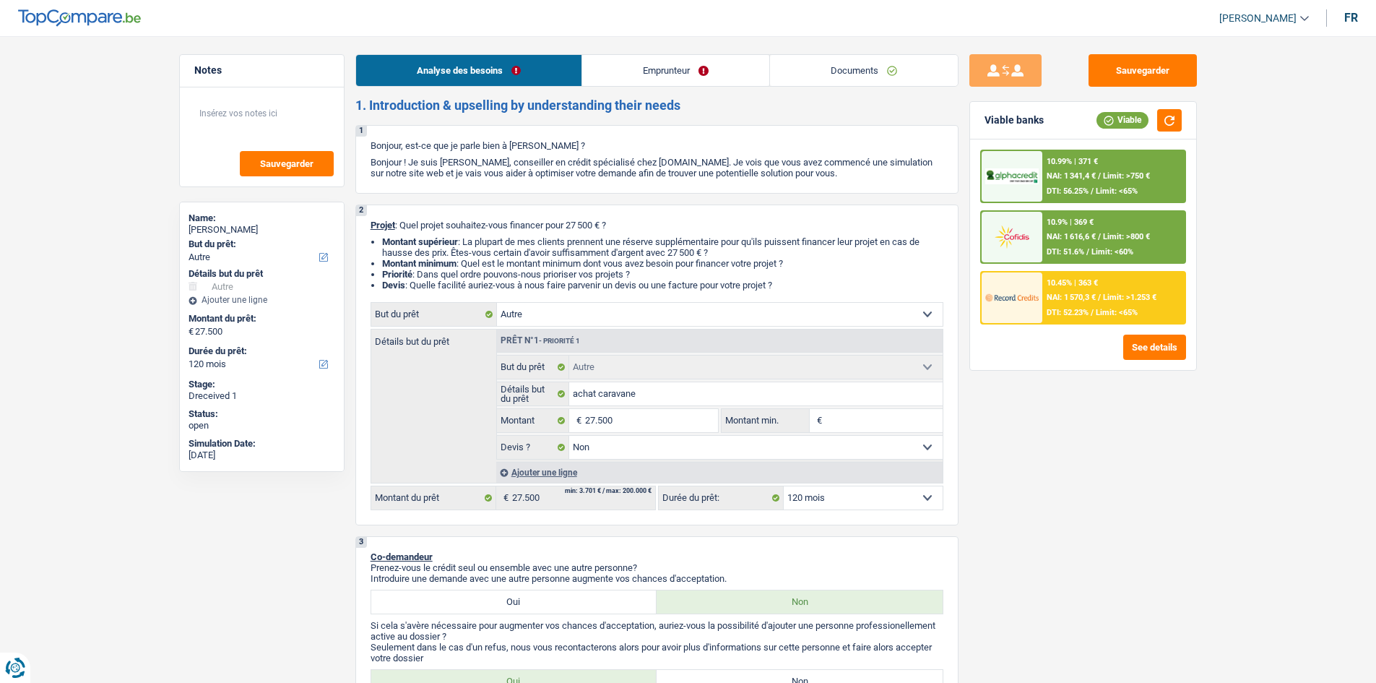
select select "other"
select select "120"
select select "other"
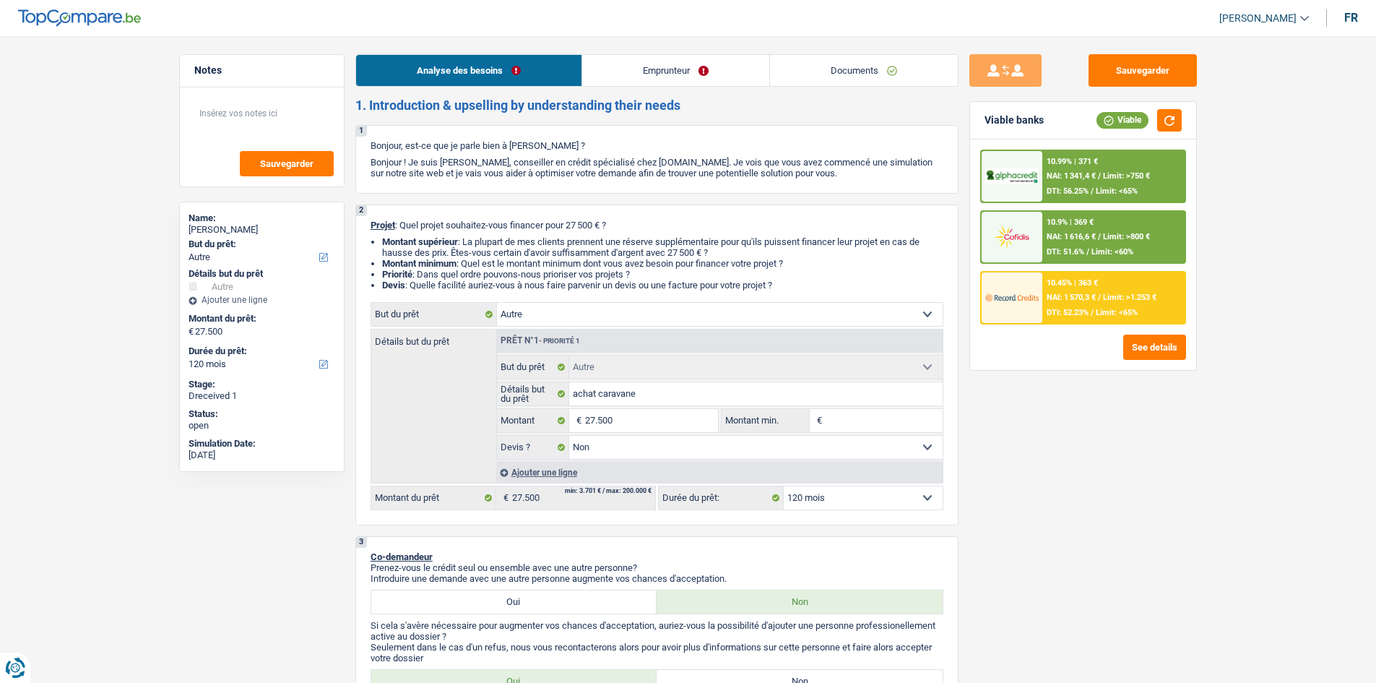
select select "false"
select select "120"
select select "privateEmployee"
select select "familyAllowances"
select select "netSalary"
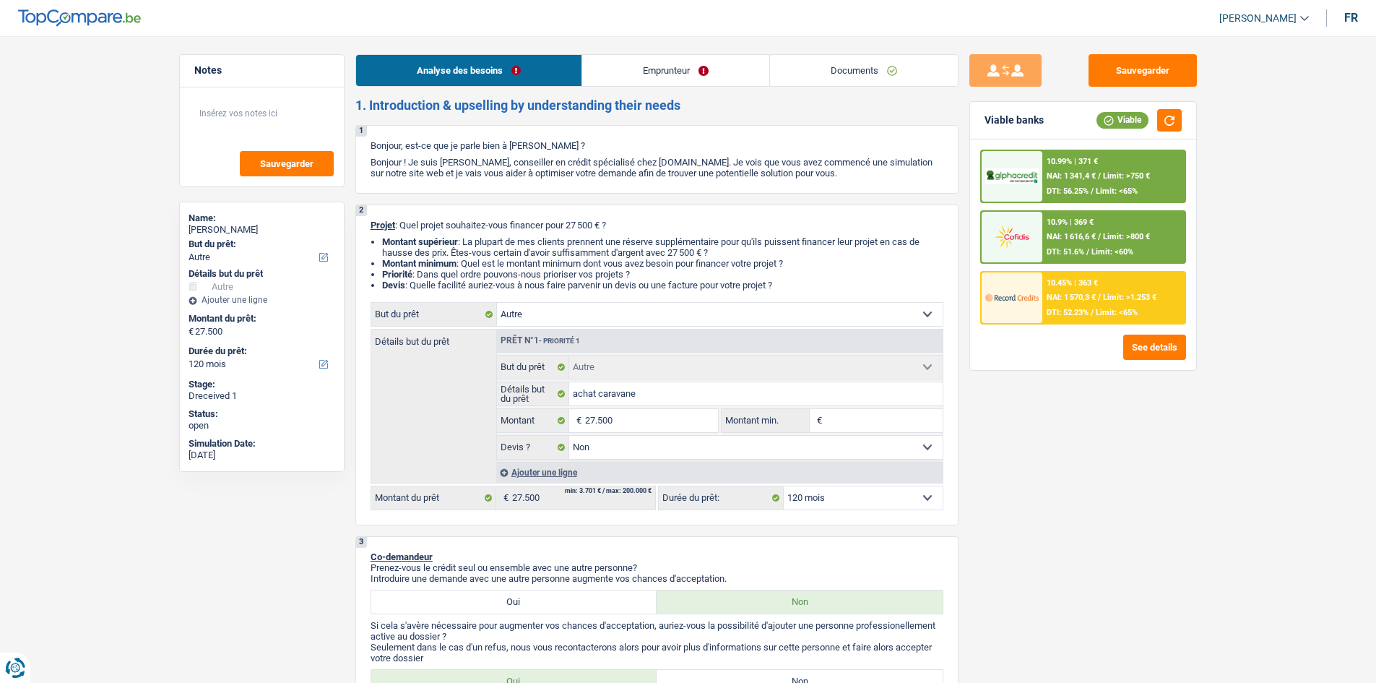
select select "unemployment"
select select "mealVouchers"
select select "ownerWithMortgage"
select select "mortgage"
select select "300"
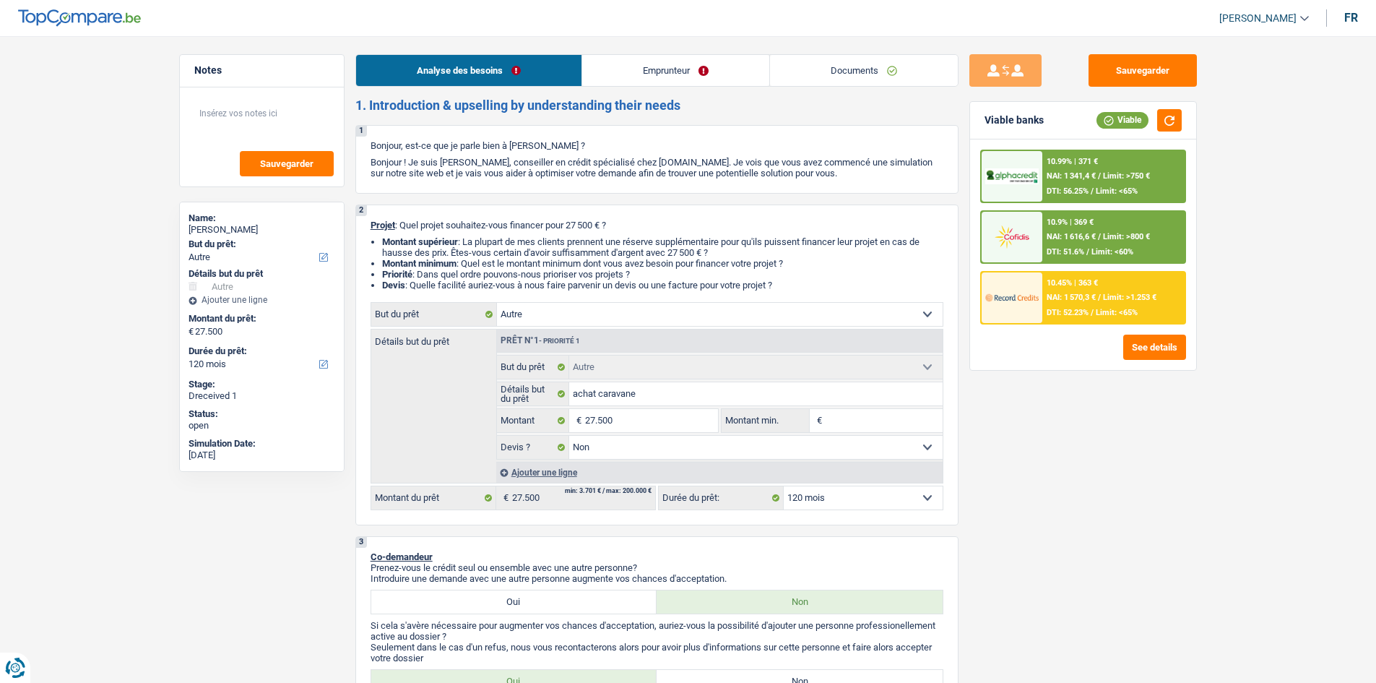
select select "renovationLoan"
select select "60"
select select "cardOrCredit"
select select "other"
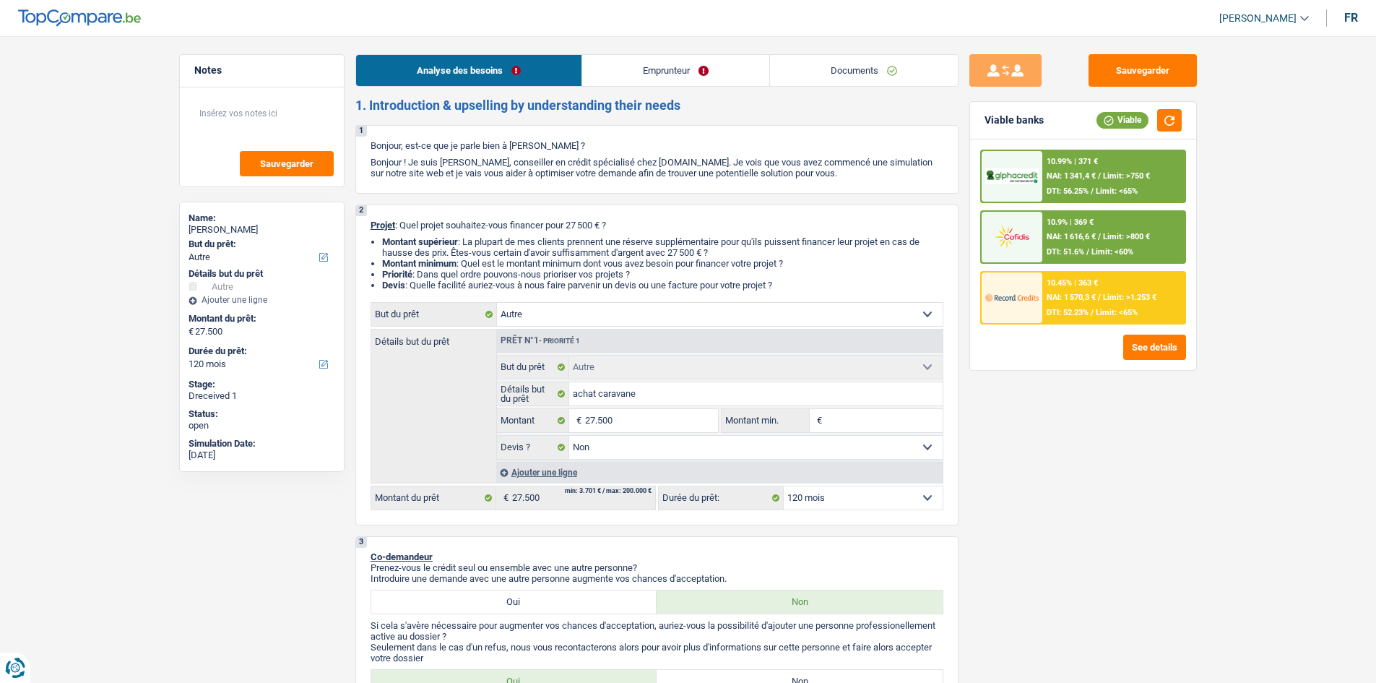
select select "false"
select select "120"
select select "32"
select select "divorced"
click at [615, 79] on link "Emprunteur" at bounding box center [675, 70] width 187 height 31
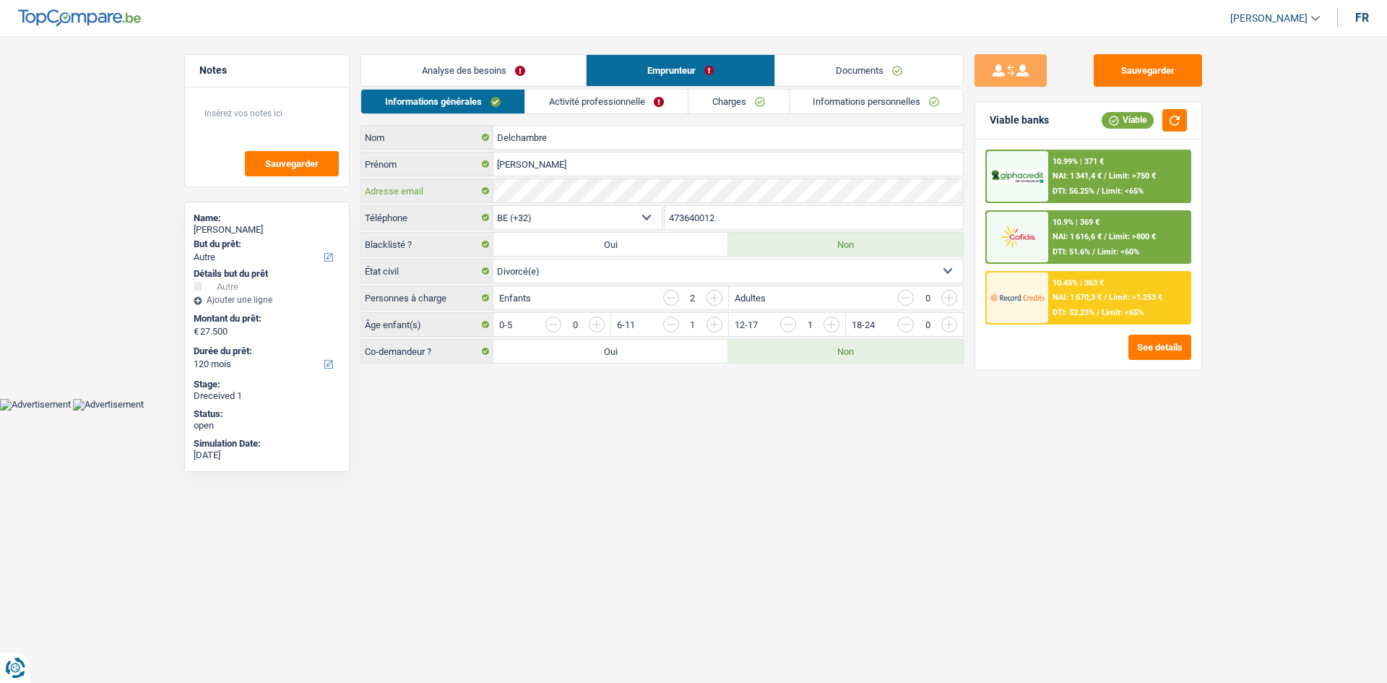
click at [389, 223] on div "Delchambre Nom [PERSON_NAME] Adresse email BE (+32) LU (+352) Sélectionner une …" at bounding box center [661, 244] width 603 height 238
click at [1103, 61] on button "Sauvegarder" at bounding box center [1148, 70] width 108 height 33
